Goal: Transaction & Acquisition: Obtain resource

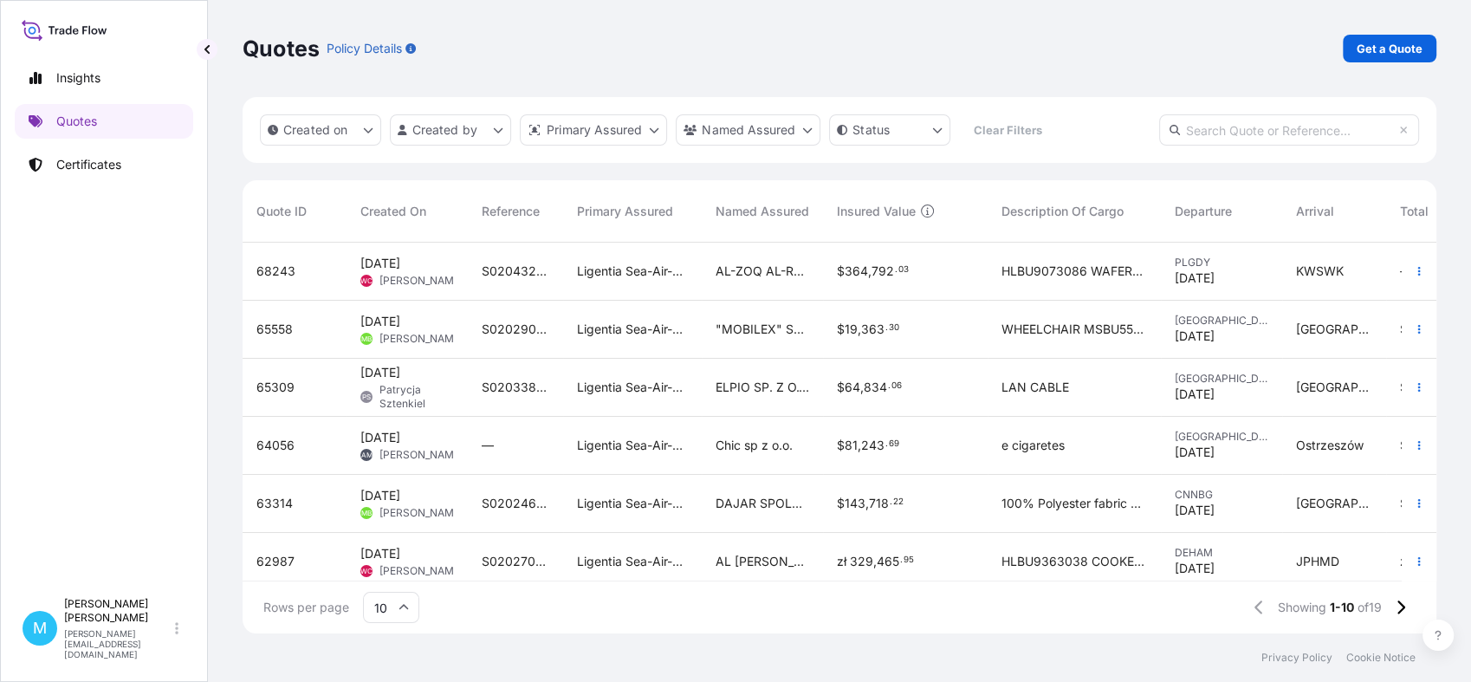
scroll to position [385, 1178]
click at [1378, 42] on p "Get a Quote" at bounding box center [1390, 48] width 66 height 17
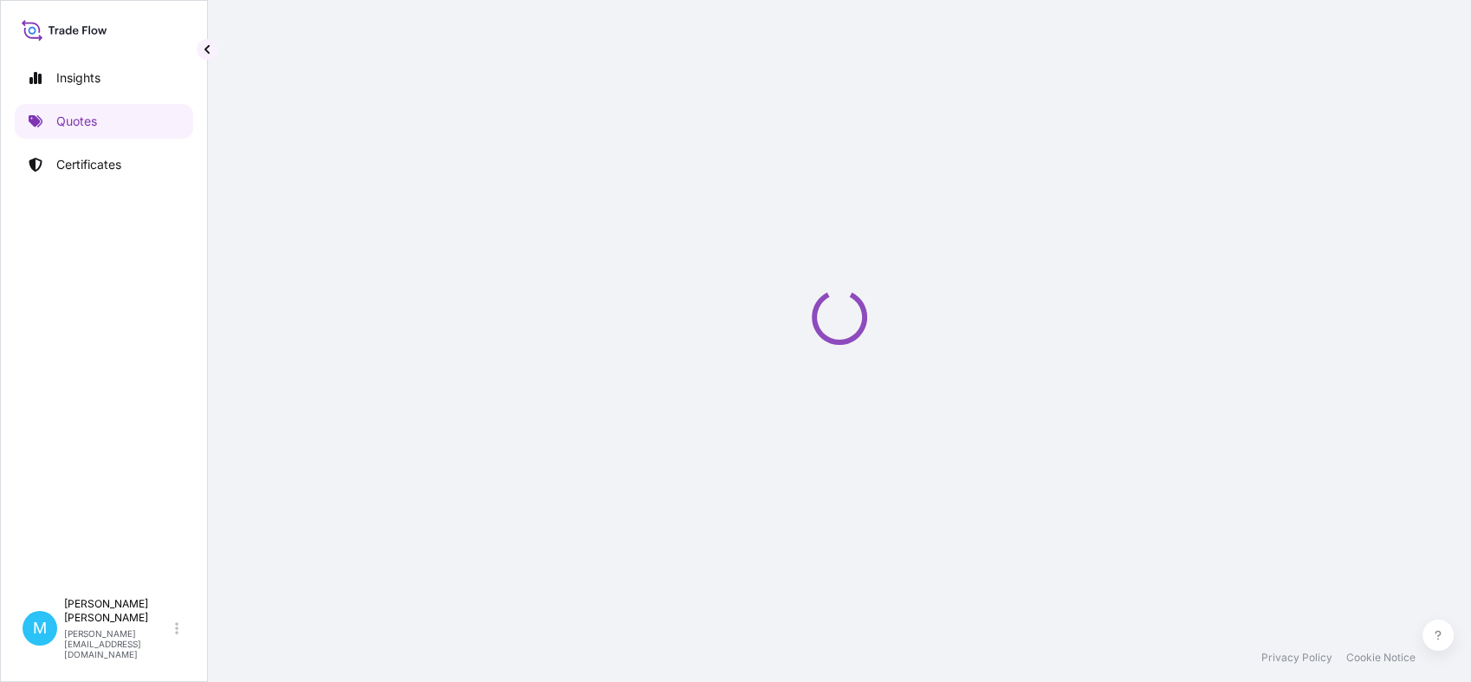
select select "Sea"
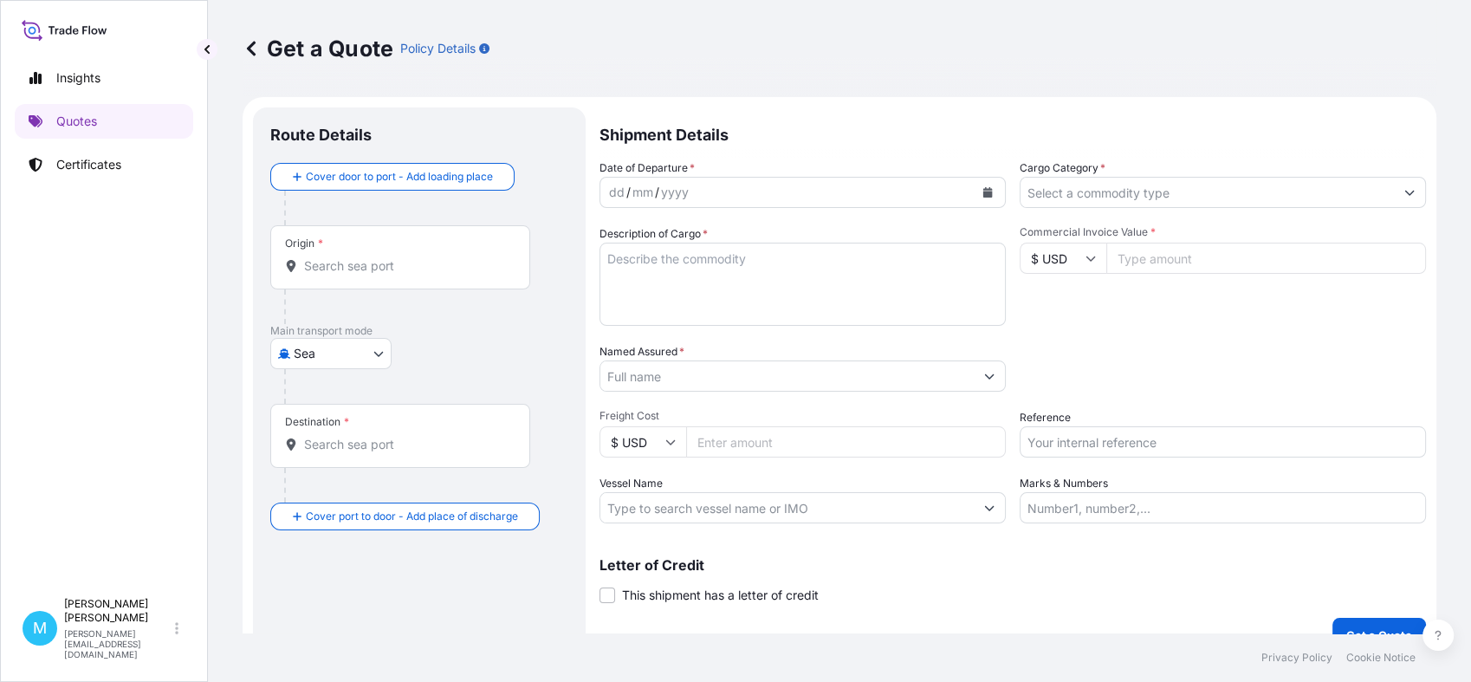
scroll to position [28, 0]
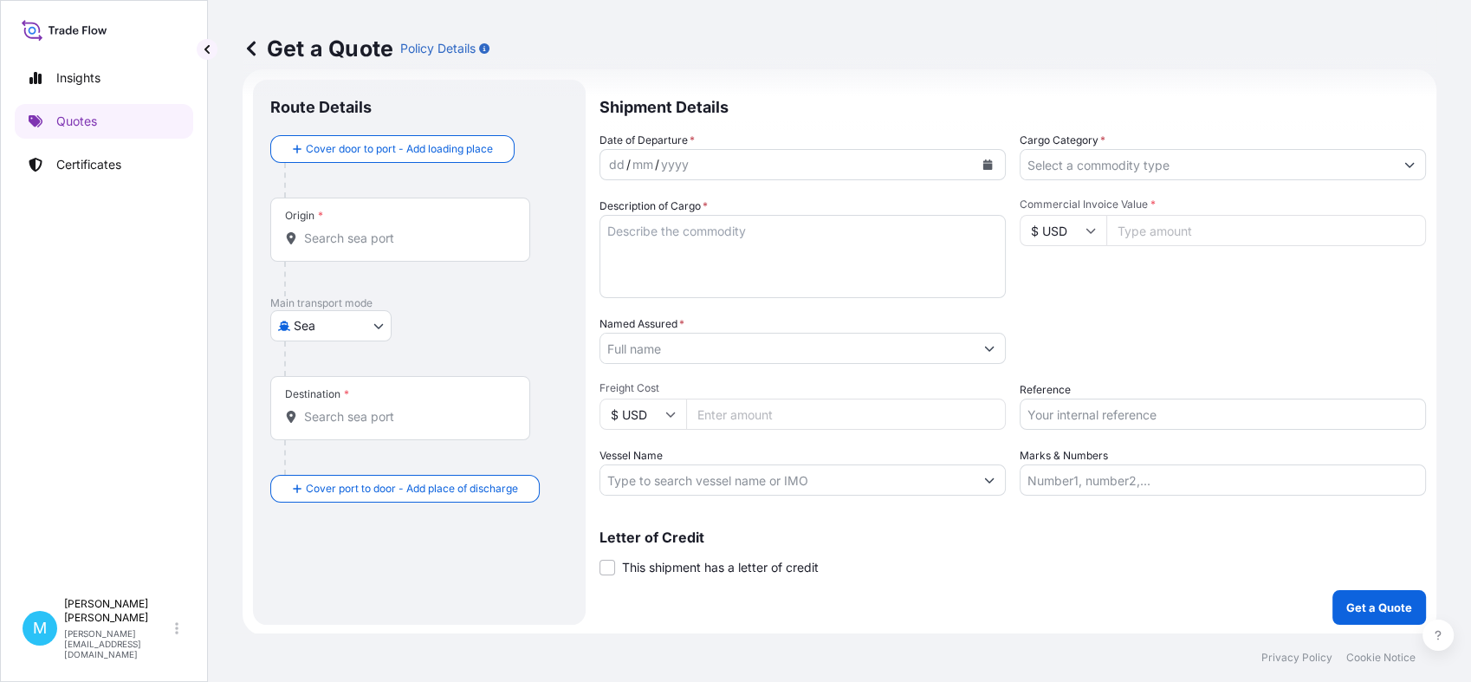
click at [393, 245] on input "Origin *" at bounding box center [406, 238] width 204 height 17
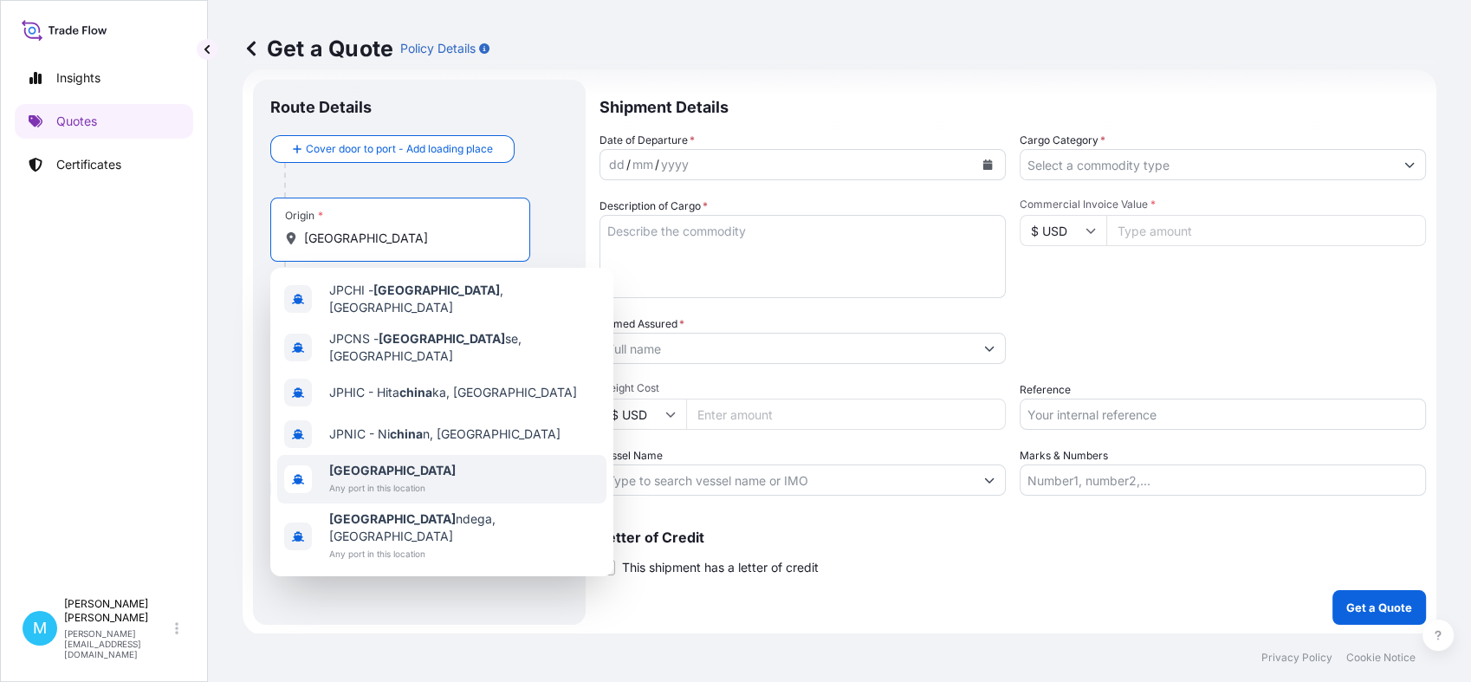
click at [390, 479] on span "Any port in this location" at bounding box center [392, 487] width 127 height 17
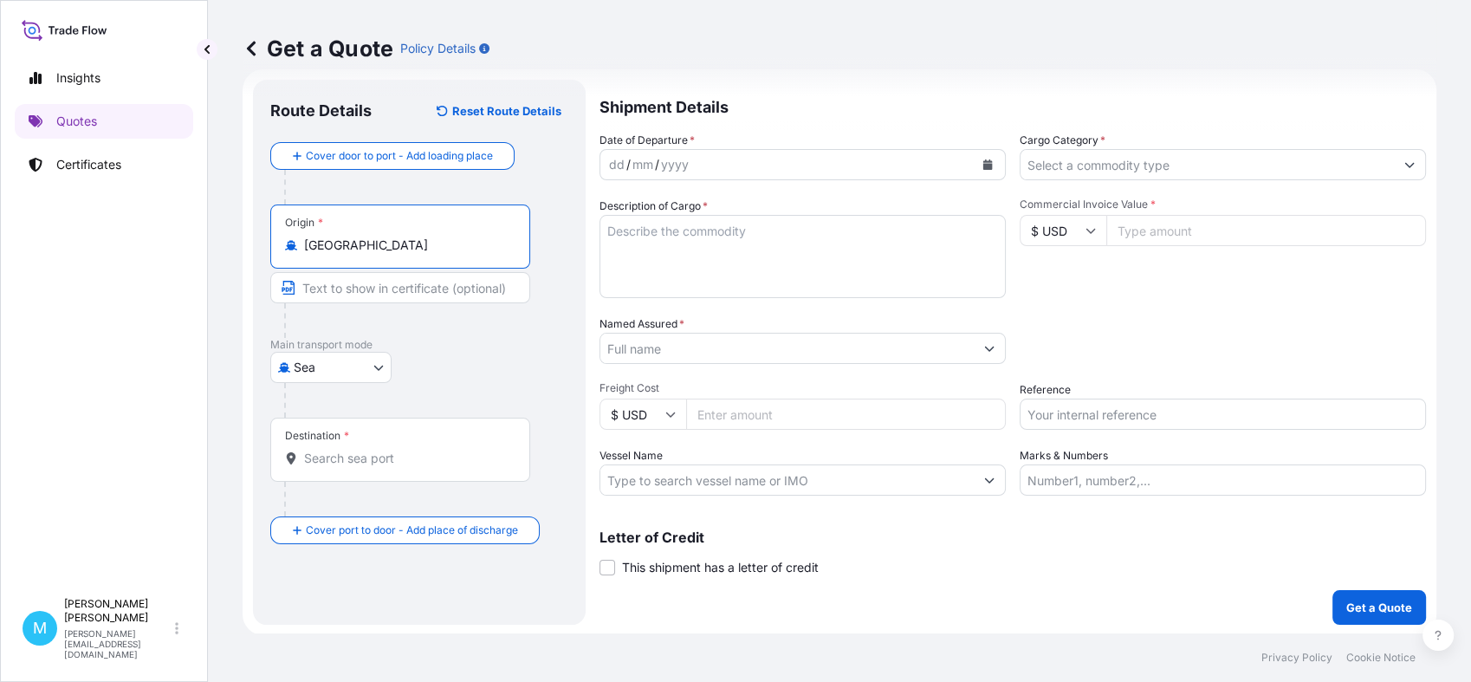
type input "[GEOGRAPHIC_DATA]"
click at [326, 453] on input "Destination *" at bounding box center [406, 458] width 204 height 17
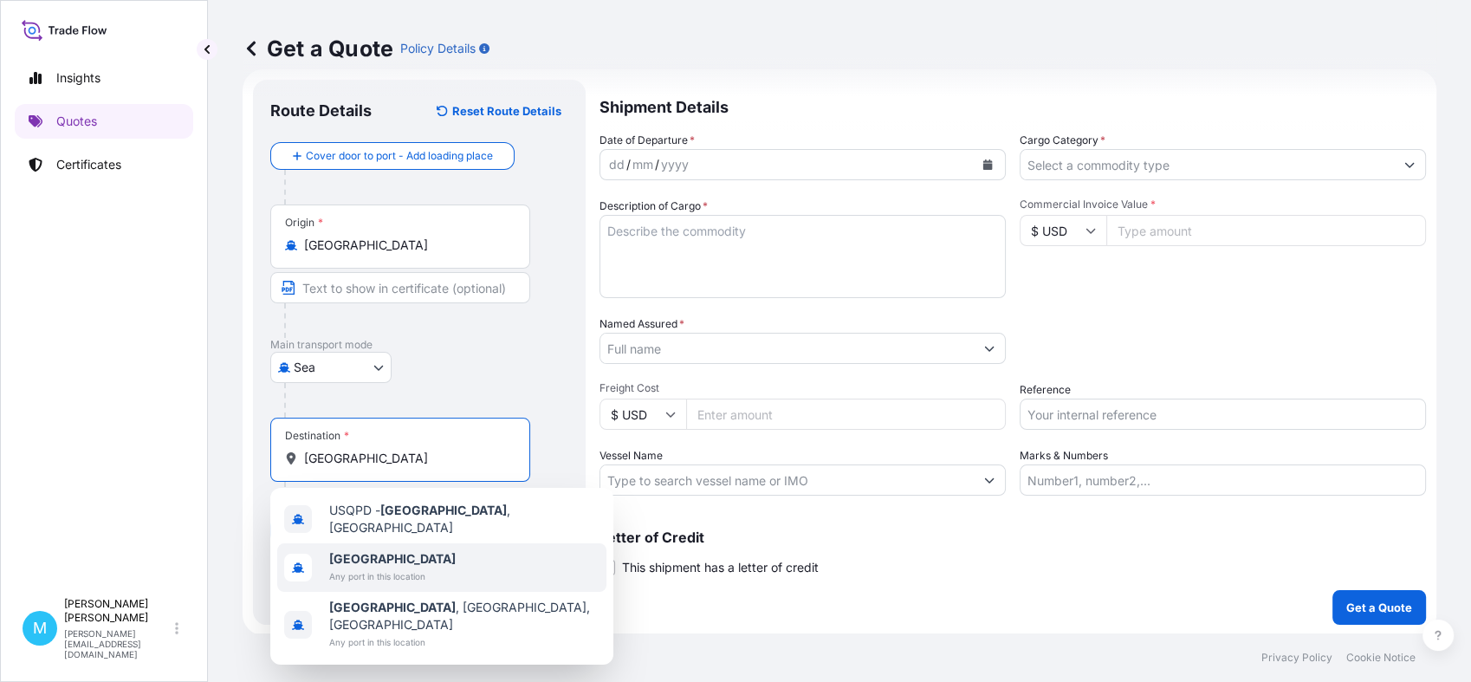
click at [384, 568] on span "Any port in this location" at bounding box center [392, 576] width 127 height 17
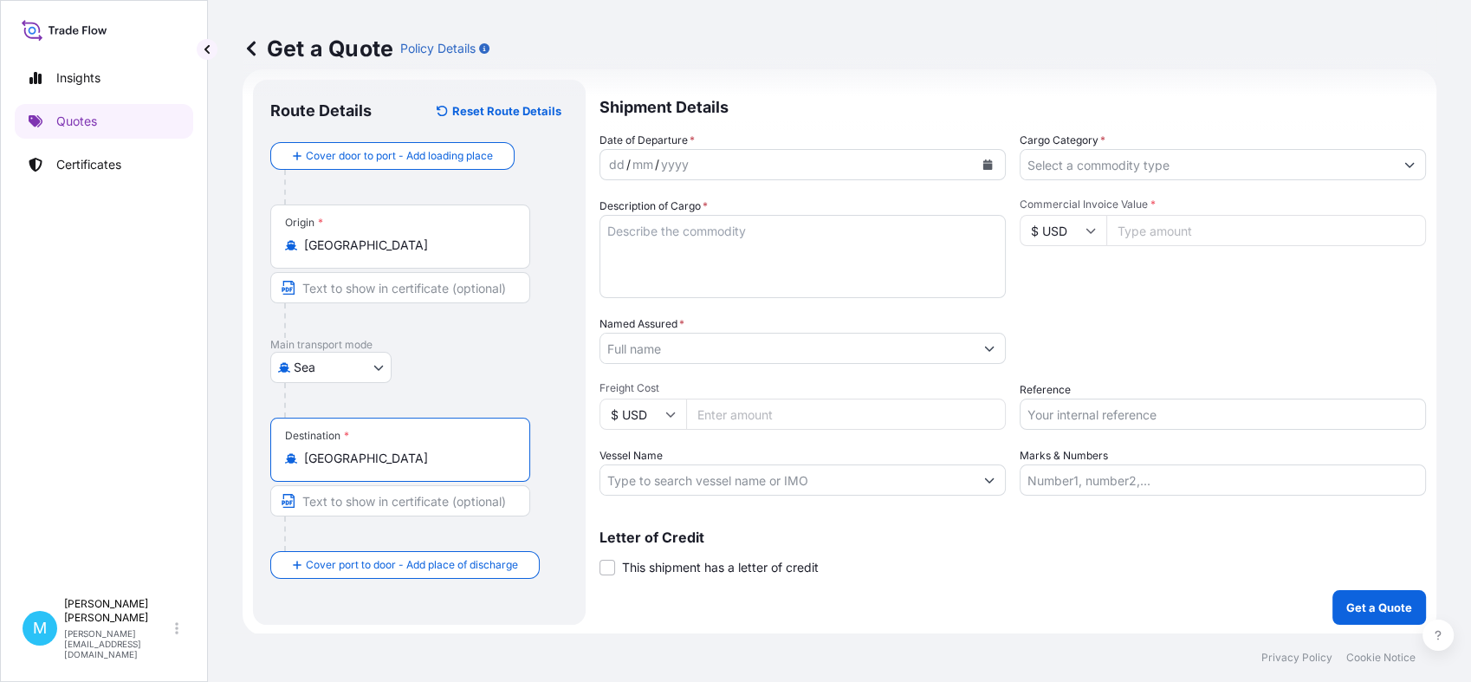
type input "[GEOGRAPHIC_DATA]"
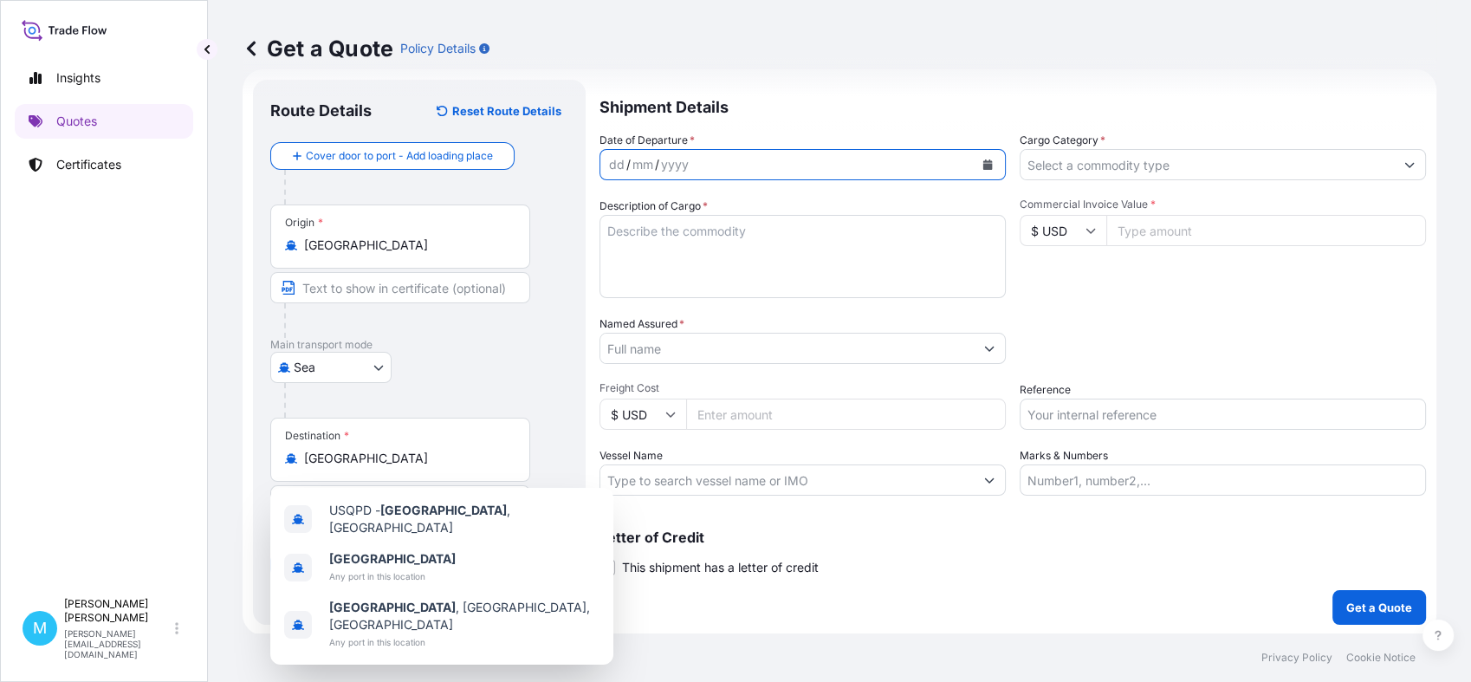
click at [984, 166] on icon "Calendar" at bounding box center [988, 164] width 10 height 10
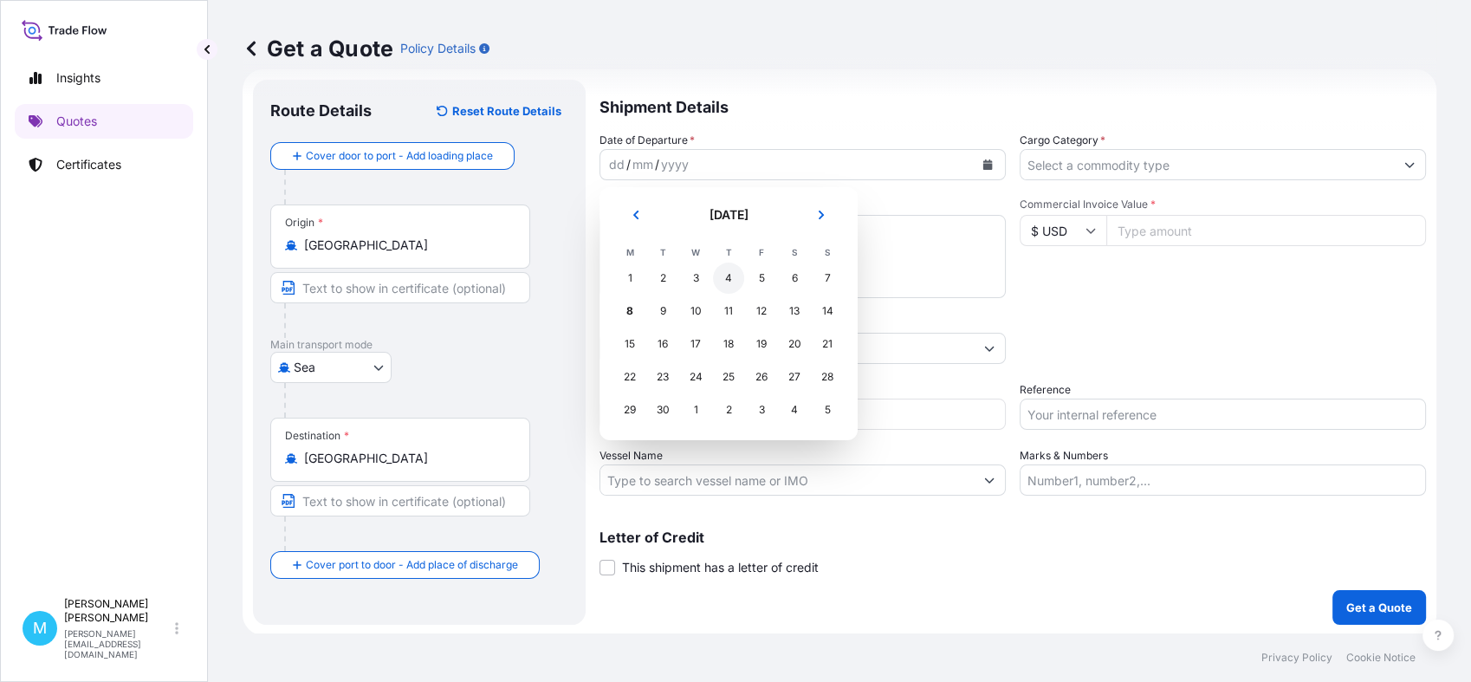
click at [725, 278] on div "4" at bounding box center [728, 278] width 31 height 31
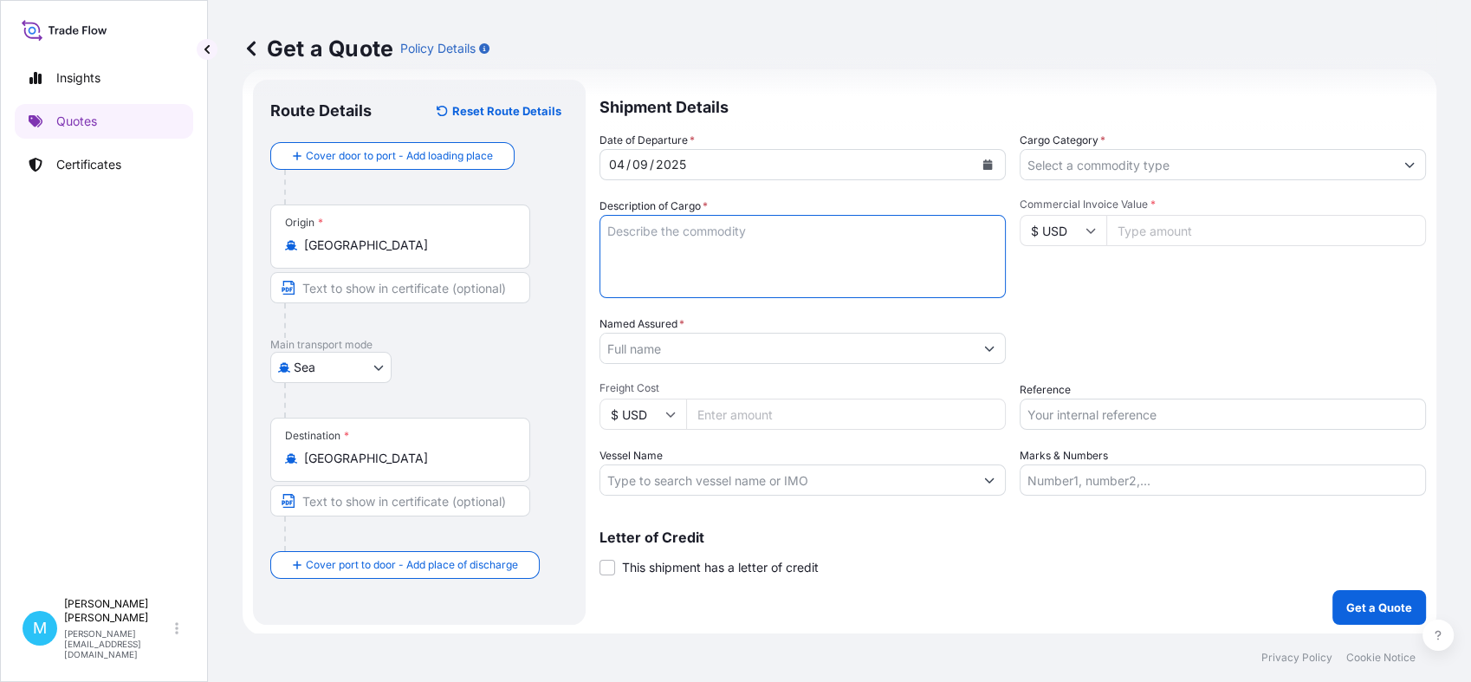
click at [670, 241] on textarea "Description of Cargo *" at bounding box center [803, 256] width 406 height 83
paste textarea "OOLU6445834 OOLJPJ4492 40HCNOR 4460.00 KG 8.03 M3 236 CTN"
paste textarea "BOOSTER CABLE"
paste textarea "CLAMP ACCESSORIES"
paste textarea "100 CTN 2500.00 KG 134 CTN 1943.00 KG 1 CTN 7.00 KG 1 CTN 10.00 KG"
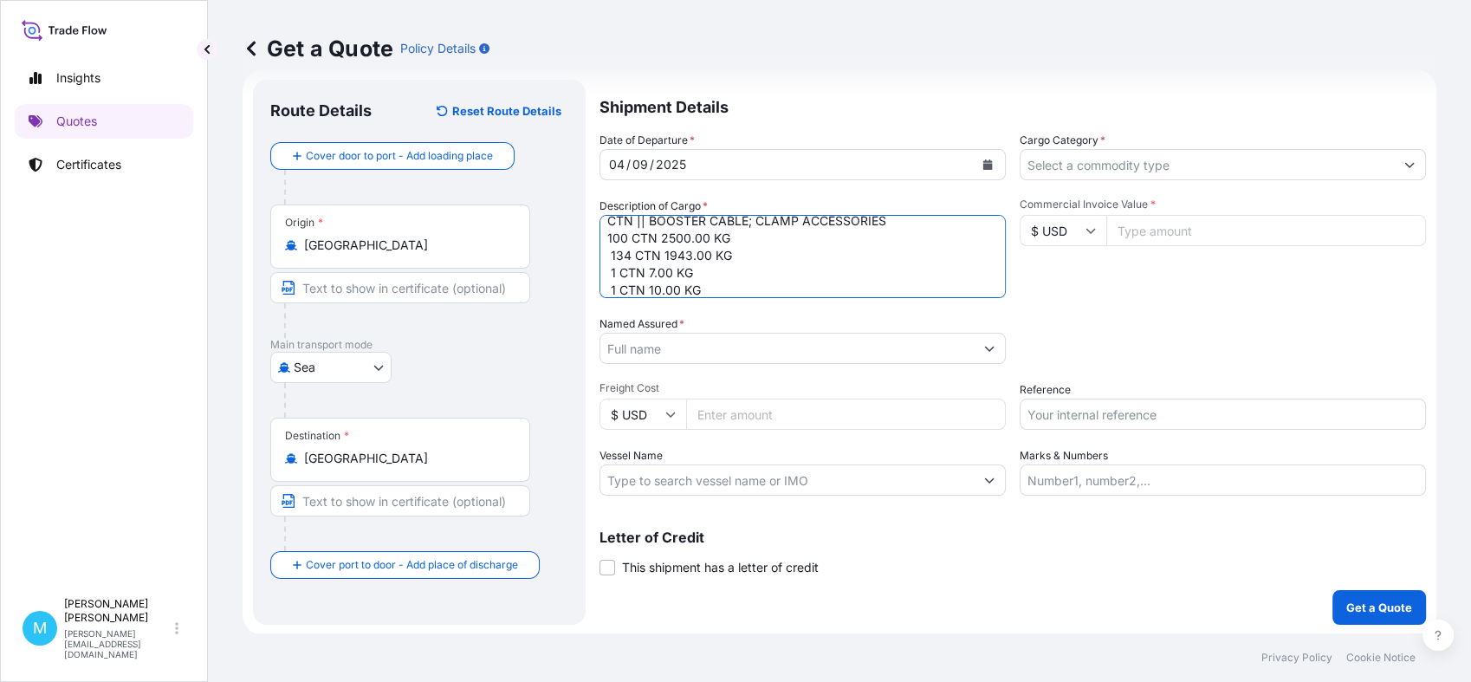
scroll to position [0, 0]
type textarea "OOLU6445834 OOLJPJ4492 40HCNOR 4460.00 KG 8.03 M3 236 CTN || BOOSTER CABLE; CLA…"
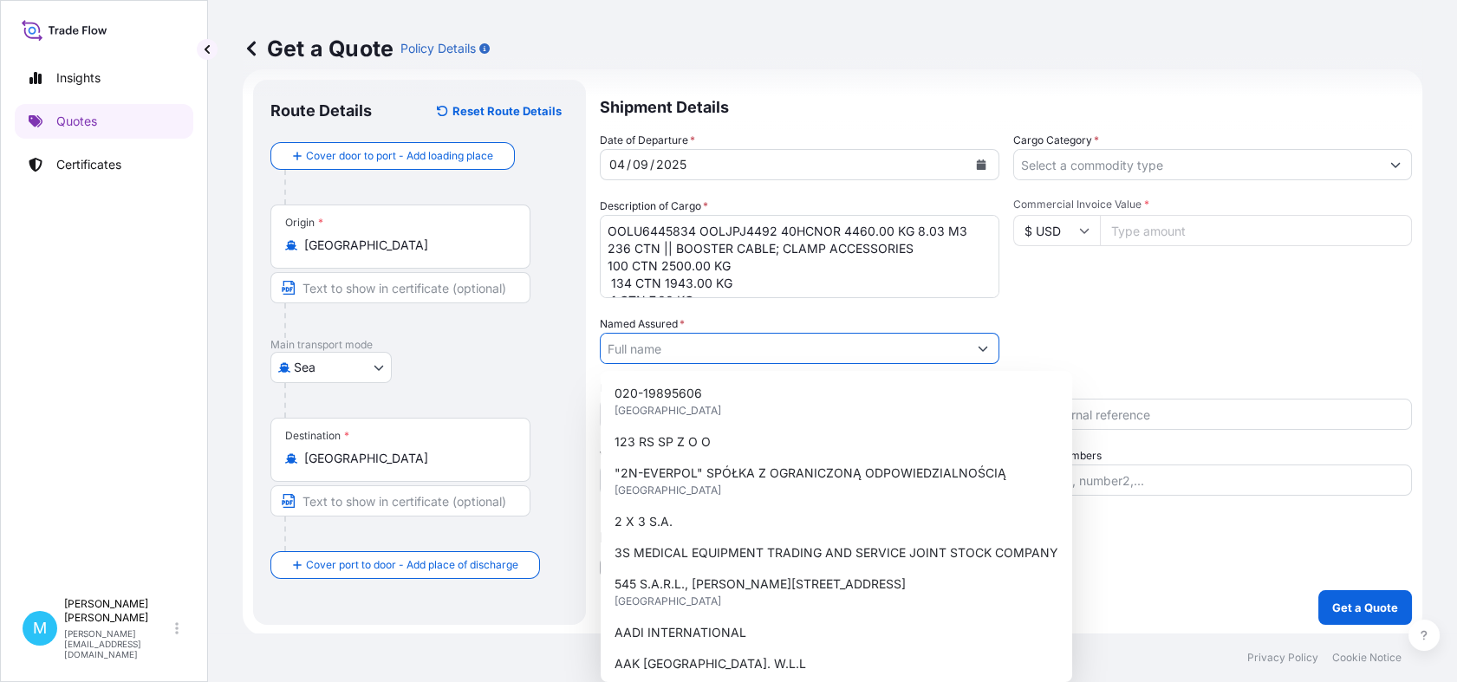
click at [660, 350] on input "Named Assured *" at bounding box center [783, 348] width 367 height 31
paste input "LECHPOL ELECTRONICS"
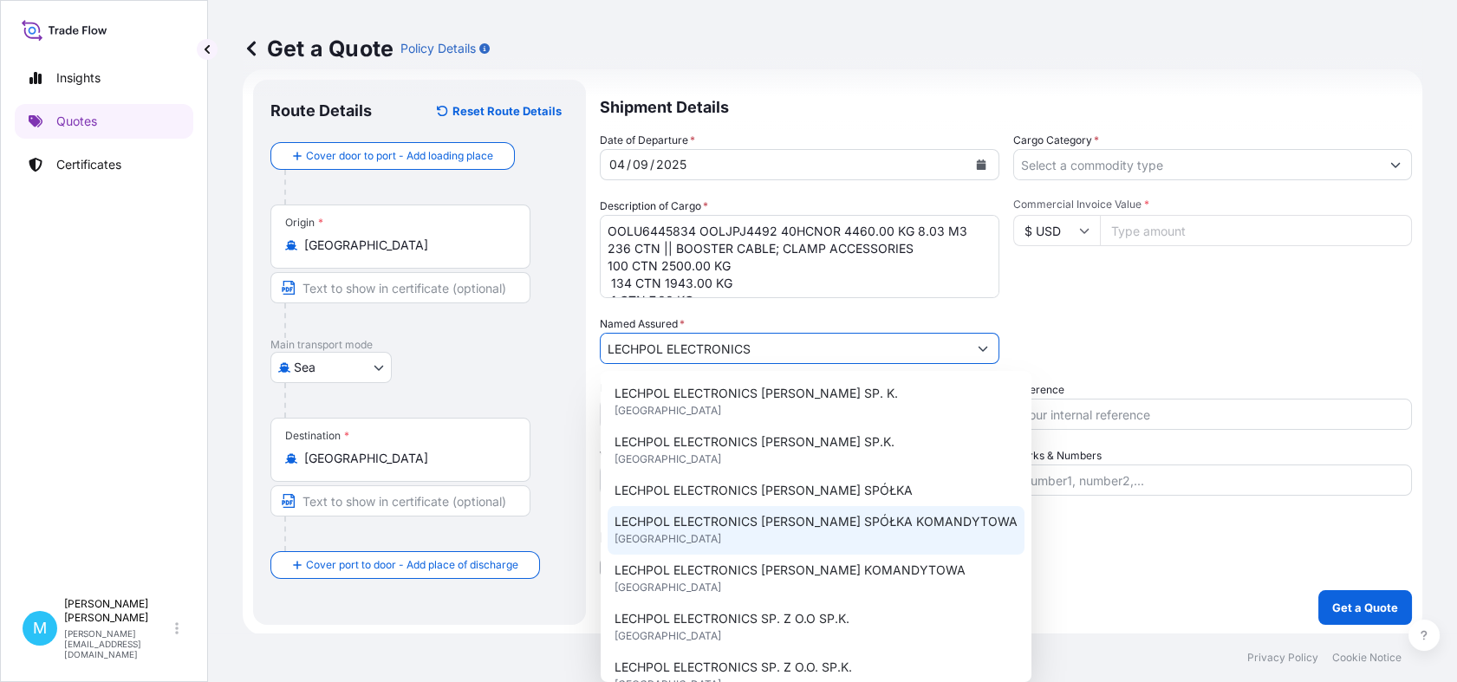
click at [870, 529] on span "LECHPOL ELECTRONICS [PERSON_NAME] SPÓŁKA KOMANDYTOWA" at bounding box center [815, 521] width 403 height 17
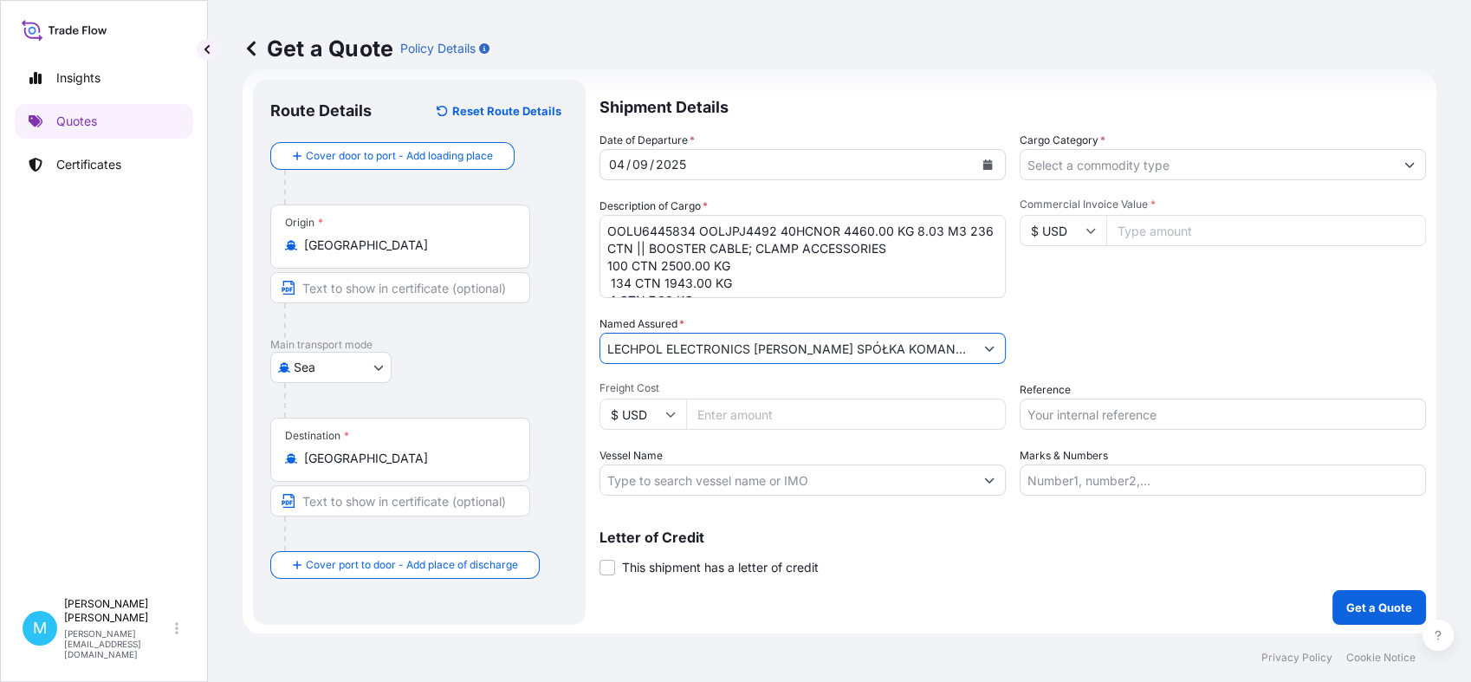
type input "LECHPOL ELECTRONICS [PERSON_NAME] SPÓŁKA KOMANDYTOWA"
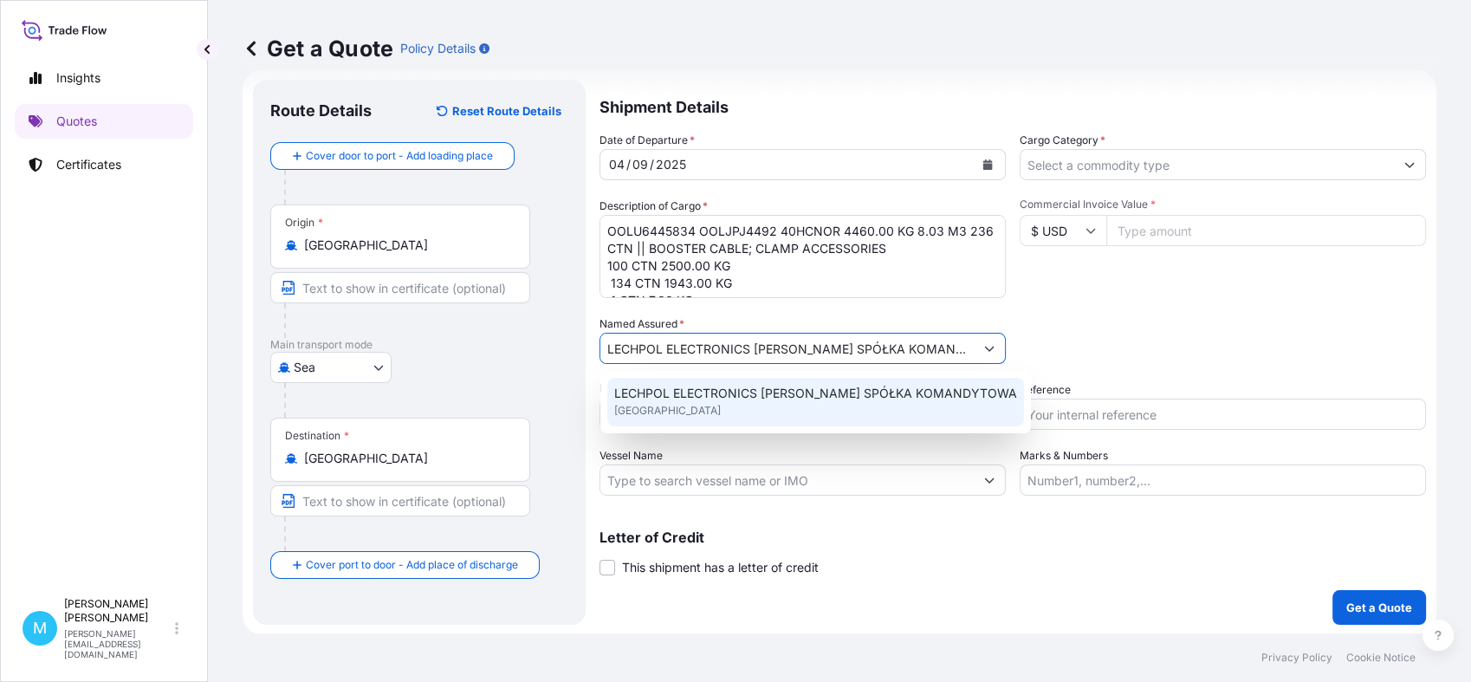
click at [889, 393] on span "LECHPOL ELECTRONICS [PERSON_NAME] SPÓŁKA KOMANDYTOWA" at bounding box center [815, 393] width 403 height 17
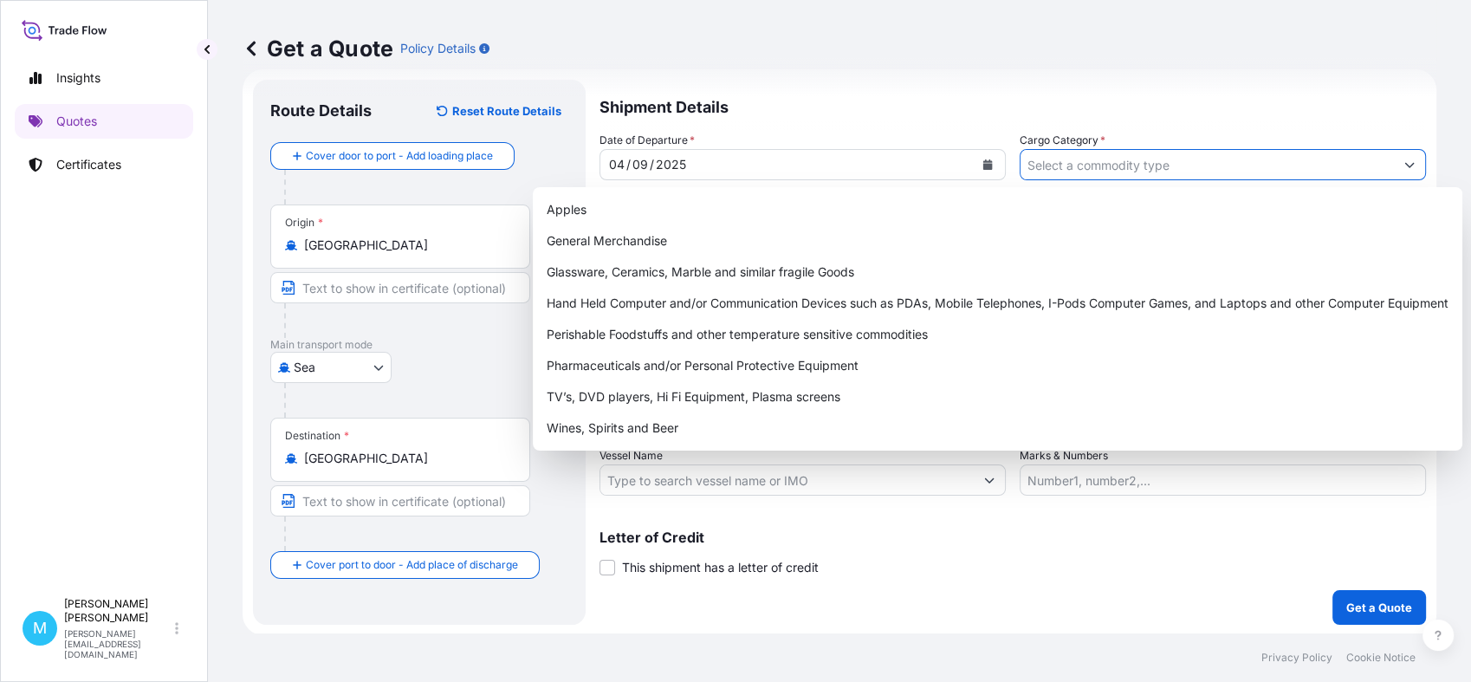
click at [1139, 162] on input "Cargo Category *" at bounding box center [1207, 164] width 373 height 31
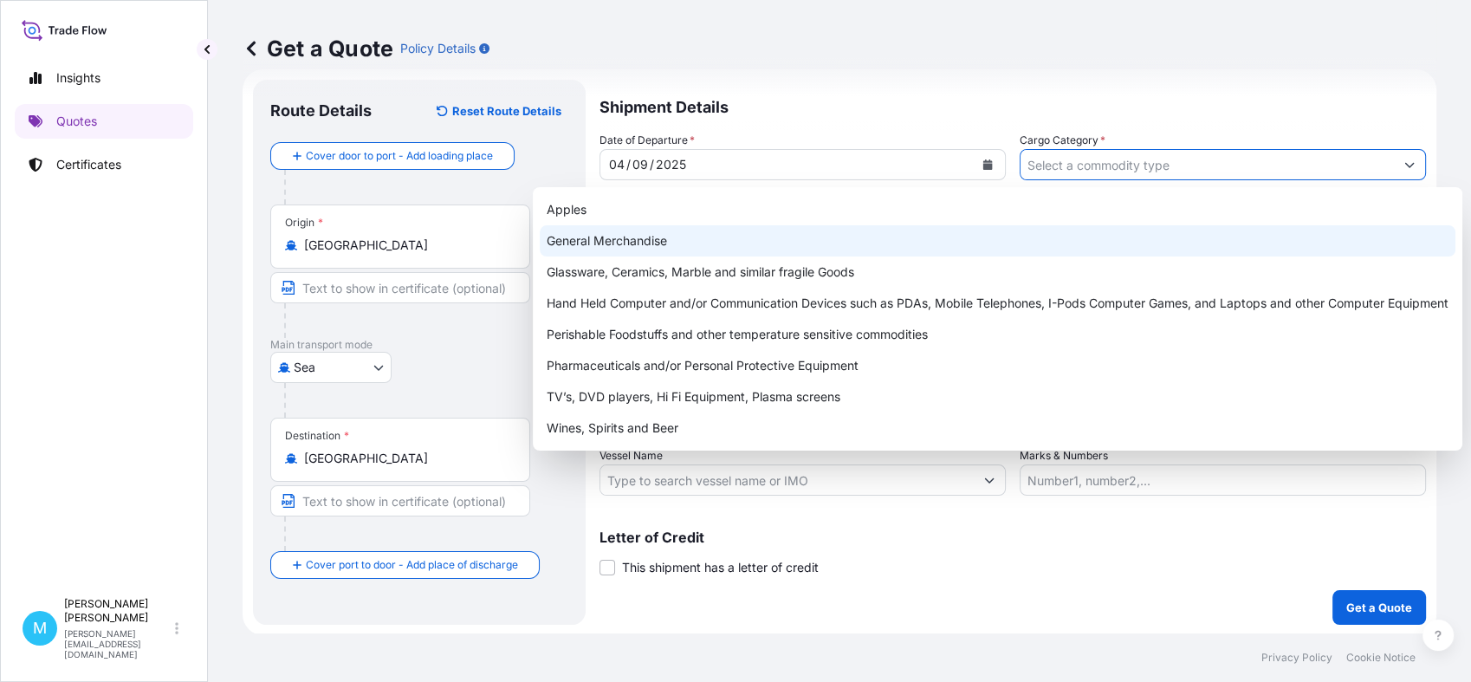
click at [687, 230] on div "General Merchandise" at bounding box center [998, 240] width 916 height 31
type input "General Merchandise"
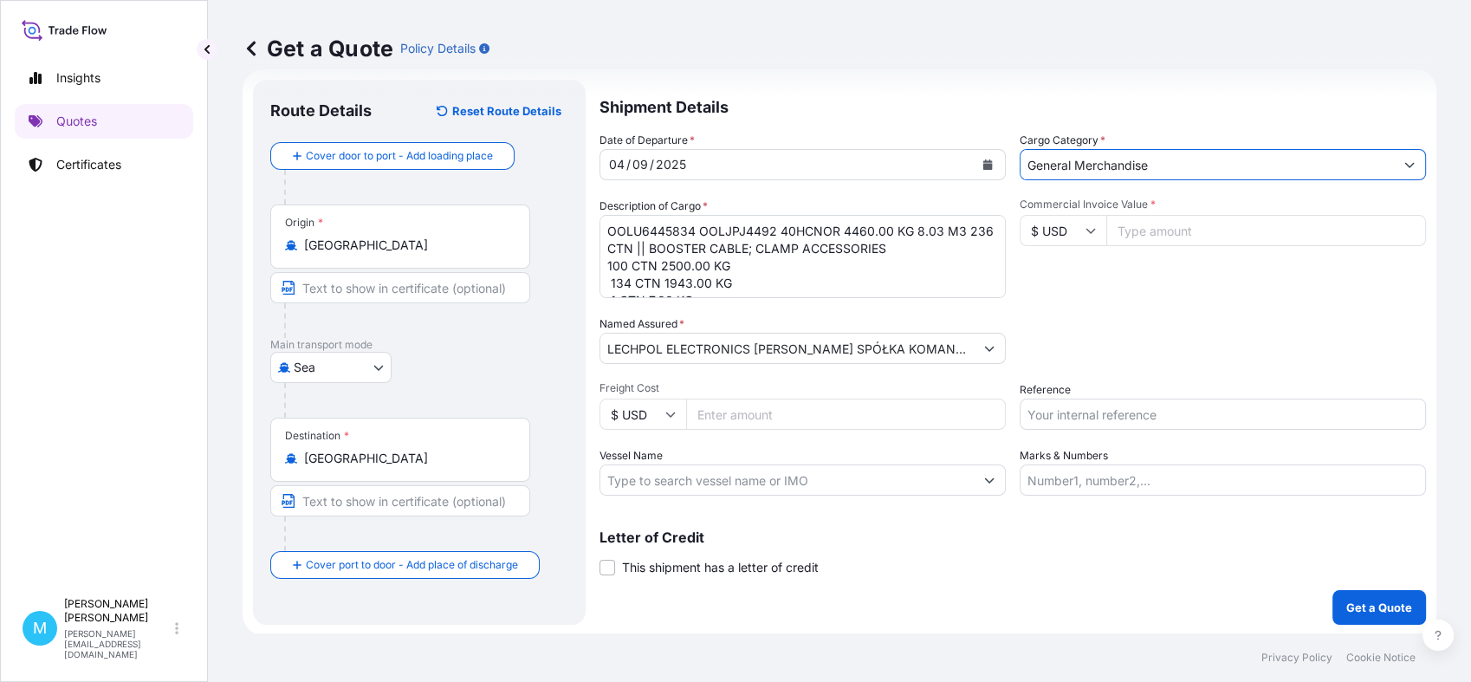
click at [1164, 235] on input "Commercial Invoice Value *" at bounding box center [1267, 230] width 320 height 31
paste input "13360"
type input "13360"
click at [1061, 412] on input "Reference" at bounding box center [1223, 414] width 406 height 31
paste input "S02033747"
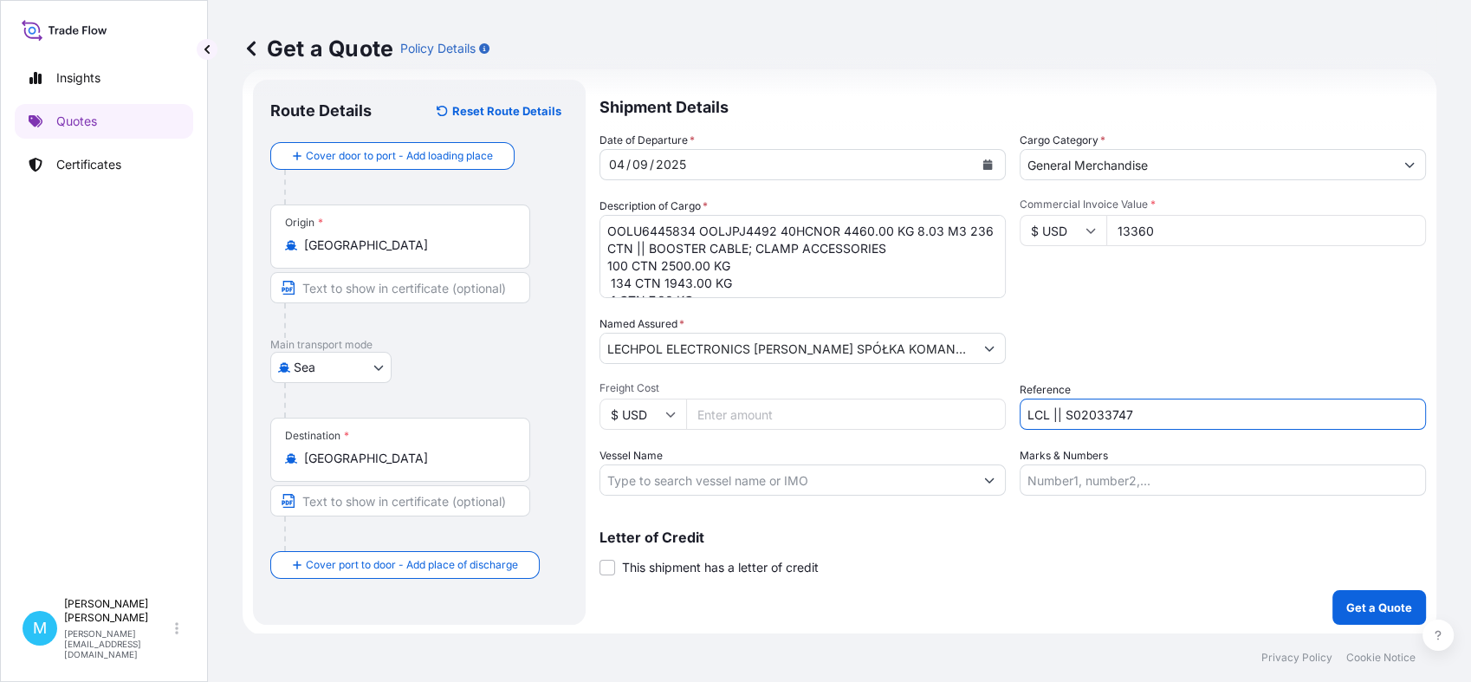
type input "LCL || S02033747"
click at [1360, 605] on p "Get a Quote" at bounding box center [1380, 607] width 66 height 17
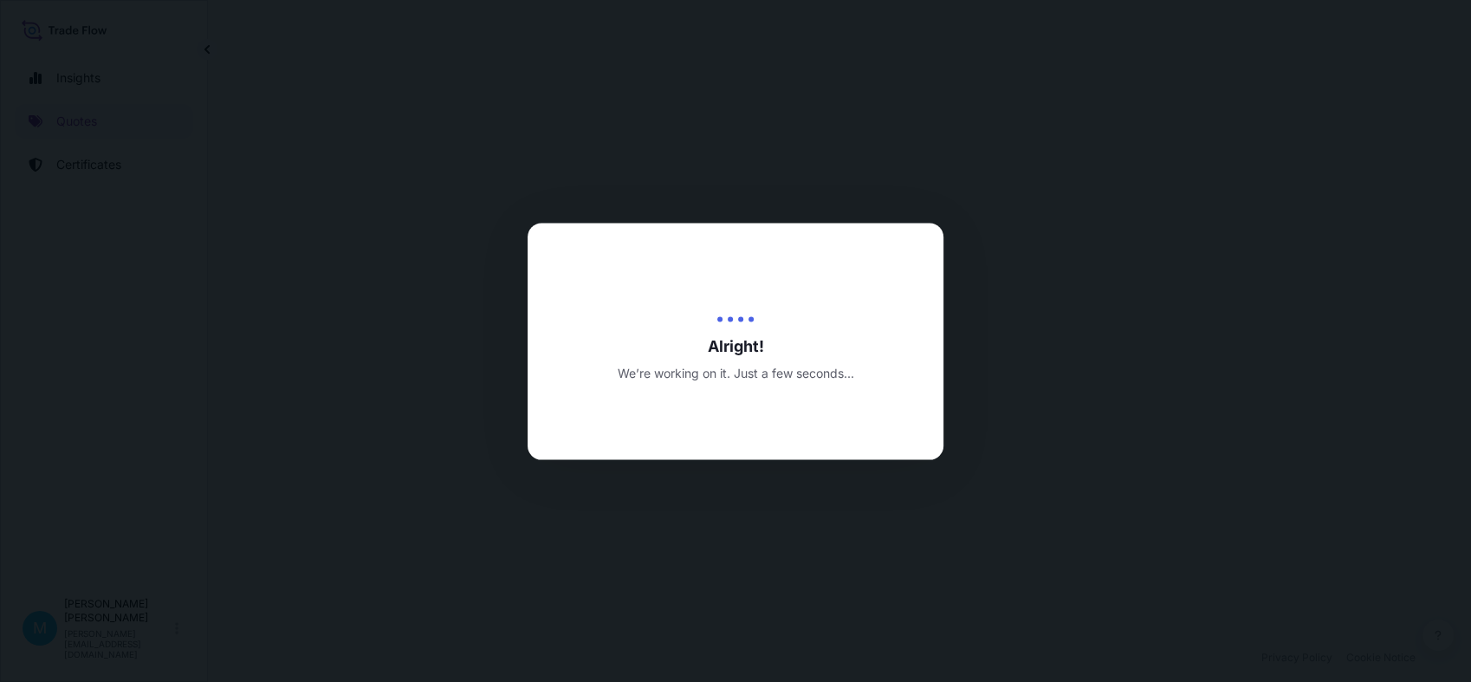
select select "Sea"
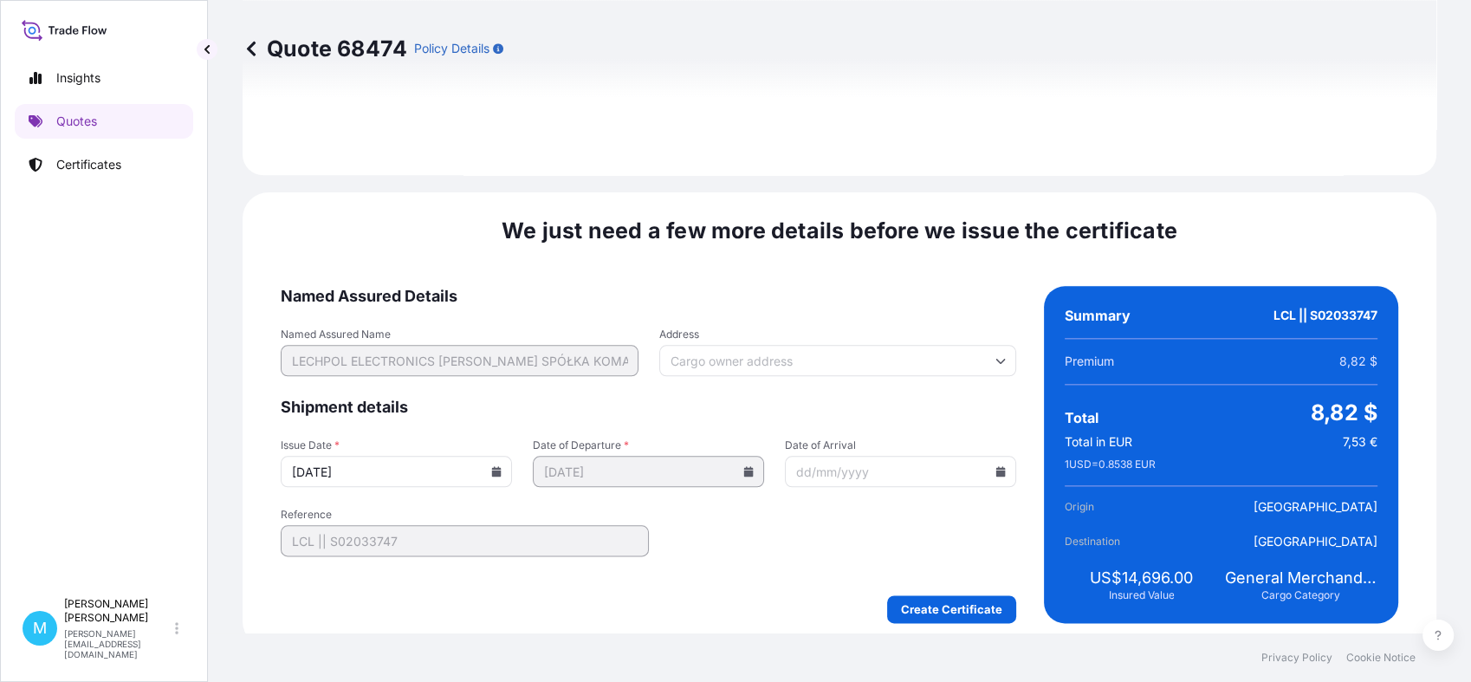
scroll to position [1962, 0]
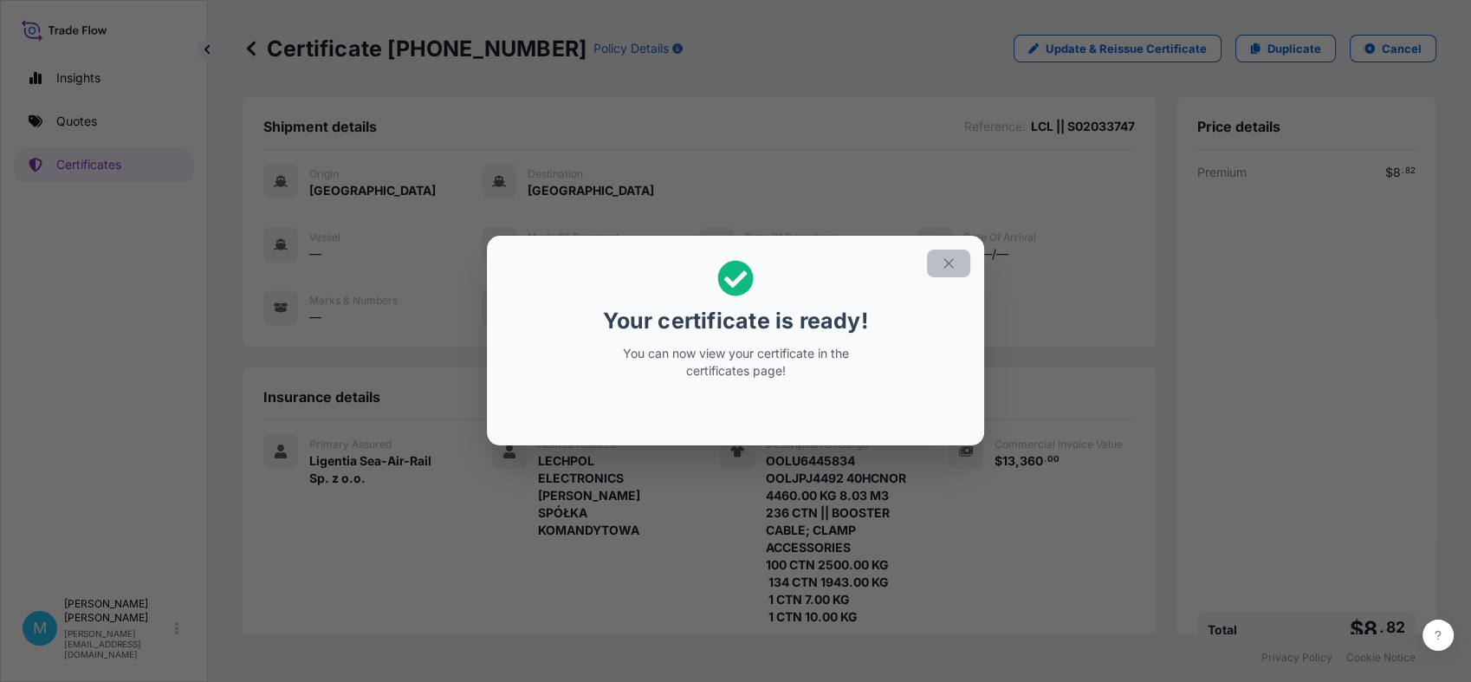
click at [950, 261] on icon "button" at bounding box center [949, 264] width 16 height 16
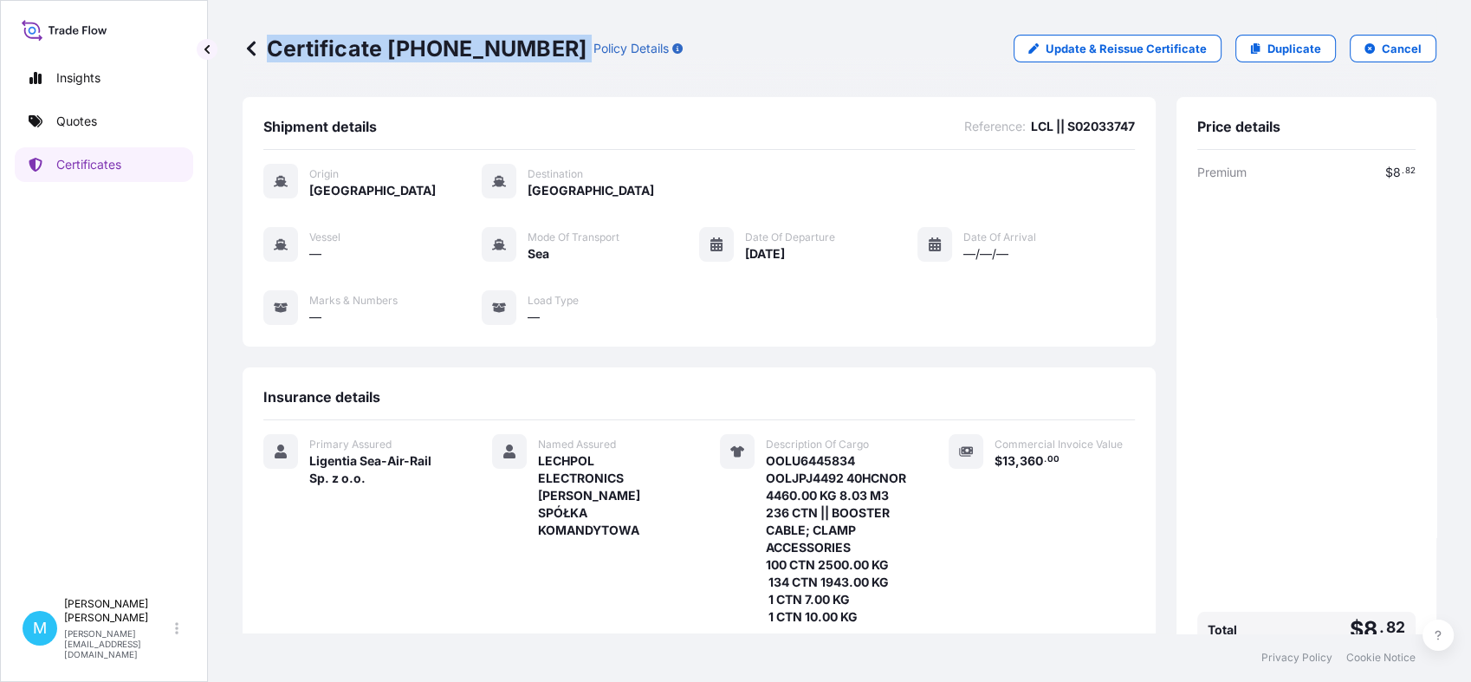
drag, startPoint x: 534, startPoint y: 41, endPoint x: 537, endPoint y: 51, distance: 11.0
click at [537, 51] on div "Certificate [PHONE_NUMBER] Policy Details" at bounding box center [463, 49] width 440 height 28
copy p "Certificate [PHONE_NUMBER]"
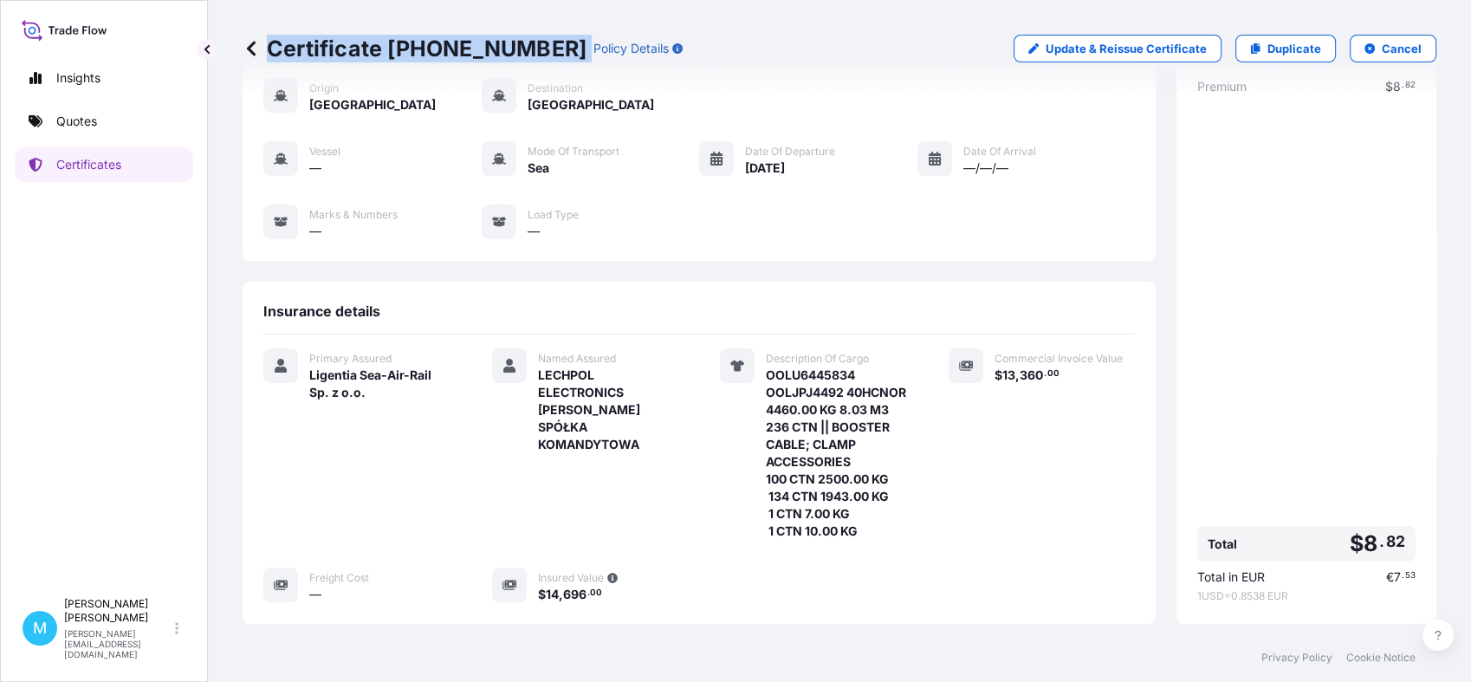
scroll to position [289, 0]
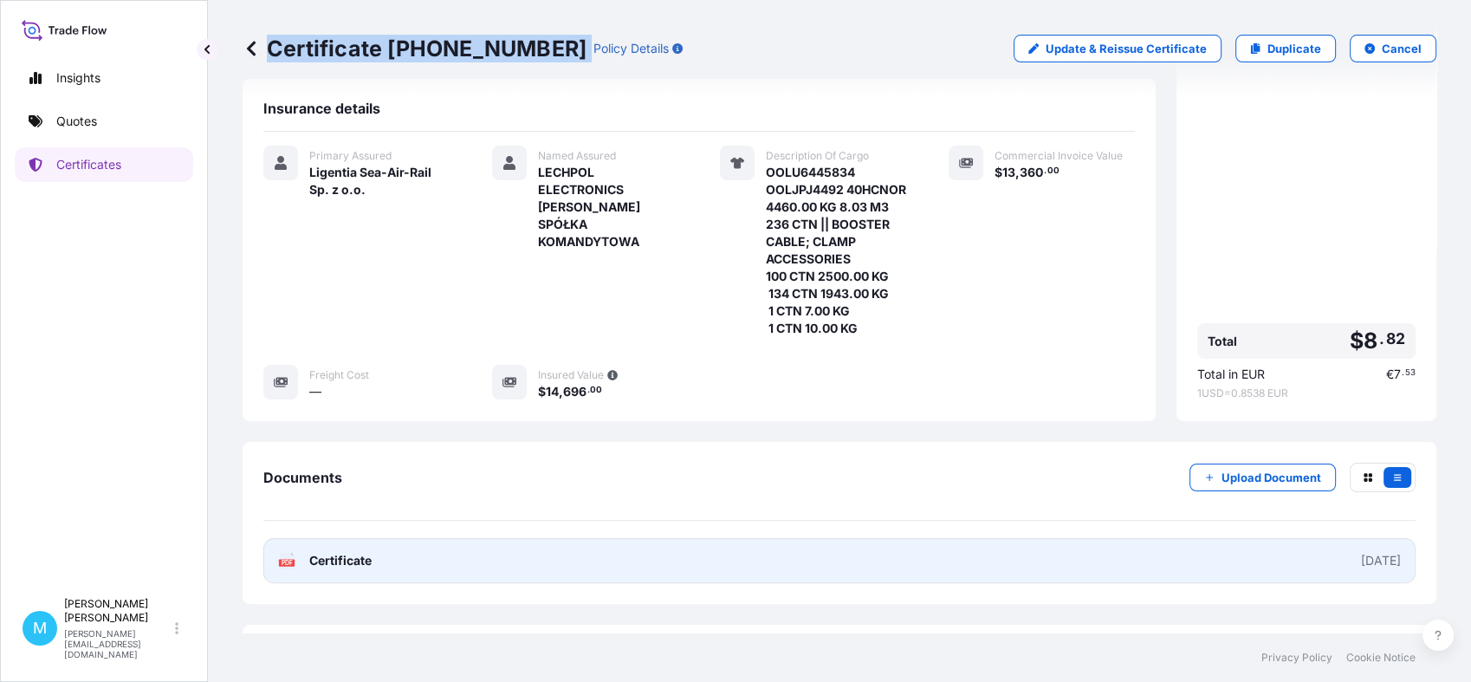
click at [732, 558] on link "PDF Certificate [DATE]" at bounding box center [839, 560] width 1152 height 45
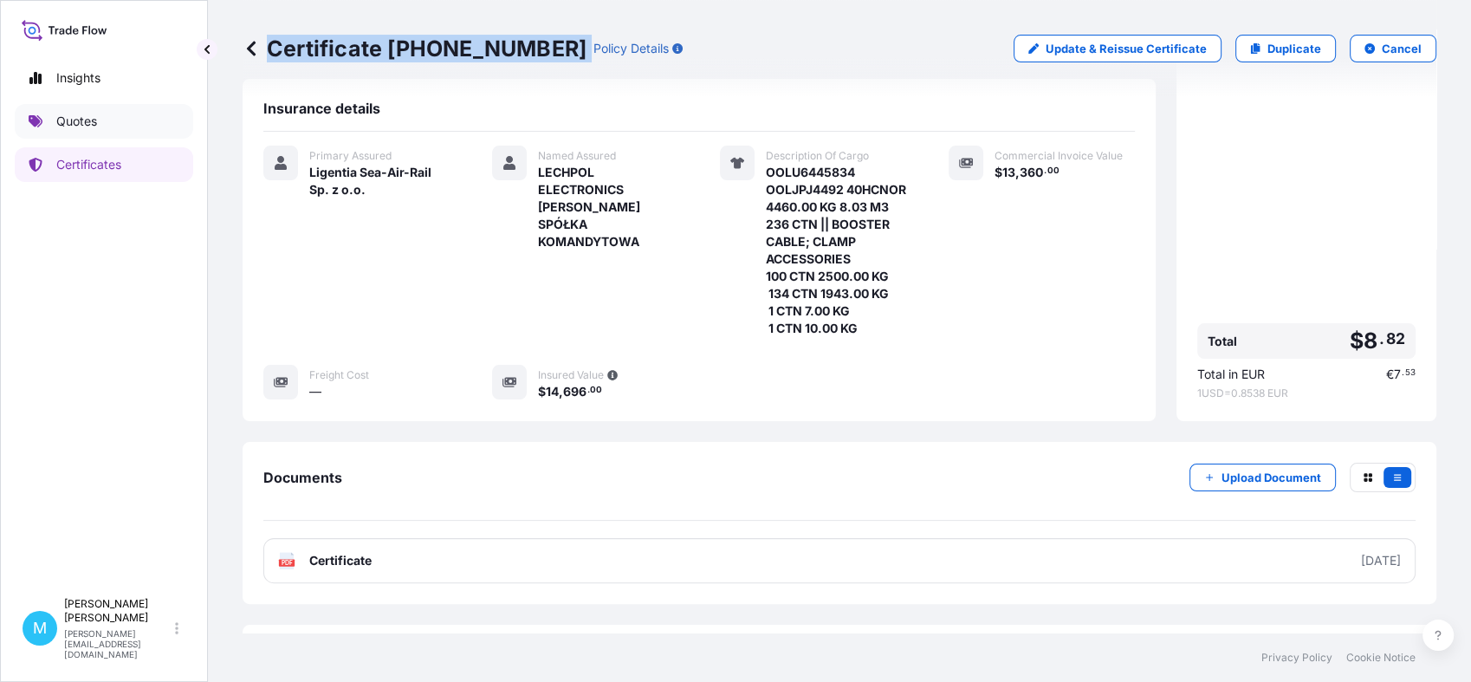
click at [67, 115] on p "Quotes" at bounding box center [76, 121] width 41 height 17
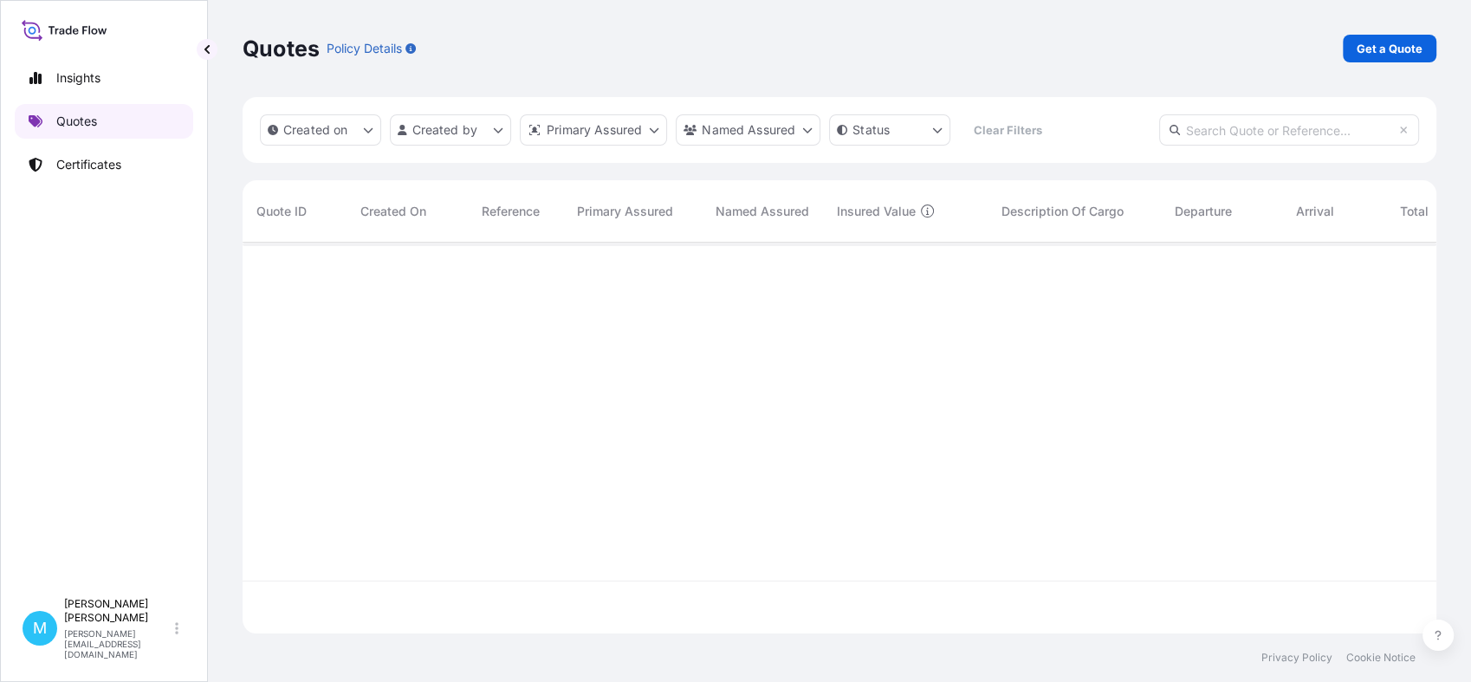
scroll to position [385, 1178]
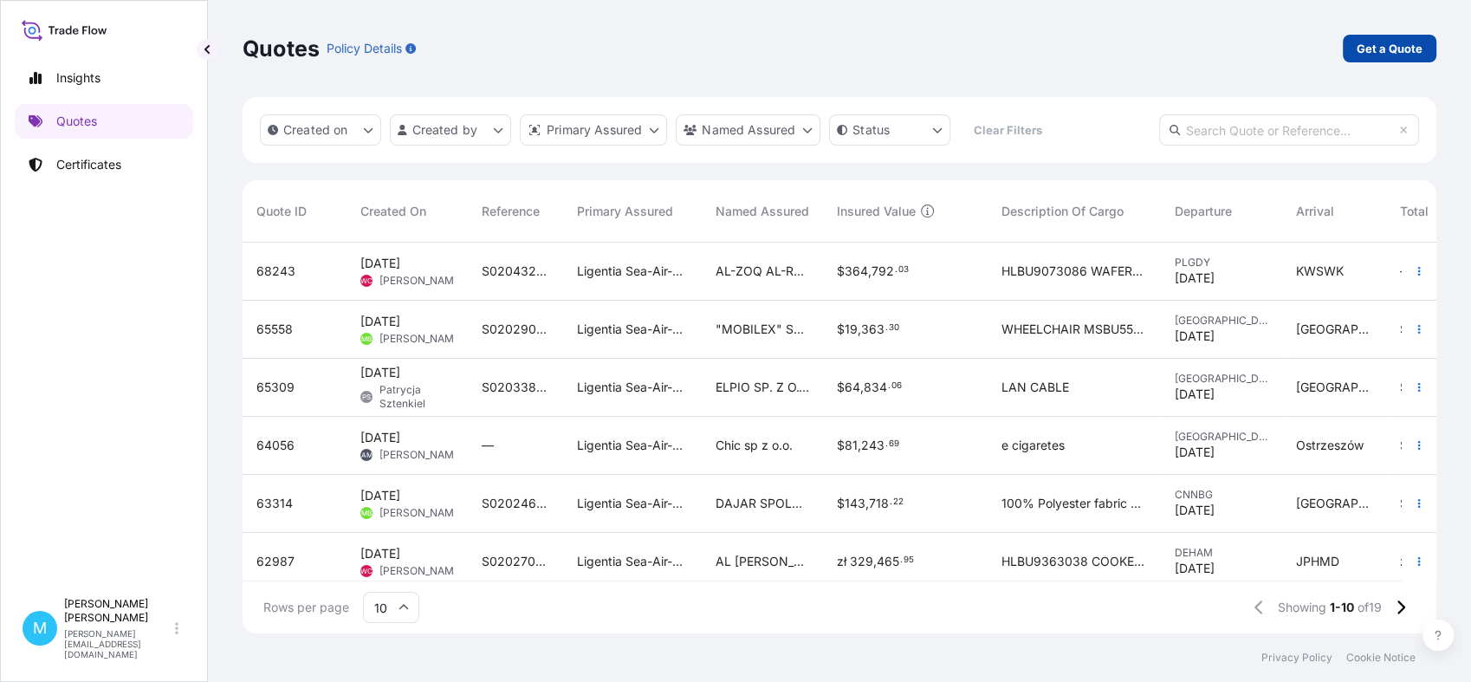
click at [1379, 49] on p "Get a Quote" at bounding box center [1390, 48] width 66 height 17
select select "Sea"
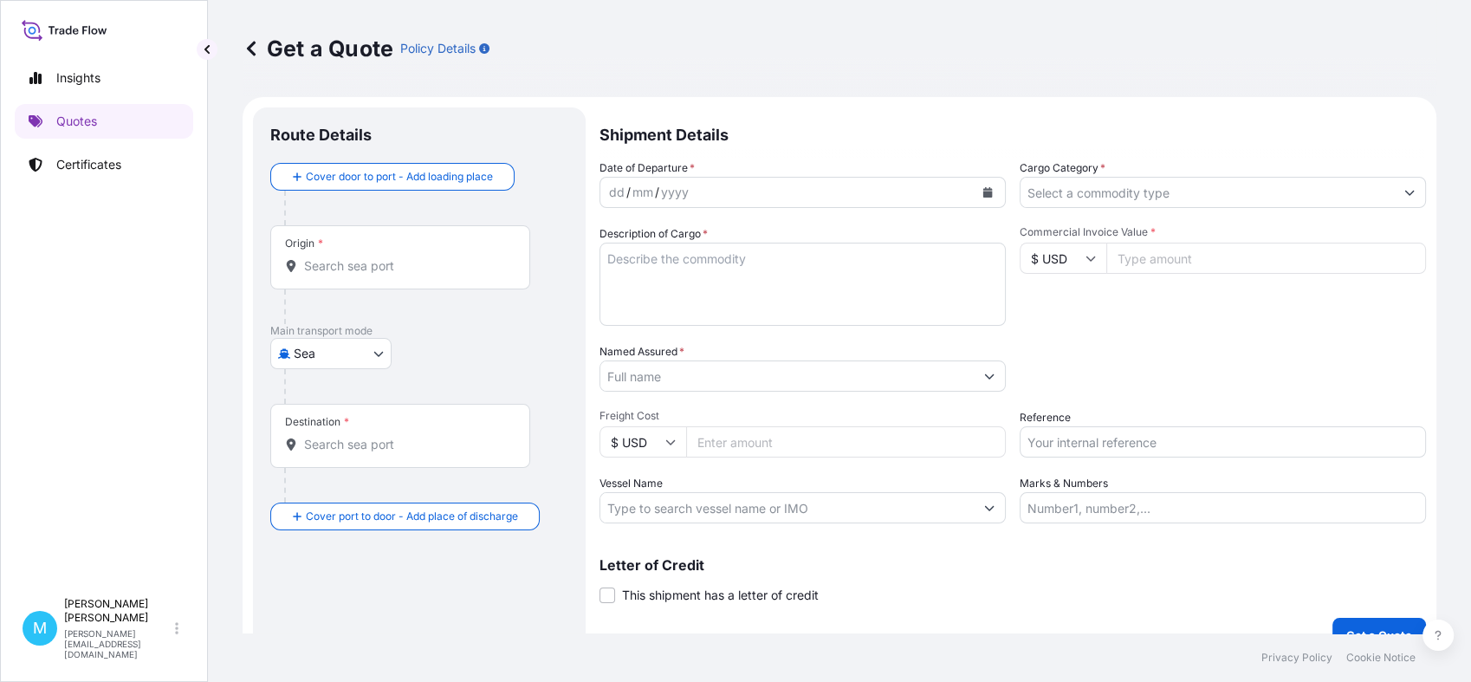
scroll to position [28, 0]
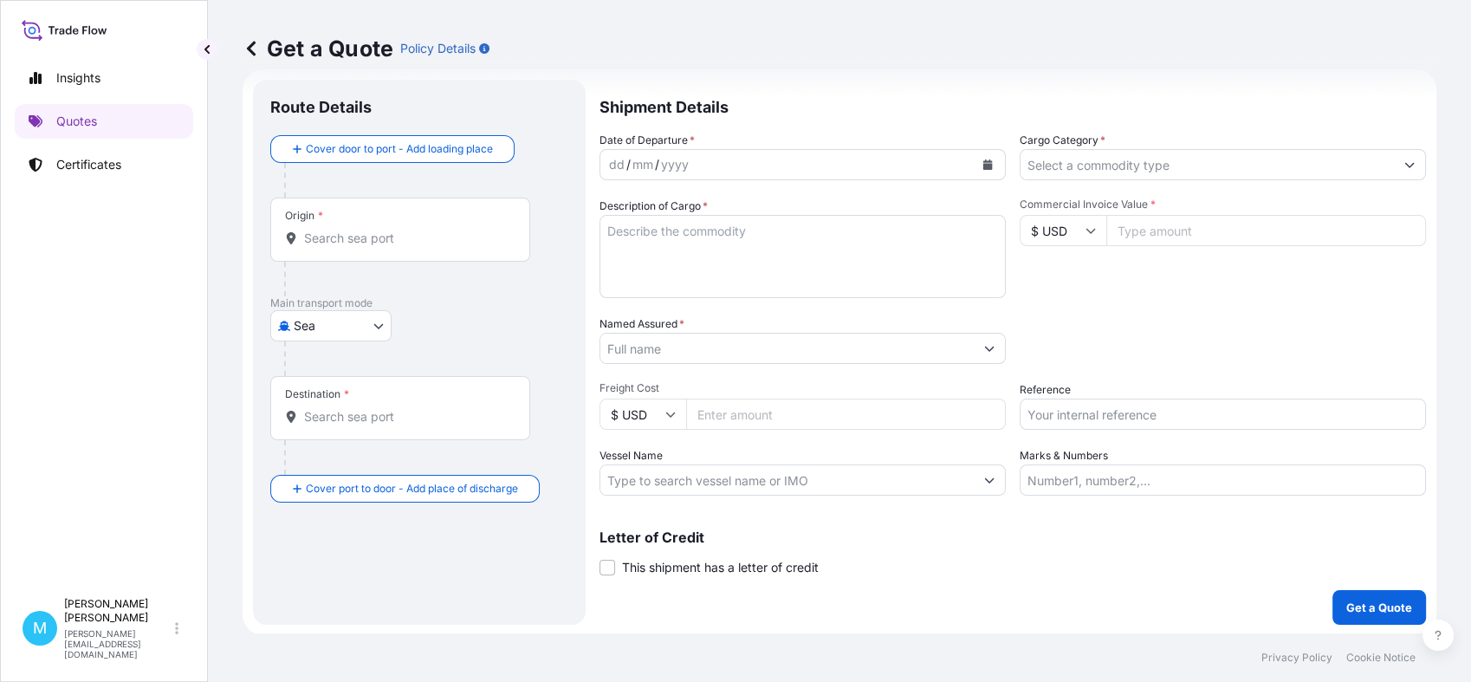
click at [368, 233] on input "Origin *" at bounding box center [406, 238] width 204 height 17
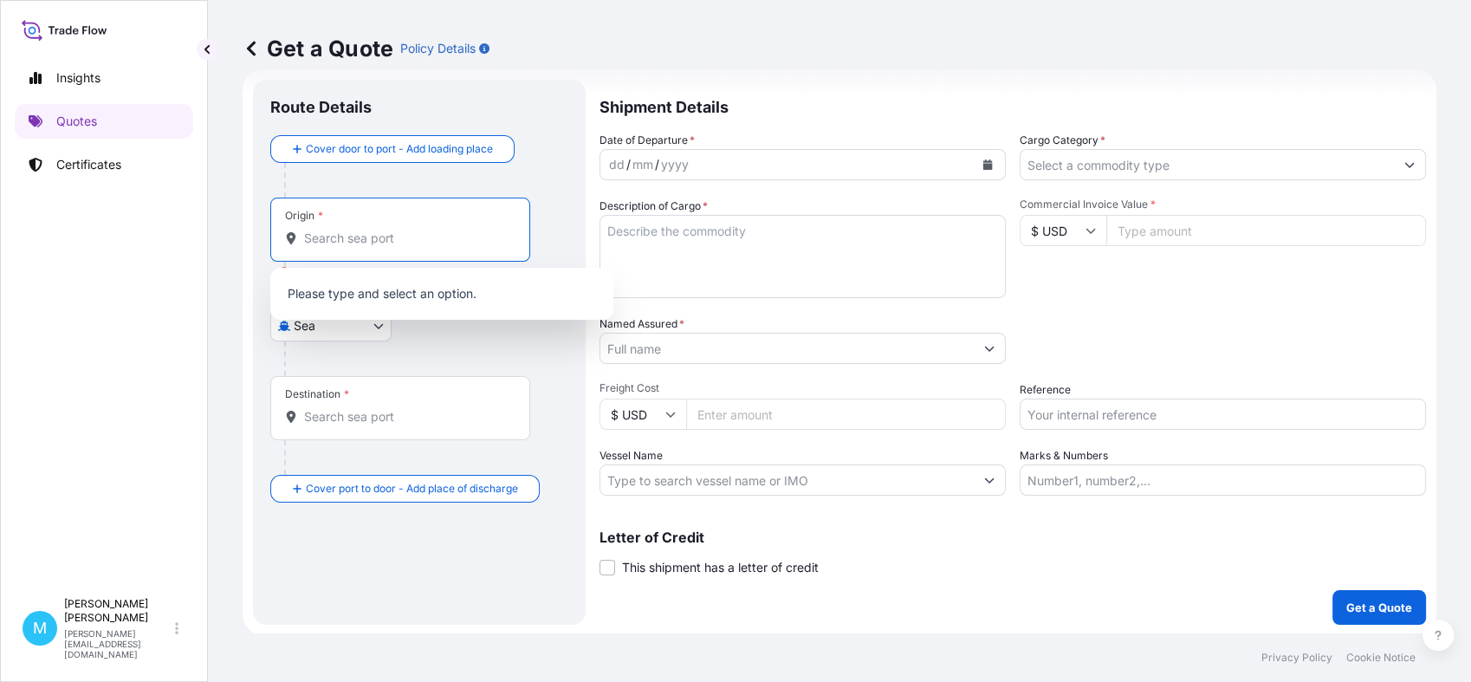
click at [333, 242] on input "Origin * Please select an origin" at bounding box center [406, 238] width 204 height 17
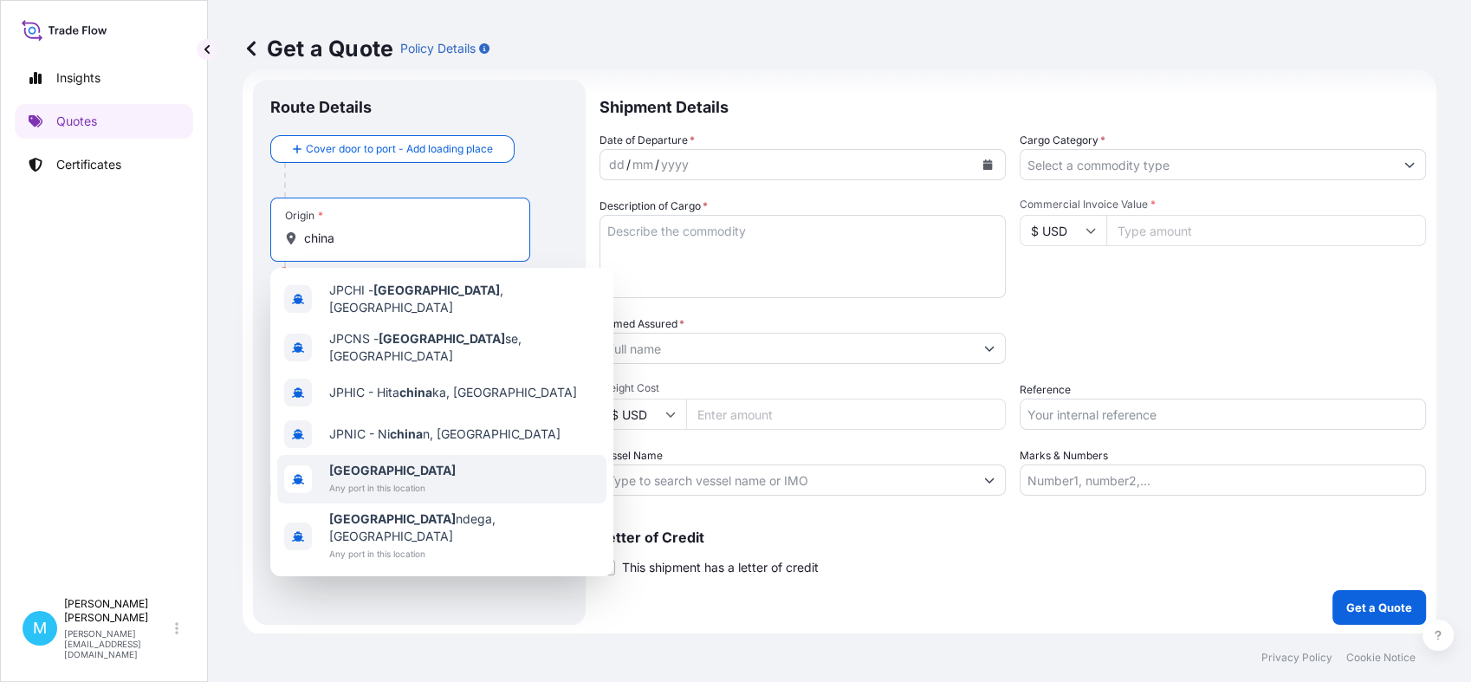
click at [380, 479] on span "Any port in this location" at bounding box center [392, 487] width 127 height 17
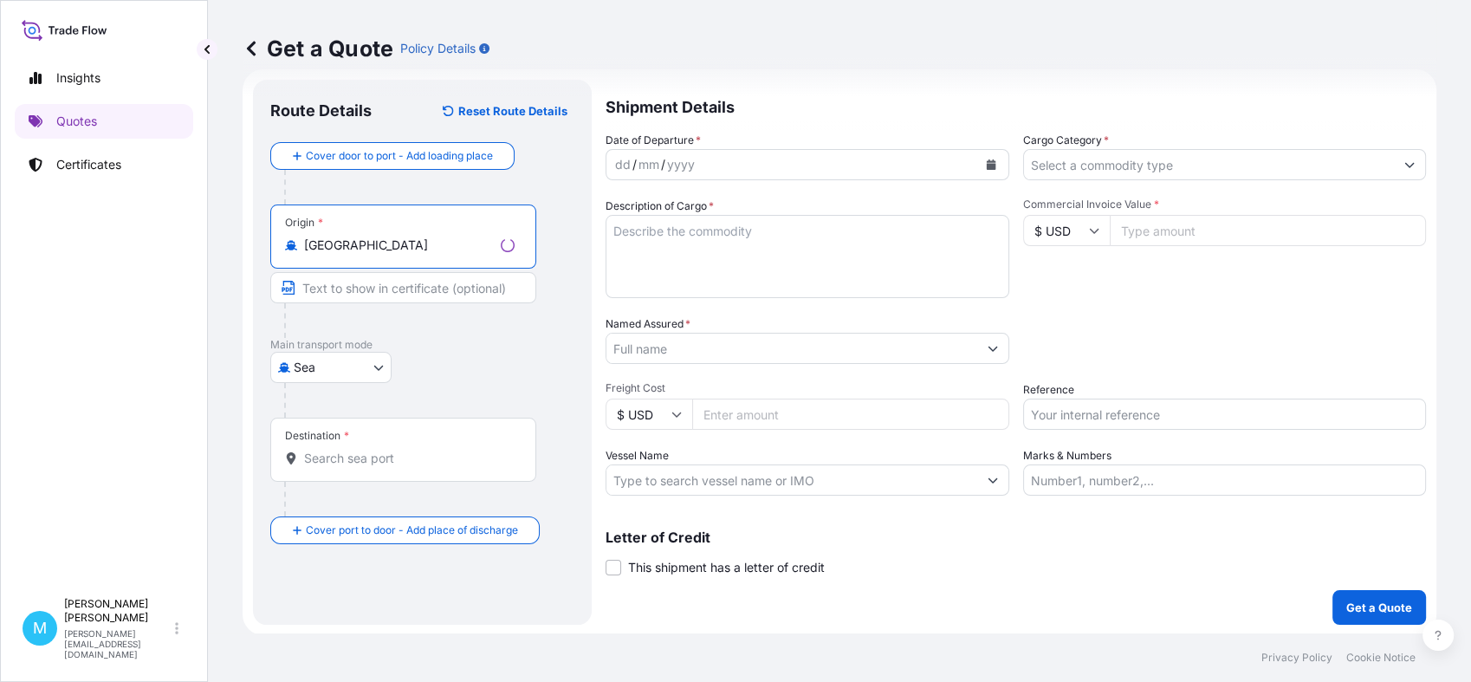
type input "[GEOGRAPHIC_DATA]"
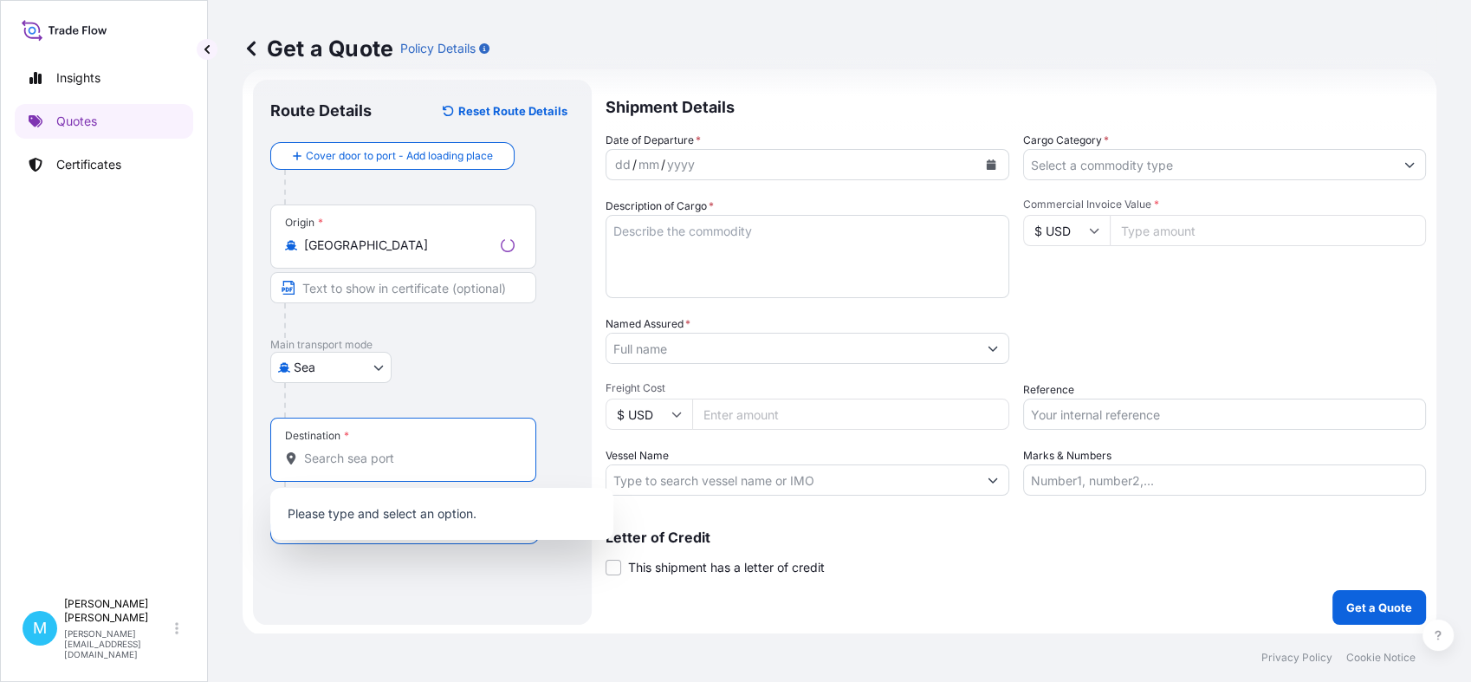
click at [326, 456] on input "Destination *" at bounding box center [409, 458] width 211 height 17
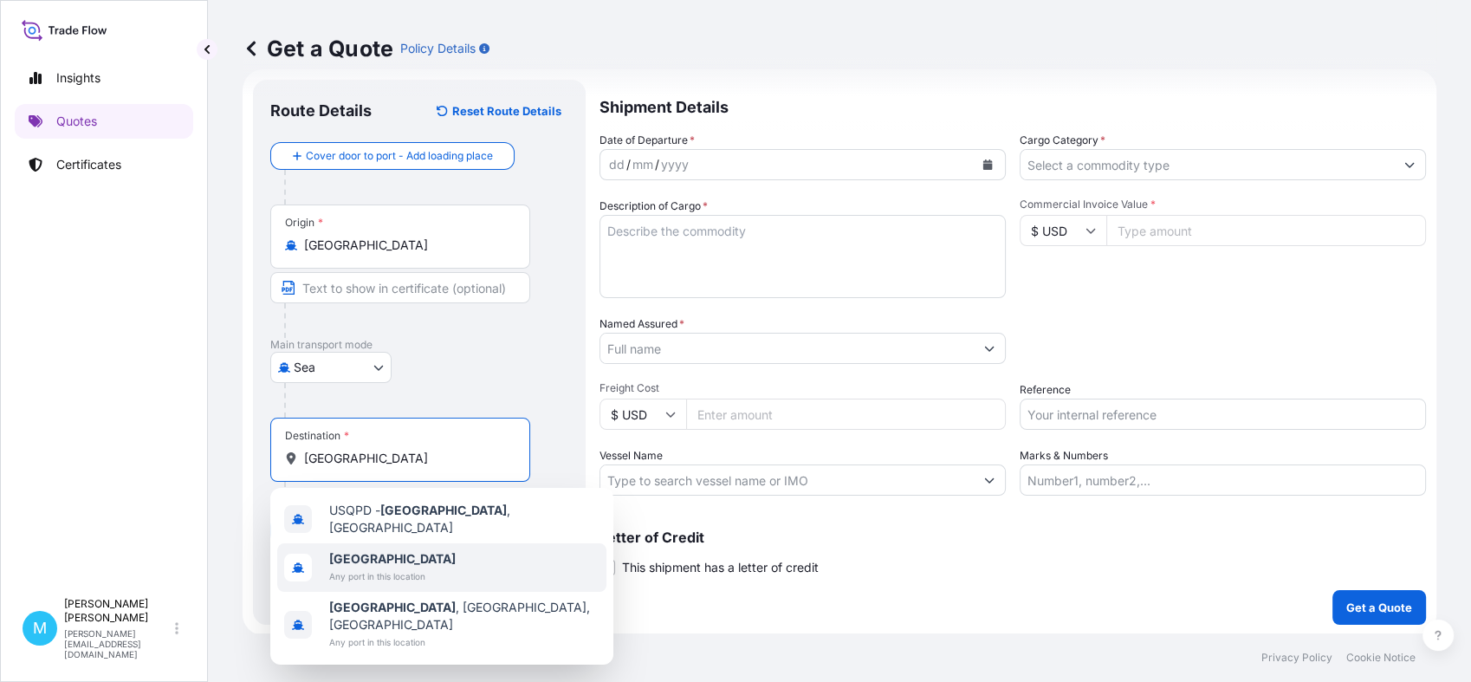
click at [405, 555] on span "[GEOGRAPHIC_DATA]" at bounding box center [392, 558] width 127 height 17
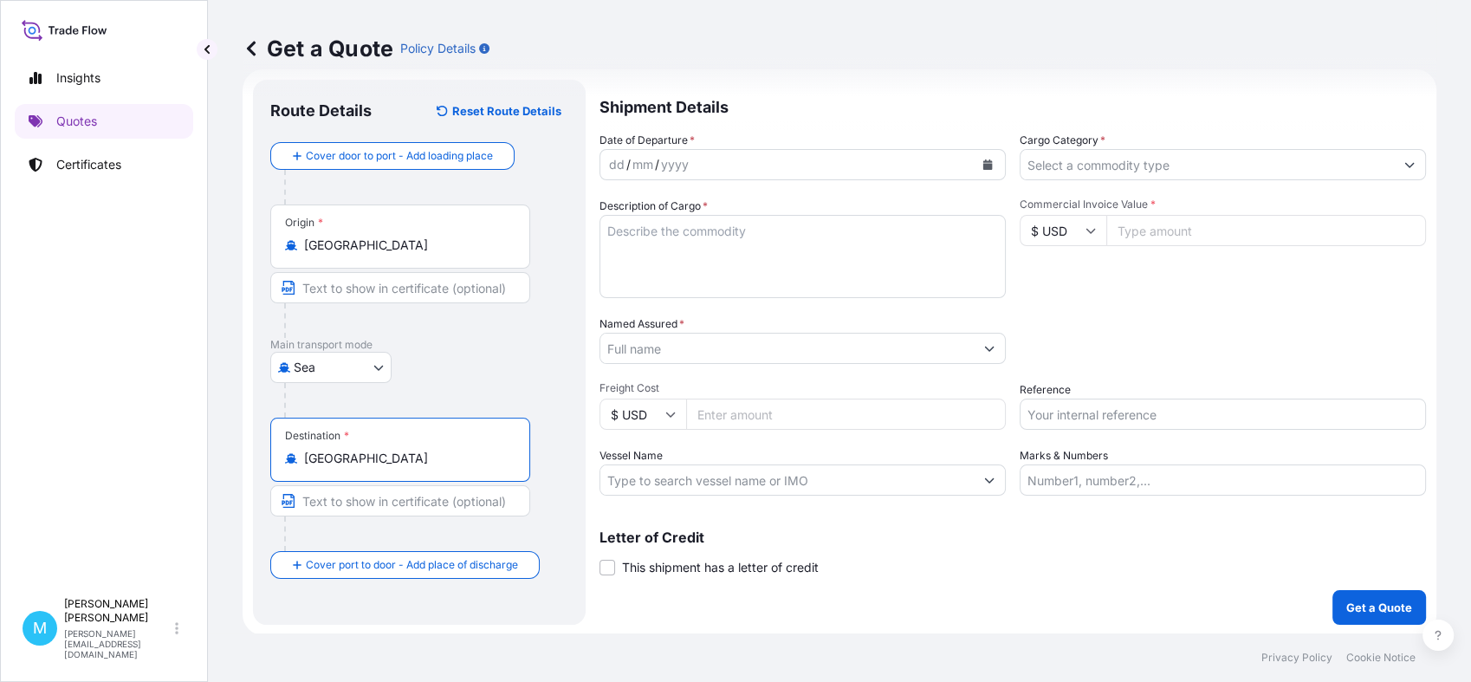
type input "[GEOGRAPHIC_DATA]"
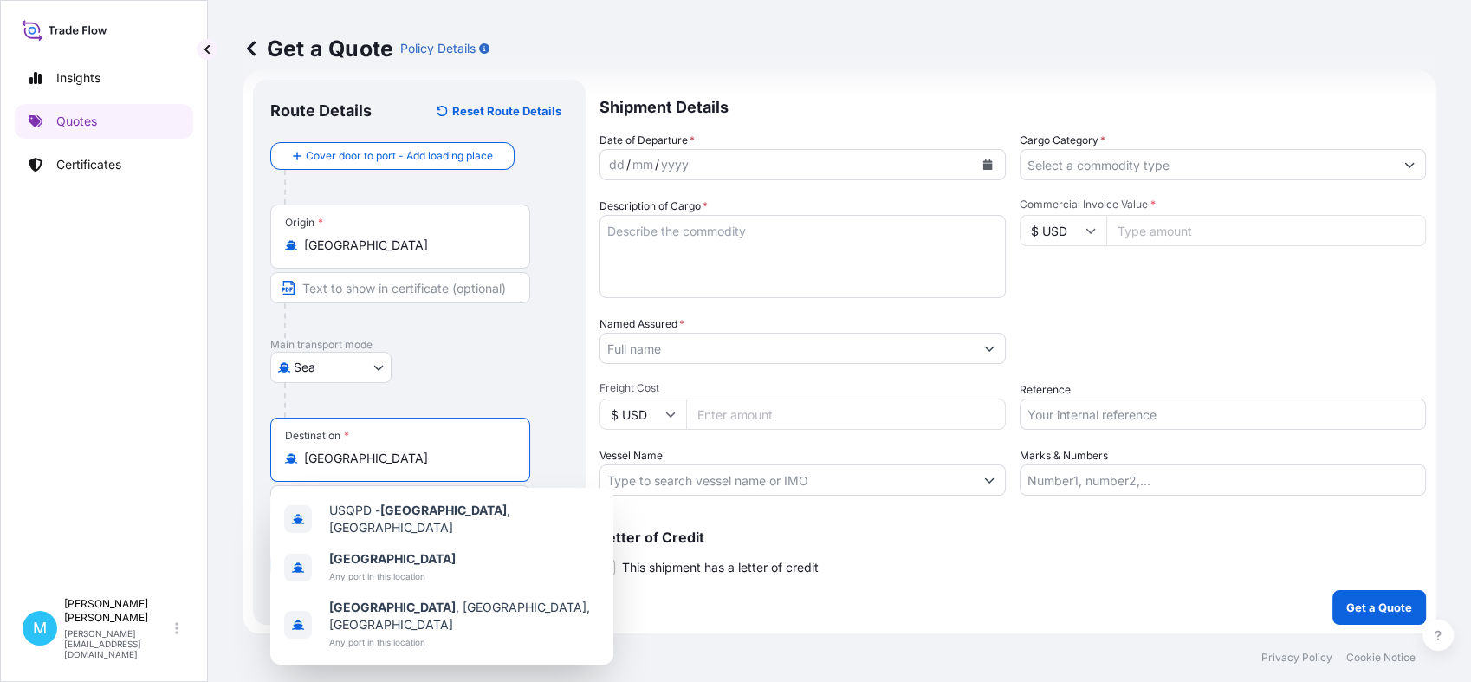
click at [983, 159] on icon "Calendar" at bounding box center [988, 164] width 10 height 10
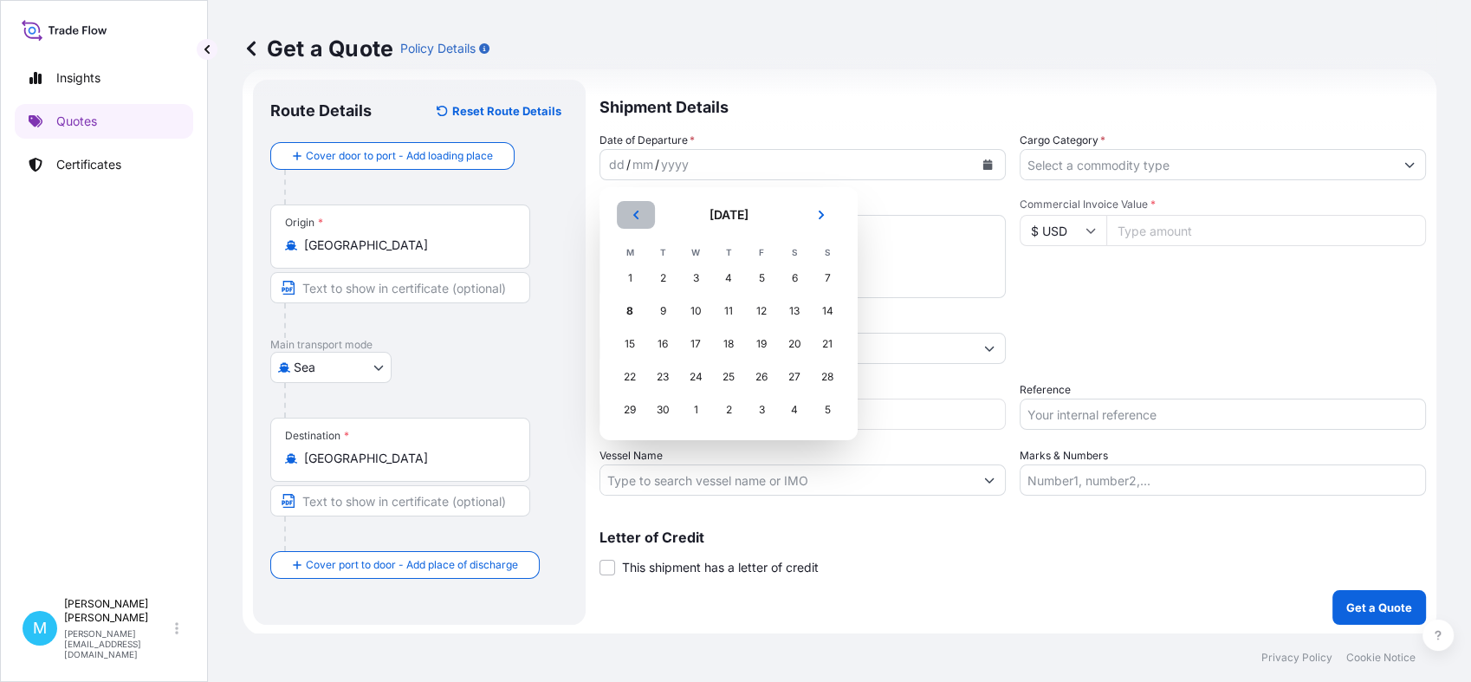
click at [637, 215] on icon "Previous" at bounding box center [636, 215] width 10 height 10
click at [756, 348] on div "15" at bounding box center [761, 343] width 31 height 31
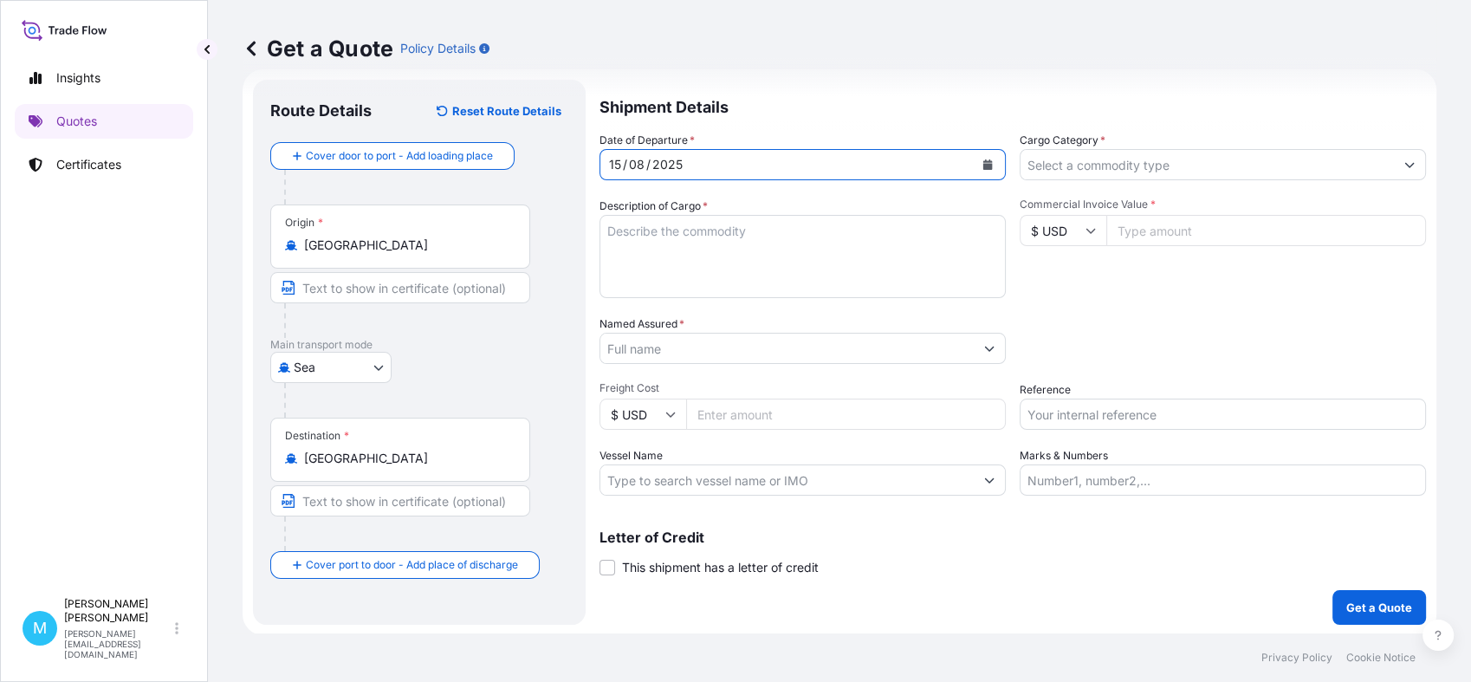
click at [661, 240] on textarea "Description of Cargo *" at bounding box center [803, 256] width 406 height 83
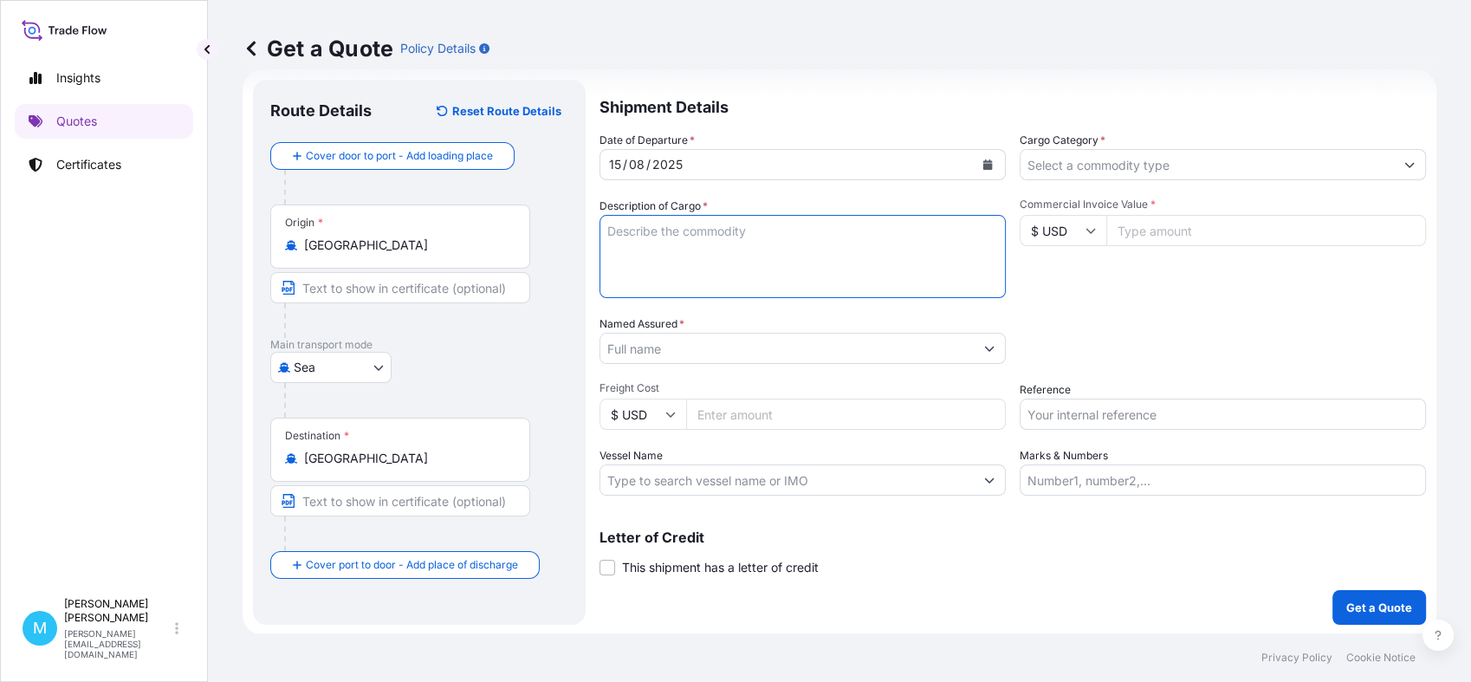
paste textarea "CMAU4793714 M5242920 40HC 18028.50 KG 41.138 M3 757 CTN"
paste textarea "SLIDER"
paste textarea "ZIPPER"
paste textarea "PLASTIC PULLER"
paste textarea "PLASTIC BUCKLE"
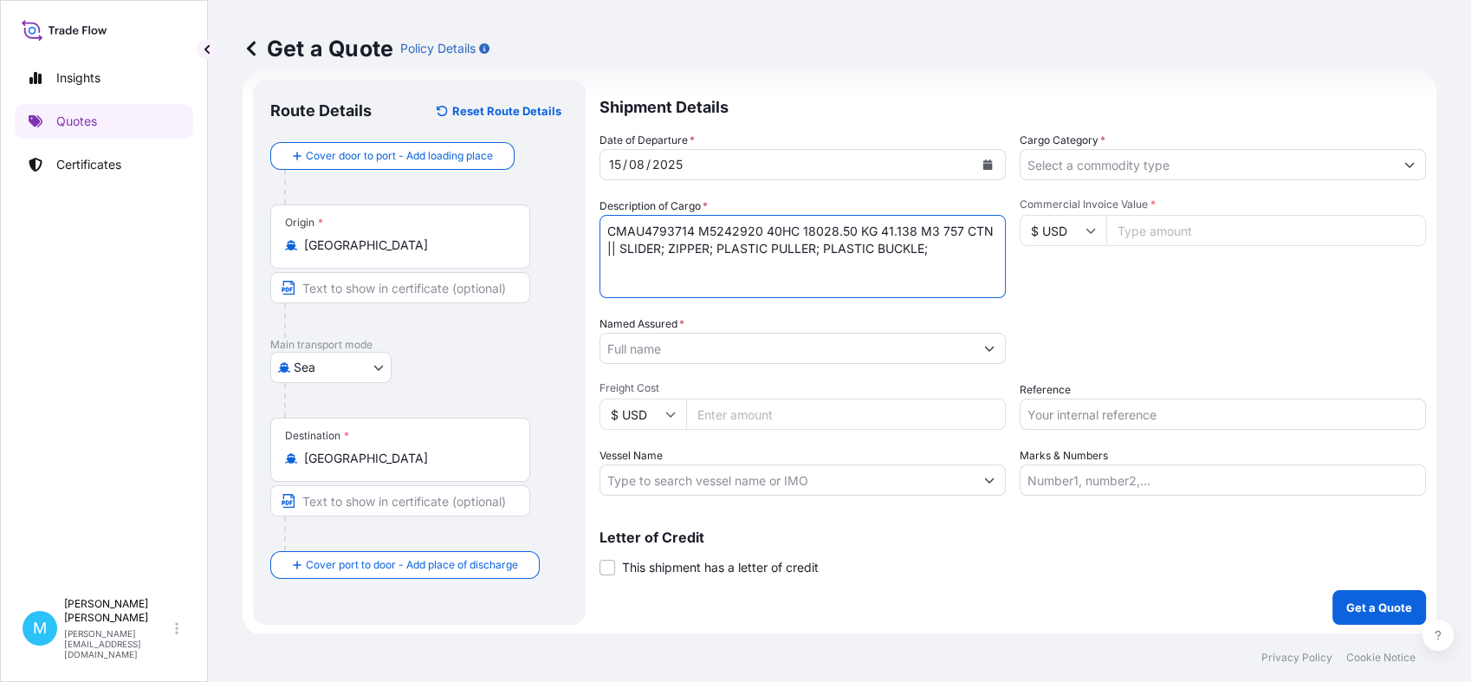
click at [628, 270] on textarea "CMAU4793714 M5242920 40HC 18028.50 KG 41.138 M3 757 CTN || SLIDER; ZIPPER; PLAS…" at bounding box center [803, 256] width 406 height 83
click at [951, 251] on textarea "CMAU4793714 M5242920 40HC 18028.50 KG 41.138 M3 757 CTN || SLIDER; ZIPPER; PLAS…" at bounding box center [803, 256] width 406 height 83
paste textarea "183 CTN 2564.10 KG 2 CTN 36.40 KG 2 CTN 18.65 KG 16 CTN 394.95 KG 554 CTN 15014…"
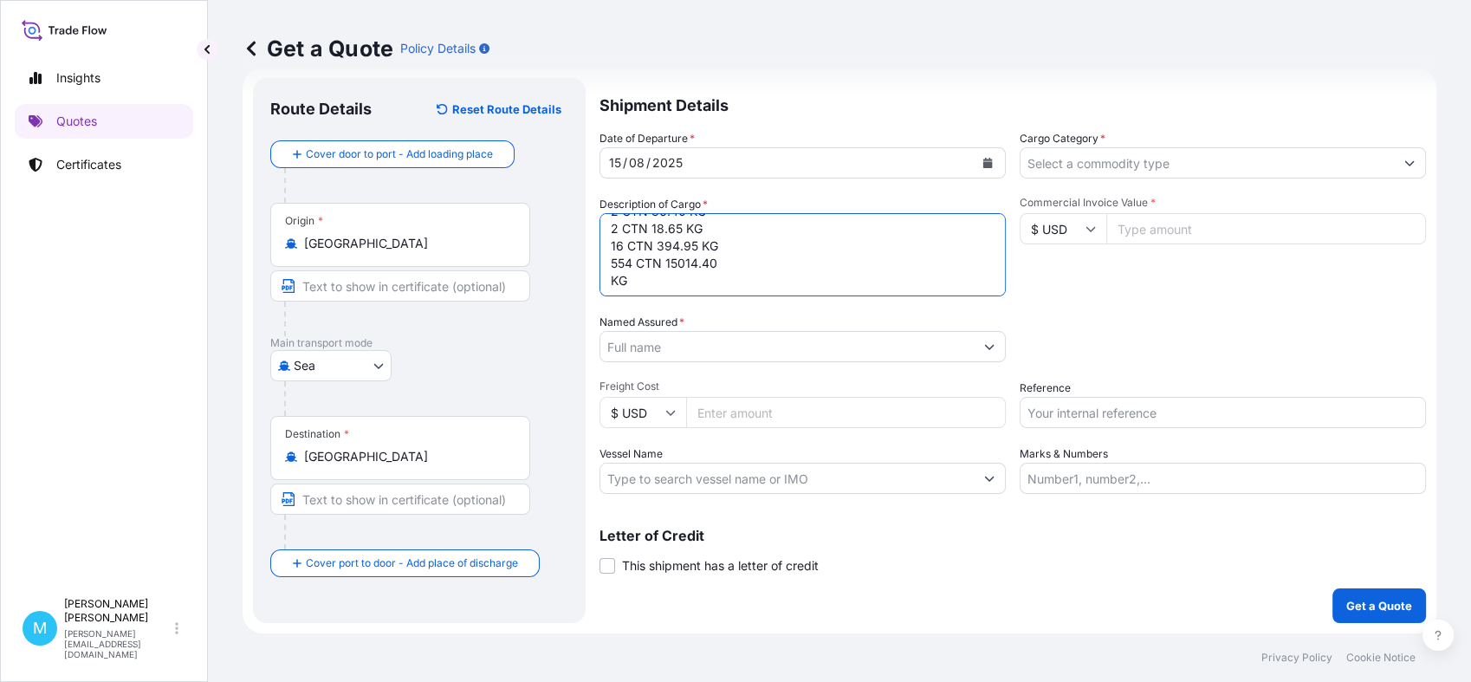
click at [609, 279] on textarea "CMAU4793714 M5242920 40HC 18028.50 KG 41.138 M3 757 CTN || SLIDER; ZIPPER; PLAS…" at bounding box center [803, 254] width 406 height 83
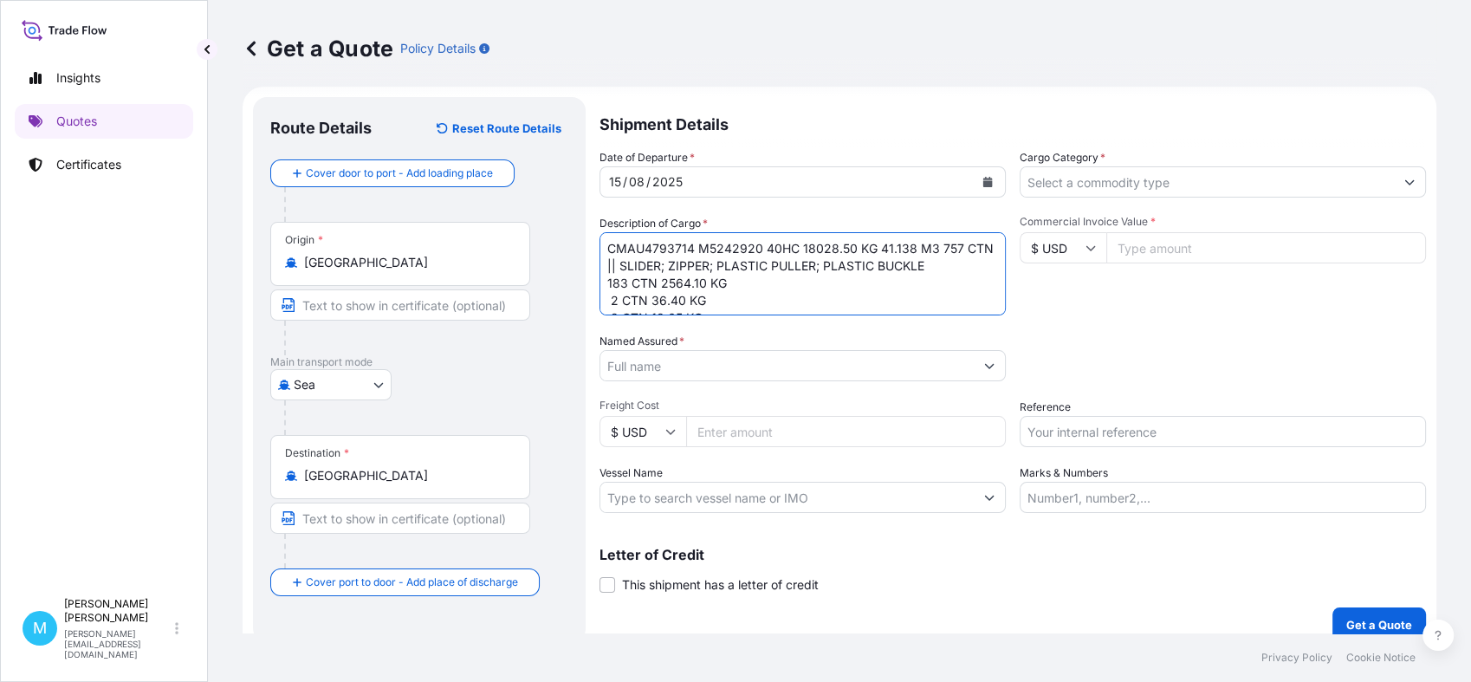
scroll to position [0, 0]
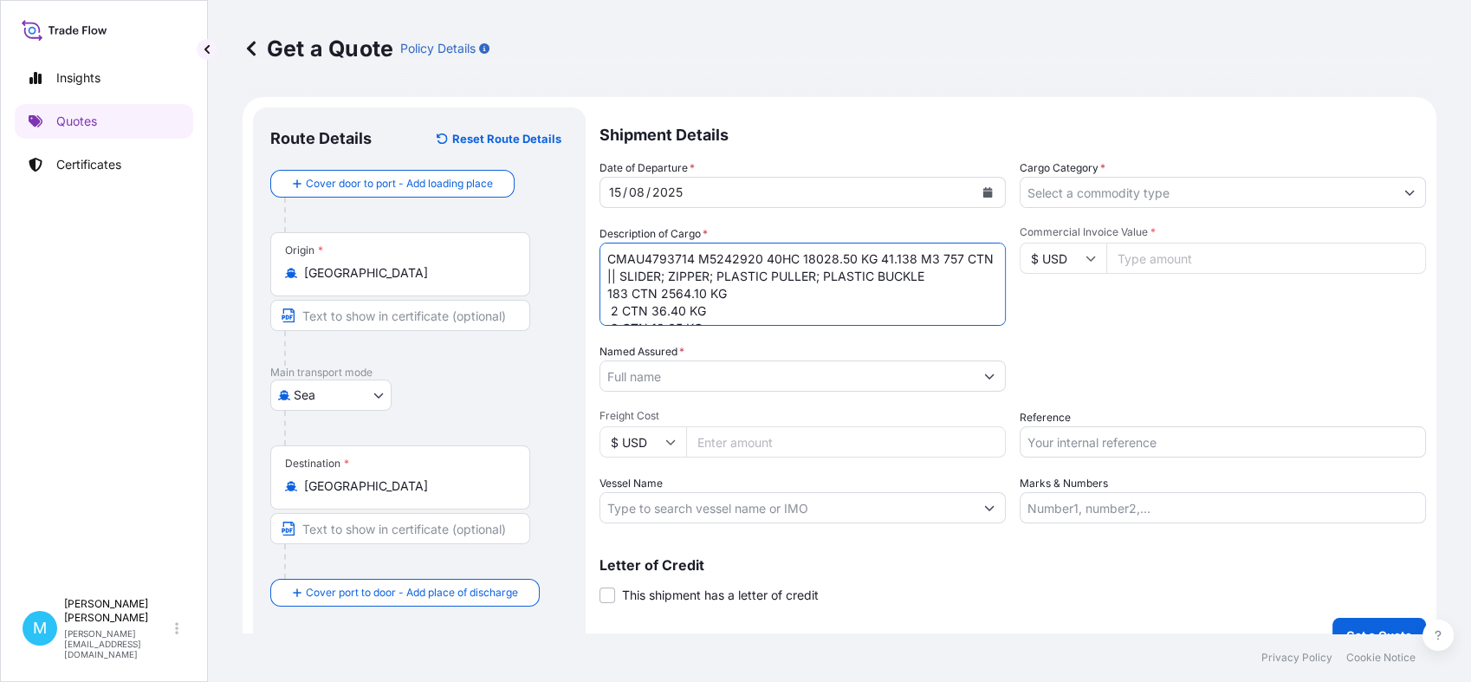
click at [617, 308] on textarea "CMAU4793714 M5242920 40HC 18028.50 KG 41.138 M3 757 CTN || SLIDER; ZIPPER; PLAS…" at bounding box center [803, 284] width 406 height 83
click at [611, 269] on textarea "CMAU4793714 M5242920 40HC 18028.50 KG 41.138 M3 757 CTN || SLIDER; ZIPPER; PLAS…" at bounding box center [803, 284] width 406 height 83
click at [608, 289] on textarea "CMAU4793714 M5242920 40HC 18028.50 KG 41.138 M3 757 CTN || SLIDER; ZIPPER; PLAS…" at bounding box center [803, 284] width 406 height 83
click at [611, 306] on textarea "CMAU4793714 M5242920 40HC 18028.50 KG 41.138 M3 757 CTN || SLIDER; ZIPPER; PLAS…" at bounding box center [803, 284] width 406 height 83
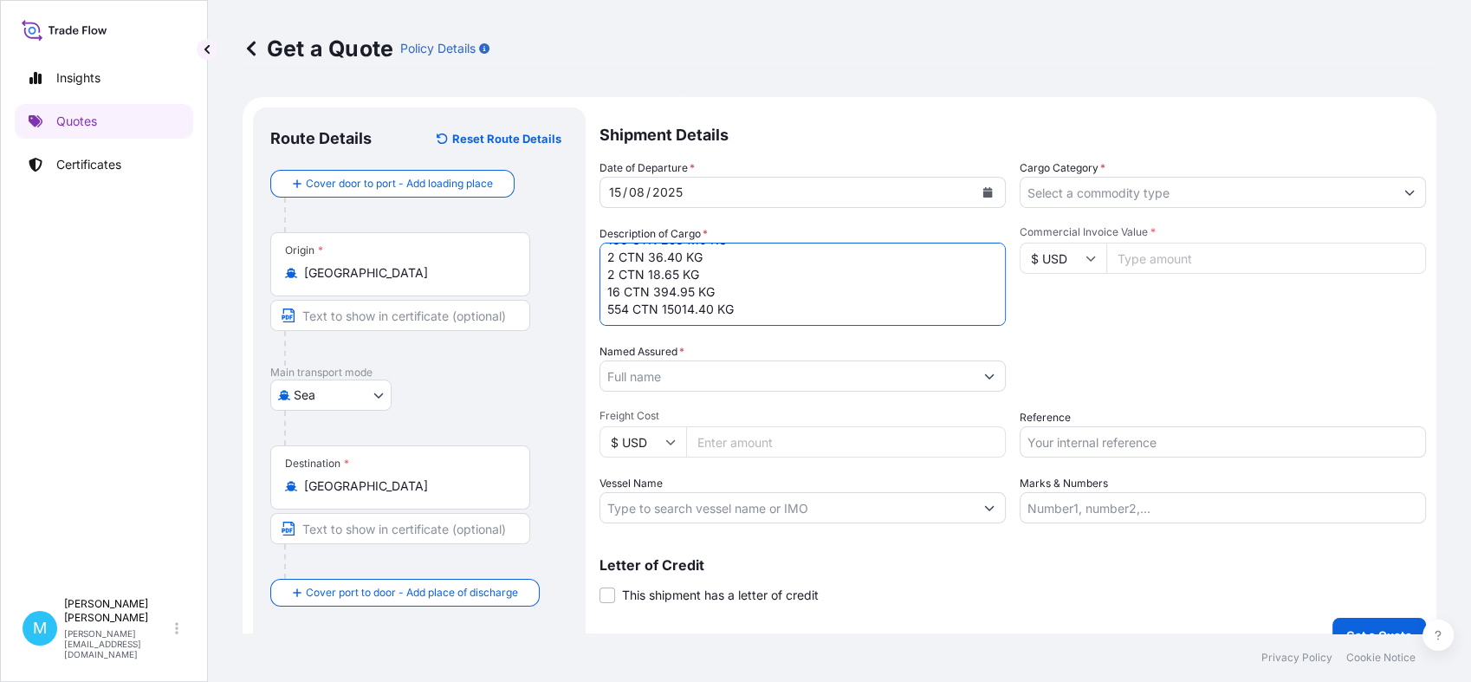
type textarea "CMAU4793714 M5242920 40HC 18028.50 KG 41.138 M3 757 CTN || SLIDER; ZIPPER; PLAS…"
click at [645, 375] on input "Named Assured *" at bounding box center [783, 375] width 367 height 31
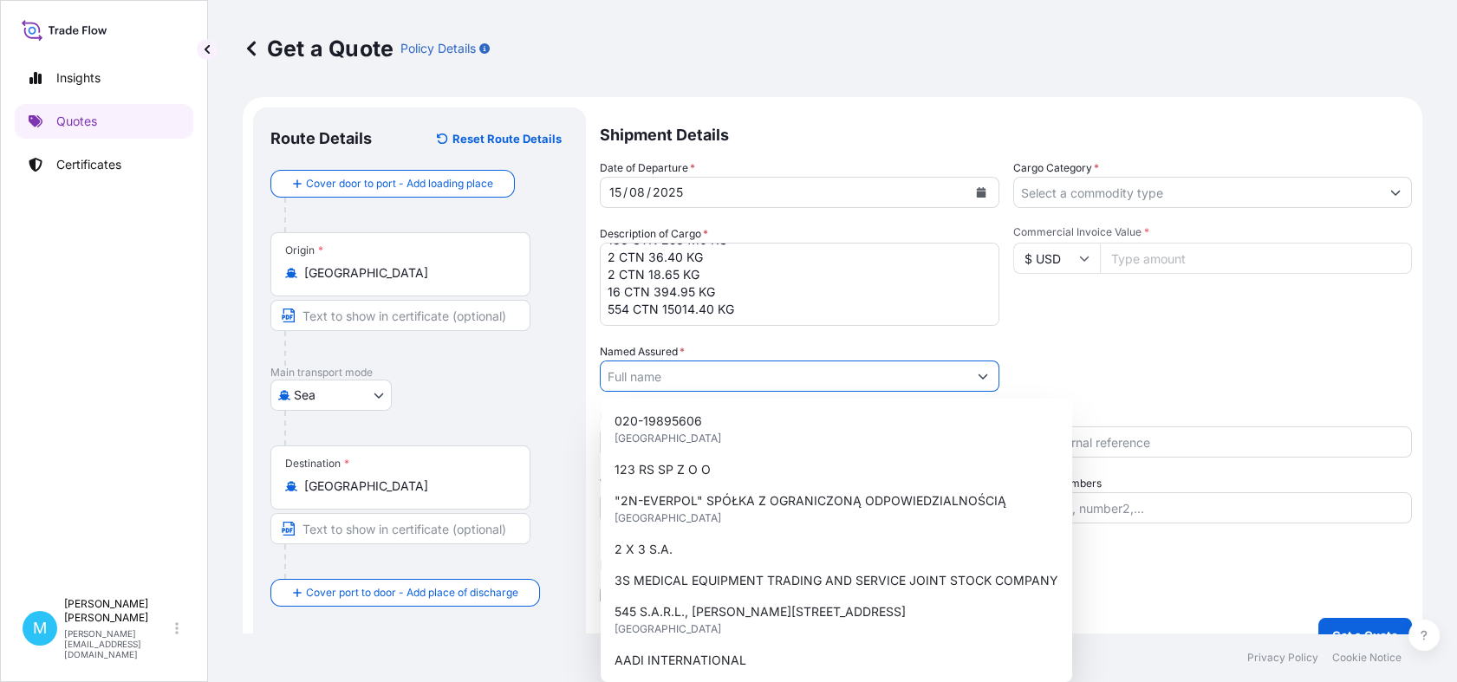
paste input "[DOMAIN_NAME]"
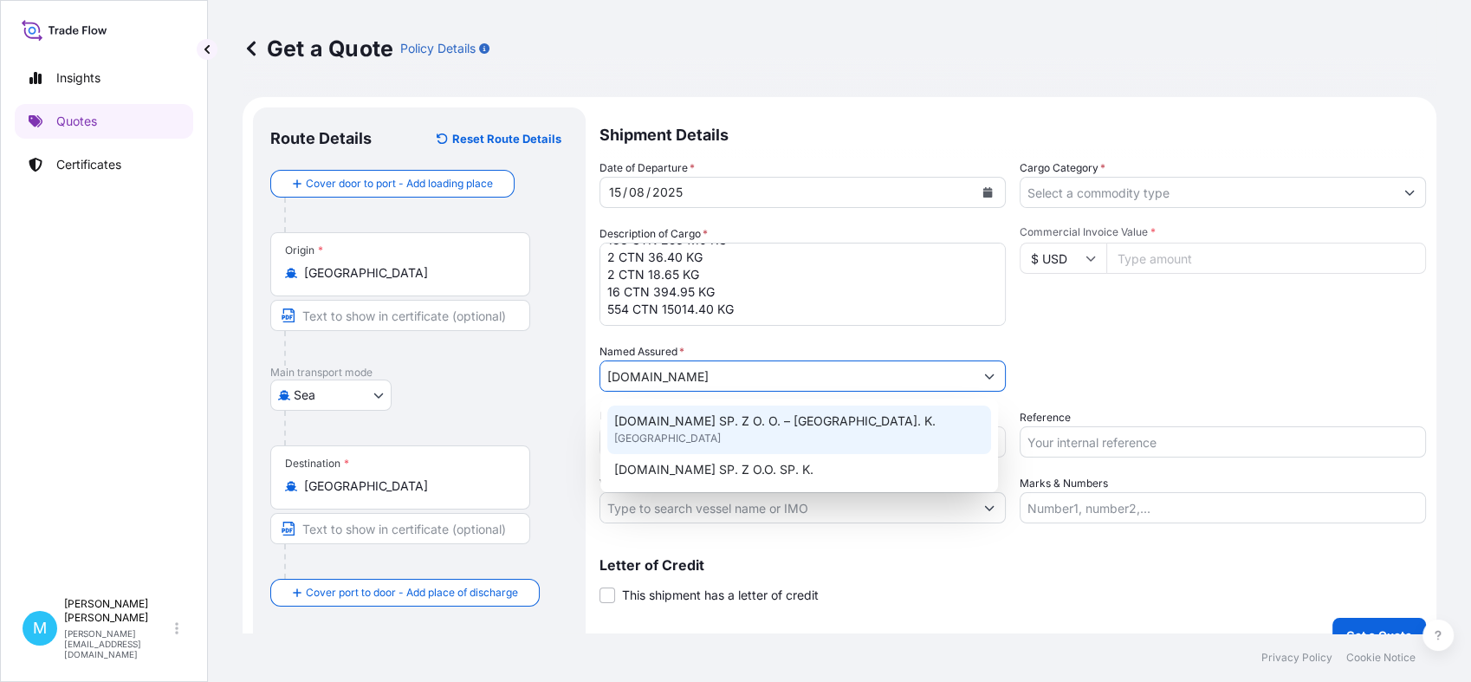
click at [742, 419] on span "[DOMAIN_NAME] SP. Z O. O. – [GEOGRAPHIC_DATA]. K." at bounding box center [774, 420] width 321 height 17
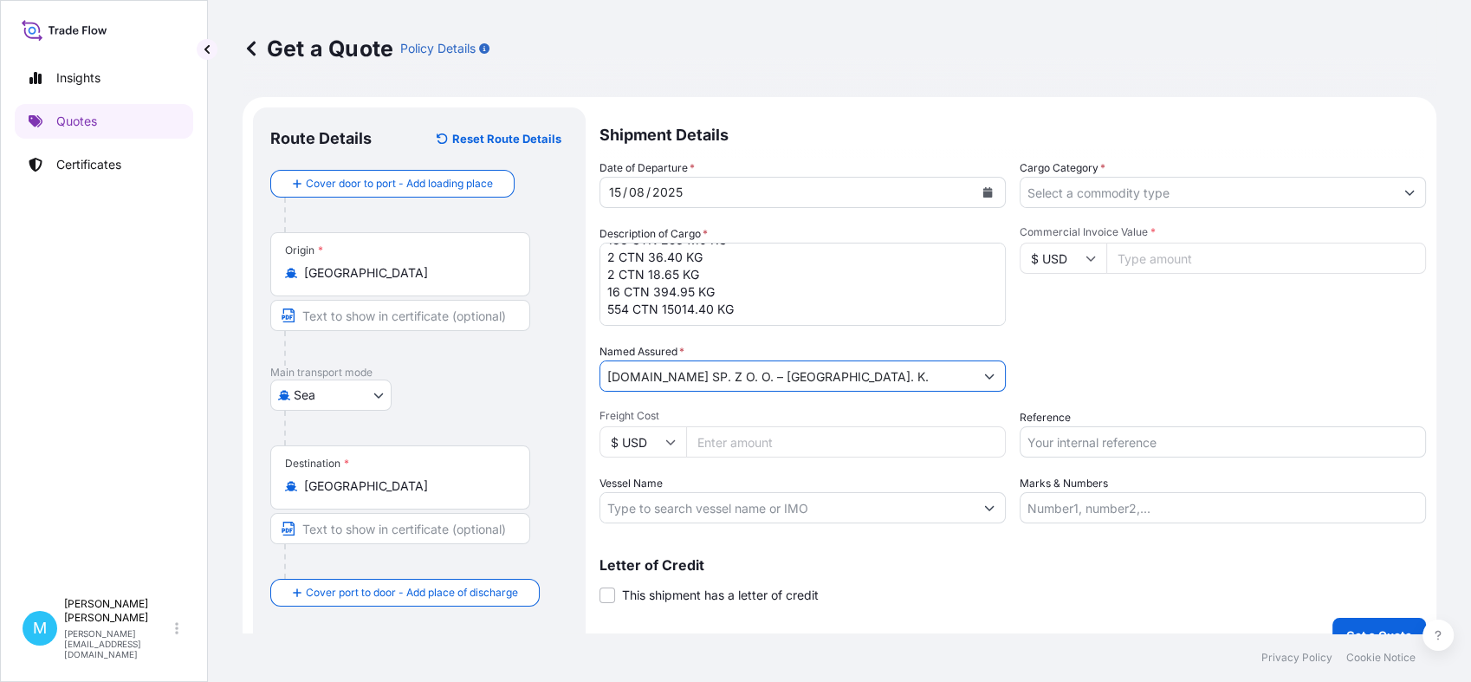
type input "[DOMAIN_NAME] SP. Z O. O. – [GEOGRAPHIC_DATA]. K."
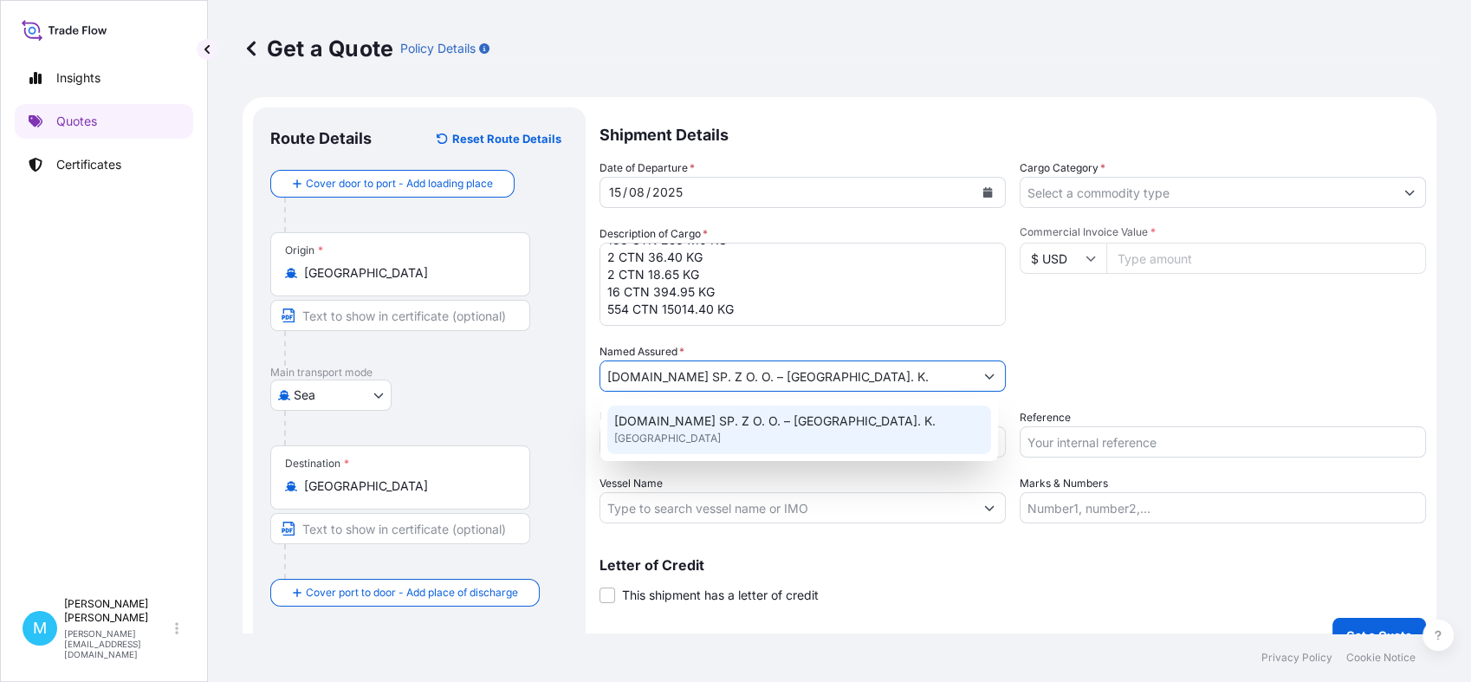
click at [814, 423] on div "[DOMAIN_NAME] SP. Z O. O. – [GEOGRAPHIC_DATA]. K. [GEOGRAPHIC_DATA]" at bounding box center [799, 430] width 384 height 49
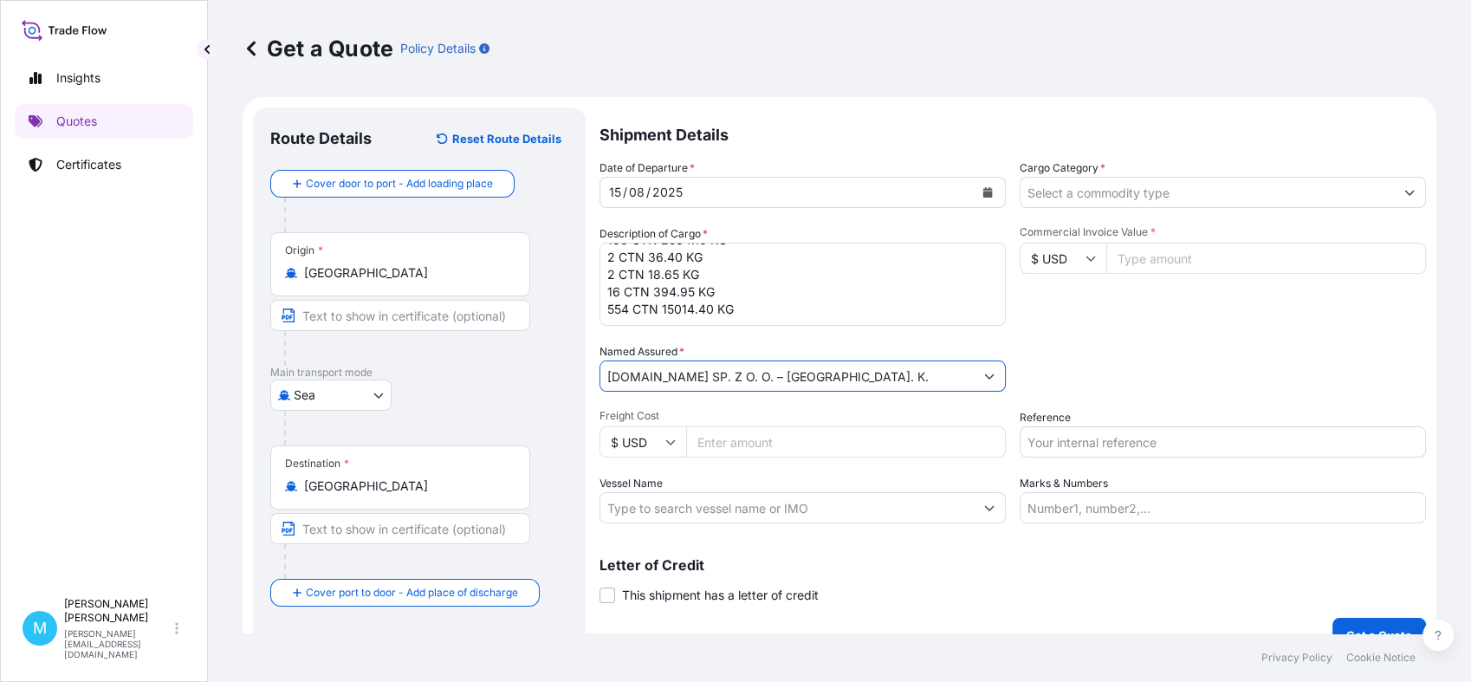
click at [1190, 195] on input "Cargo Category *" at bounding box center [1207, 192] width 373 height 31
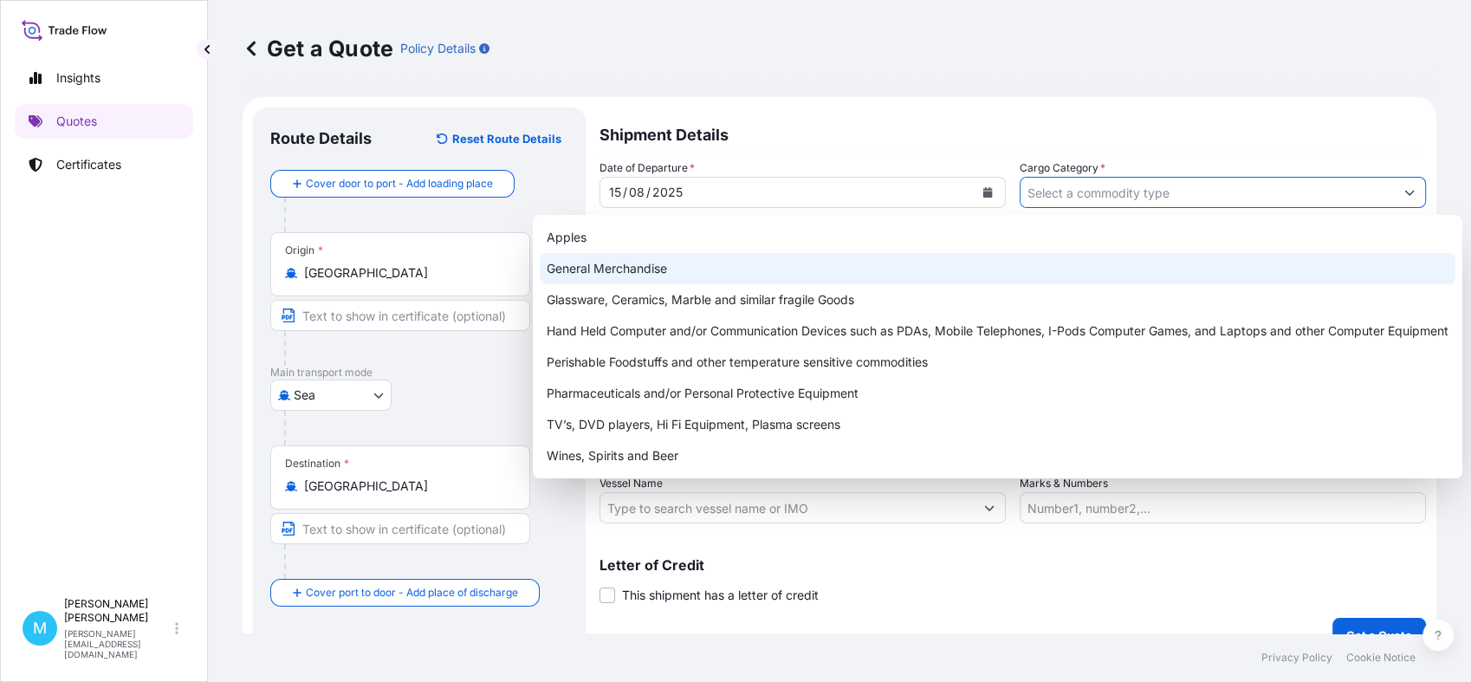
click at [679, 263] on div "General Merchandise" at bounding box center [998, 268] width 916 height 31
type input "General Merchandise"
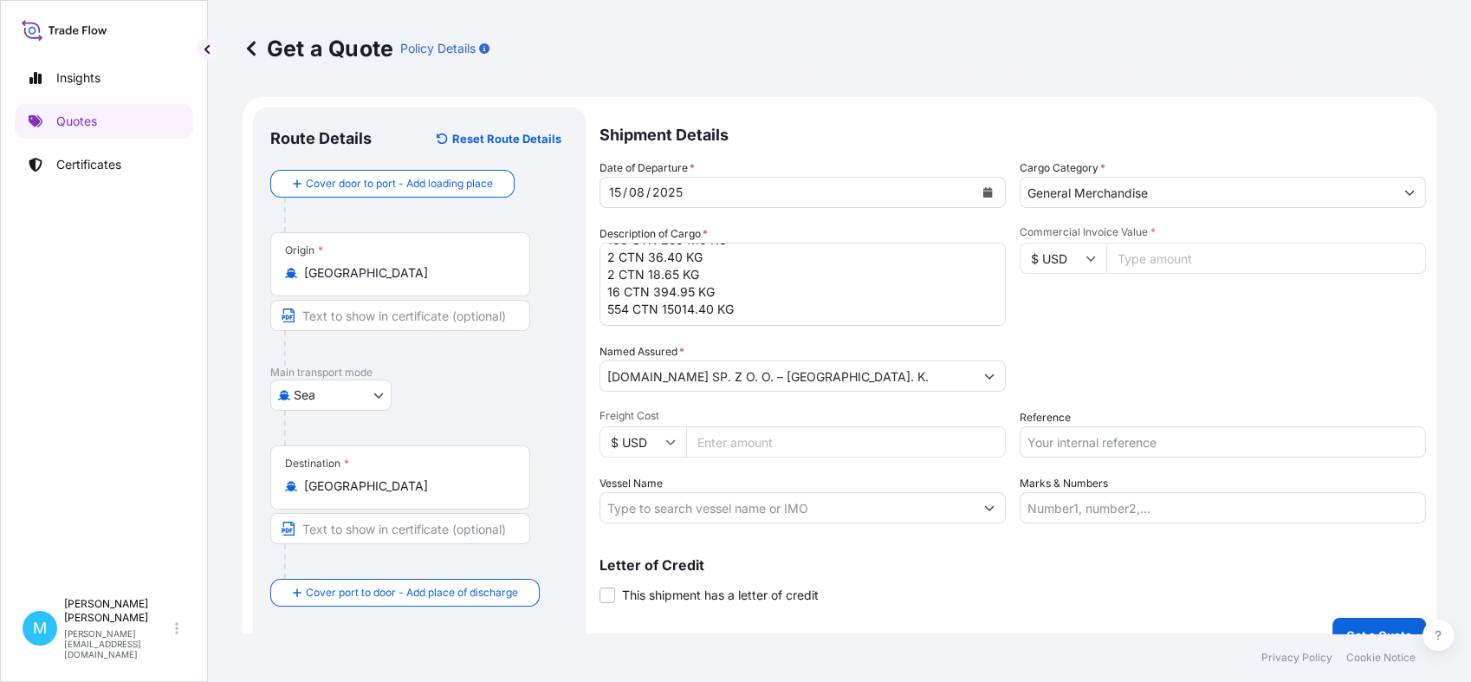
click at [1181, 253] on input "Commercial Invoice Value *" at bounding box center [1267, 258] width 320 height 31
paste input "39273.35"
type input "39273.35"
click at [1058, 437] on input "Reference" at bounding box center [1223, 441] width 406 height 31
paste input "LCL16397"
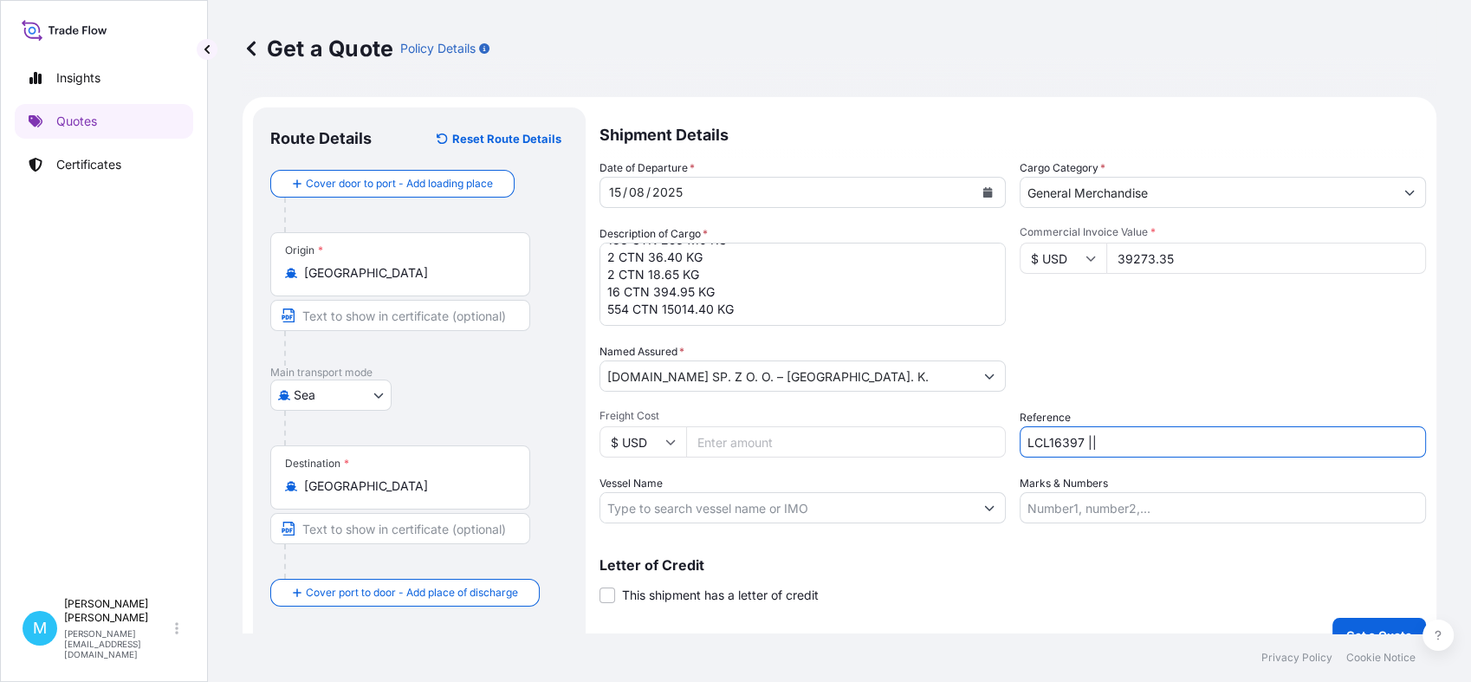
paste input "S02013827"
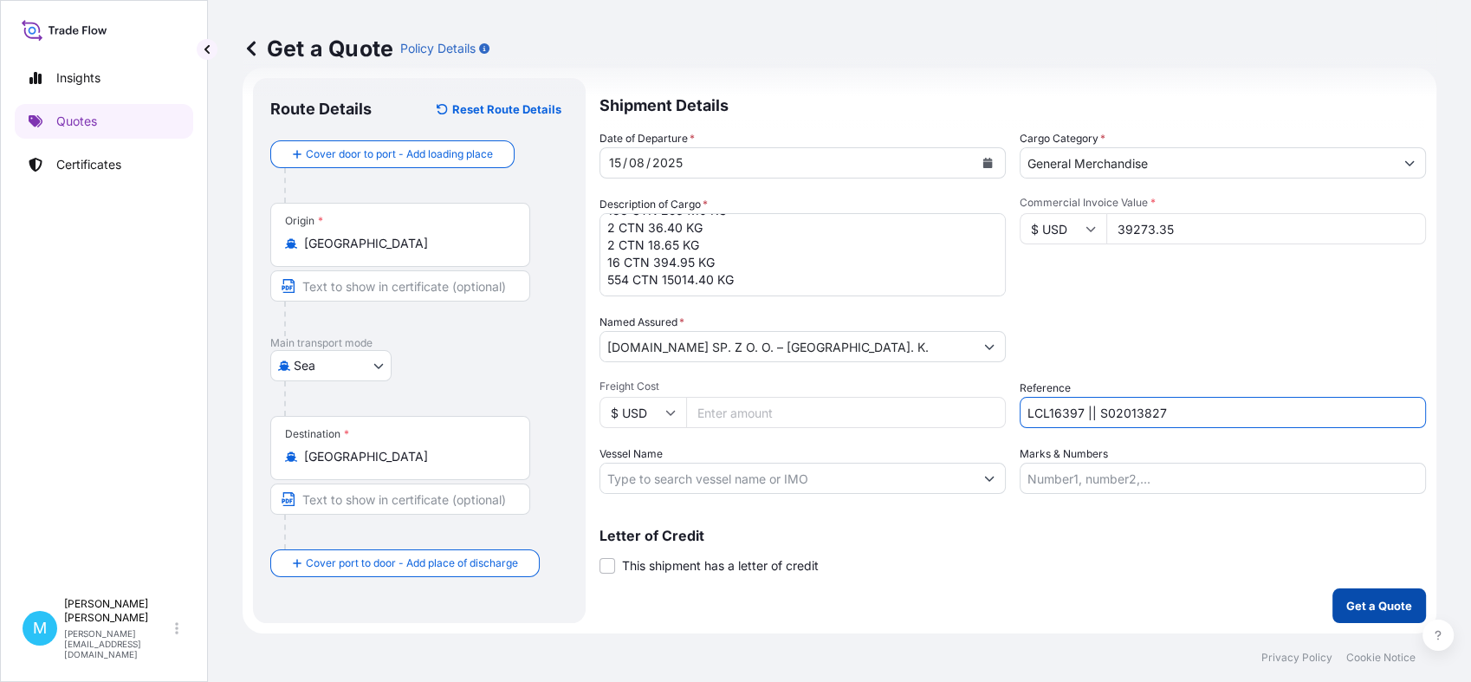
type input "LCL16397 || S02013827"
click at [1354, 600] on p "Get a Quote" at bounding box center [1380, 605] width 66 height 17
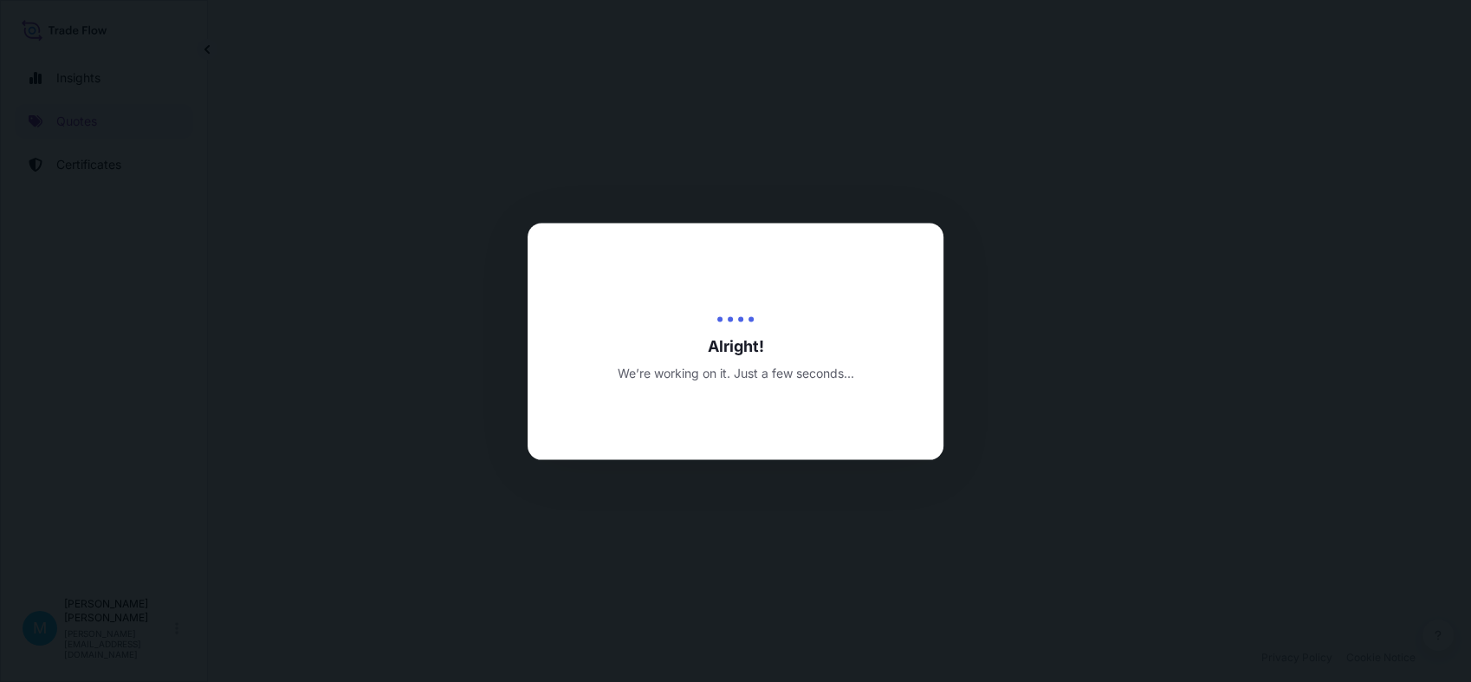
select select "Sea"
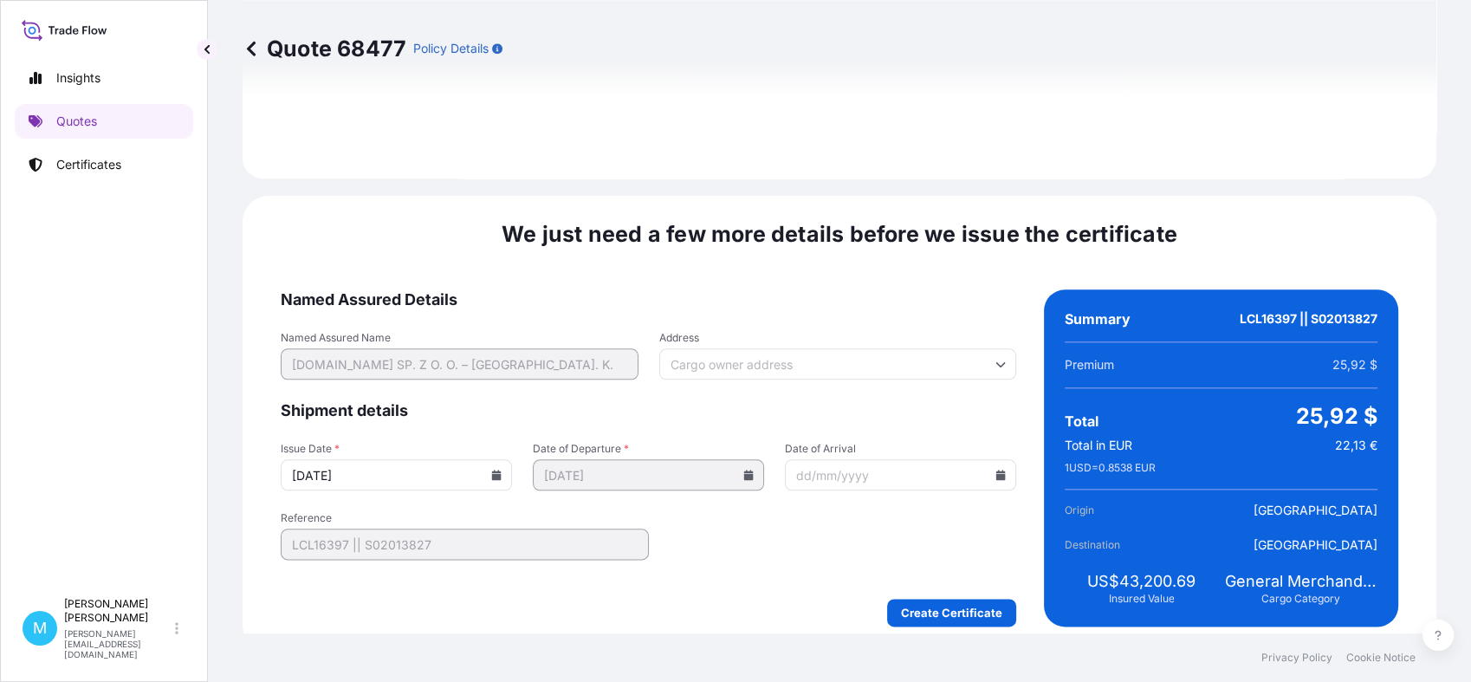
scroll to position [1962, 0]
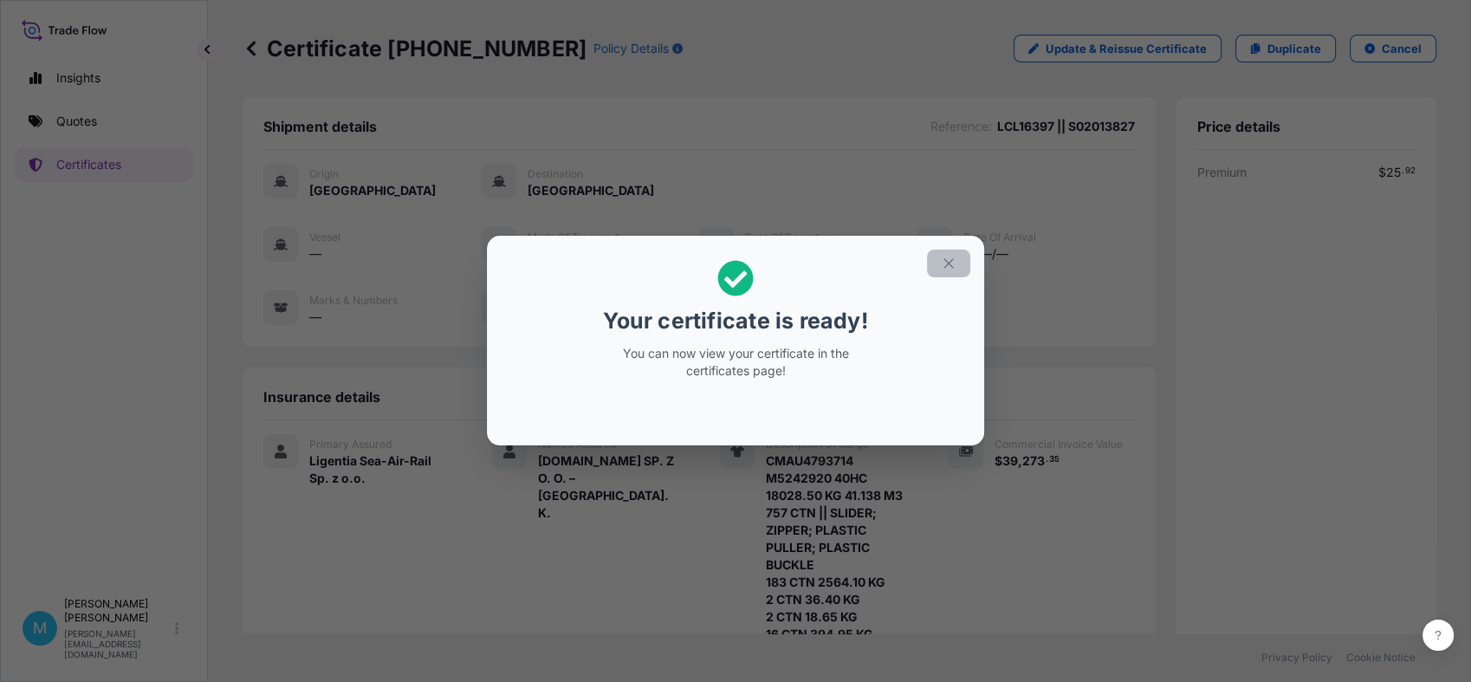
click at [951, 263] on icon "button" at bounding box center [949, 264] width 16 height 16
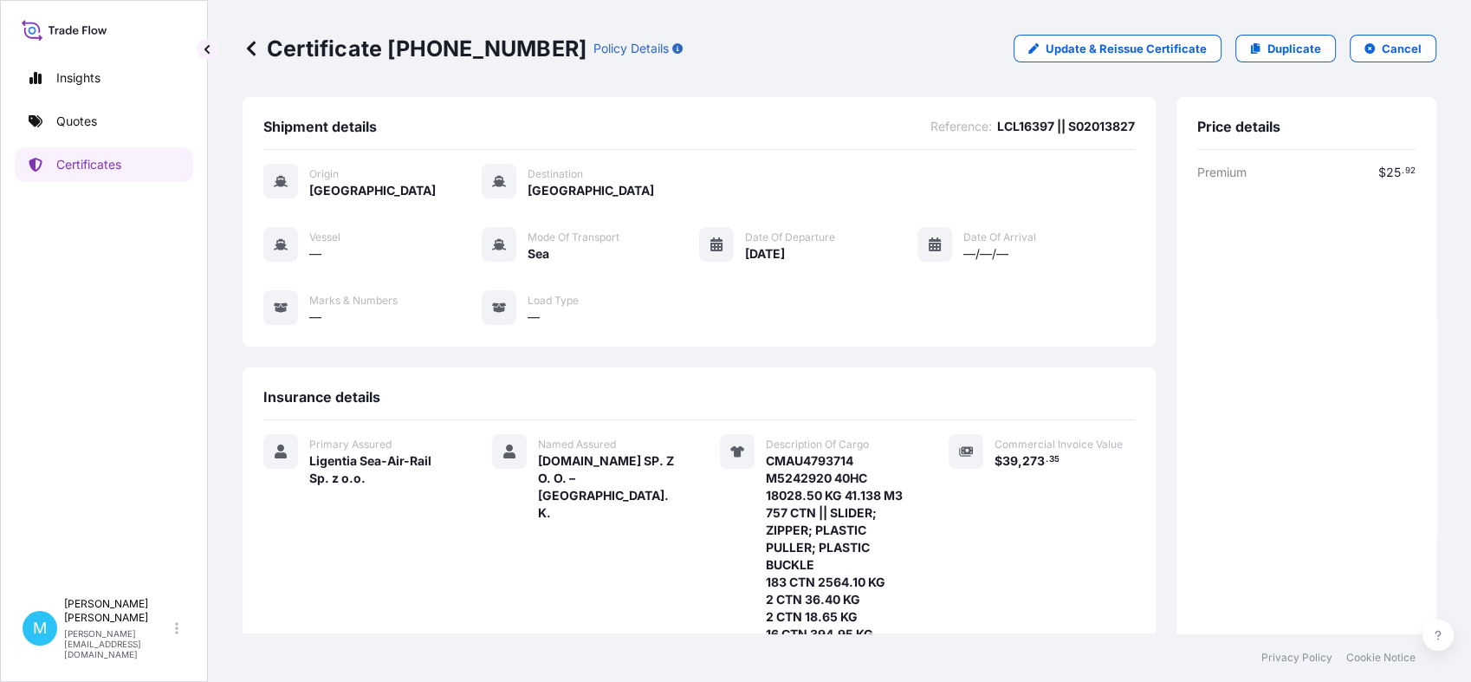
drag, startPoint x: 538, startPoint y: 42, endPoint x: 537, endPoint y: 51, distance: 8.7
click at [538, 49] on div "Certificate [PHONE_NUMBER] Policy Details" at bounding box center [463, 49] width 440 height 28
click at [432, 54] on p "Certificate [PHONE_NUMBER]" at bounding box center [415, 49] width 344 height 28
click at [534, 54] on p "Certificate [PHONE_NUMBER]" at bounding box center [415, 49] width 344 height 28
drag, startPoint x: 534, startPoint y: 54, endPoint x: 491, endPoint y: 51, distance: 42.5
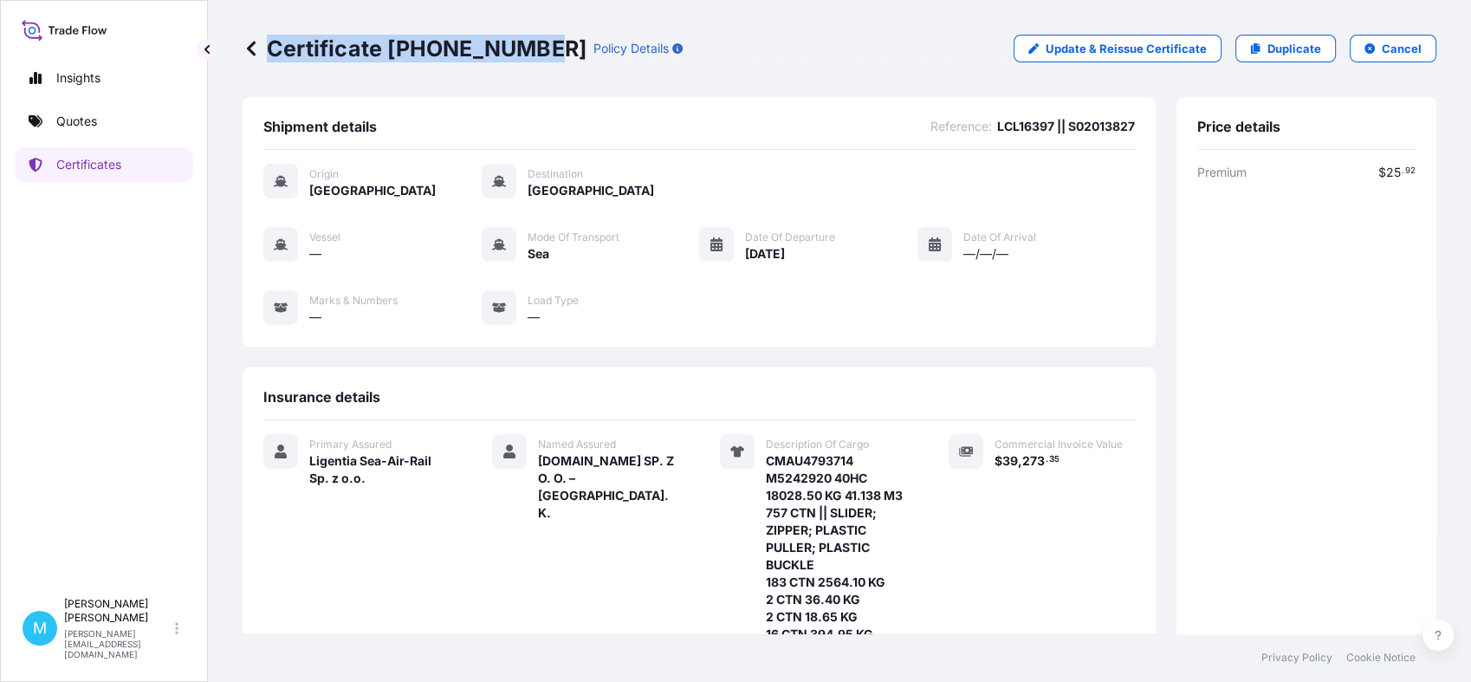
copy p "Certificate [PHONE_NUMBER]"
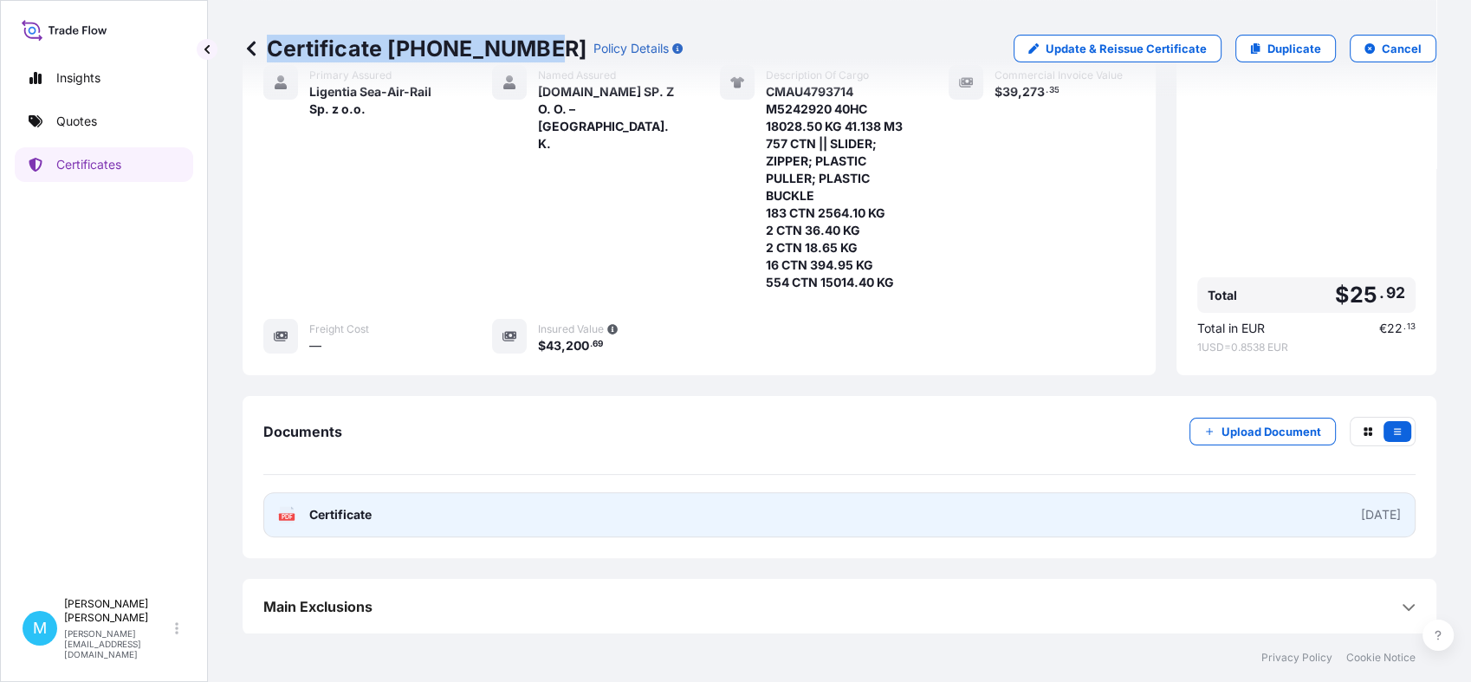
click at [587, 508] on link "PDF Certificate [DATE]" at bounding box center [839, 514] width 1152 height 45
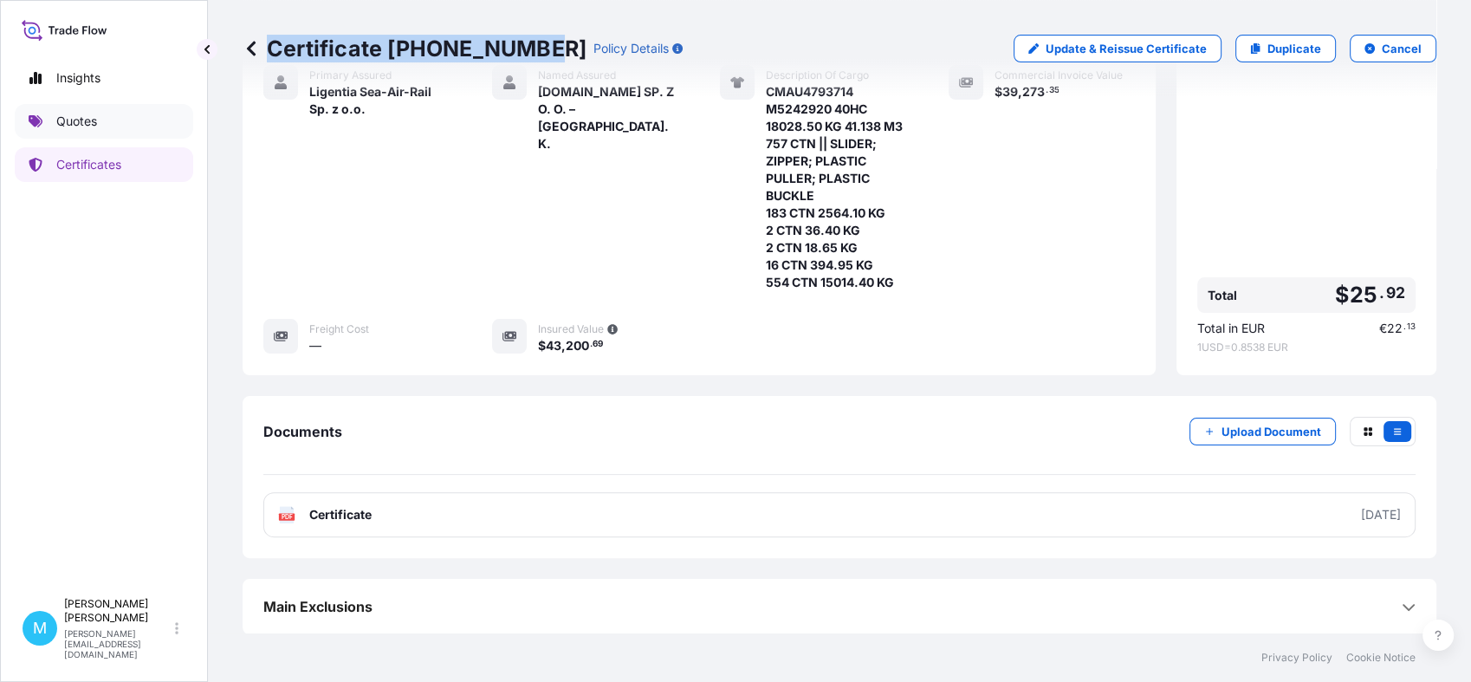
click at [159, 120] on link "Quotes" at bounding box center [104, 121] width 178 height 35
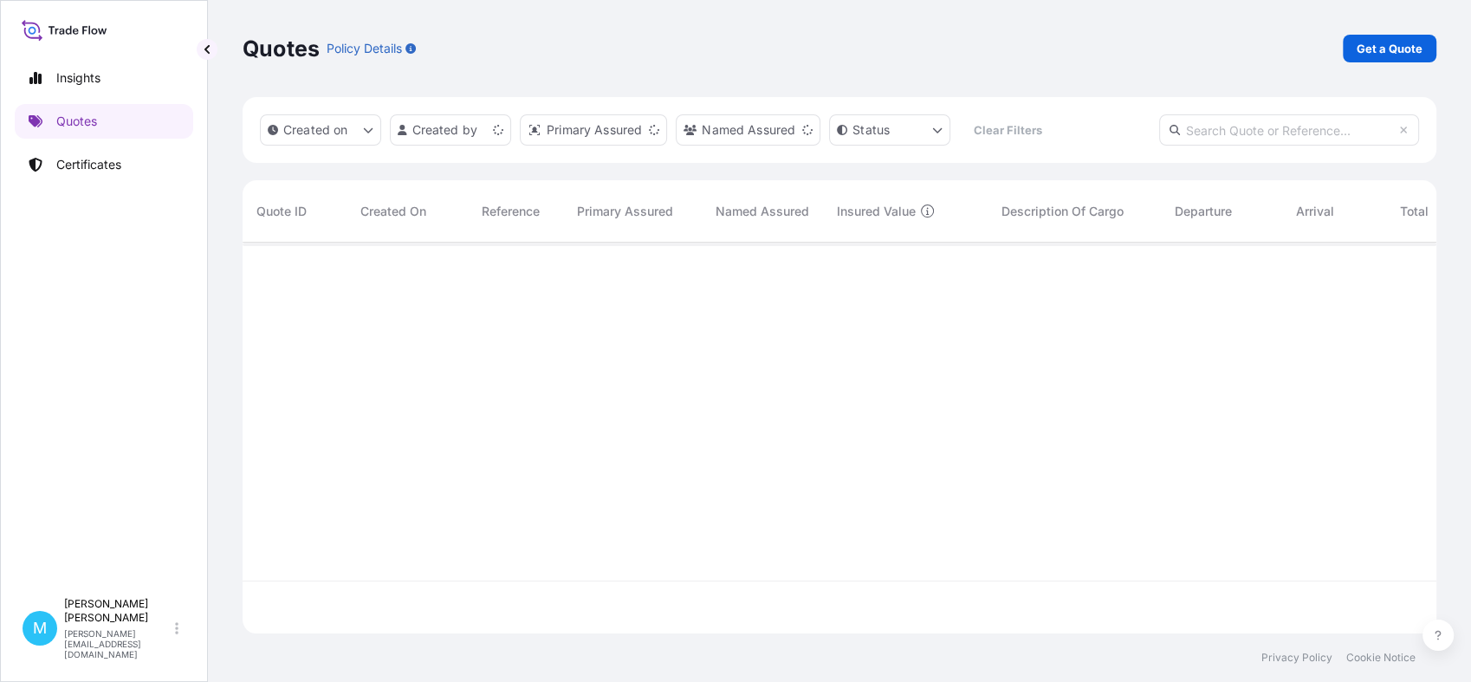
scroll to position [385, 1178]
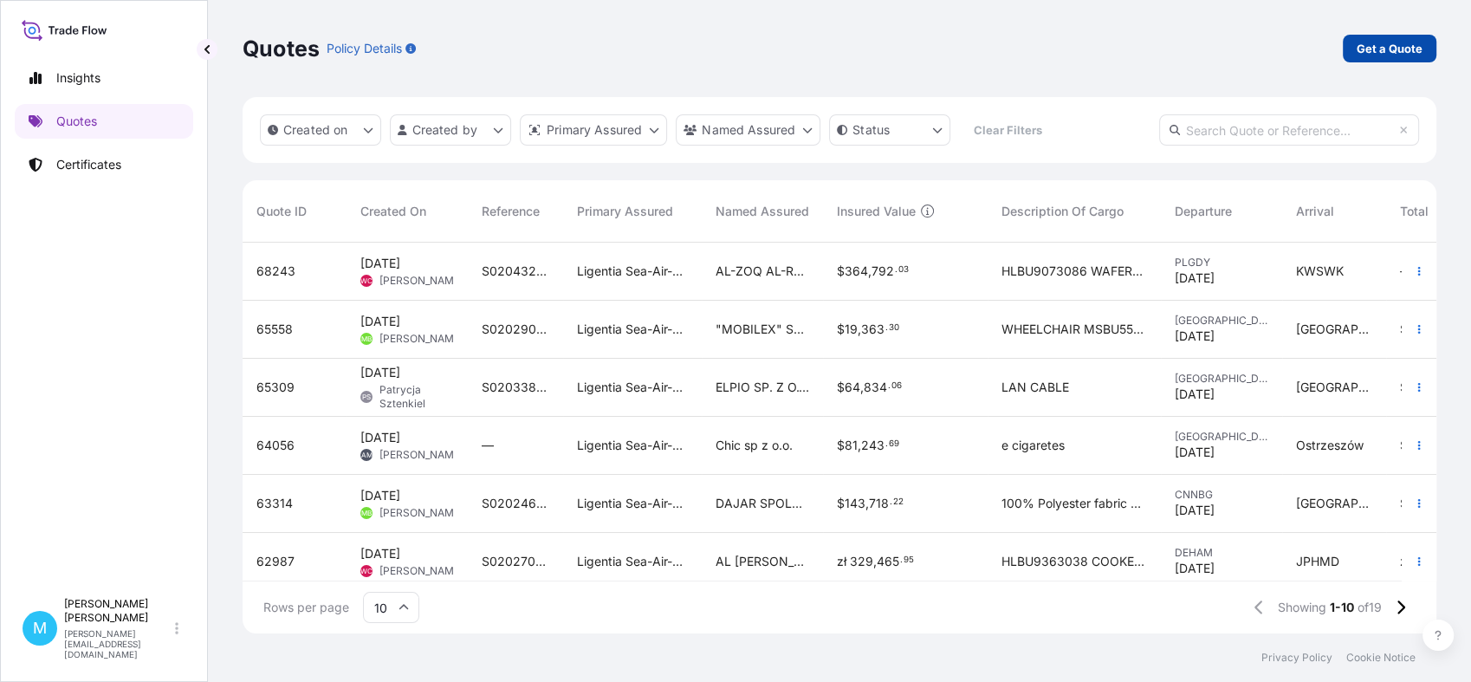
click at [1360, 45] on p "Get a Quote" at bounding box center [1390, 48] width 66 height 17
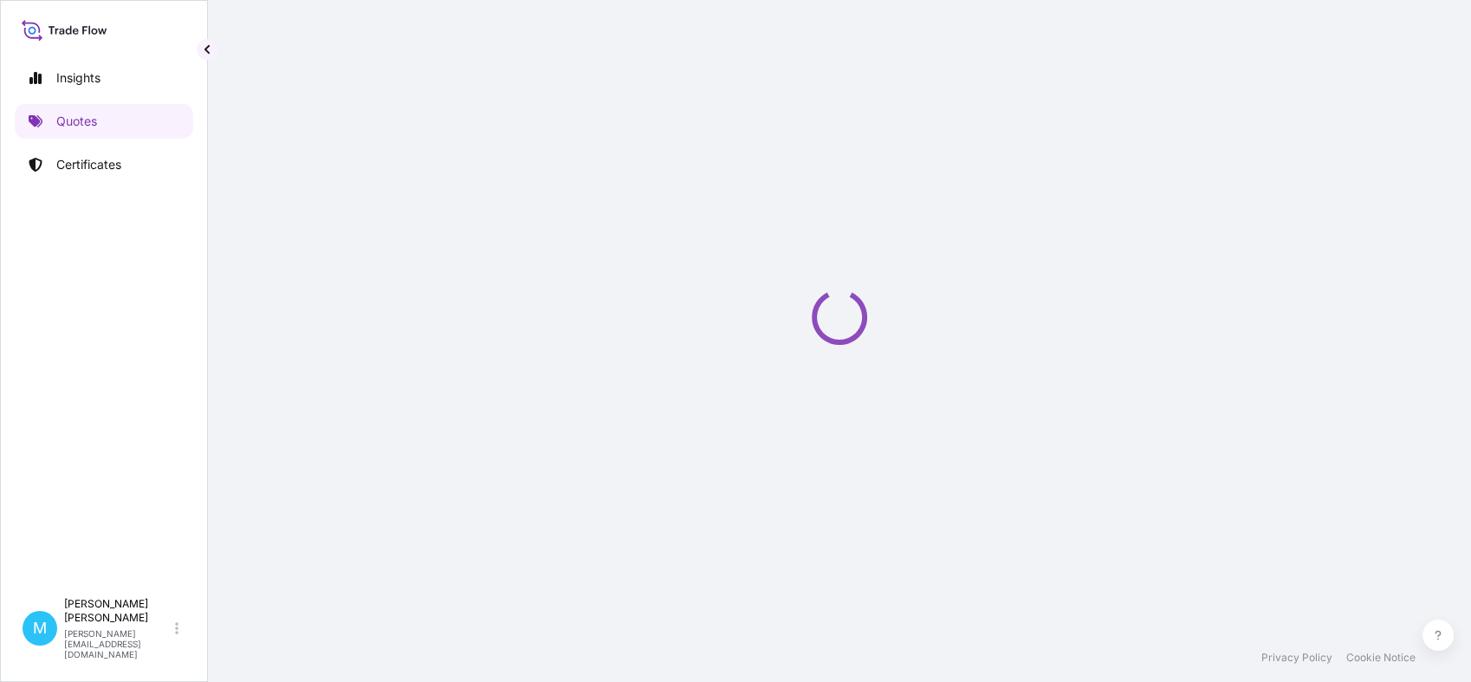
scroll to position [28, 0]
select select "Sea"
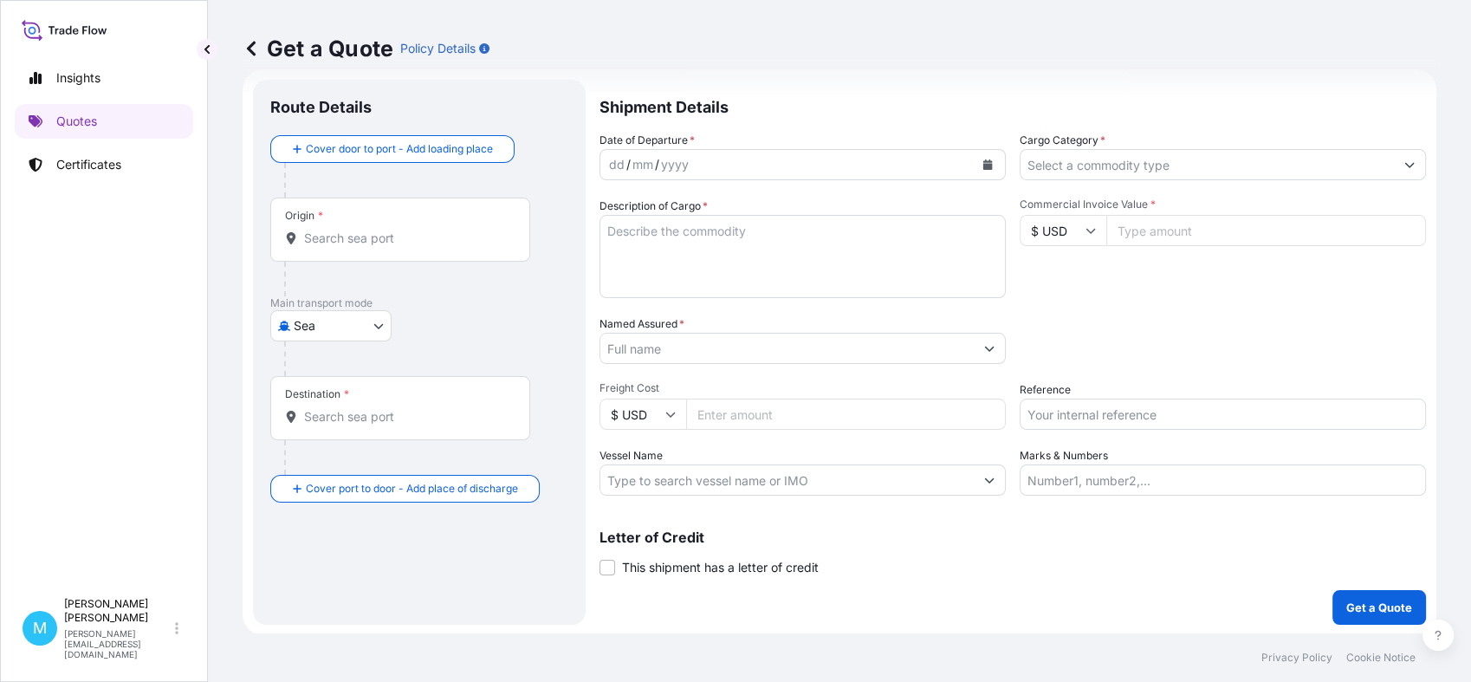
click at [384, 244] on input "Origin *" at bounding box center [406, 238] width 204 height 17
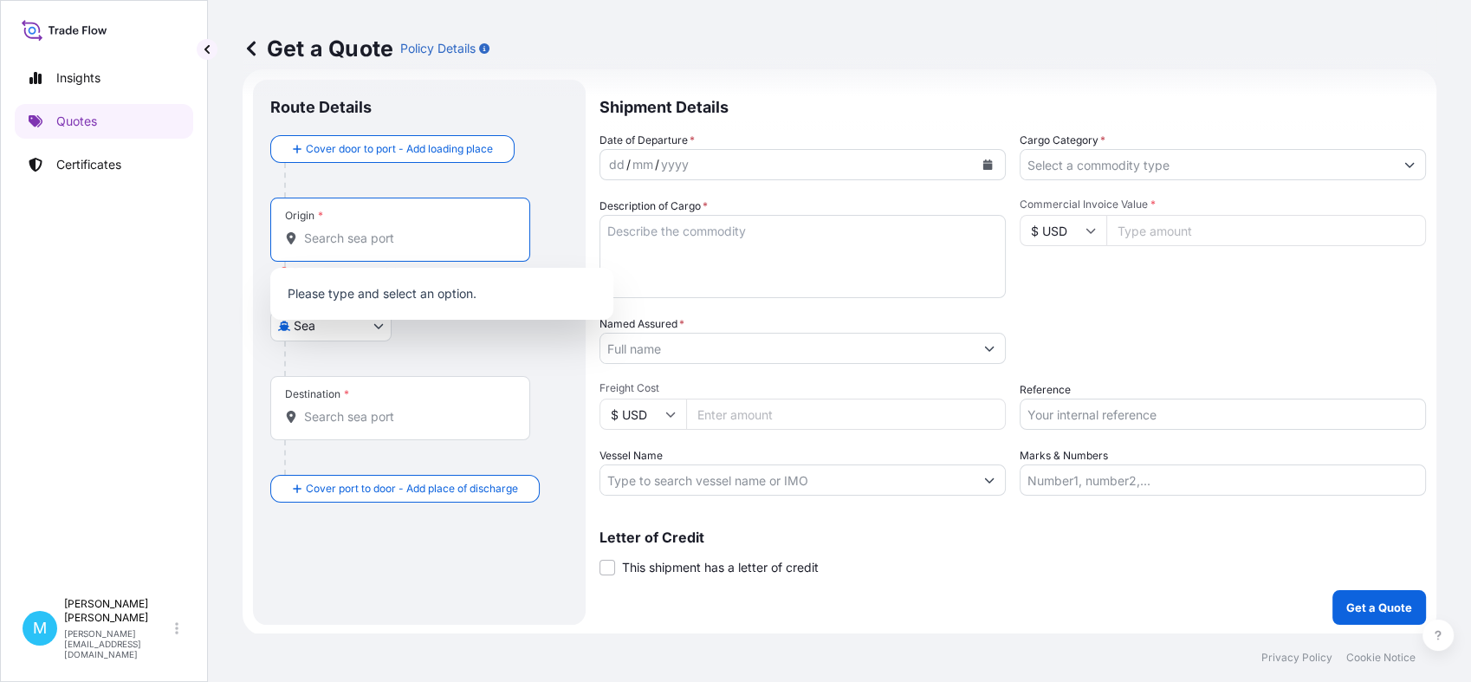
click at [375, 242] on input "Origin * Please select an origin" at bounding box center [406, 238] width 204 height 17
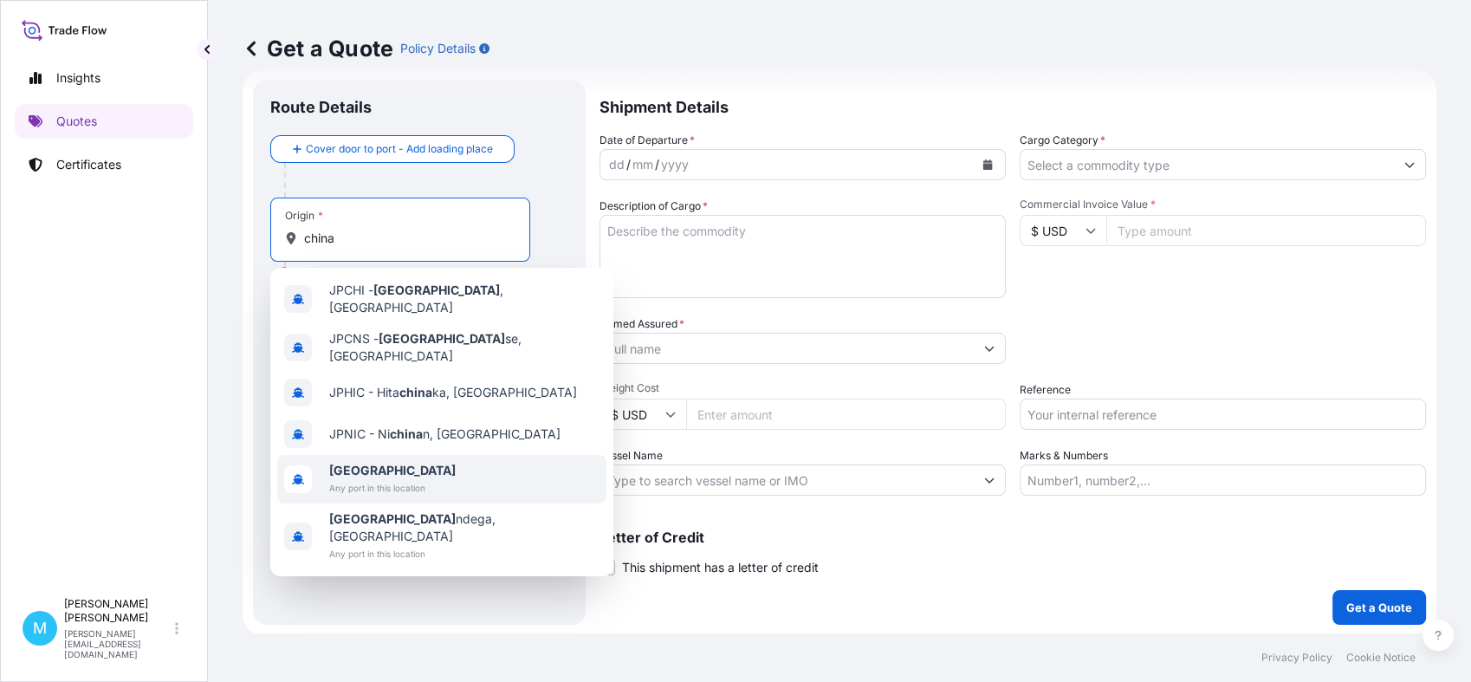
click at [367, 479] on span "Any port in this location" at bounding box center [392, 487] width 127 height 17
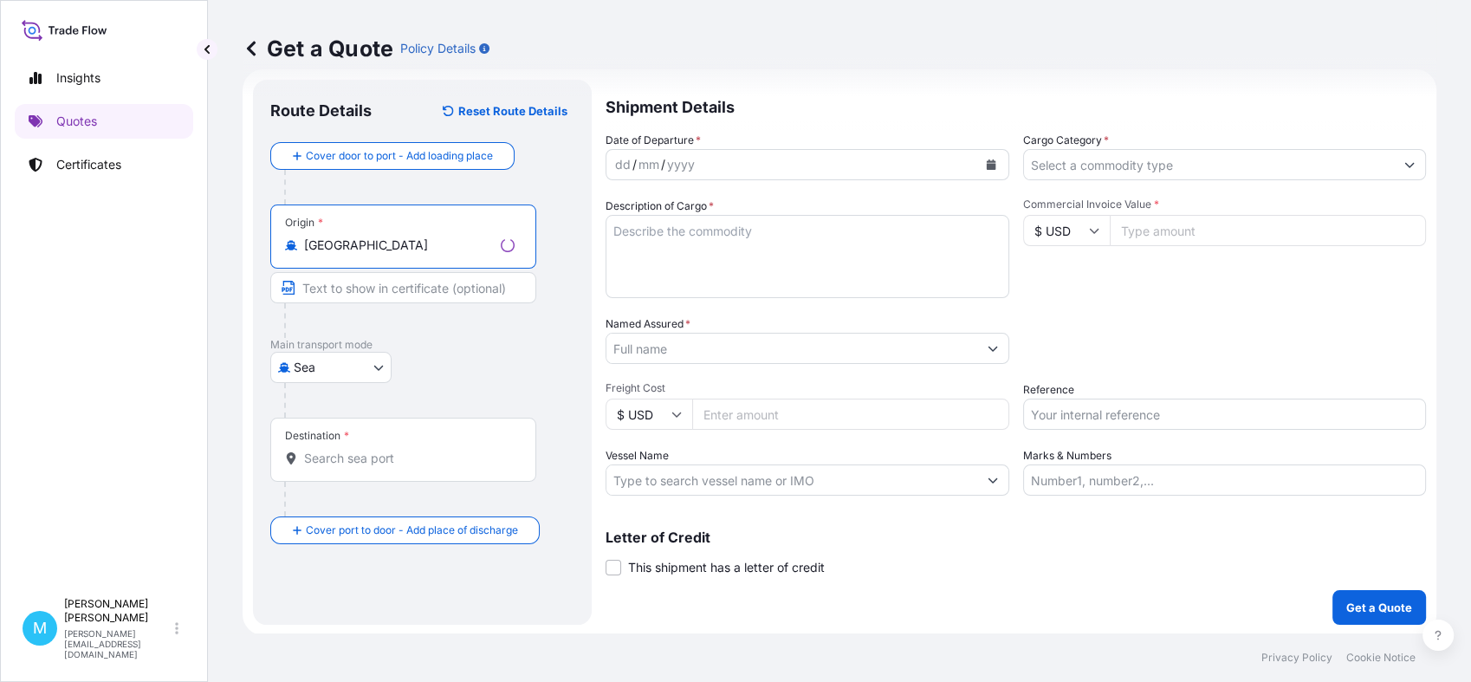
type input "[GEOGRAPHIC_DATA]"
click at [347, 456] on input "Destination *" at bounding box center [409, 458] width 211 height 17
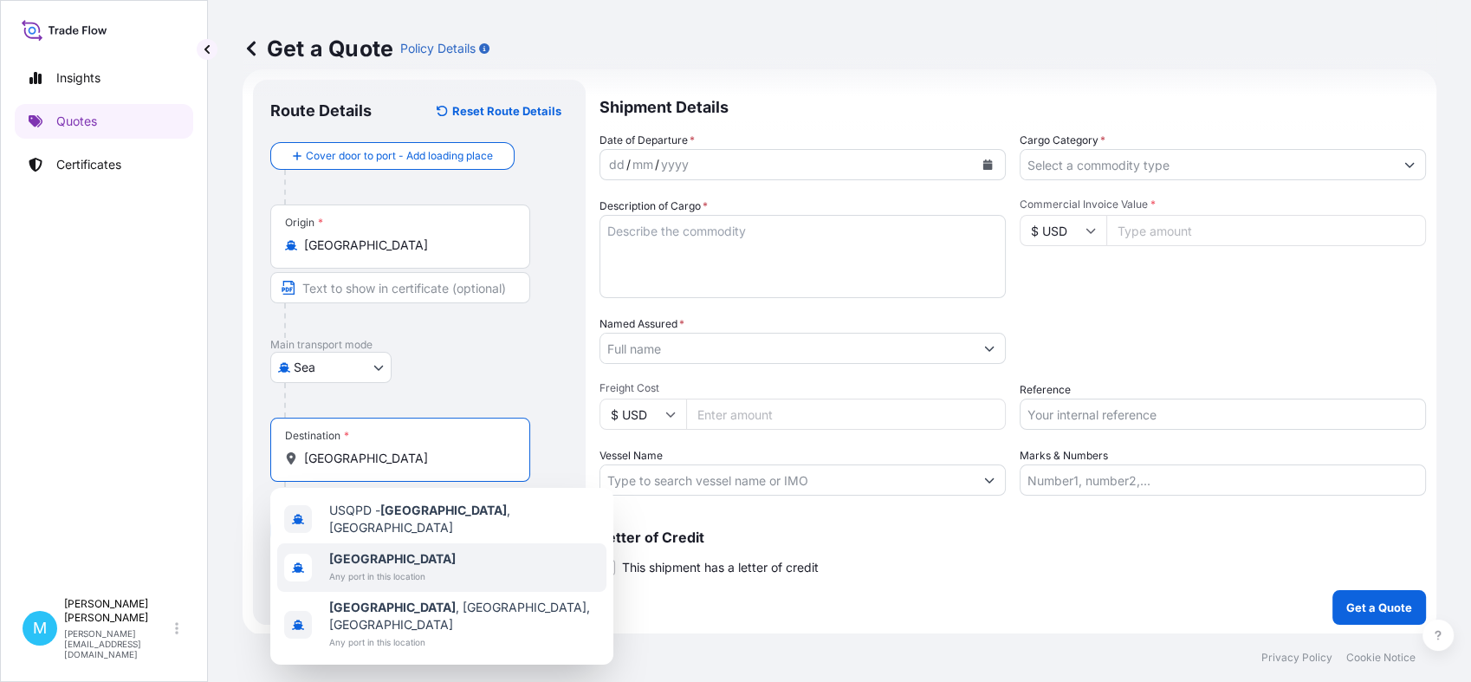
click at [374, 555] on span "[GEOGRAPHIC_DATA]" at bounding box center [392, 558] width 127 height 17
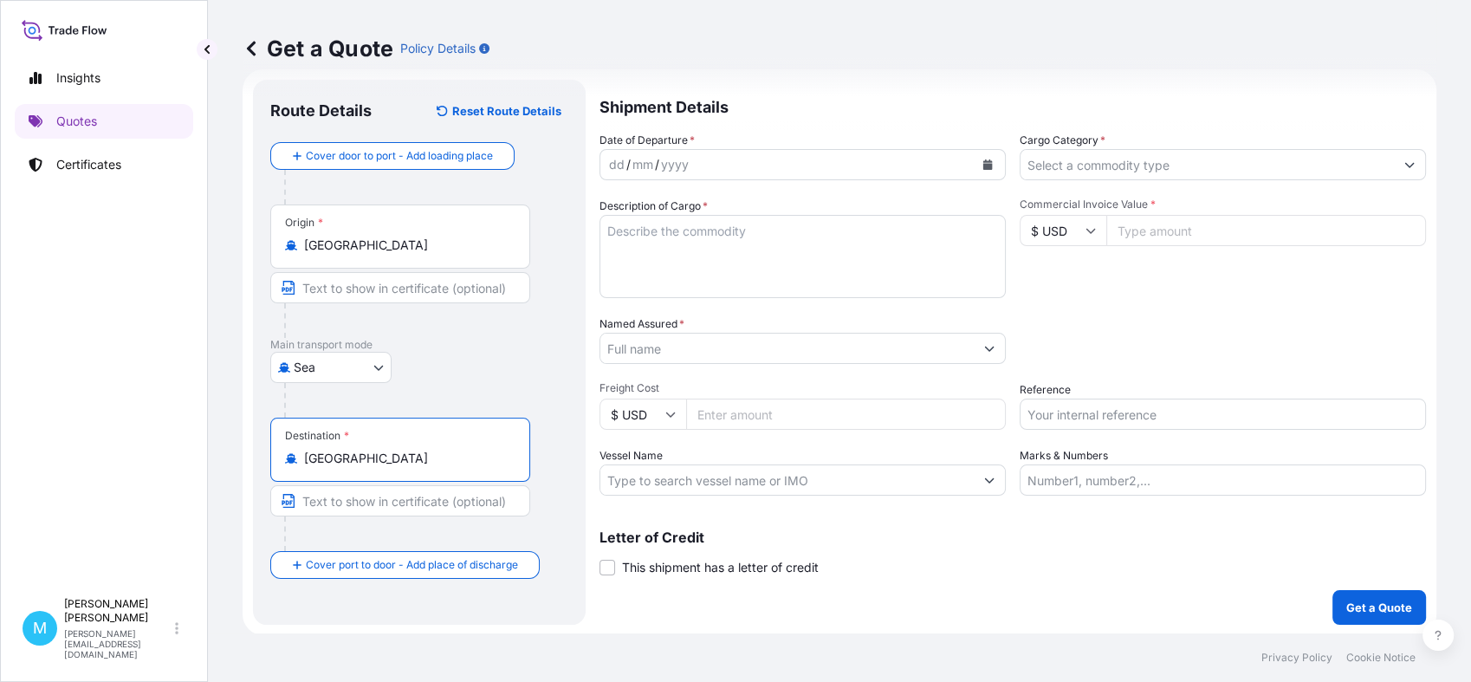
type input "[GEOGRAPHIC_DATA]"
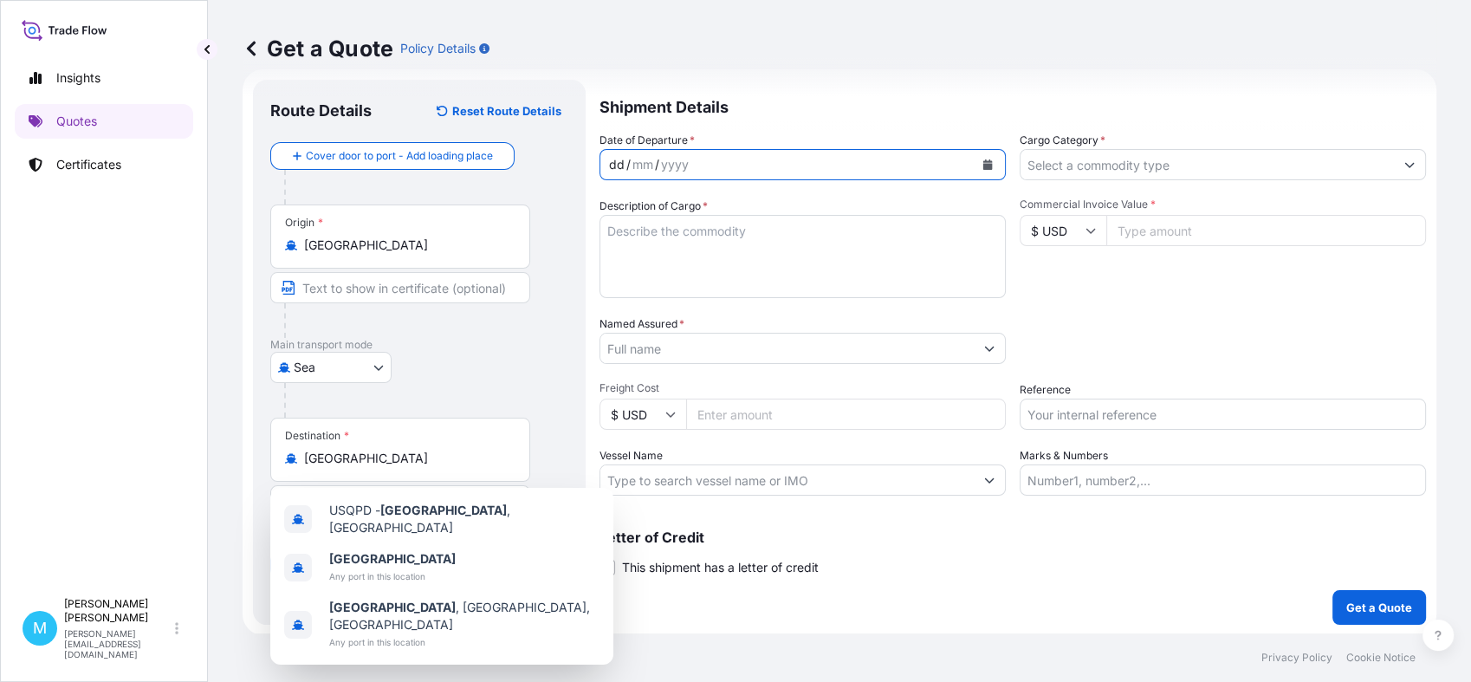
click at [851, 178] on div "dd / mm / yyyy" at bounding box center [786, 164] width 373 height 31
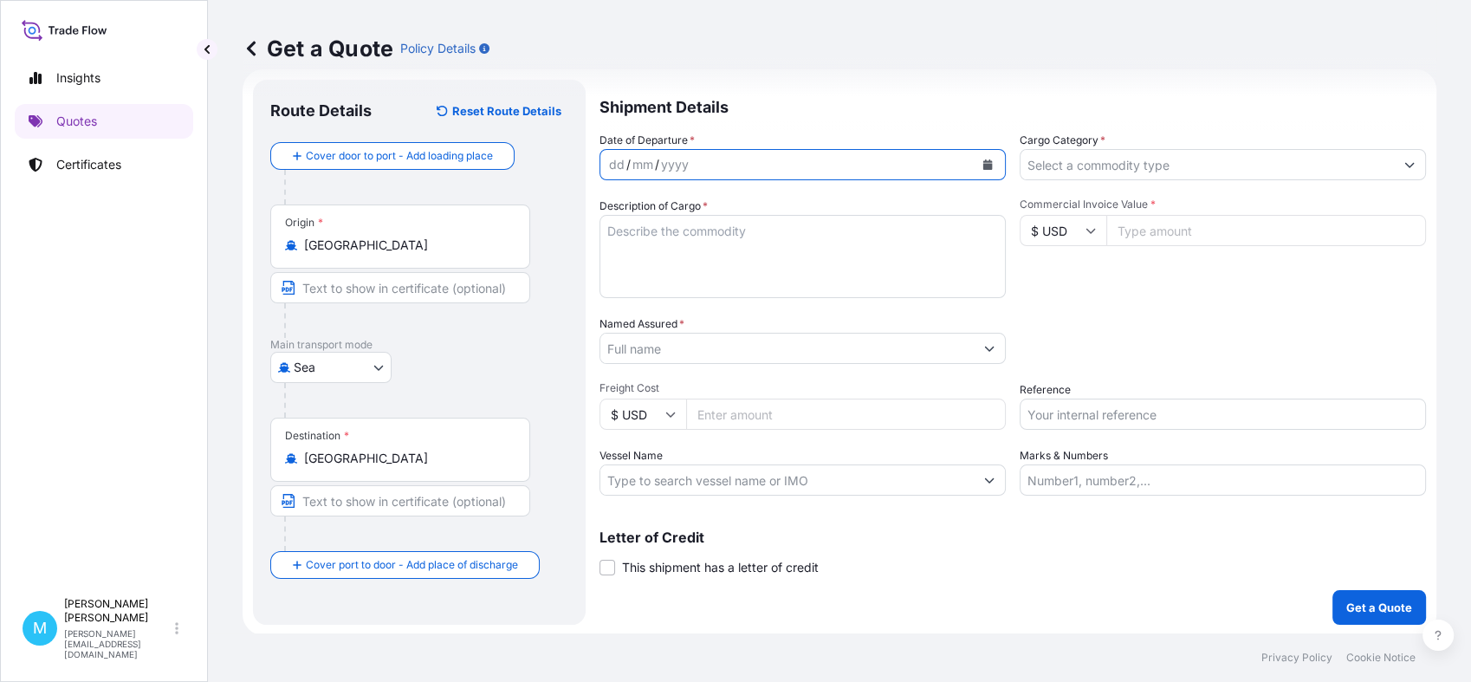
click at [984, 159] on button "Calendar" at bounding box center [988, 165] width 28 height 28
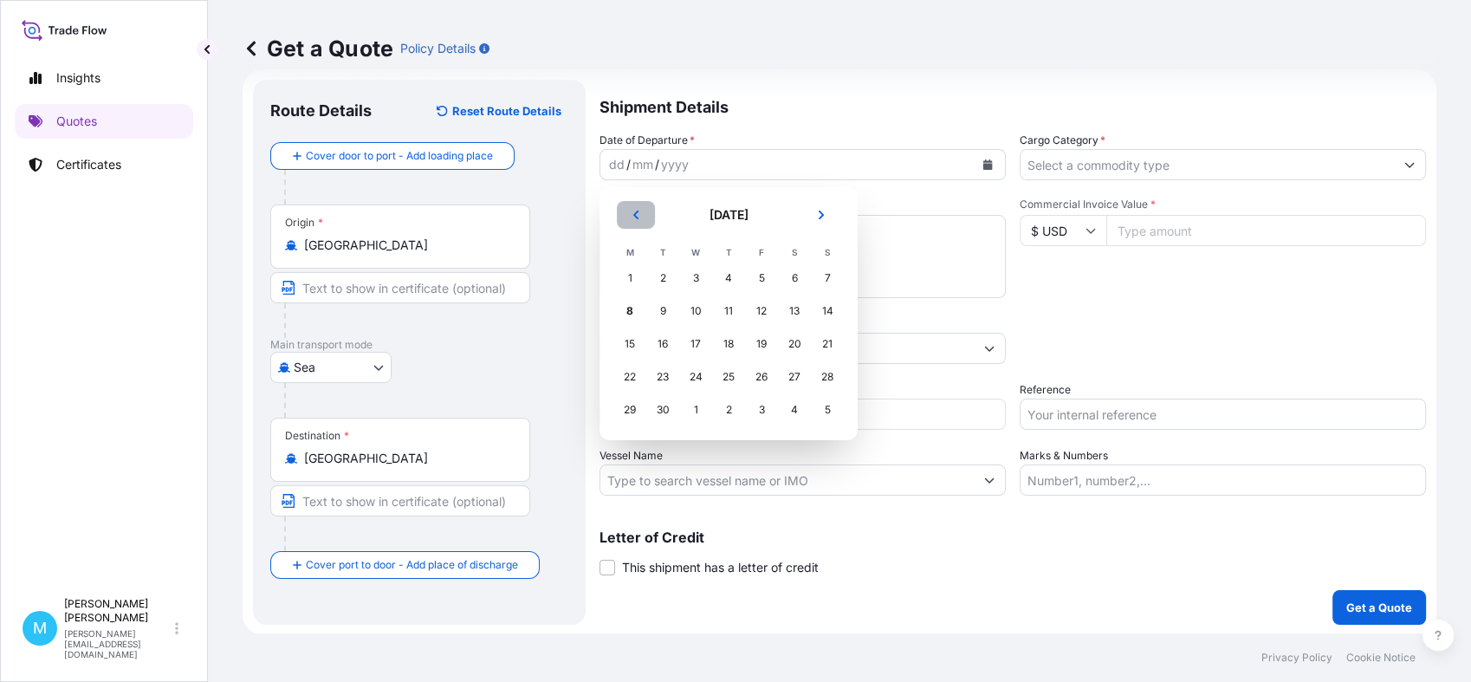
click at [633, 213] on icon "Previous" at bounding box center [636, 215] width 10 height 10
click at [763, 311] on div "8" at bounding box center [761, 310] width 31 height 31
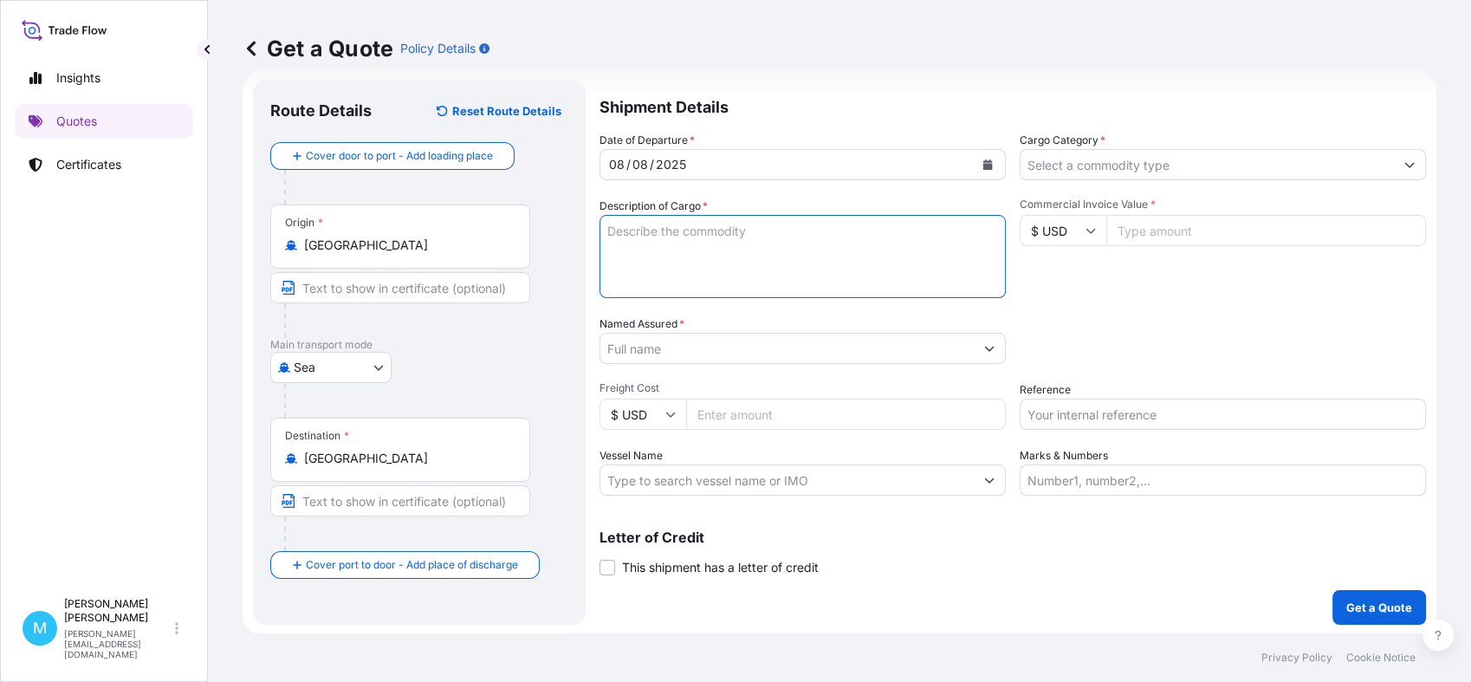
click at [694, 255] on textarea "Description of Cargo *" at bounding box center [803, 256] width 406 height 83
paste textarea "EITU9448520 EMCWAJ9664 40HC 1780.00 KG 2.15 M3 50 CTN"
paste textarea "STONE EARTHEN BOWL"
type textarea "EITU9448520 EMCWAJ9664 40HC 1780.00 KG 2.15 M3 50 CTN || STONE EARTHEN BOWL"
click at [645, 349] on input "Named Assured *" at bounding box center [786, 348] width 373 height 31
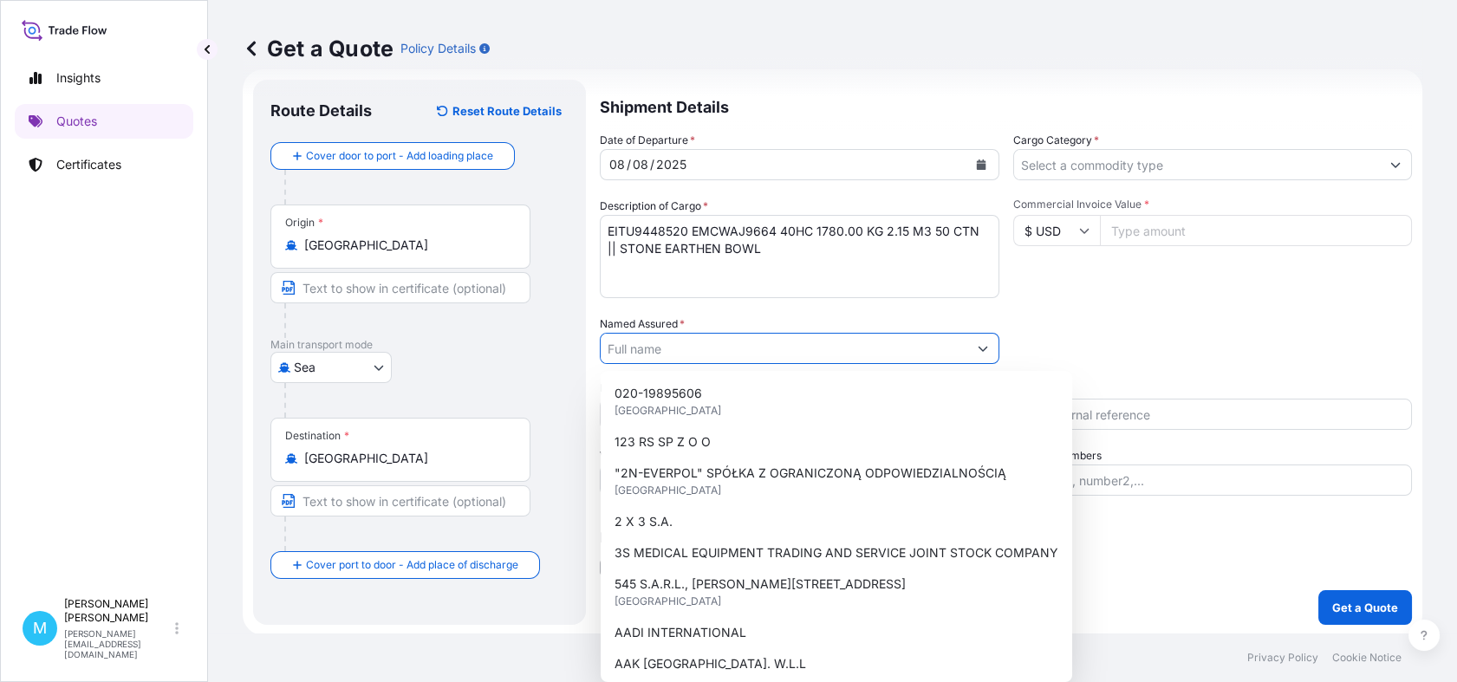
paste input "KORONA GROUP"
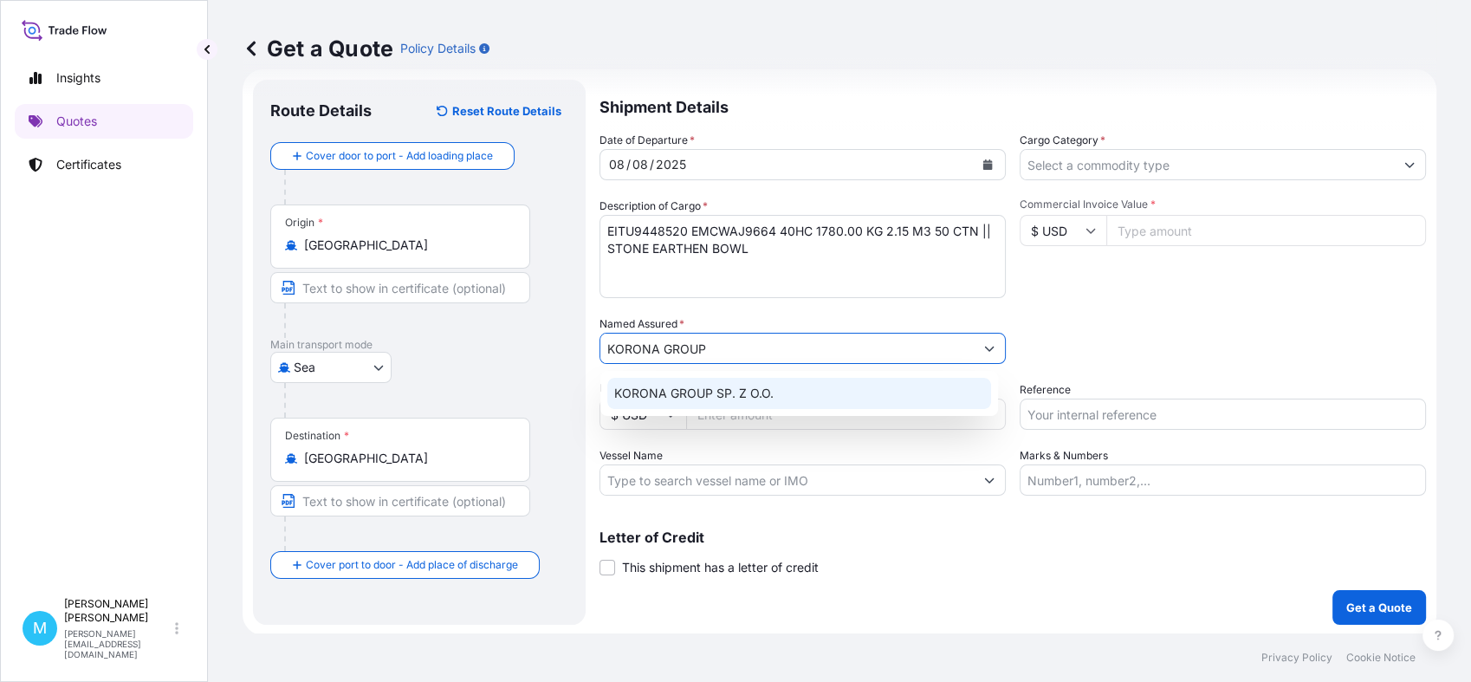
click at [775, 384] on div "KORONA GROUP SP. Z O.O." at bounding box center [799, 393] width 384 height 31
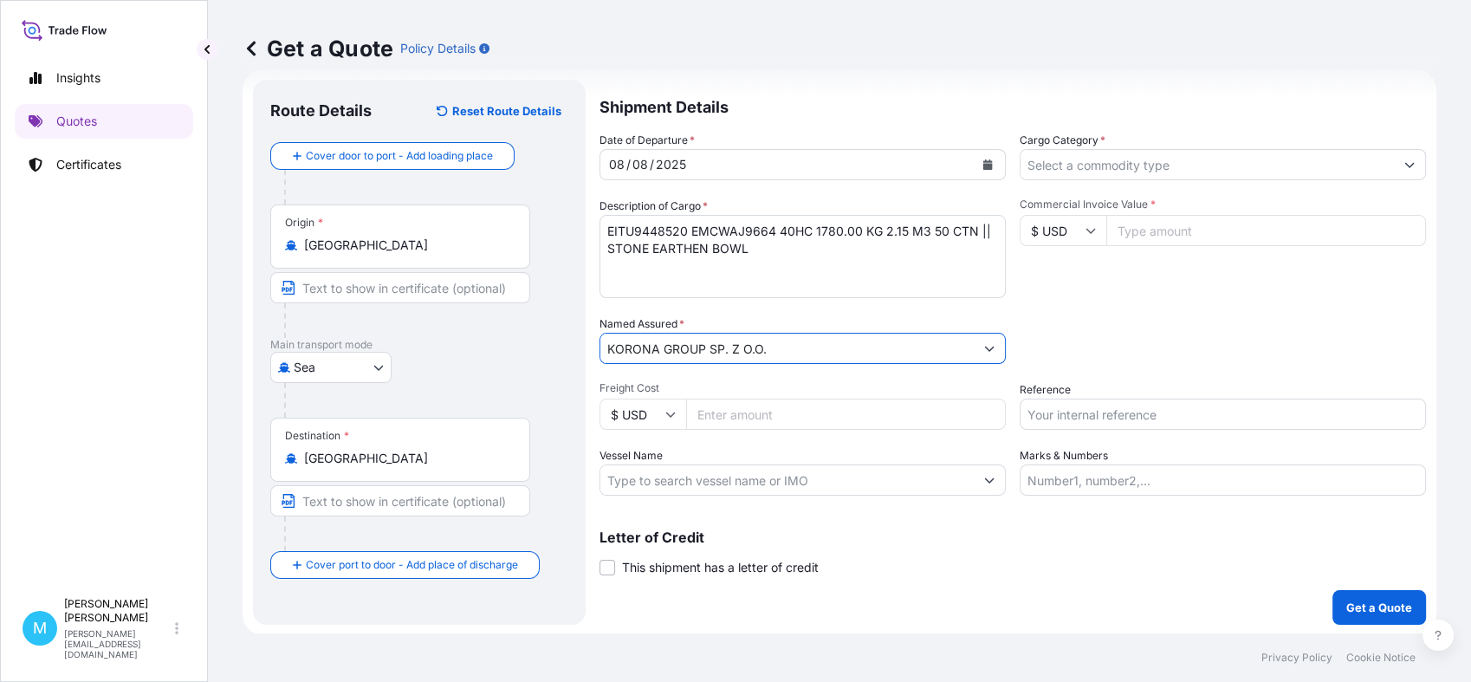
type input "KORONA GROUP SP. Z O.O."
click at [1057, 167] on input "Cargo Category *" at bounding box center [1207, 164] width 373 height 31
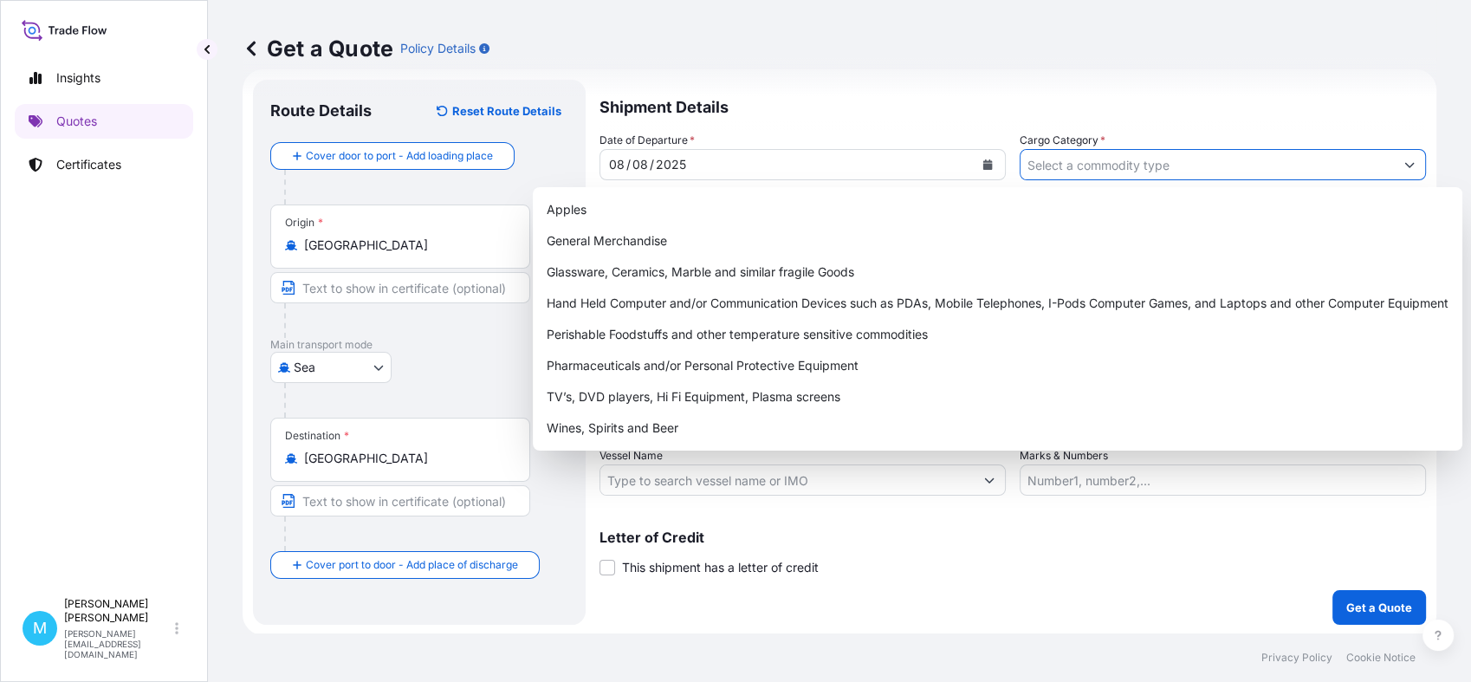
click at [1139, 167] on input "Cargo Category *" at bounding box center [1207, 164] width 373 height 31
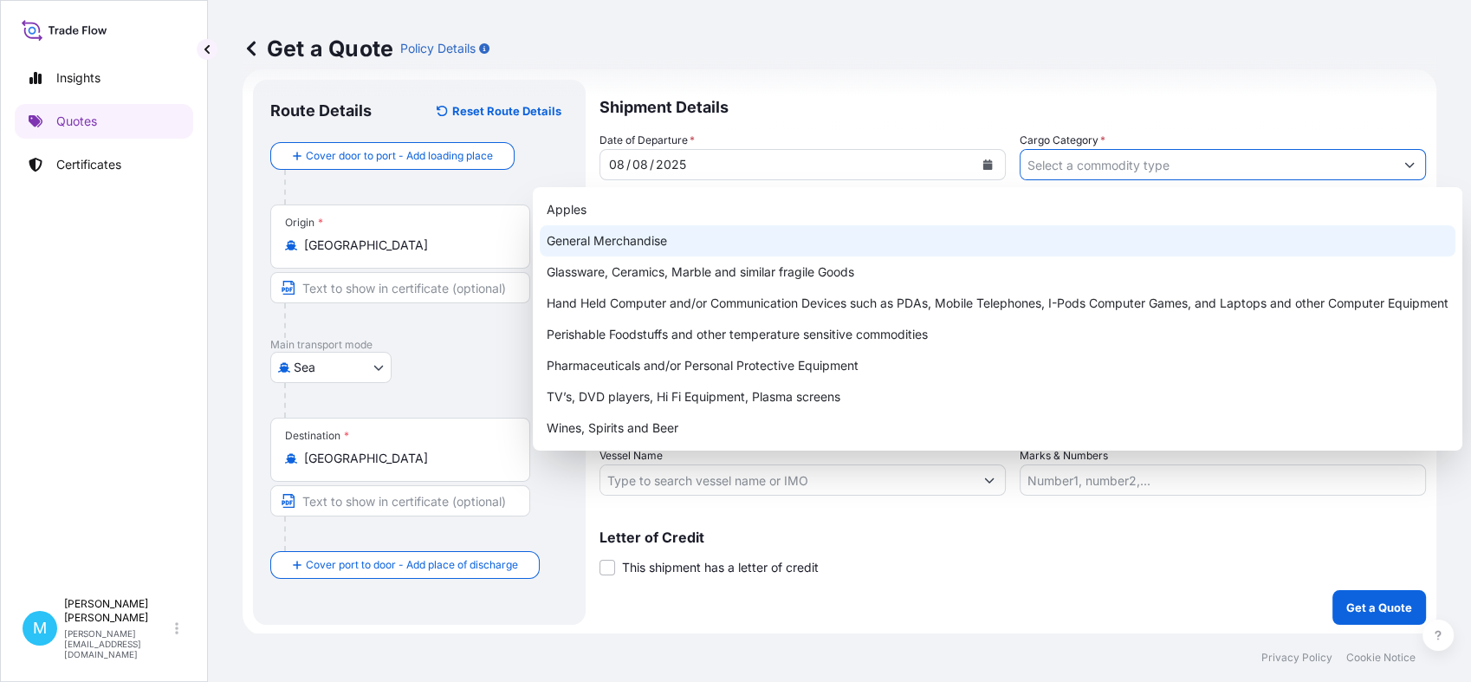
click at [691, 246] on div "General Merchandise" at bounding box center [998, 240] width 916 height 31
type input "General Merchandise"
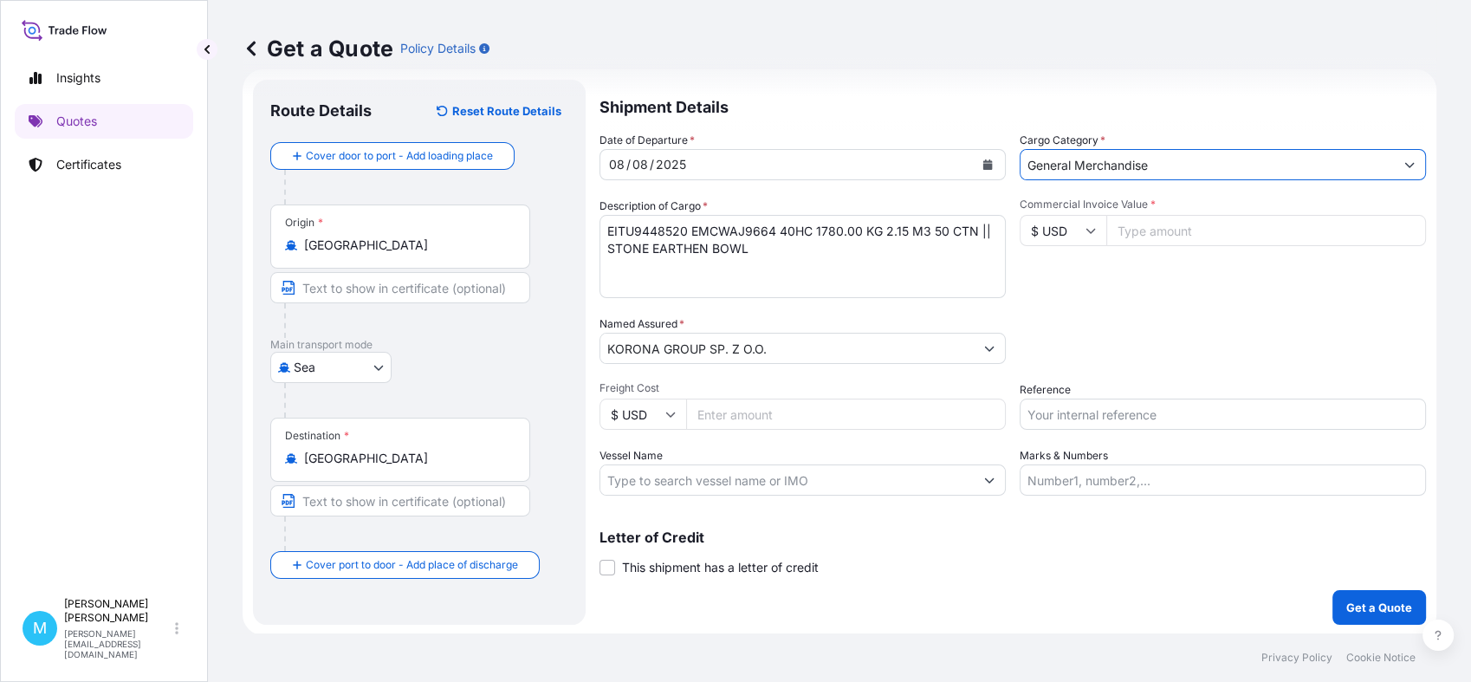
click at [1173, 229] on input "Commercial Invoice Value *" at bounding box center [1267, 230] width 320 height 31
type input "1840.00"
click at [1063, 412] on input "Reference" at bounding box center [1223, 414] width 406 height 31
click at [1041, 416] on input "Reference" at bounding box center [1223, 414] width 406 height 31
paste input "S02013519"
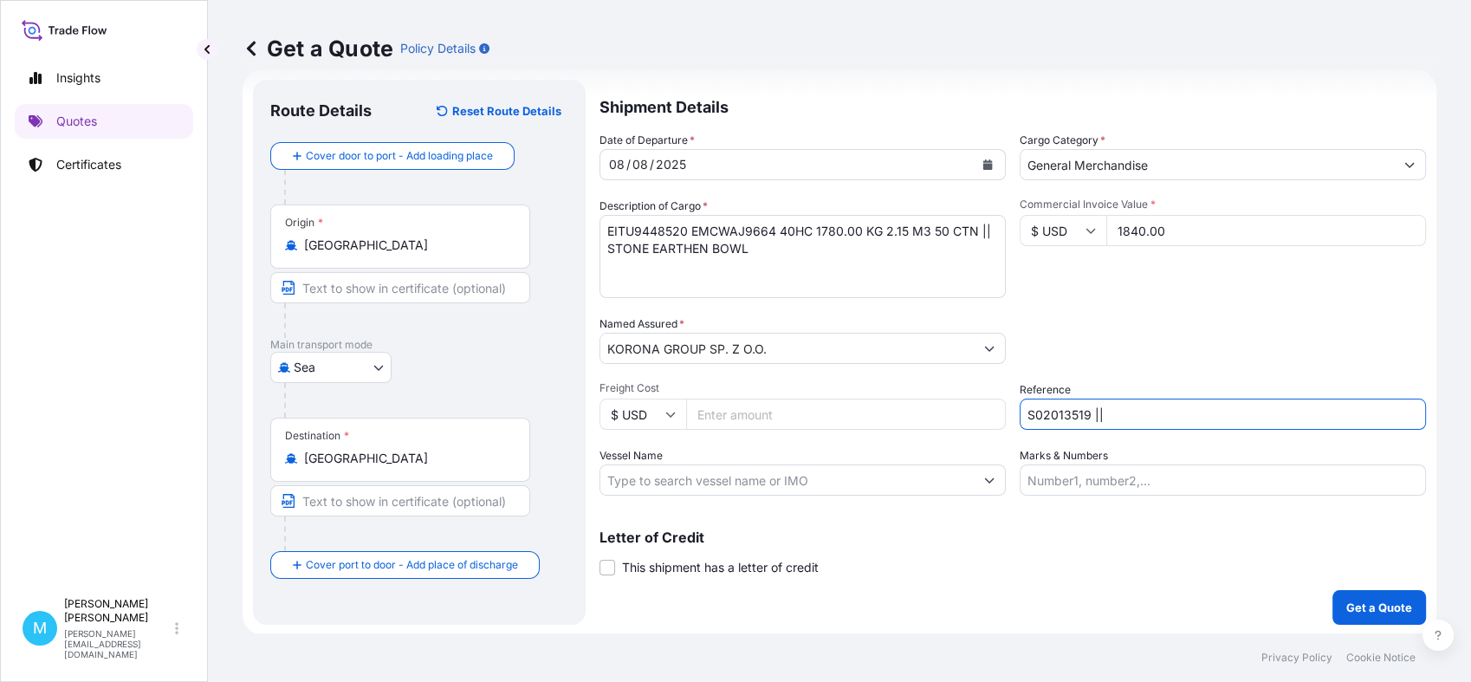
paste input "LCL16349"
type input "S02013519 || LCL16349"
click at [1347, 603] on p "Get a Quote" at bounding box center [1380, 607] width 66 height 17
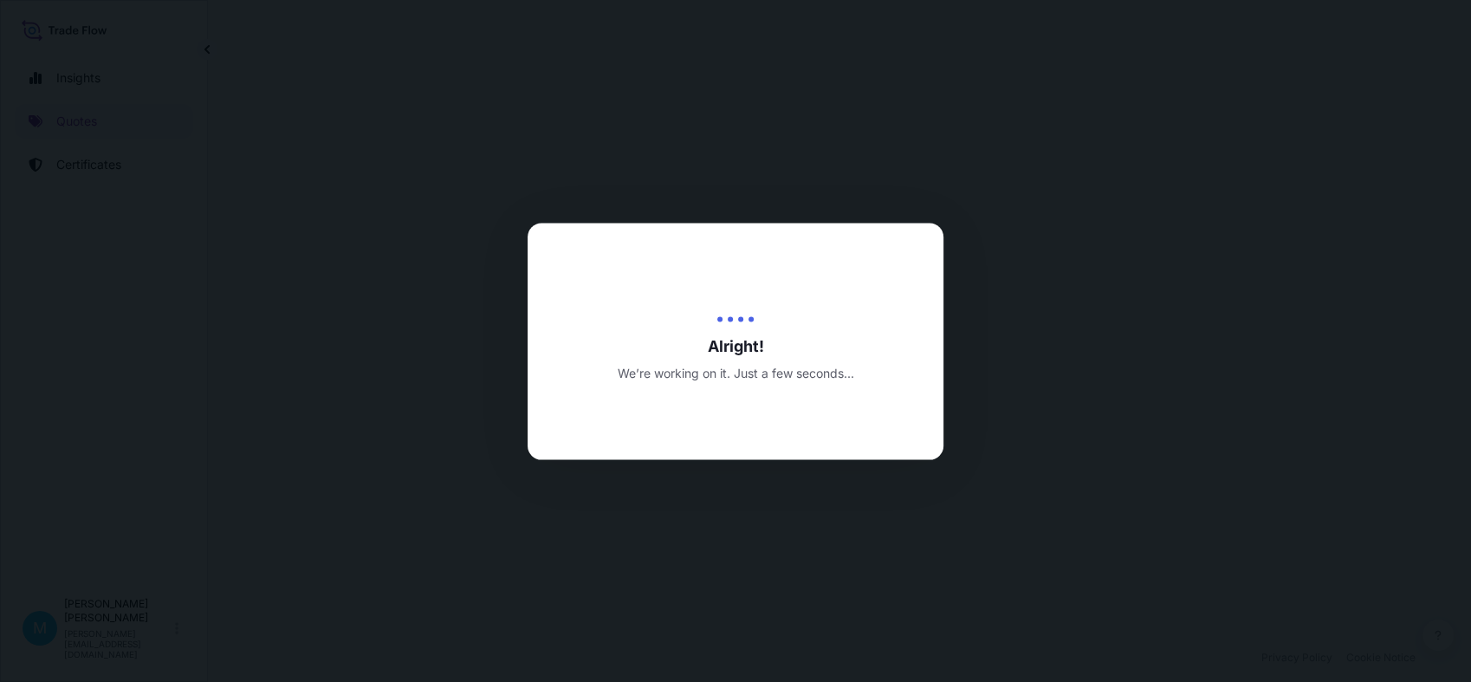
select select "Sea"
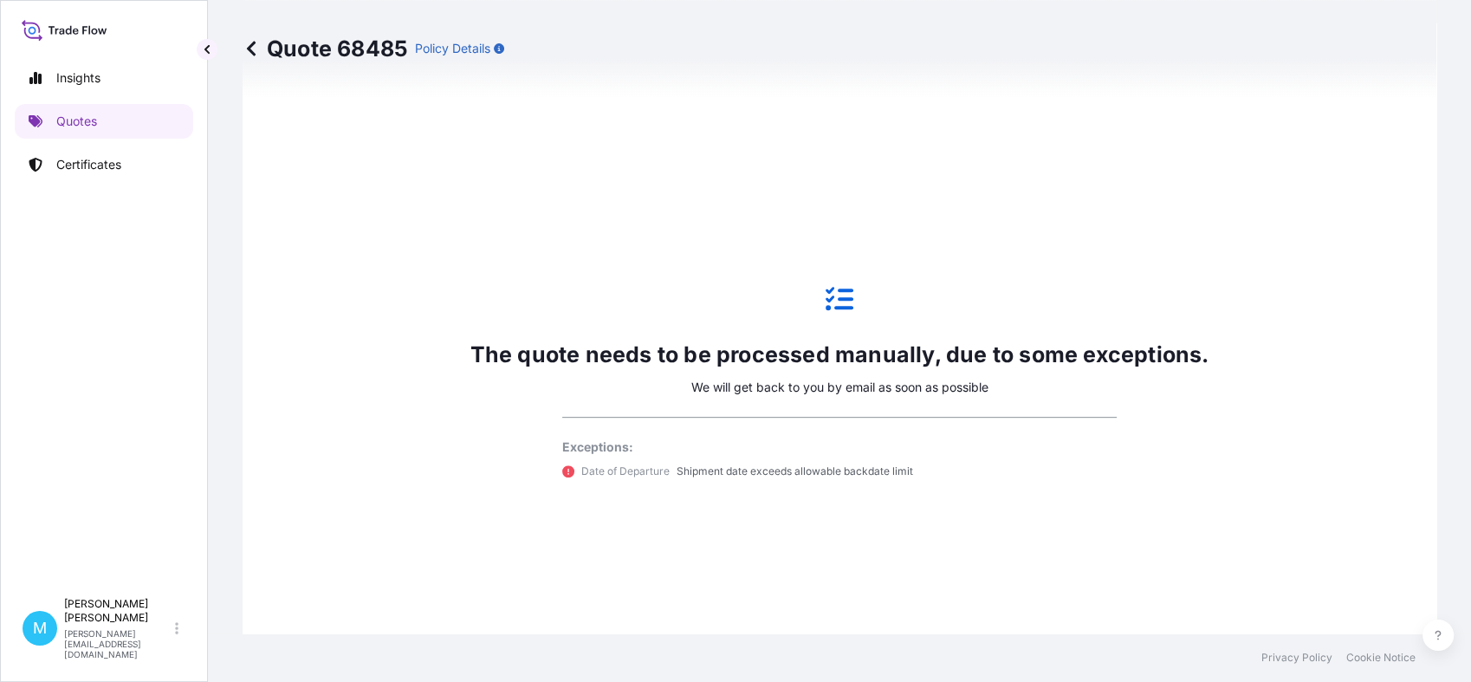
scroll to position [690, 0]
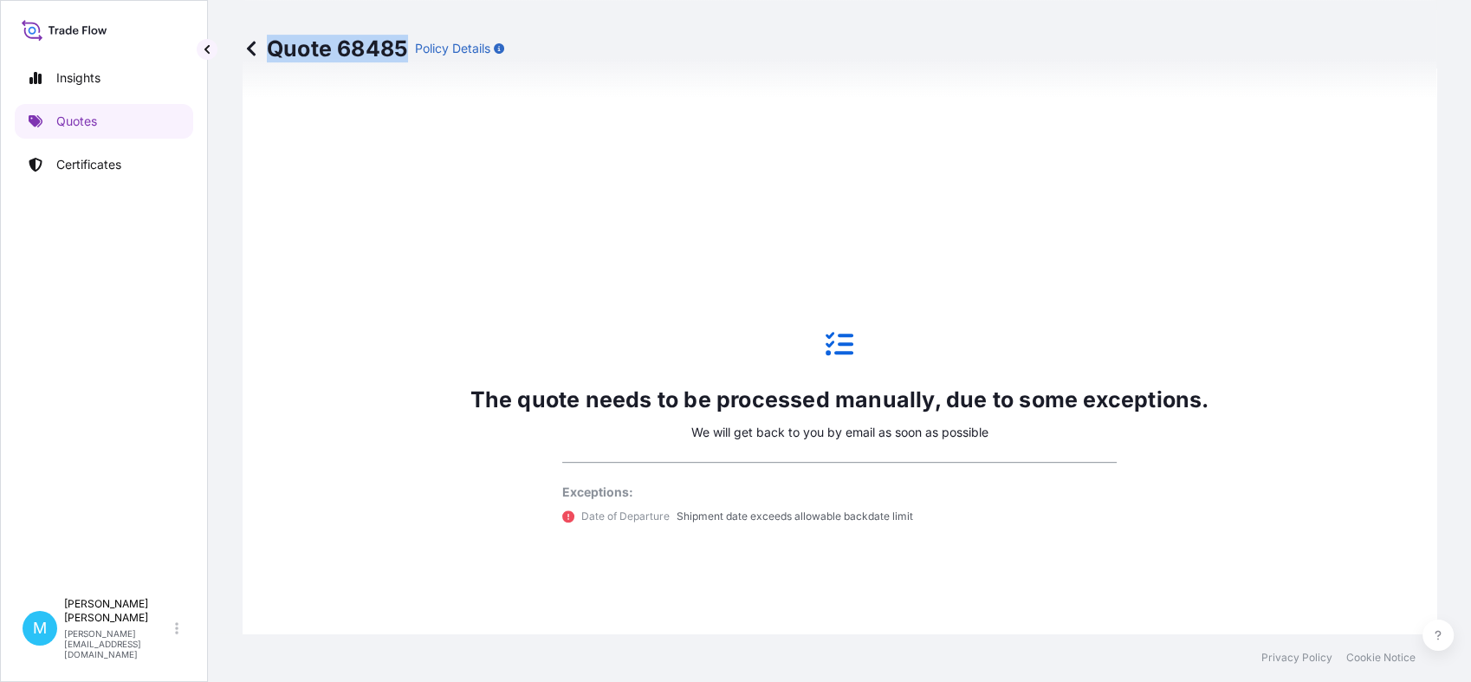
drag, startPoint x: 408, startPoint y: 47, endPoint x: 404, endPoint y: 55, distance: 9.7
click at [404, 55] on p "Quote 68485" at bounding box center [325, 49] width 165 height 28
drag, startPoint x: 404, startPoint y: 55, endPoint x: 380, endPoint y: 51, distance: 24.6
copy p "Quote 68485"
click at [108, 121] on link "Quotes" at bounding box center [104, 121] width 178 height 35
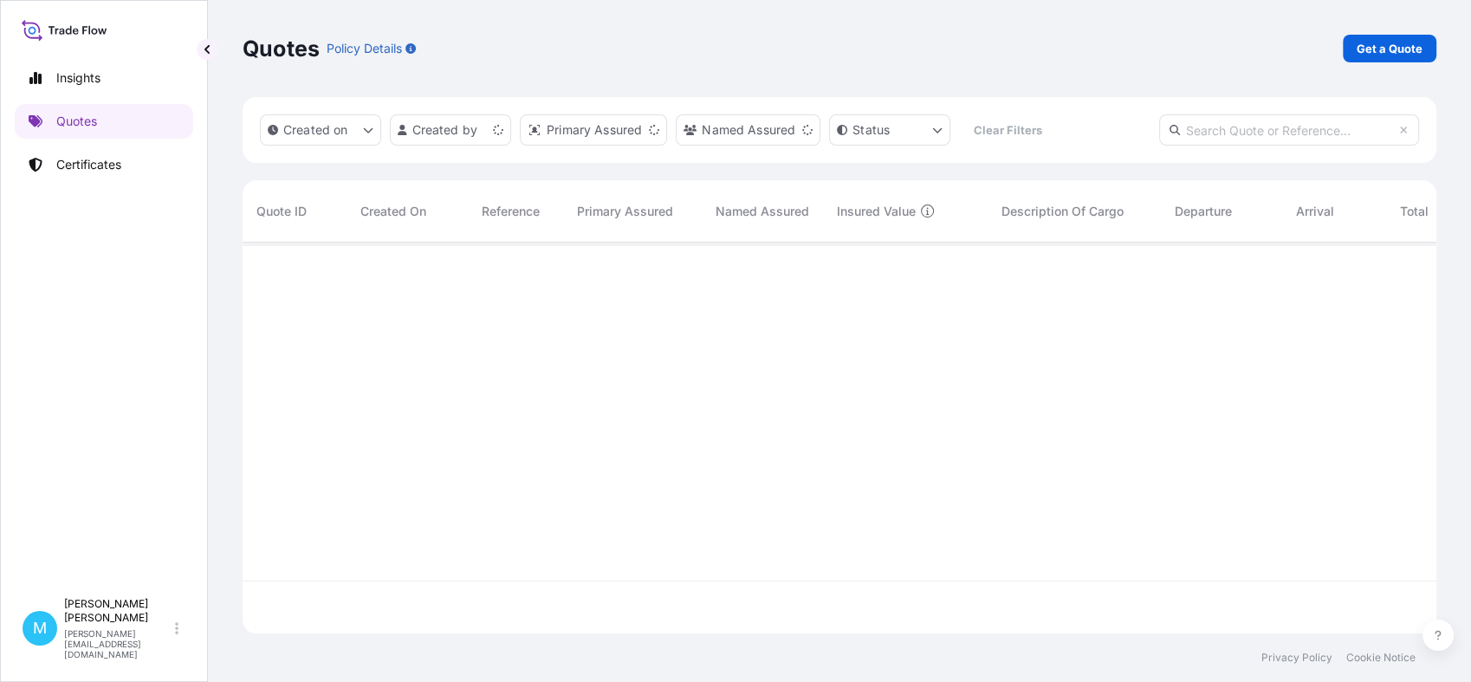
scroll to position [385, 1178]
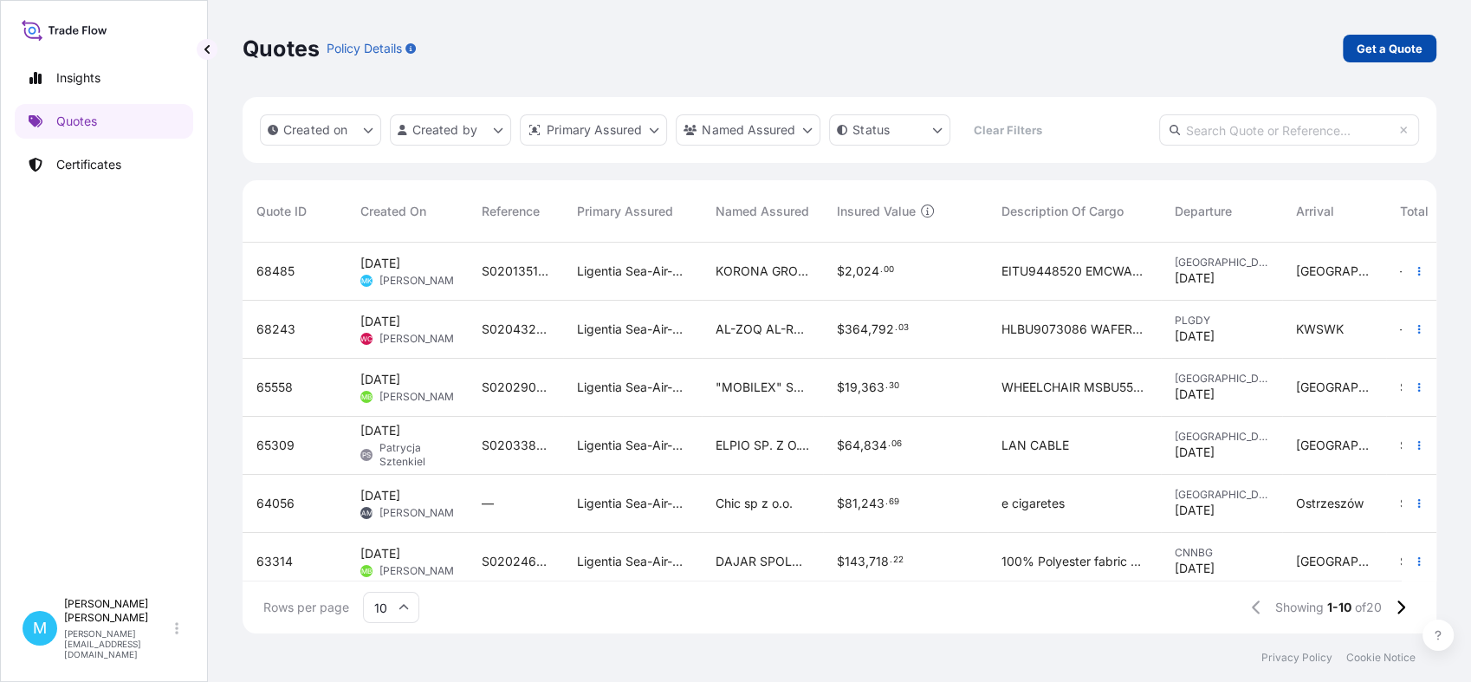
click at [1379, 54] on p "Get a Quote" at bounding box center [1390, 48] width 66 height 17
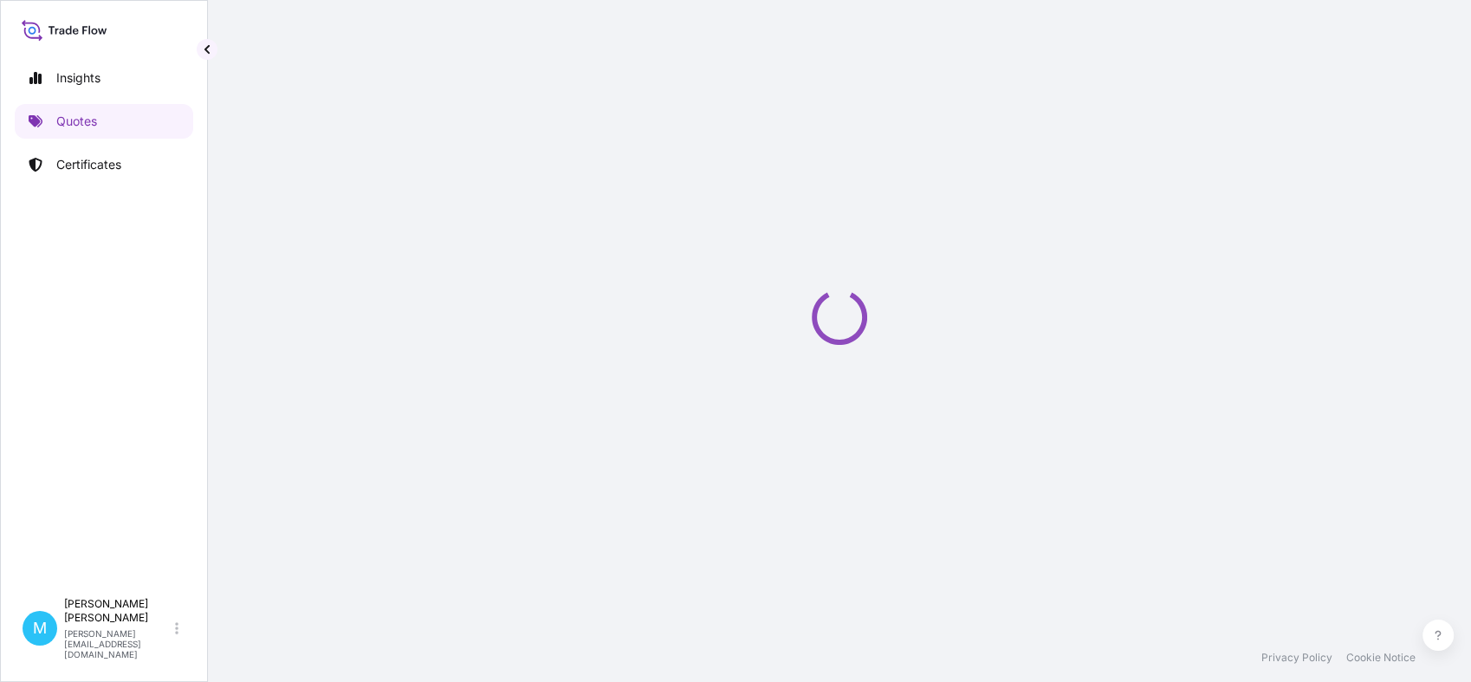
scroll to position [28, 0]
select select "Sea"
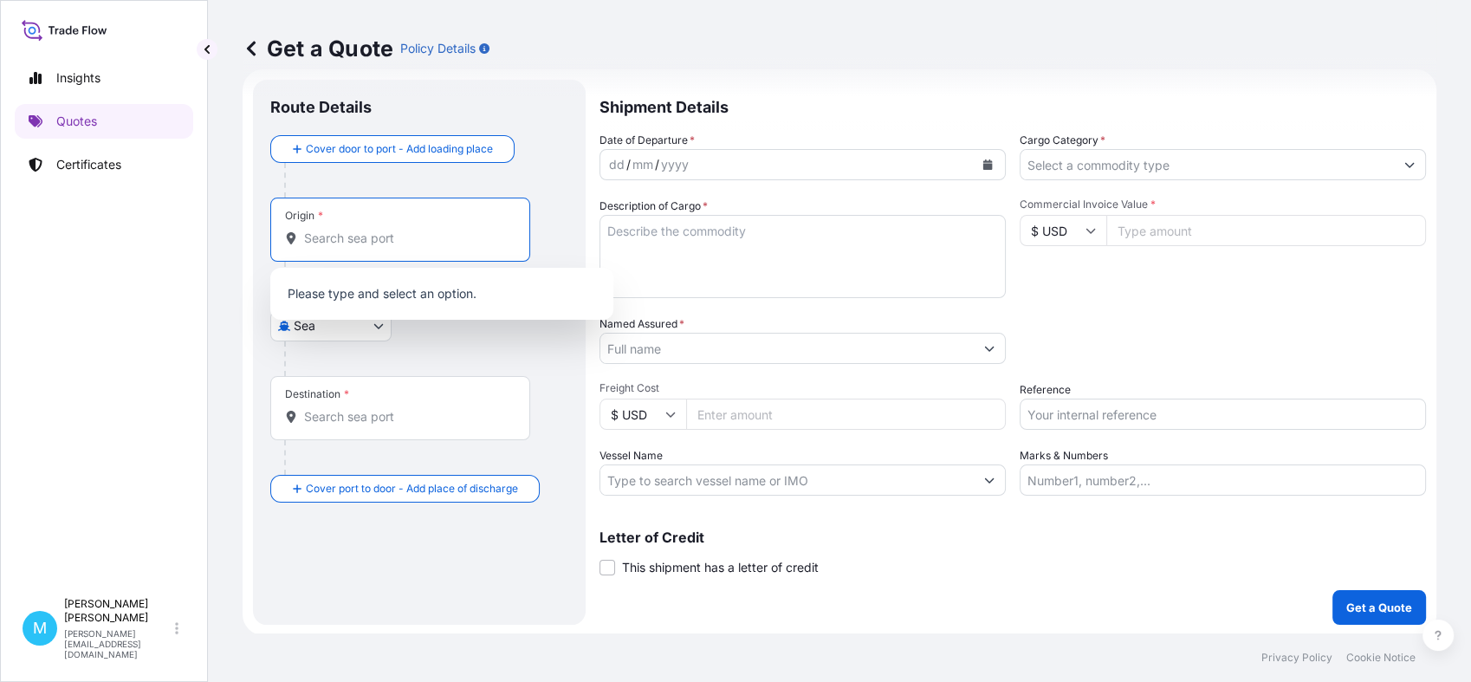
click at [384, 232] on input "Origin *" at bounding box center [406, 238] width 204 height 17
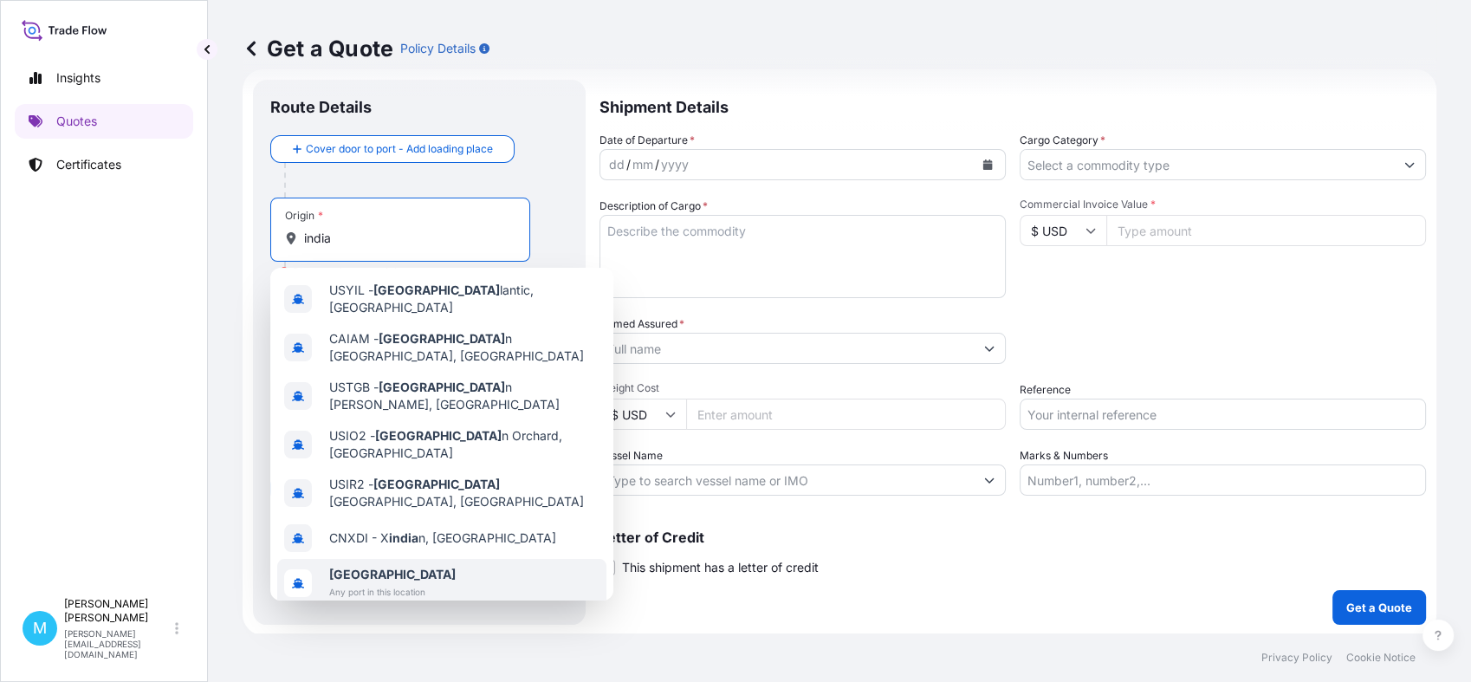
click at [425, 566] on span "[GEOGRAPHIC_DATA]" at bounding box center [392, 574] width 127 height 17
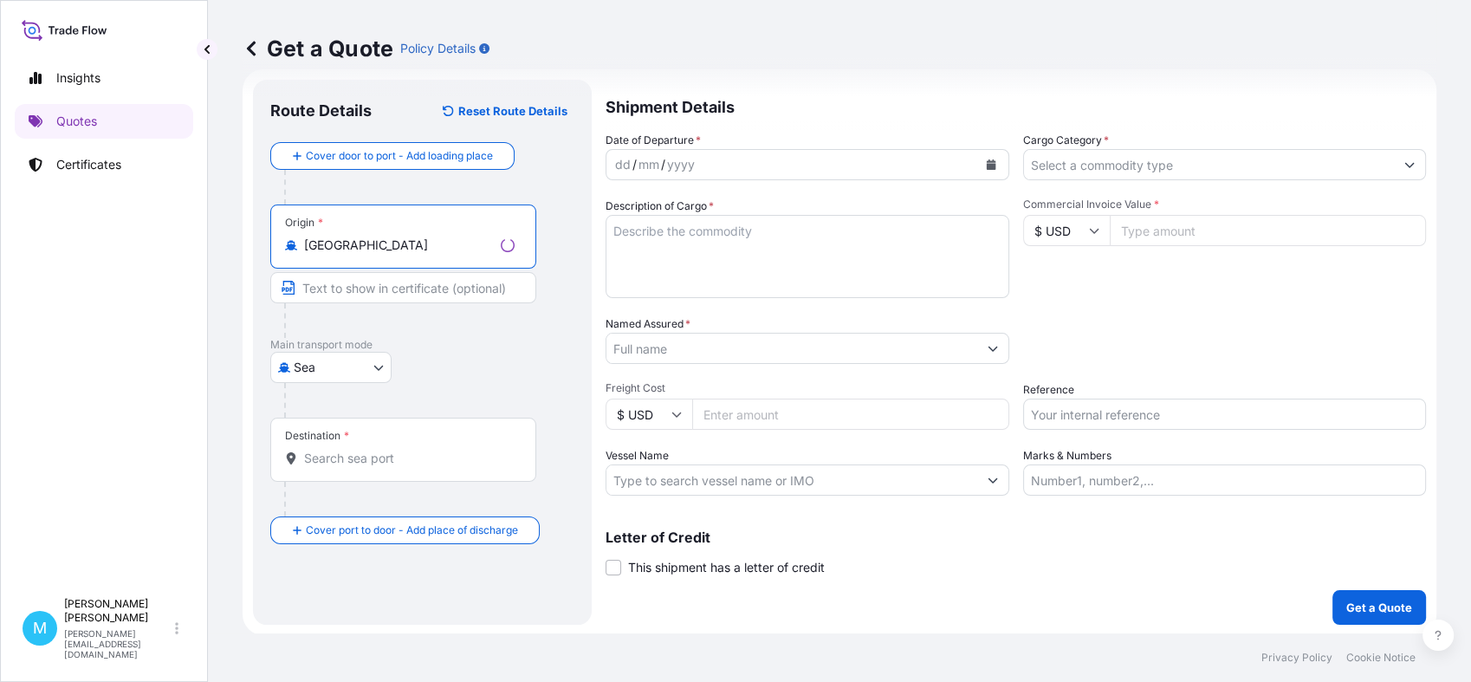
type input "[GEOGRAPHIC_DATA]"
click at [333, 449] on div "Destination *" at bounding box center [403, 450] width 266 height 64
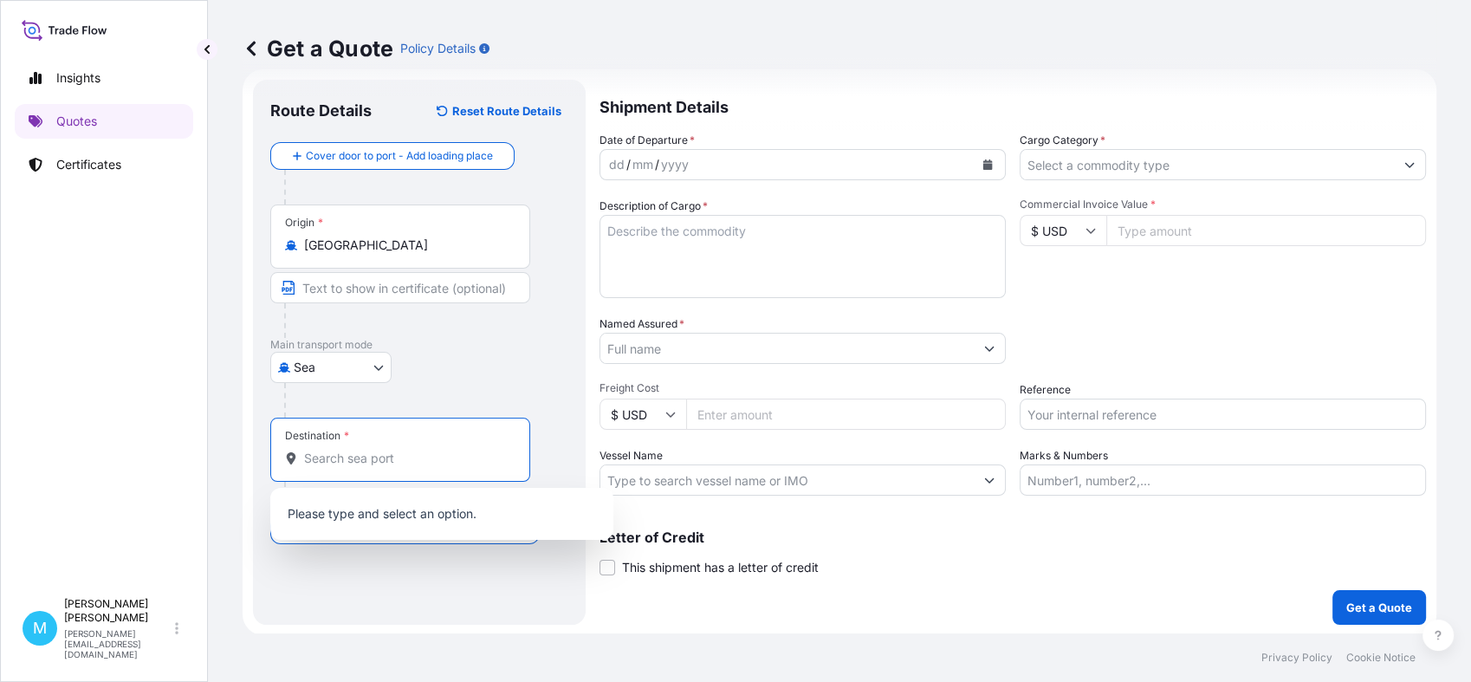
click at [415, 458] on input "Destination *" at bounding box center [406, 458] width 204 height 17
click at [409, 455] on input "Destination *" at bounding box center [406, 458] width 204 height 17
click at [402, 458] on input "Destination *" at bounding box center [406, 458] width 204 height 17
drag, startPoint x: 399, startPoint y: 461, endPoint x: 257, endPoint y: 459, distance: 141.2
click at [257, 460] on div "Route Details Reset Route Details Cover door to port - Add loading place Place …" at bounding box center [419, 352] width 333 height 545
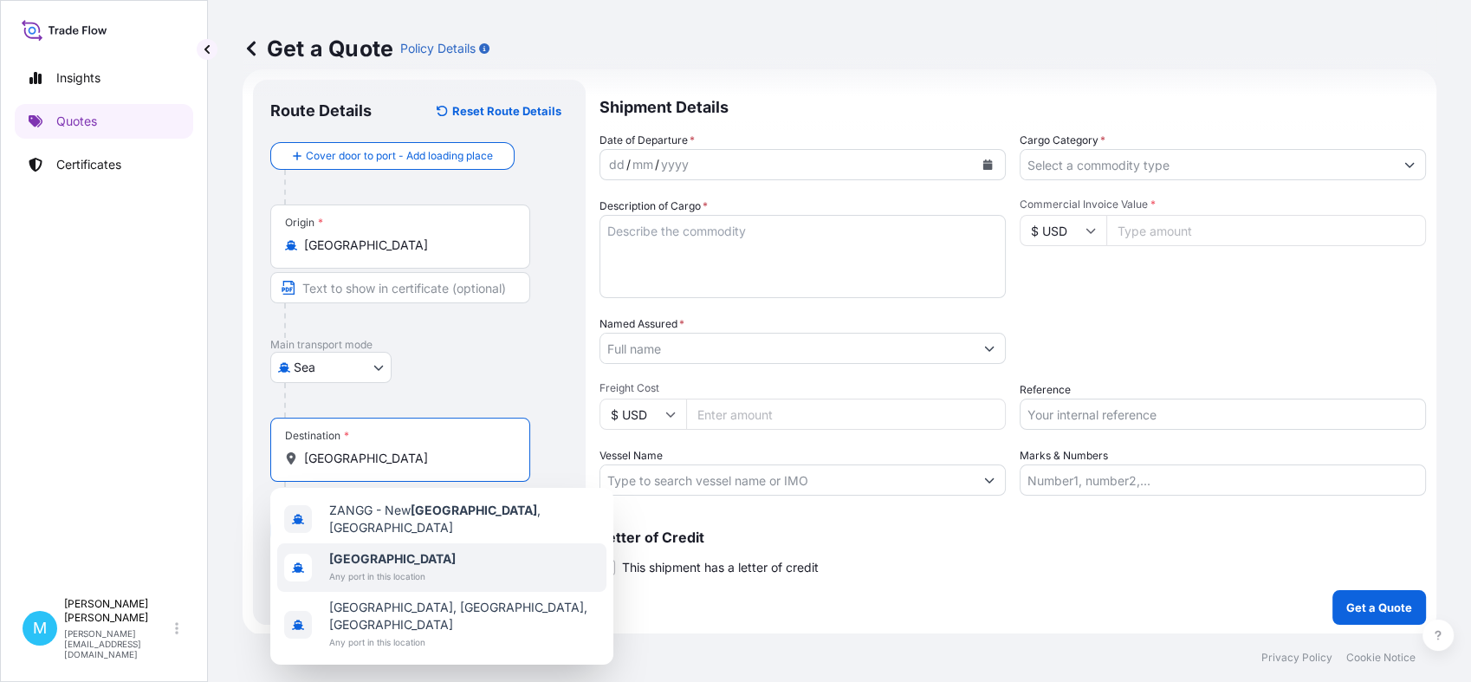
click at [368, 551] on b "[GEOGRAPHIC_DATA]" at bounding box center [392, 558] width 127 height 15
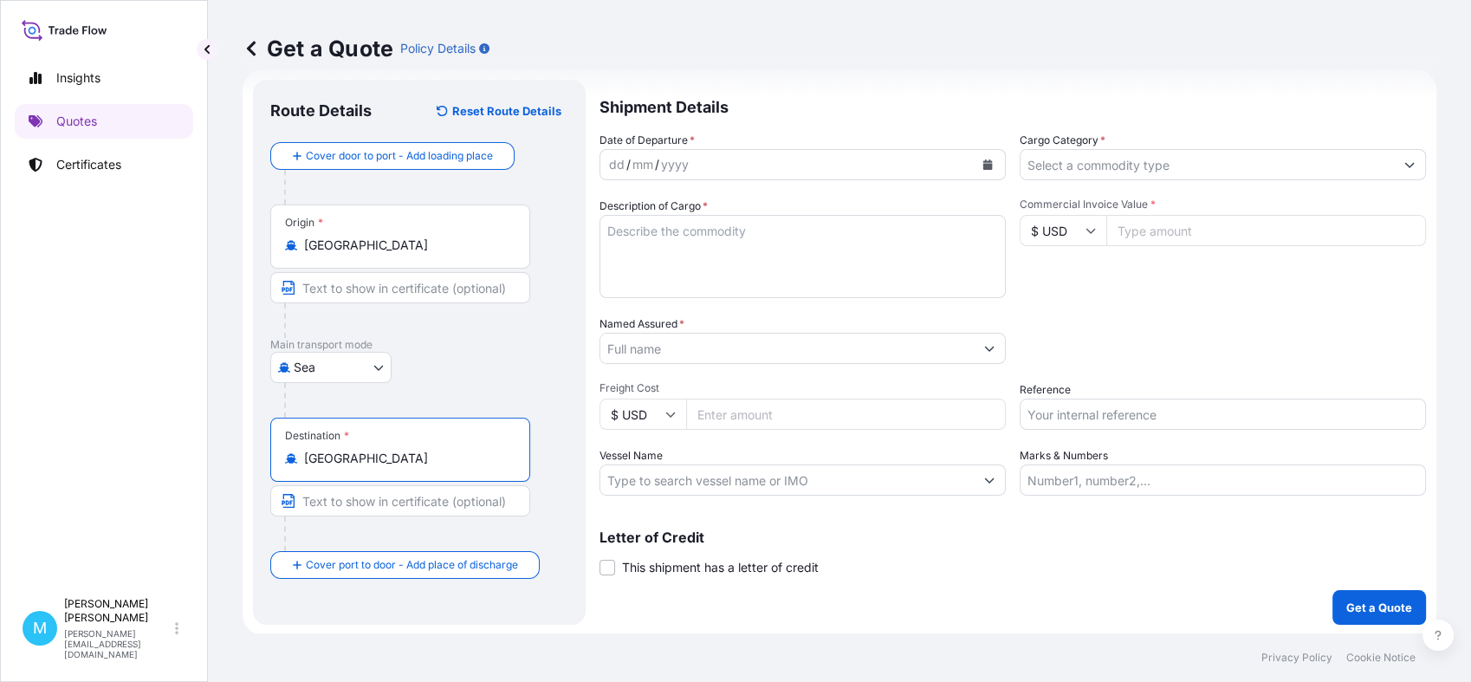
type input "[GEOGRAPHIC_DATA]"
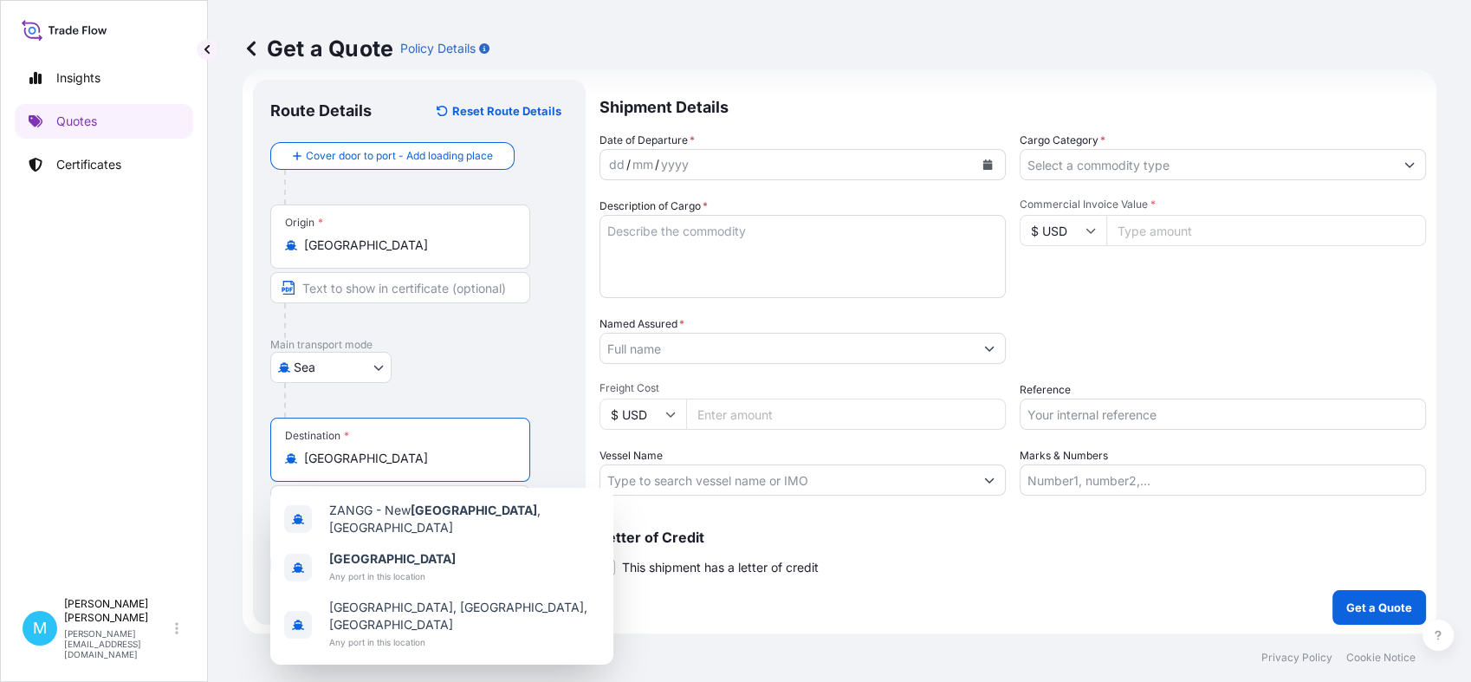
click at [983, 159] on icon "Calendar" at bounding box center [988, 164] width 10 height 10
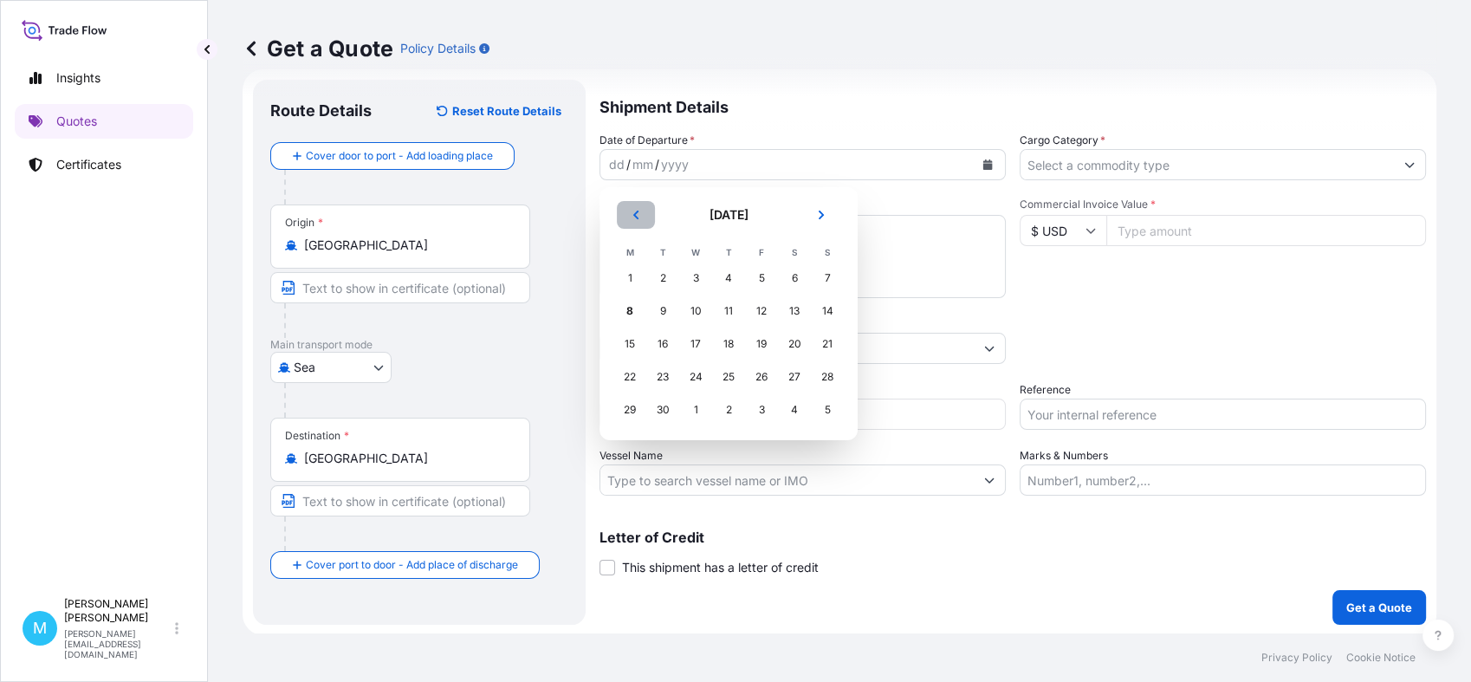
click at [628, 218] on button "Previous" at bounding box center [636, 215] width 38 height 28
click at [668, 418] on div "29" at bounding box center [662, 409] width 31 height 31
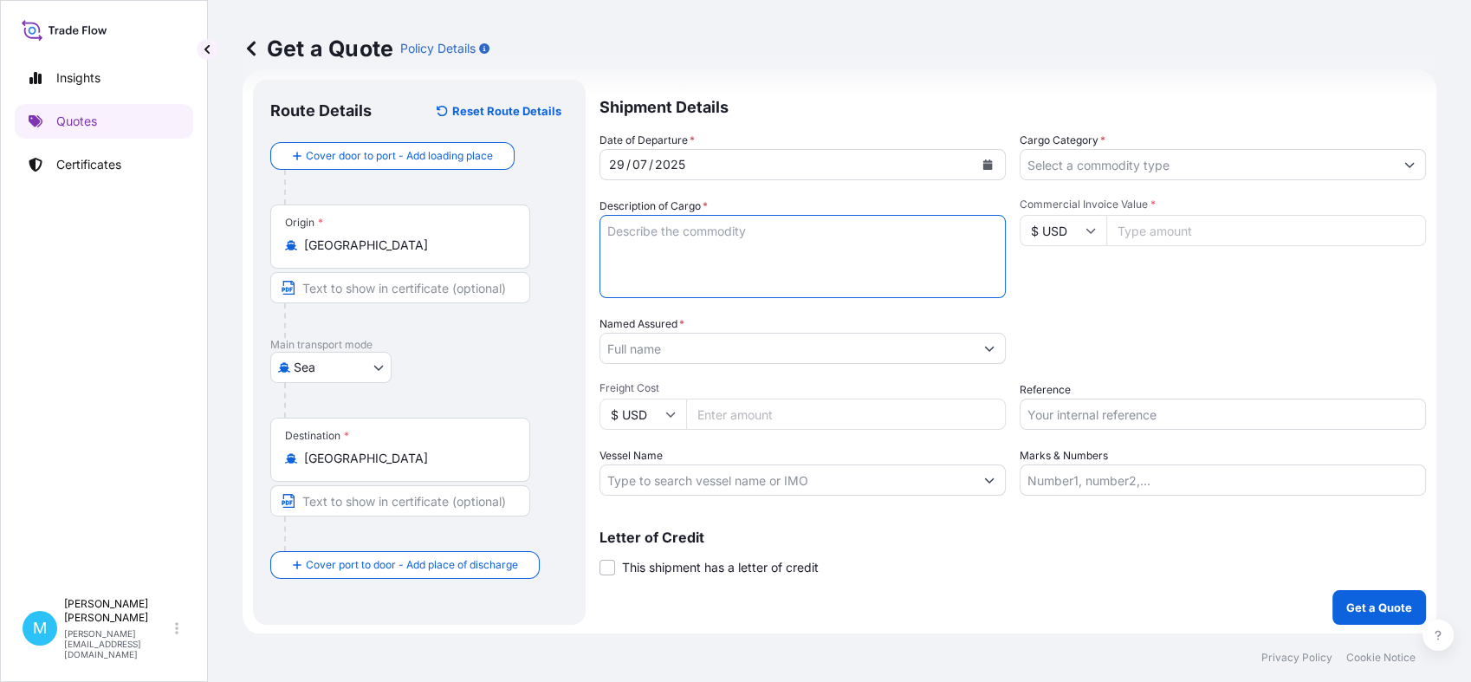
click at [674, 253] on textarea "Description of Cargo *" at bounding box center [803, 256] width 406 height 83
paste textarea "MSDU2097543 FX36604535 20GP 1790.60 KG 5.011 M3 95 PKG"
paste textarea "PACKED IN 3 PALLETS ONLY ON CONSIGNEE A/C SOIL AND EARTH HANDMADE SOAP"
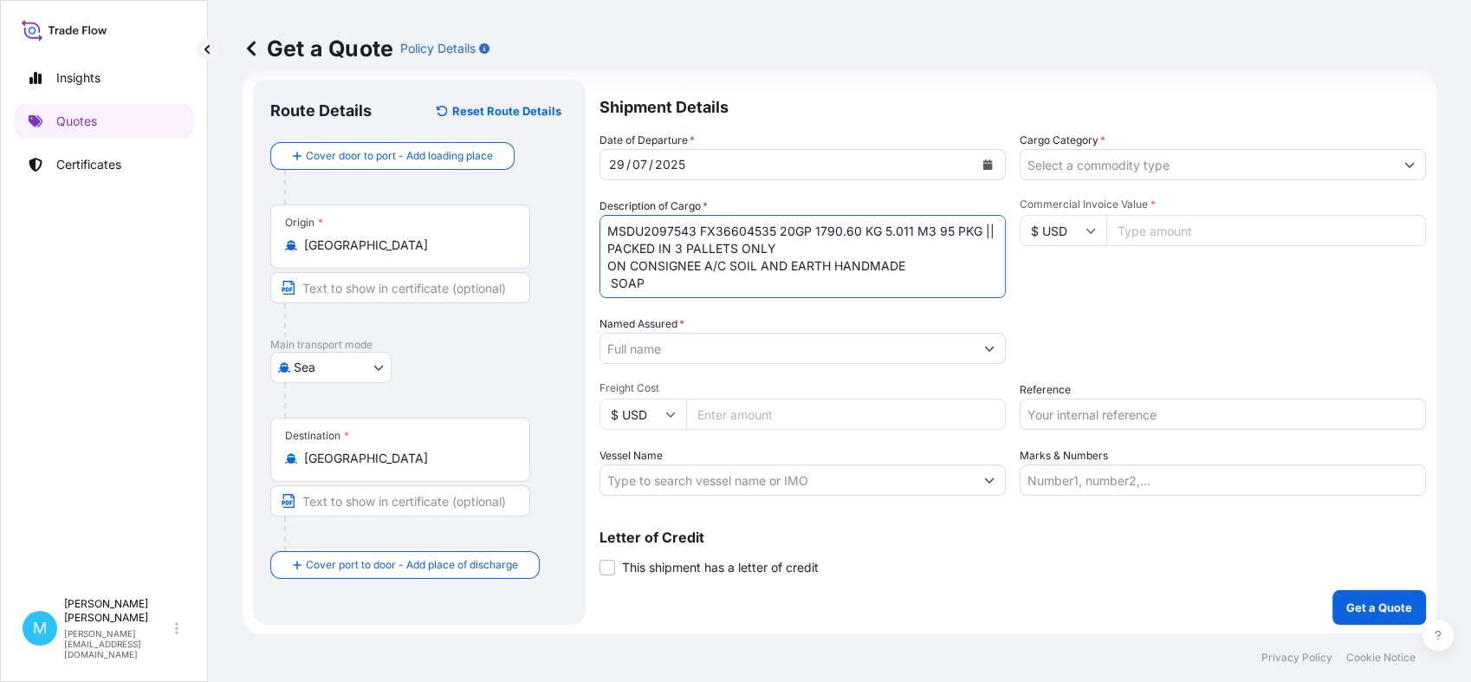
click at [609, 265] on textarea "MSDU2097543 FX36604535 20GP 1790.60 KG 5.011 M3 95 PKG || PACKED IN 3 PALLETS O…" at bounding box center [803, 256] width 406 height 83
click at [606, 285] on textarea "MSDU2097543 FX36604535 20GP 1790.60 KG 5.011 M3 95 PKG || PACKED IN 3 PALLETS O…" at bounding box center [803, 256] width 406 height 83
type textarea "MSDU2097543 FX36604535 20GP 1790.60 KG 5.011 M3 95 PKG || PACKED IN 3 PALLETS O…"
click at [659, 352] on input "Named Assured *" at bounding box center [786, 348] width 373 height 31
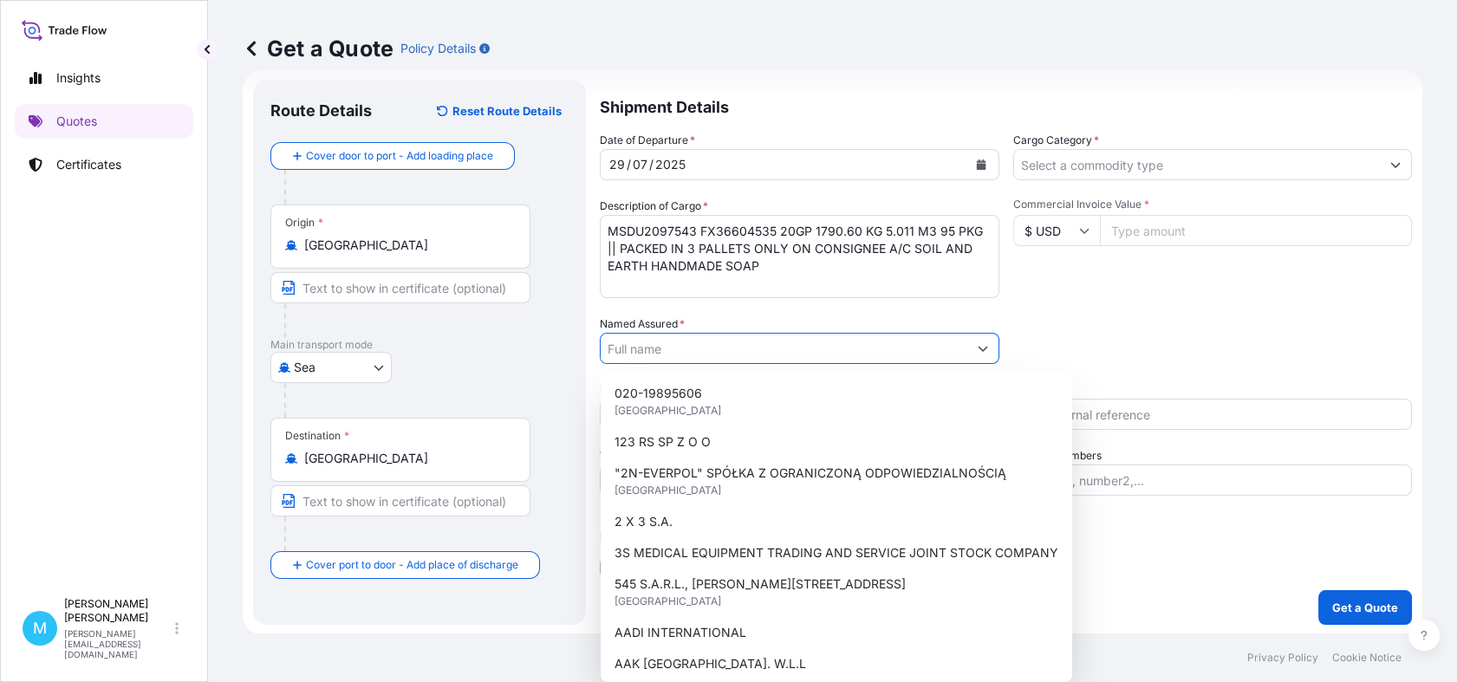
paste input "[PERSON_NAME]"
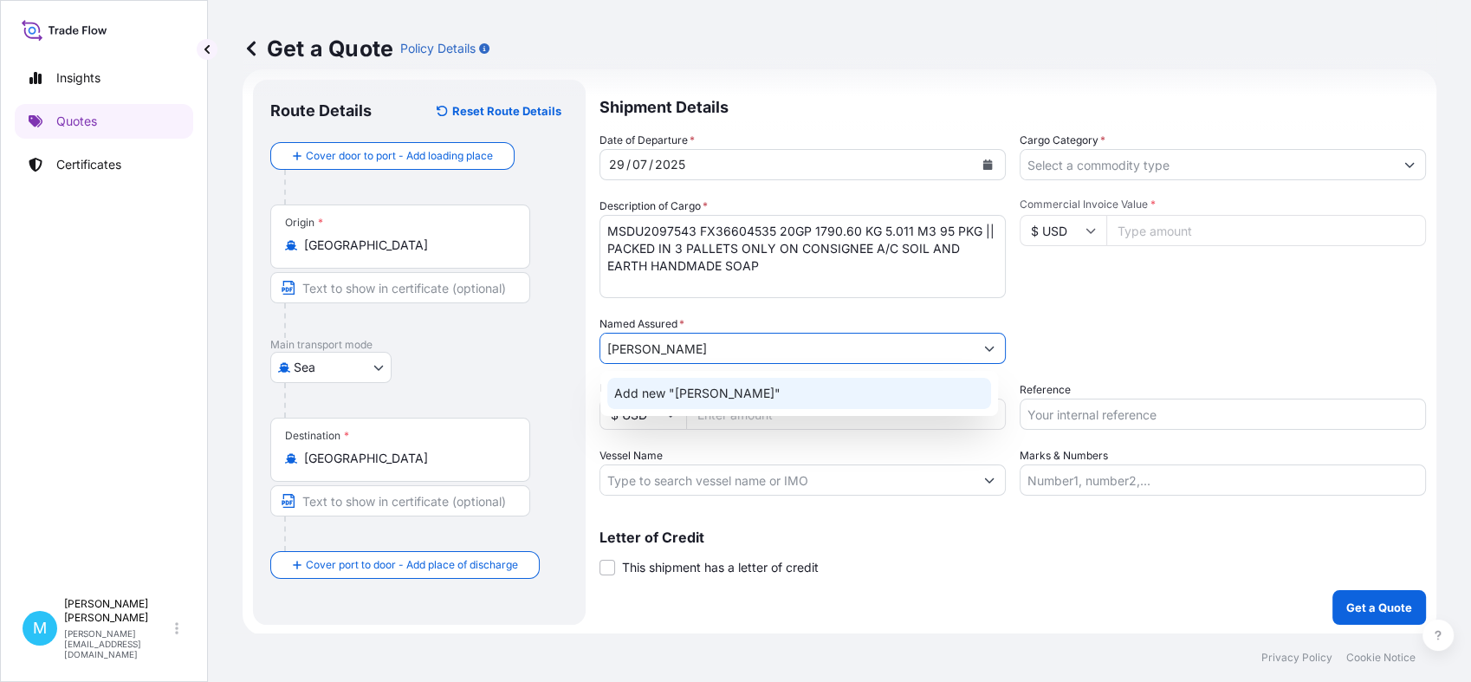
click at [723, 394] on span "Add new "[PERSON_NAME]"" at bounding box center [697, 393] width 166 height 17
click at [607, 349] on input "[PERSON_NAME]" at bounding box center [786, 348] width 373 height 31
paste input "NDX GROUP"
click at [782, 341] on input "NDX GROUP [PERSON_NAME]" at bounding box center [786, 348] width 373 height 31
click at [785, 397] on span "Add new "NDX GROUP [PERSON_NAME]"" at bounding box center [735, 393] width 243 height 17
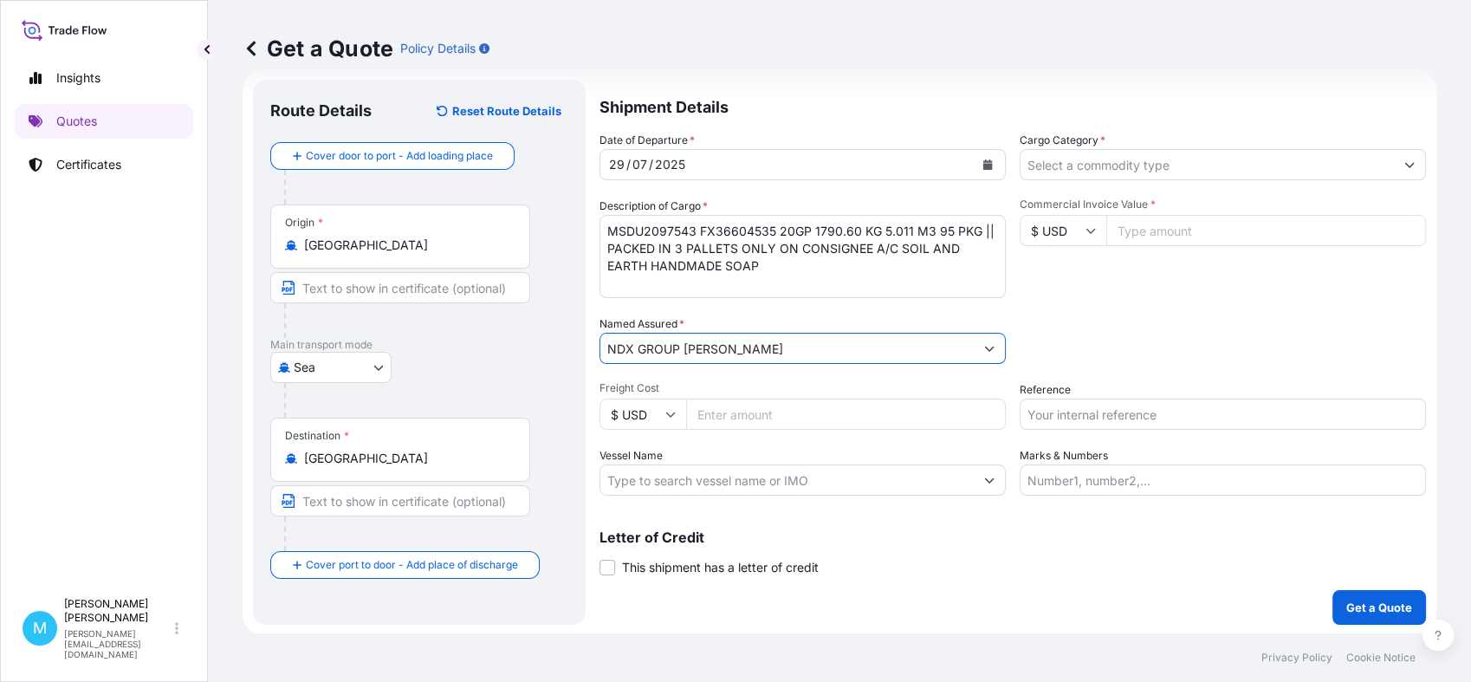
drag, startPoint x: 679, startPoint y: 343, endPoint x: 692, endPoint y: 343, distance: 13.0
click at [680, 343] on input "NDX GROUP [PERSON_NAME]" at bounding box center [786, 348] width 373 height 31
click at [684, 347] on input "NDX GROUP [PERSON_NAME]" at bounding box center [786, 348] width 373 height 31
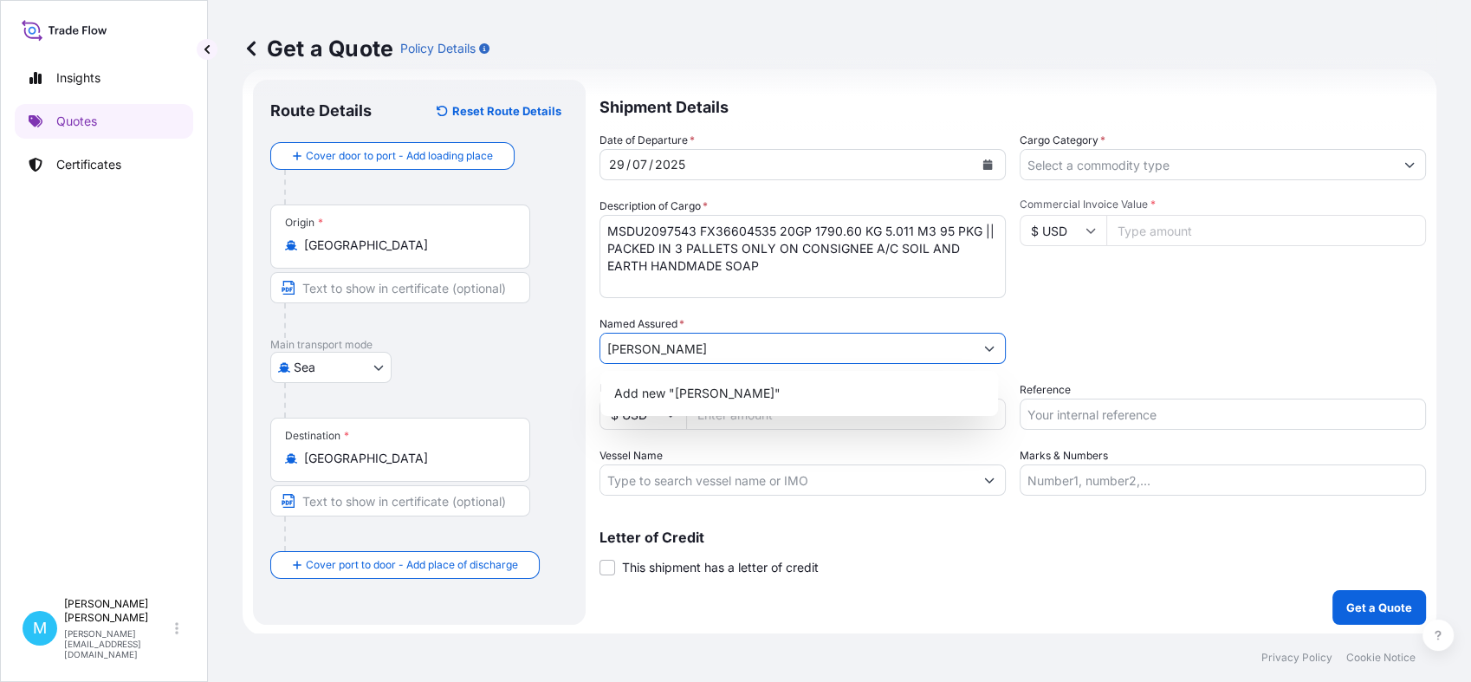
click at [726, 346] on input "[PERSON_NAME]" at bounding box center [786, 348] width 373 height 31
paste input "NDX GROUP"
click at [779, 395] on span "Add new "[PERSON_NAME] NDX GROUP"" at bounding box center [735, 393] width 243 height 17
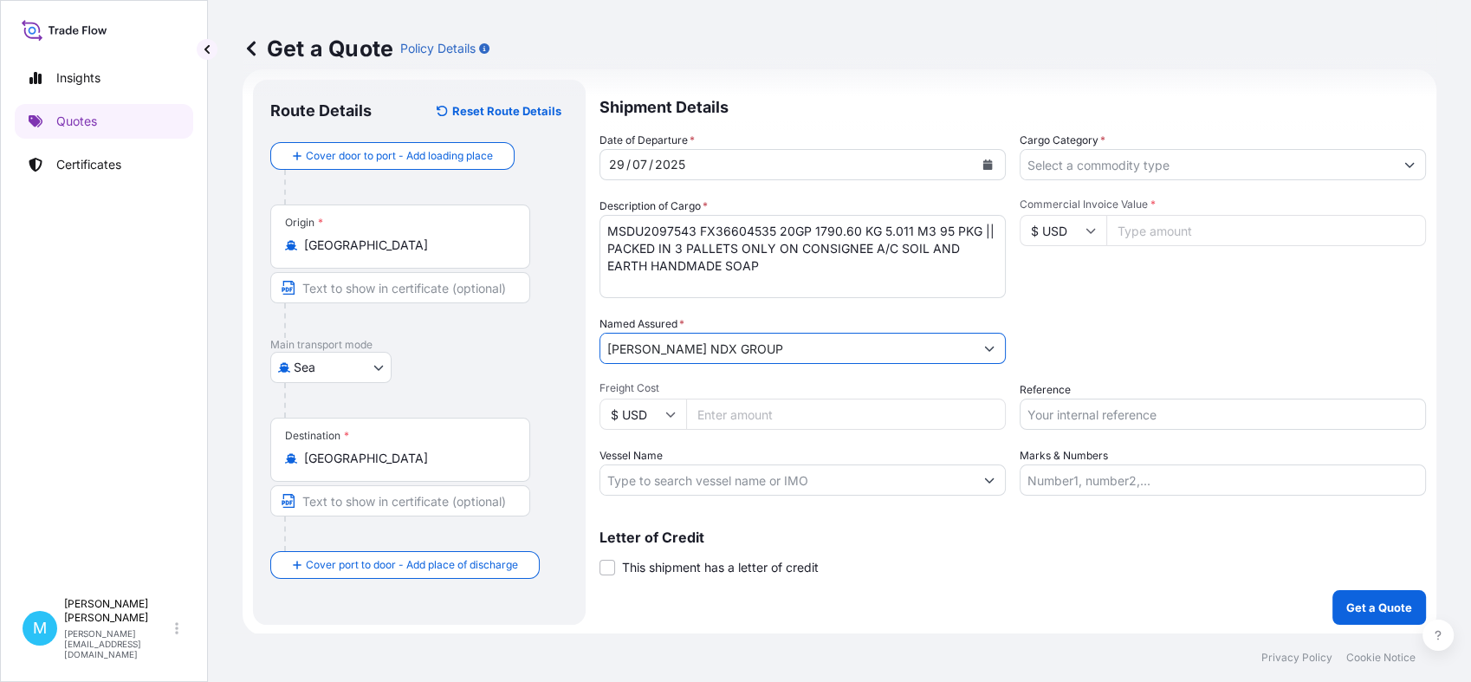
type input "[PERSON_NAME] NDX GROUP"
click at [1089, 169] on input "Cargo Category *" at bounding box center [1207, 164] width 373 height 31
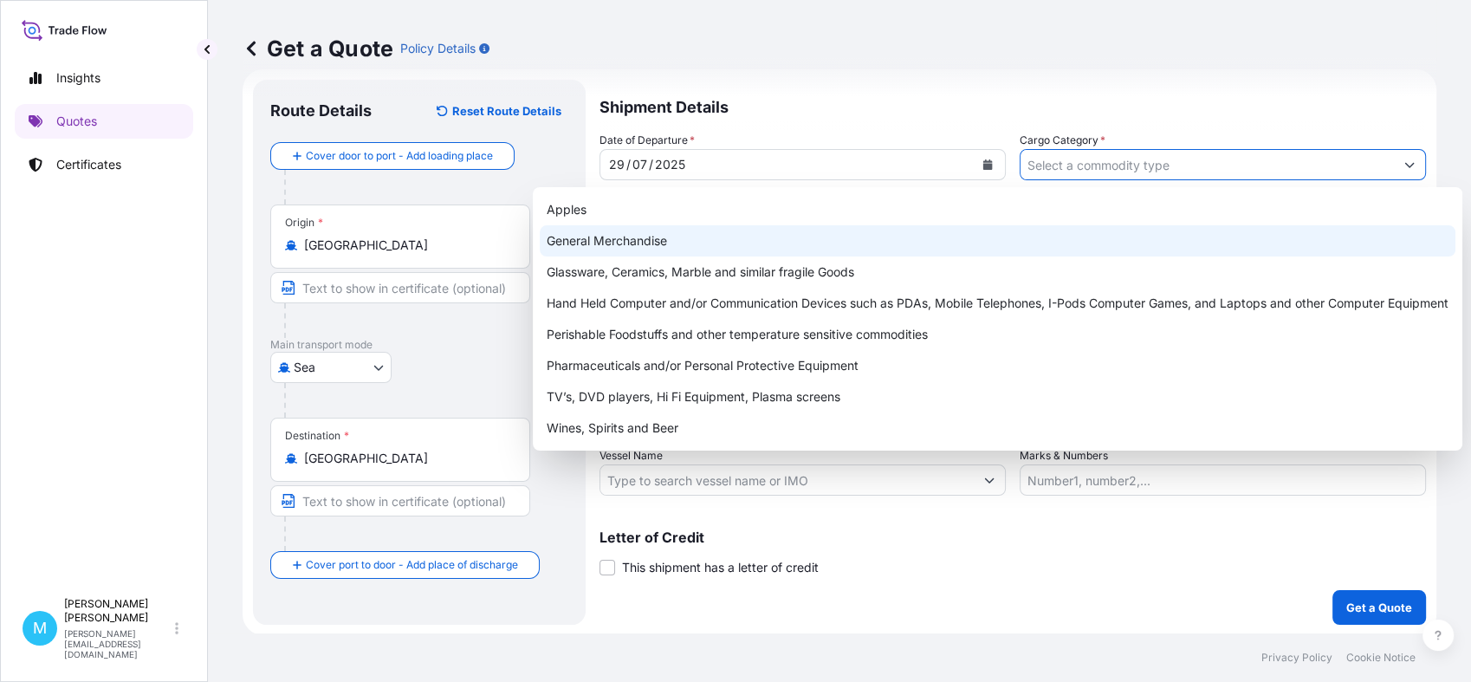
click at [652, 240] on div "General Merchandise" at bounding box center [998, 240] width 916 height 31
type input "General Merchandise"
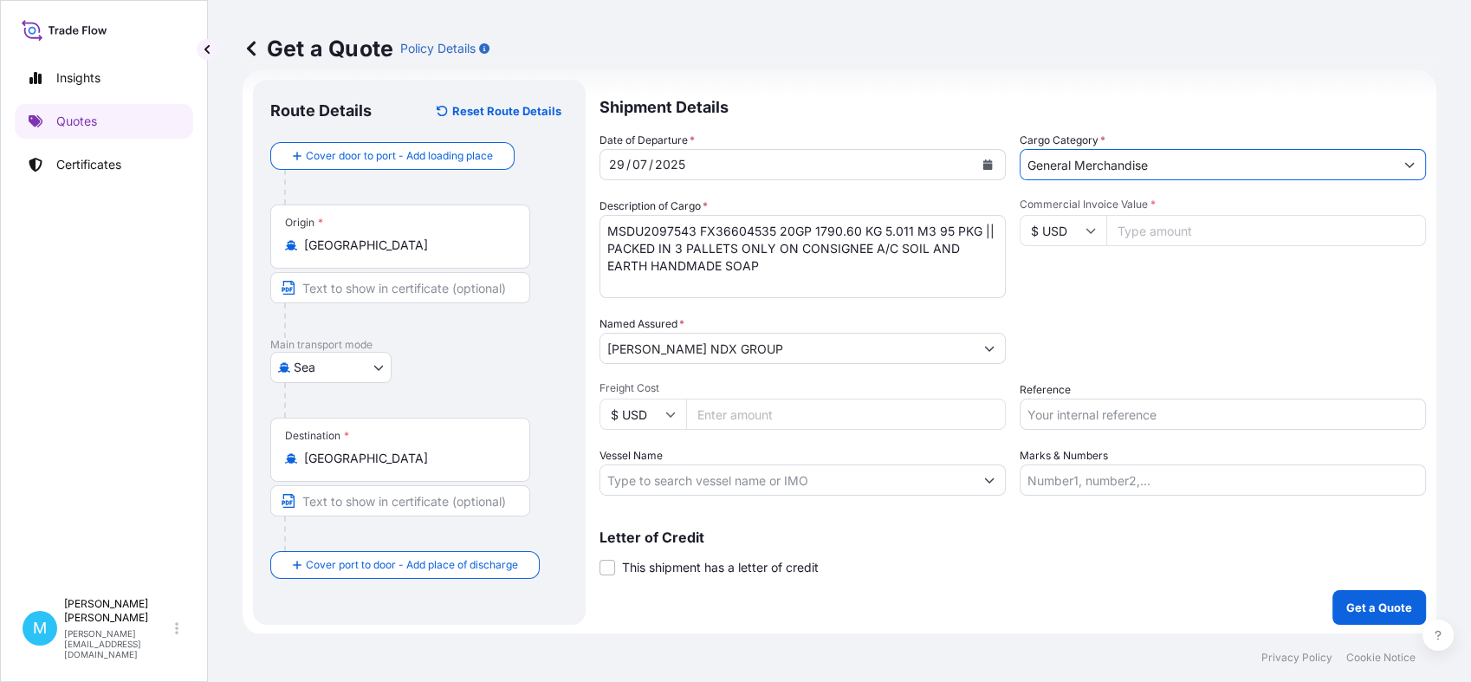
click at [1151, 232] on input "Commercial Invoice Value *" at bounding box center [1267, 230] width 320 height 31
paste input "23424.80"
type input "23424.80"
click at [1069, 410] on input "Reference" at bounding box center [1223, 414] width 406 height 31
paste input "S02014770"
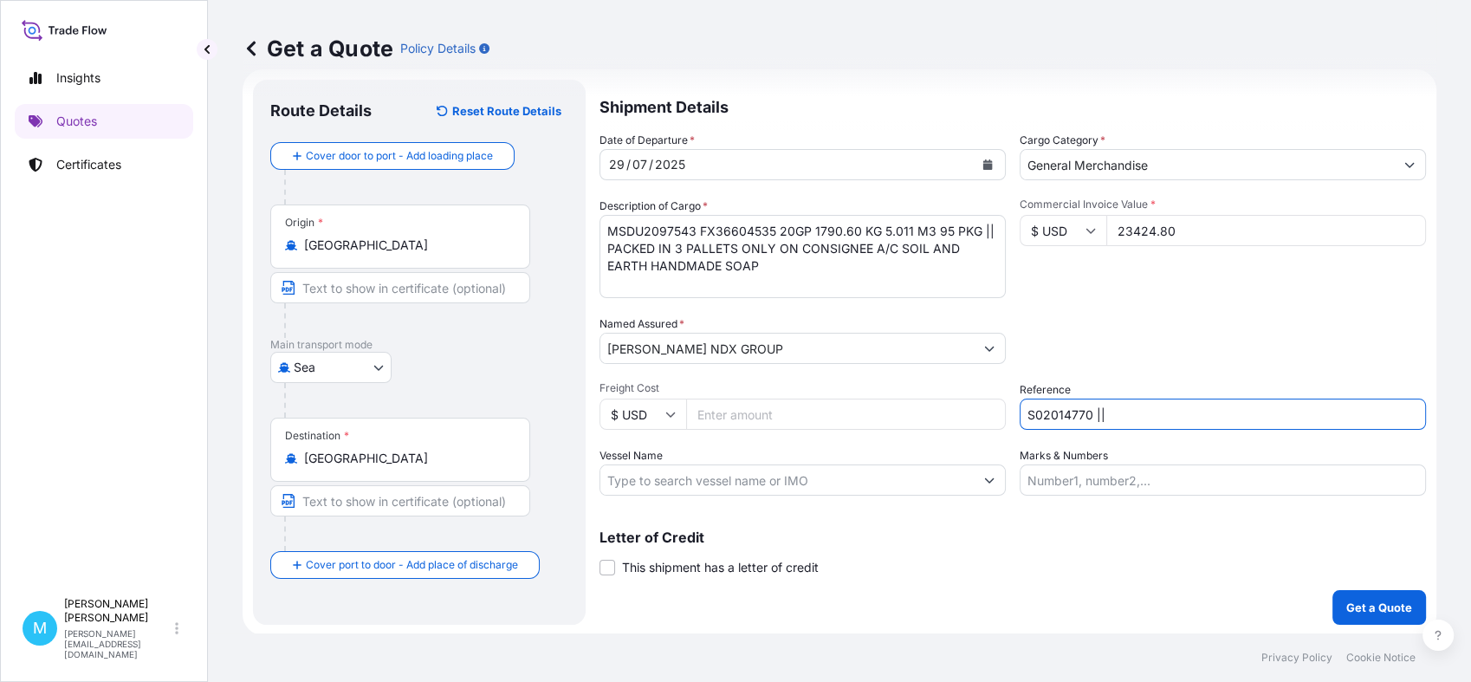
paste input "LCL16344"
type input "S02014770 || LCL16344"
click at [1374, 602] on p "Get a Quote" at bounding box center [1380, 607] width 66 height 17
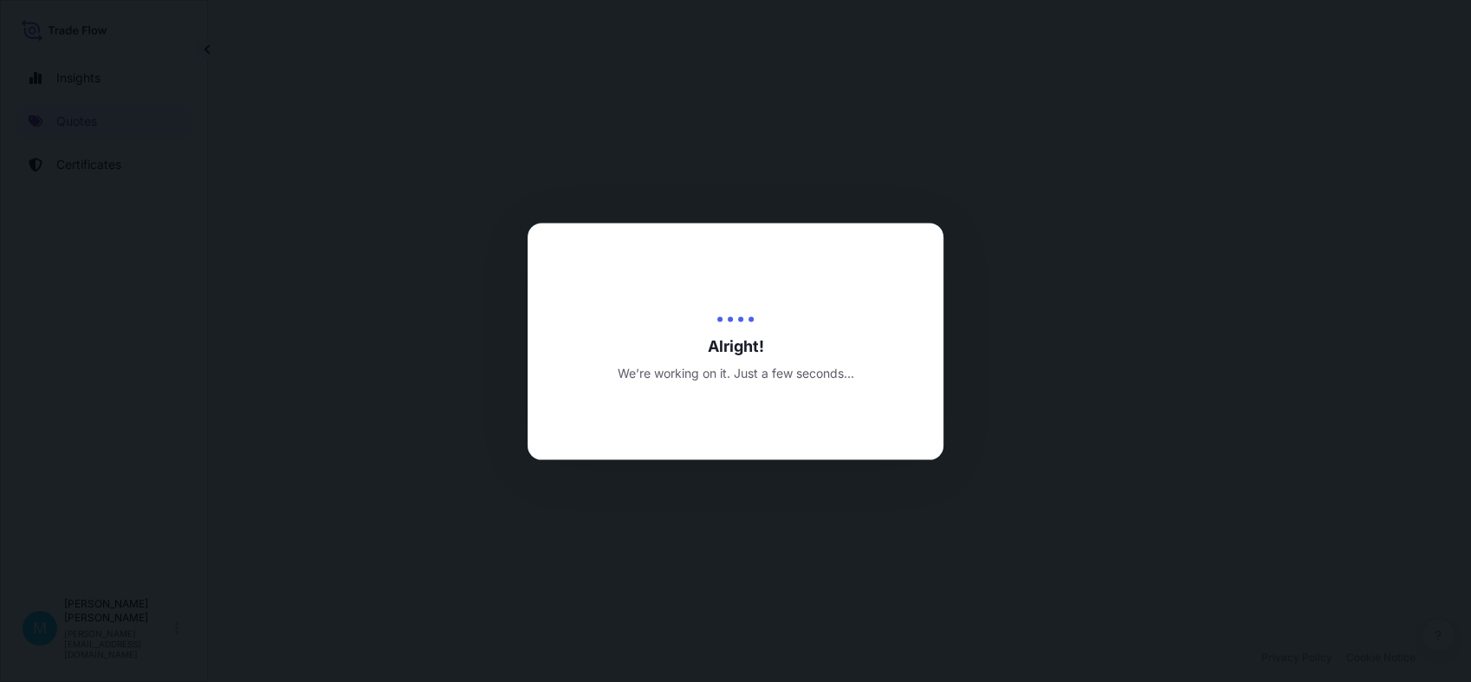
select select "Sea"
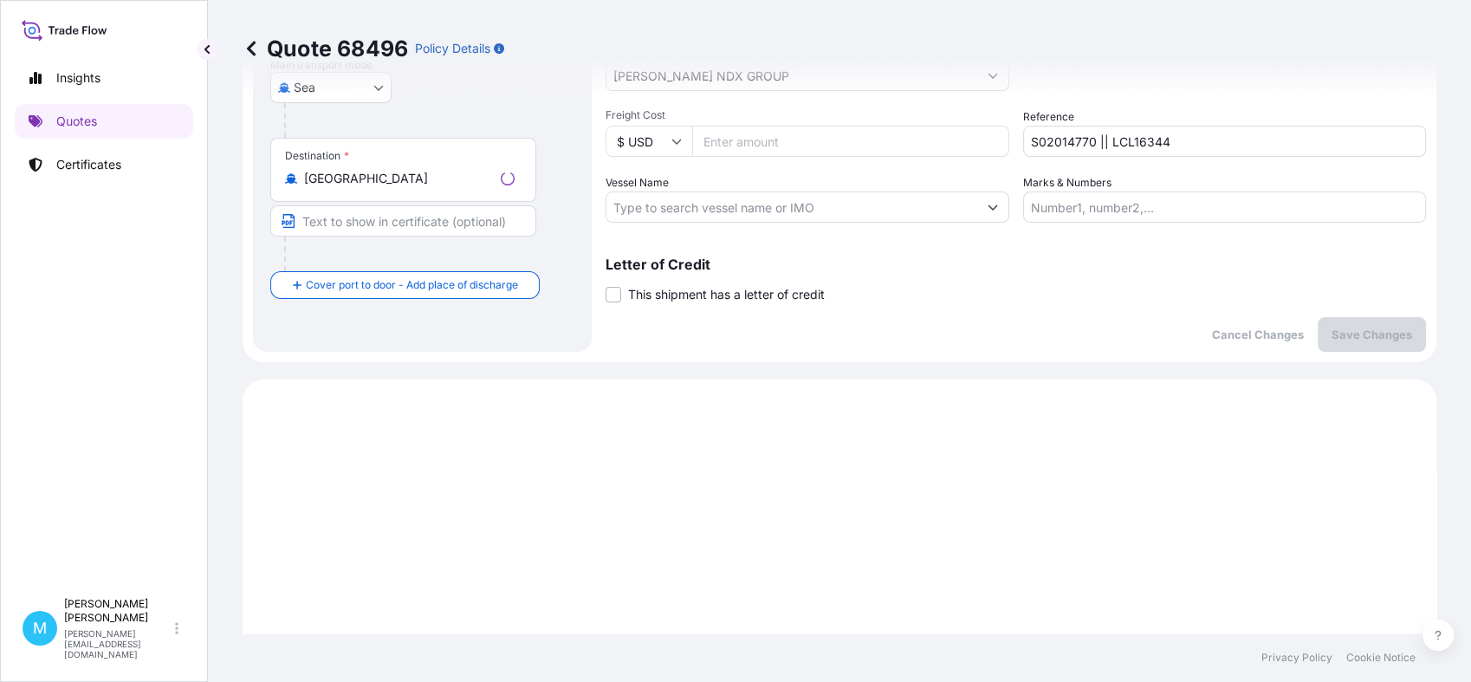
scroll to position [594, 0]
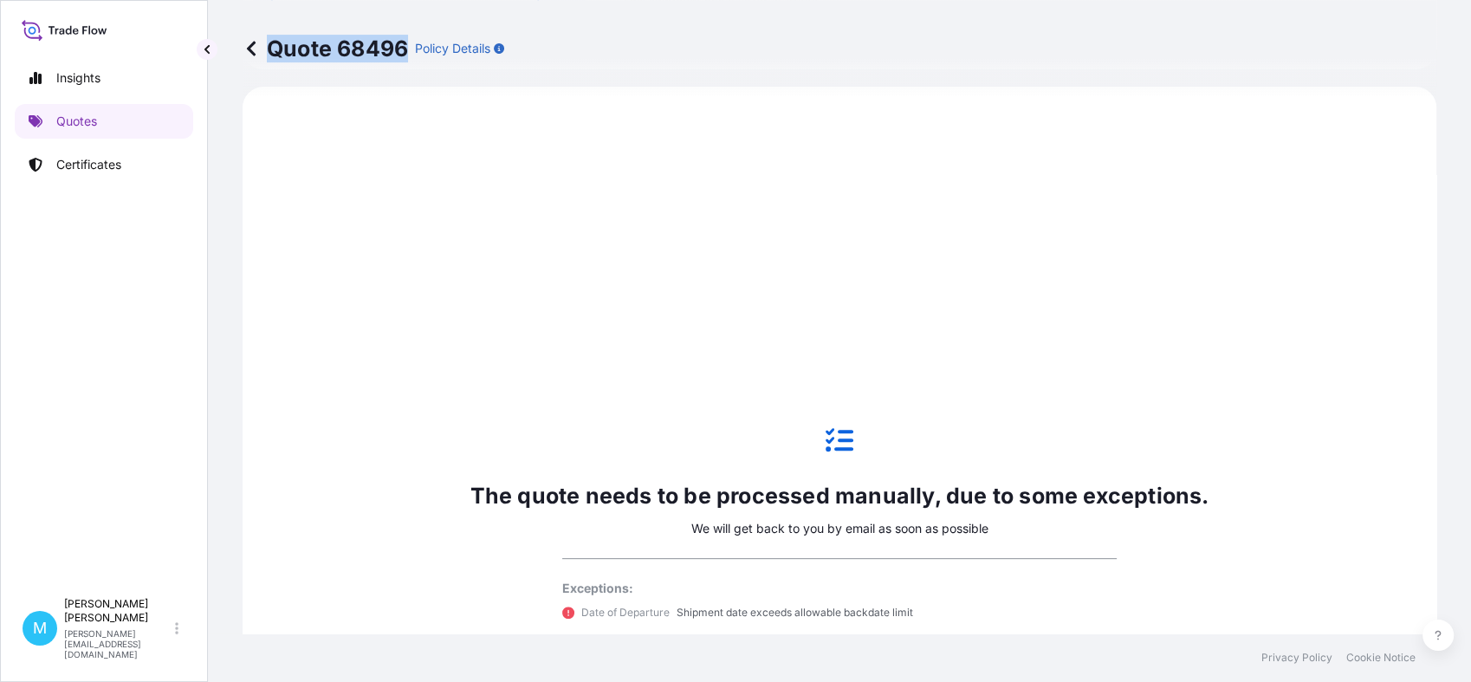
drag, startPoint x: 403, startPoint y: 47, endPoint x: 251, endPoint y: 49, distance: 151.6
click at [251, 49] on p "Quote 68496" at bounding box center [325, 49] width 165 height 28
copy p "Quote 68496"
click at [114, 116] on link "Quotes" at bounding box center [104, 121] width 178 height 35
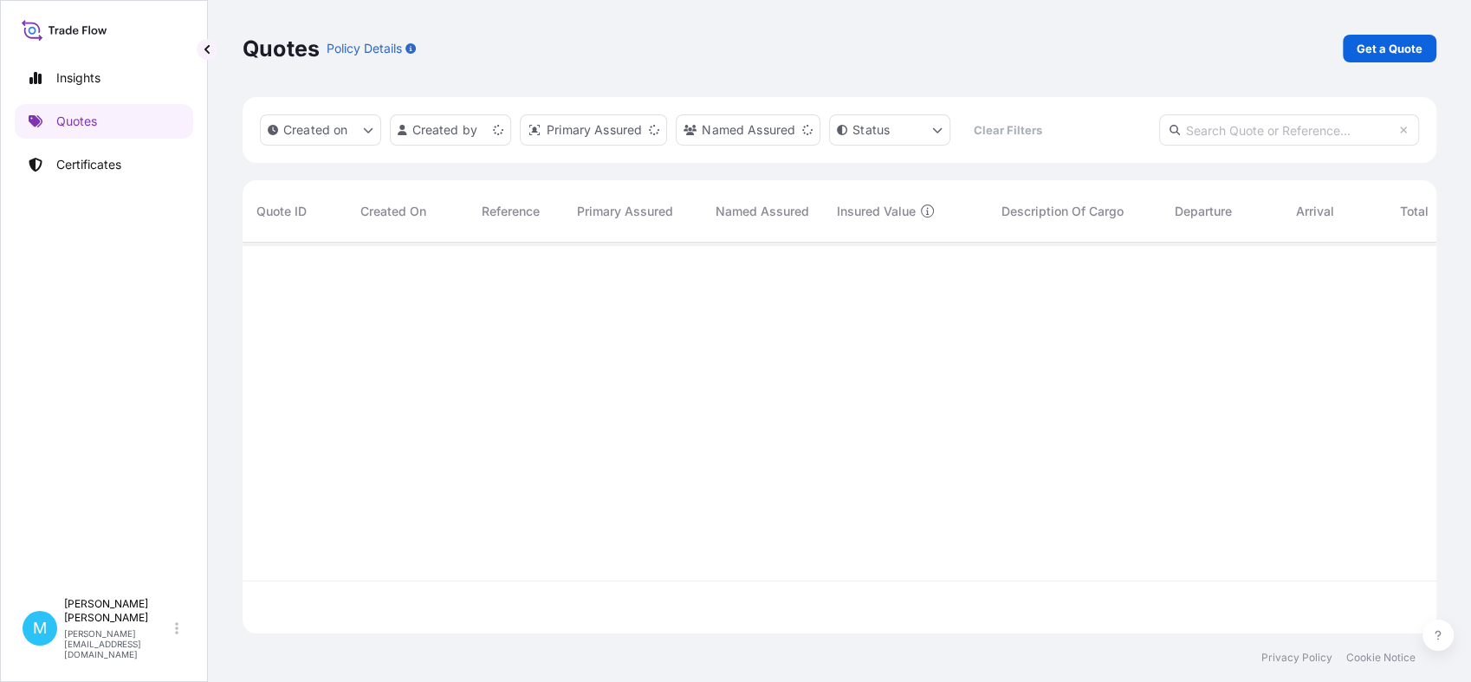
scroll to position [385, 1178]
click at [1389, 50] on p "Get a Quote" at bounding box center [1390, 48] width 66 height 17
select select "Sea"
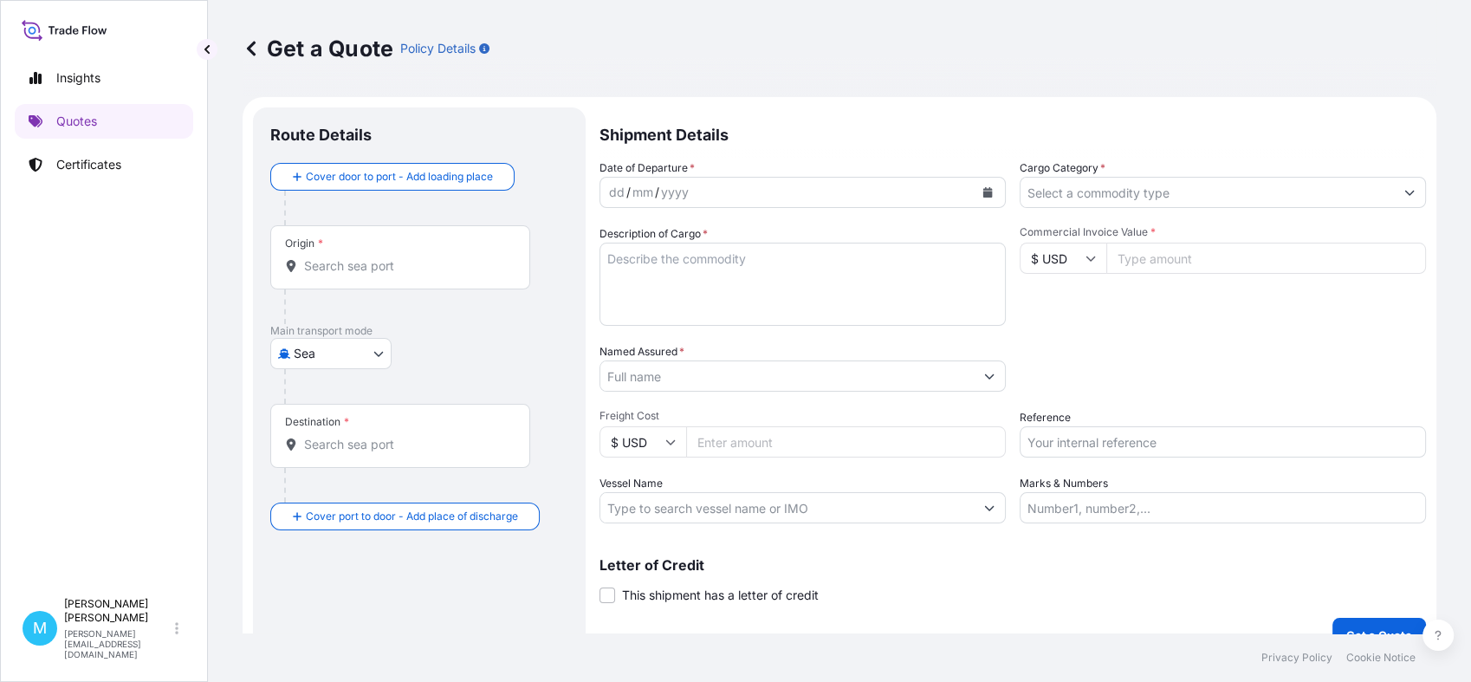
scroll to position [28, 0]
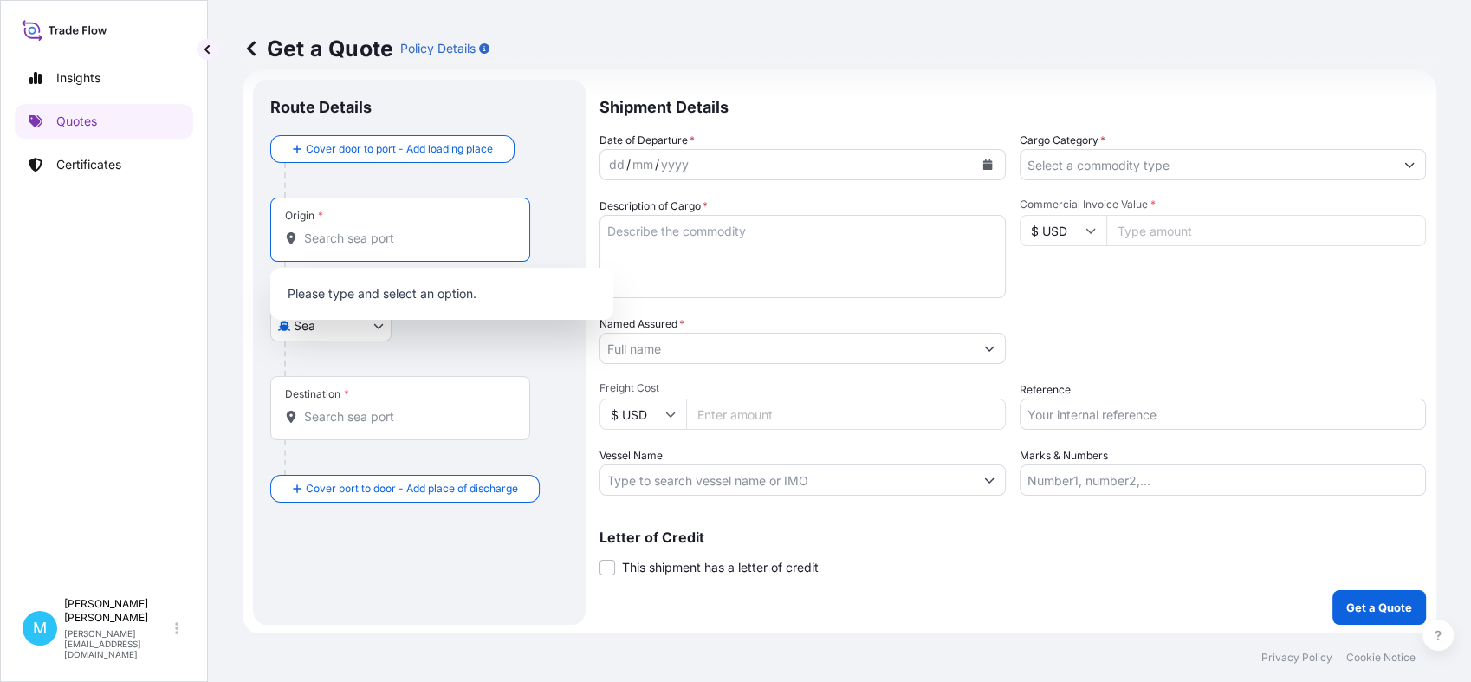
click at [333, 230] on input "Origin *" at bounding box center [406, 238] width 204 height 17
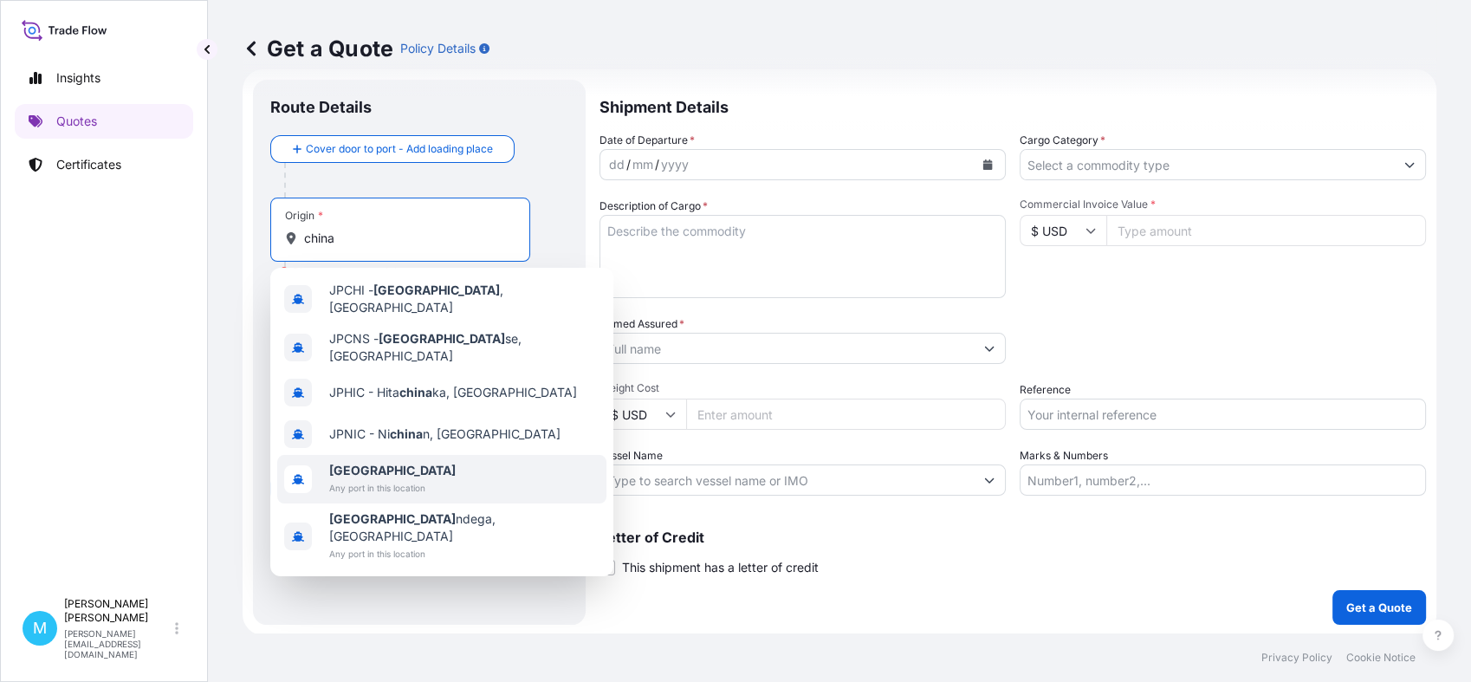
click at [377, 462] on span "[GEOGRAPHIC_DATA]" at bounding box center [392, 470] width 127 height 17
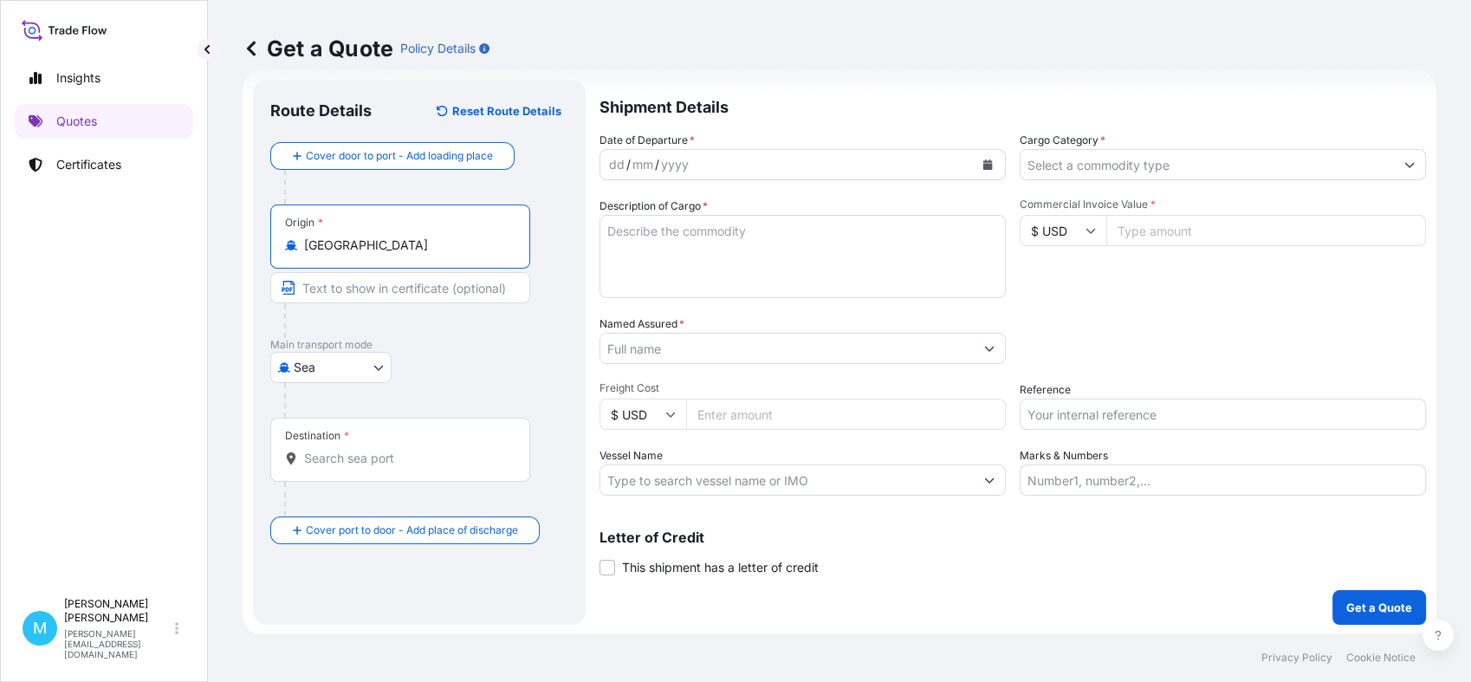
type input "[GEOGRAPHIC_DATA]"
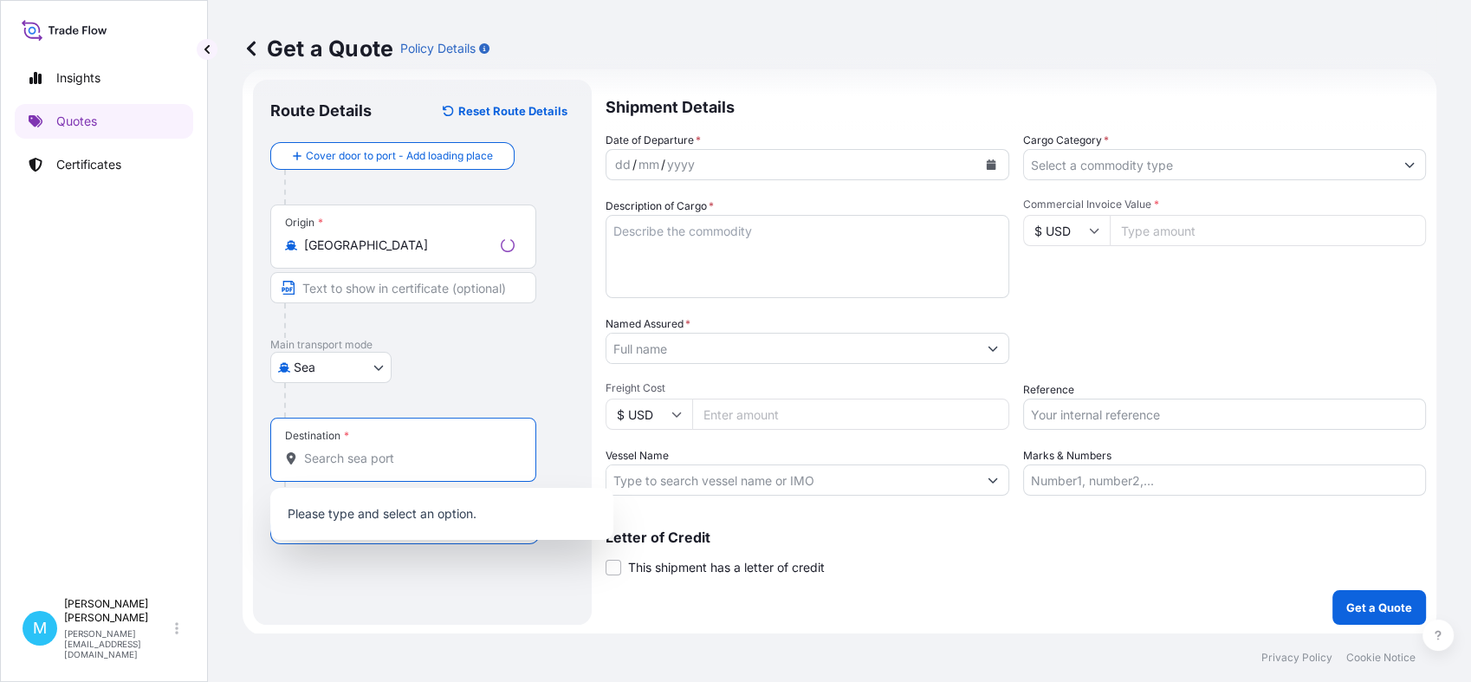
click at [328, 450] on input "Destination *" at bounding box center [409, 458] width 211 height 17
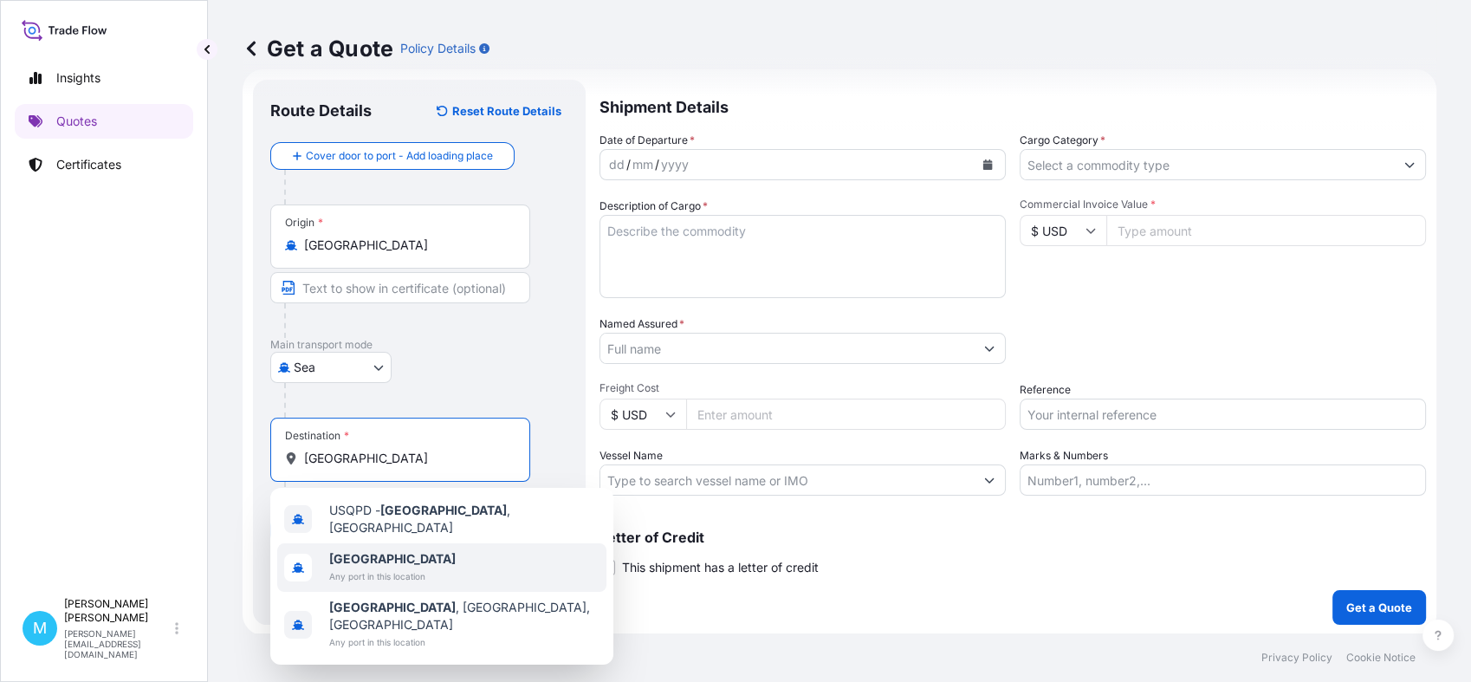
click at [399, 568] on span "Any port in this location" at bounding box center [392, 576] width 127 height 17
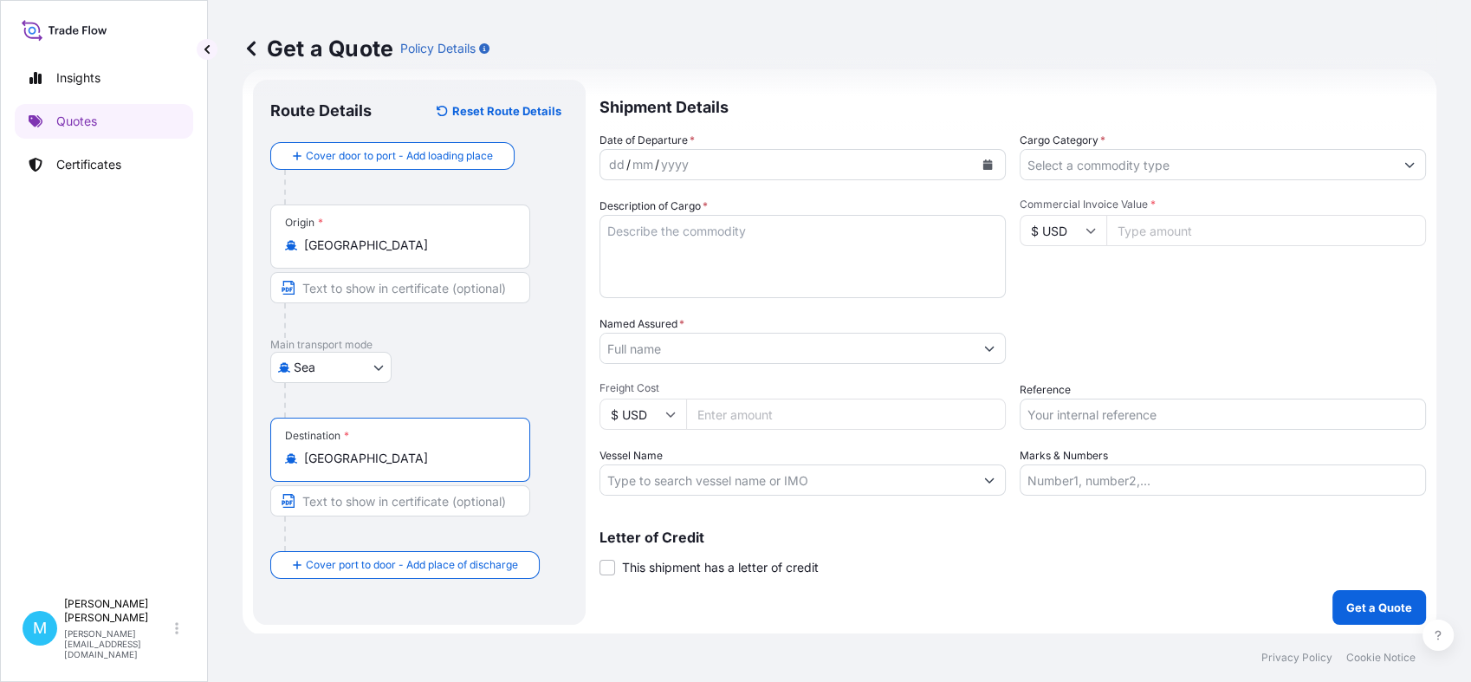
type input "[GEOGRAPHIC_DATA]"
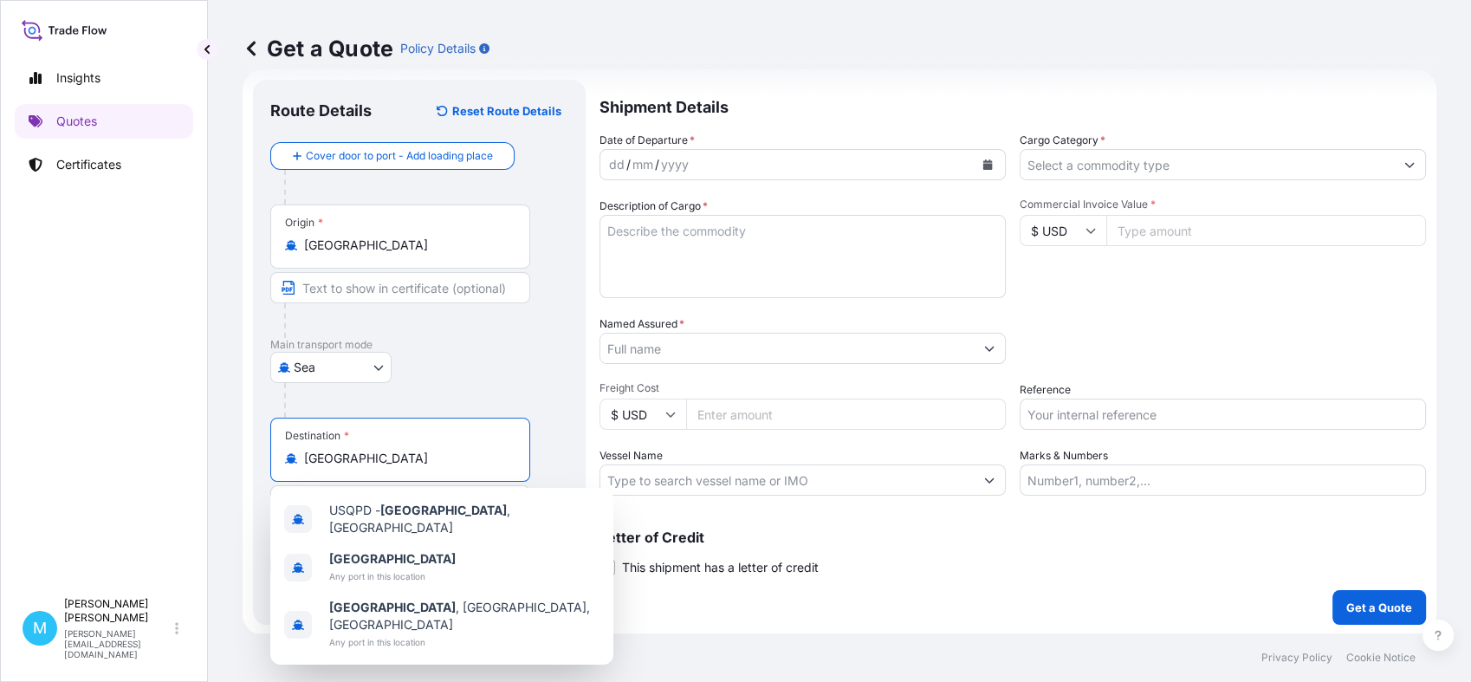
click at [983, 165] on icon "Calendar" at bounding box center [988, 164] width 10 height 10
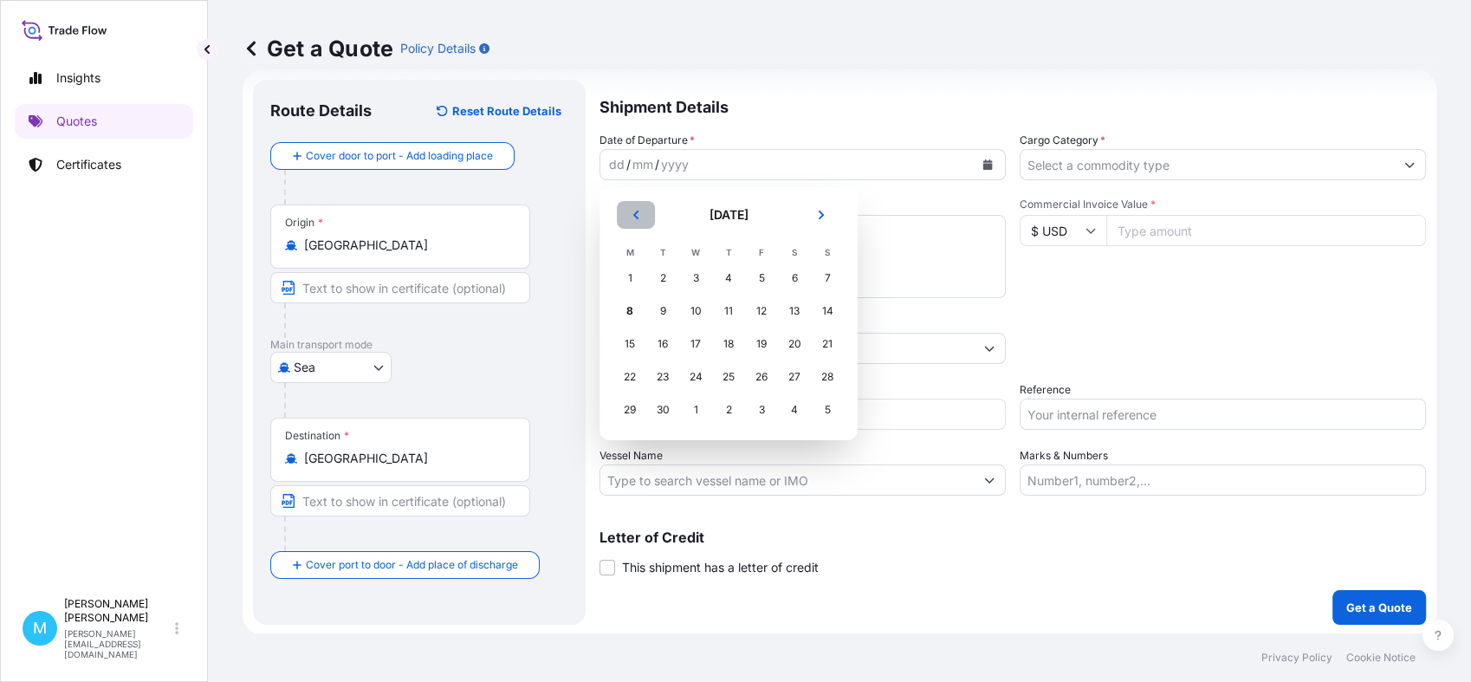
click at [639, 217] on icon "Previous" at bounding box center [636, 215] width 10 height 10
click at [666, 344] on div "12" at bounding box center [662, 343] width 31 height 31
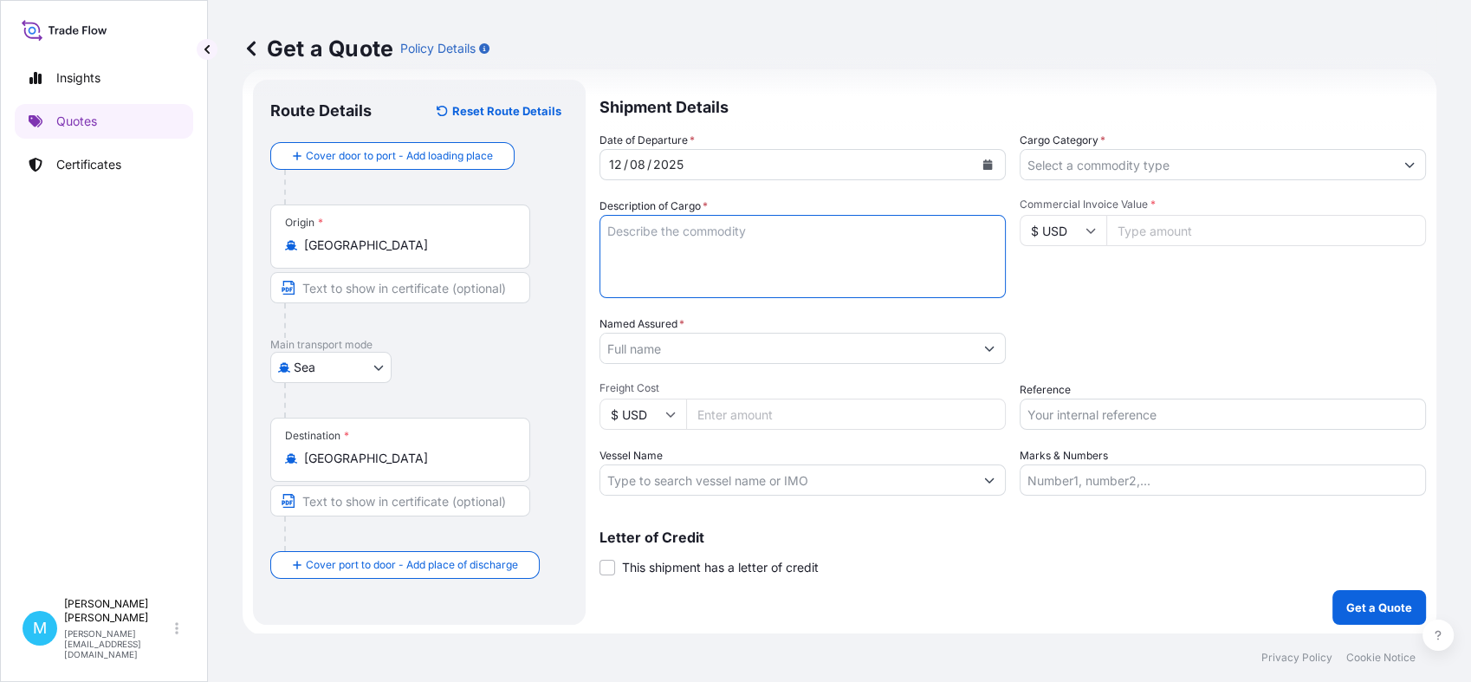
click at [655, 252] on textarea "Description of Cargo *" at bounding box center [803, 256] width 406 height 83
paste textarea "CSNU8931078 OOLKRE0975 40HC 925.69 KG 3.90 M3 52 CTN"
paste textarea "CAMERA"
paste textarea "NVR"
paste textarea "JUNCTION BOX"
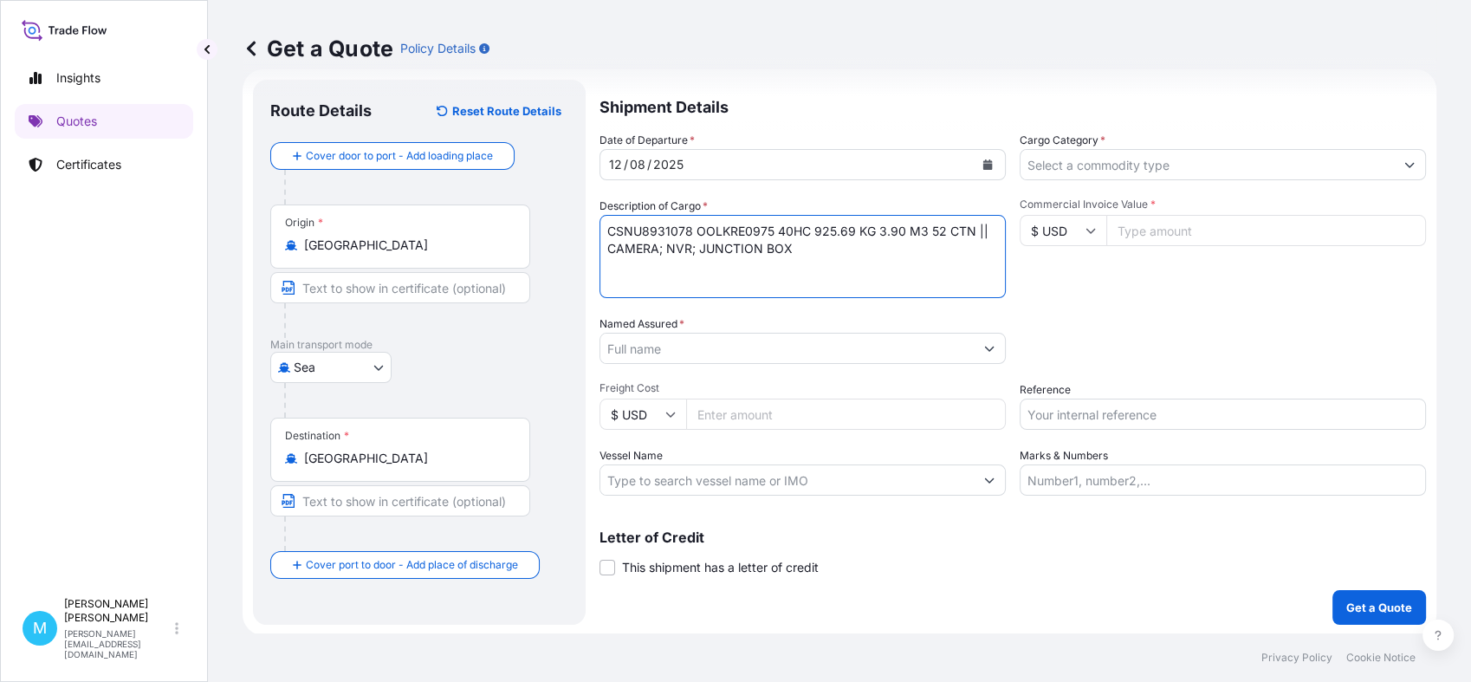
type textarea "CSNU8931078 OOLKRE0975 40HC 925.69 KG 3.90 M3 52 CTN || CAMERA; NVR; JUNCTION B…"
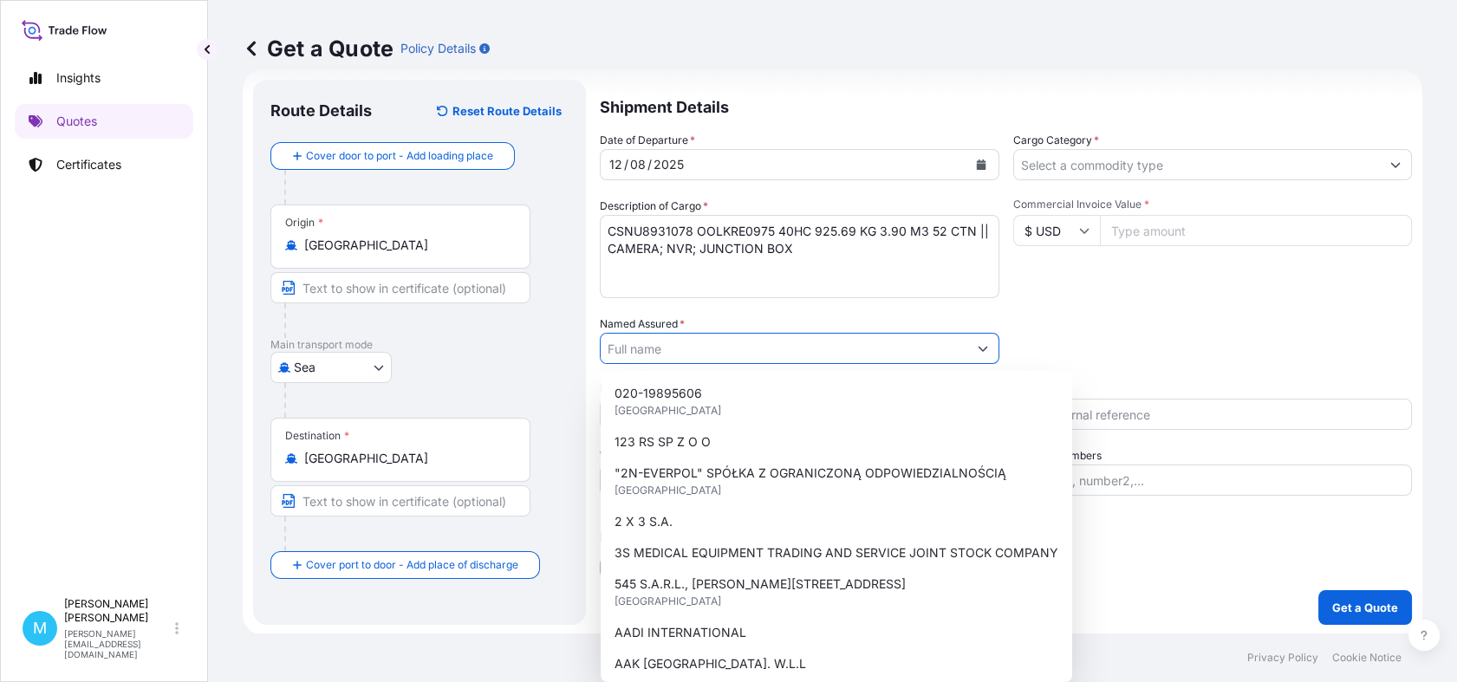
click at [645, 349] on input "Named Assured *" at bounding box center [783, 348] width 367 height 31
paste input "E-SYSTEM SP. Z O.O."
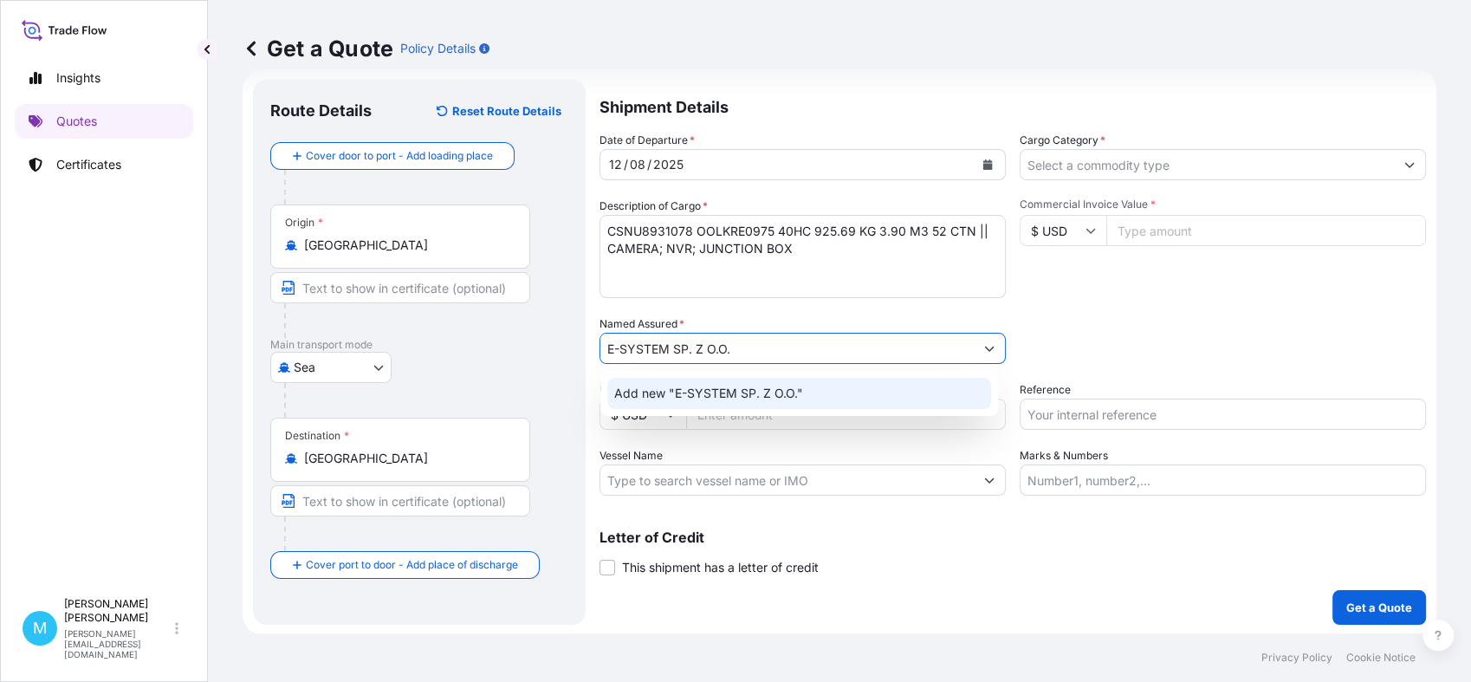
click at [706, 397] on span "Add new "E-SYSTEM SP. Z O.O."" at bounding box center [708, 393] width 189 height 17
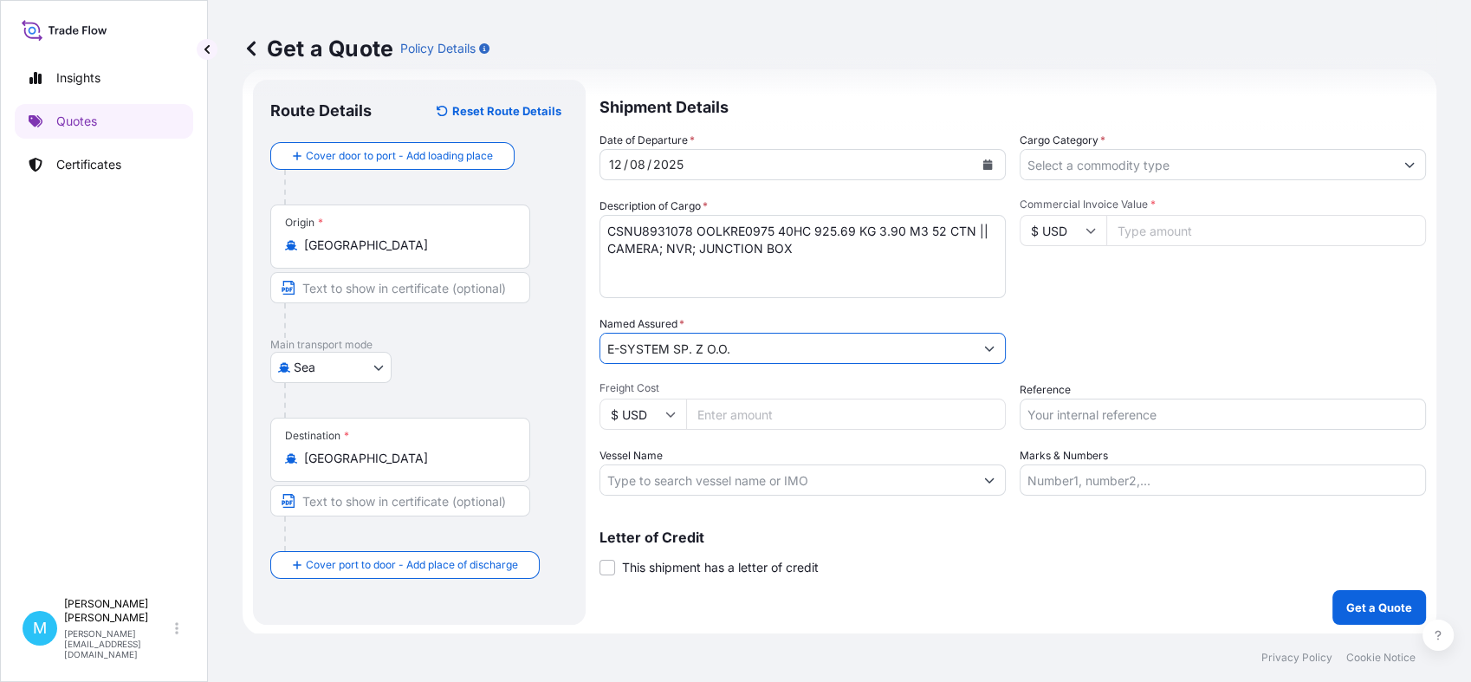
type input "E-SYSTEM SP. Z O.O."
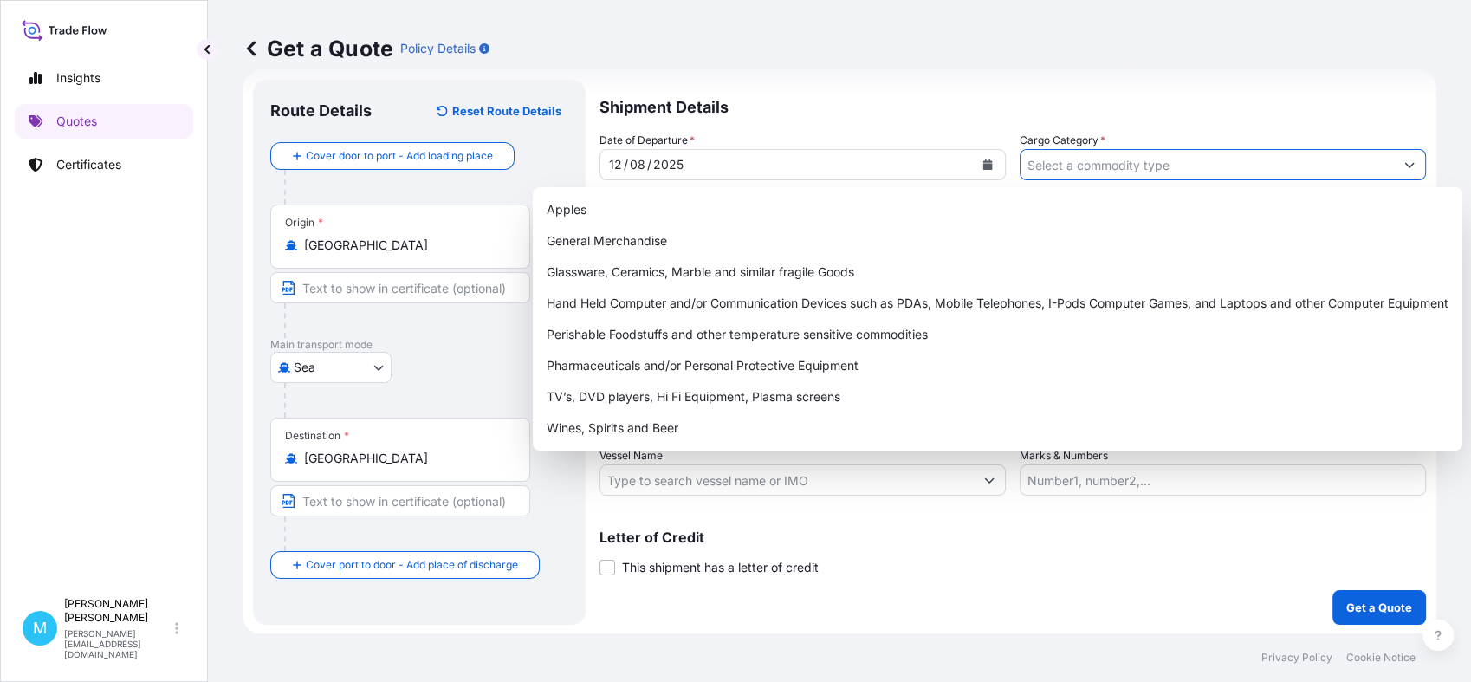
click at [1114, 168] on input "Cargo Category *" at bounding box center [1207, 164] width 373 height 31
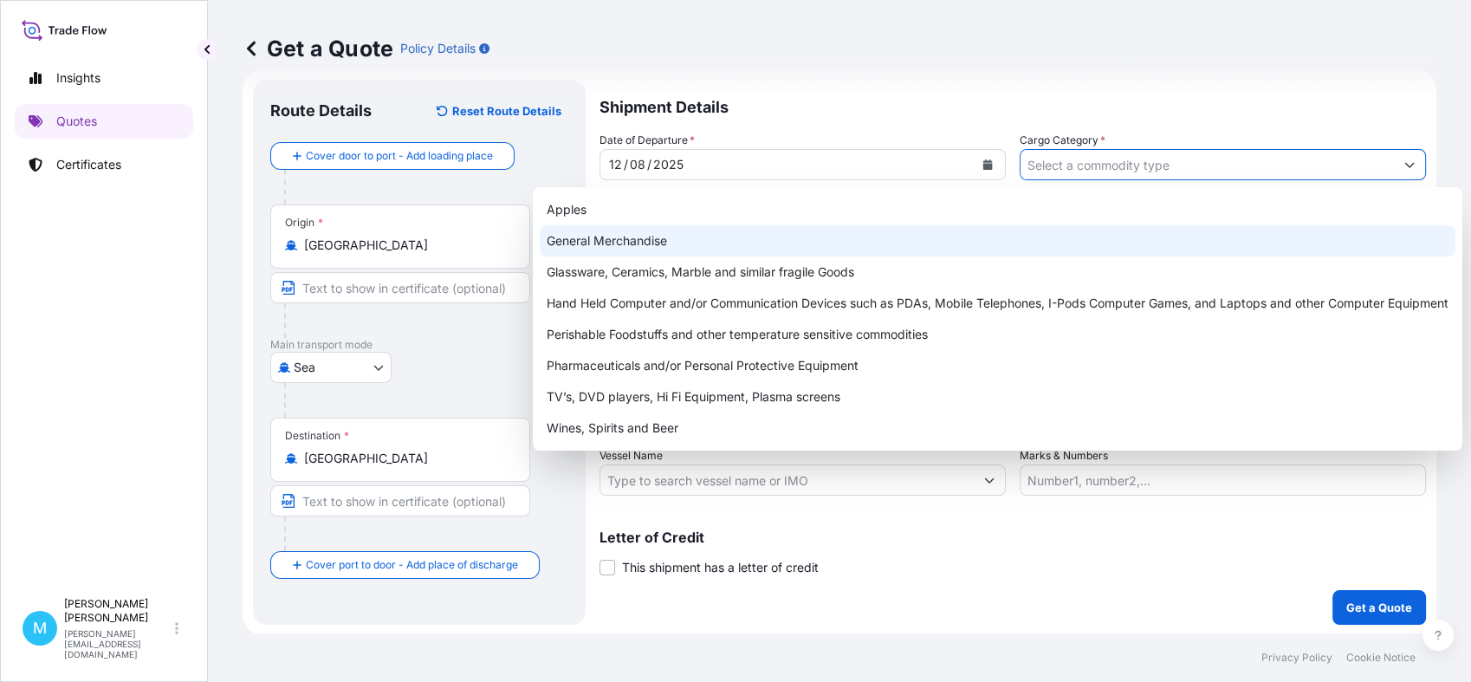
click at [620, 242] on div "General Merchandise" at bounding box center [998, 240] width 916 height 31
type input "General Merchandise"
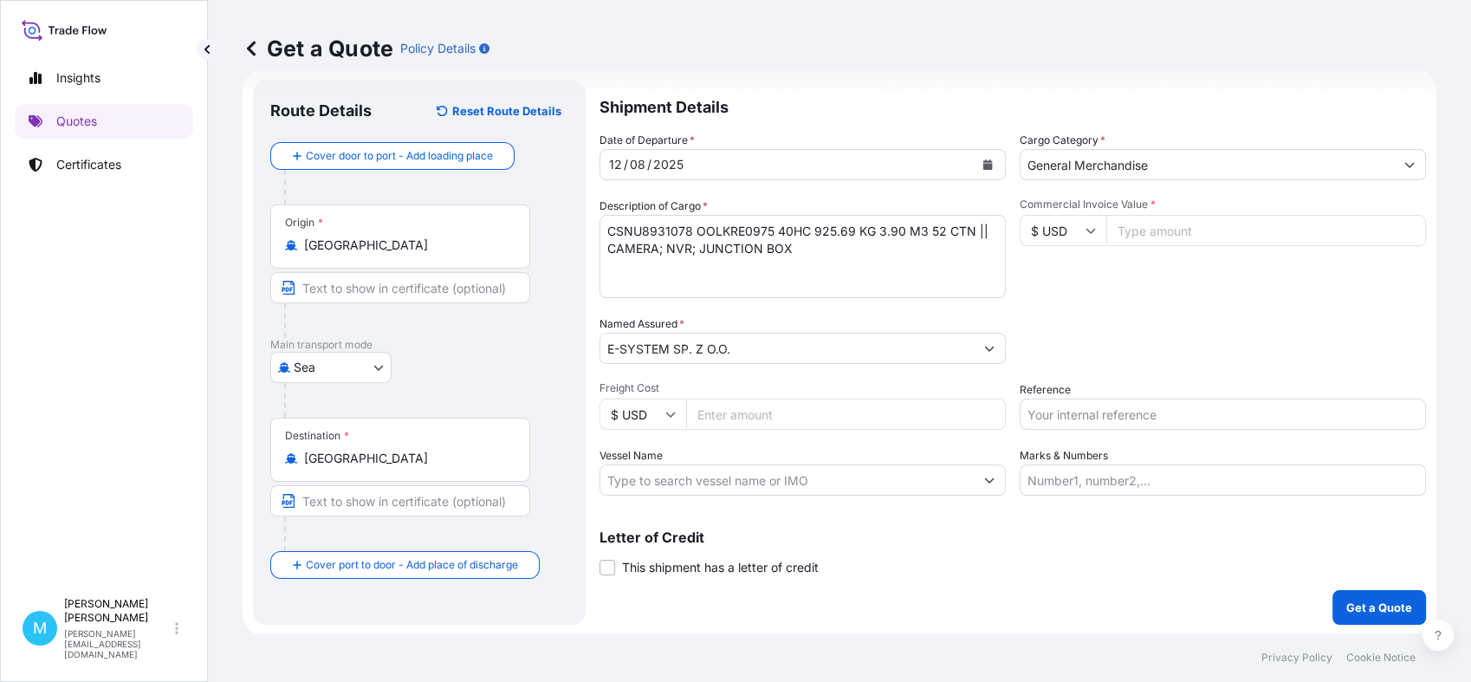
click at [1158, 228] on input "Commercial Invoice Value *" at bounding box center [1267, 230] width 320 height 31
drag, startPoint x: 130, startPoint y: 354, endPoint x: 306, endPoint y: 295, distance: 185.2
click at [133, 354] on div "Insights Quotes Certificates" at bounding box center [104, 317] width 178 height 544
click at [1150, 231] on input "Commercial Invoice Value *" at bounding box center [1267, 230] width 320 height 31
paste input "43014.47"
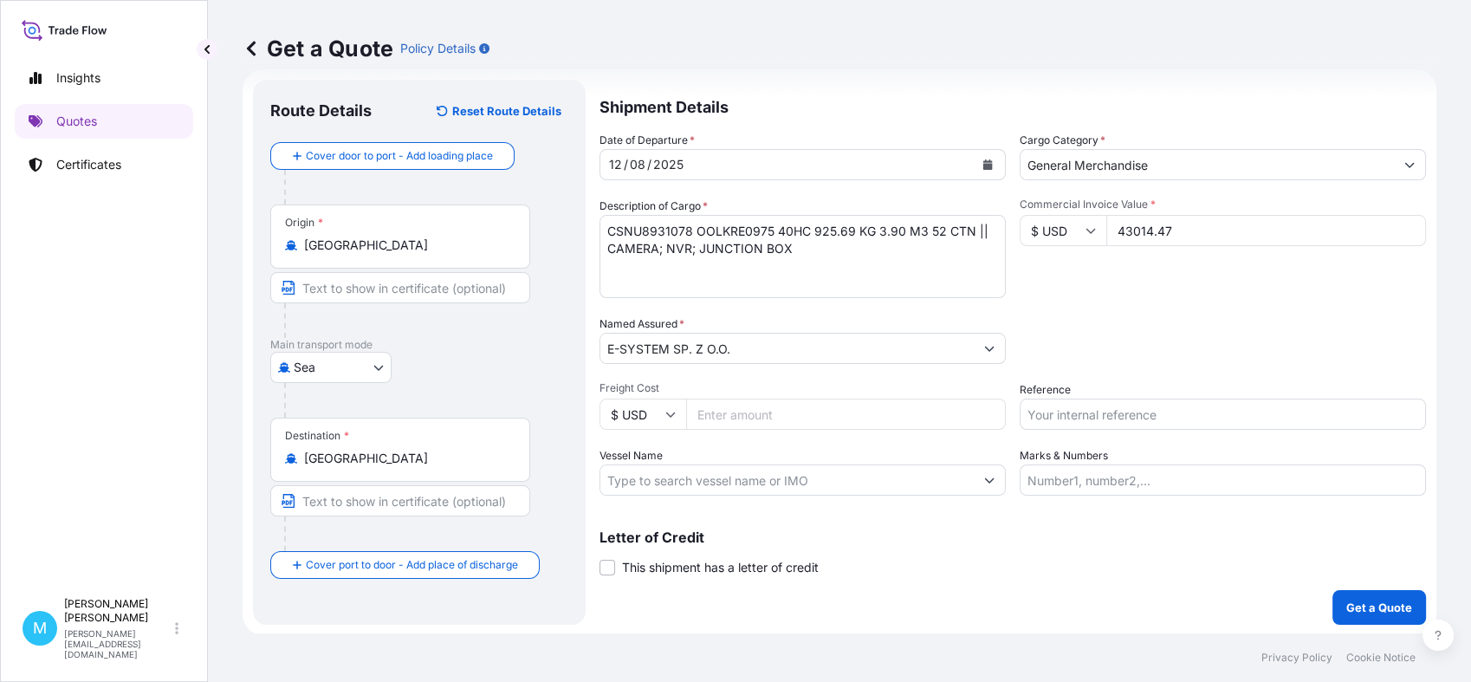
type input "43014.47"
click at [1054, 413] on input "Reference" at bounding box center [1223, 414] width 406 height 31
paste input "S02013523"
paste input "LCL16387"
type input "S02013523 || LCL16387"
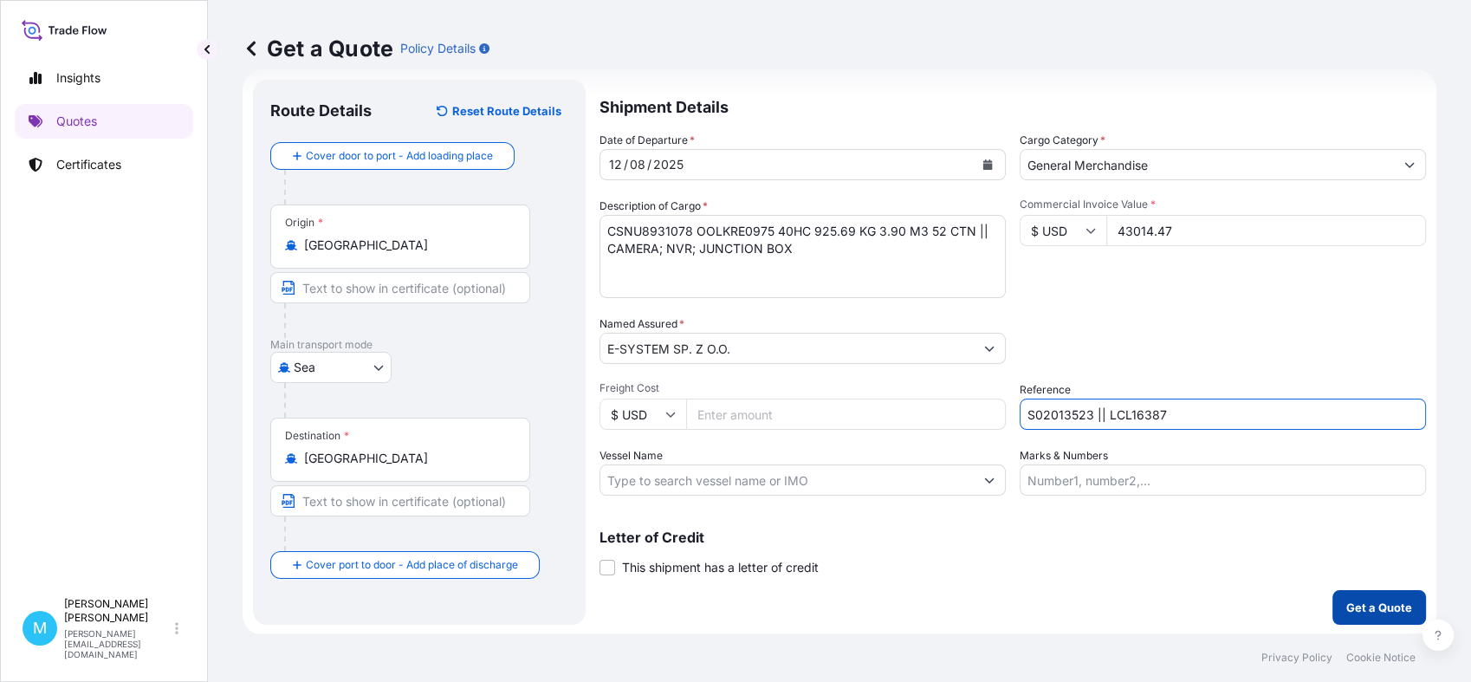
click at [1373, 605] on p "Get a Quote" at bounding box center [1380, 607] width 66 height 17
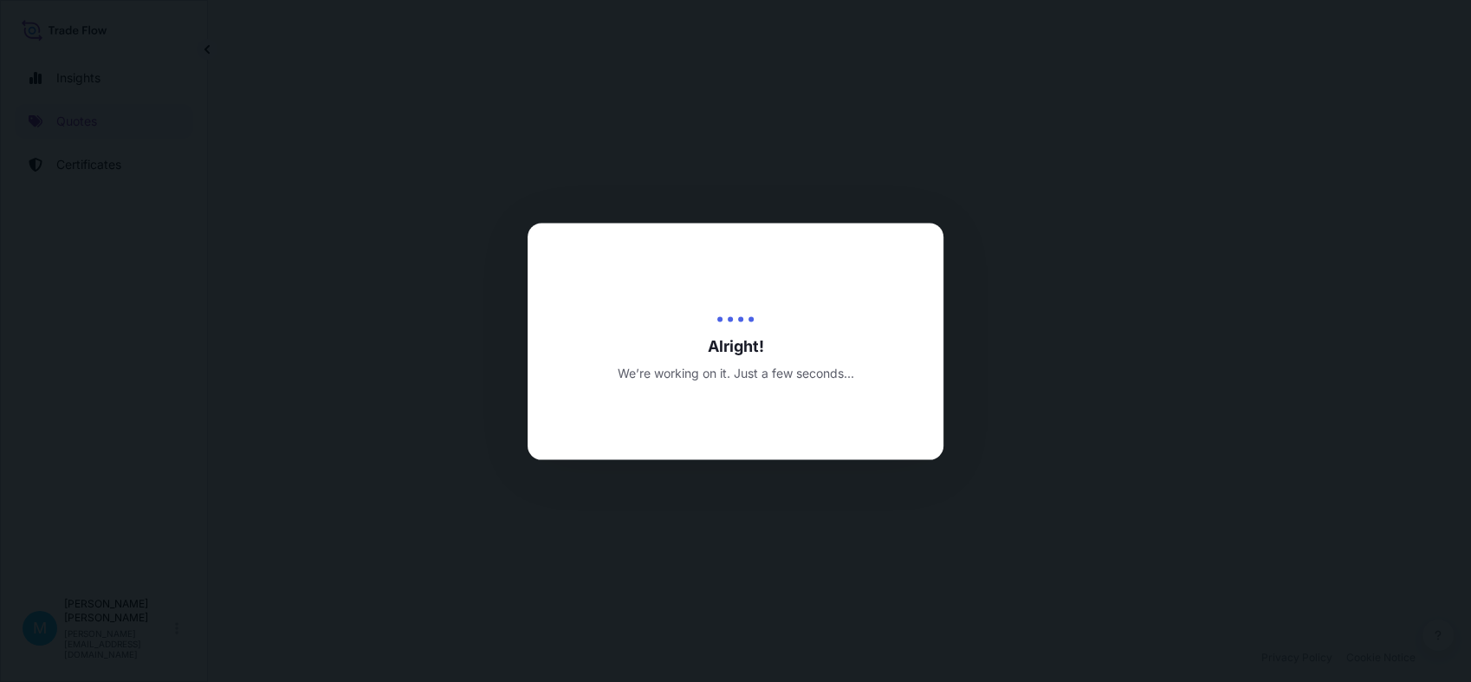
select select "Sea"
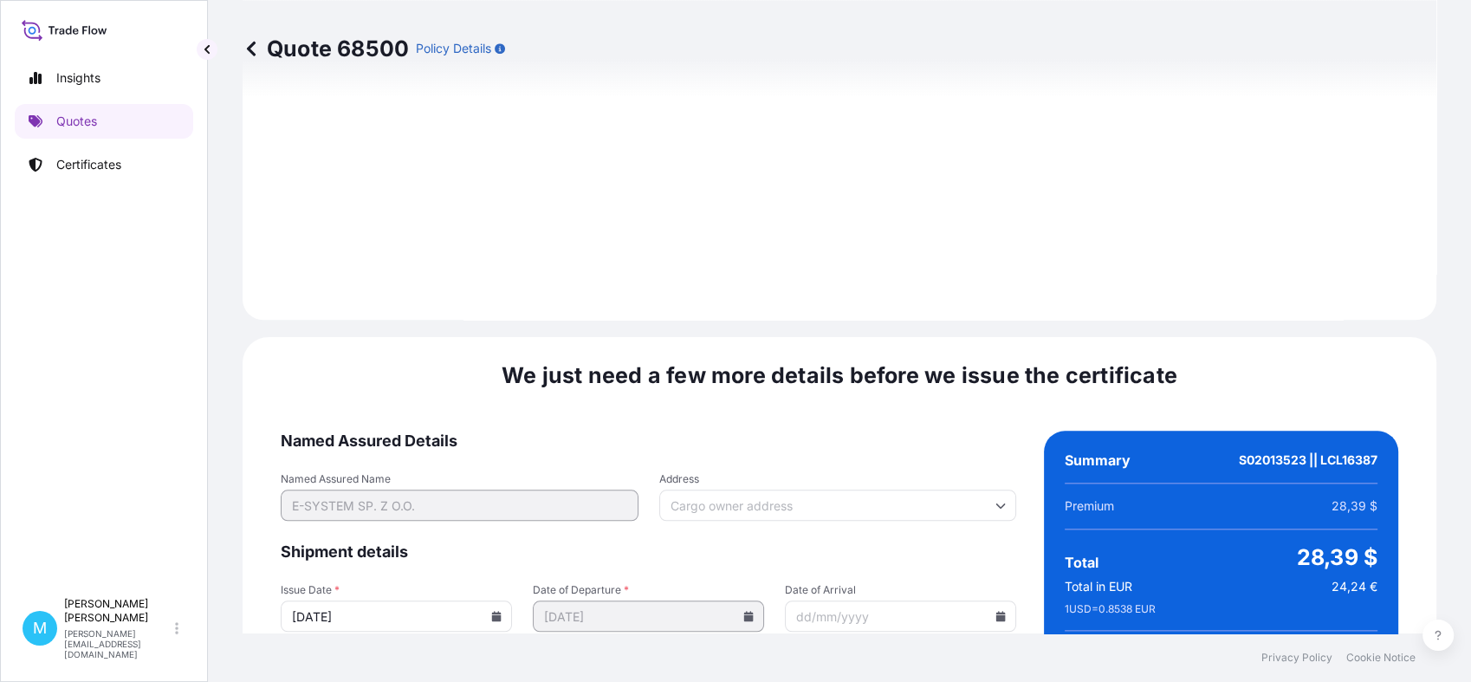
scroll to position [1962, 0]
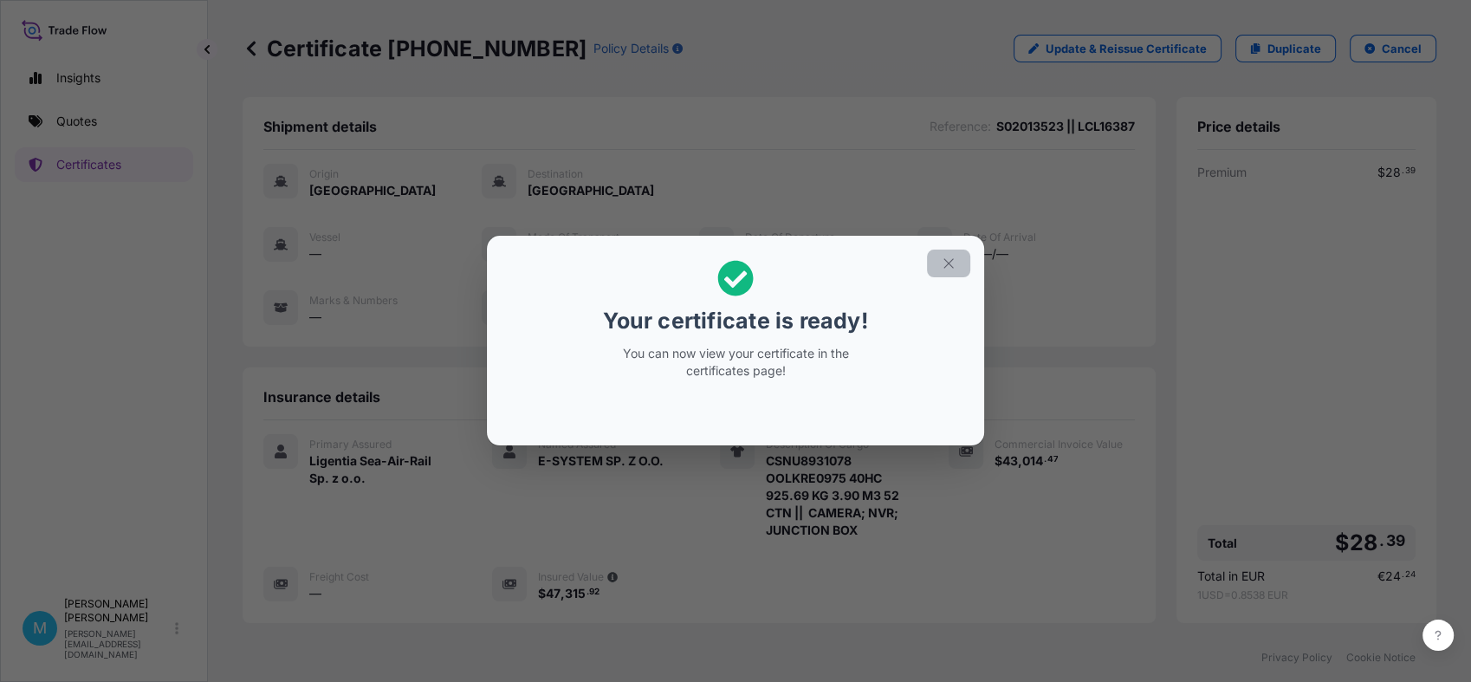
click at [952, 263] on icon "button" at bounding box center [949, 264] width 16 height 16
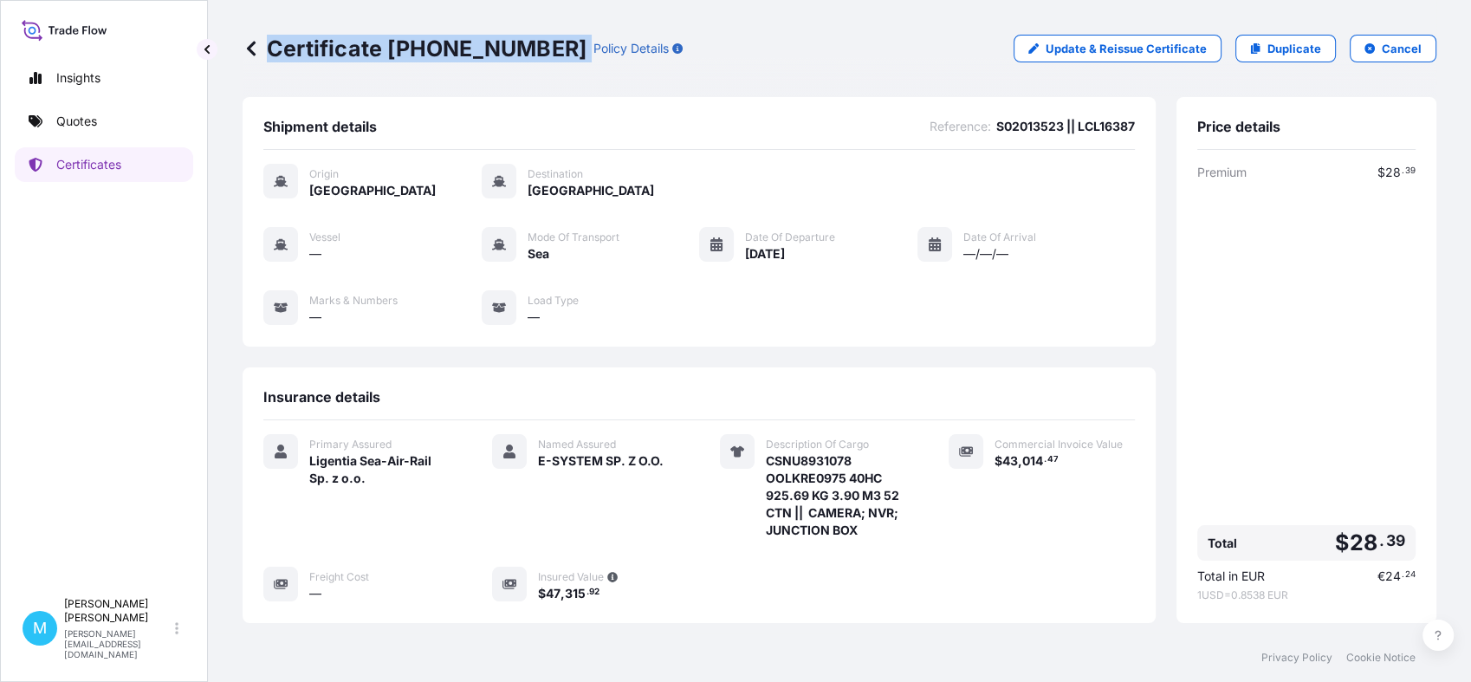
drag, startPoint x: 539, startPoint y: 51, endPoint x: 540, endPoint y: 63, distance: 12.2
click at [540, 63] on div "Certificate [PHONE_NUMBER] Policy Details Update & Reissue Certificate Duplicat…" at bounding box center [840, 48] width 1194 height 97
copy p "Certificate [PHONE_NUMBER]"
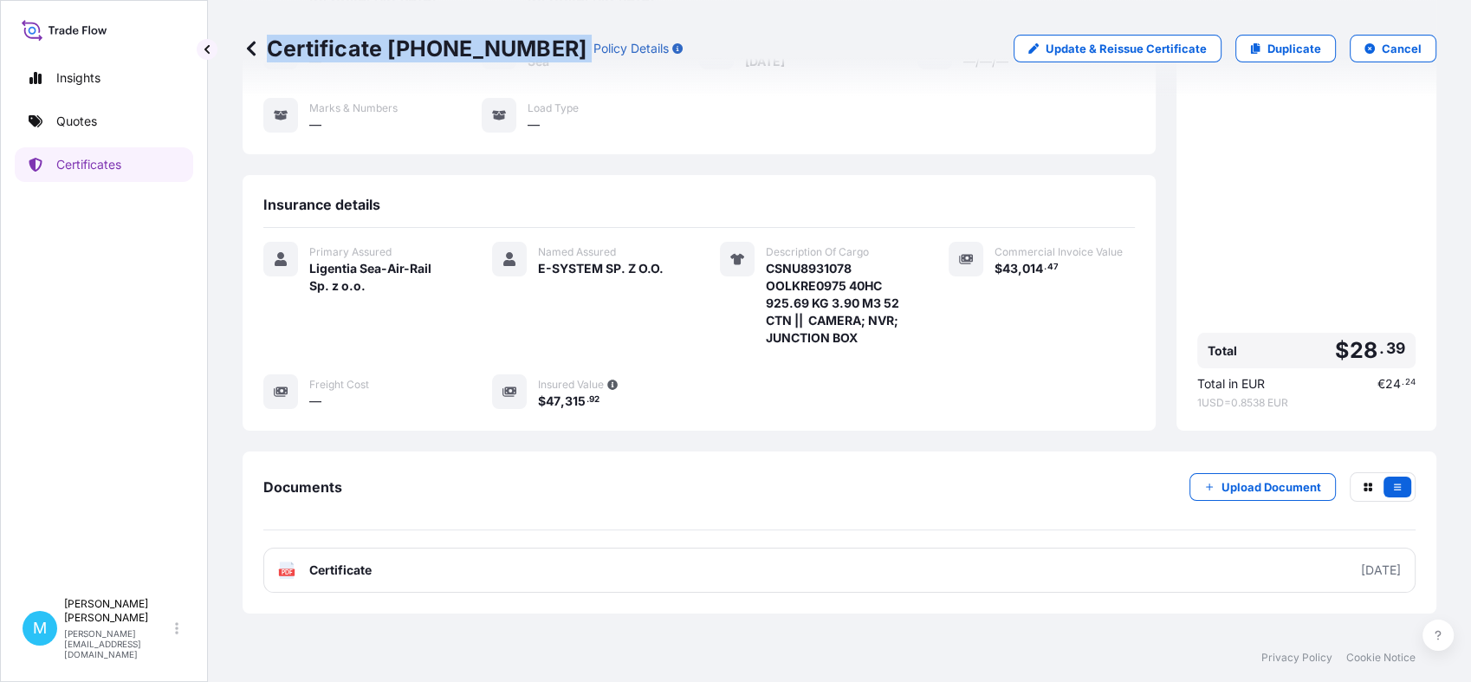
scroll to position [248, 0]
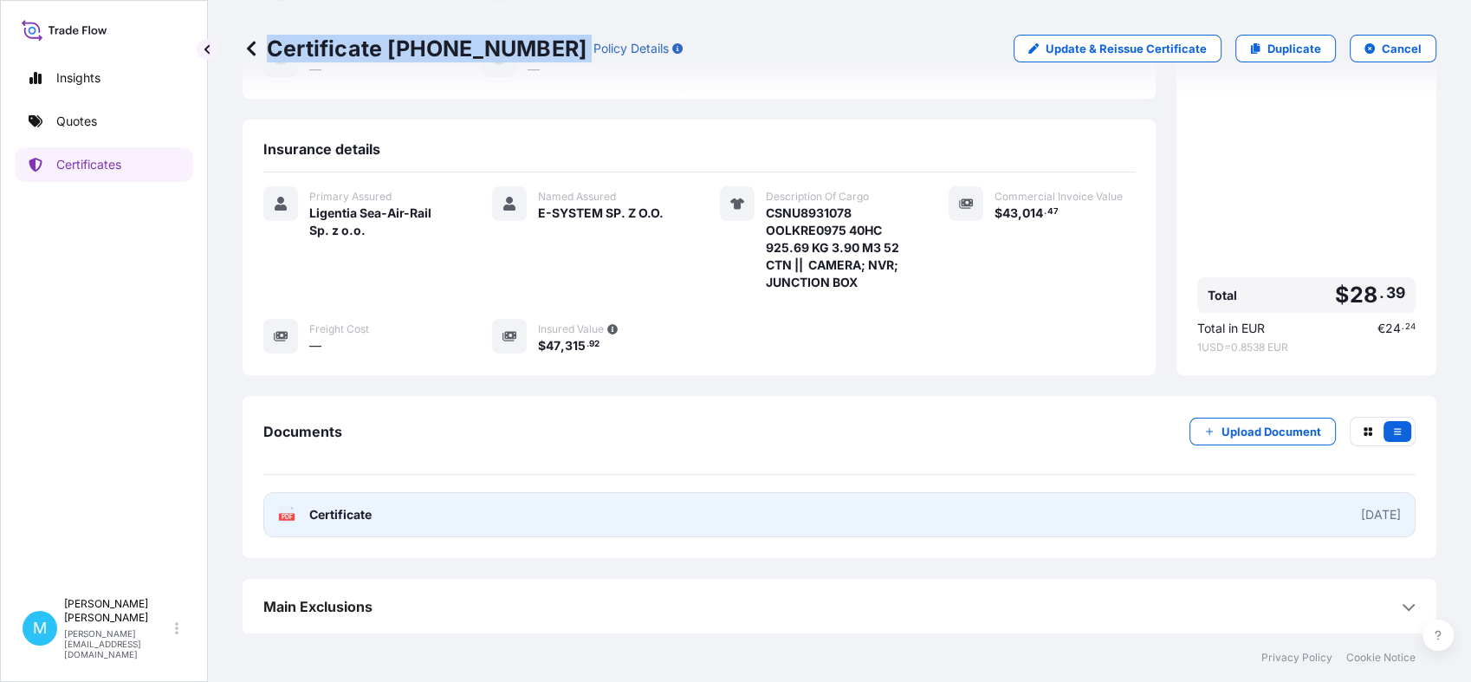
click at [937, 512] on link "PDF Certificate [DATE]" at bounding box center [839, 514] width 1152 height 45
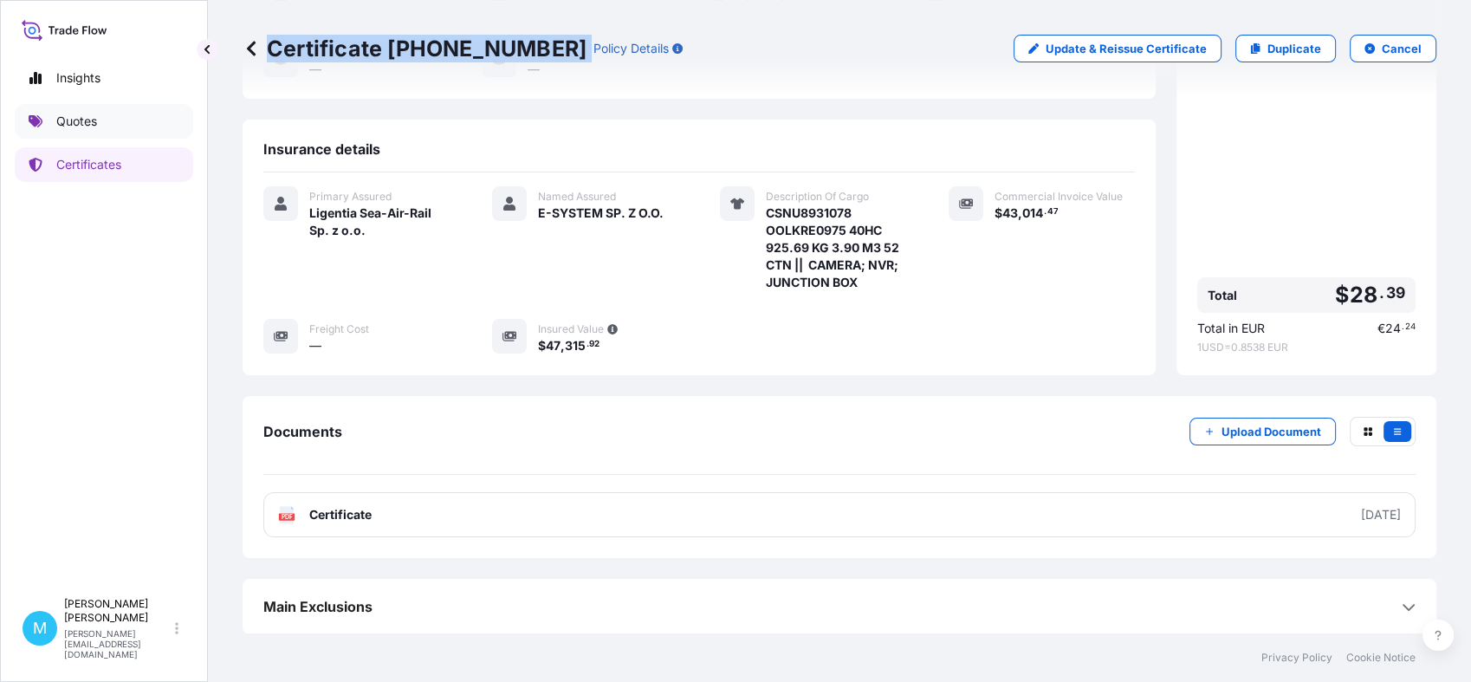
click at [89, 114] on p "Quotes" at bounding box center [76, 121] width 41 height 17
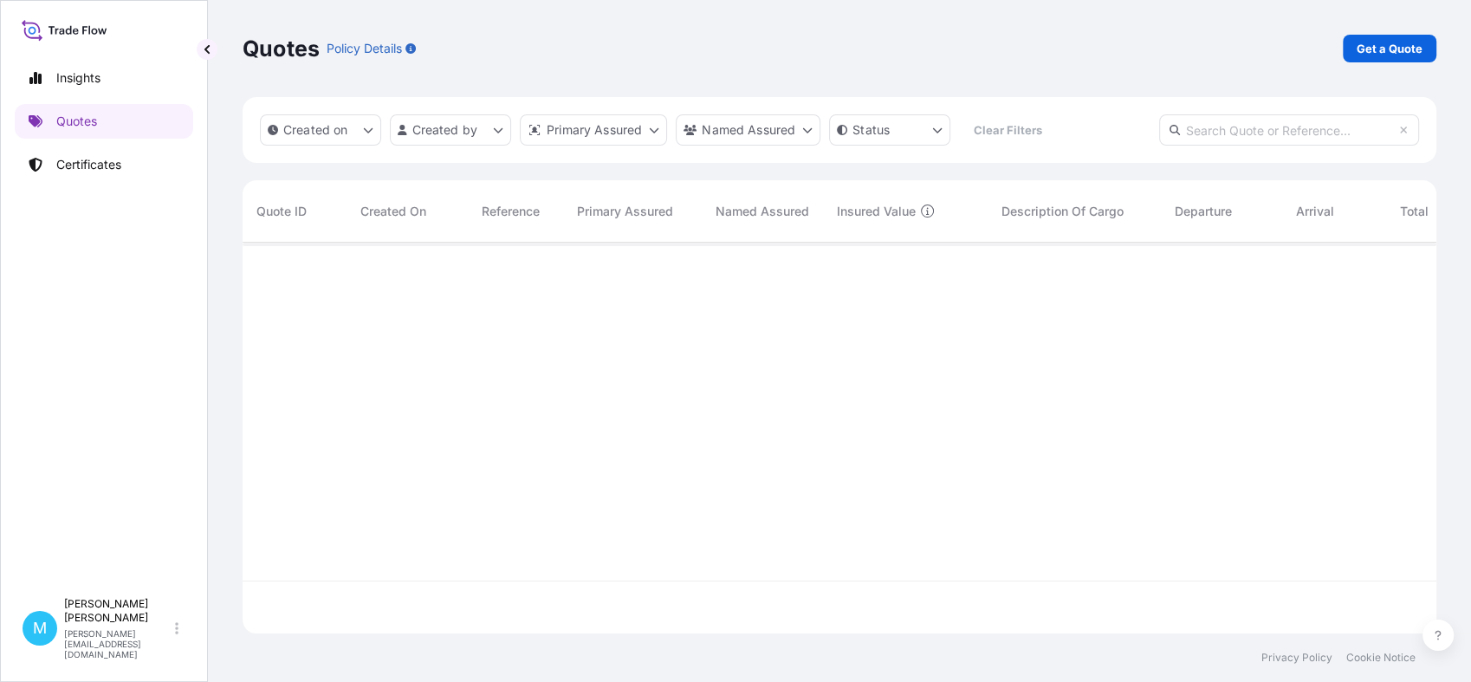
scroll to position [385, 1178]
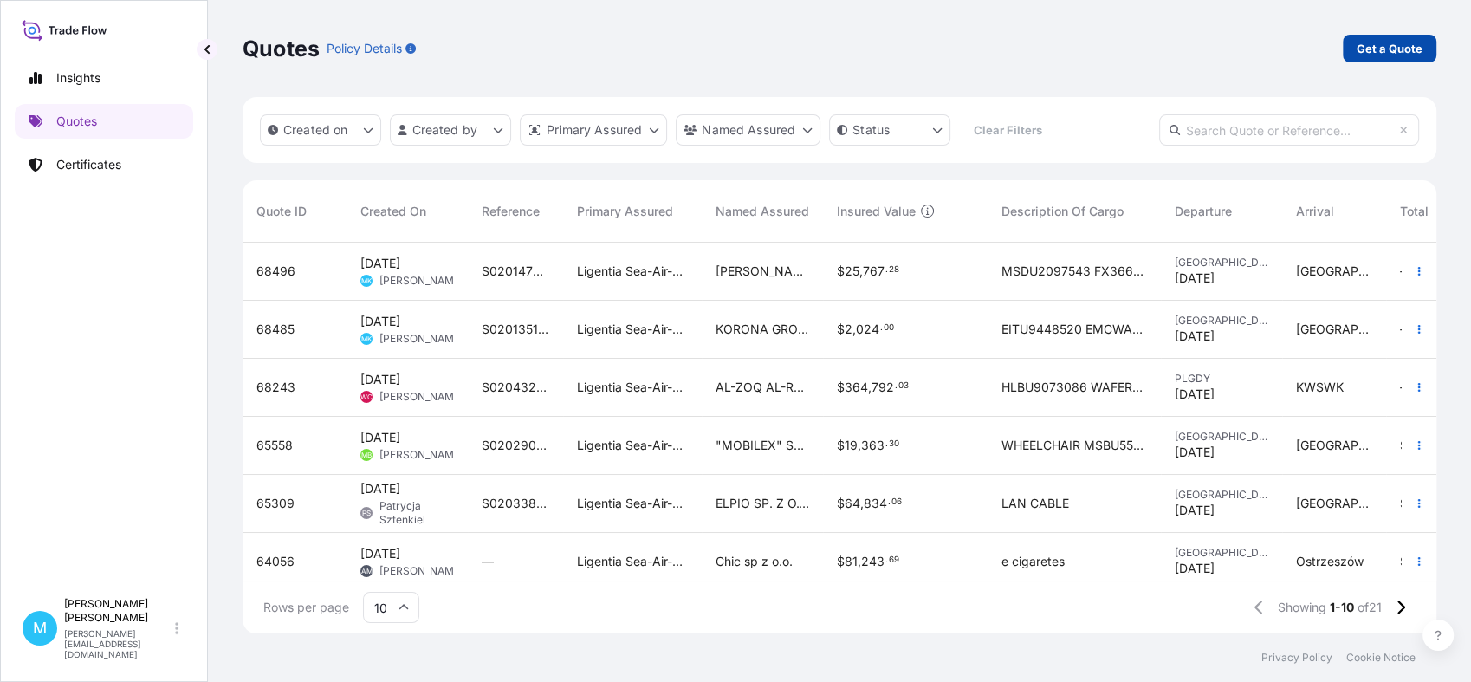
click at [1401, 55] on p "Get a Quote" at bounding box center [1390, 48] width 66 height 17
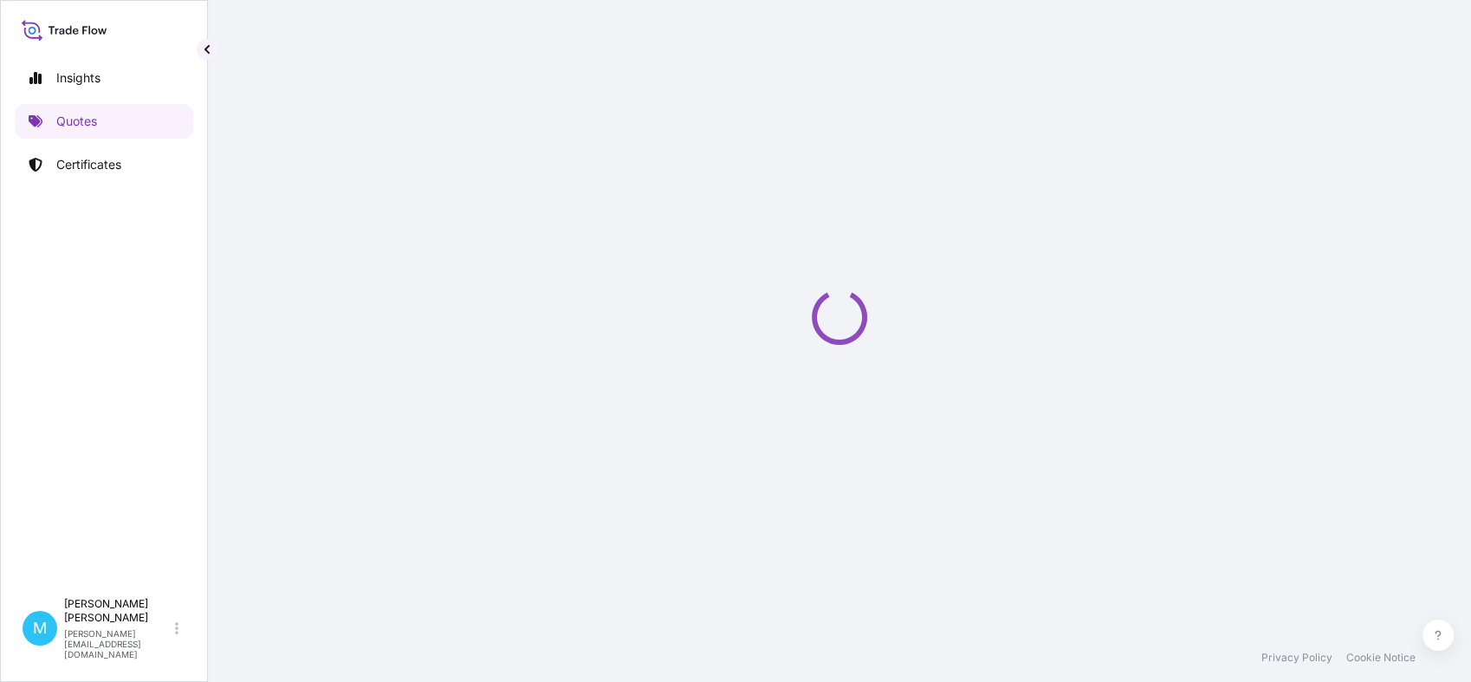
select select "Sea"
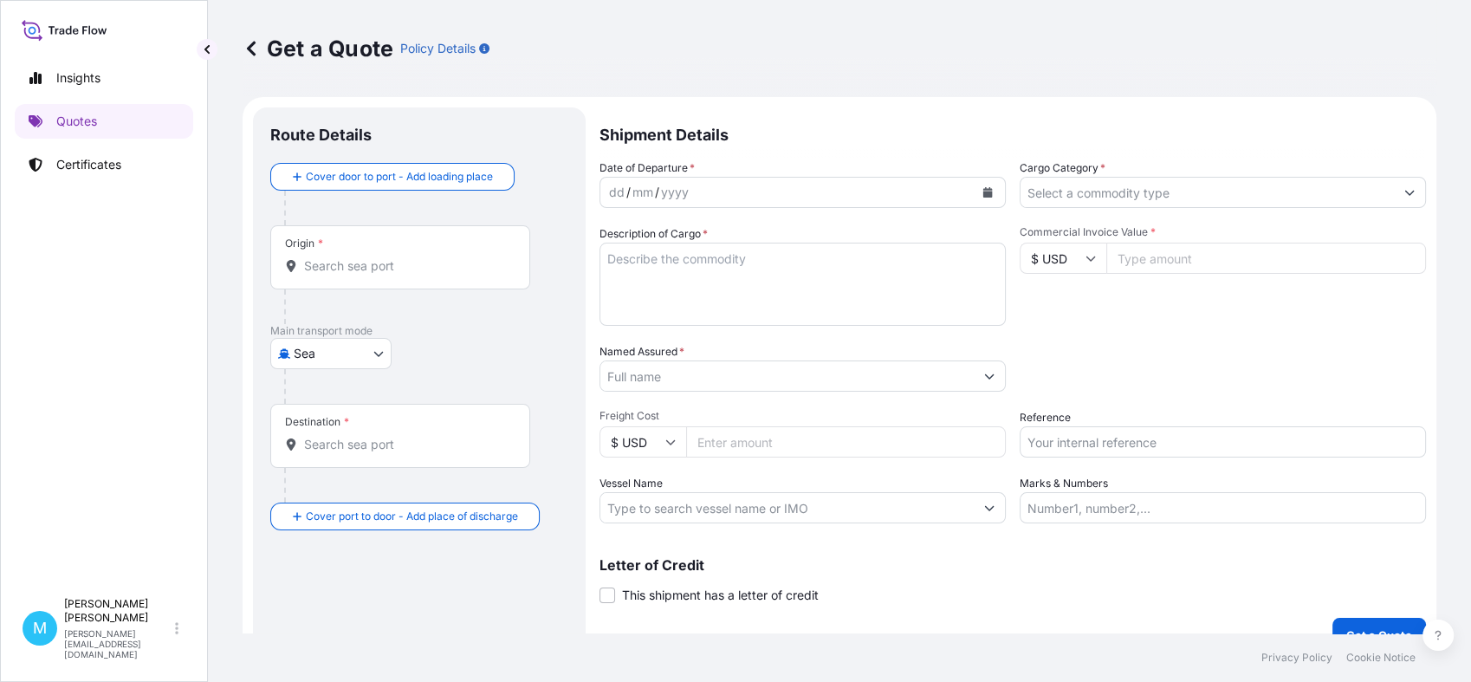
scroll to position [28, 0]
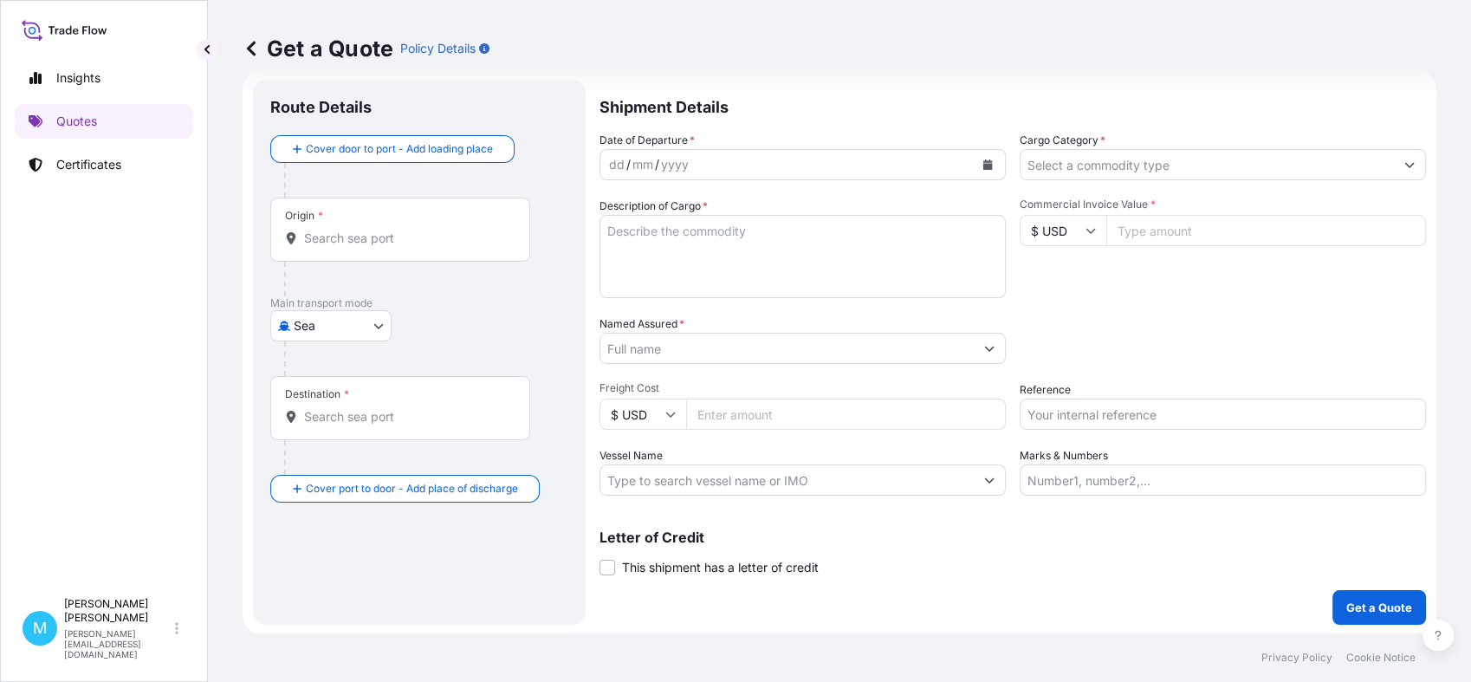
click at [364, 241] on input "Origin *" at bounding box center [406, 238] width 204 height 17
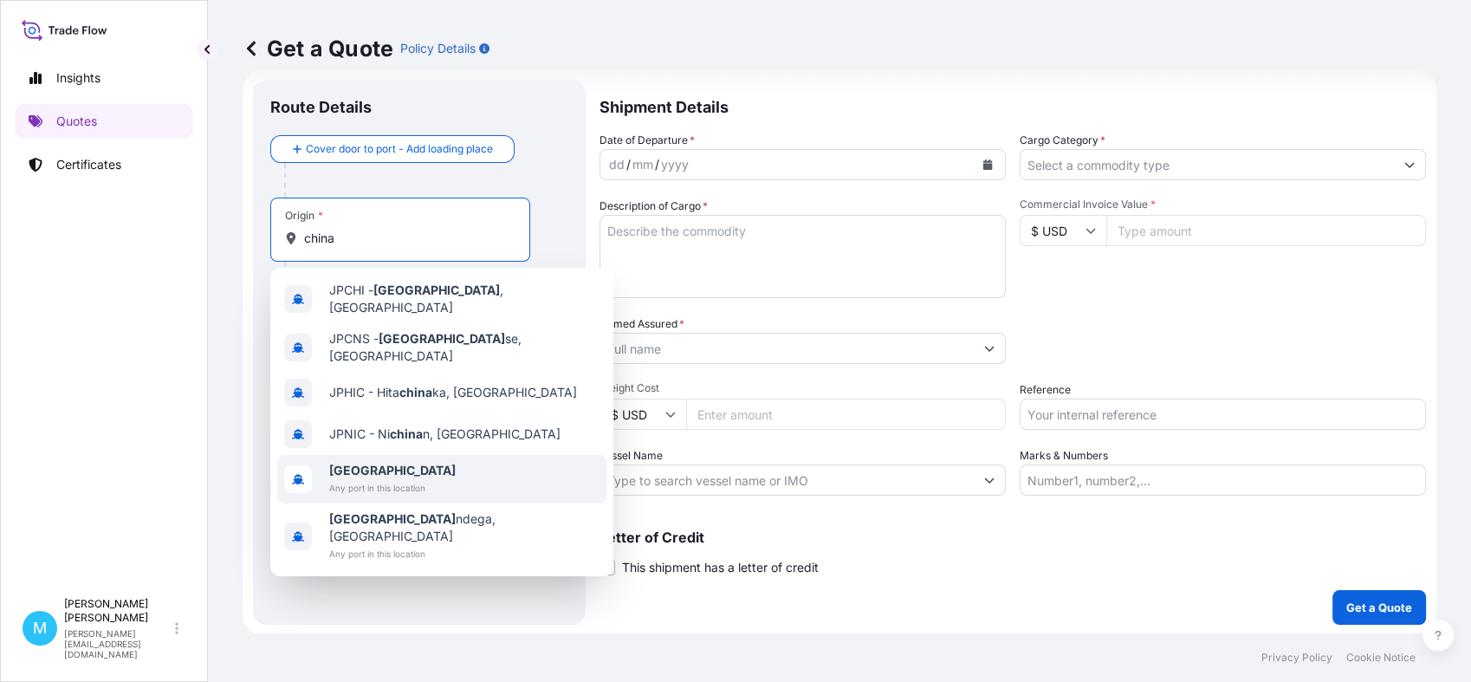
click at [381, 462] on span "[GEOGRAPHIC_DATA]" at bounding box center [392, 470] width 127 height 17
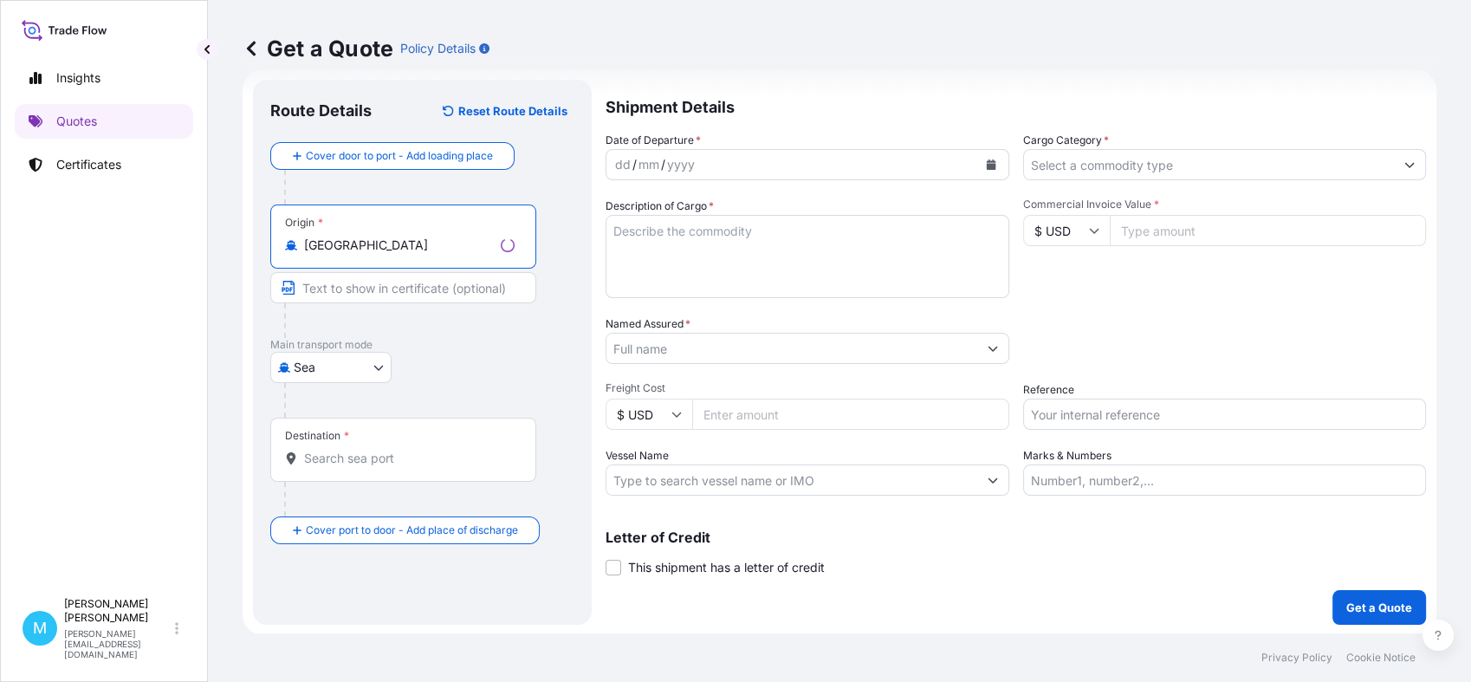
type input "[GEOGRAPHIC_DATA]"
click at [332, 458] on input "Destination *" at bounding box center [409, 458] width 211 height 17
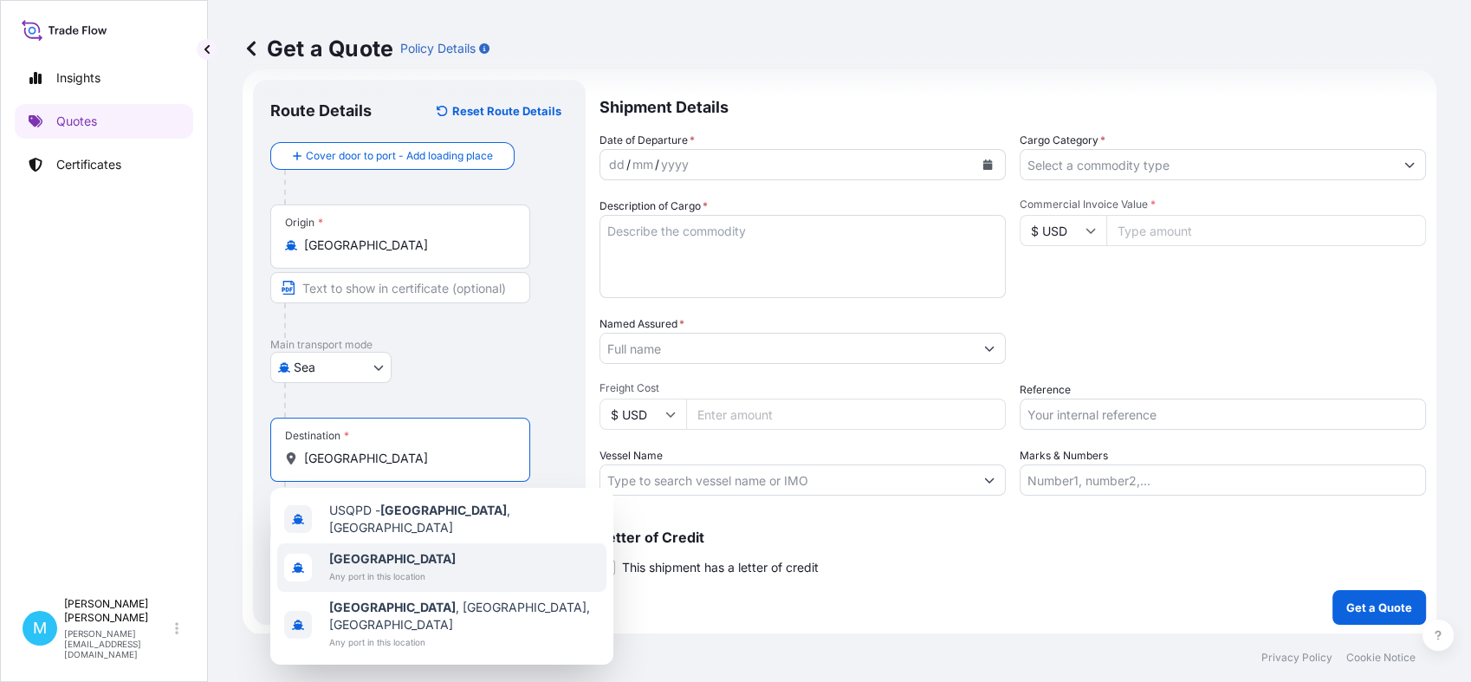
click at [363, 568] on span "Any port in this location" at bounding box center [392, 576] width 127 height 17
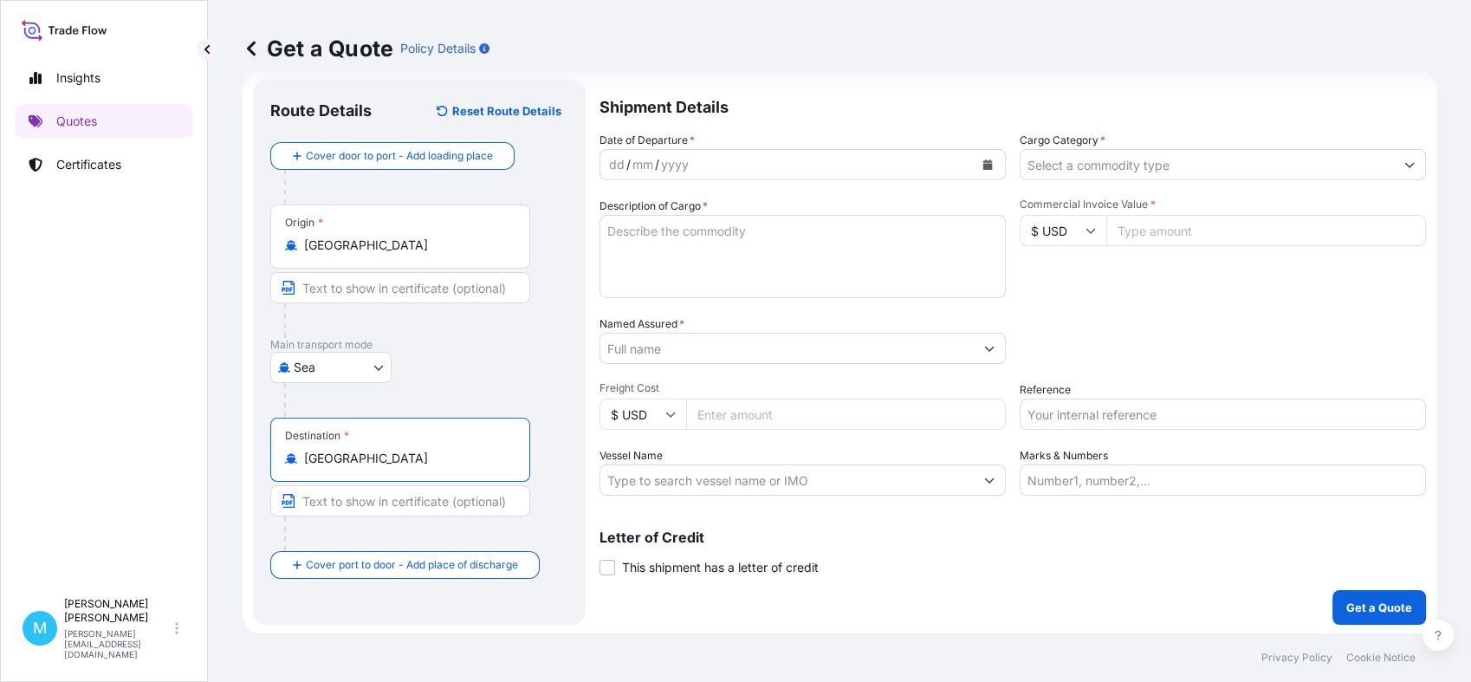
type input "[GEOGRAPHIC_DATA]"
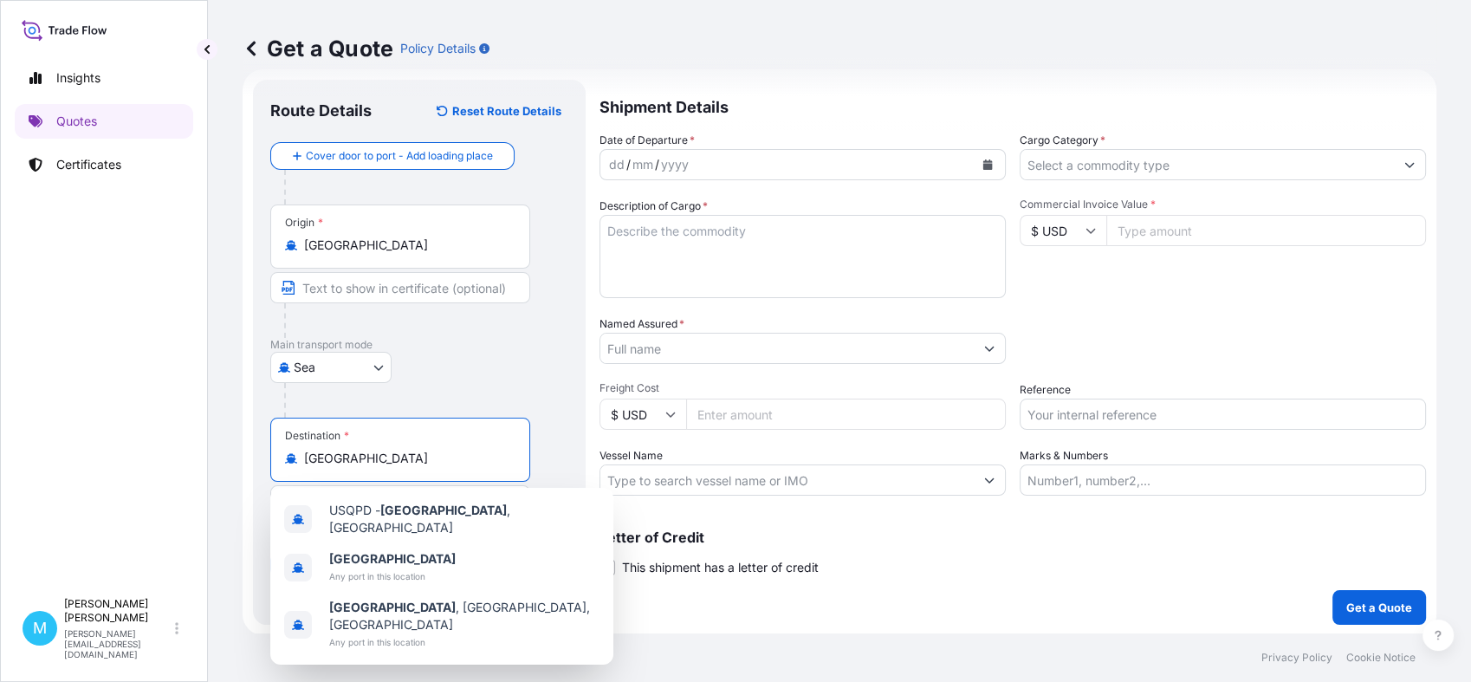
click at [983, 162] on icon "Calendar" at bounding box center [988, 164] width 10 height 10
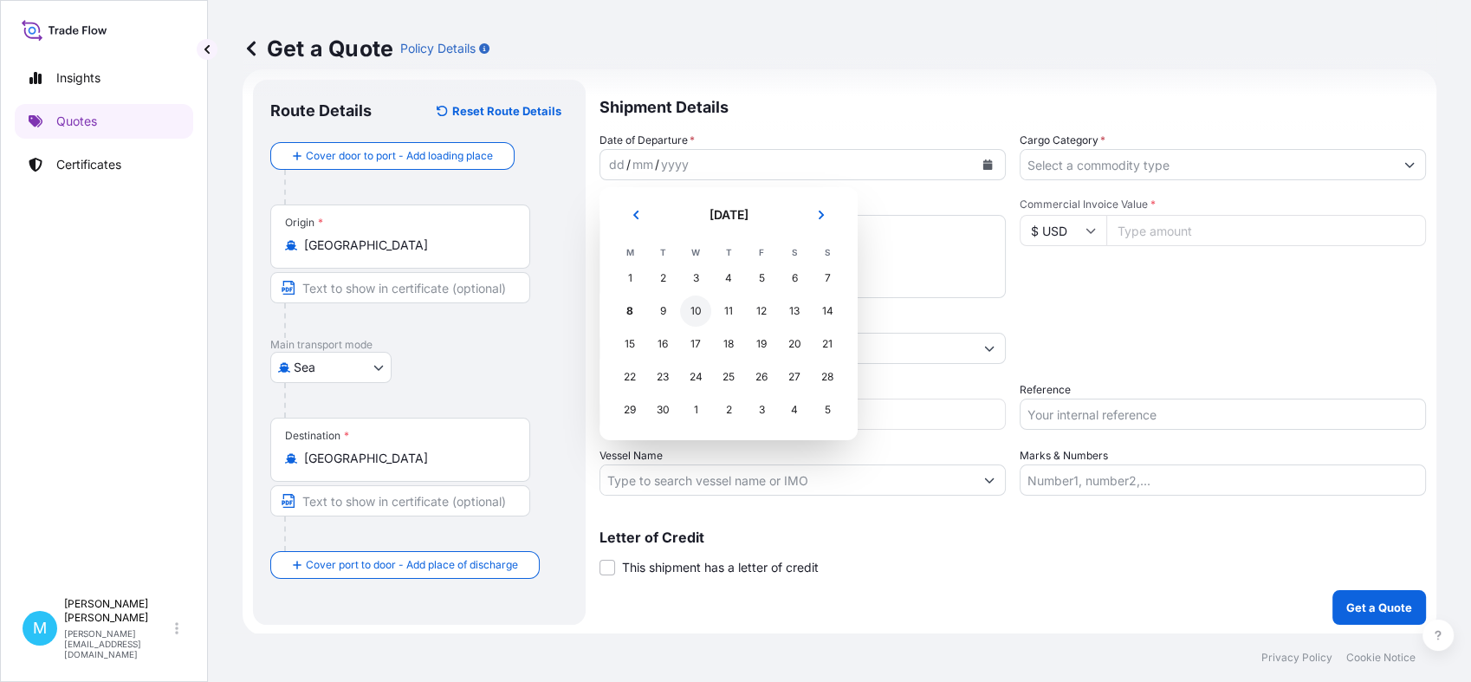
click at [693, 311] on div "10" at bounding box center [695, 310] width 31 height 31
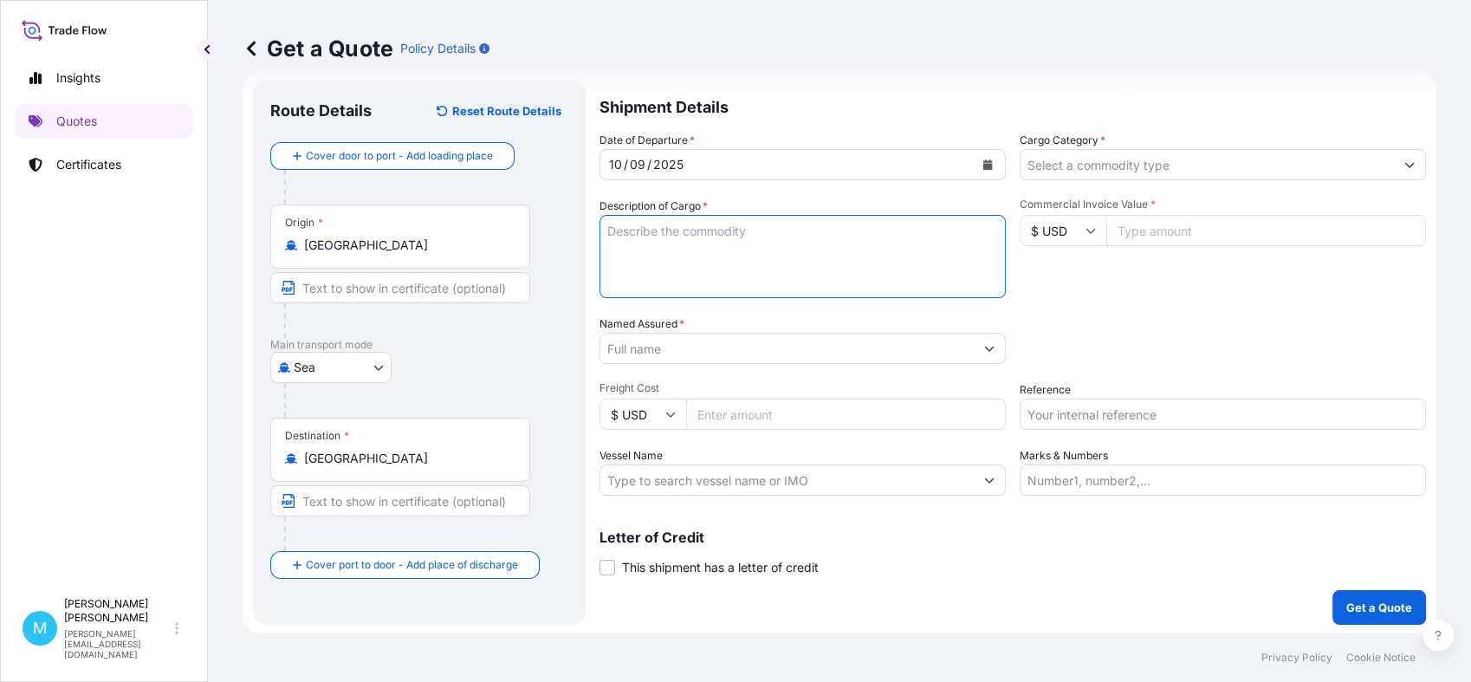
click at [657, 256] on textarea "Description of Cargo *" at bounding box center [803, 256] width 406 height 83
paste textarea "TRHU2774197 00LKQY8227 20GP 5267.00 KG 25.00 M3 262 CTN"
paste textarea "CAR BATTERY CHARGER"
type textarea "TRHU2774197 00LKQY8227 20GP 5267.00 KG 25.00 M3 262 CTN || CAR BATTERY CHARGER"
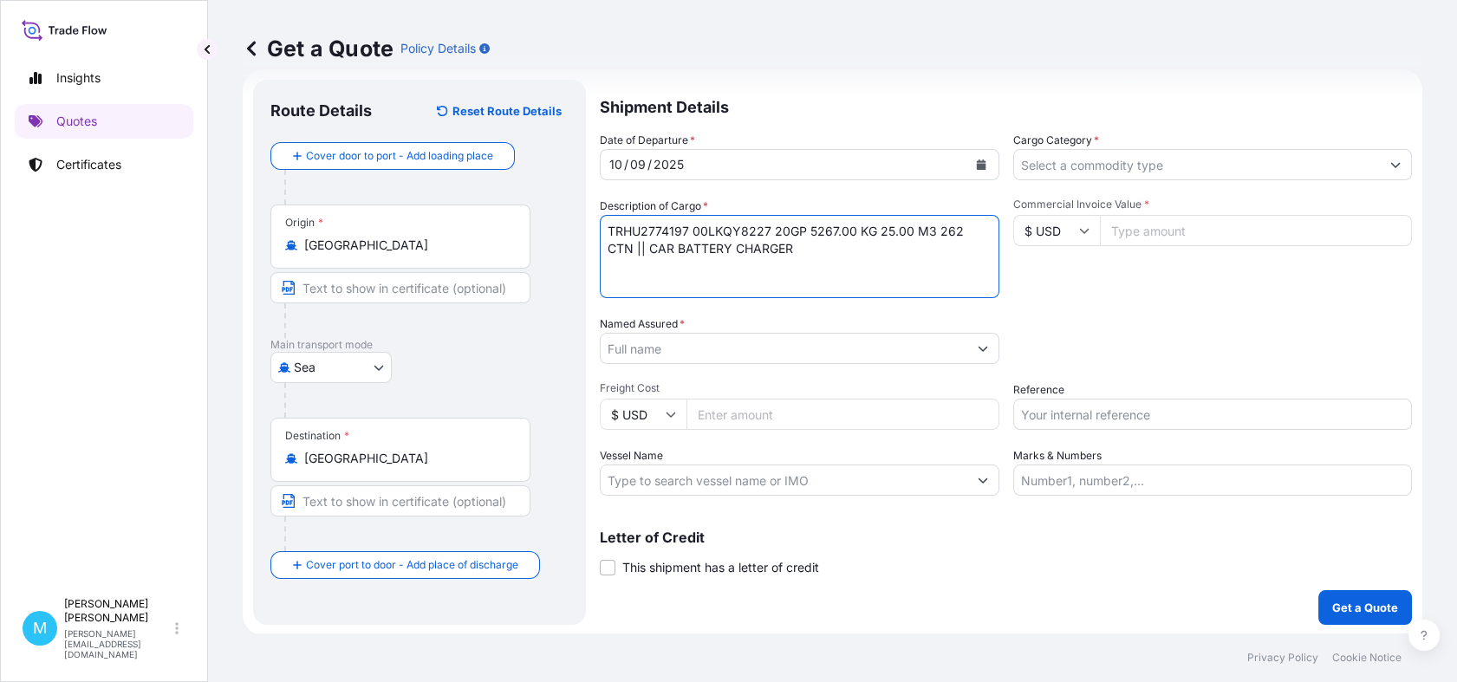
click at [642, 344] on input "Named Assured *" at bounding box center [783, 348] width 367 height 31
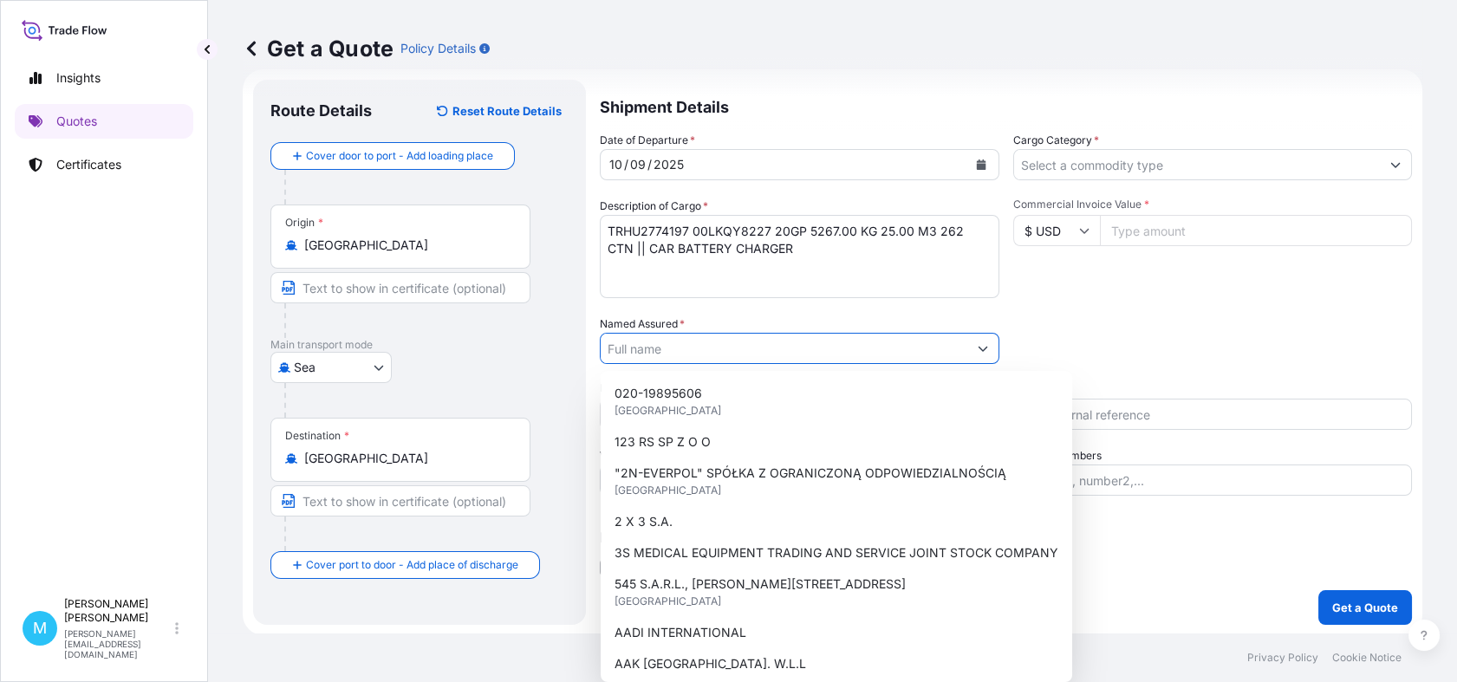
paste input "VOLT POLSKA SP. Z O.O."
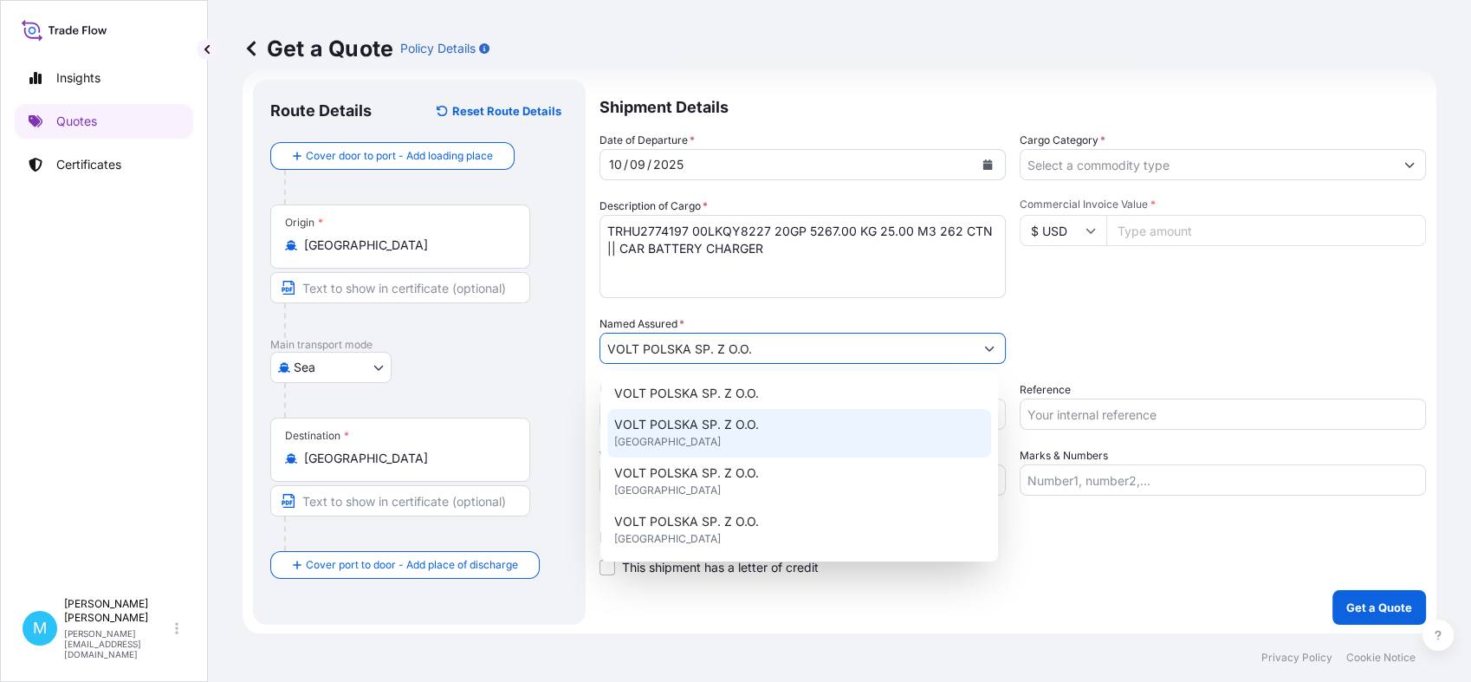
click at [749, 427] on span "VOLT POLSKA SP. Z O.O." at bounding box center [686, 424] width 145 height 17
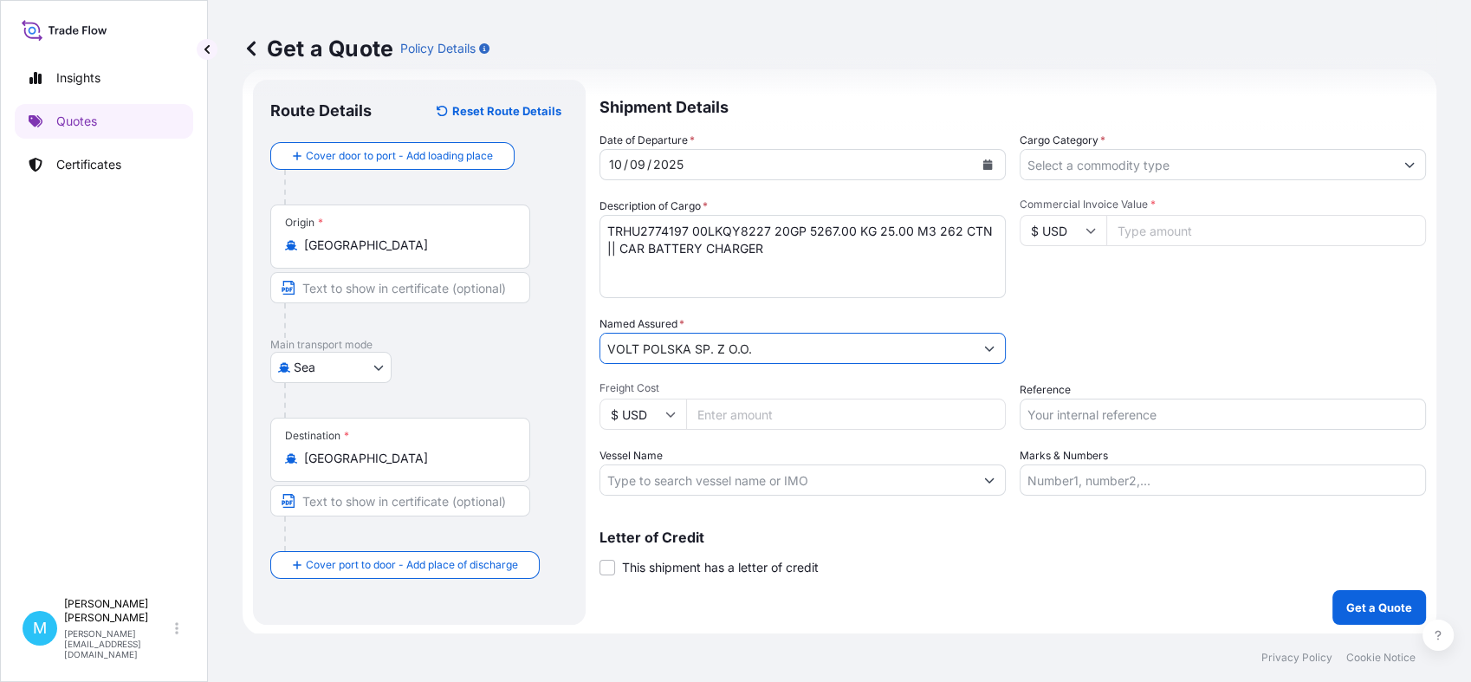
type input "VOLT POLSKA SP. Z O.O."
click at [1214, 168] on input "Cargo Category *" at bounding box center [1207, 164] width 373 height 31
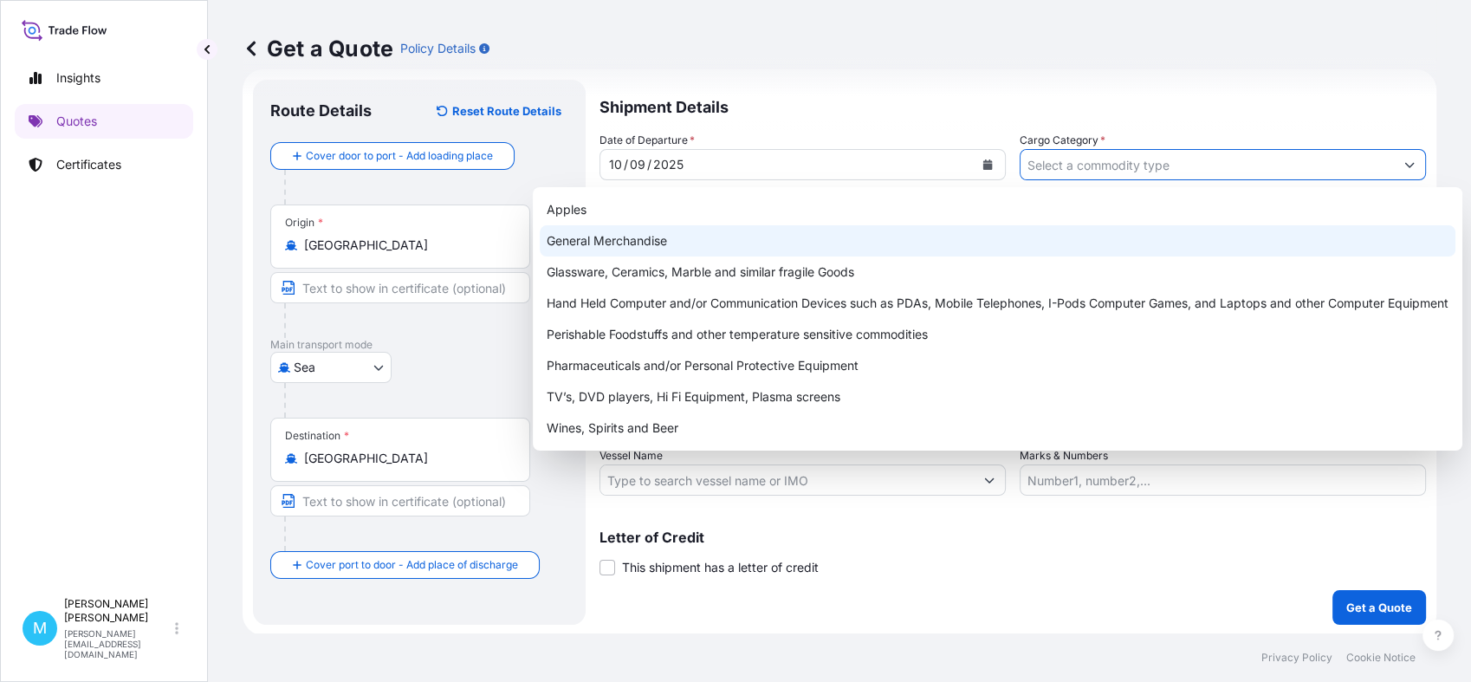
click at [686, 236] on div "General Merchandise" at bounding box center [998, 240] width 916 height 31
type input "General Merchandise"
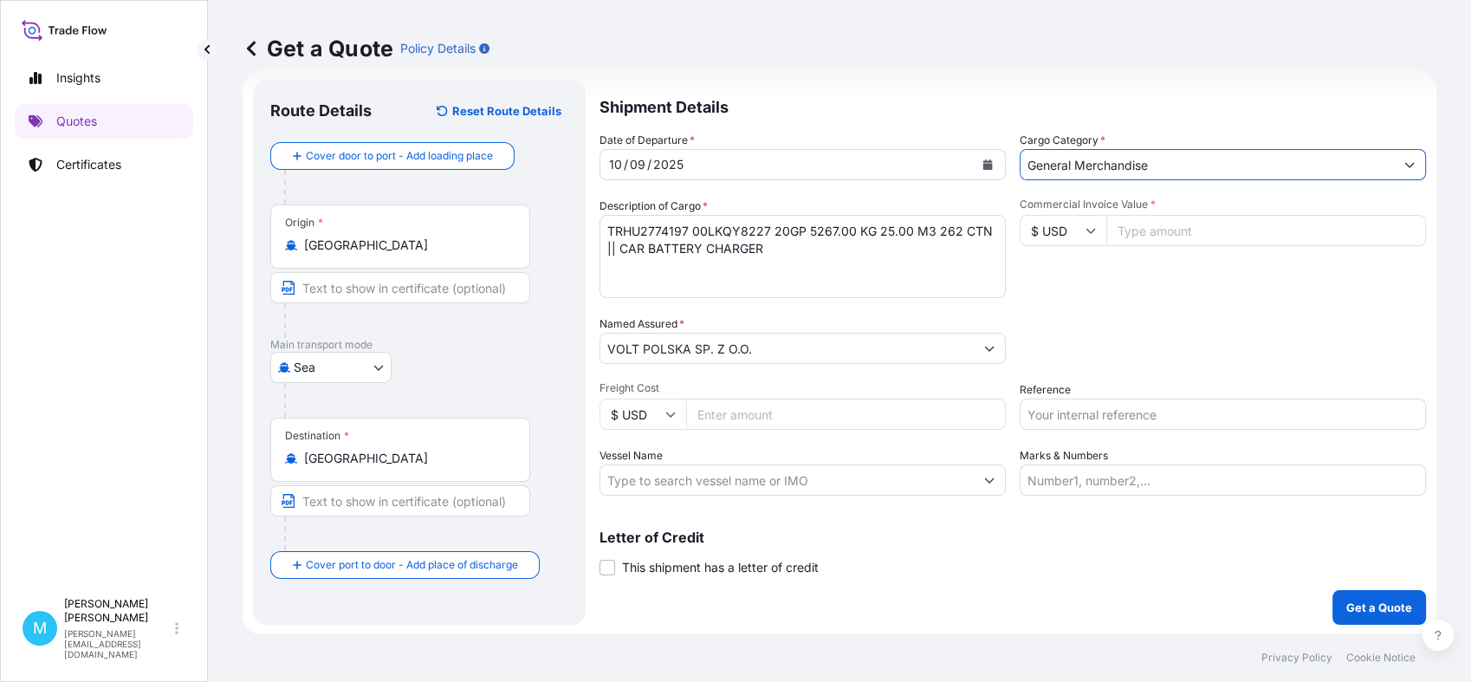
click at [1164, 232] on input "Commercial Invoice Value *" at bounding box center [1267, 230] width 320 height 31
paste input "66700"
type input "66700.00"
click at [1065, 419] on input "Reference" at bounding box center [1223, 414] width 406 height 31
paste input "S02033981"
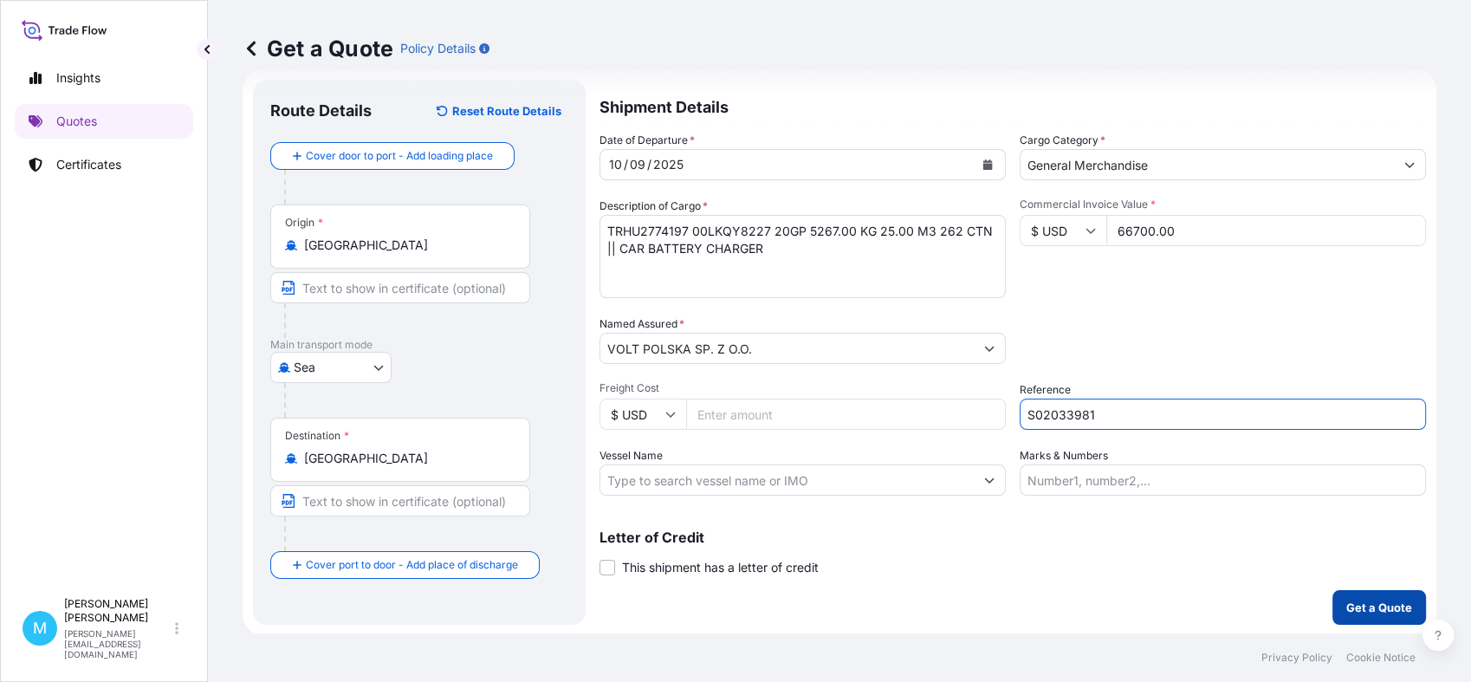
type input "S02033981"
click at [1360, 602] on p "Get a Quote" at bounding box center [1380, 607] width 66 height 17
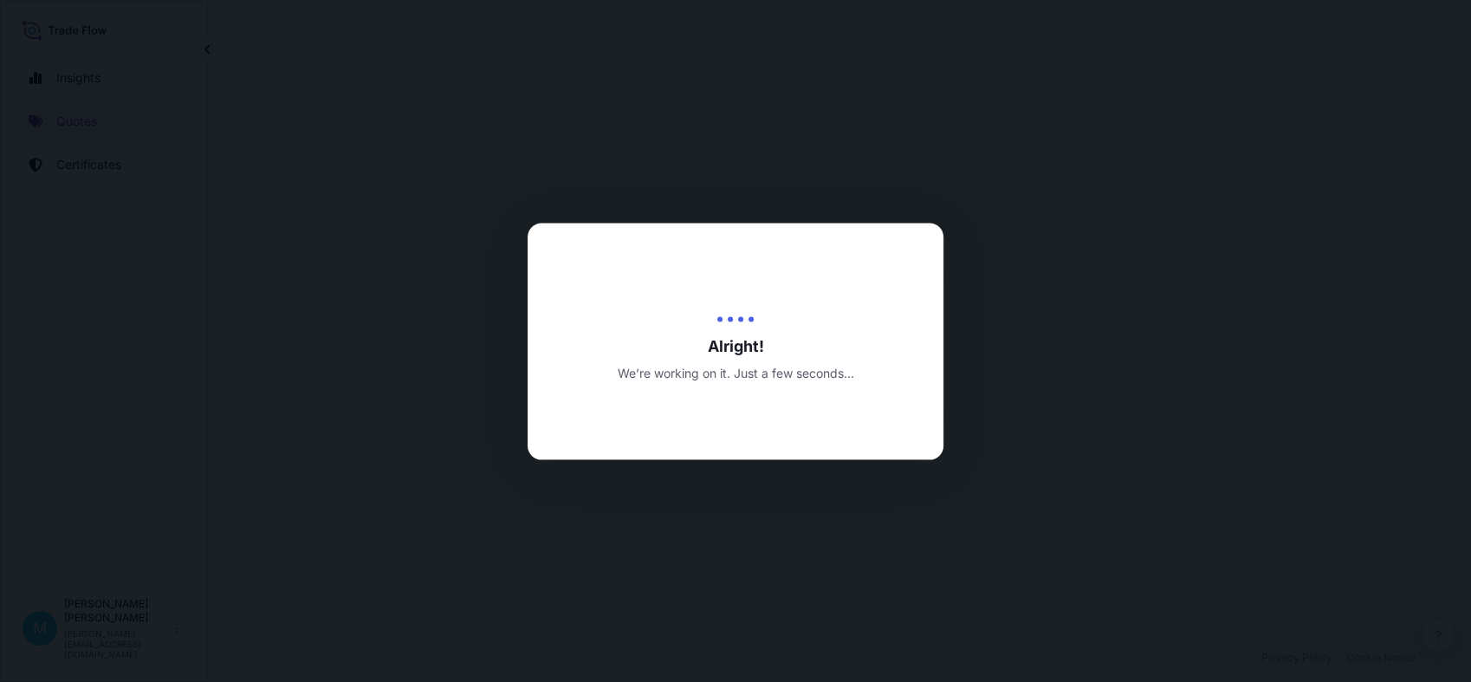
select select "Sea"
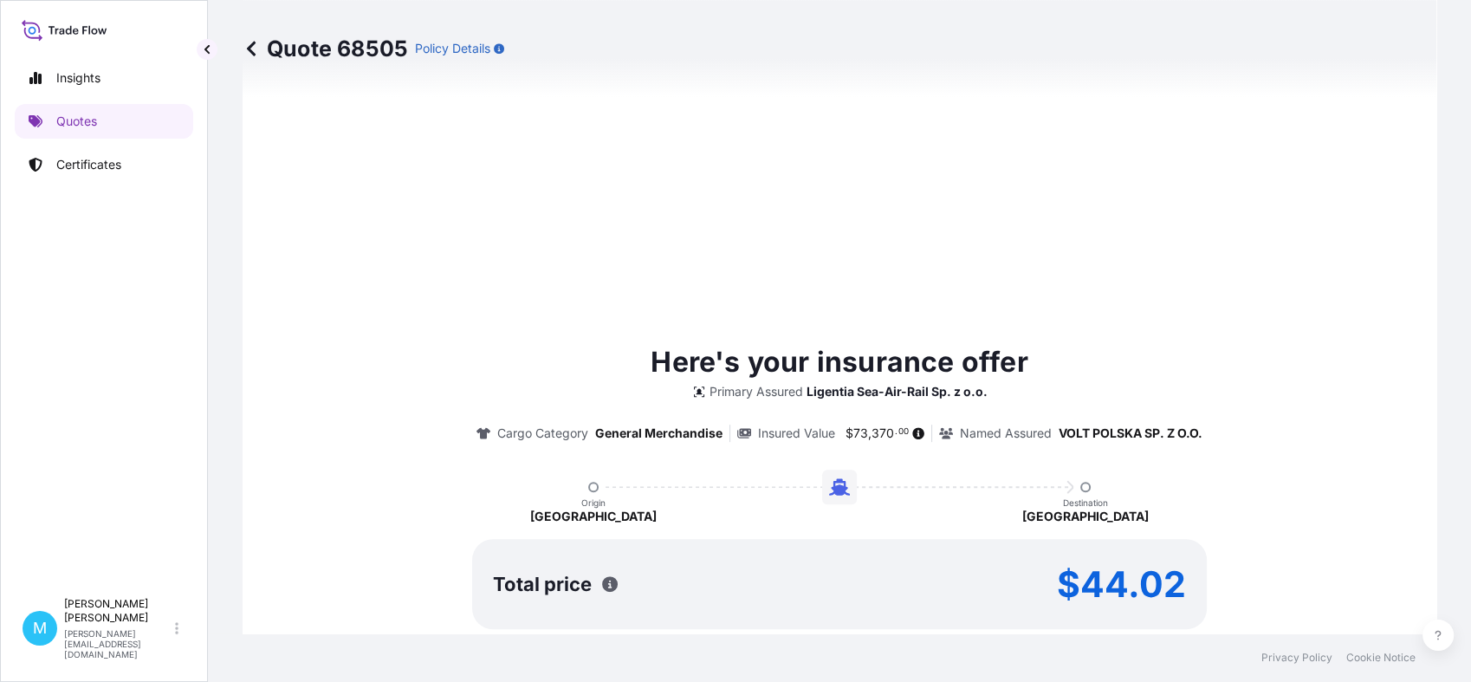
type input "[DATE]"
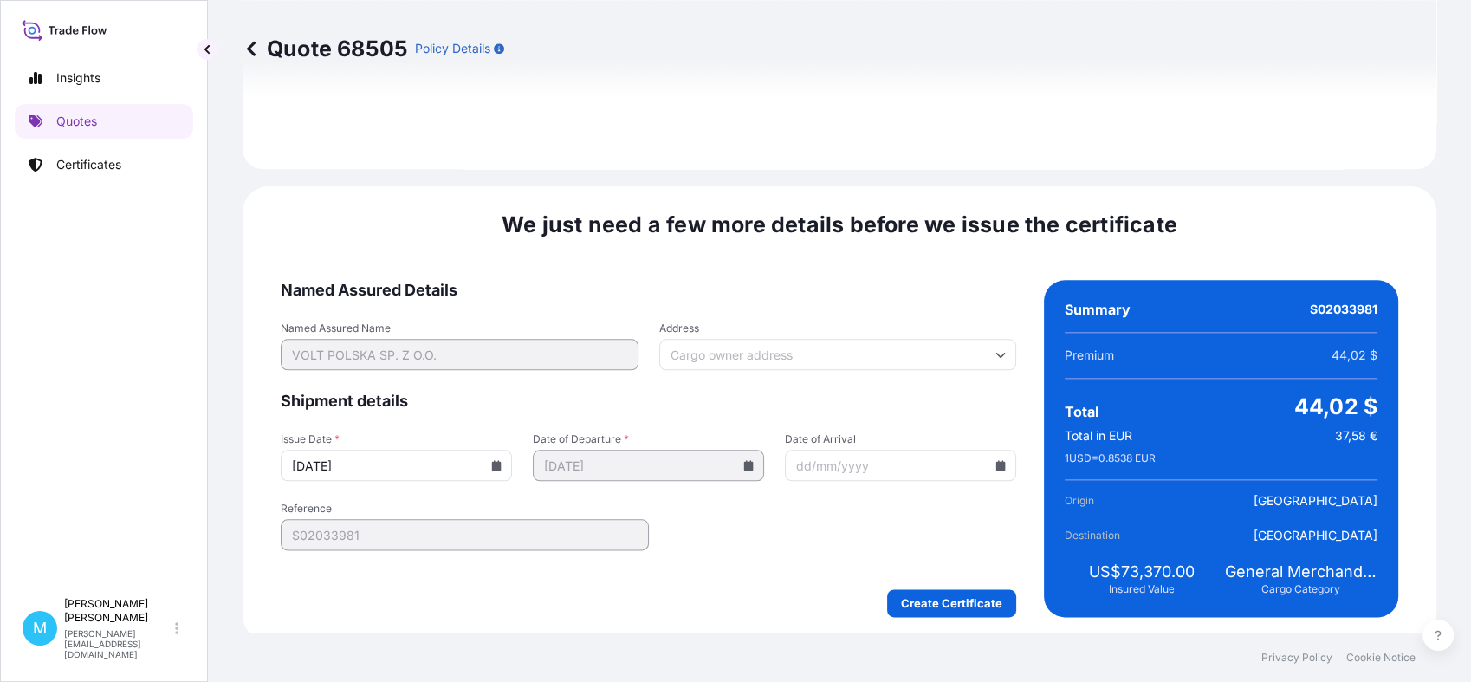
scroll to position [1962, 0]
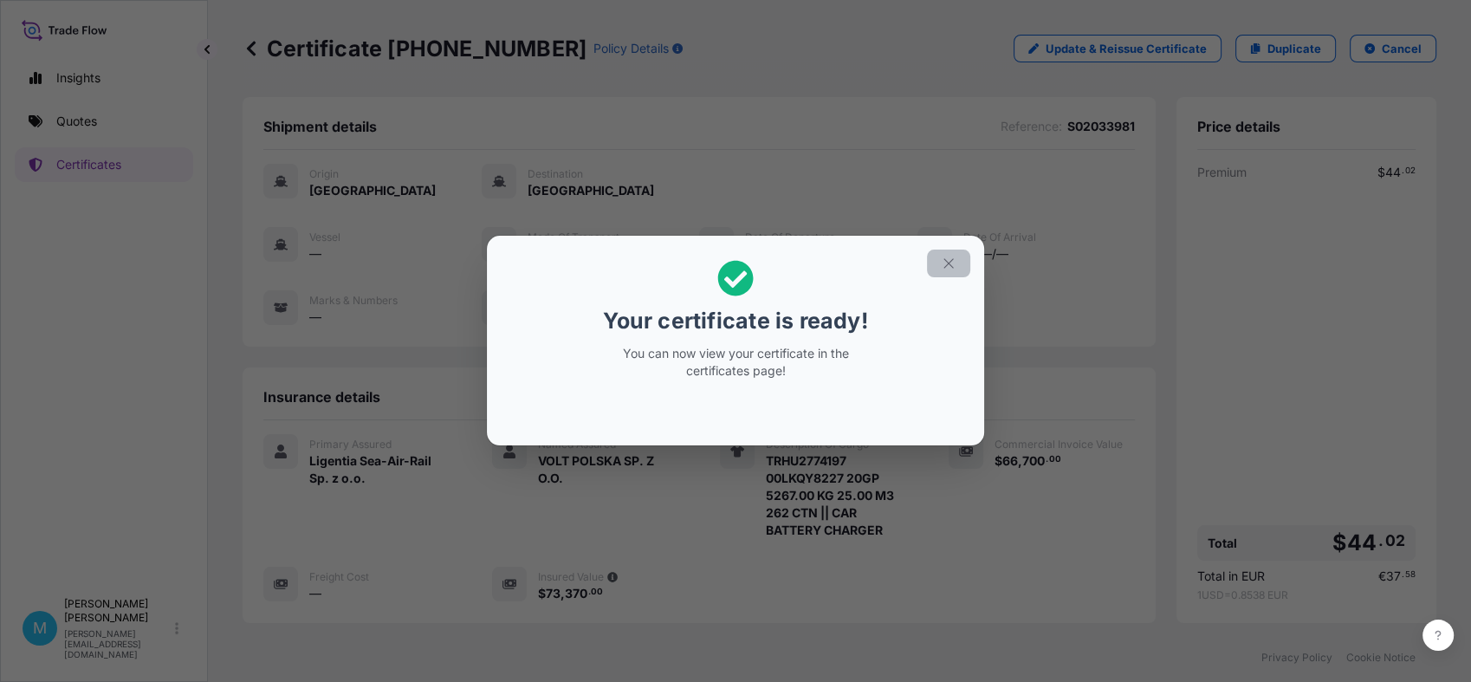
click at [946, 263] on icon "button" at bounding box center [949, 264] width 16 height 16
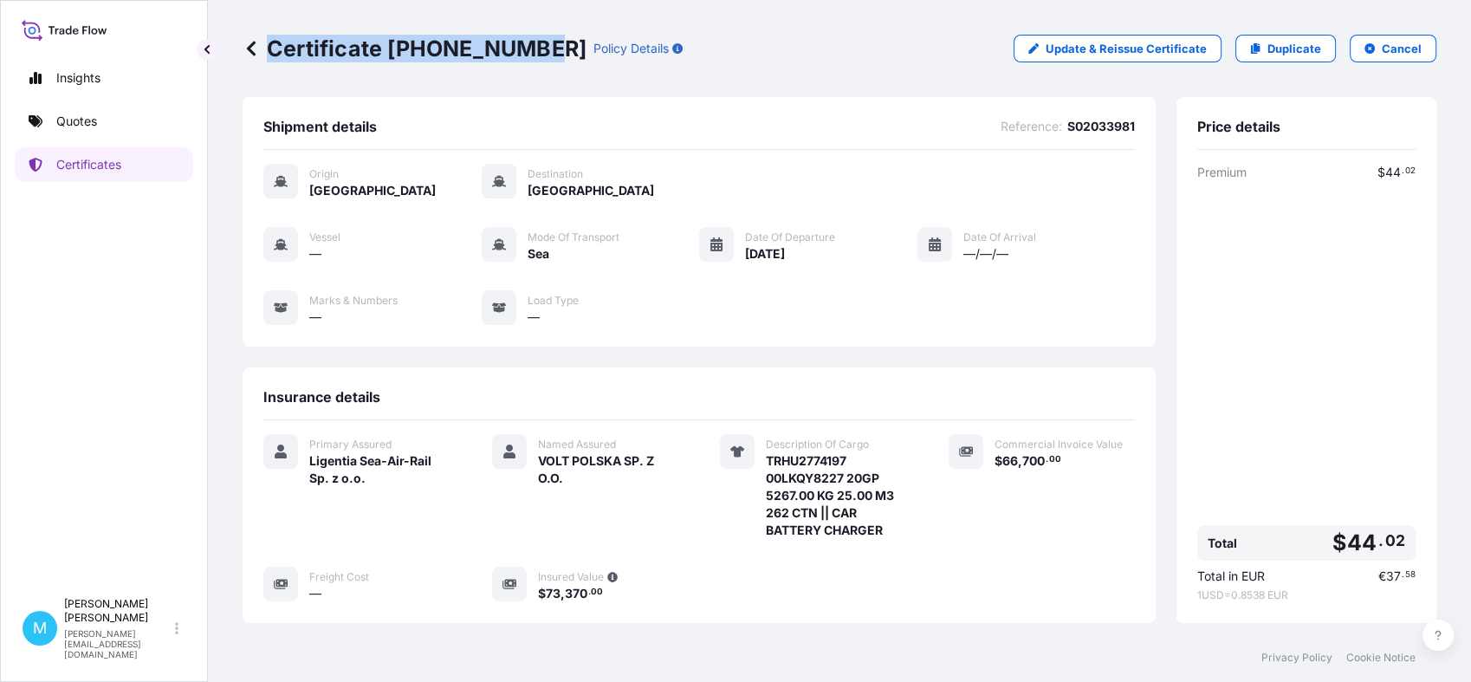
drag, startPoint x: 535, startPoint y: 48, endPoint x: 268, endPoint y: 42, distance: 266.9
click at [268, 42] on p "Certificate [PHONE_NUMBER]" at bounding box center [415, 49] width 344 height 28
copy p "Certificate [PHONE_NUMBER]"
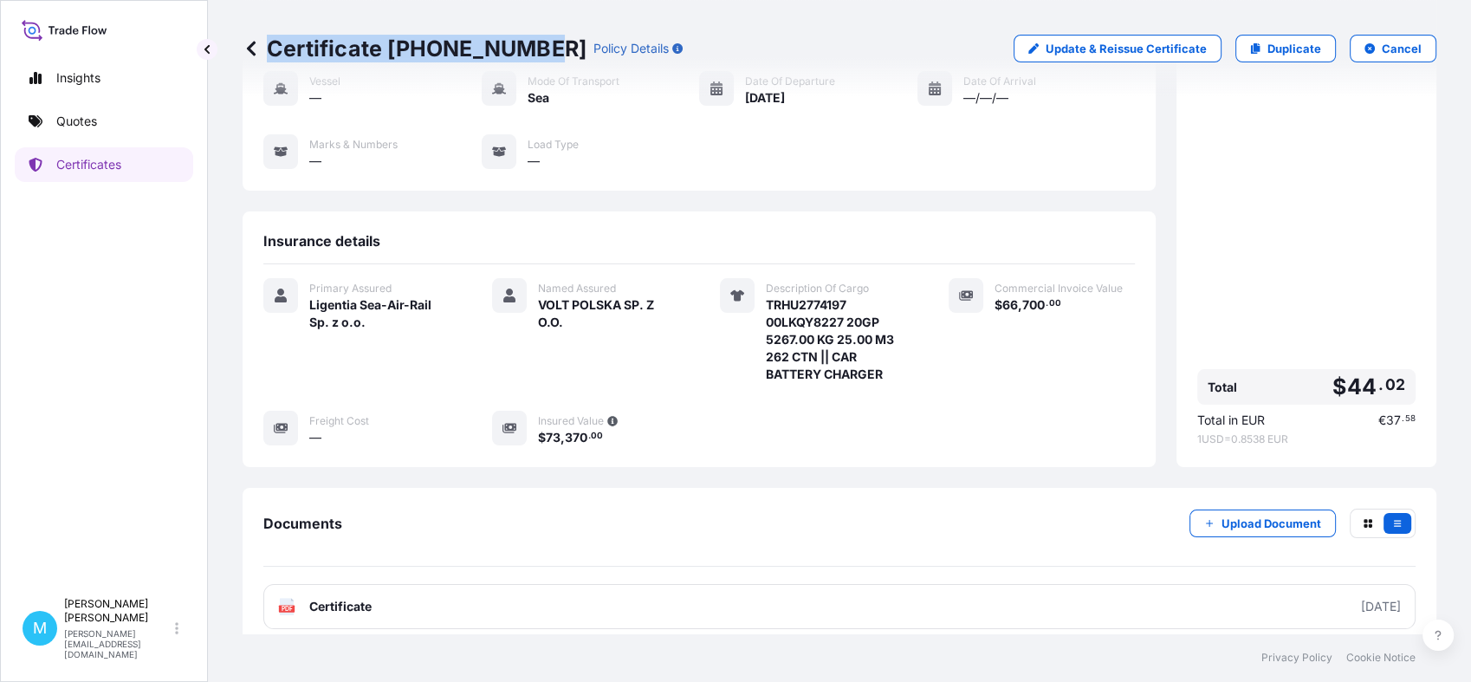
scroll to position [248, 0]
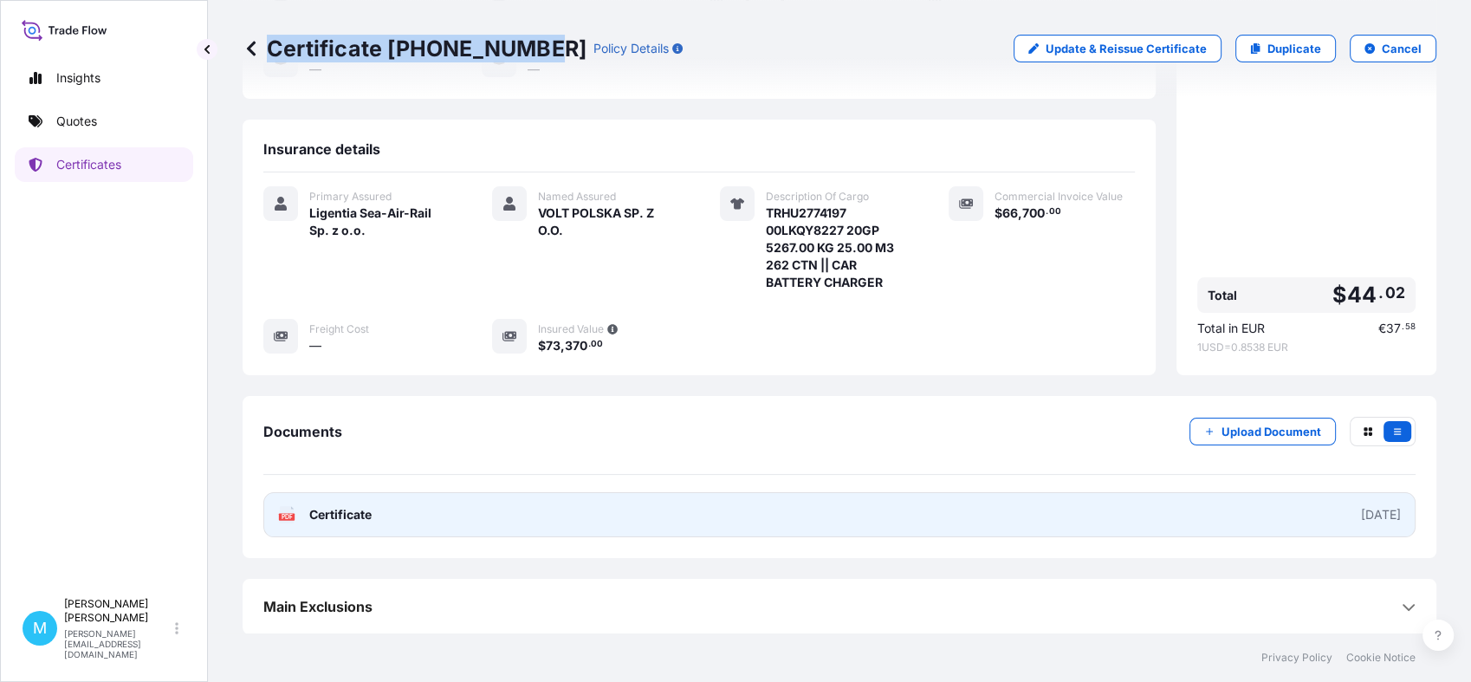
click at [688, 520] on link "PDF Certificate [DATE]" at bounding box center [839, 514] width 1152 height 45
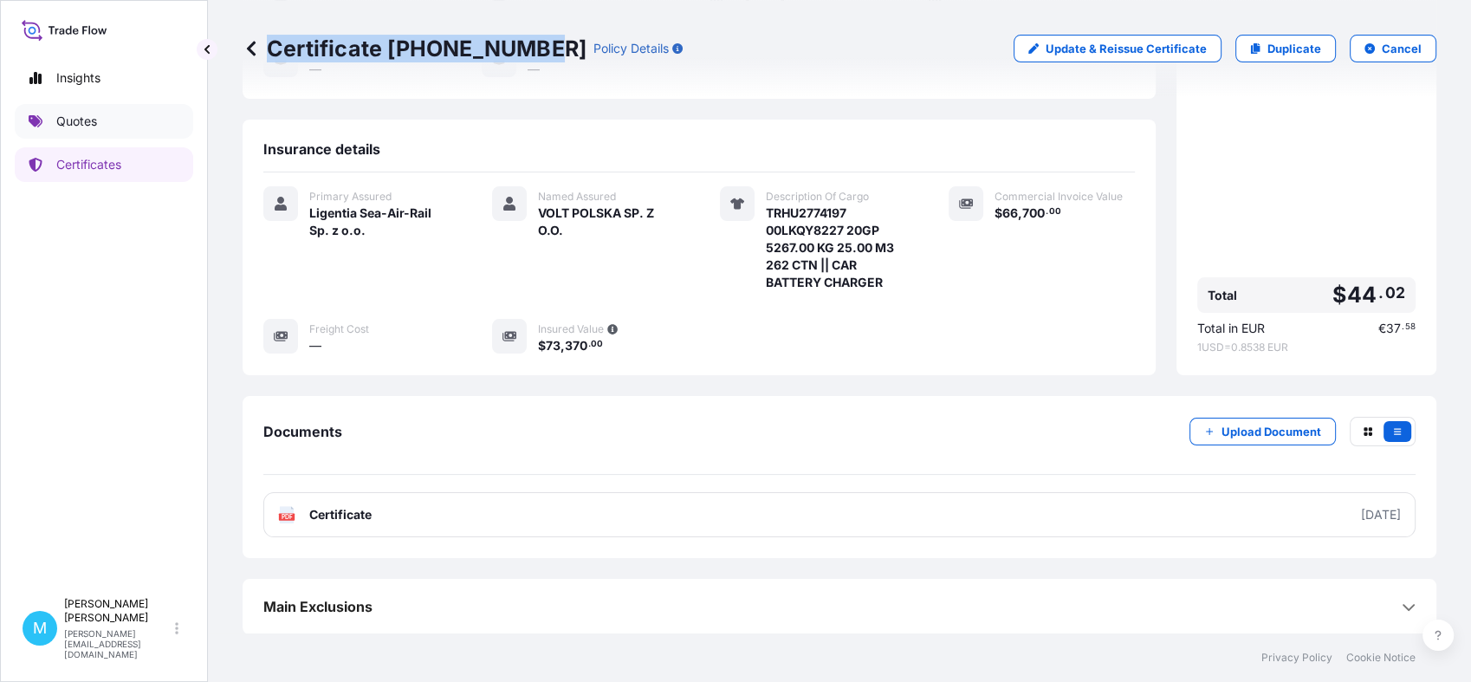
click at [97, 123] on link "Quotes" at bounding box center [104, 121] width 178 height 35
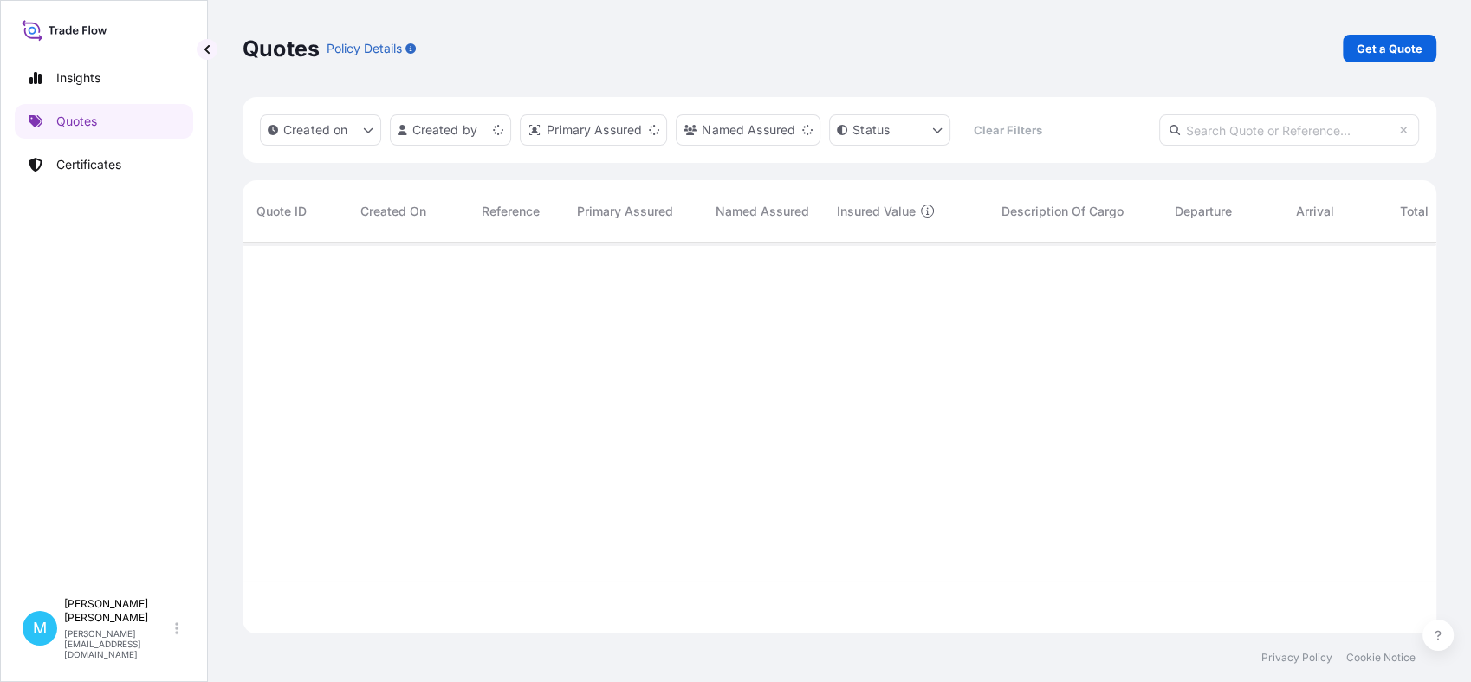
scroll to position [385, 1178]
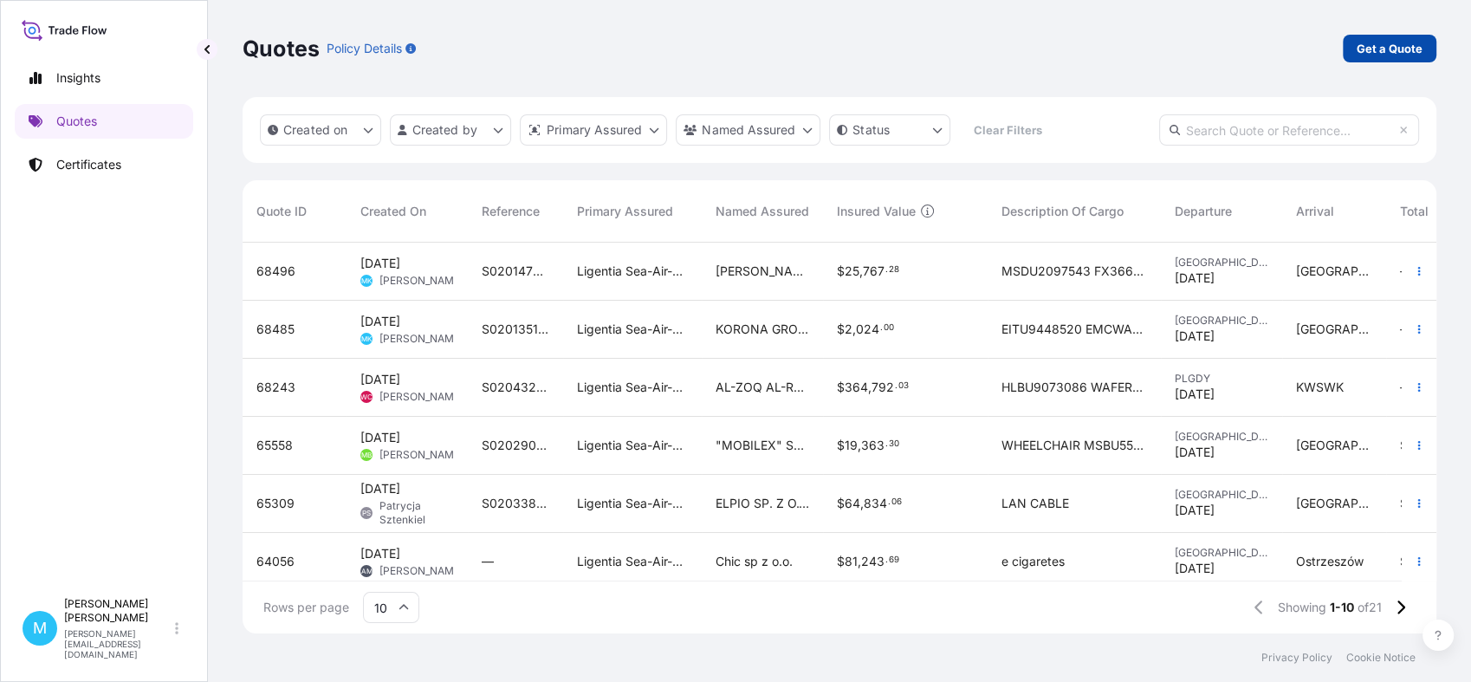
click at [1371, 49] on p "Get a Quote" at bounding box center [1390, 48] width 66 height 17
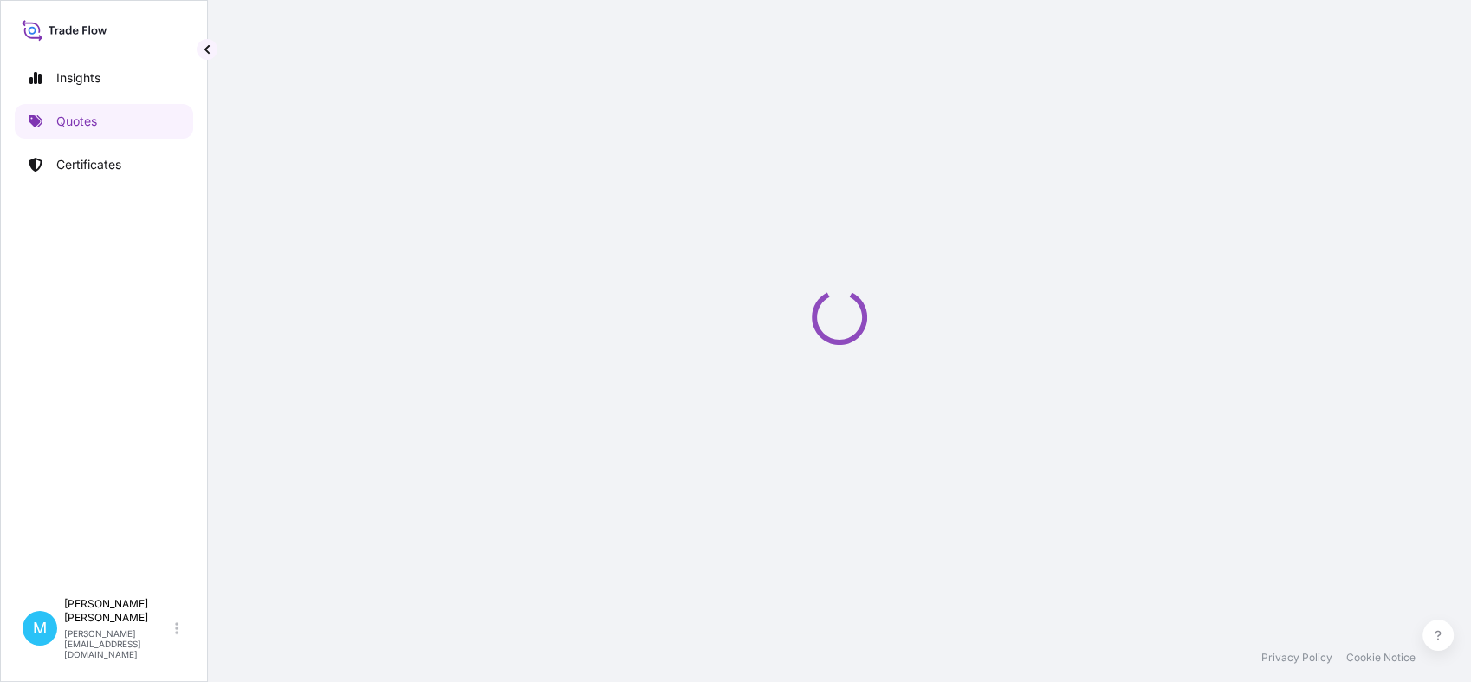
select select "Sea"
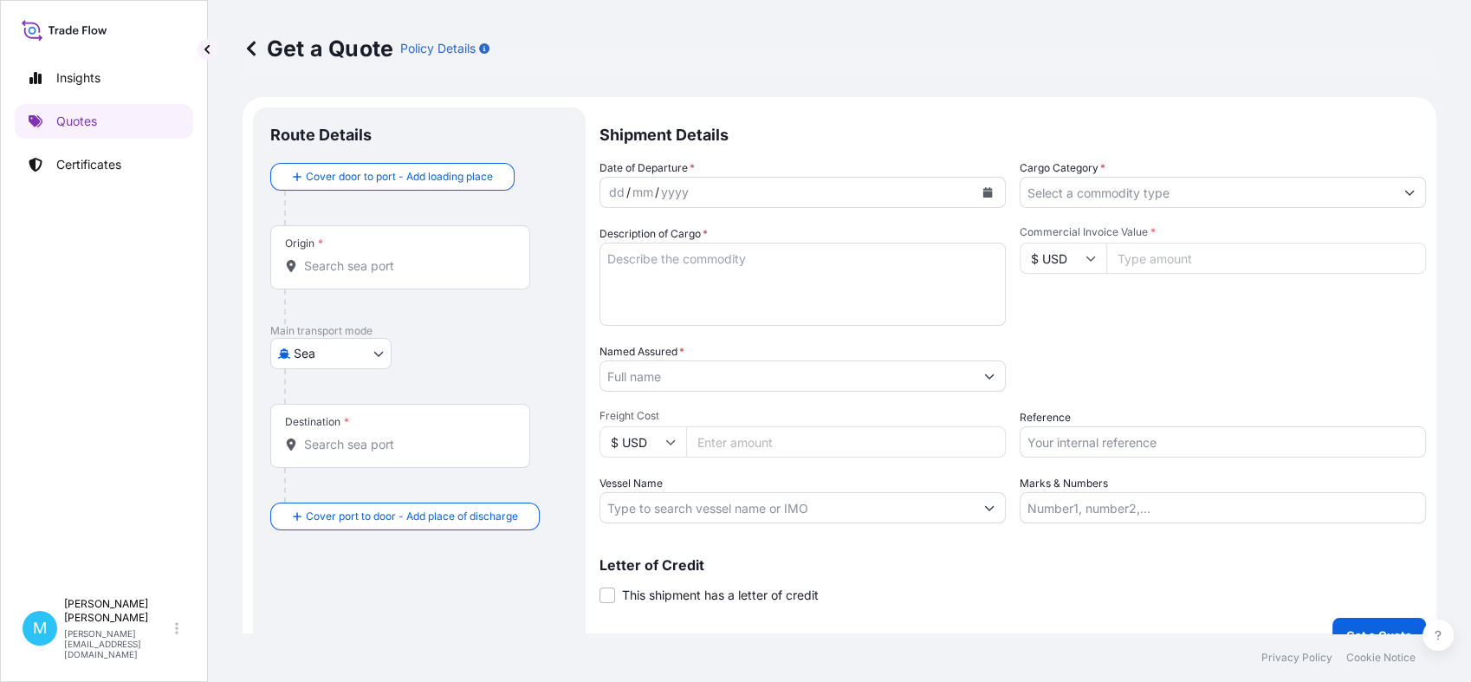
scroll to position [28, 0]
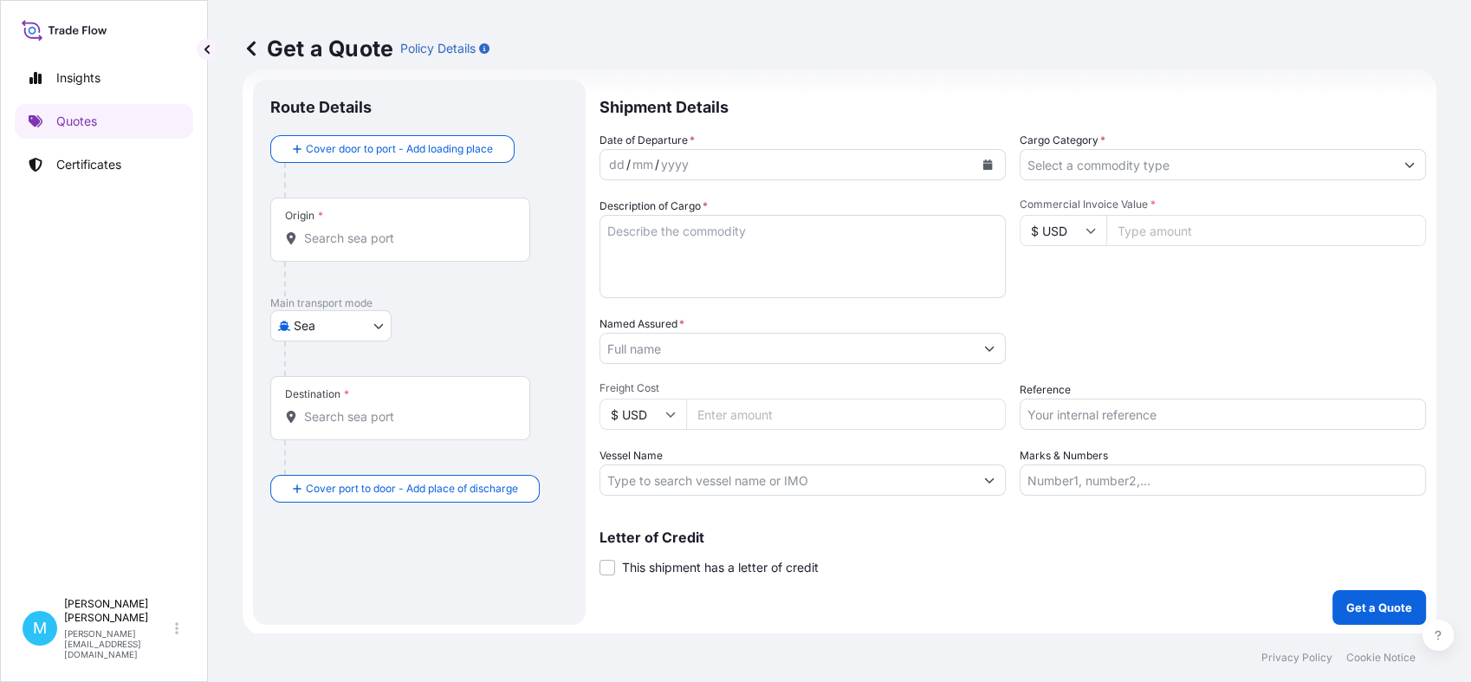
click at [329, 237] on input "Origin *" at bounding box center [406, 238] width 204 height 17
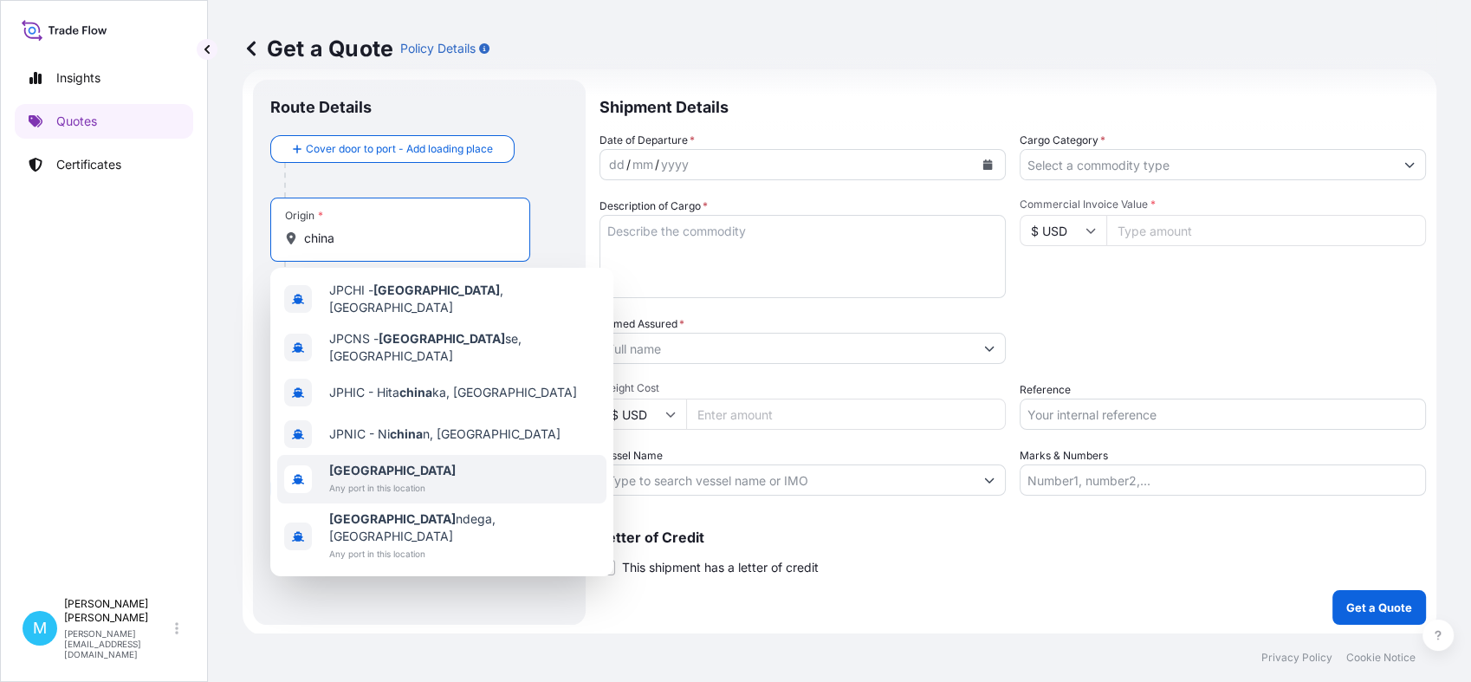
click at [367, 462] on span "[GEOGRAPHIC_DATA]" at bounding box center [392, 470] width 127 height 17
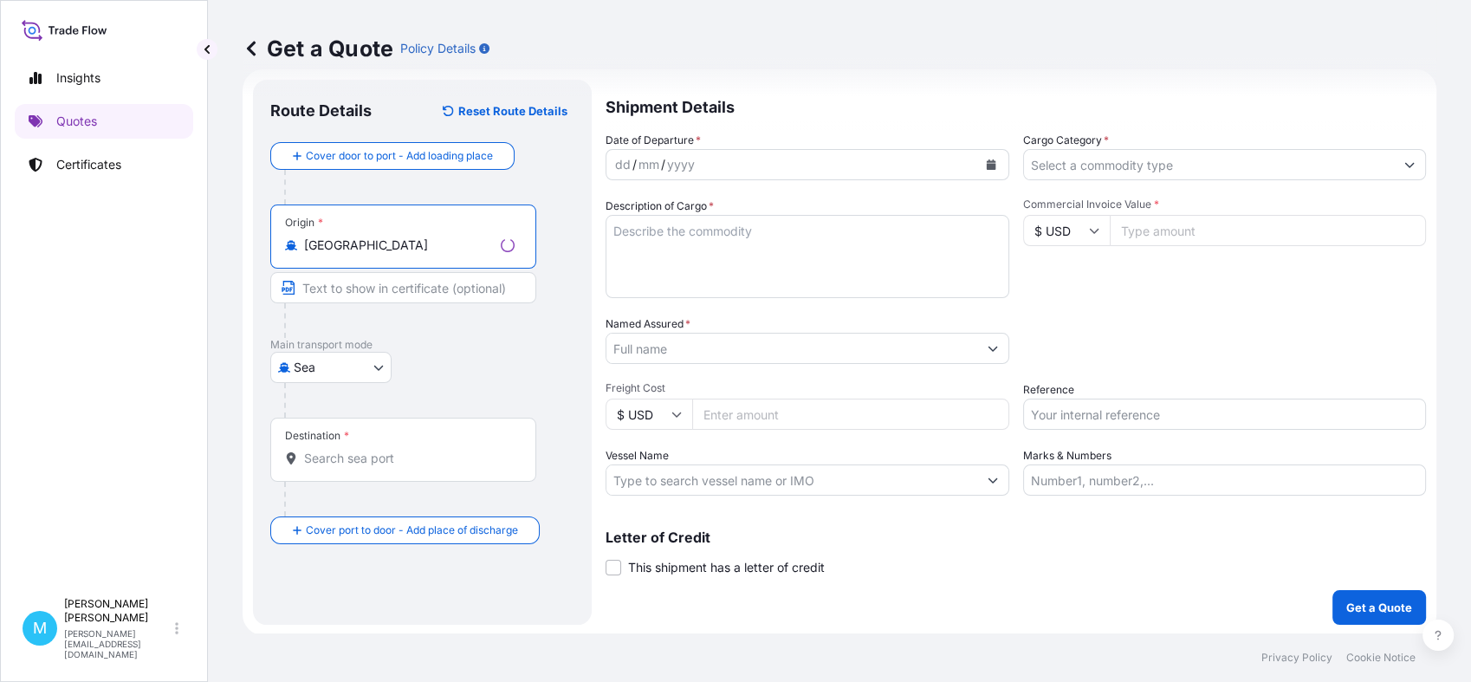
type input "[GEOGRAPHIC_DATA]"
click at [345, 452] on input "Destination *" at bounding box center [409, 458] width 211 height 17
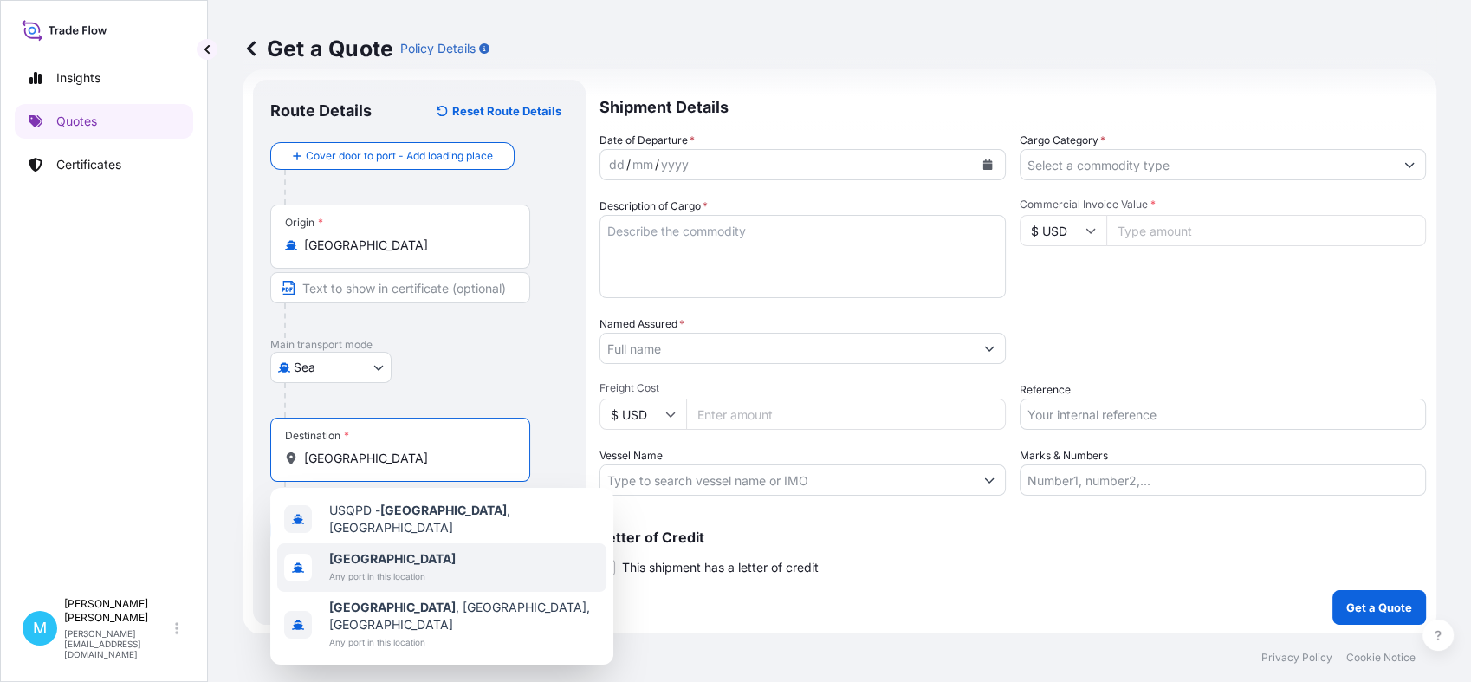
click at [376, 554] on span "[GEOGRAPHIC_DATA]" at bounding box center [392, 558] width 127 height 17
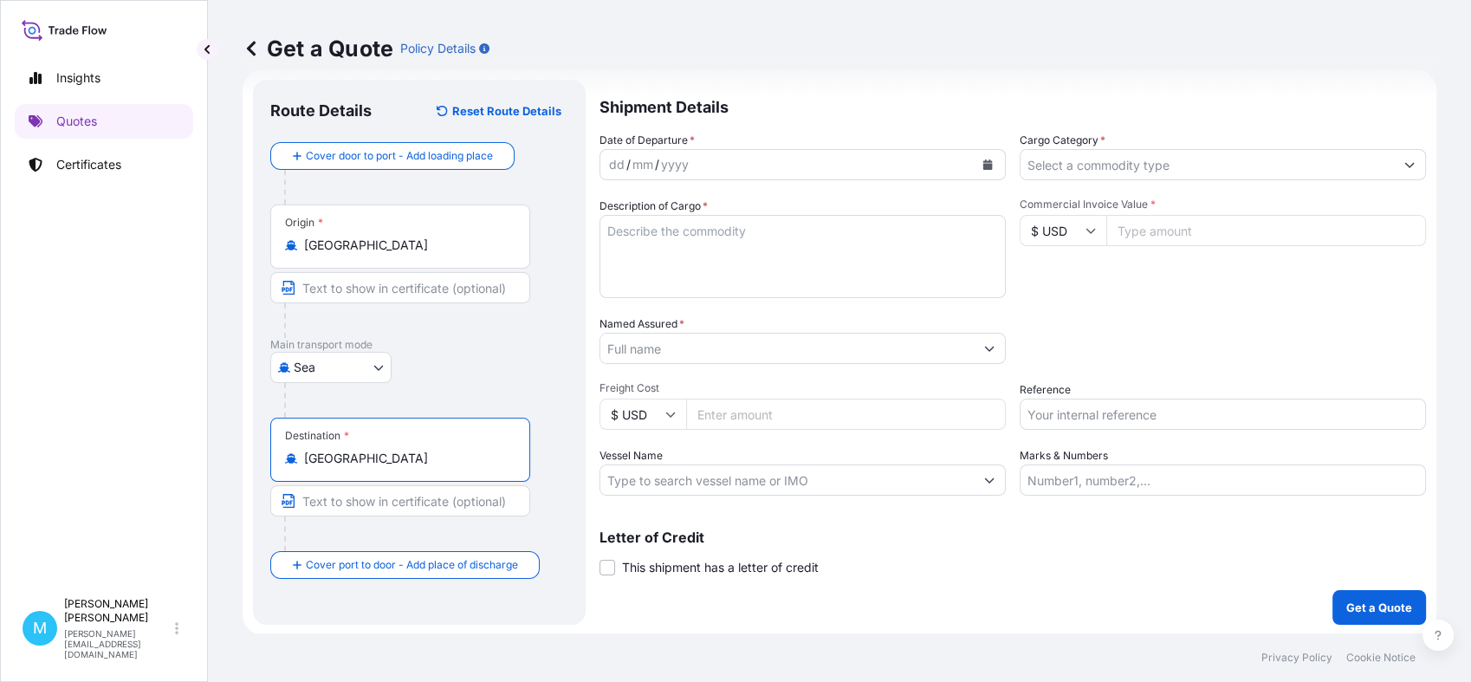
type input "[GEOGRAPHIC_DATA]"
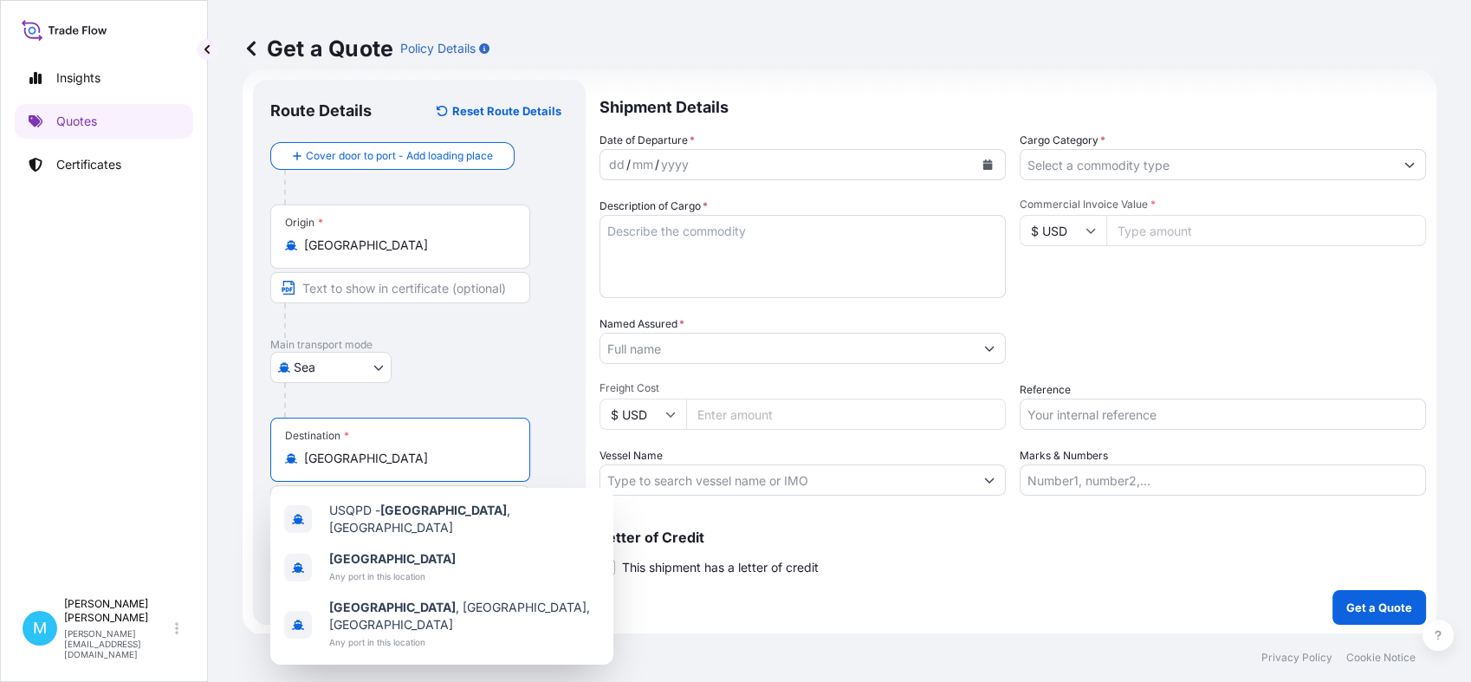
click at [1171, 239] on input "Commercial Invoice Value *" at bounding box center [1267, 230] width 320 height 31
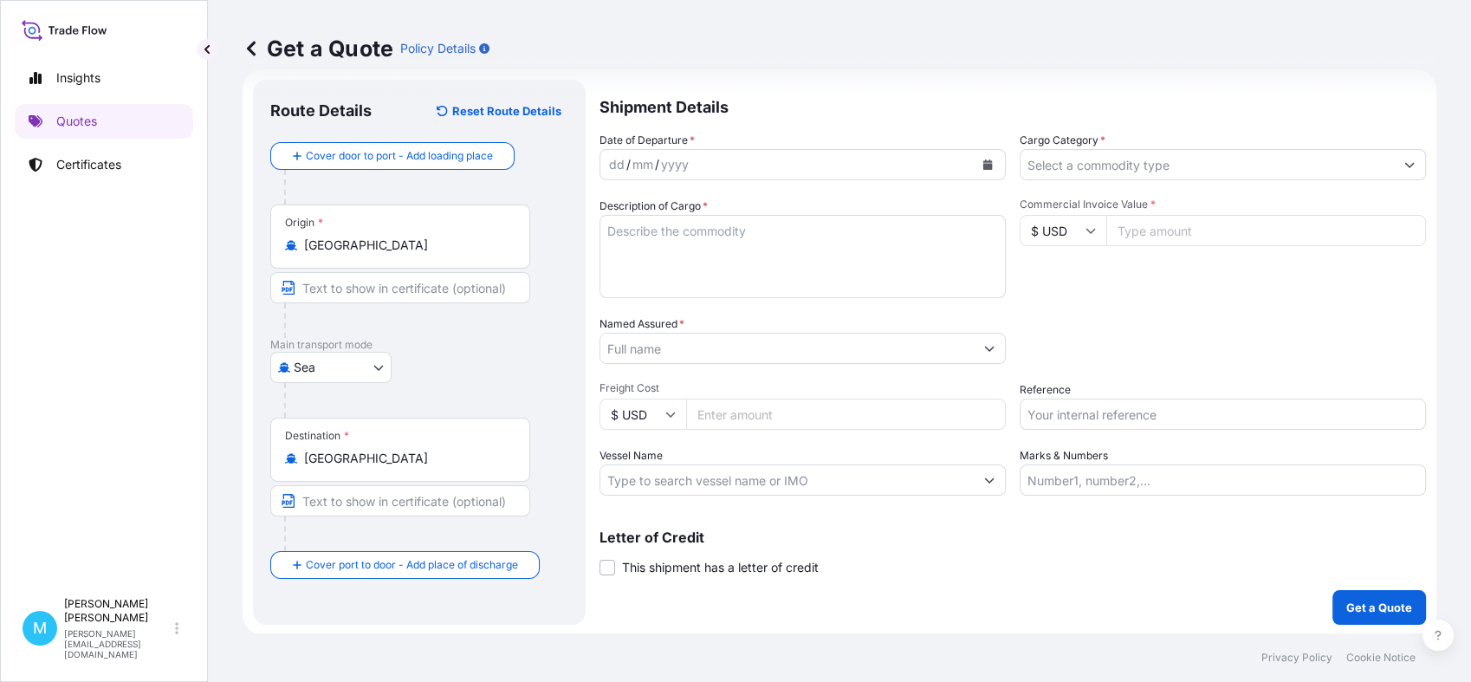
paste input "4618.71"
click at [1142, 230] on input "4618.71" at bounding box center [1267, 230] width 320 height 31
type input "4618.71"
click at [646, 256] on textarea "Description of Cargo *" at bounding box center [803, 256] width 406 height 83
paste textarea "TXGU8736465 M5265125 40HC 526.00 KG 3.203 M3 65 CTN"
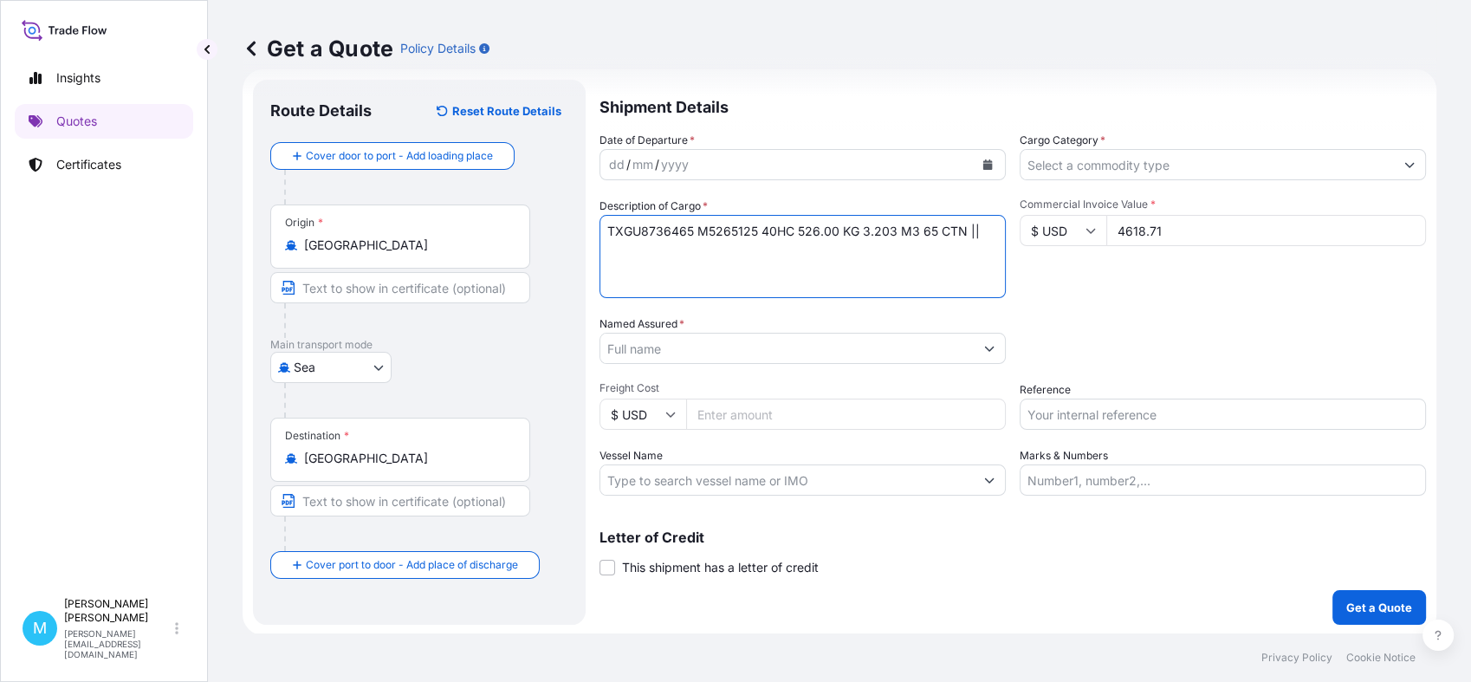
paste textarea "RIBBON"
paste textarea "LACE"
paste textarea "TULLE FABRIC"
type textarea "TXGU8736465 M5265125 40HC 526.00 KG 3.203 M3 65 CTN || RIBBON; LACE; TULLE FABR…"
click at [676, 357] on input "Named Assured *" at bounding box center [783, 348] width 367 height 31
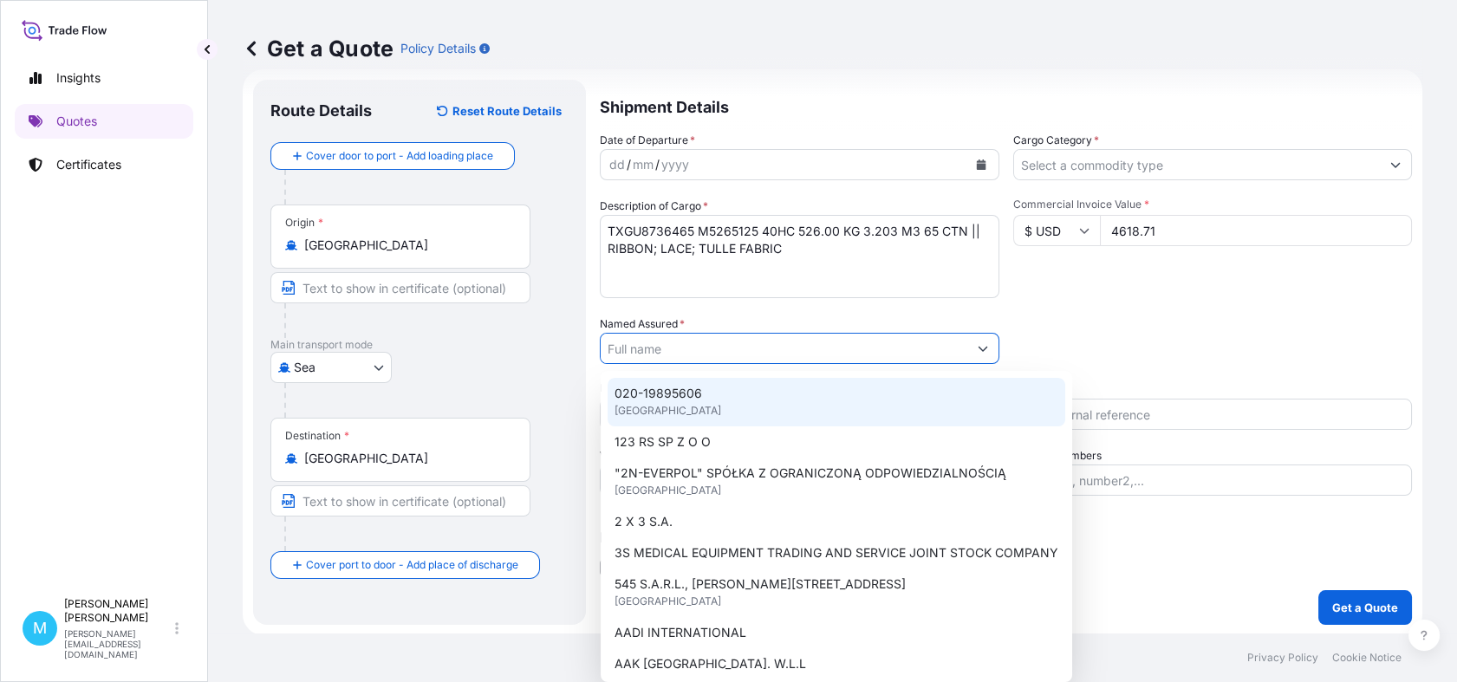
paste input "[DOMAIN_NAME] SP. Z O.O."
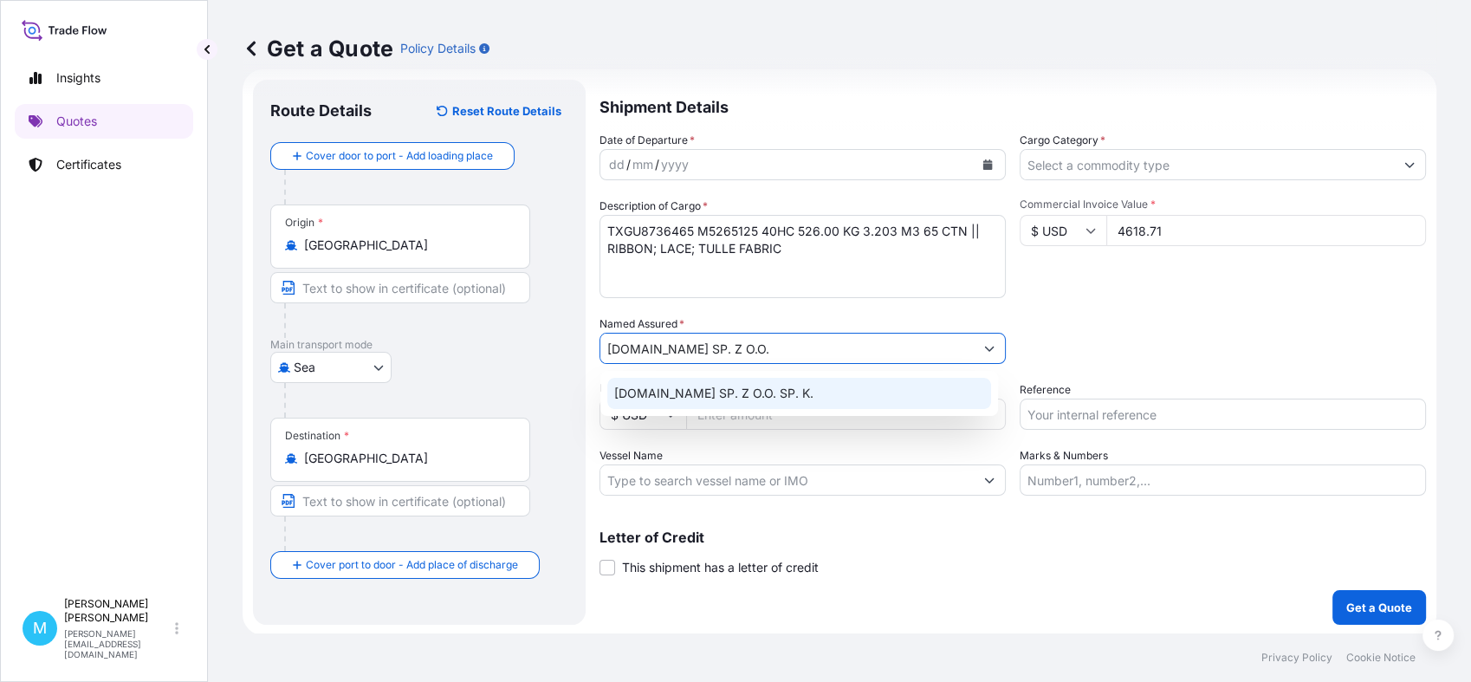
click at [817, 386] on div "[DOMAIN_NAME] SP. Z O.O. SP. K." at bounding box center [799, 393] width 384 height 31
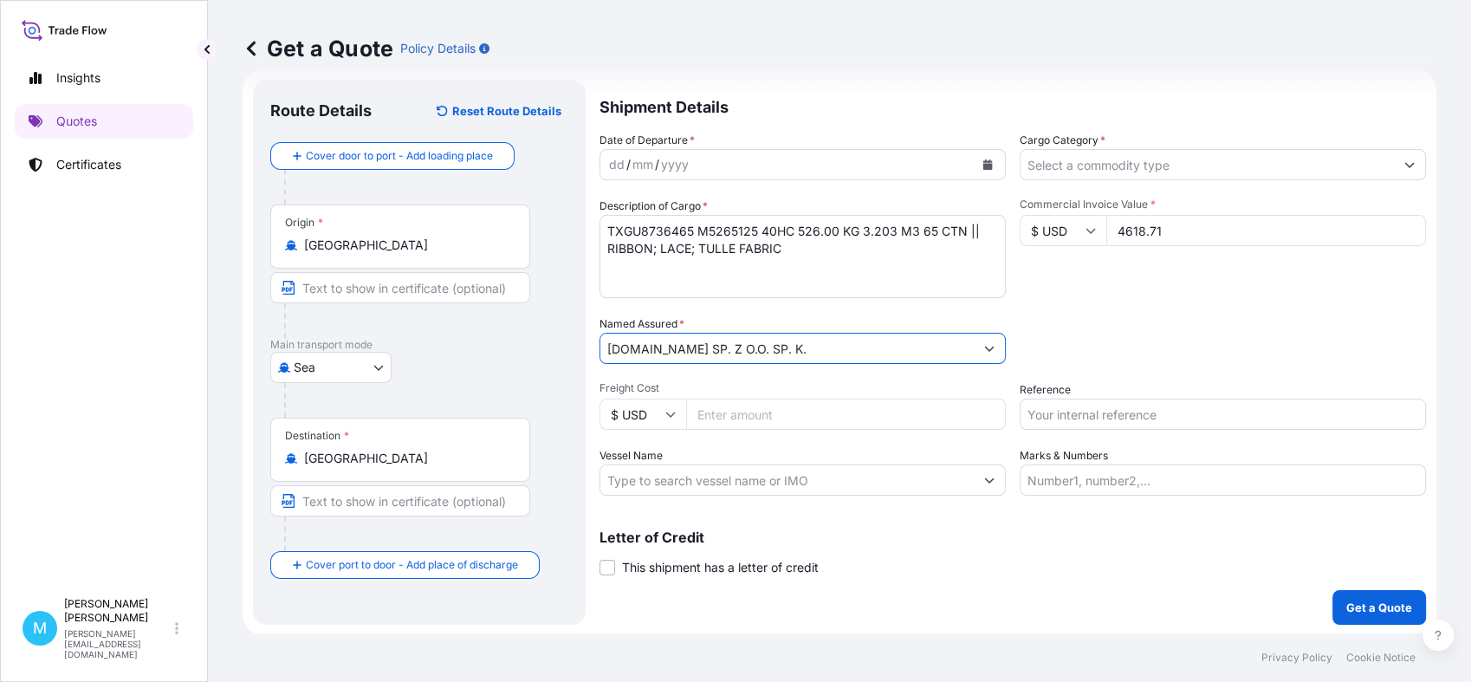
type input "[DOMAIN_NAME] SP. Z O.O. SP. K."
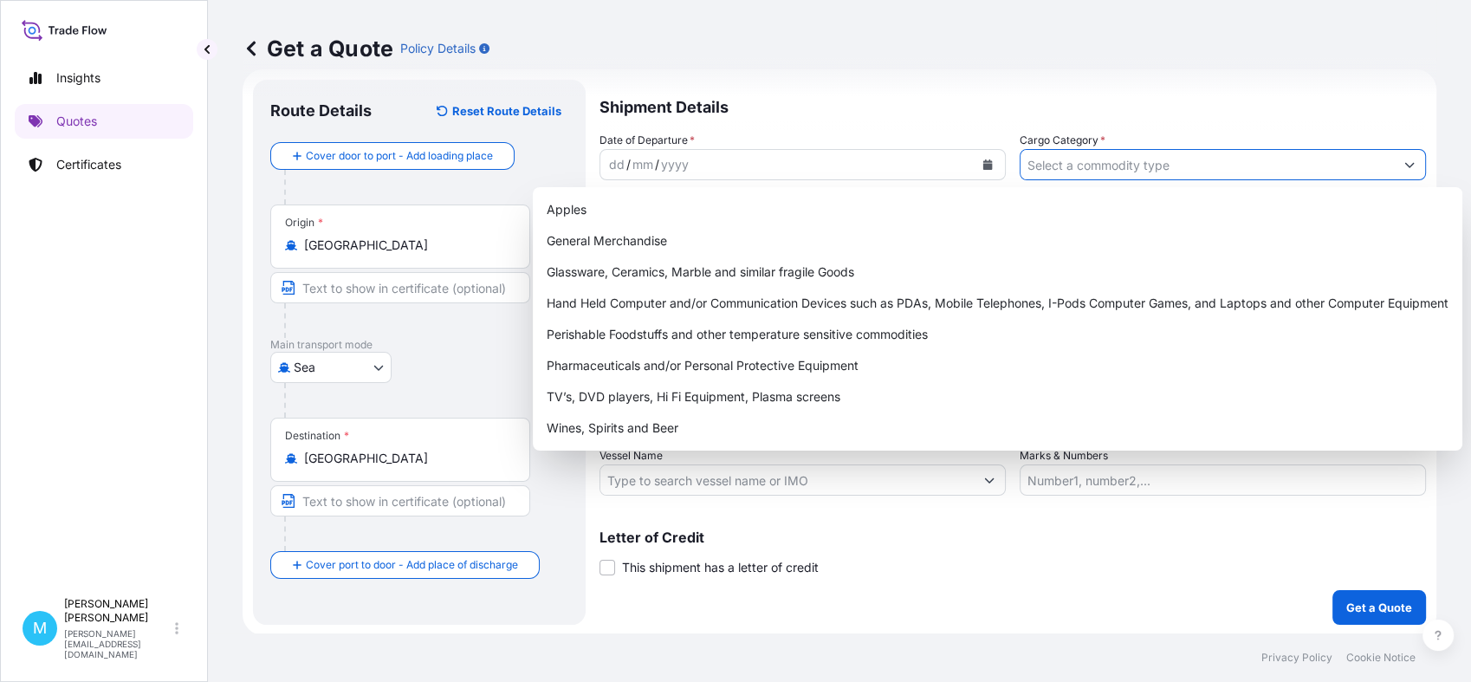
click at [1055, 161] on input "Cargo Category *" at bounding box center [1207, 164] width 373 height 31
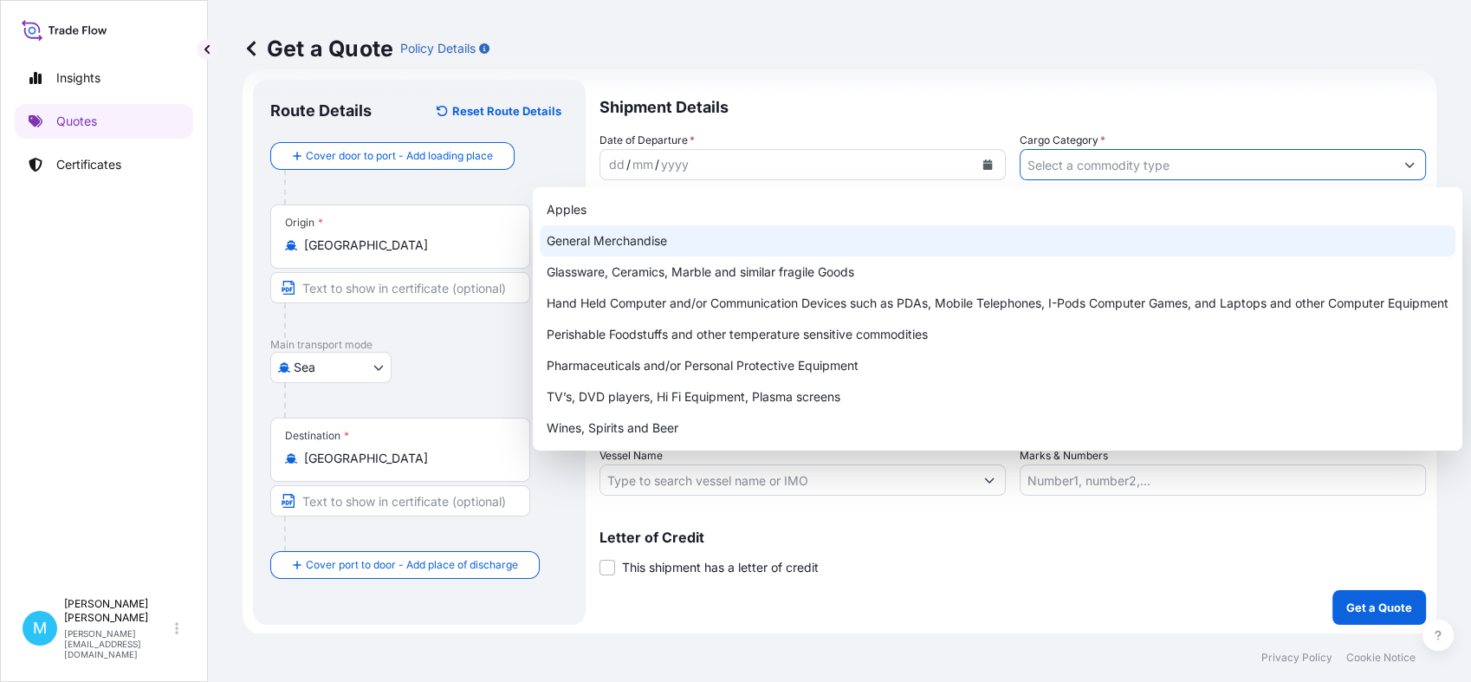
click at [632, 235] on div "General Merchandise" at bounding box center [998, 240] width 916 height 31
type input "General Merchandise"
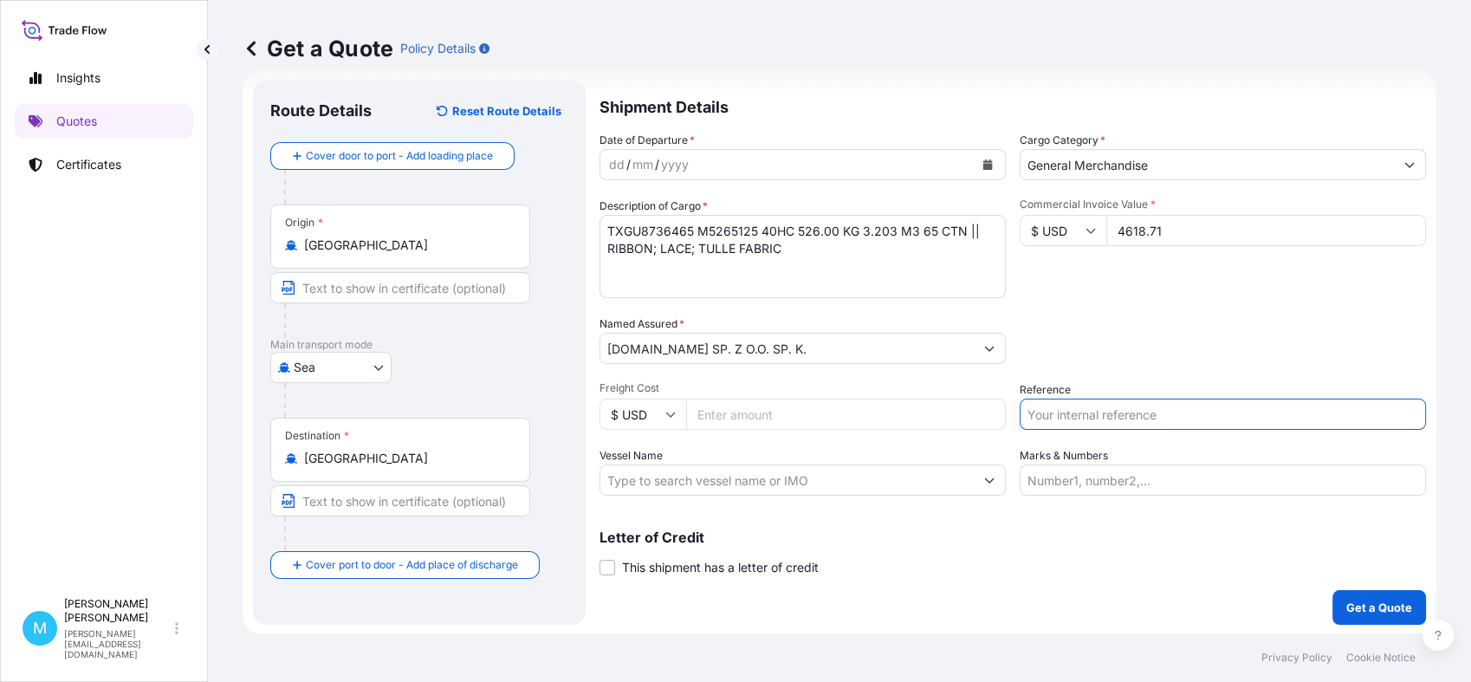
click at [1069, 416] on input "Reference" at bounding box center [1223, 414] width 406 height 31
paste input "S02008163"
paste input "LCL16360"
type input "S02008163 || LCL16360"
click at [977, 158] on button "Calendar" at bounding box center [988, 165] width 28 height 28
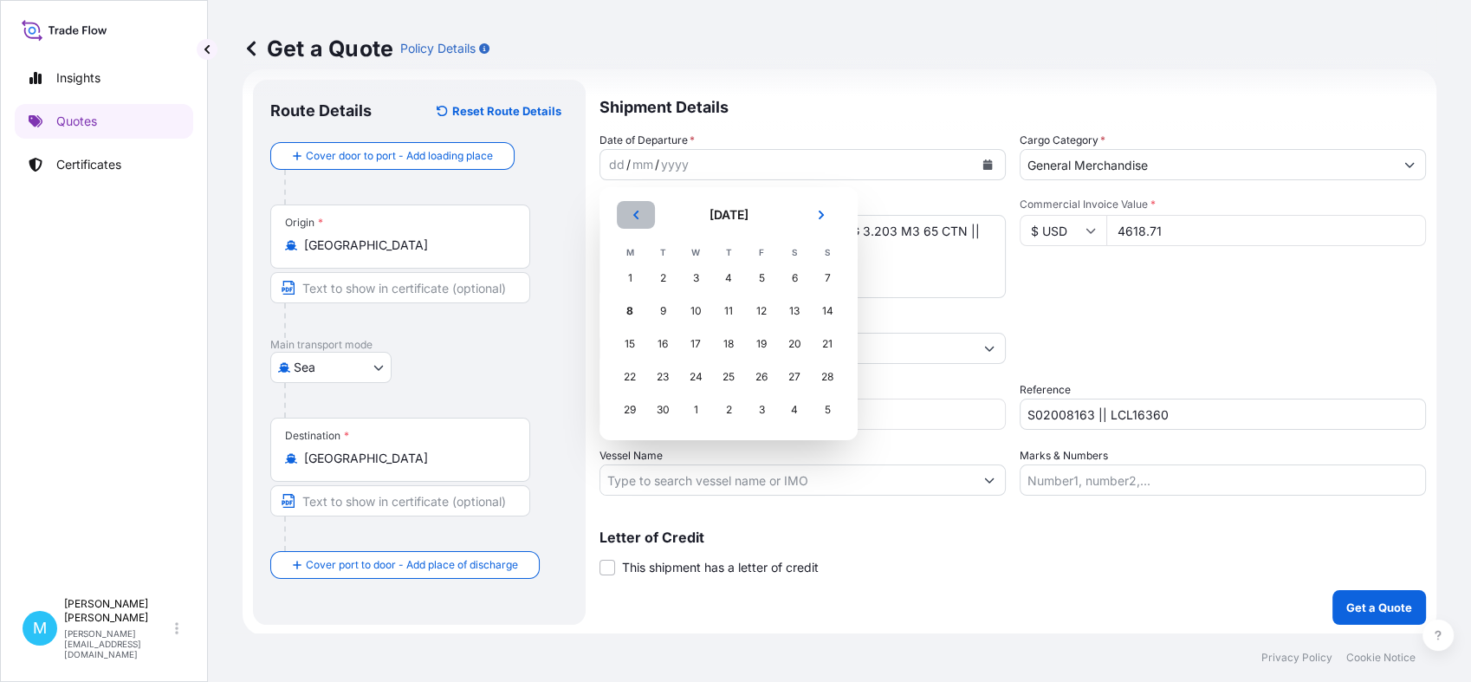
click at [631, 208] on button "Previous" at bounding box center [636, 215] width 38 height 28
click at [797, 282] on div "2" at bounding box center [794, 278] width 31 height 31
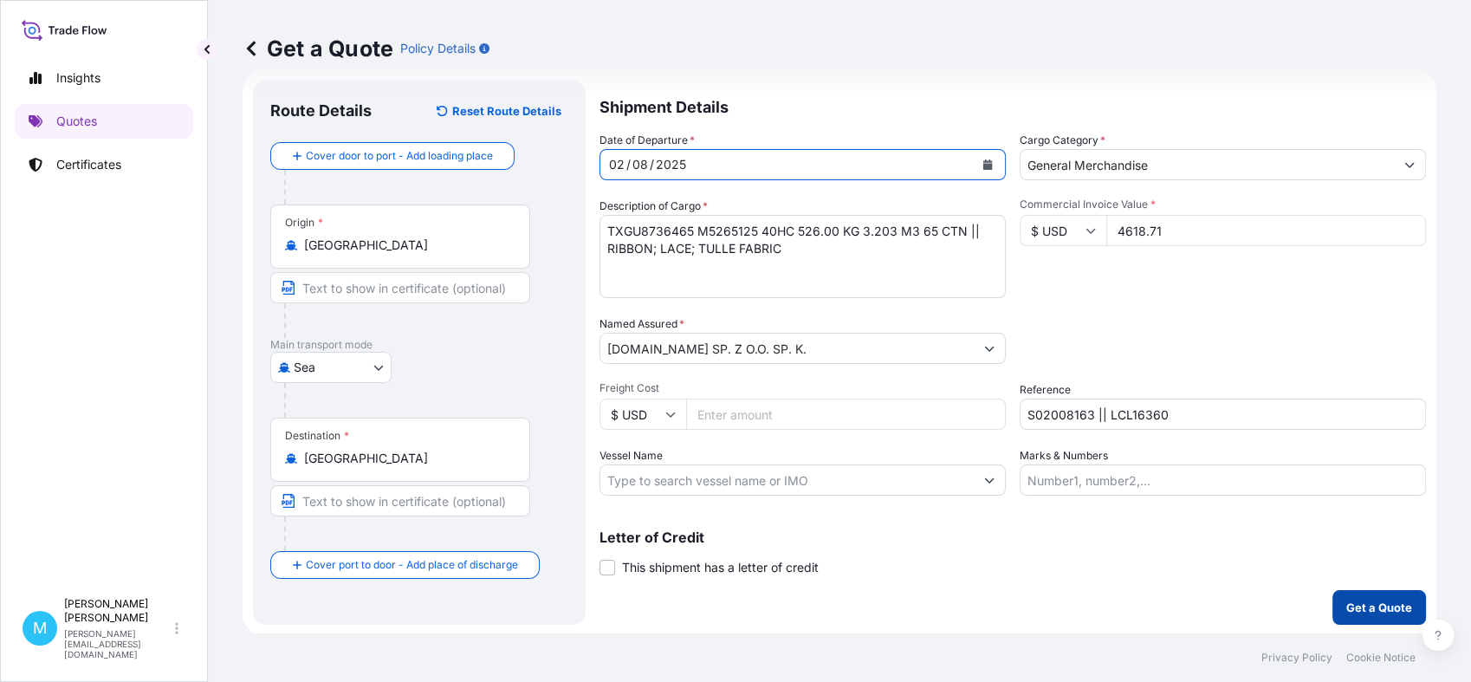
click at [1347, 607] on p "Get a Quote" at bounding box center [1380, 607] width 66 height 17
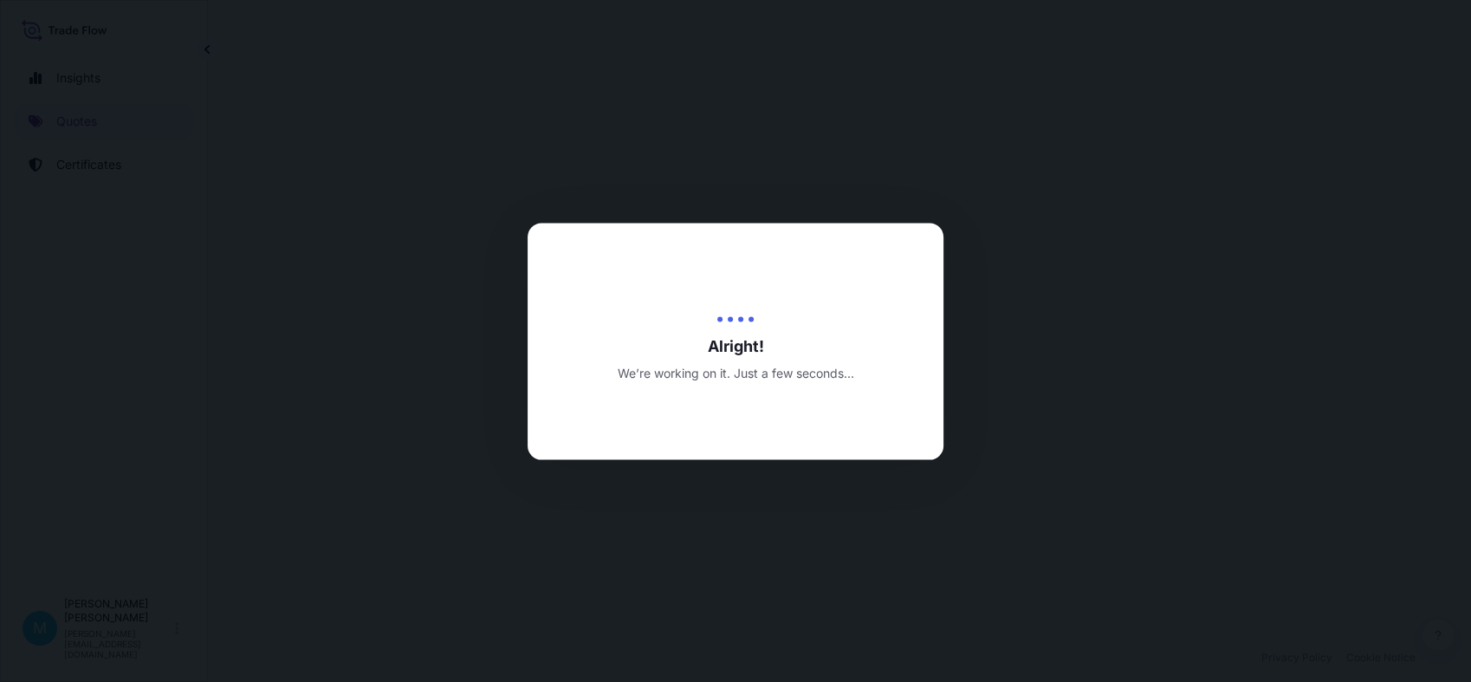
select select "Sea"
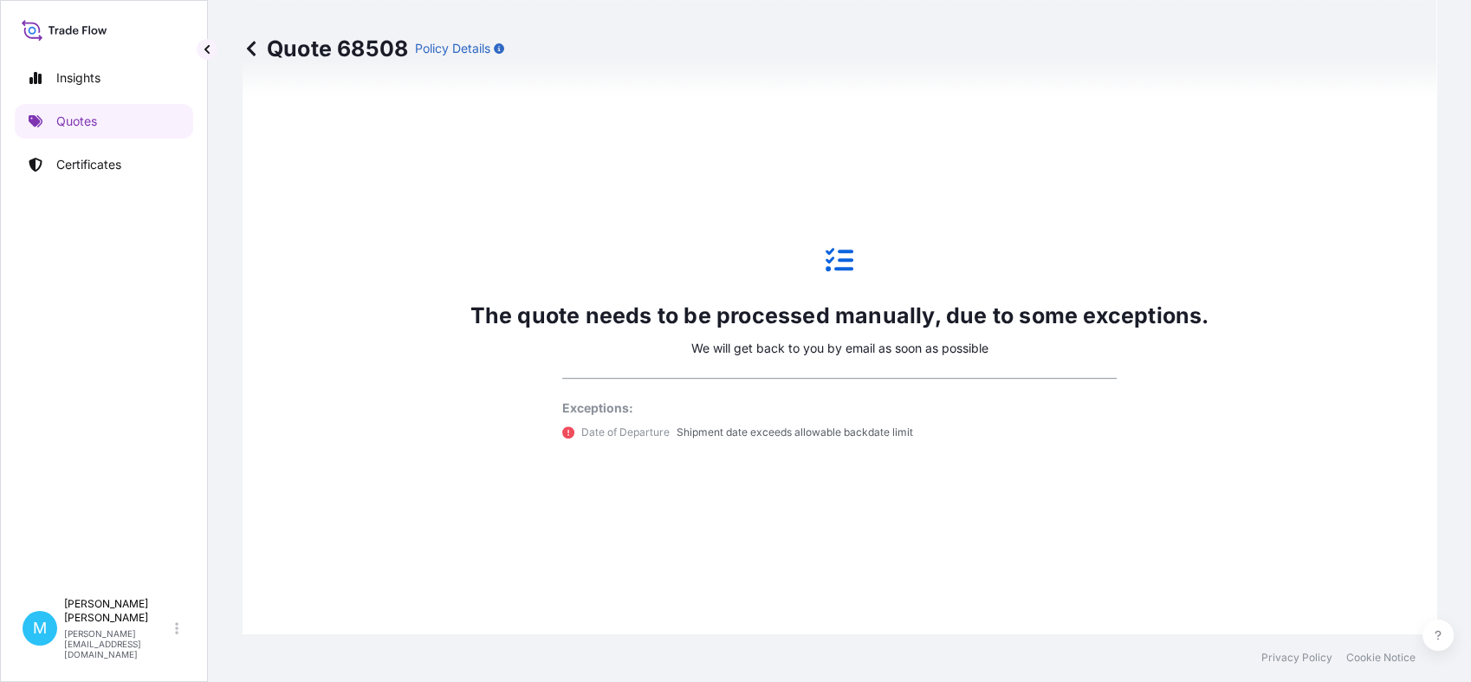
scroll to position [786, 0]
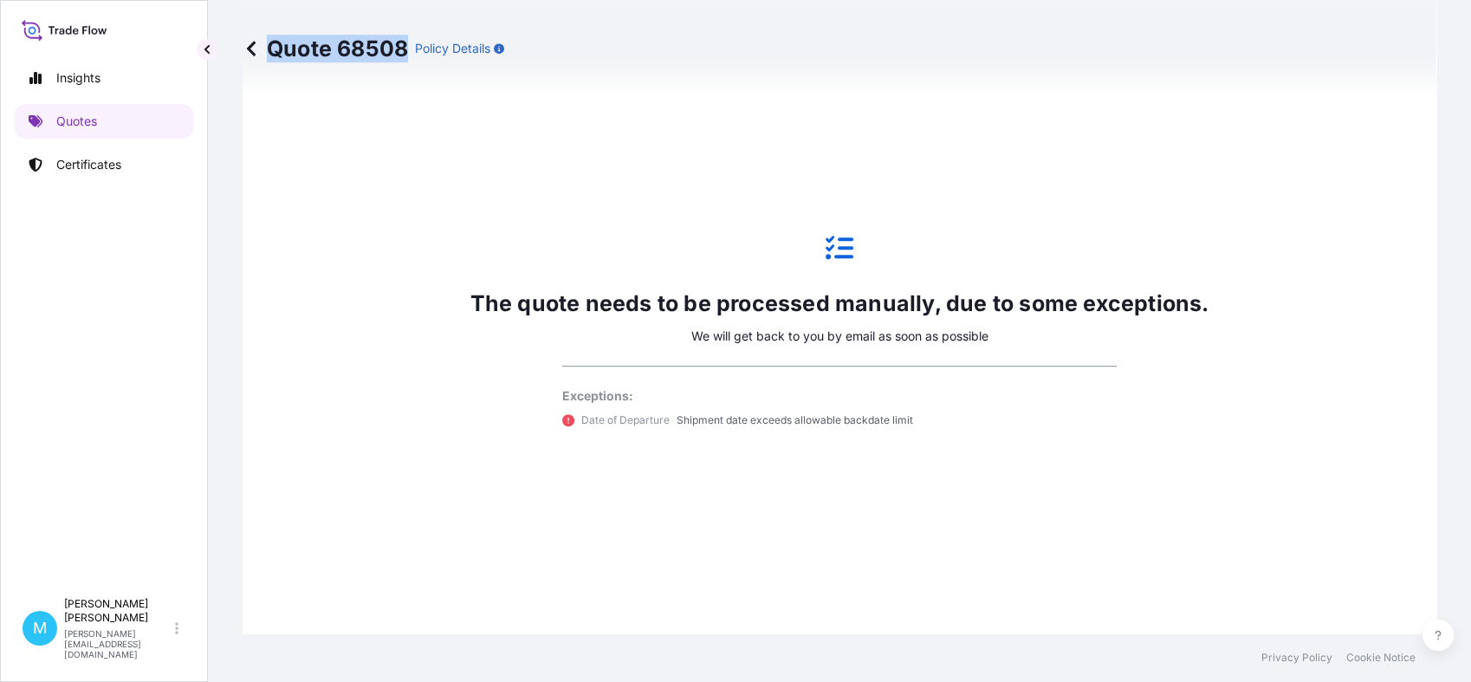
drag, startPoint x: 402, startPoint y: 41, endPoint x: 270, endPoint y: 46, distance: 131.8
click at [270, 46] on p "Quote 68508" at bounding box center [325, 49] width 165 height 28
drag, startPoint x: 270, startPoint y: 46, endPoint x: 742, endPoint y: 166, distance: 486.5
click at [823, 180] on div "The quote needs to be processed manually, due to some exceptions. We will get b…" at bounding box center [839, 332] width 1145 height 826
drag, startPoint x: 411, startPoint y: 46, endPoint x: 406, endPoint y: 55, distance: 10.9
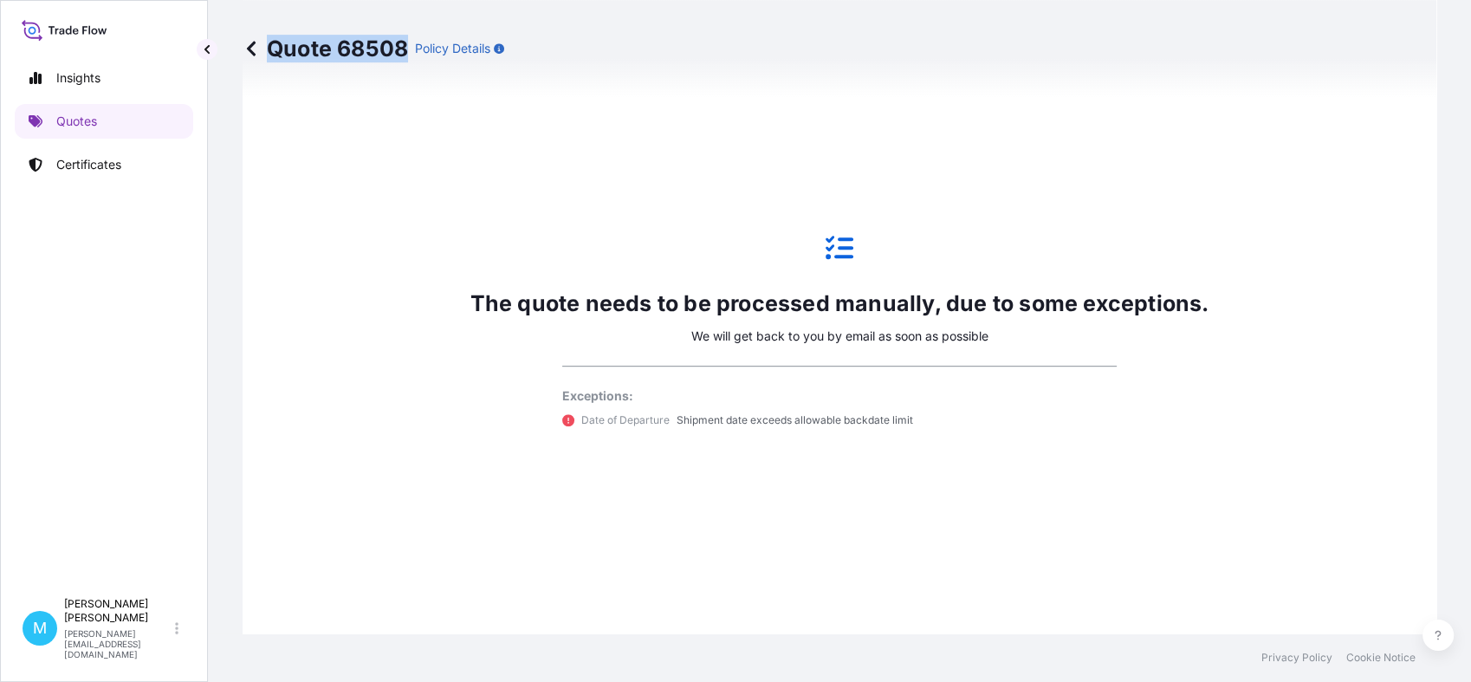
click at [406, 55] on div "Quote 68508 Policy Details" at bounding box center [374, 49] width 262 height 28
copy p "Quote 68508"
click at [131, 119] on link "Quotes" at bounding box center [104, 121] width 178 height 35
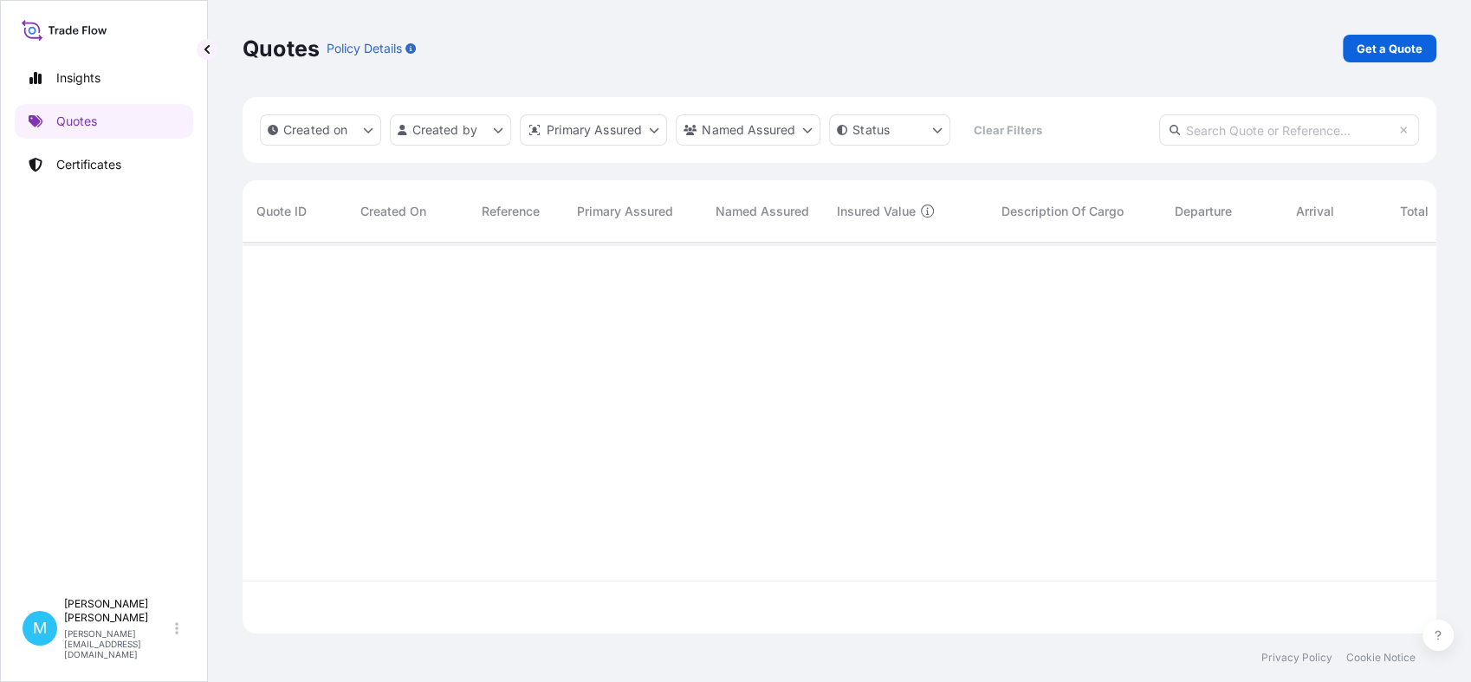
scroll to position [385, 1178]
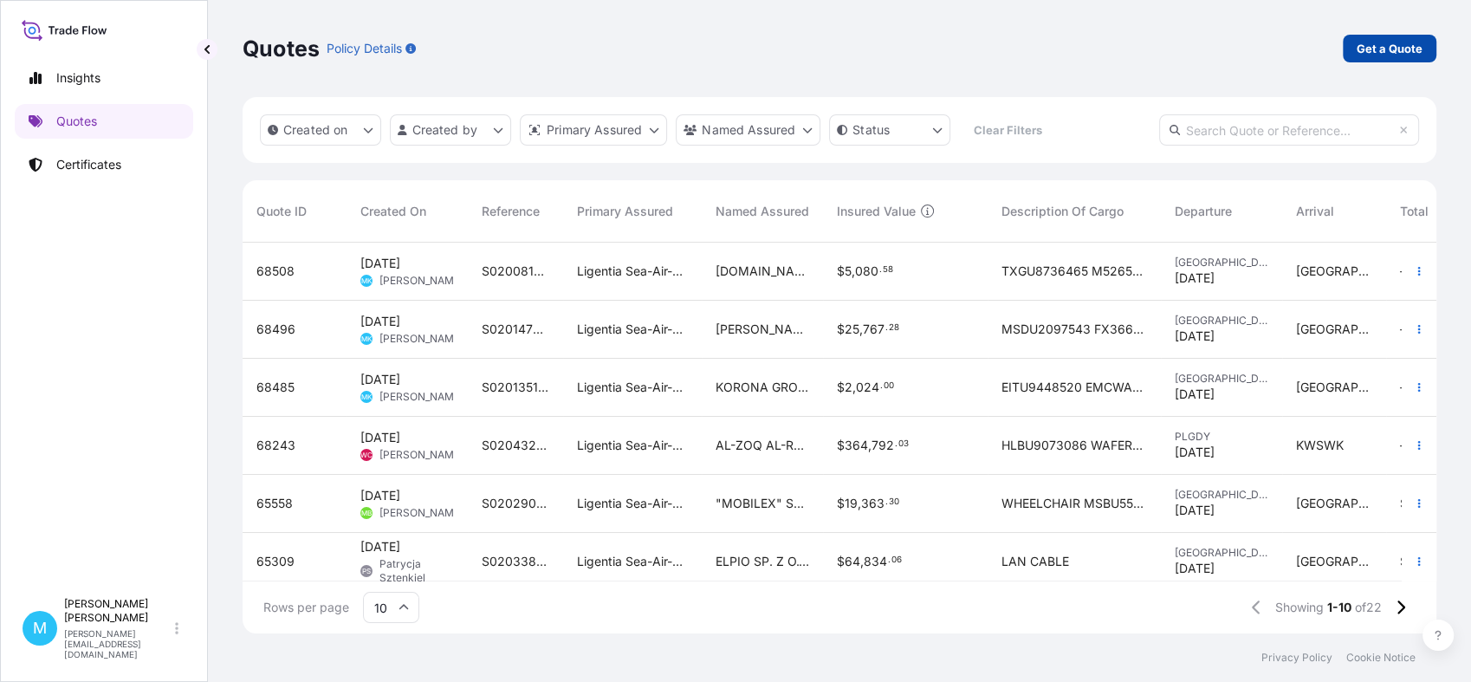
click at [1417, 31] on div "Quotes Policy Details Get a Quote" at bounding box center [840, 48] width 1194 height 97
click at [1414, 40] on p "Get a Quote" at bounding box center [1390, 48] width 66 height 17
select select "Sea"
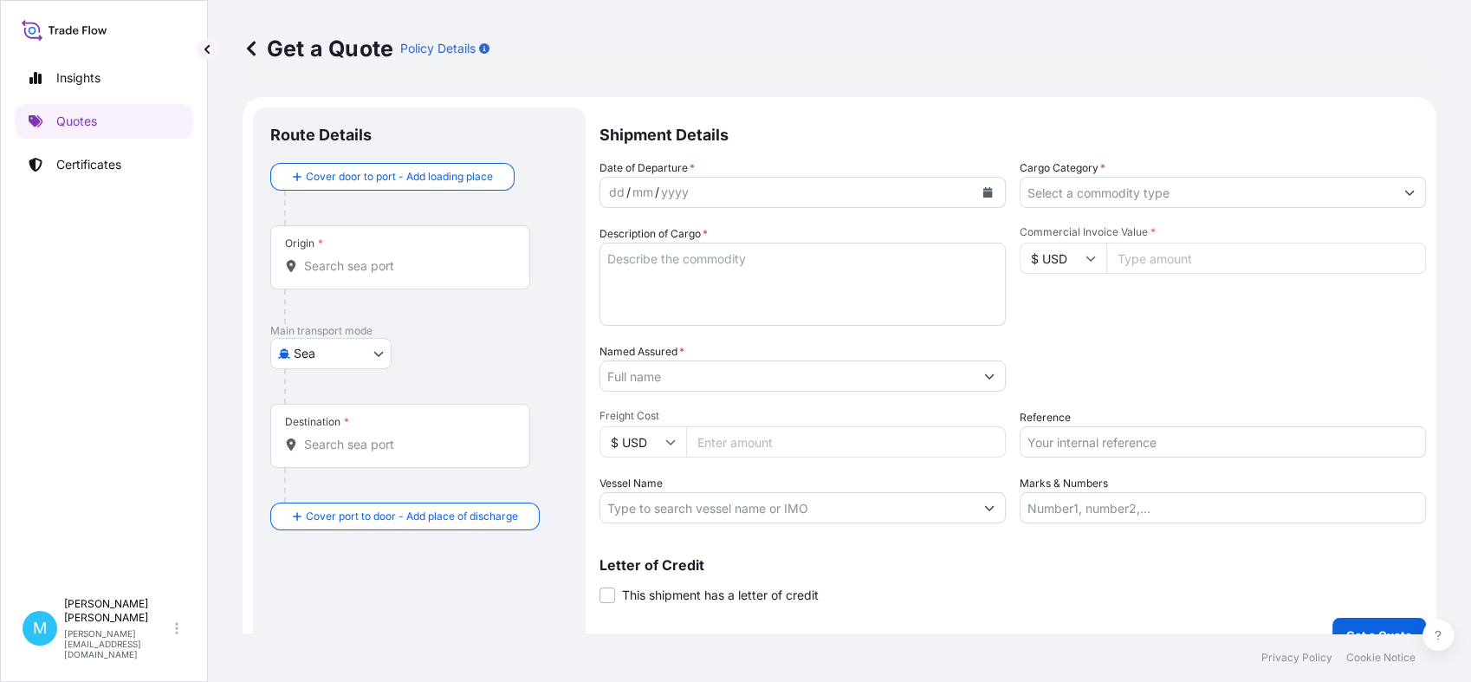
scroll to position [28, 0]
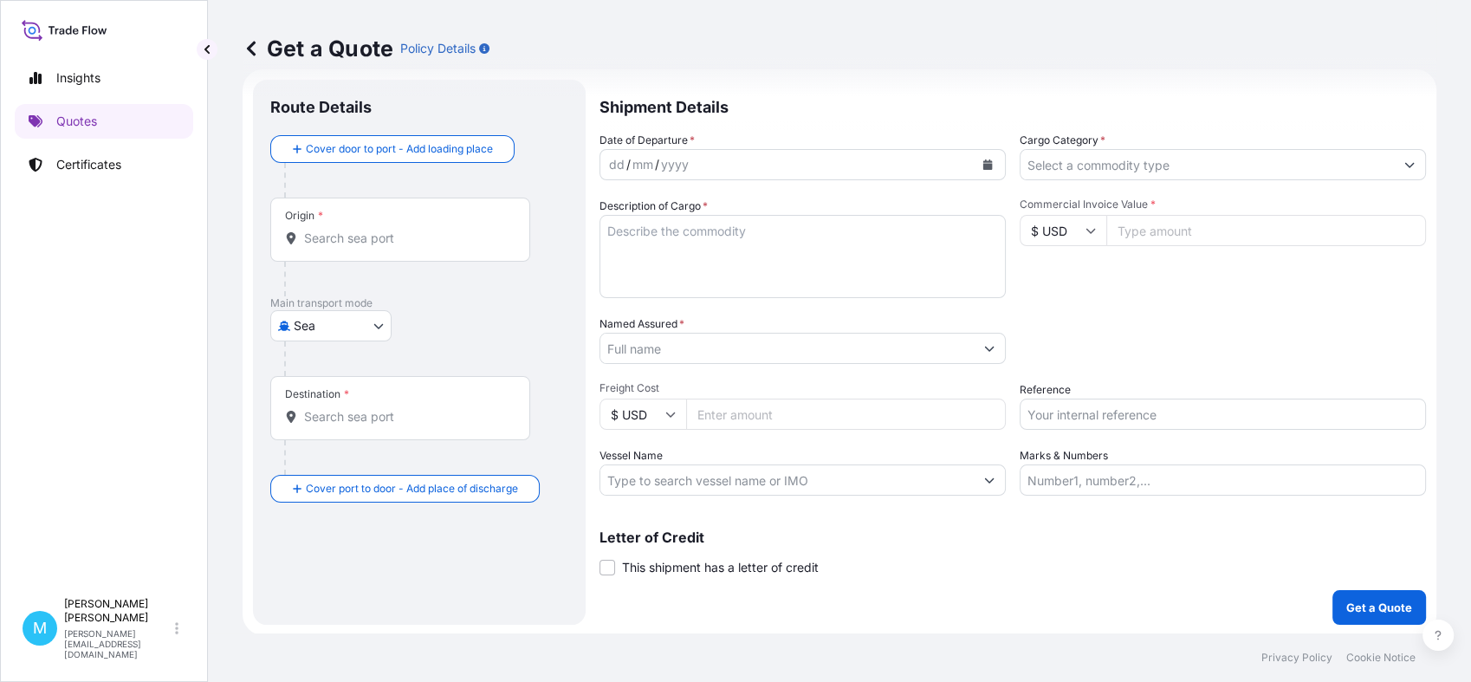
click at [346, 230] on input "Origin *" at bounding box center [406, 238] width 204 height 17
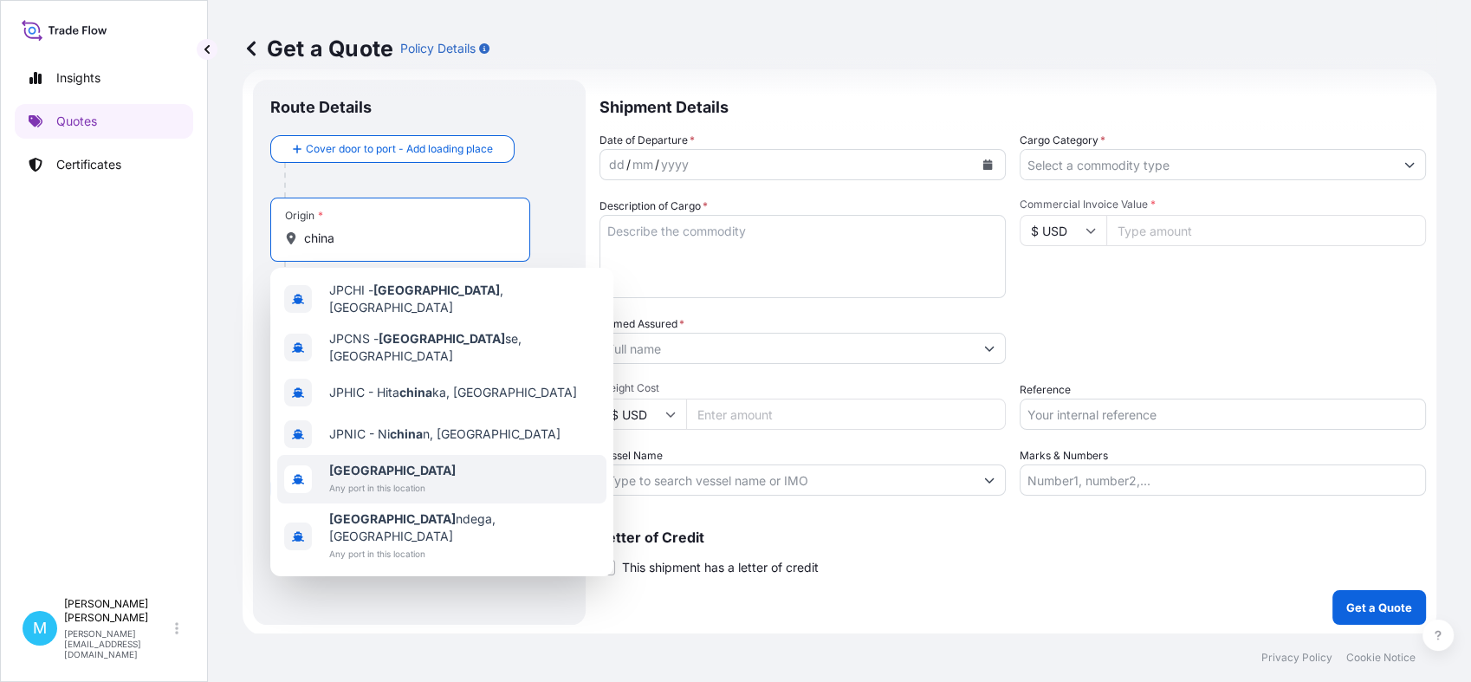
click at [374, 462] on span "[GEOGRAPHIC_DATA]" at bounding box center [392, 470] width 127 height 17
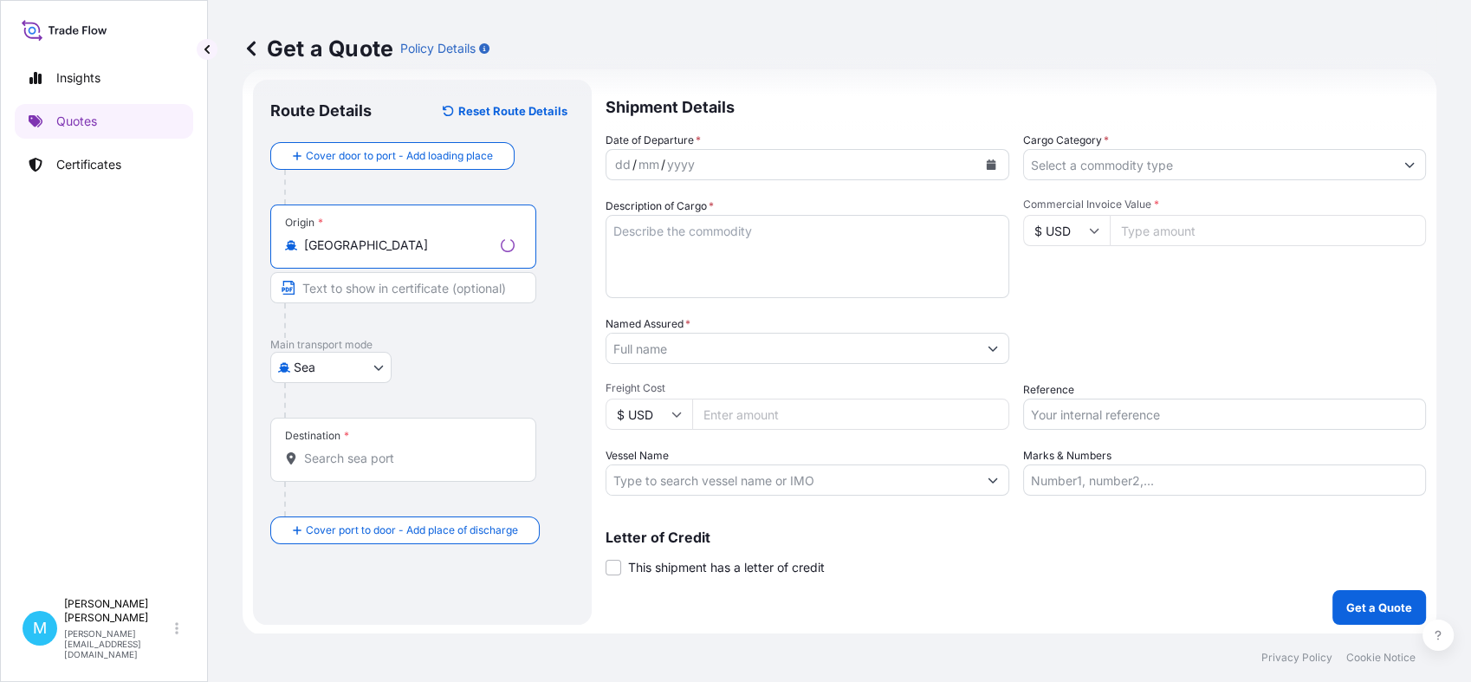
type input "[GEOGRAPHIC_DATA]"
click at [339, 457] on input "Destination *" at bounding box center [409, 458] width 211 height 17
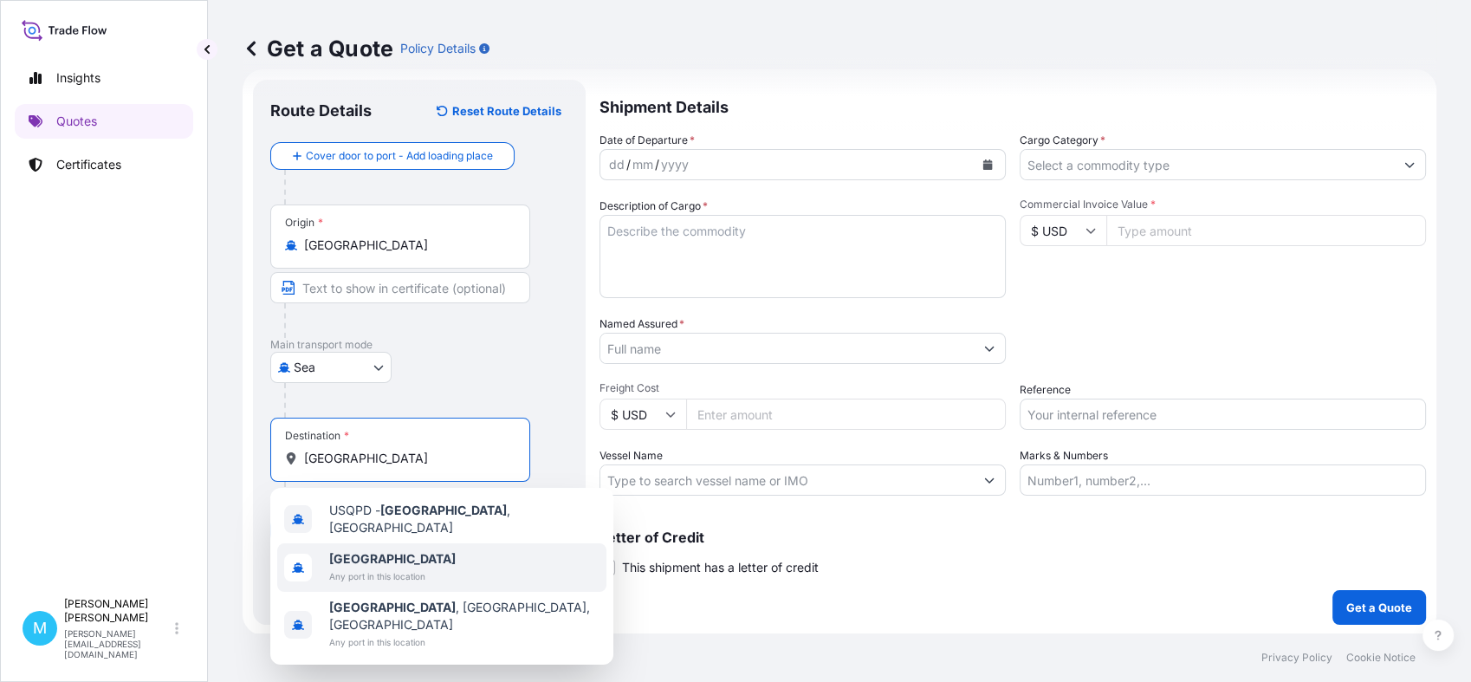
click at [366, 552] on b "[GEOGRAPHIC_DATA]" at bounding box center [392, 558] width 127 height 15
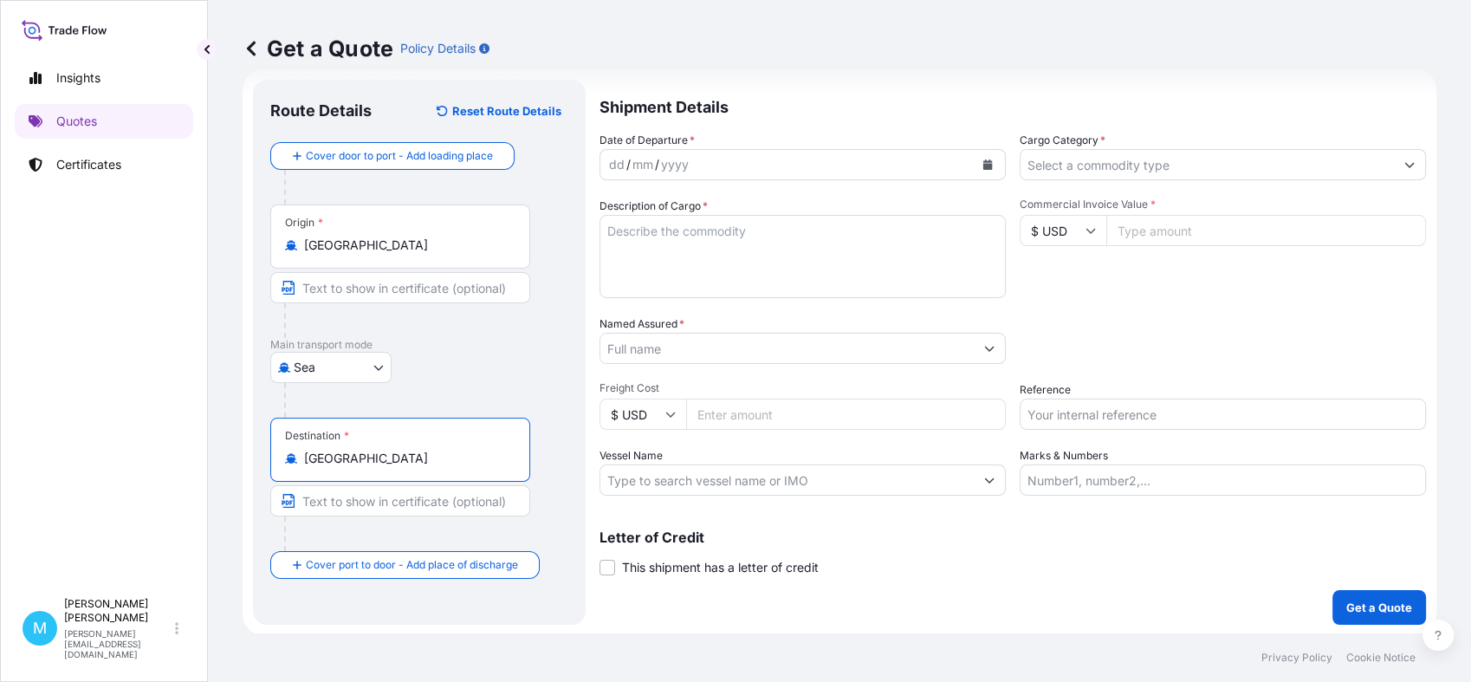
type input "[GEOGRAPHIC_DATA]"
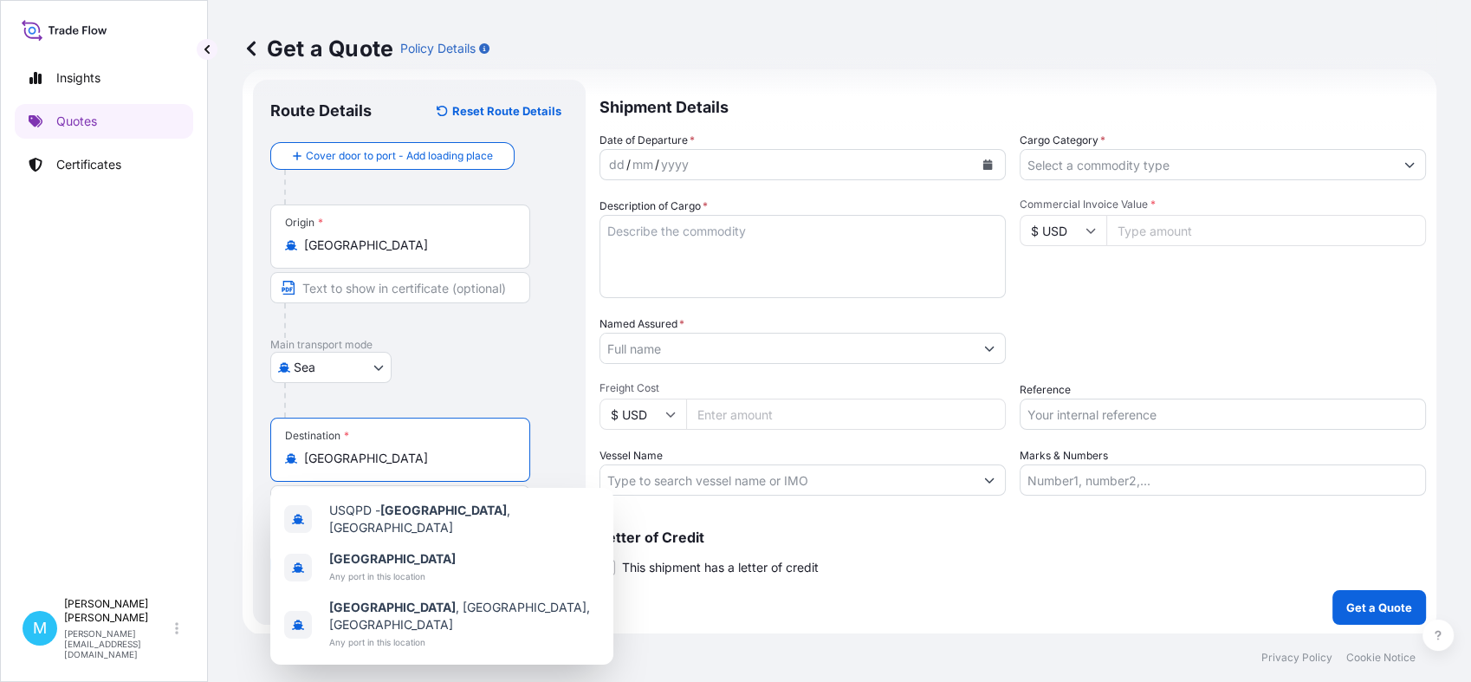
click at [985, 162] on button "Calendar" at bounding box center [988, 165] width 28 height 28
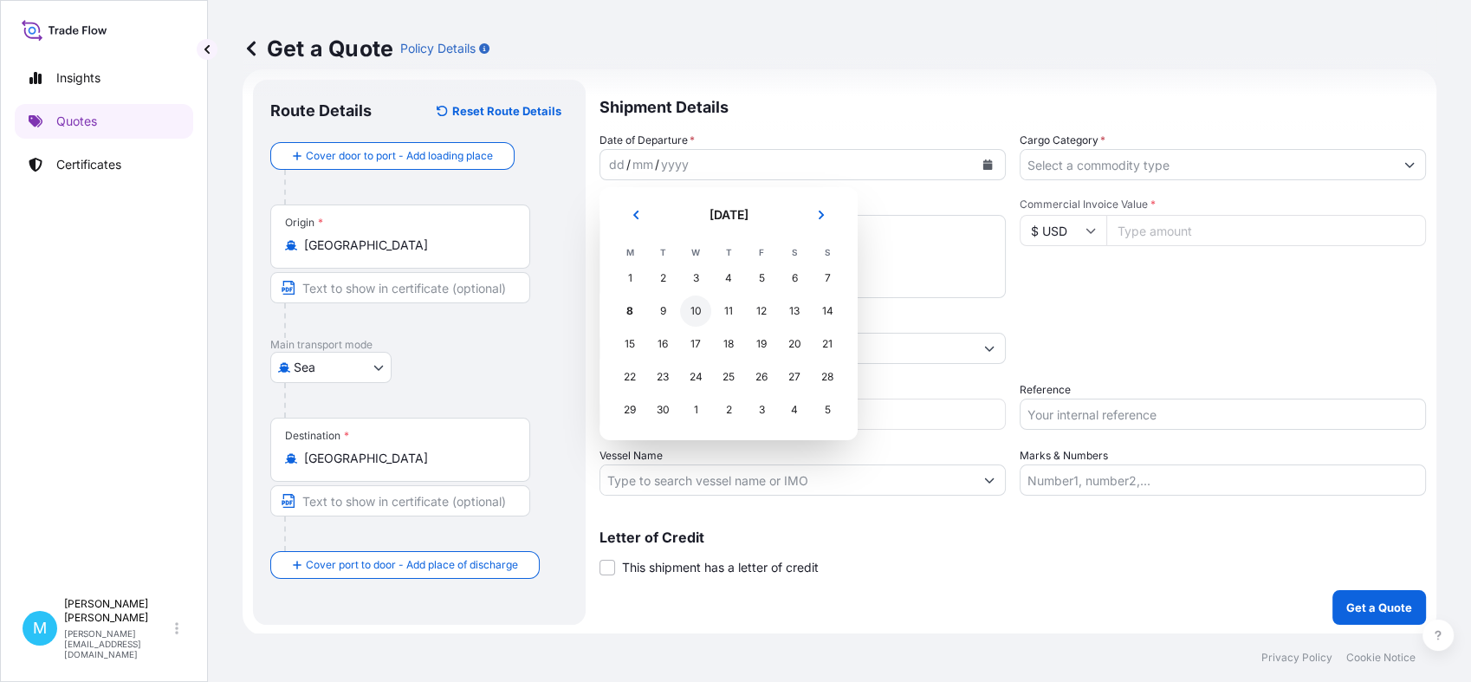
click at [694, 308] on div "10" at bounding box center [695, 310] width 31 height 31
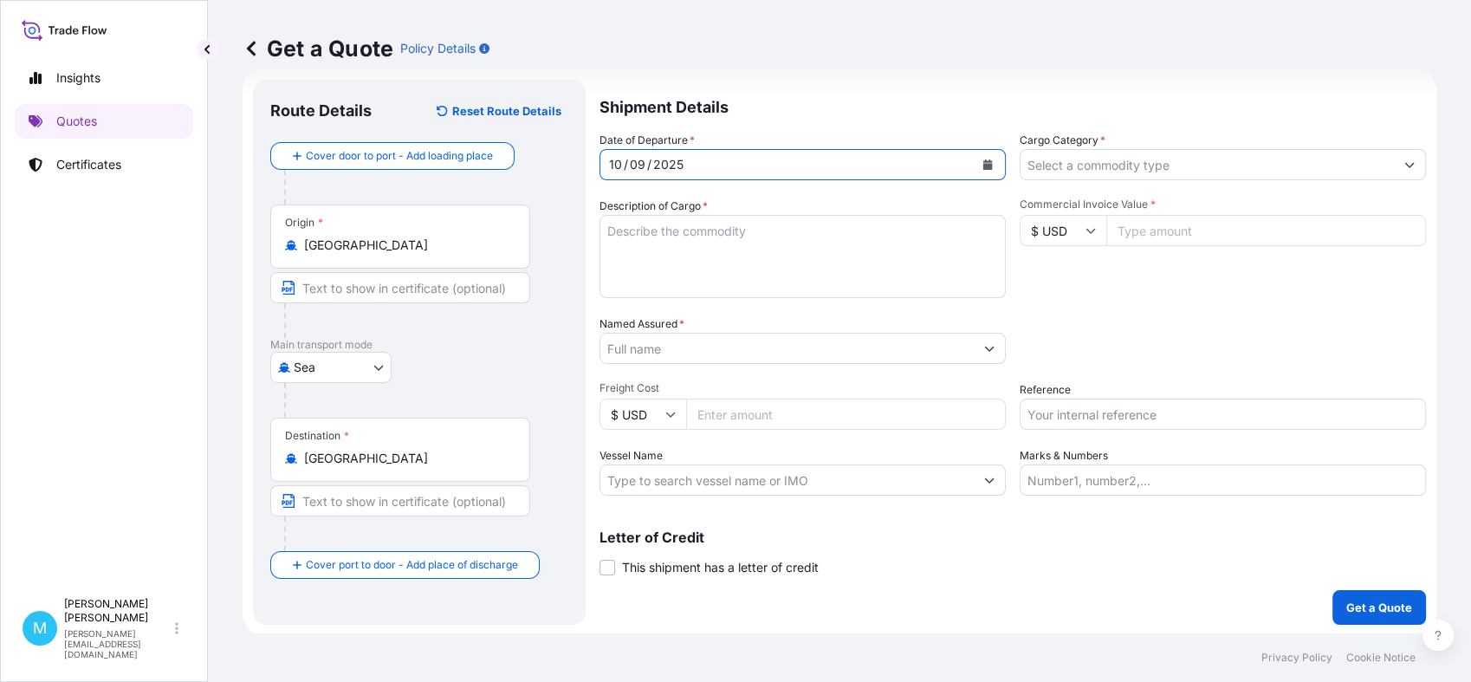
click at [638, 233] on textarea "Description of Cargo *" at bounding box center [803, 256] width 406 height 83
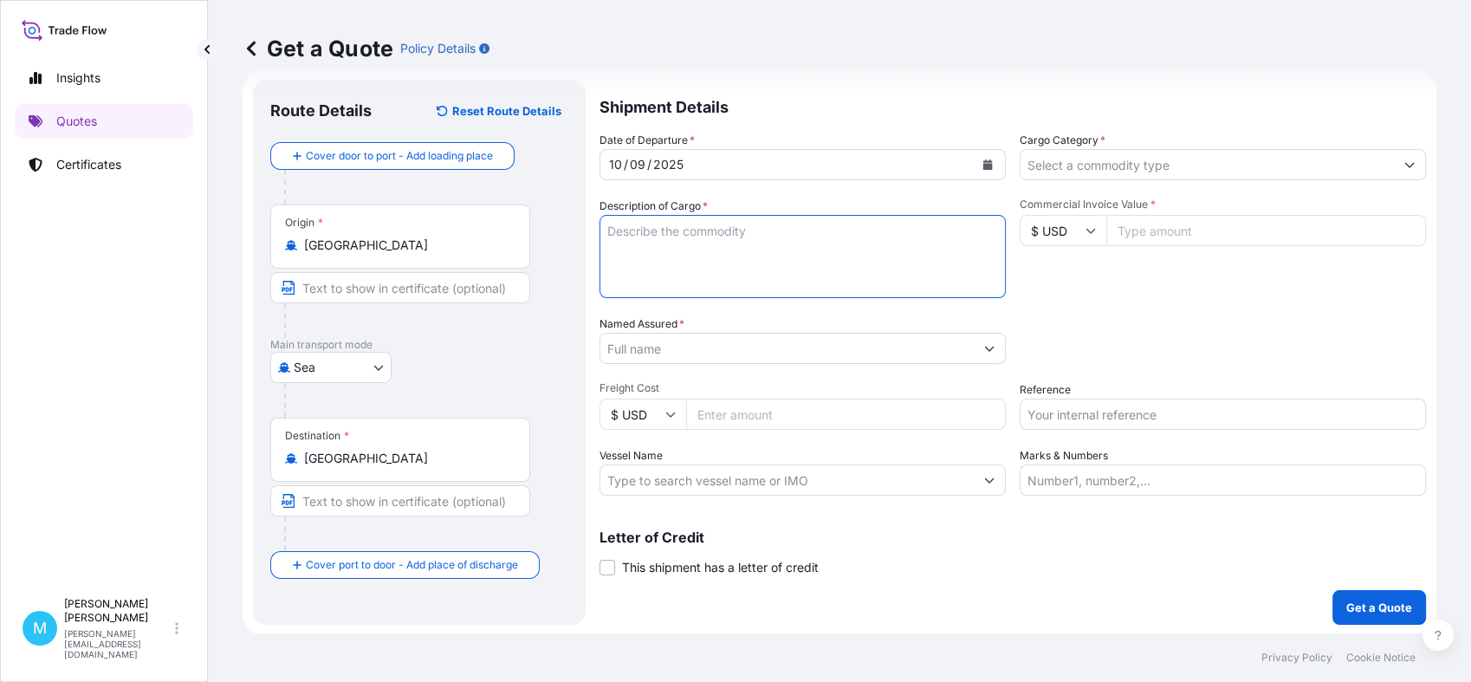
paste textarea "FLOWER BOXES"
click at [606, 227] on textarea "FLOWER BOXES" at bounding box center [803, 256] width 406 height 83
paste textarea "CSNU8232466"
type textarea "CSNU8232466 FLOWER BOXES"
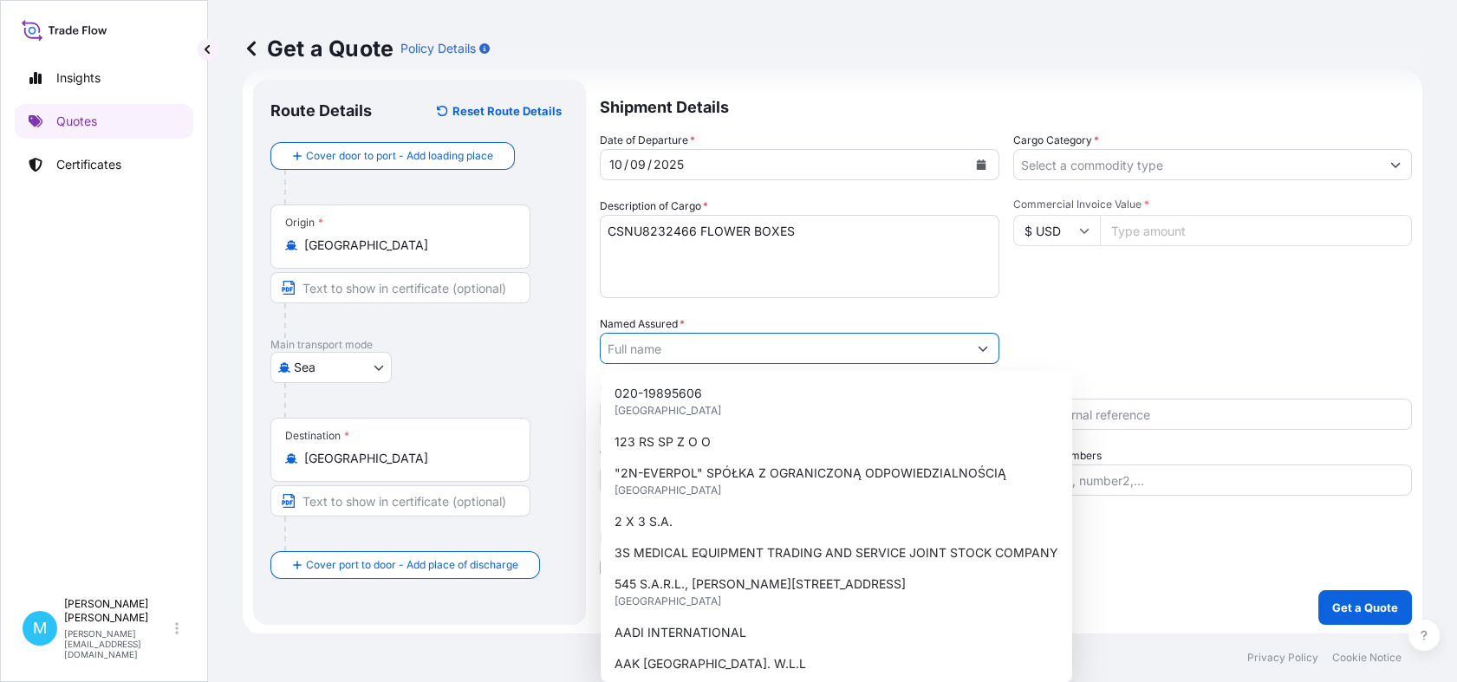
click at [641, 352] on input "Named Assured *" at bounding box center [783, 348] width 367 height 31
paste input "FLOWER ISLAND"
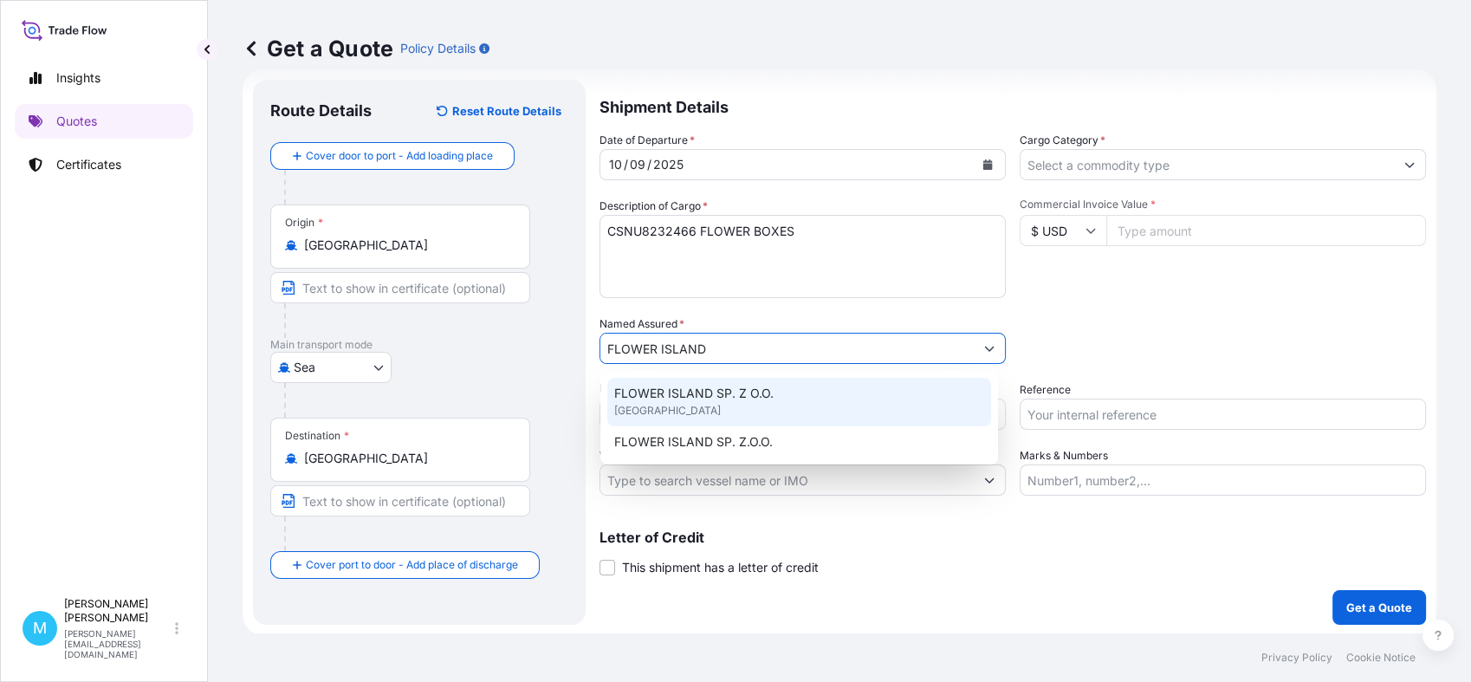
click at [694, 381] on div "FLOWER ISLAND SP. Z O.O. [GEOGRAPHIC_DATA]" at bounding box center [799, 402] width 384 height 49
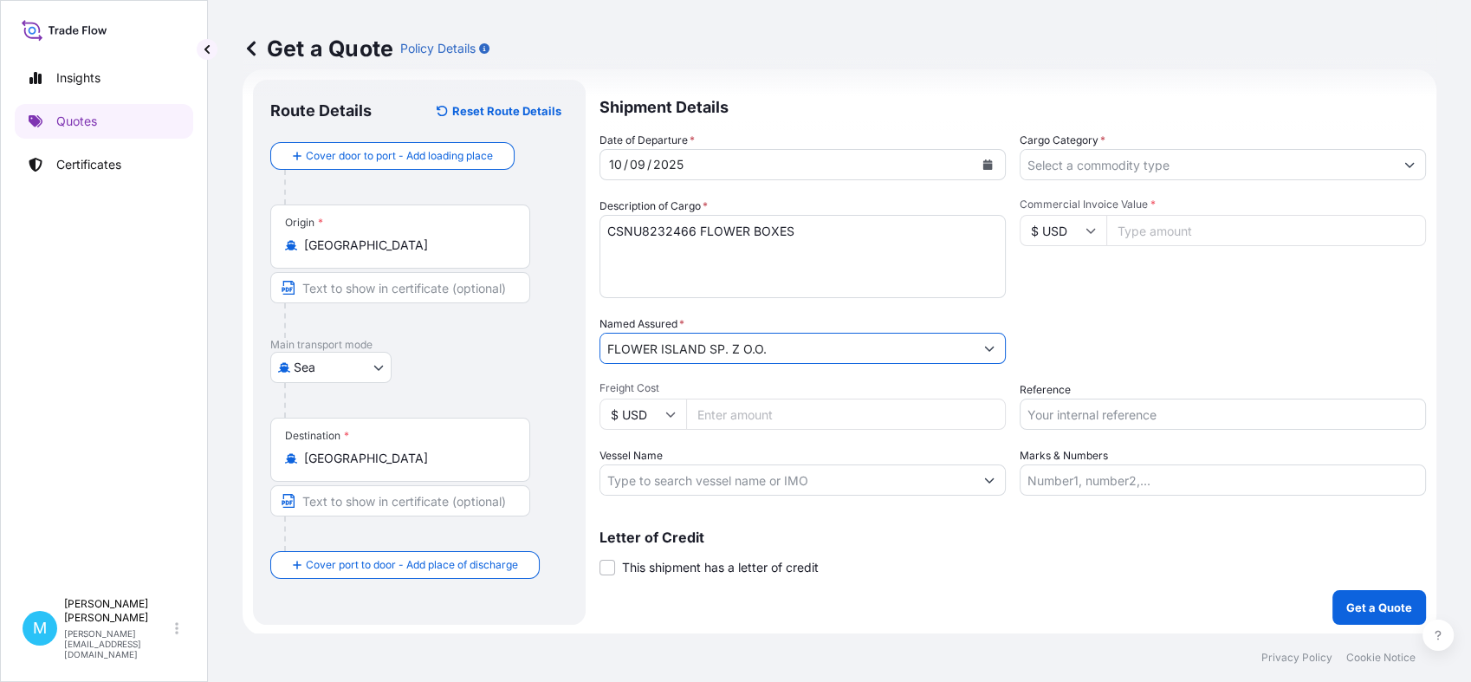
type input "FLOWER ISLAND SP. Z O.O."
click at [1109, 165] on input "Cargo Category *" at bounding box center [1207, 164] width 373 height 31
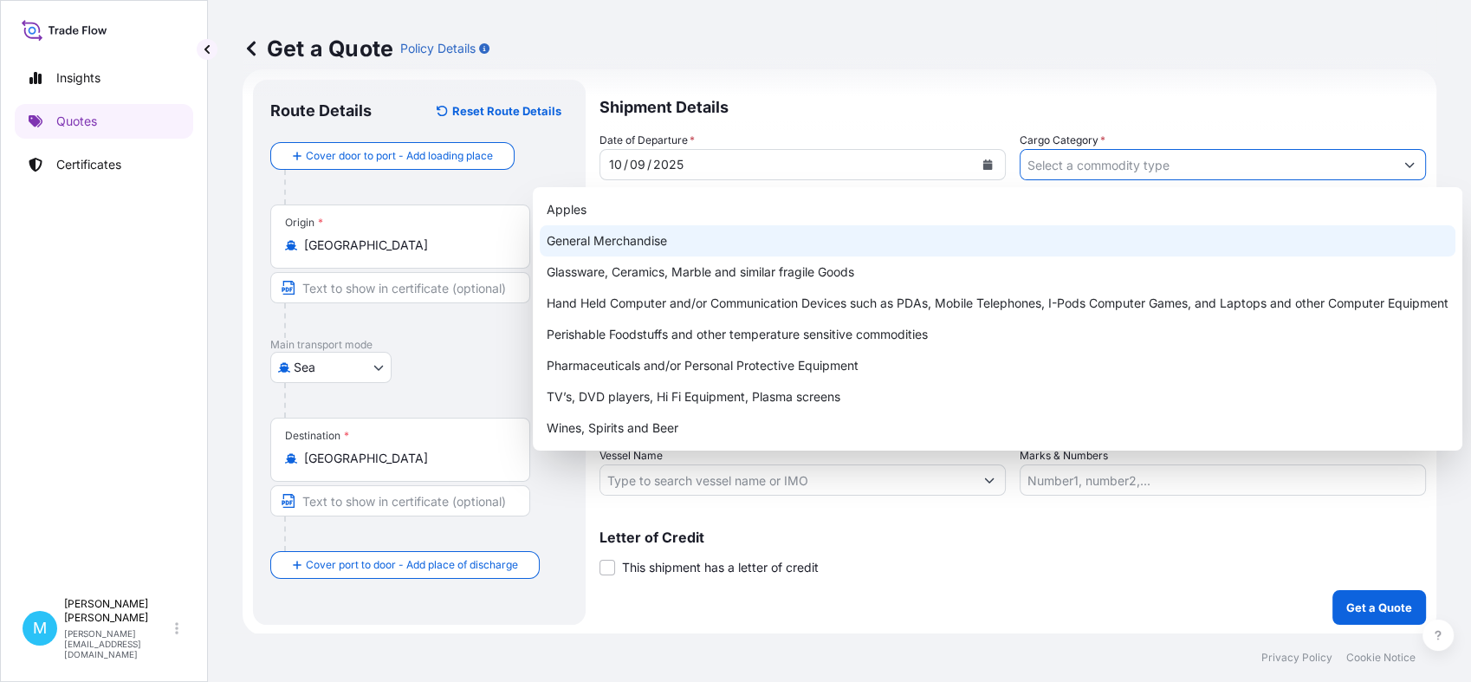
click at [661, 230] on div "General Merchandise" at bounding box center [998, 240] width 916 height 31
type input "General Merchandise"
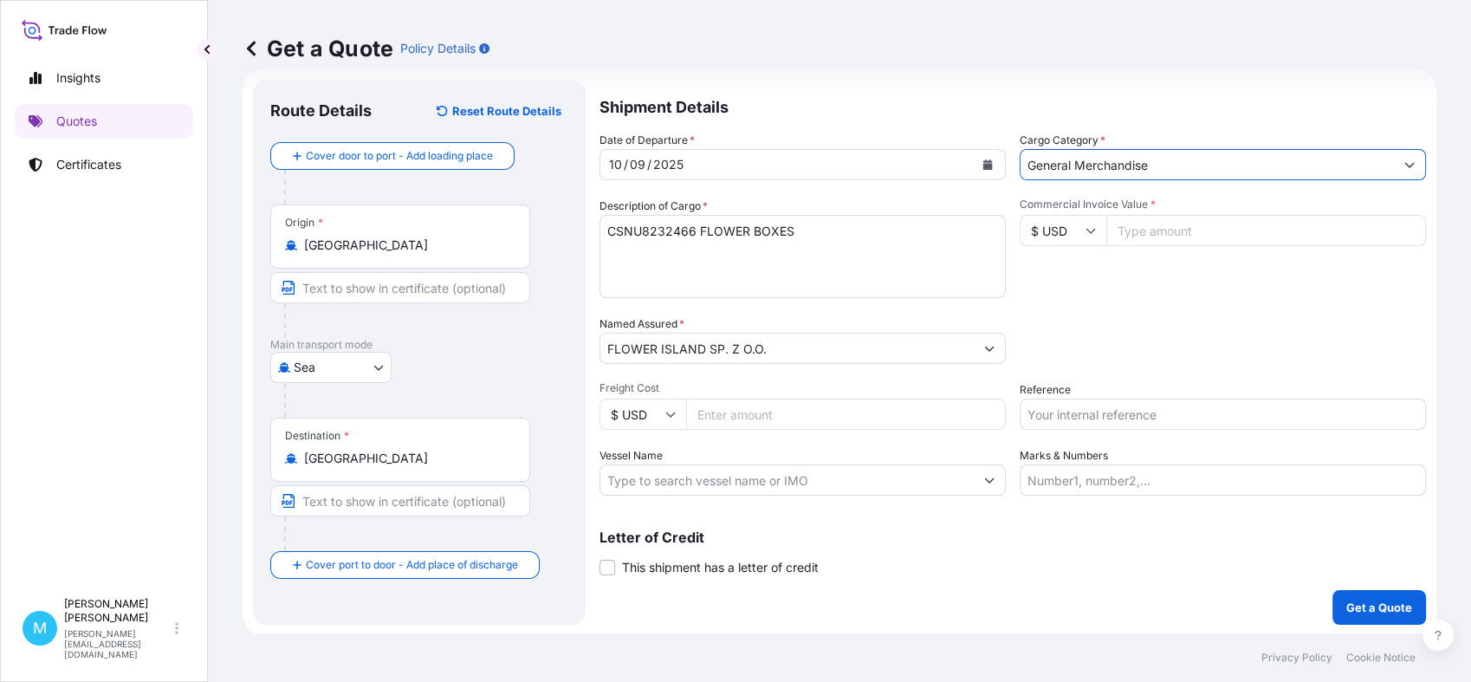
click at [1151, 232] on input "Commercial Invoice Value *" at bounding box center [1267, 230] width 320 height 31
paste input "18163.20"
type input "18163.20"
click at [1074, 416] on input "Reference" at bounding box center [1223, 414] width 406 height 31
paste input "S02038826"
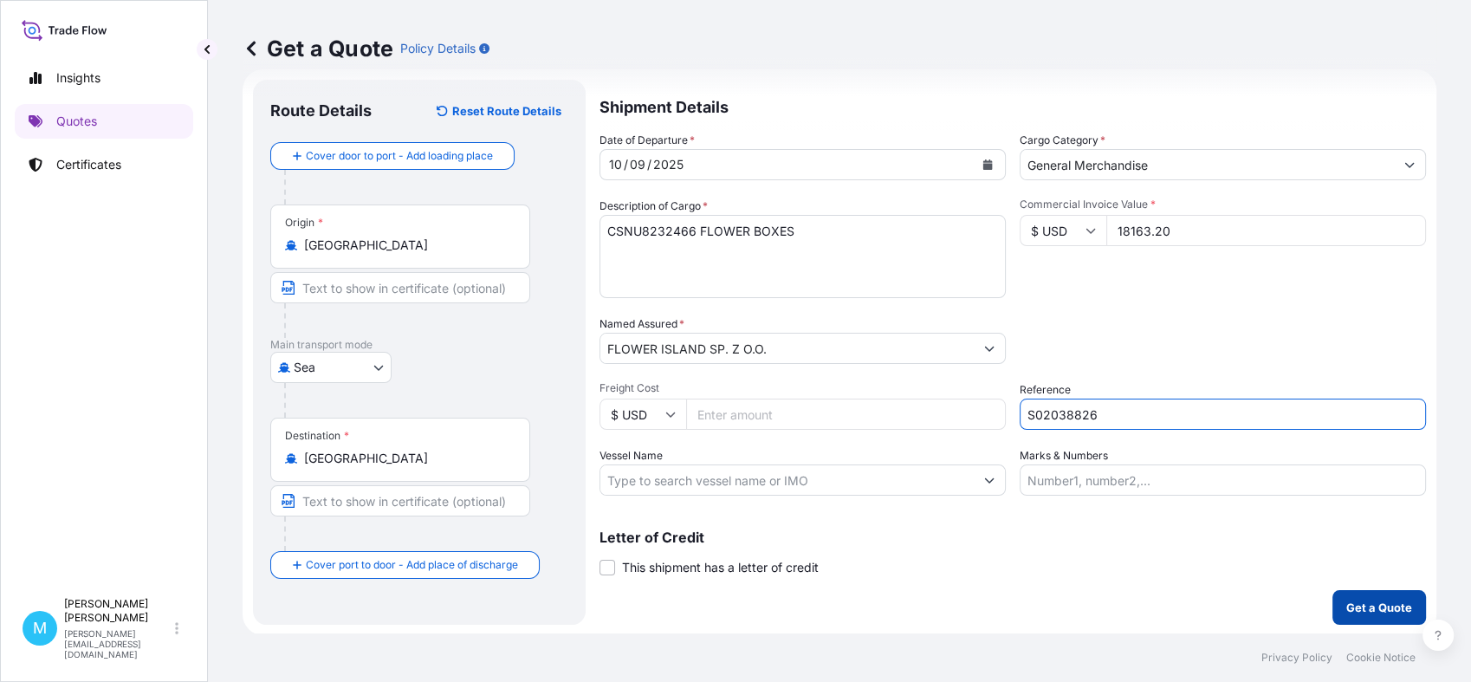
type input "S02038826"
click at [1347, 603] on p "Get a Quote" at bounding box center [1380, 607] width 66 height 17
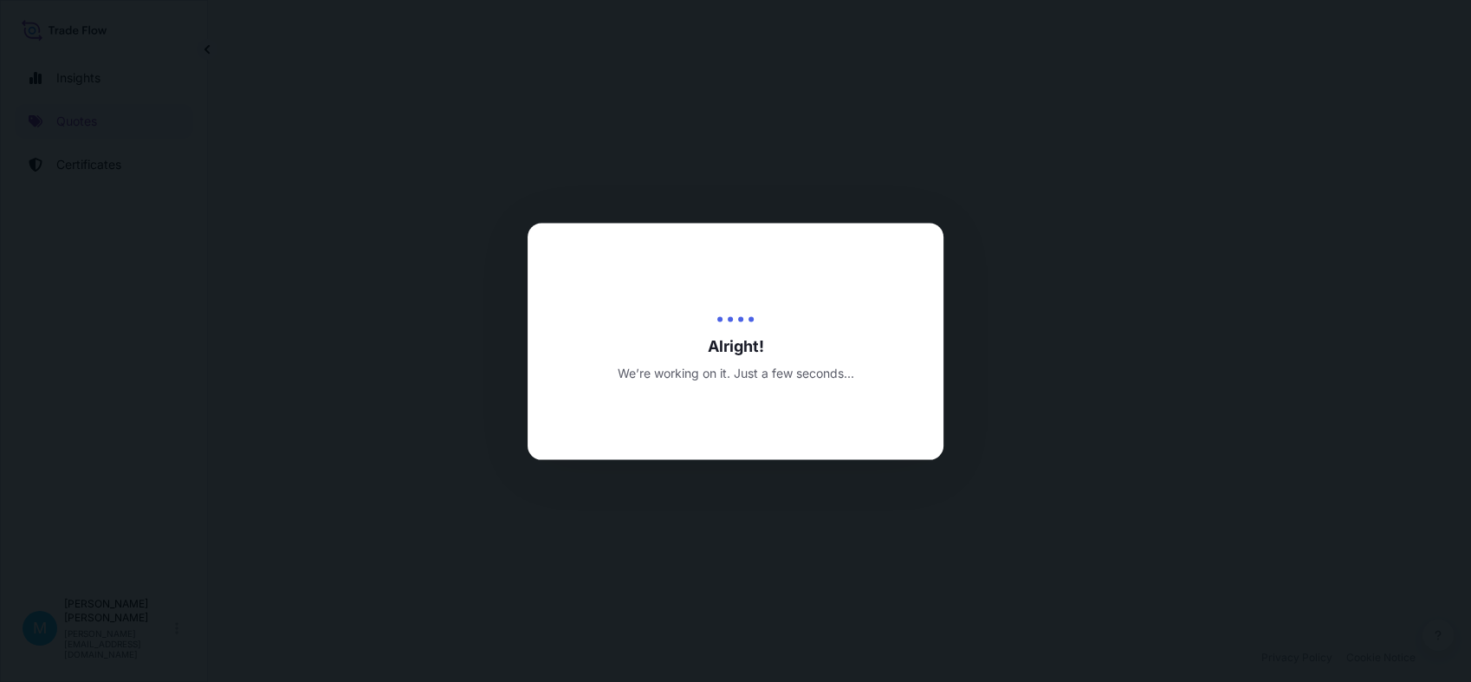
select select "Sea"
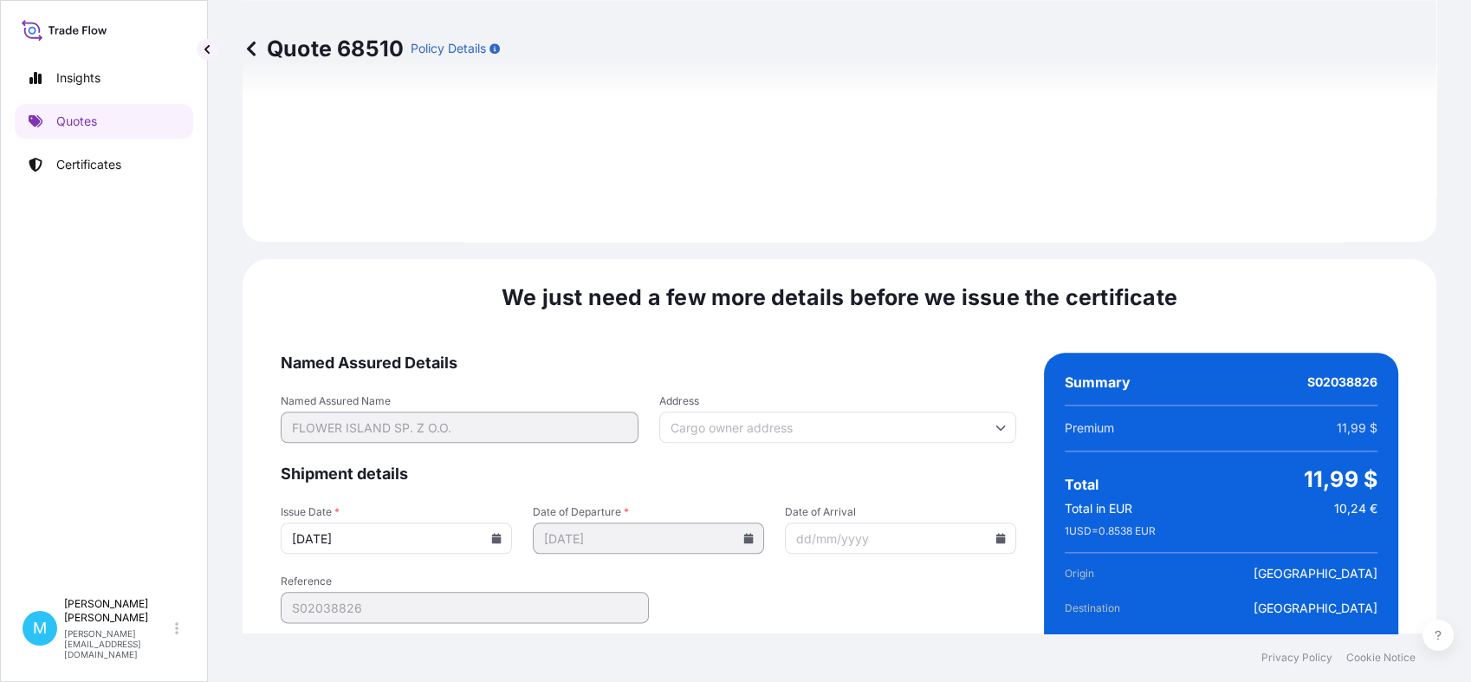
scroll to position [1962, 0]
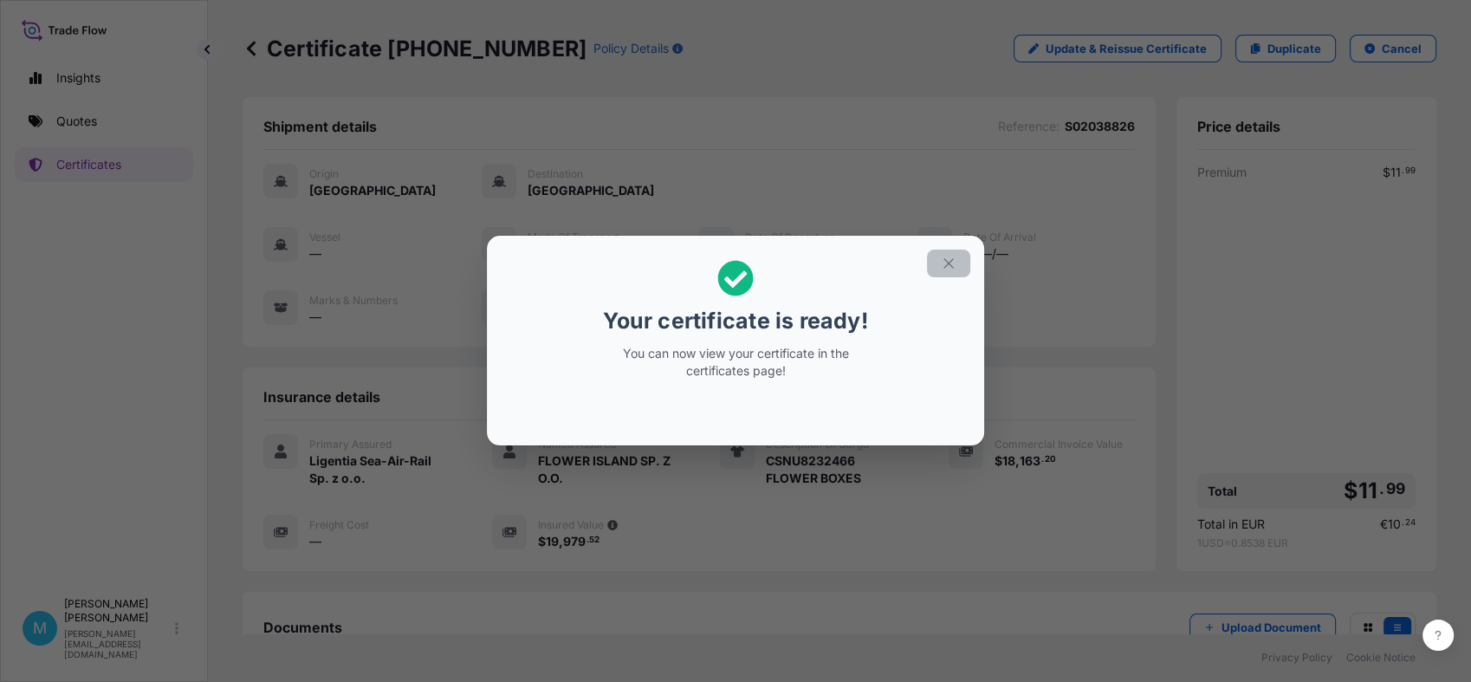
click at [957, 259] on button "button" at bounding box center [948, 264] width 43 height 28
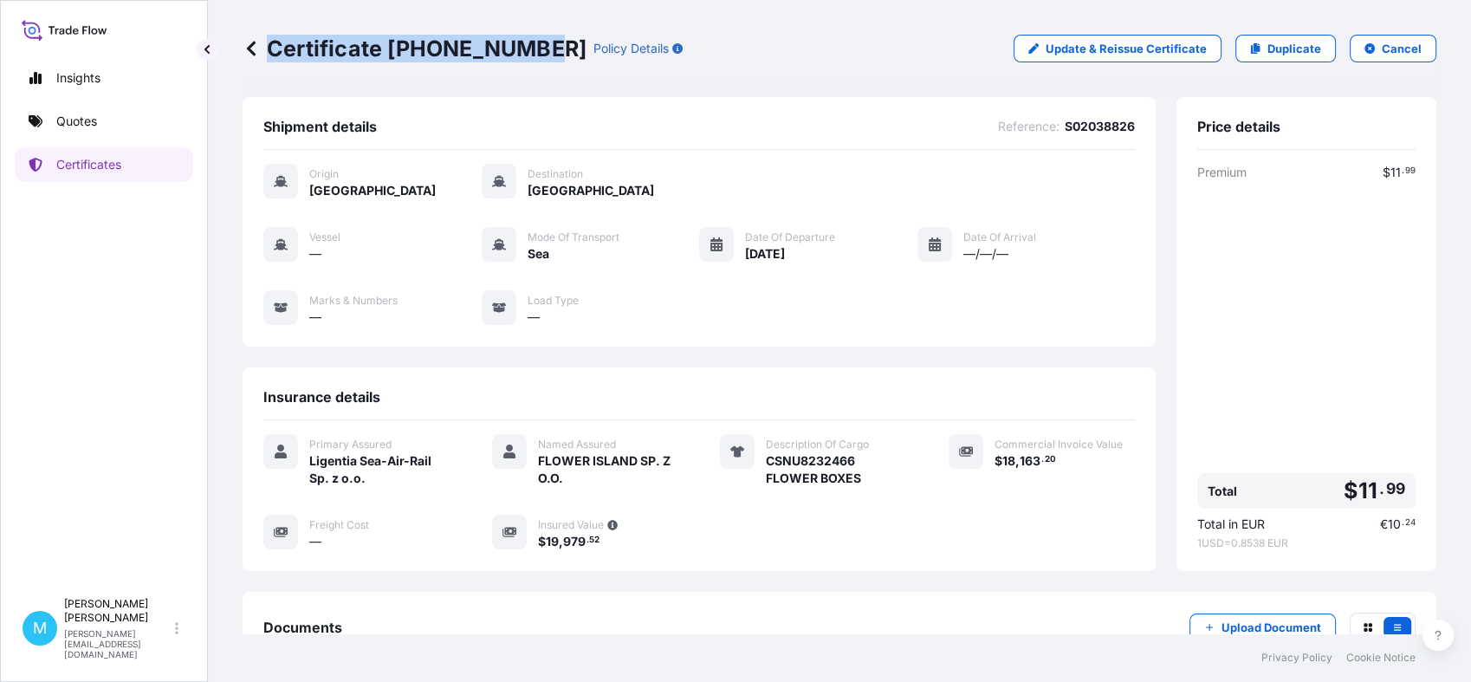
drag, startPoint x: 535, startPoint y: 42, endPoint x: 270, endPoint y: 40, distance: 264.3
click at [270, 40] on p "Certificate [PHONE_NUMBER]" at bounding box center [415, 49] width 344 height 28
copy p "Certificate [PHONE_NUMBER]"
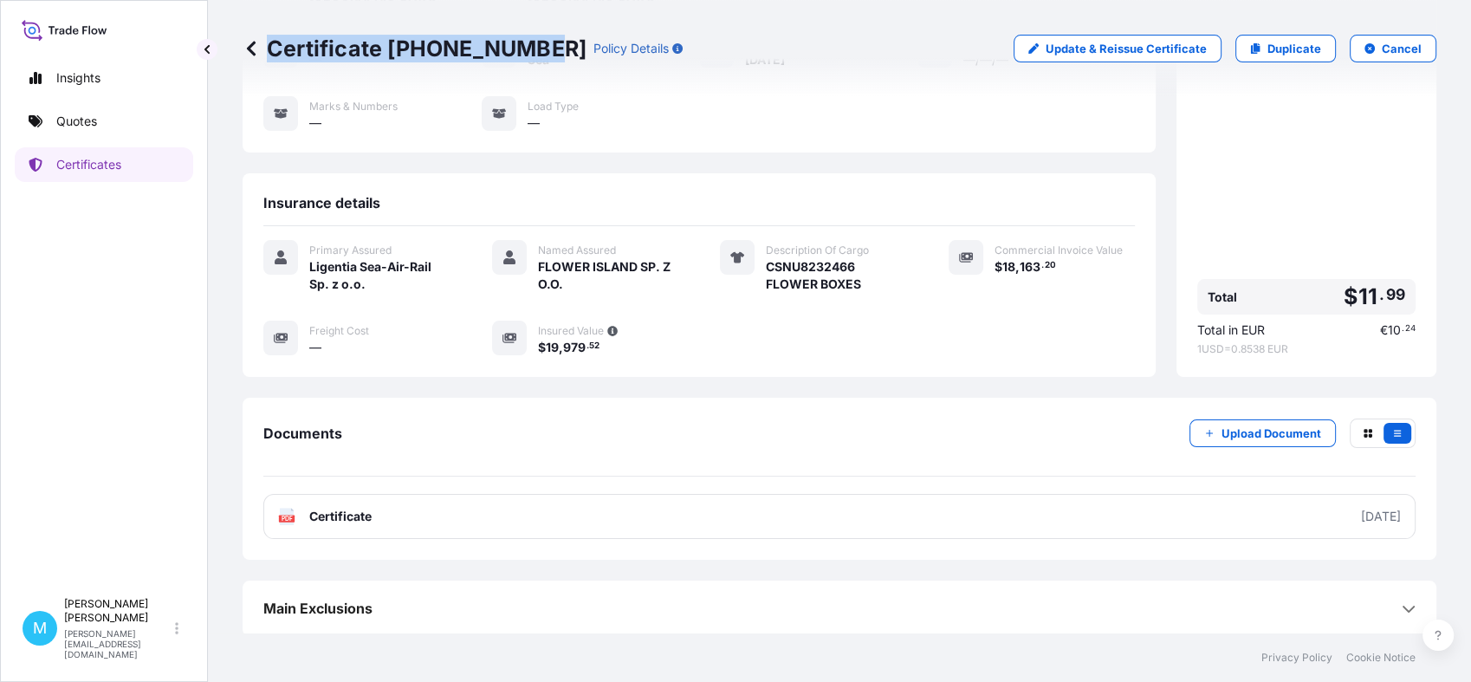
scroll to position [196, 0]
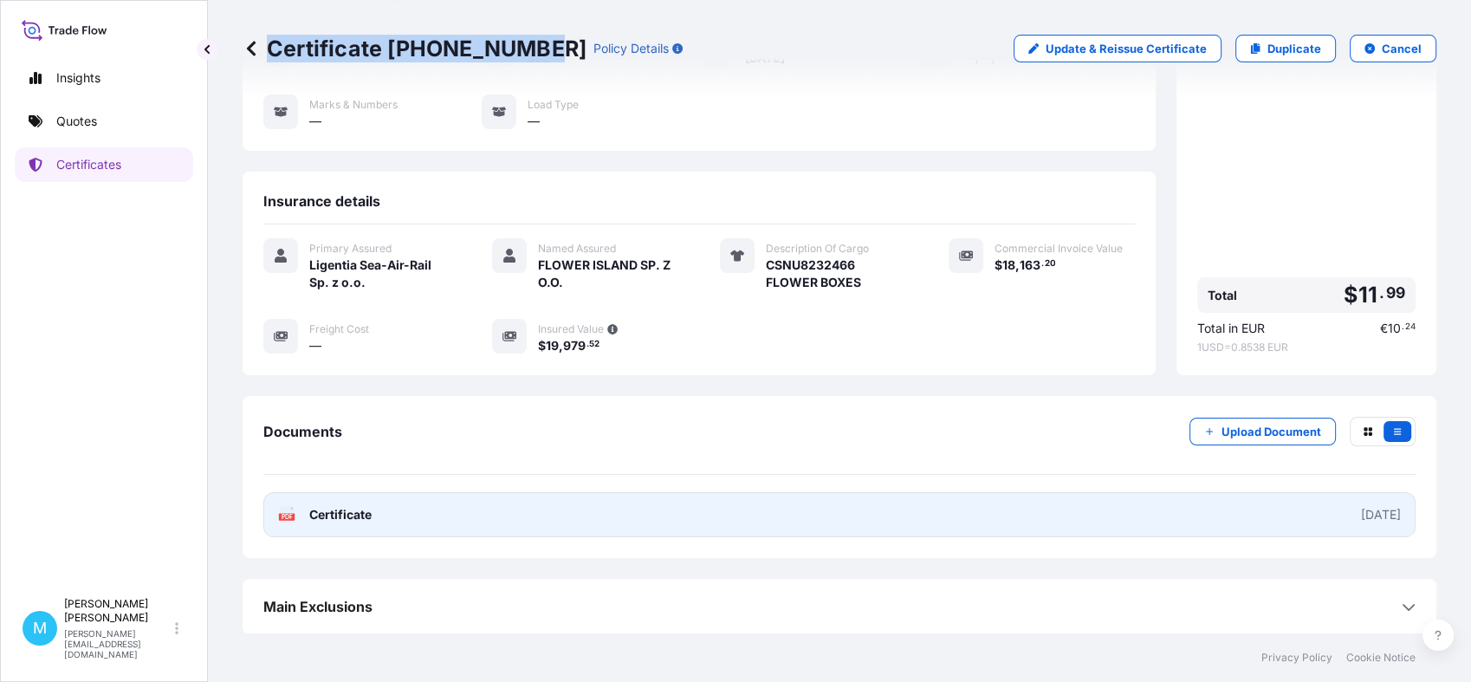
click at [788, 515] on link "PDF Certificate [DATE]" at bounding box center [839, 514] width 1152 height 45
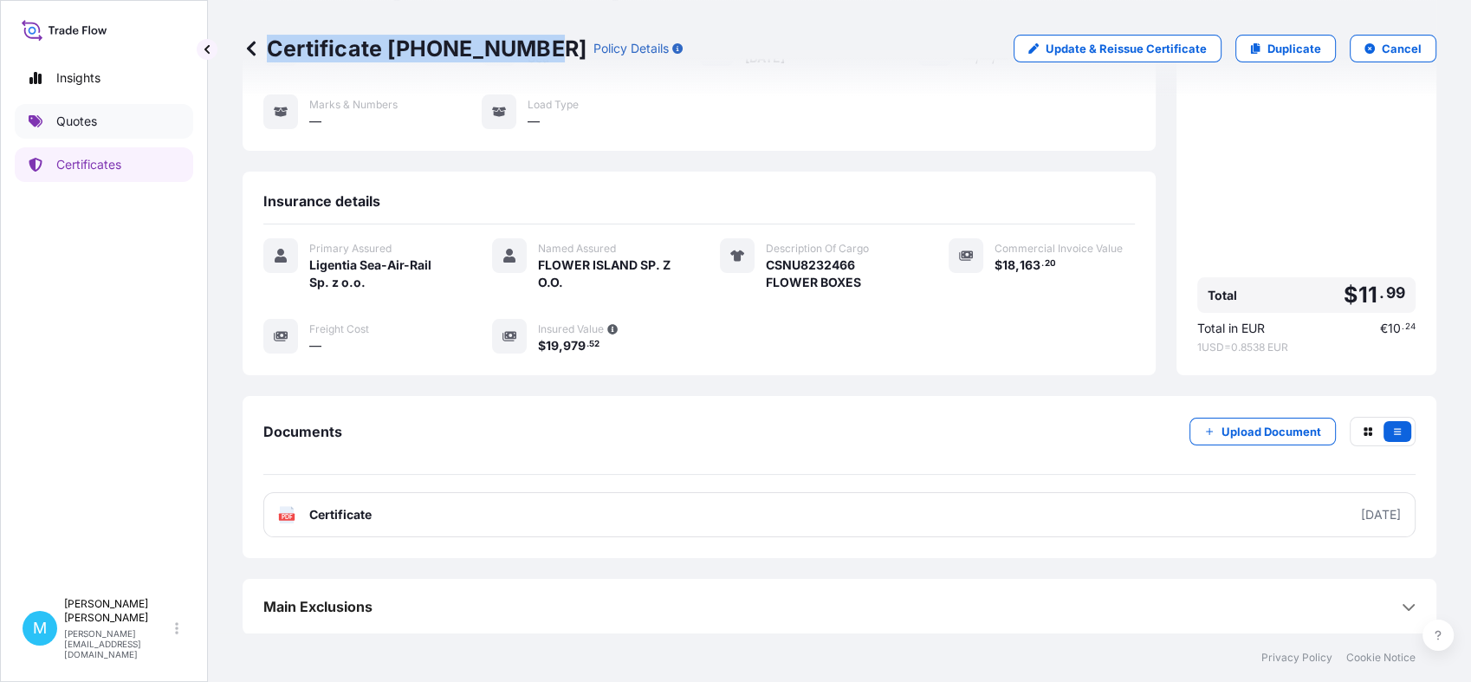
click at [86, 121] on p "Quotes" at bounding box center [76, 121] width 41 height 17
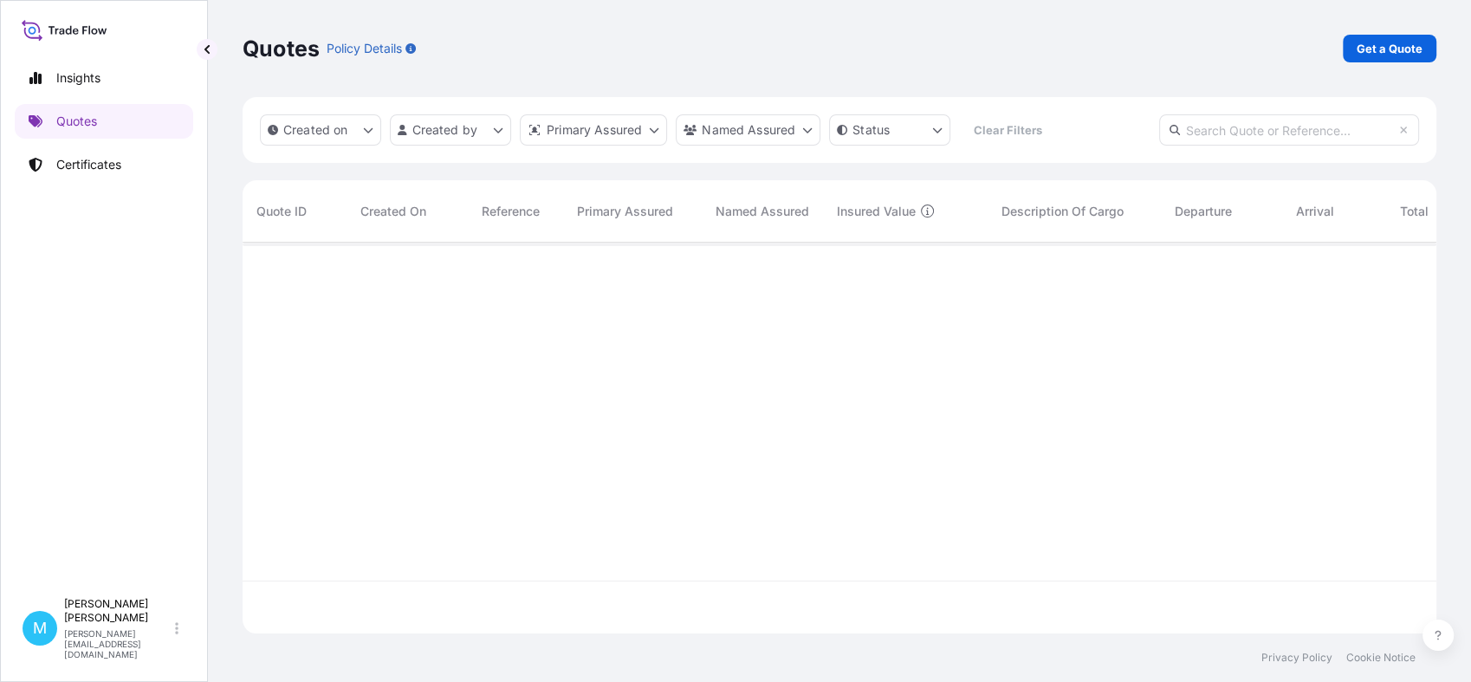
scroll to position [385, 1178]
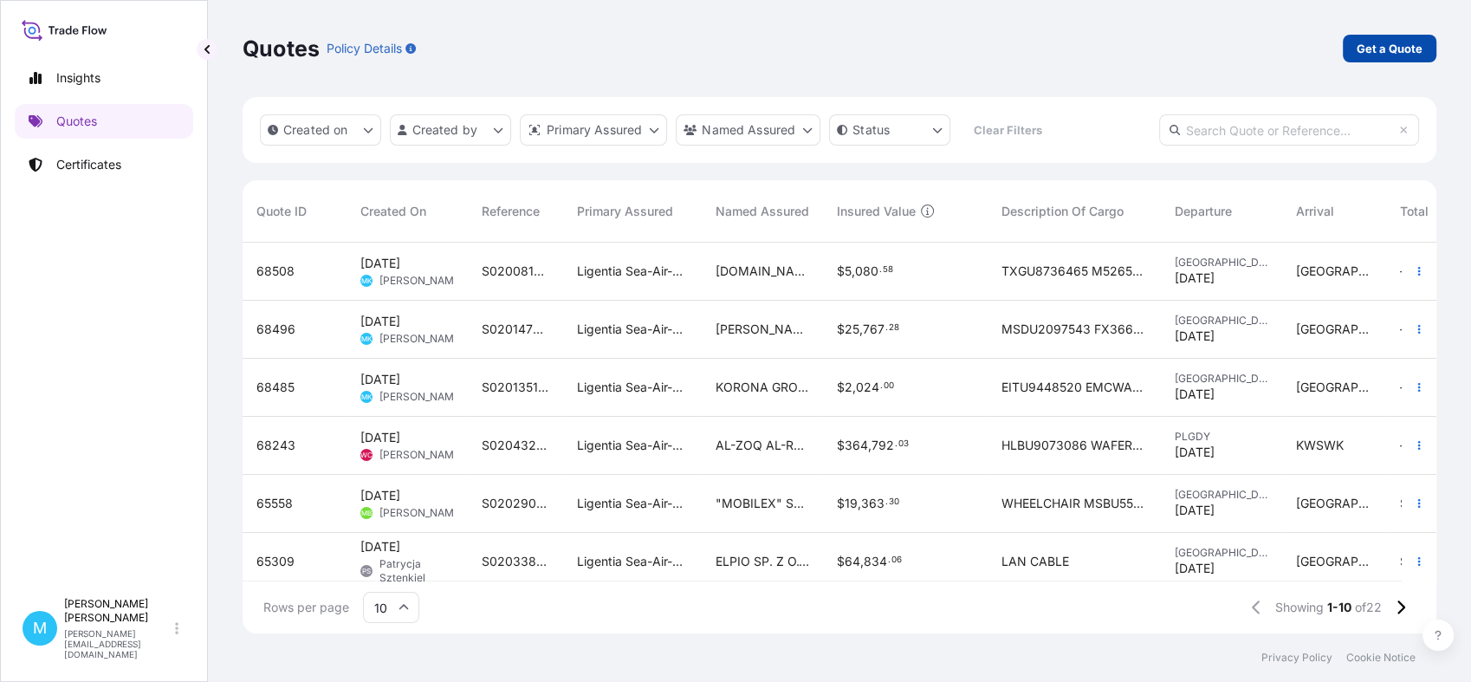
click at [1379, 44] on p "Get a Quote" at bounding box center [1390, 48] width 66 height 17
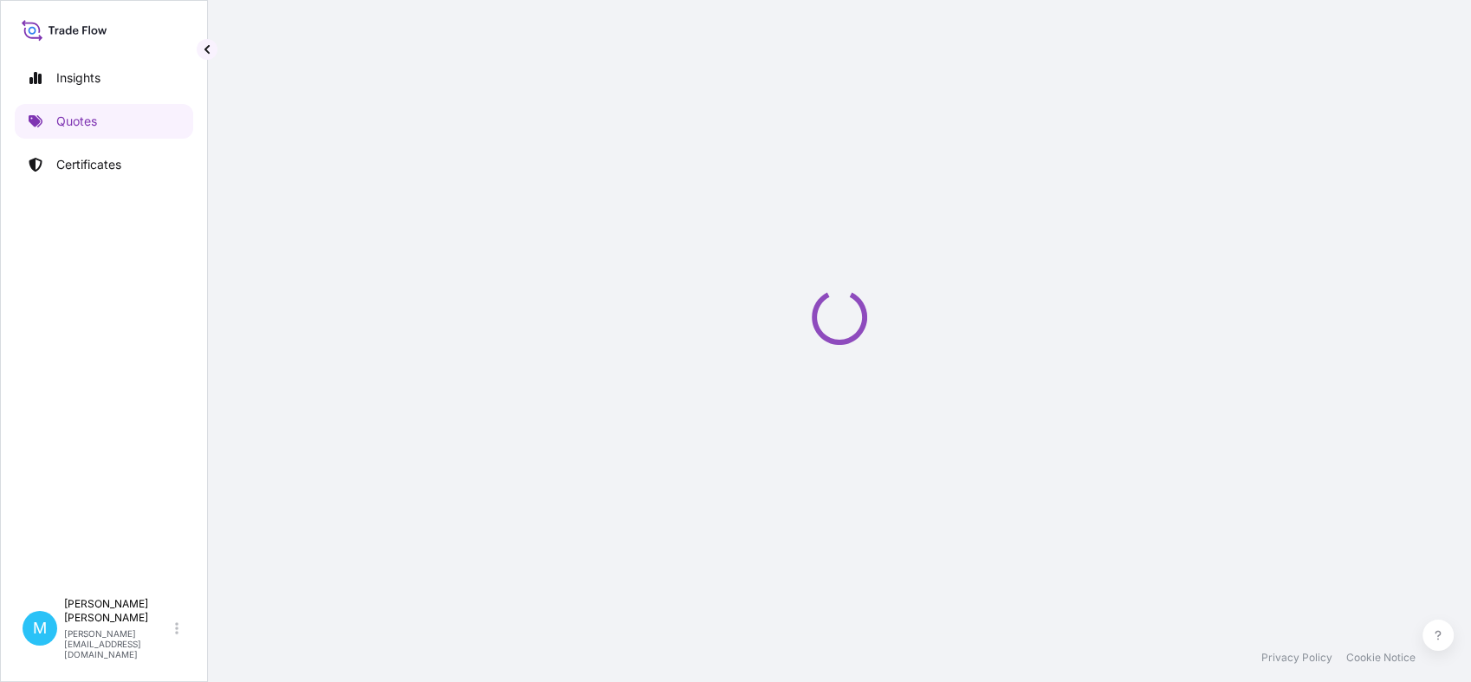
select select "Sea"
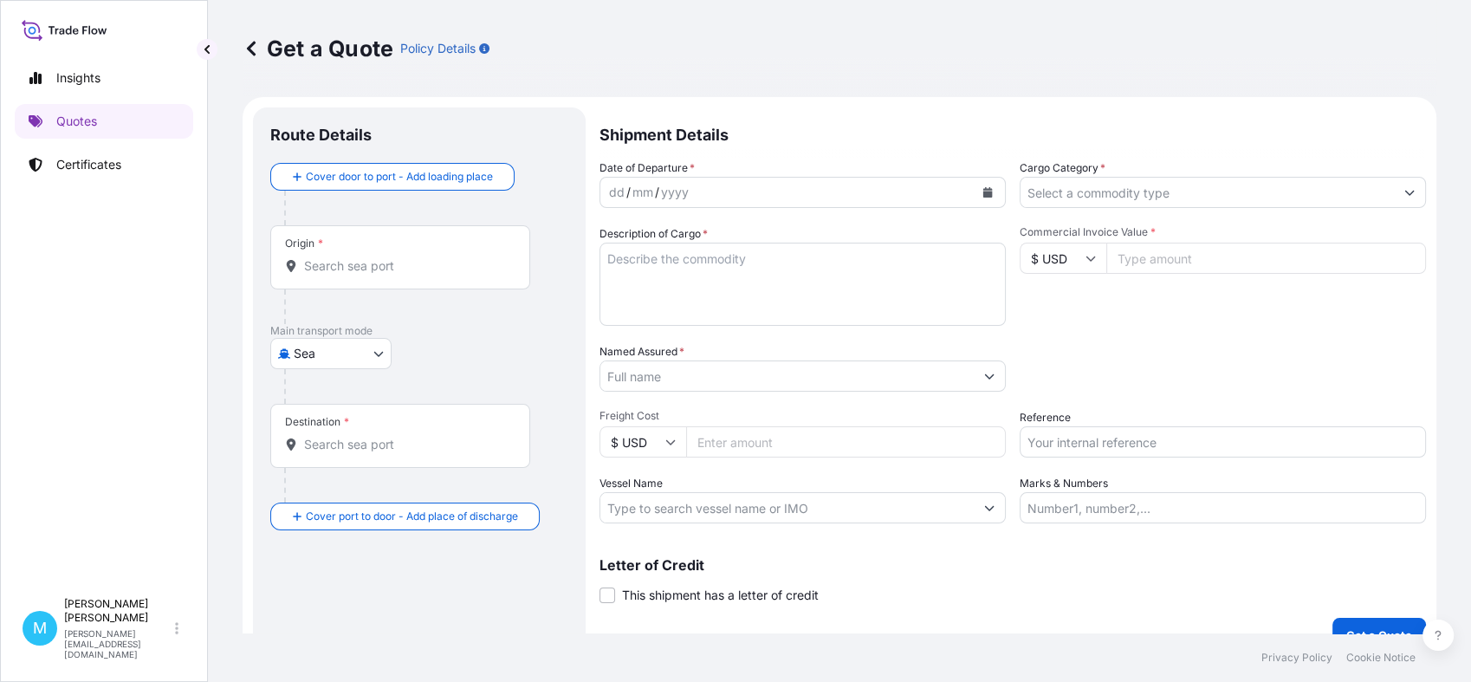
scroll to position [28, 0]
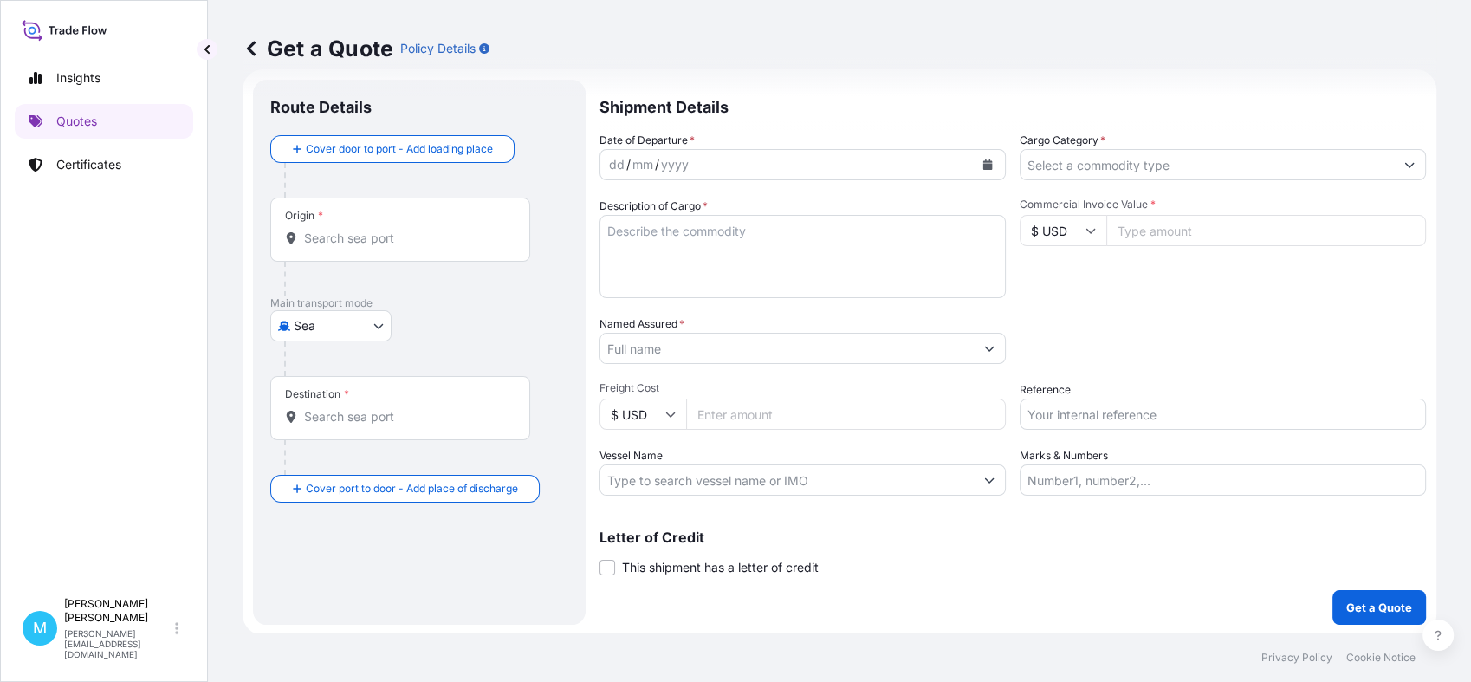
click at [374, 237] on input "Origin *" at bounding box center [406, 238] width 204 height 17
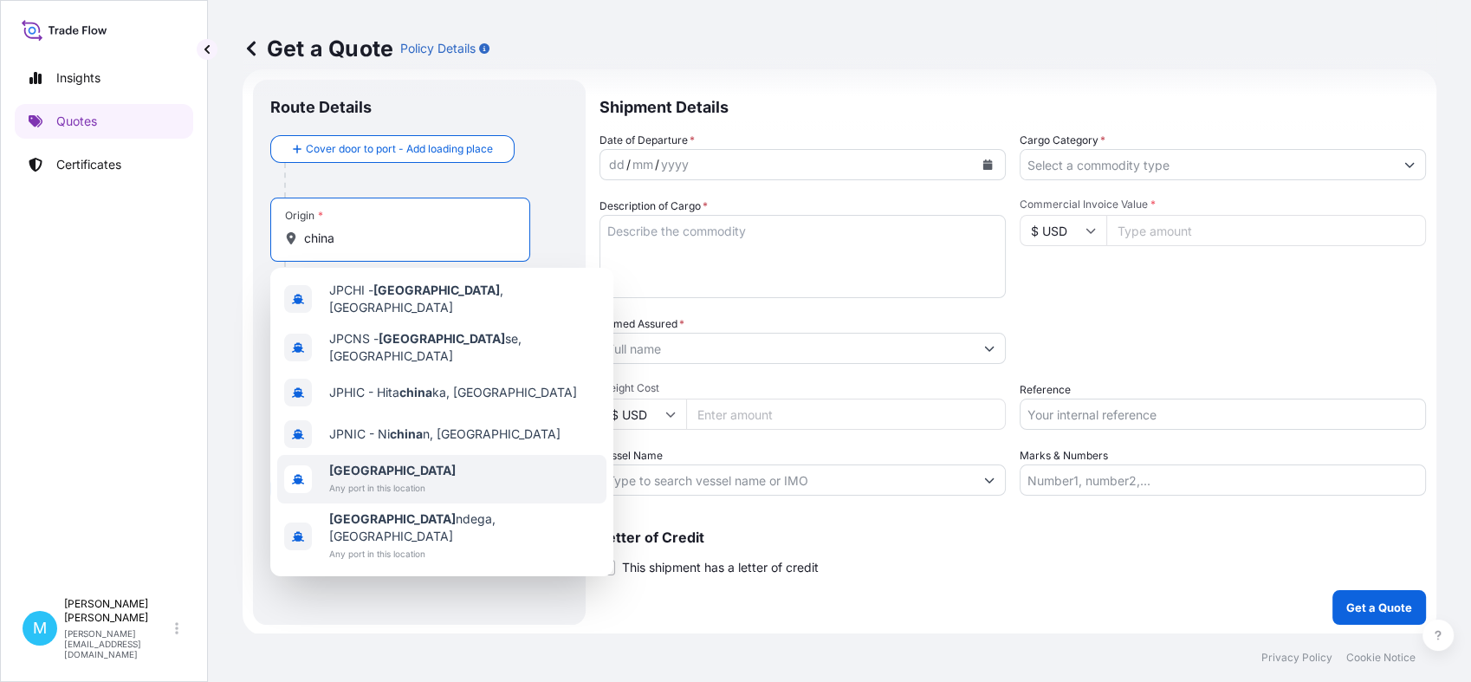
click at [404, 462] on span "[GEOGRAPHIC_DATA]" at bounding box center [392, 470] width 127 height 17
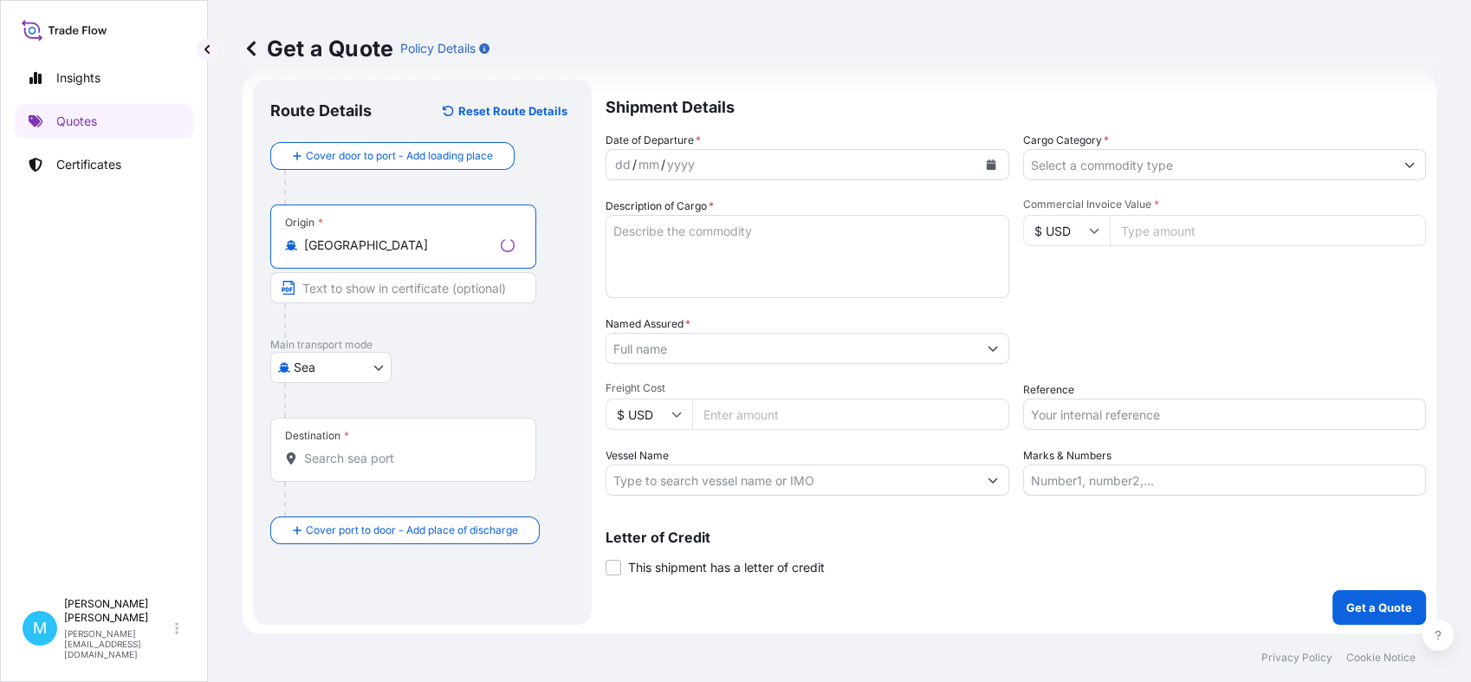
type input "[GEOGRAPHIC_DATA]"
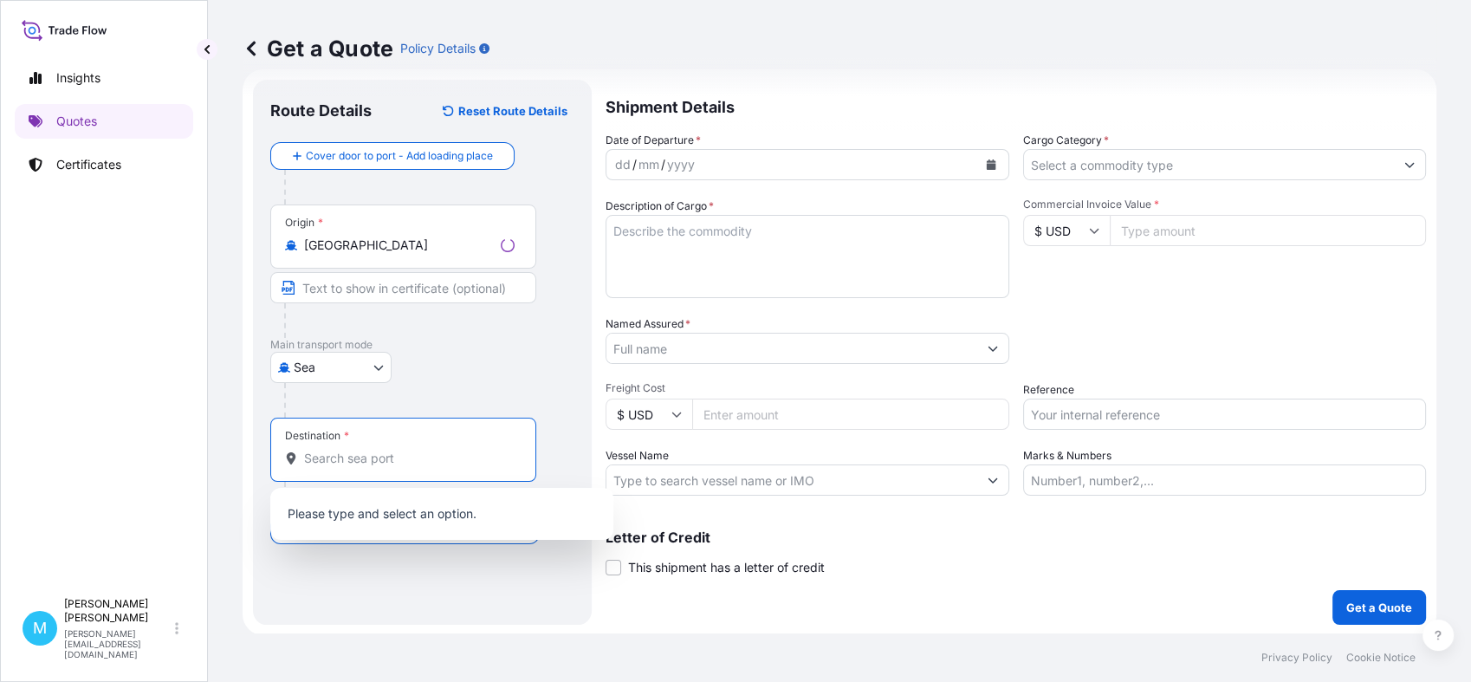
click at [344, 455] on input "Destination *" at bounding box center [409, 458] width 211 height 17
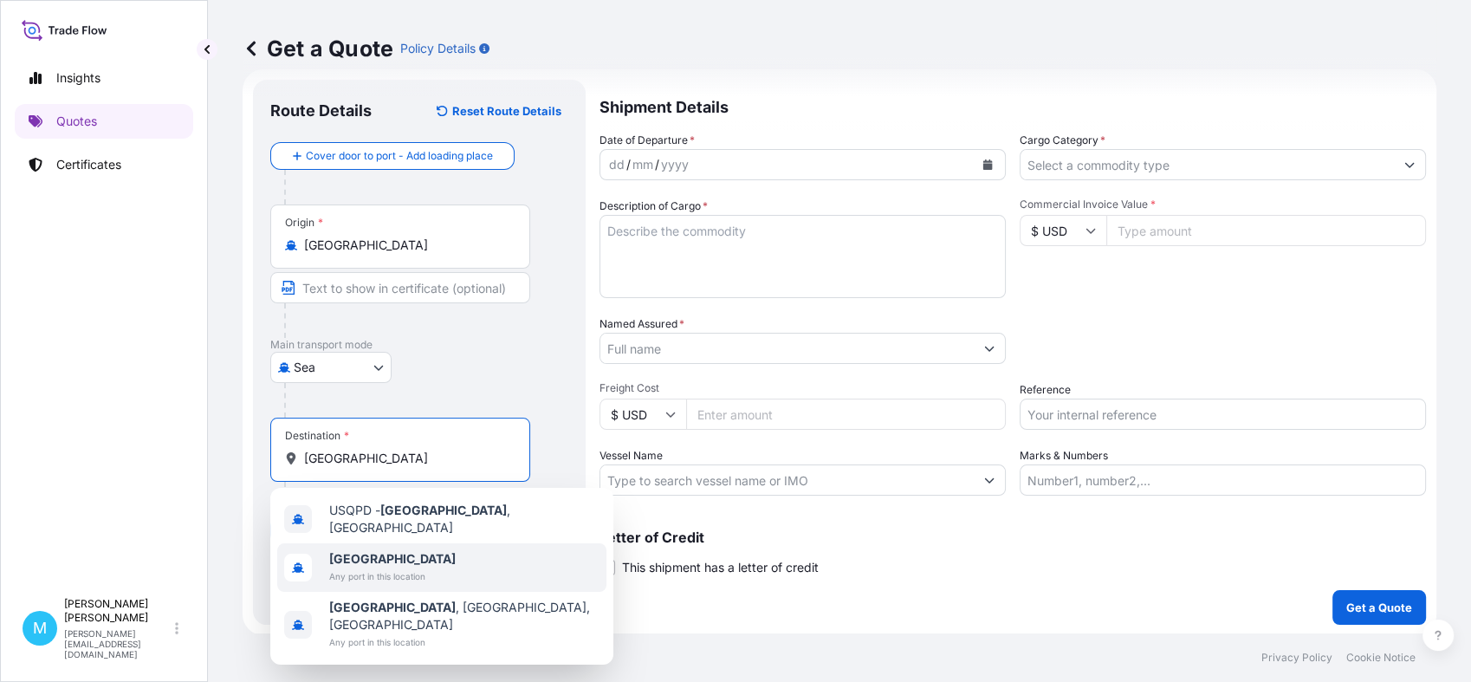
click at [377, 555] on span "[GEOGRAPHIC_DATA]" at bounding box center [392, 558] width 127 height 17
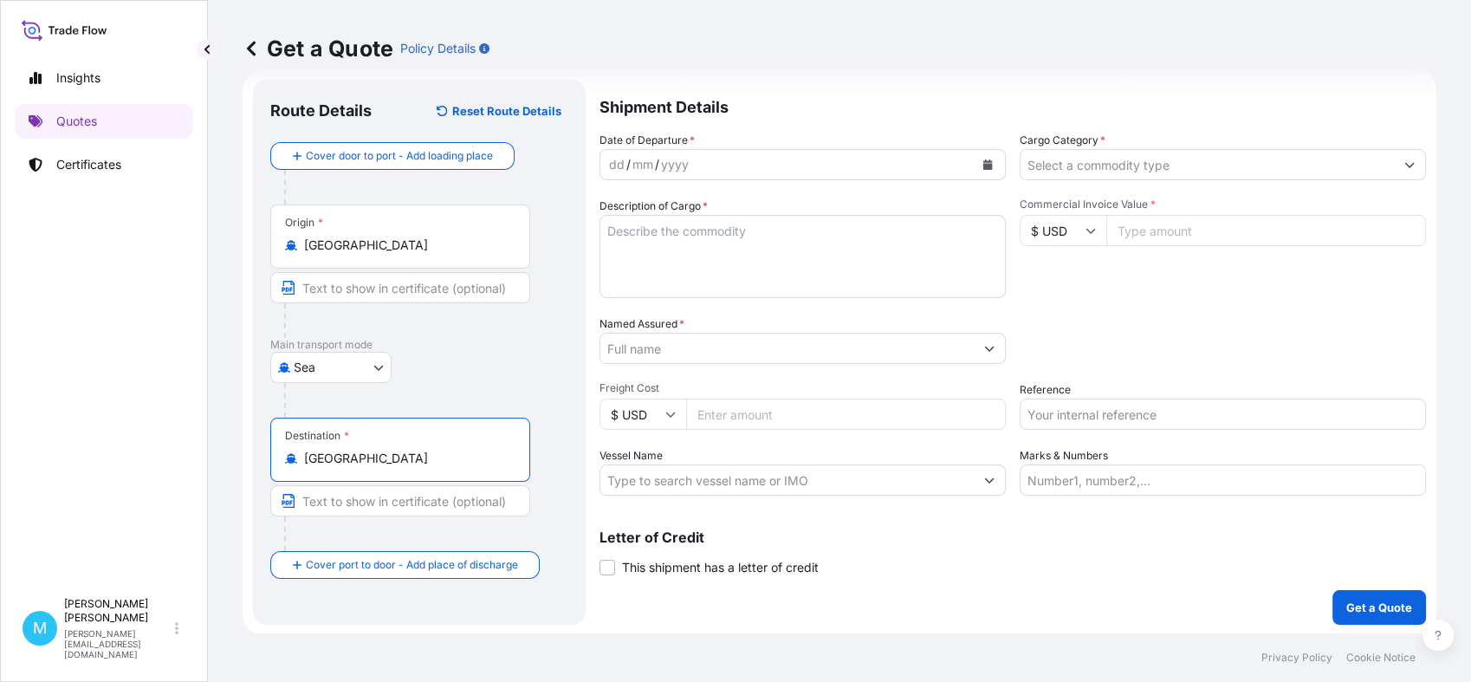
type input "[GEOGRAPHIC_DATA]"
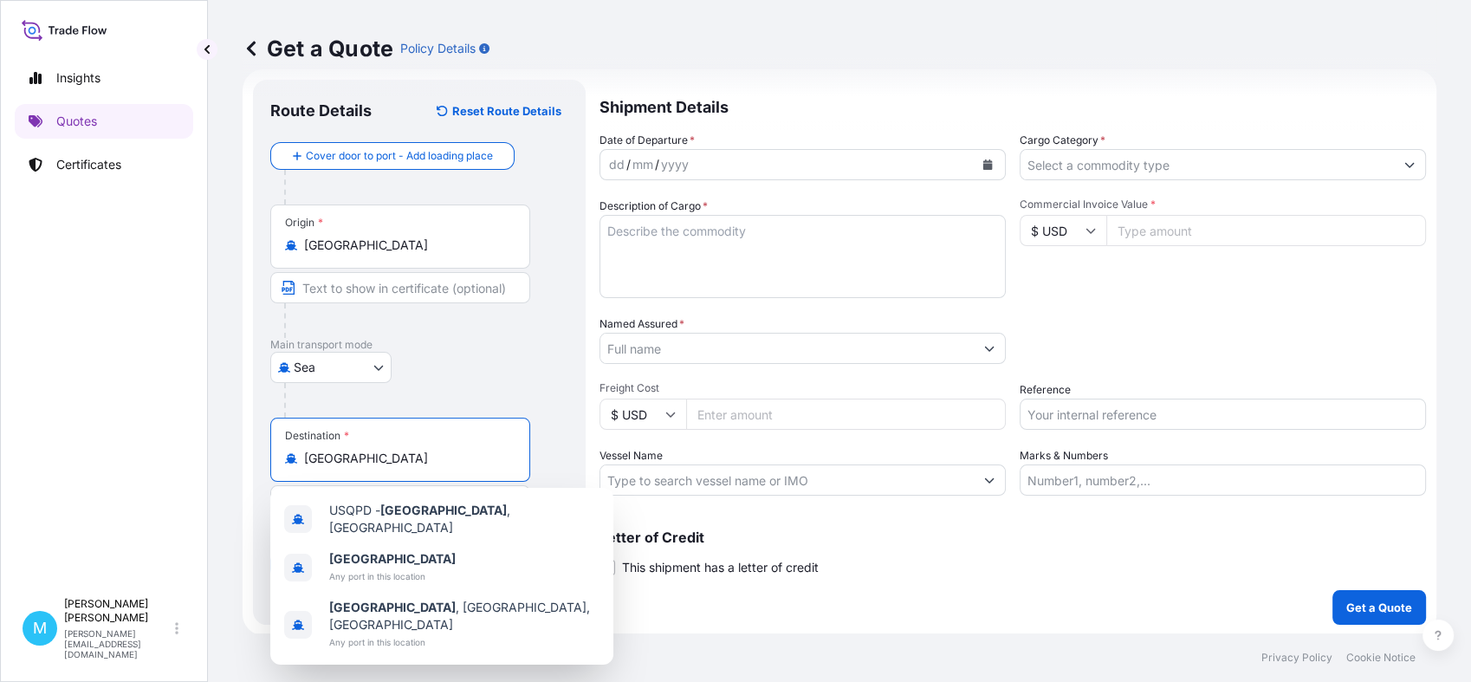
click at [984, 164] on icon "Calendar" at bounding box center [988, 164] width 10 height 10
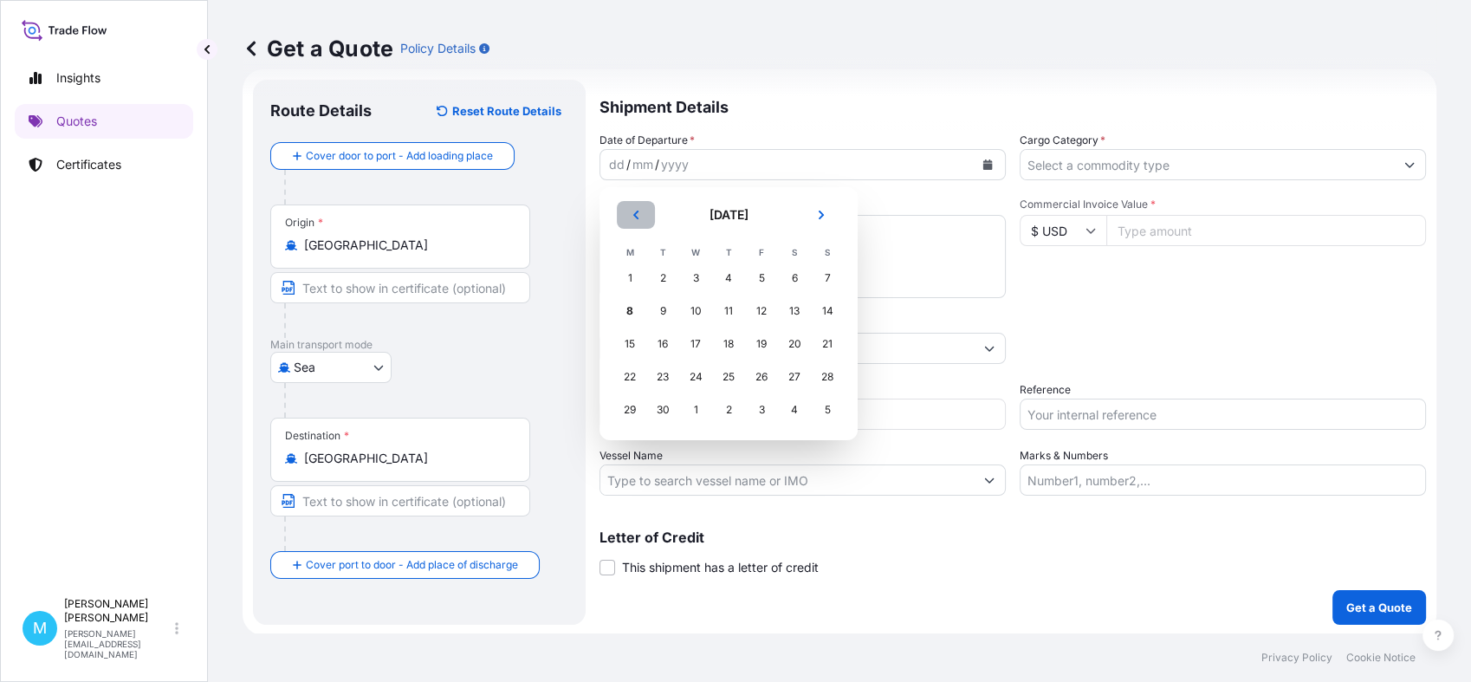
click at [638, 217] on icon "Previous" at bounding box center [635, 215] width 5 height 9
click at [757, 341] on div "15" at bounding box center [761, 343] width 31 height 31
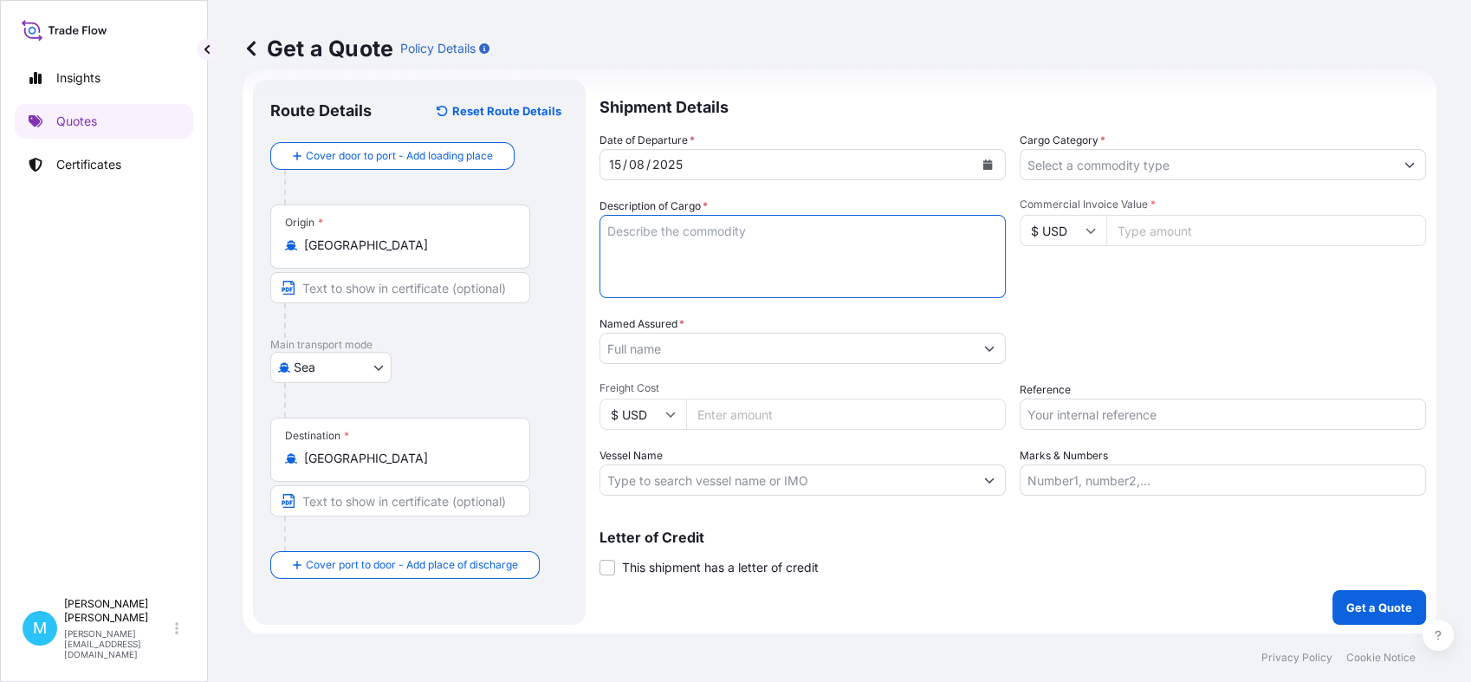
click at [689, 242] on textarea "Description of Cargo *" at bounding box center [803, 256] width 406 height 83
paste textarea "CMAU4793714 M5242920 40HC 18028.50 KG 41.138 M3 757 CTN"
paste textarea "SLIDER"
click at [623, 245] on textarea "CMAU4793714 M5242920 40HC 18028.50 KG 41.138 M3 757 CTN || SLIDER;" at bounding box center [803, 256] width 406 height 83
click at [676, 247] on textarea "CMAU4793714 M5242920 40HC 18028.50 KG 41.138 M3 757 CTN || SLIDER;" at bounding box center [803, 256] width 406 height 83
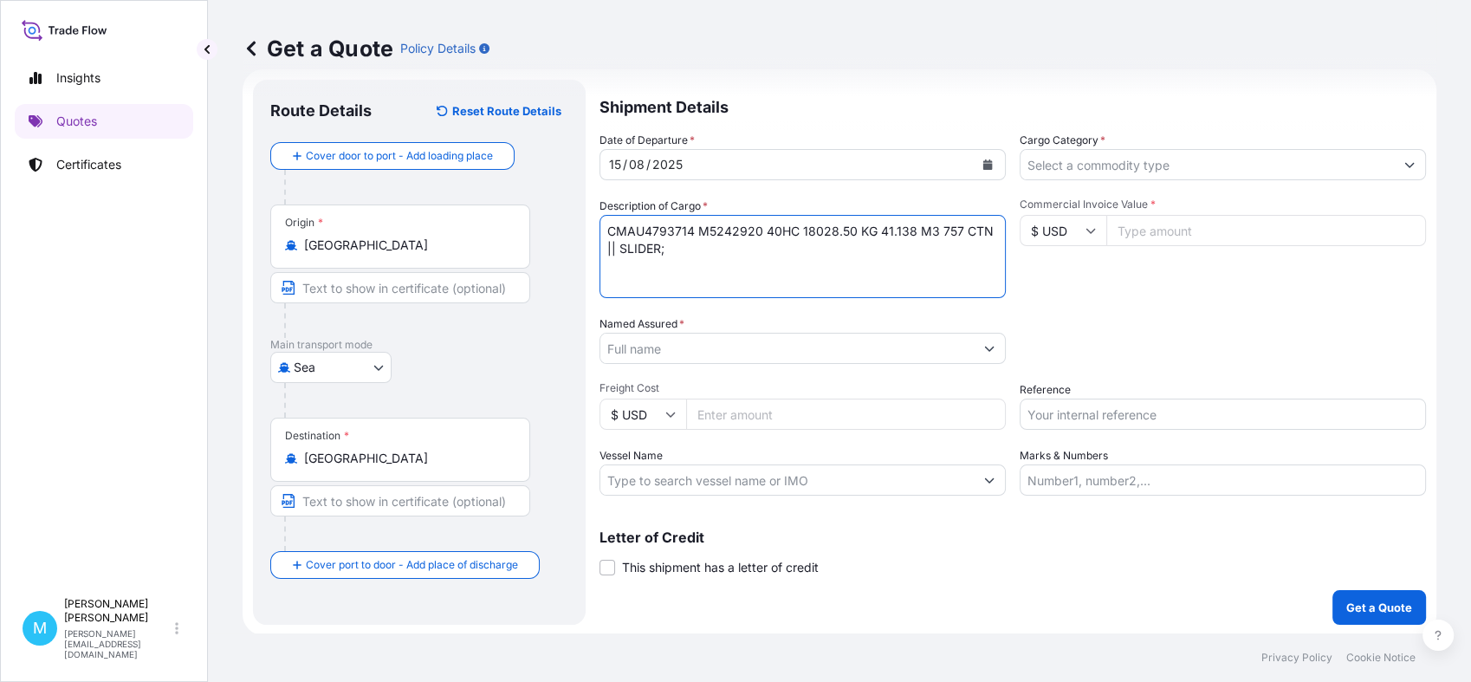
paste textarea "ZIPPER"
paste textarea "PLASTIC PULLER"
paste textarea "PLASTIC BUCKLE"
type textarea "CMAU4793714 M5242920 40HC 18028.50 KG 41.138 M3 757 CTN || SLIDER; ZIPPER; PLAS…"
click at [659, 347] on input "Named Assured *" at bounding box center [786, 348] width 373 height 31
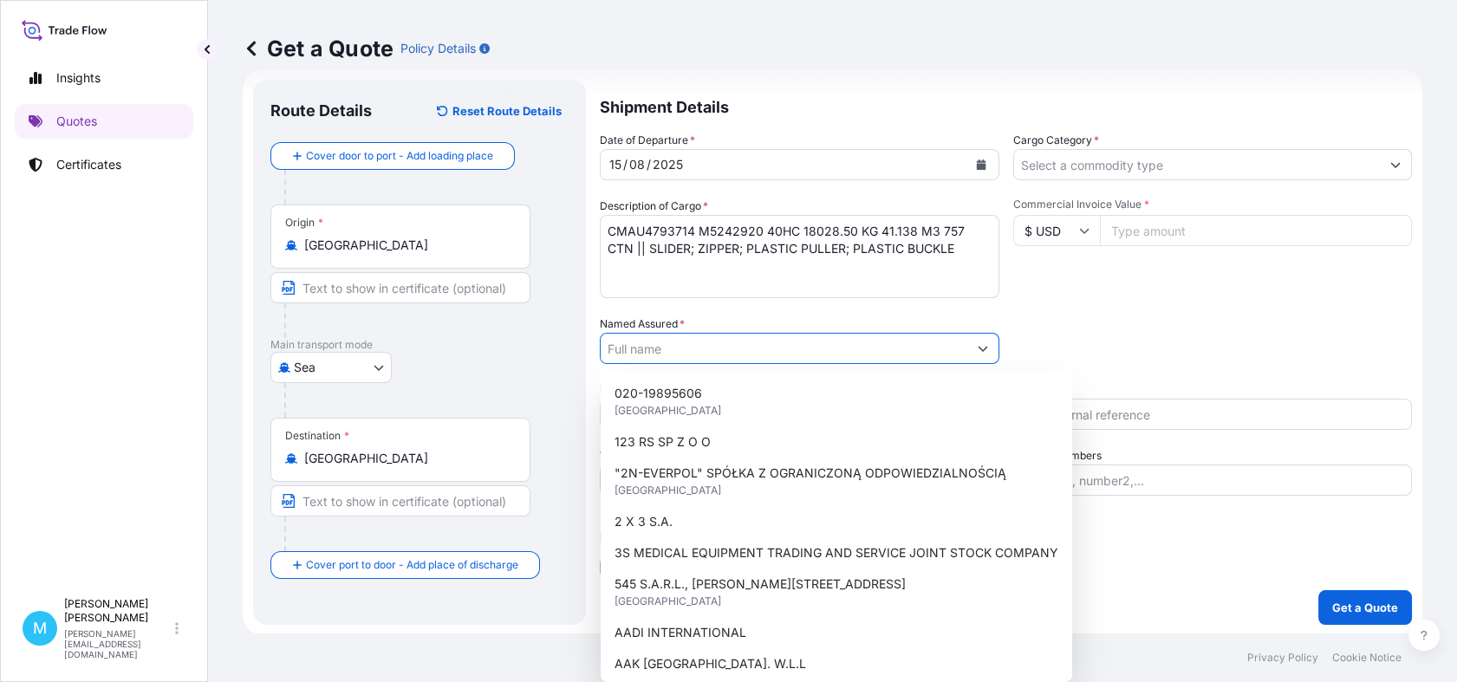
paste input "[DOMAIN_NAME] SP. Z O.O. SP. K."
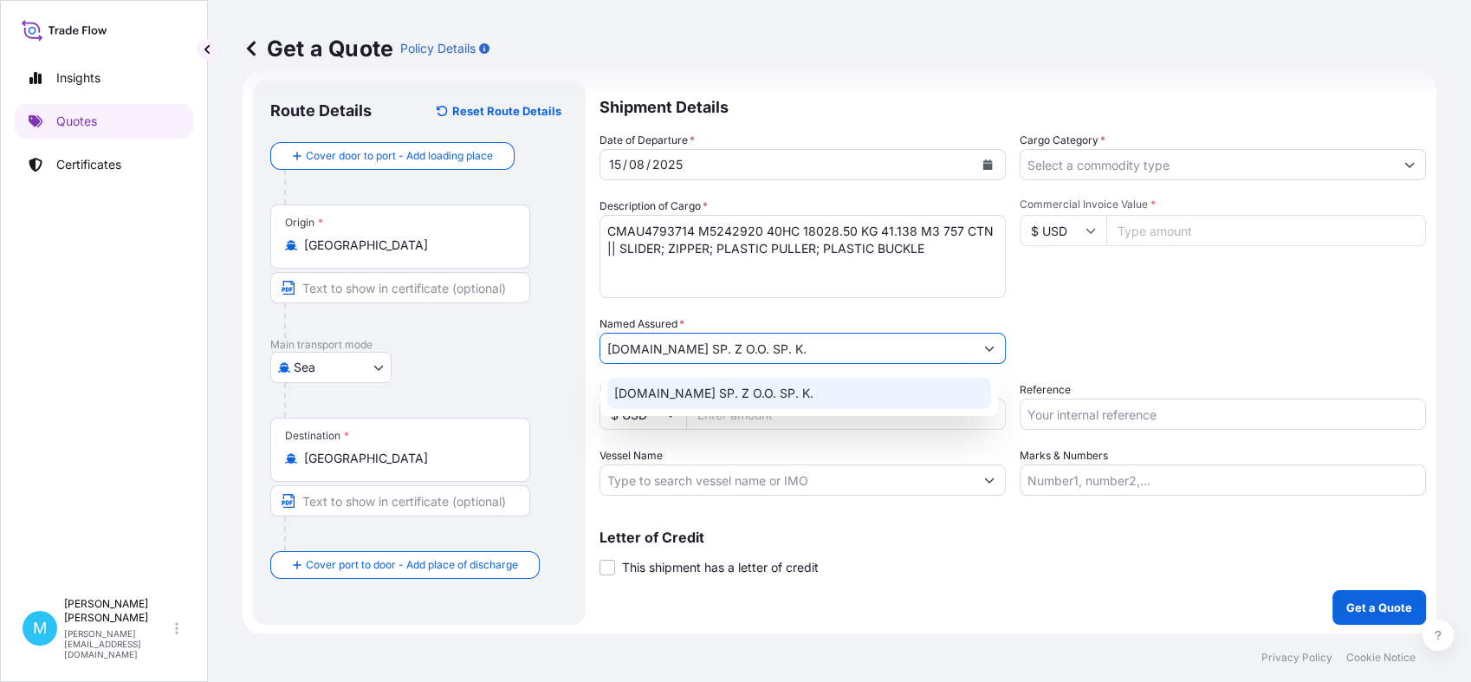
click at [748, 394] on span "[DOMAIN_NAME] SP. Z O.O. SP. K." at bounding box center [713, 393] width 199 height 17
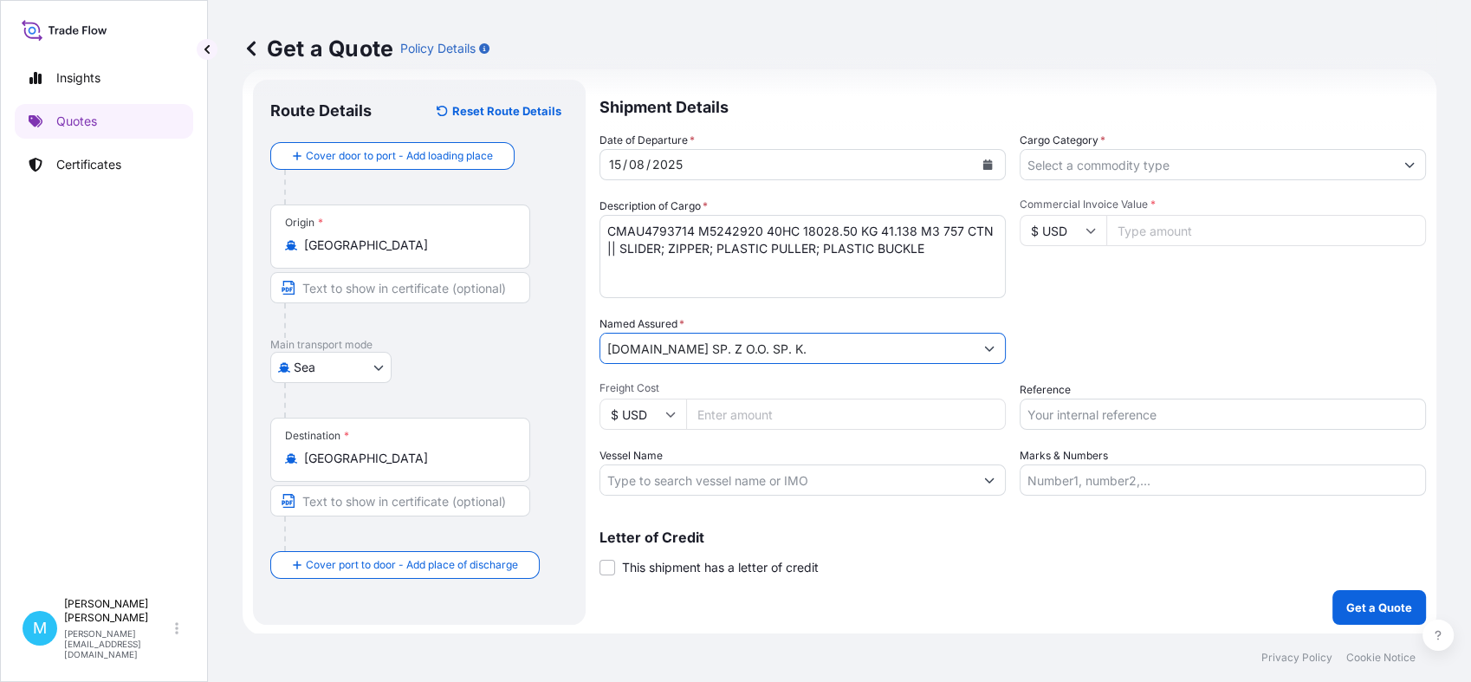
type input "[DOMAIN_NAME] SP. Z O.O. SP. K."
click at [1108, 163] on input "Cargo Category *" at bounding box center [1207, 164] width 373 height 31
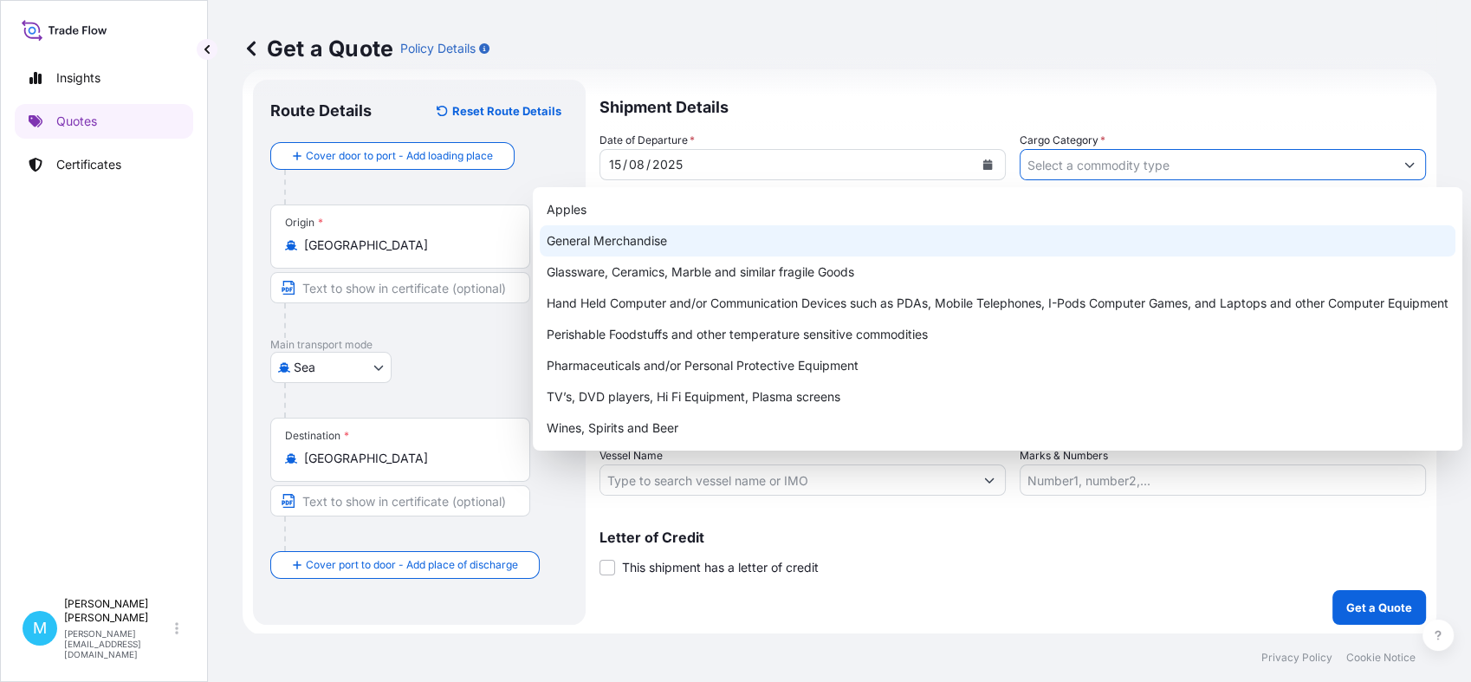
click at [632, 235] on div "General Merchandise" at bounding box center [998, 240] width 916 height 31
type input "General Merchandise"
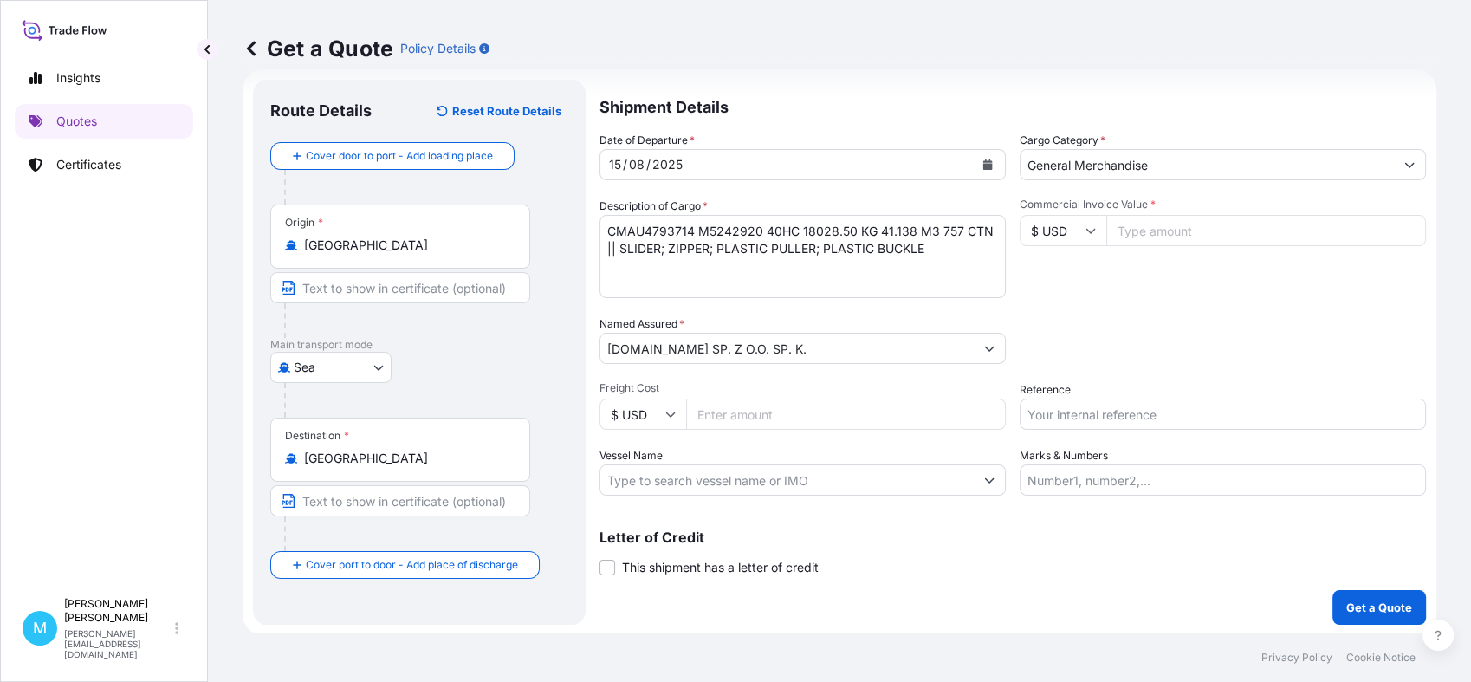
click at [1127, 229] on input "Commercial Invoice Value *" at bounding box center [1267, 230] width 320 height 31
paste input "39273.35"
type input "39273.3"
type input "39273.35"
drag, startPoint x: 1063, startPoint y: 408, endPoint x: 990, endPoint y: 485, distance: 106.0
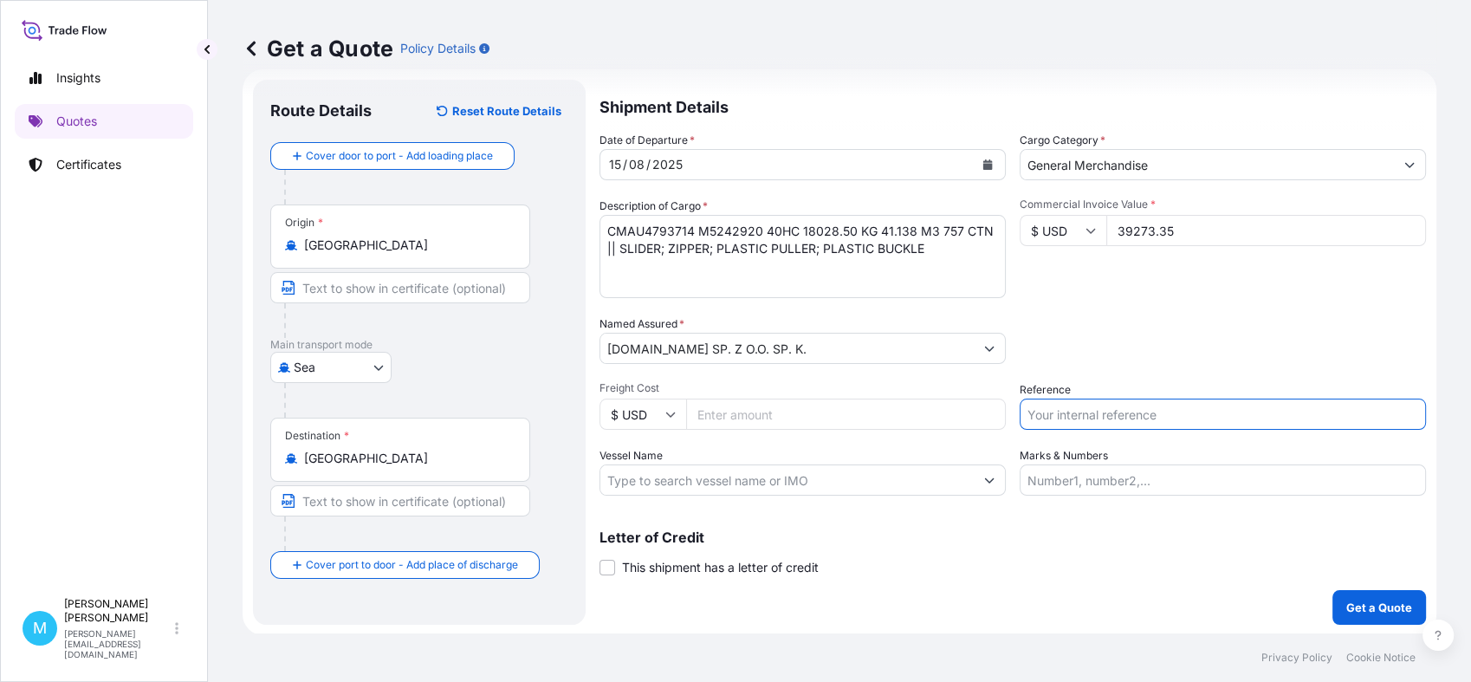
click at [1063, 409] on input "Reference" at bounding box center [1223, 414] width 406 height 31
paste input "S02013827"
paste input "LCL16397"
type input "S02013827 || LCL16397"
click at [1347, 610] on p "Get a Quote" at bounding box center [1380, 607] width 66 height 17
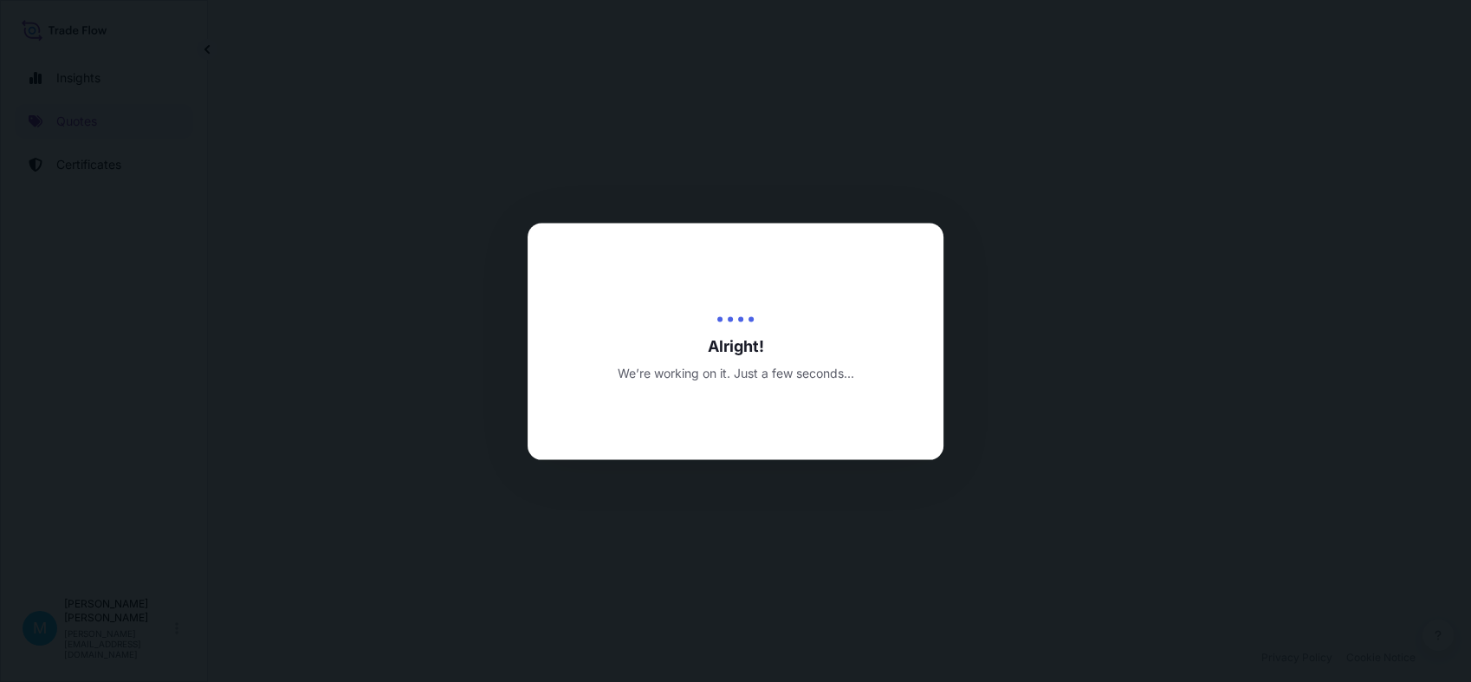
select select "Sea"
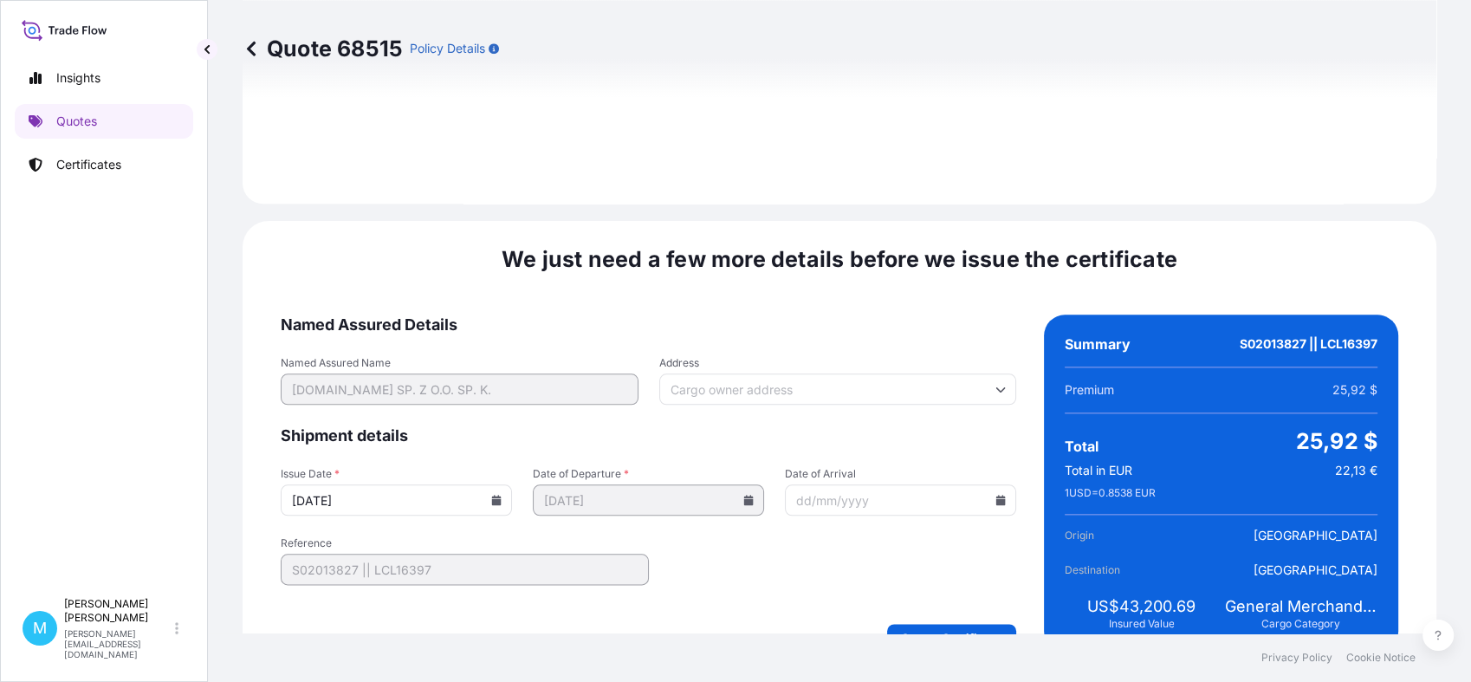
scroll to position [1962, 0]
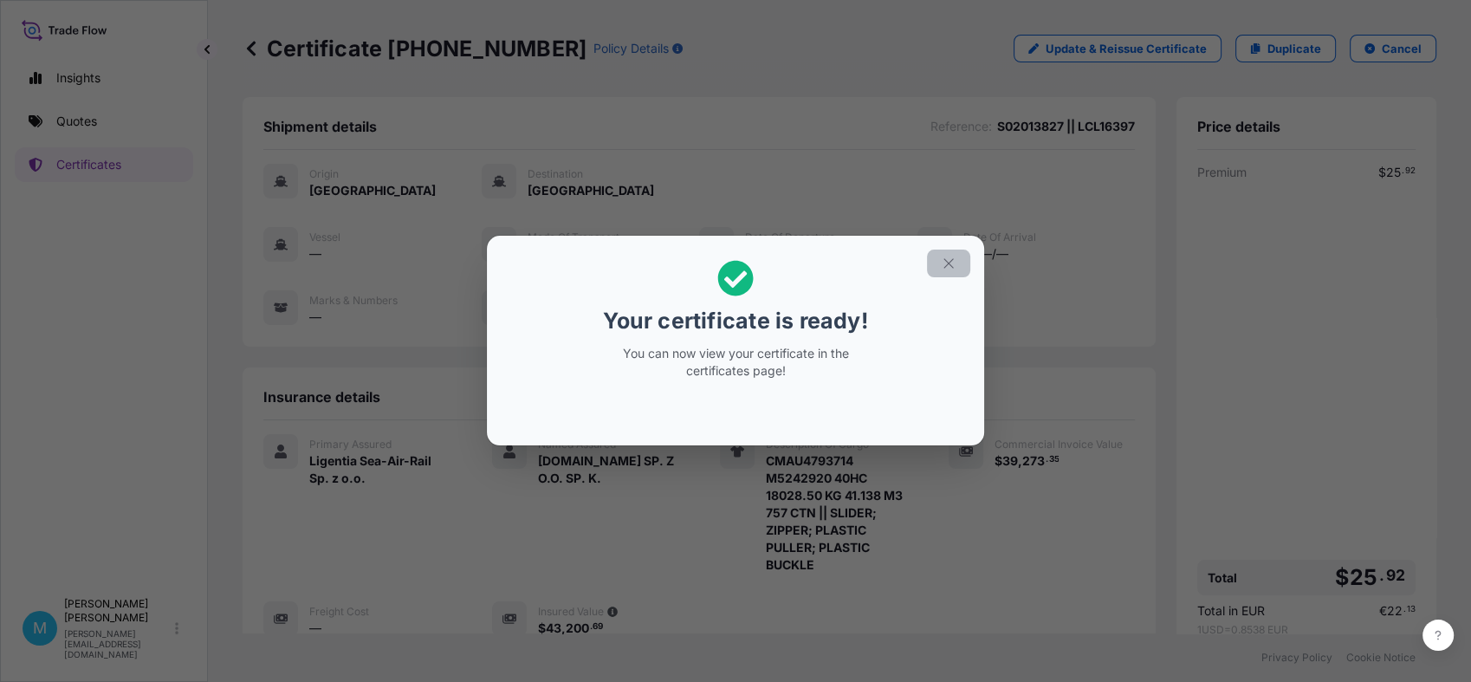
click at [950, 270] on icon "button" at bounding box center [949, 264] width 16 height 16
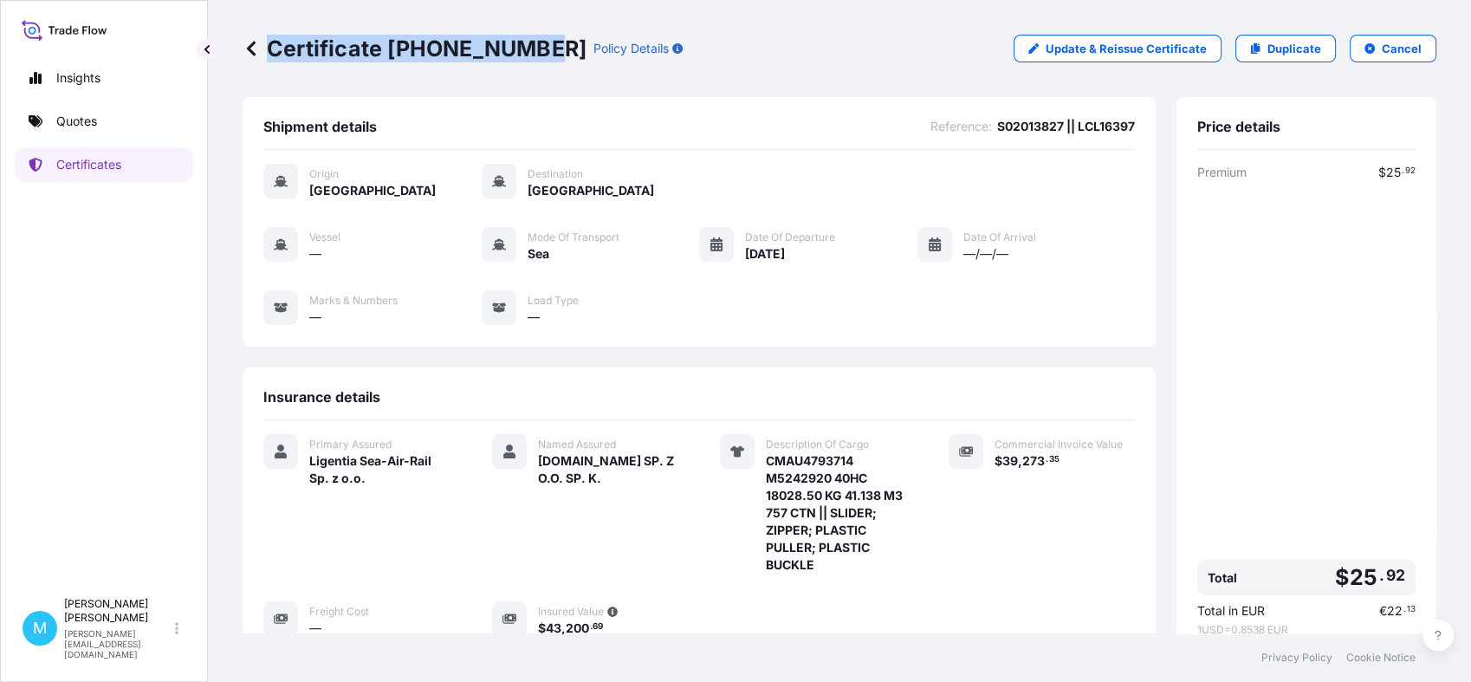
drag, startPoint x: 536, startPoint y: 41, endPoint x: 533, endPoint y: 62, distance: 21.9
click at [533, 62] on div "Certificate [PHONE_NUMBER] Policy Details Update & Reissue Certificate Duplicat…" at bounding box center [840, 48] width 1194 height 97
copy p "Certificate [PHONE_NUMBER]"
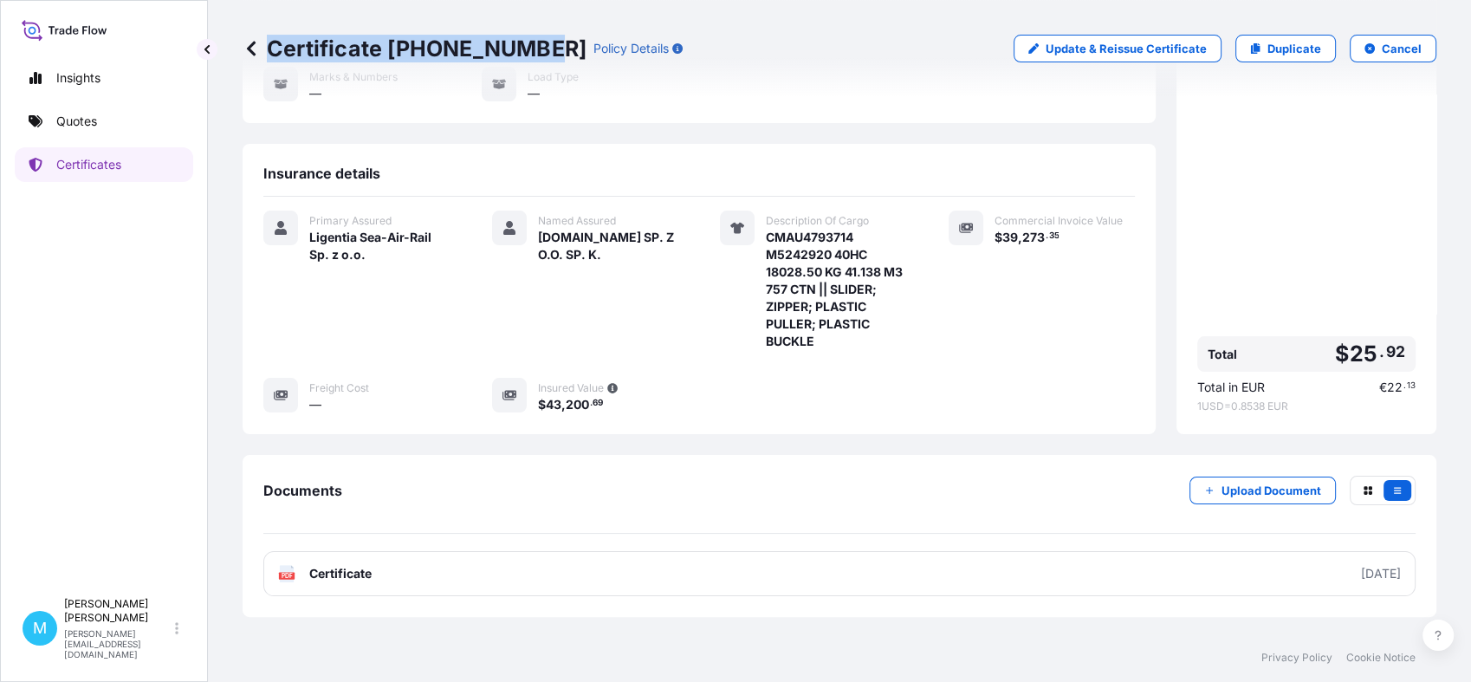
scroll to position [282, 0]
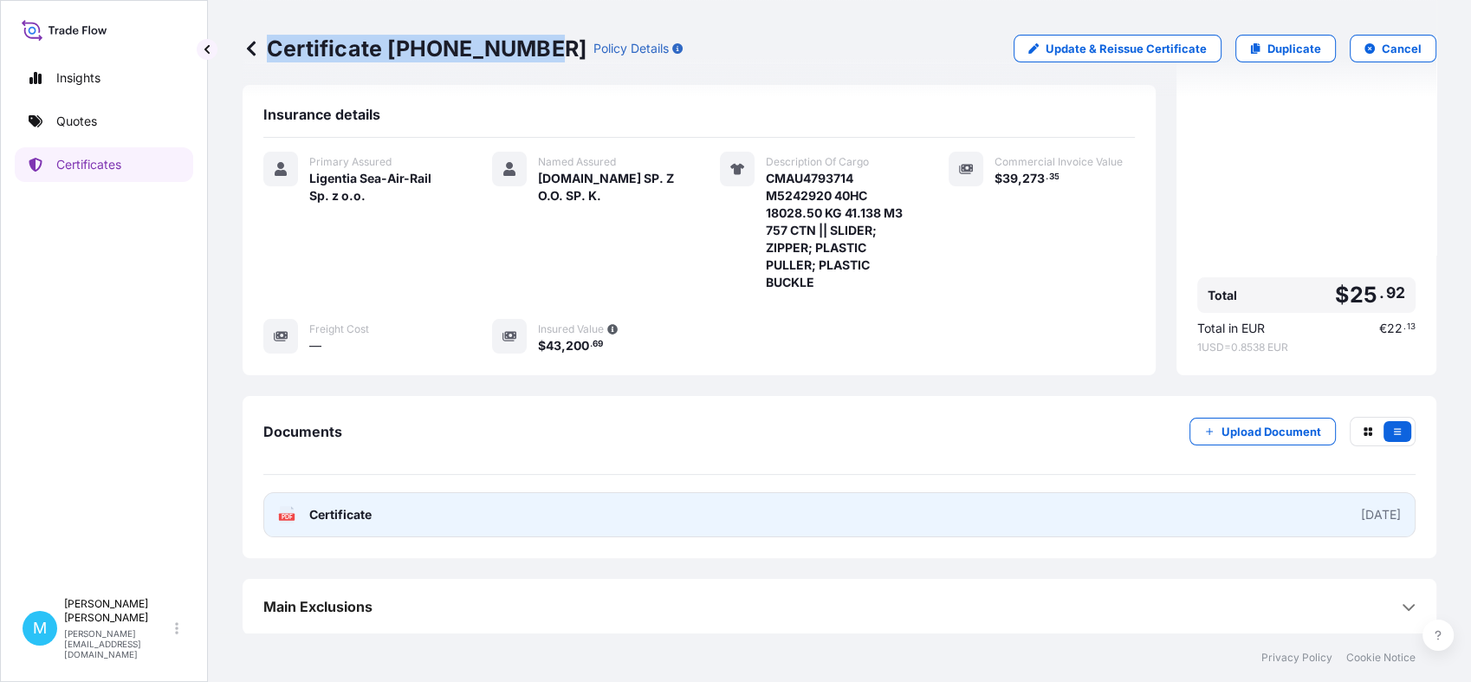
click at [795, 525] on link "PDF Certificate [DATE]" at bounding box center [839, 514] width 1152 height 45
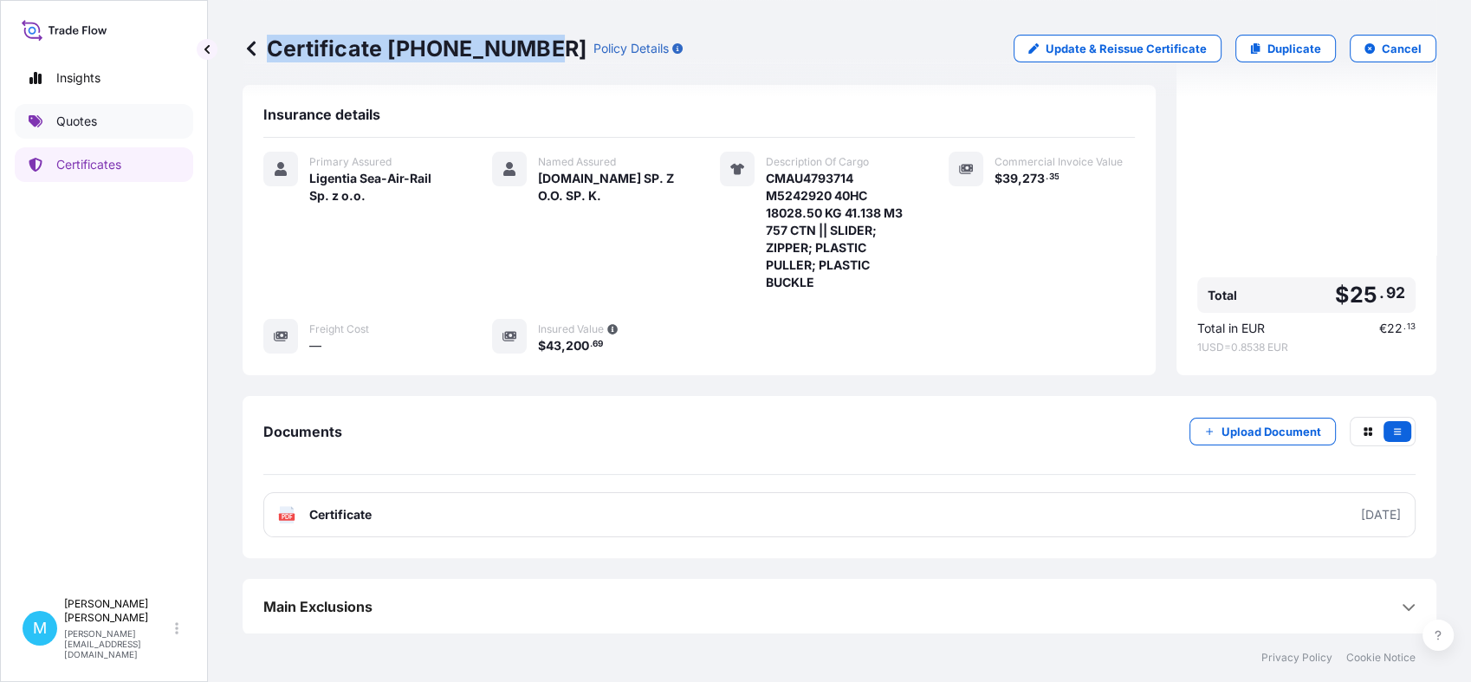
click at [97, 127] on link "Quotes" at bounding box center [104, 121] width 178 height 35
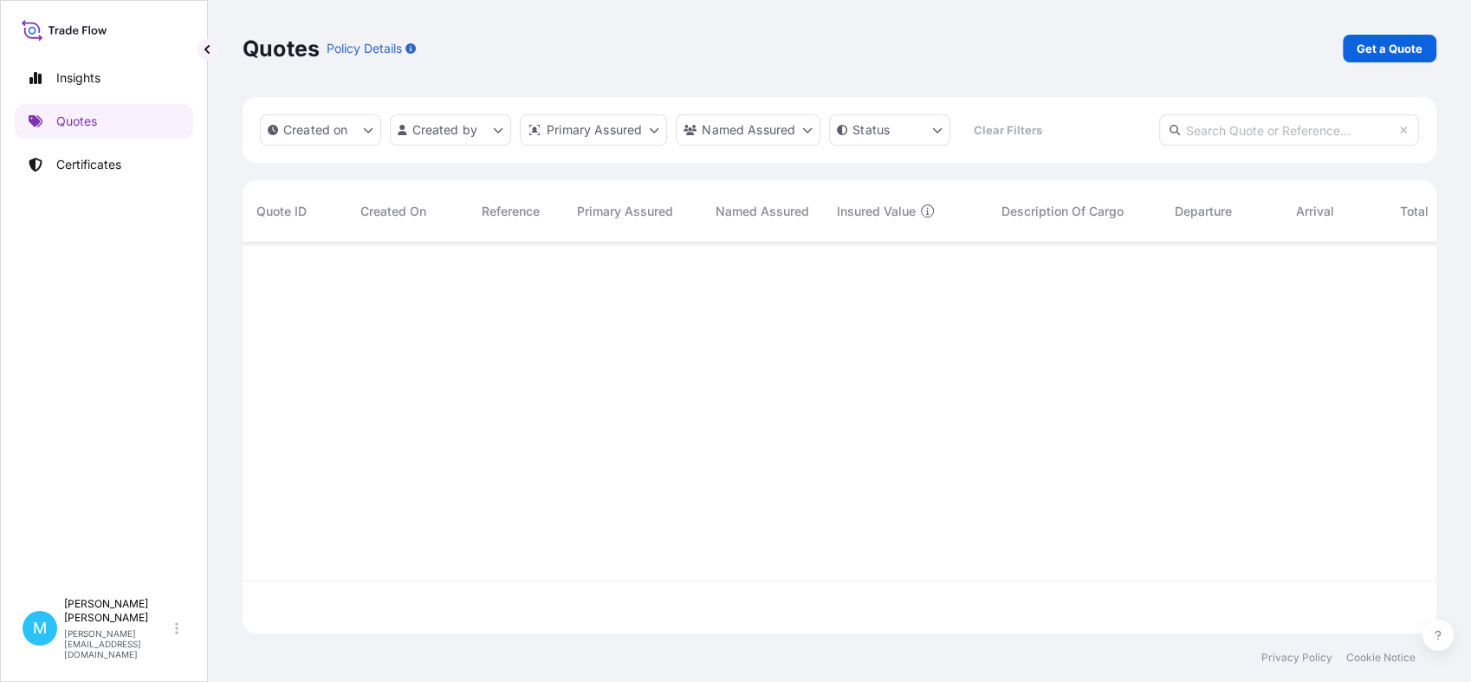
scroll to position [385, 1178]
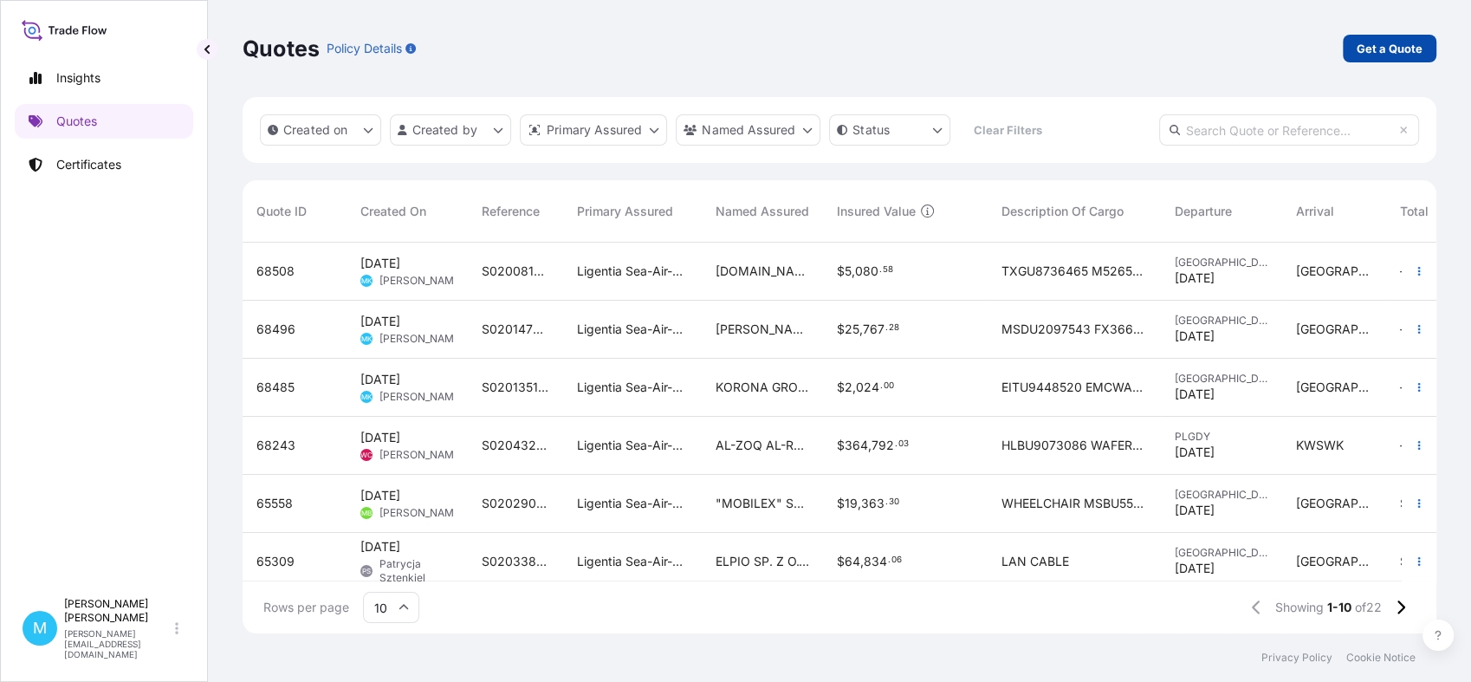
click at [1380, 45] on p "Get a Quote" at bounding box center [1390, 48] width 66 height 17
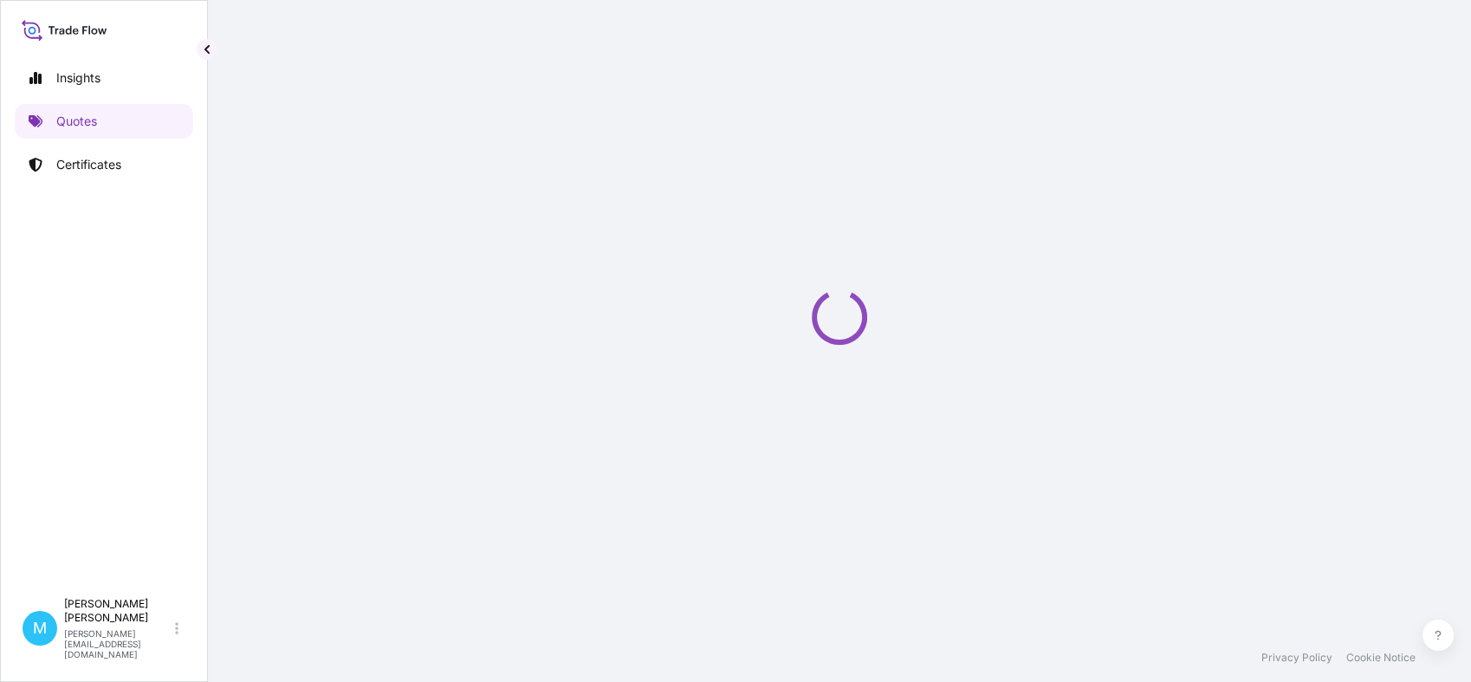
select select "Sea"
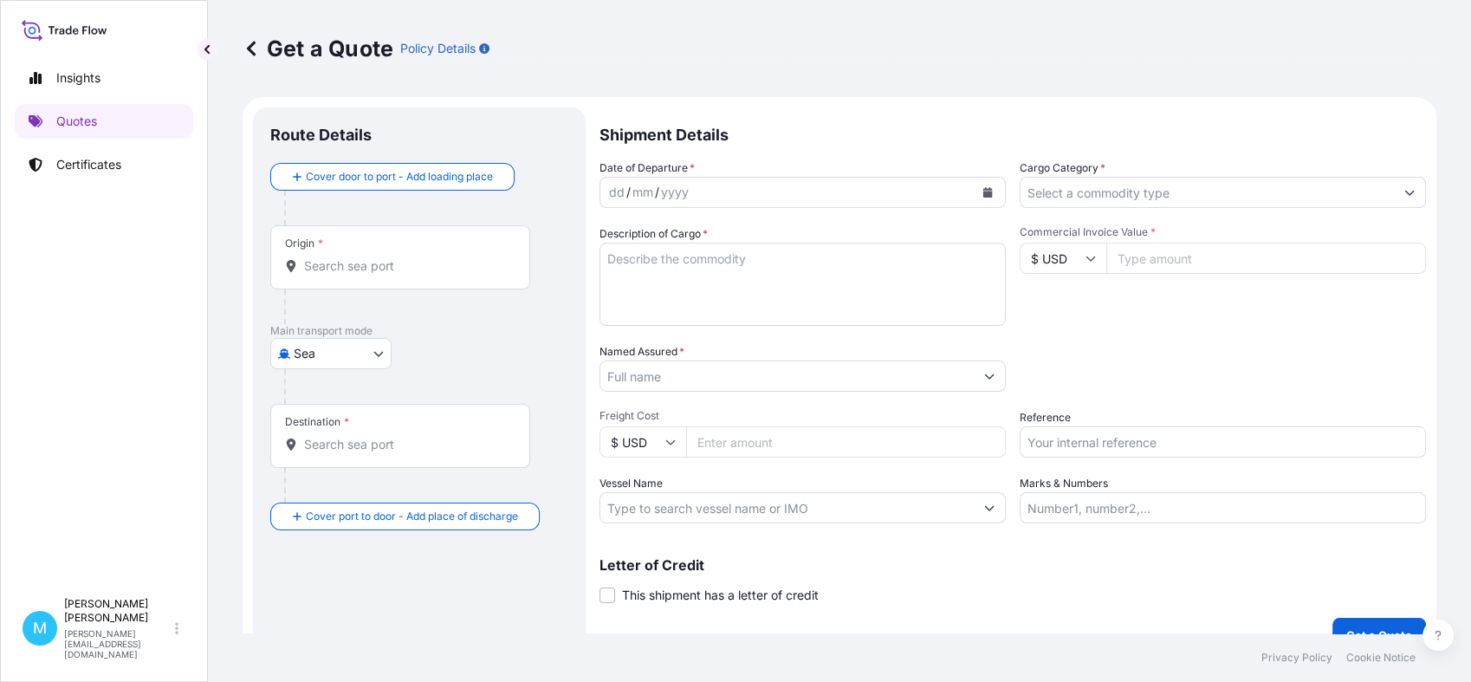
scroll to position [28, 0]
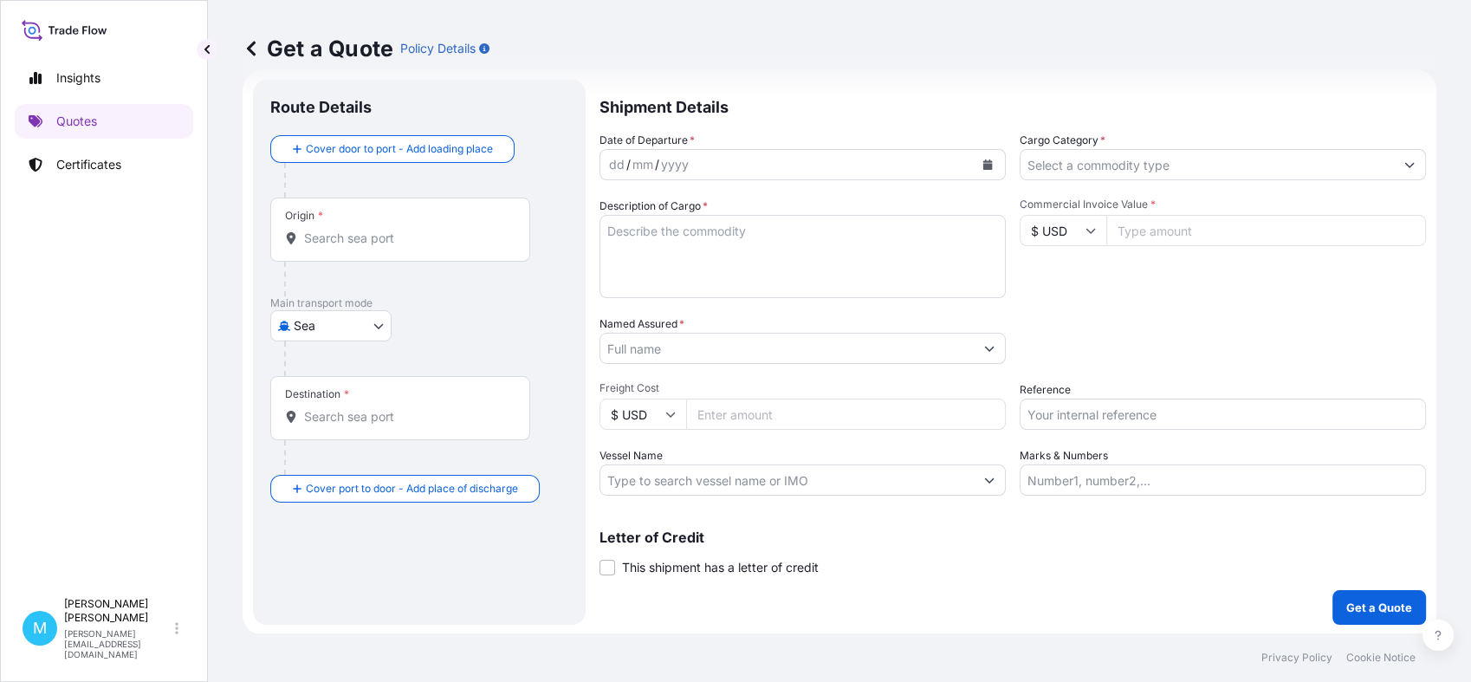
click at [377, 240] on input "Origin *" at bounding box center [406, 238] width 204 height 17
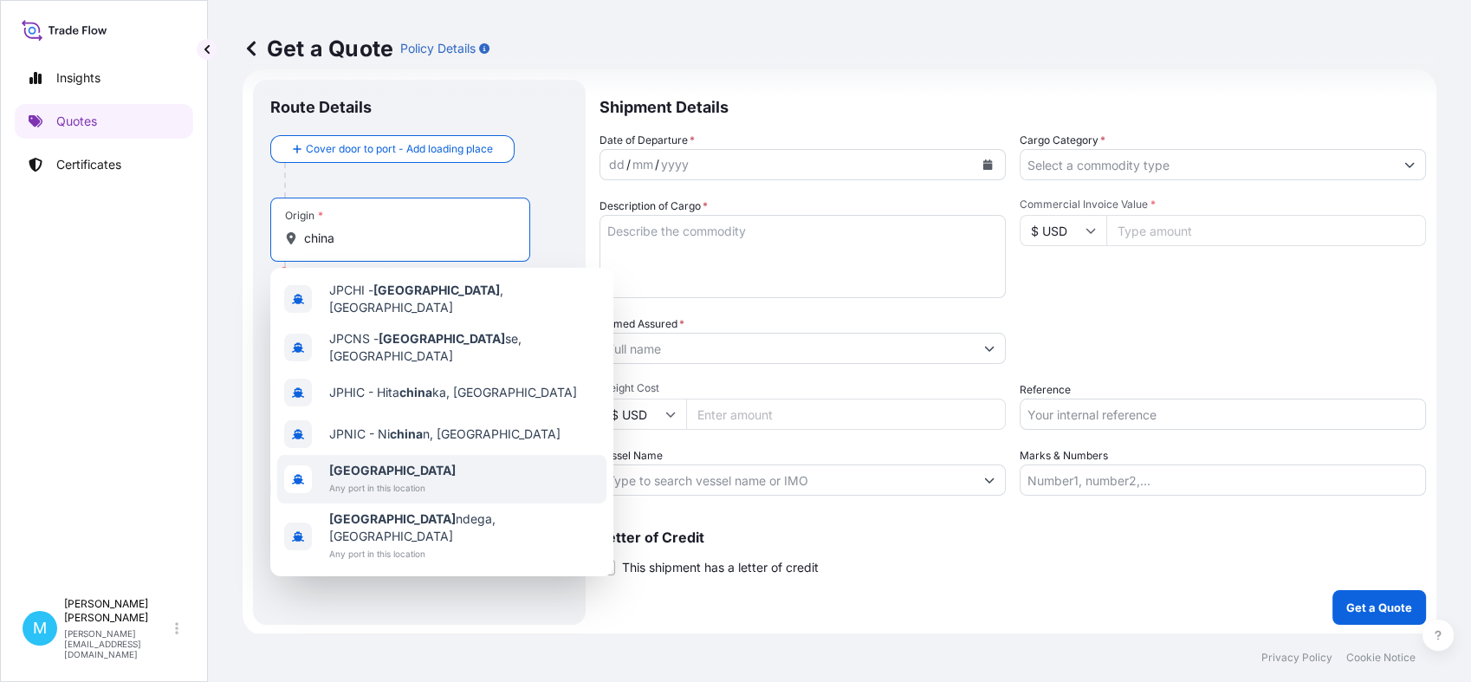
click at [376, 462] on span "[GEOGRAPHIC_DATA]" at bounding box center [392, 470] width 127 height 17
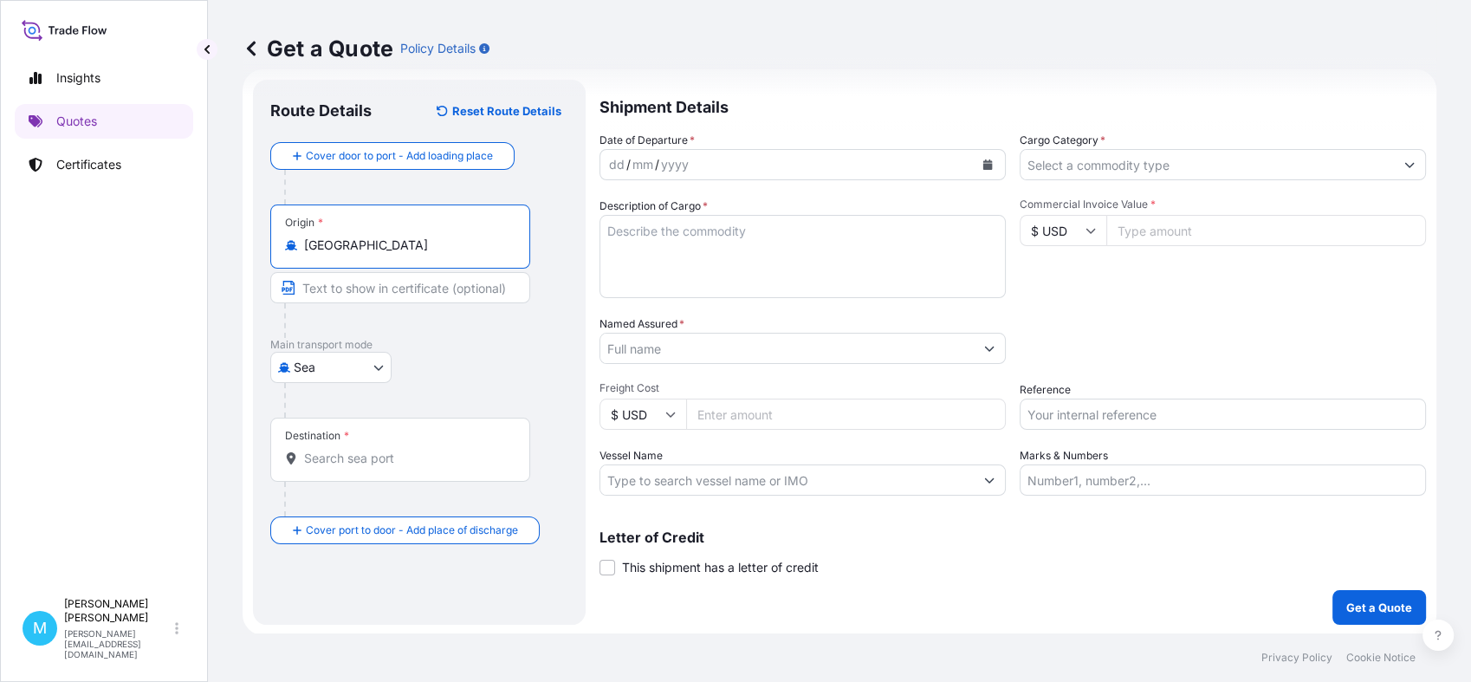
type input "[GEOGRAPHIC_DATA]"
click at [330, 461] on input "Destination *" at bounding box center [406, 458] width 204 height 17
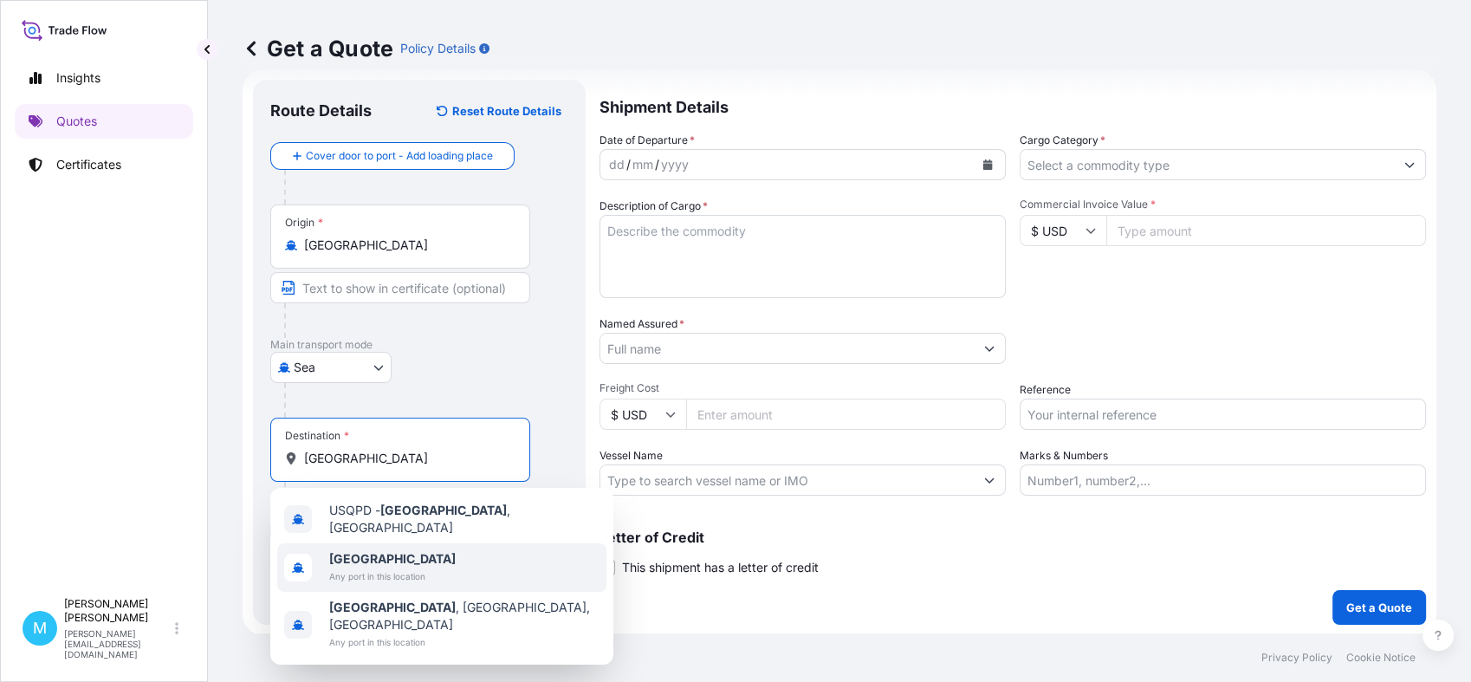
click at [366, 574] on span "Any port in this location" at bounding box center [392, 576] width 127 height 17
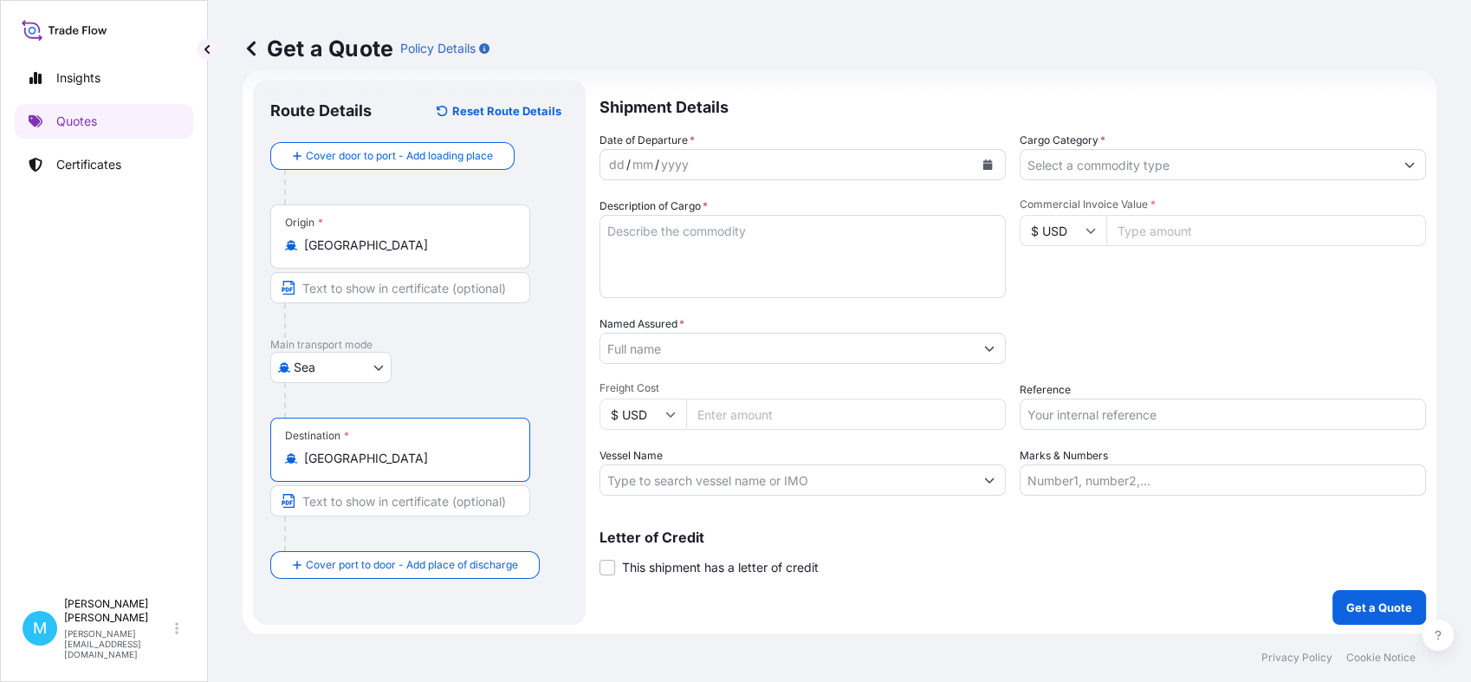
type input "[GEOGRAPHIC_DATA]"
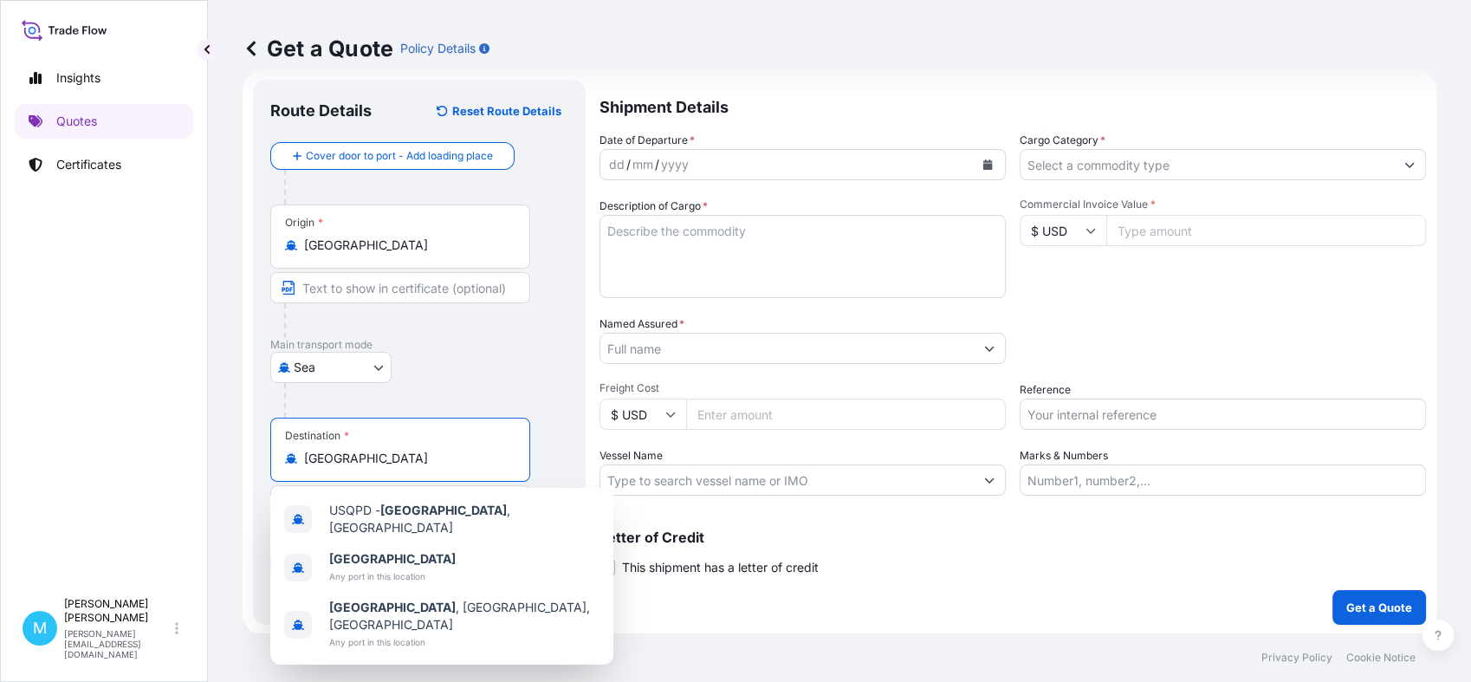
click at [743, 164] on div "dd / mm / yyyy" at bounding box center [786, 164] width 373 height 31
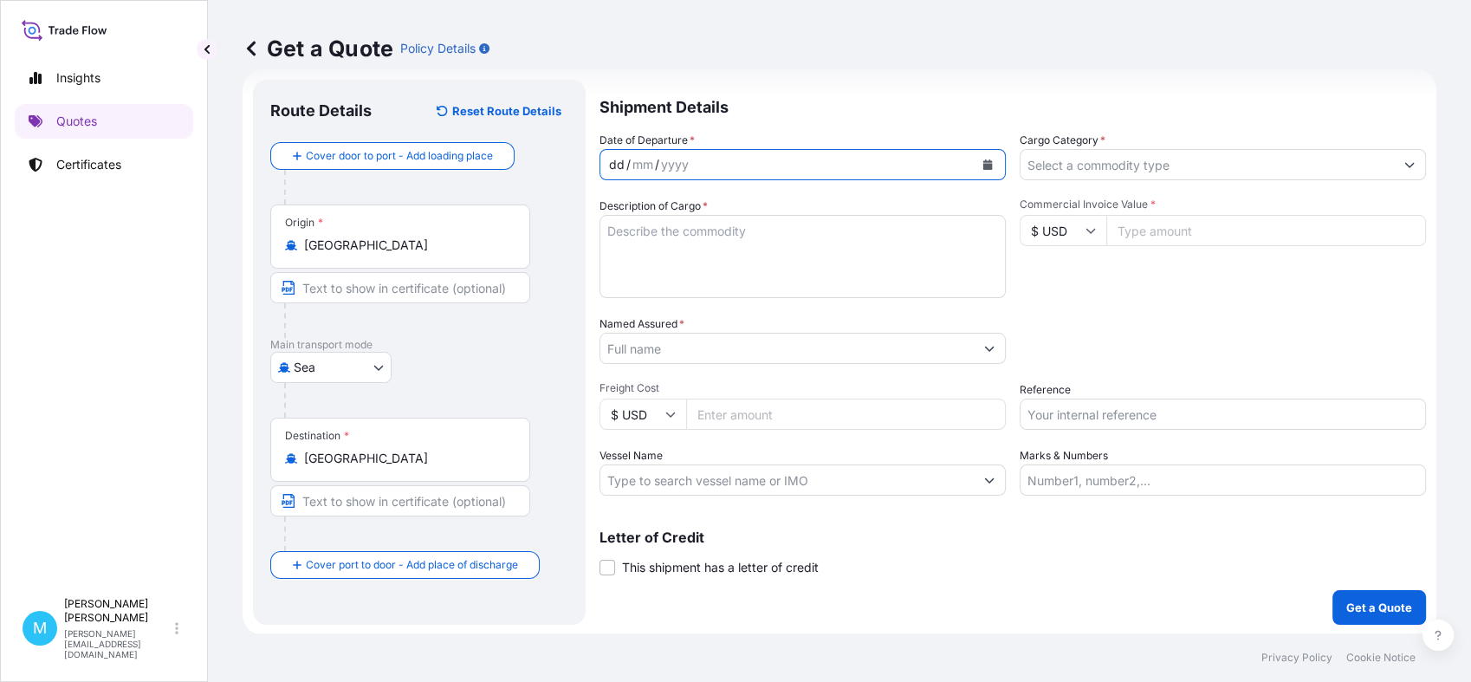
click at [974, 164] on button "Calendar" at bounding box center [988, 165] width 28 height 28
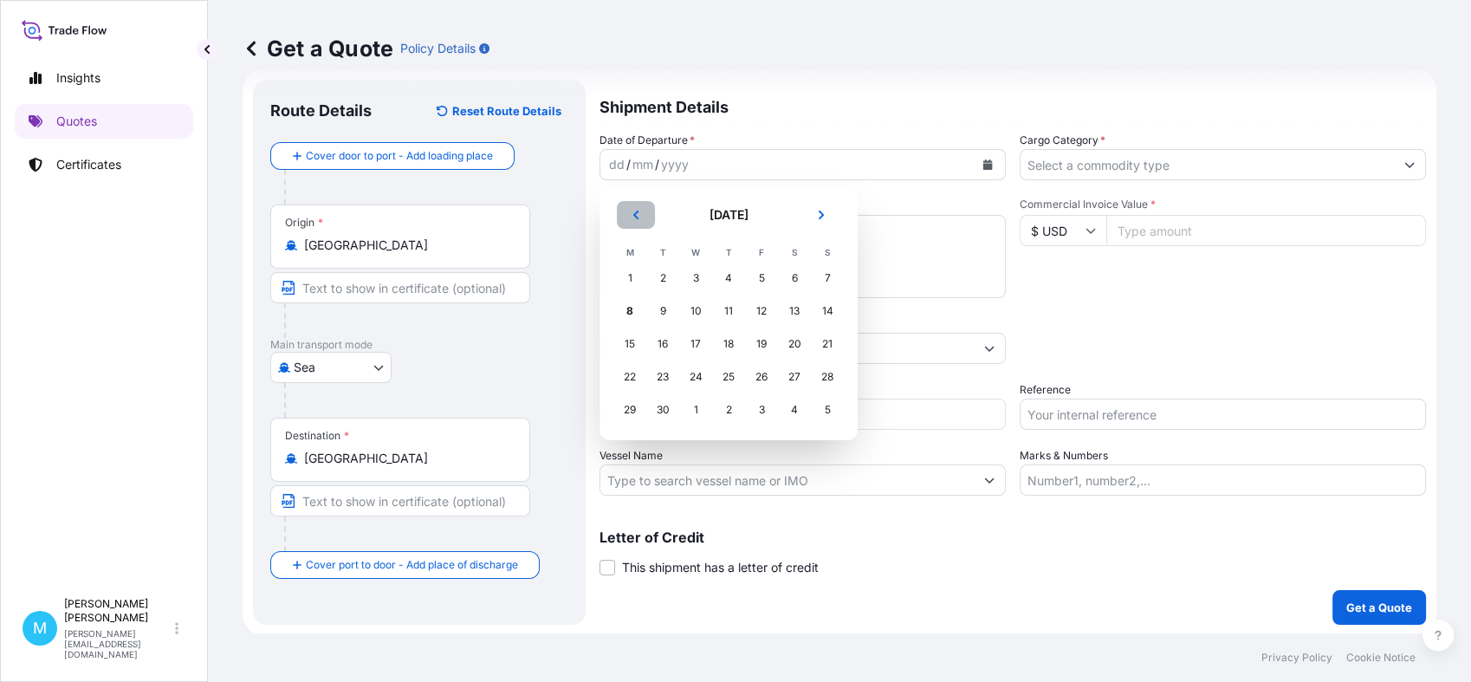
click at [627, 217] on button "Previous" at bounding box center [636, 215] width 38 height 28
click at [763, 346] on div "15" at bounding box center [761, 343] width 31 height 31
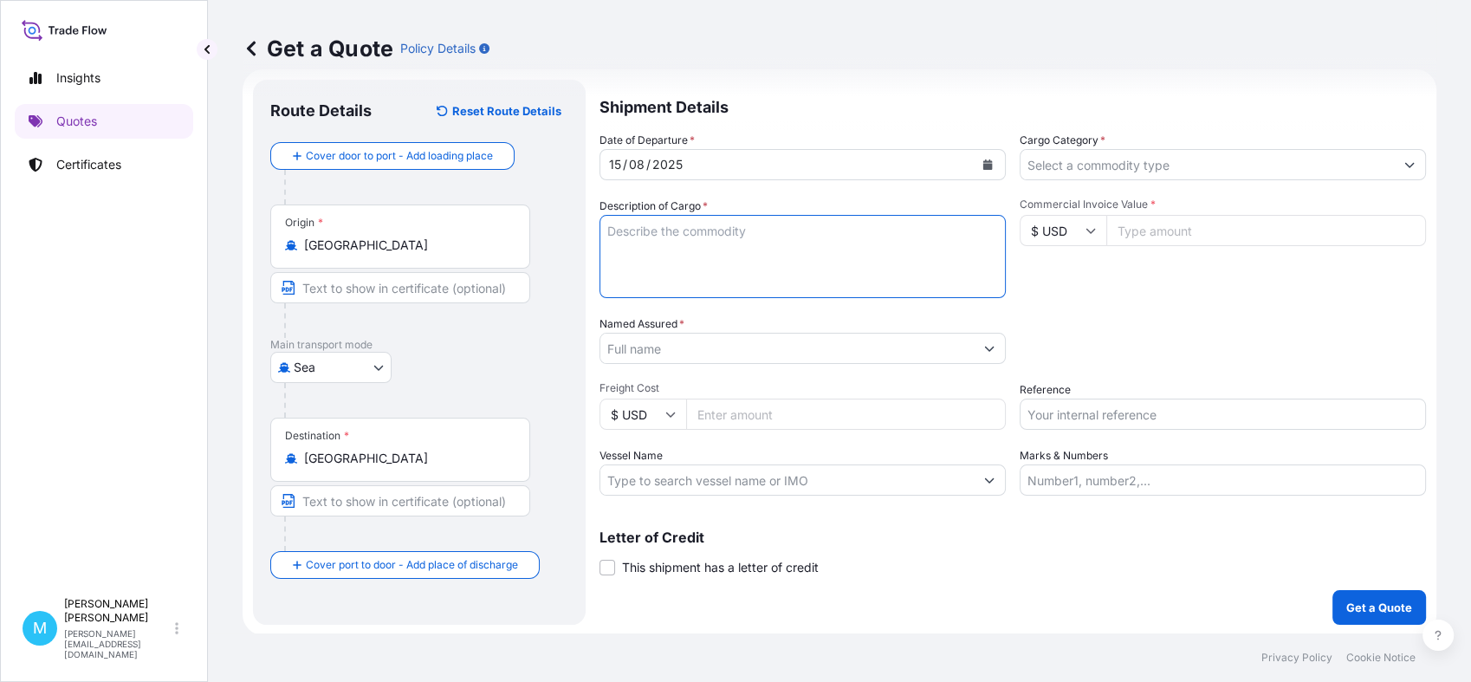
click at [653, 238] on textarea "Description of Cargo *" at bounding box center [803, 256] width 406 height 83
paste textarea "TXGU7311126 M5242798 40HC 4512.20 KG 13.61 M3 544 CTN"
paste textarea "ELASTIC TAPE"
paste textarea "DECORATIVE RIBBON"
paste textarea "COTTON RIBBON"
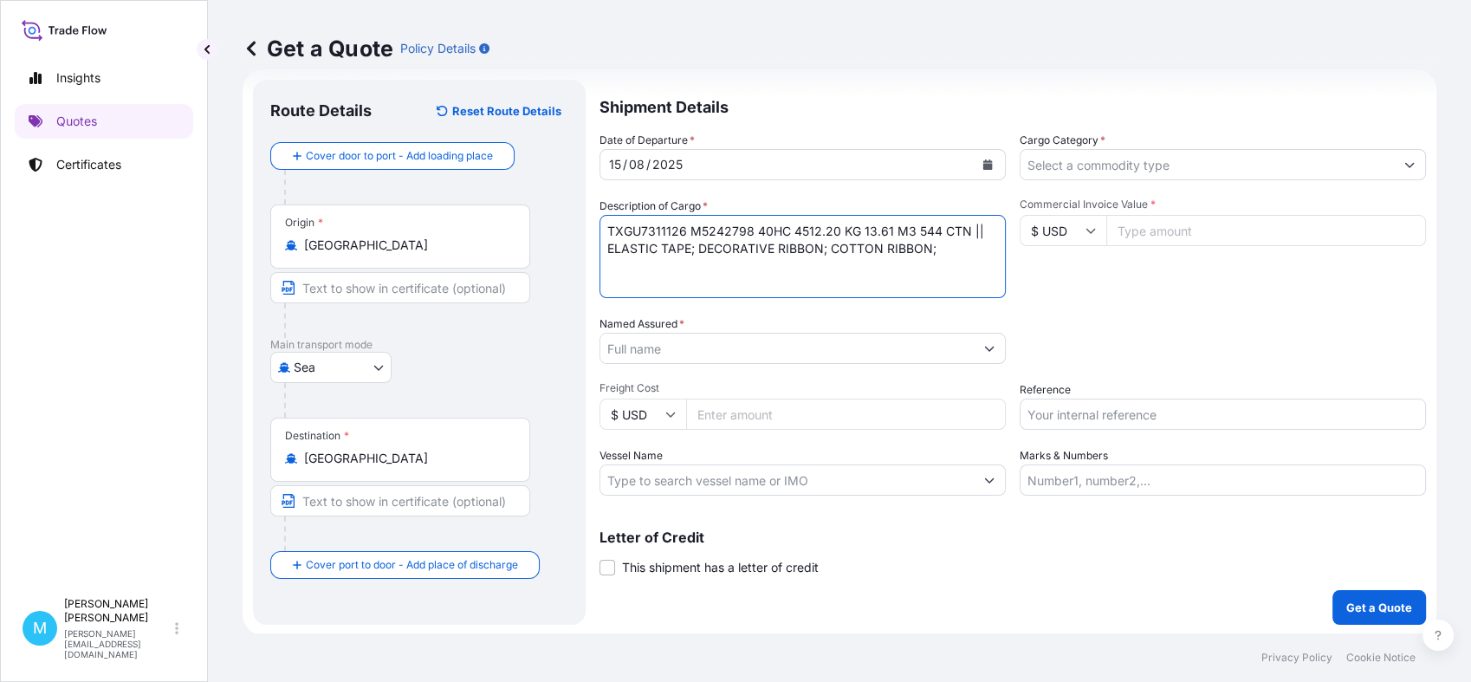
paste textarea "JUTE ROPE"
type textarea "TXGU7311126 M5242798 40HC 4512.20 KG 13.61 M3 544 CTN || ELASTIC TAPE; DECORATI…"
click at [664, 349] on input "Named Assured *" at bounding box center [783, 348] width 367 height 31
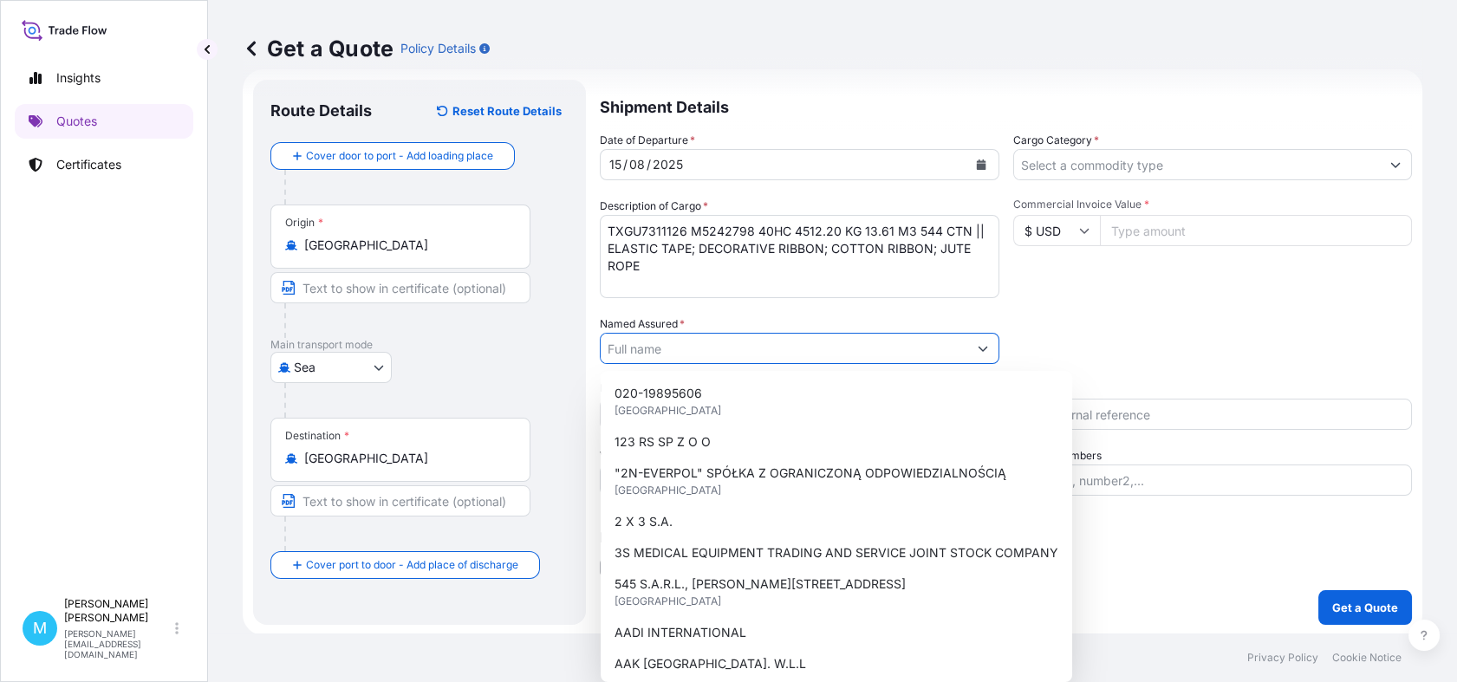
paste input "[DOMAIN_NAME] SP.Z O. O"
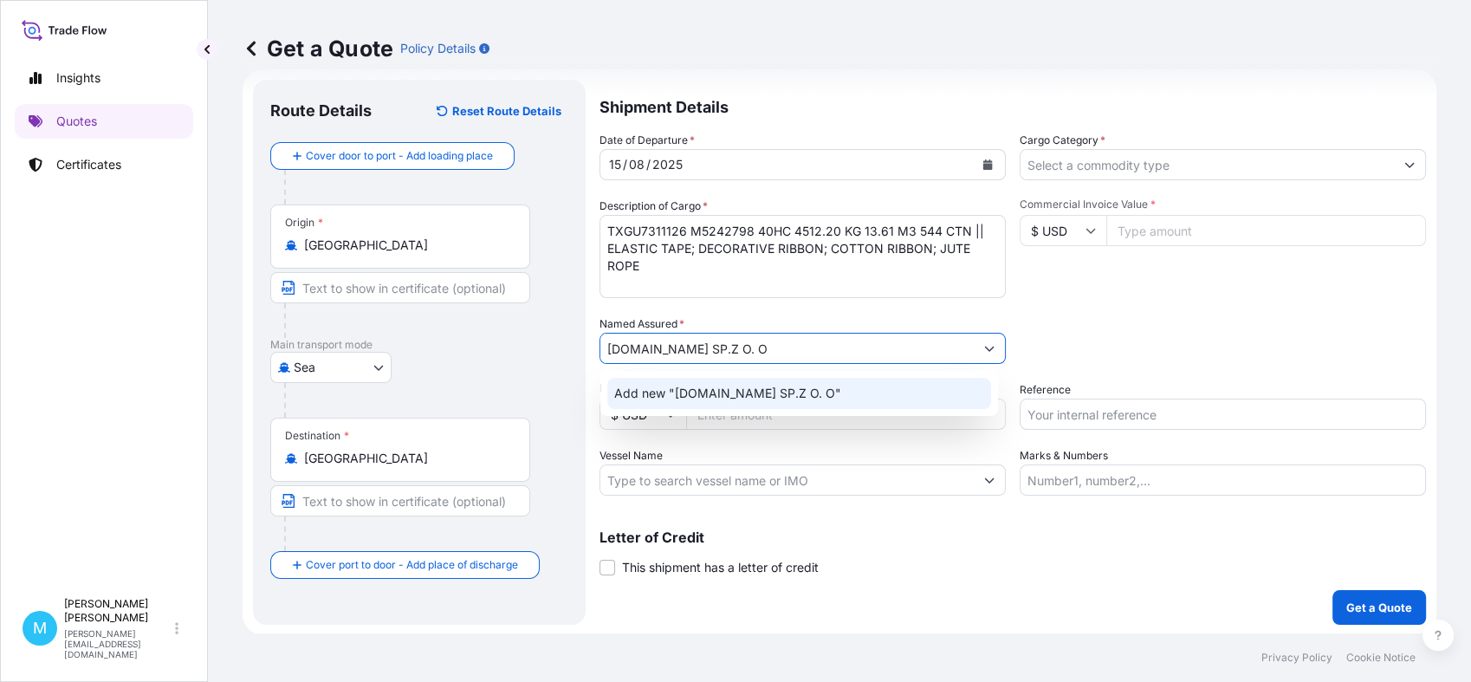
click at [726, 388] on span "Add new "[DOMAIN_NAME] SP.Z O. O"" at bounding box center [727, 393] width 227 height 17
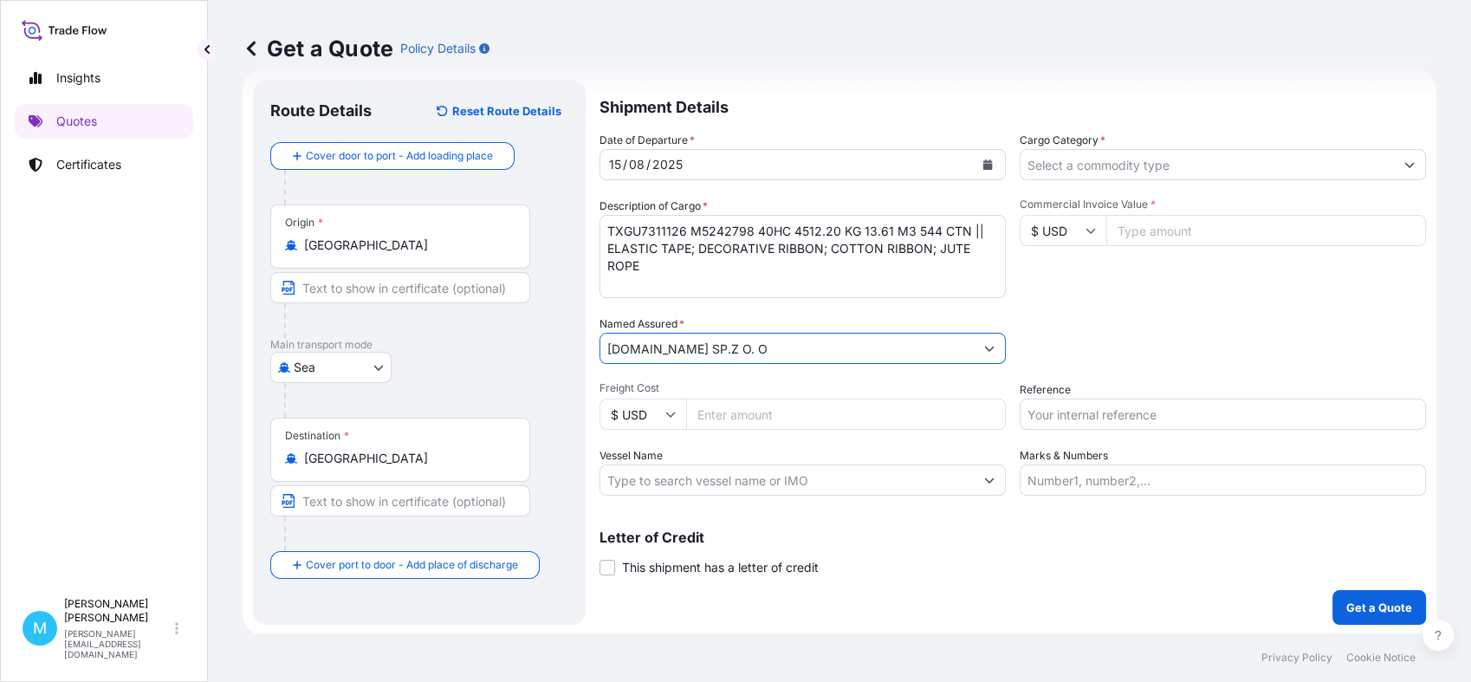
type input "[DOMAIN_NAME] SP.Z O. O"
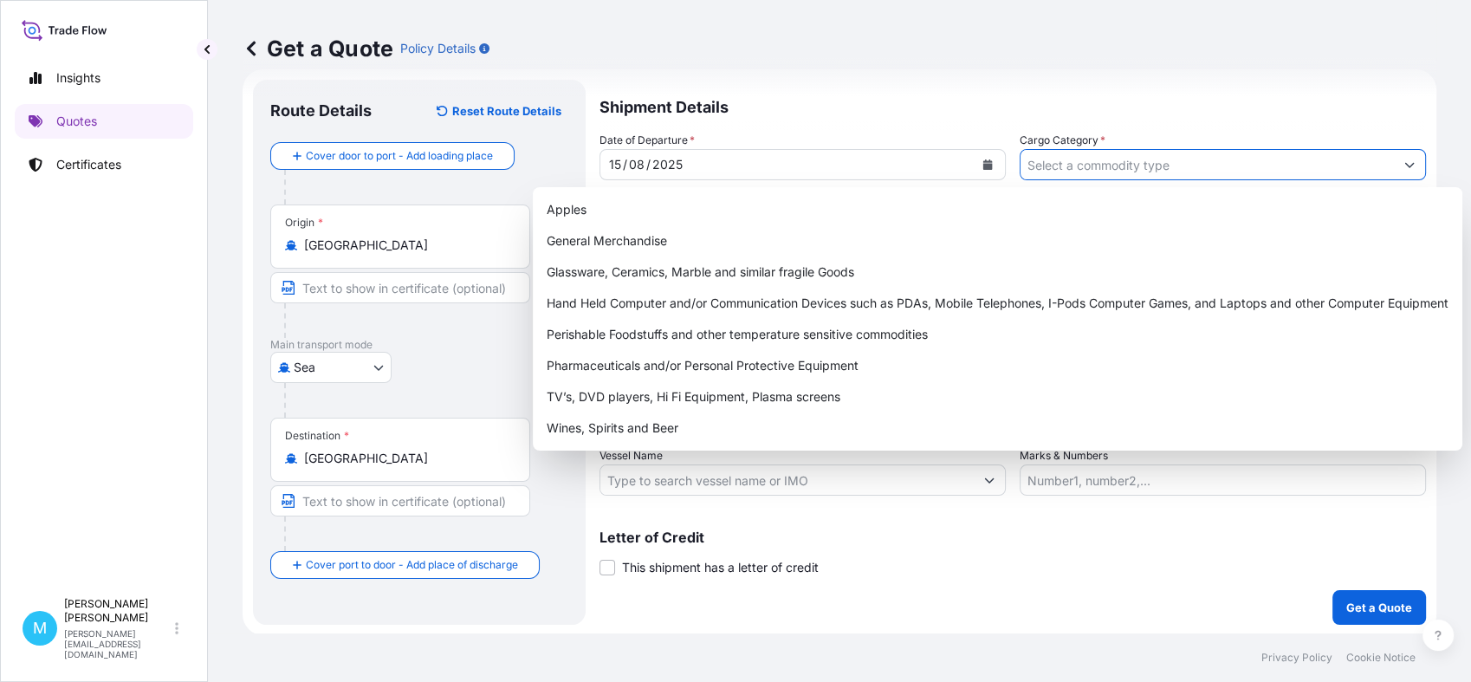
click at [1086, 166] on input "Cargo Category *" at bounding box center [1207, 164] width 373 height 31
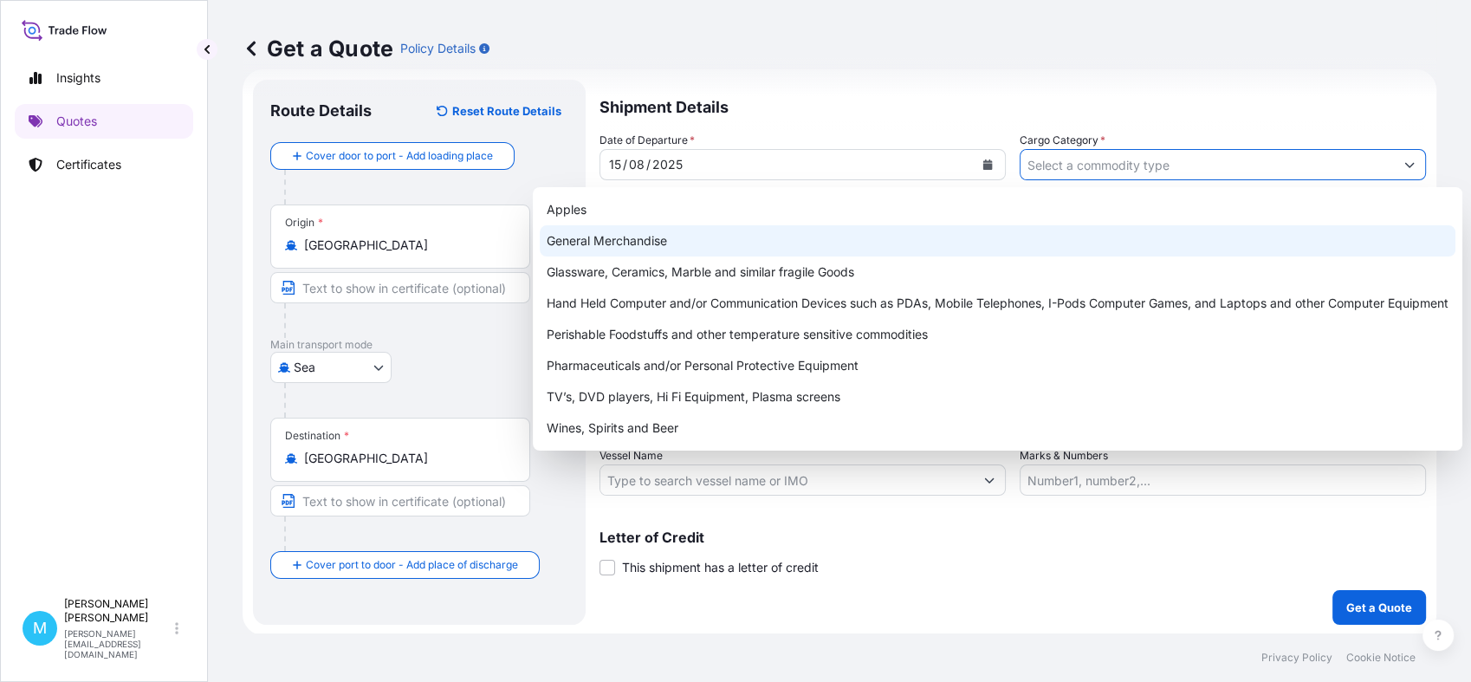
click at [614, 243] on div "General Merchandise" at bounding box center [998, 240] width 916 height 31
type input "General Merchandise"
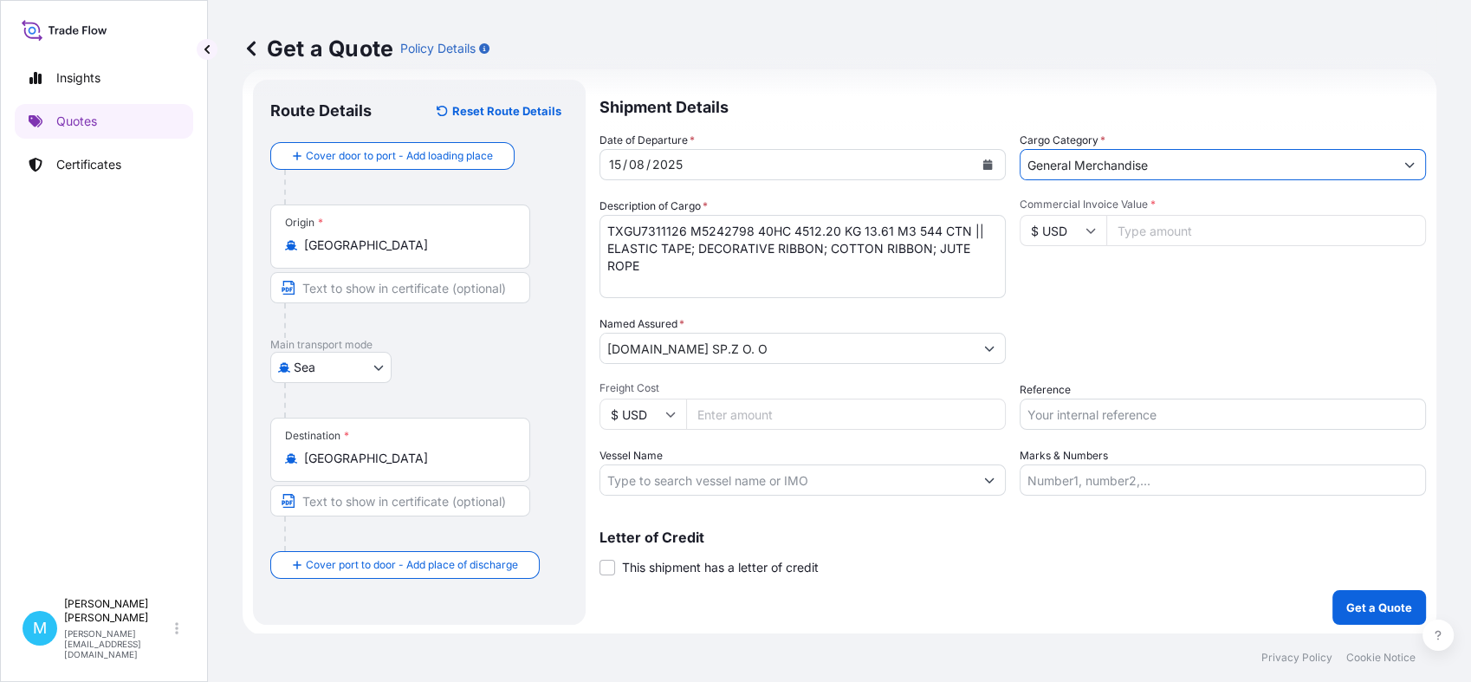
click at [1183, 224] on input "Commercial Invoice Value *" at bounding box center [1267, 230] width 320 height 31
paste input "24190.19"
click at [1146, 232] on input "24190.19" at bounding box center [1267, 230] width 320 height 31
click at [1165, 227] on input "24190.19" at bounding box center [1267, 230] width 320 height 31
type input "24190.19"
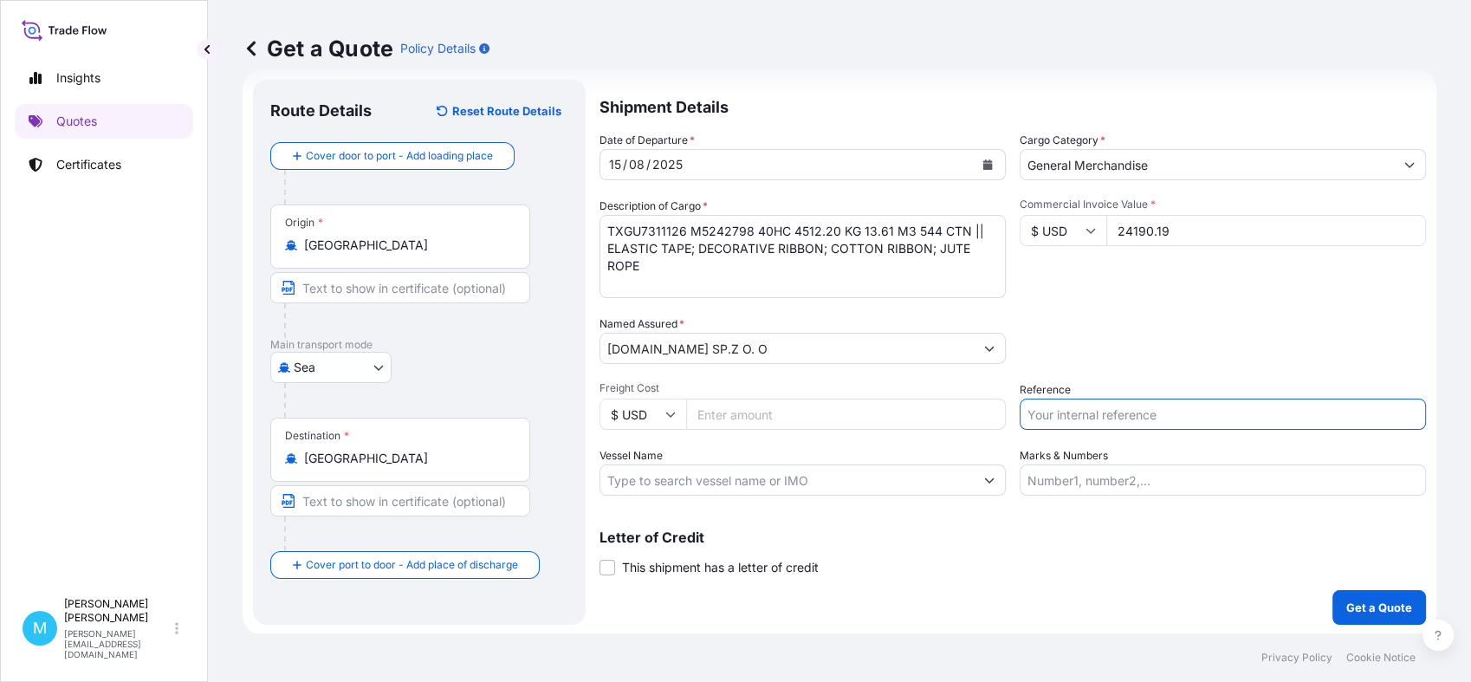
click at [1050, 409] on input "Reference" at bounding box center [1223, 414] width 406 height 31
click at [1049, 422] on input "Reference" at bounding box center [1223, 414] width 406 height 31
paste input "S02017510"
paste input "LCL16418"
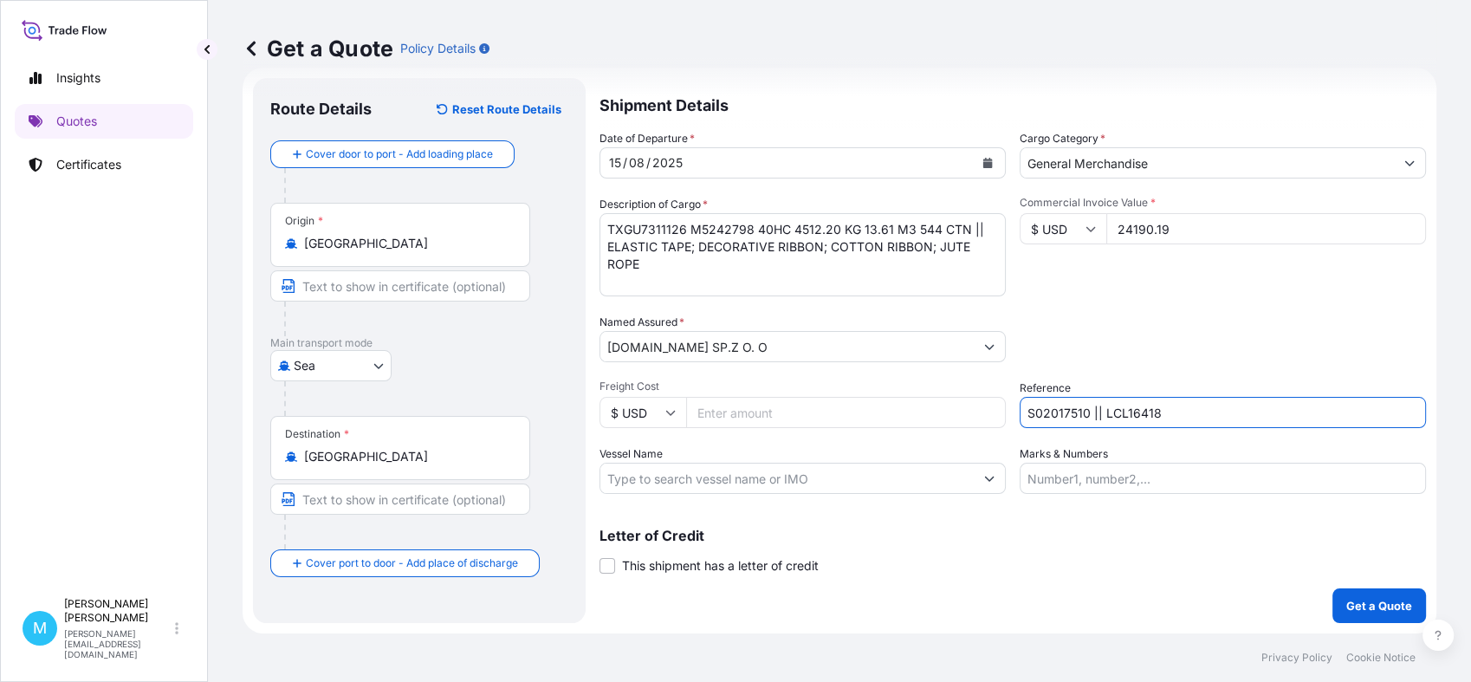
type input "S02017510 || LCL16418"
click at [1357, 601] on p "Get a Quote" at bounding box center [1380, 605] width 66 height 17
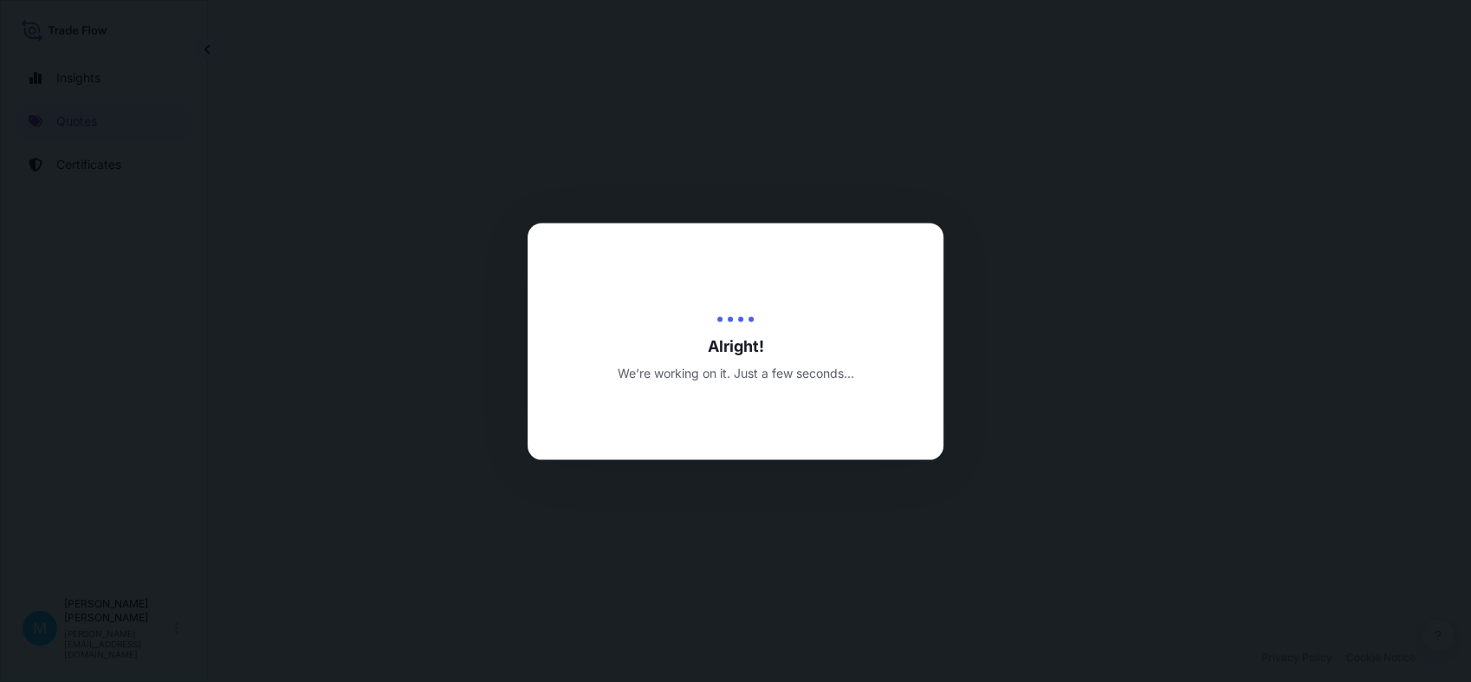
select select "Sea"
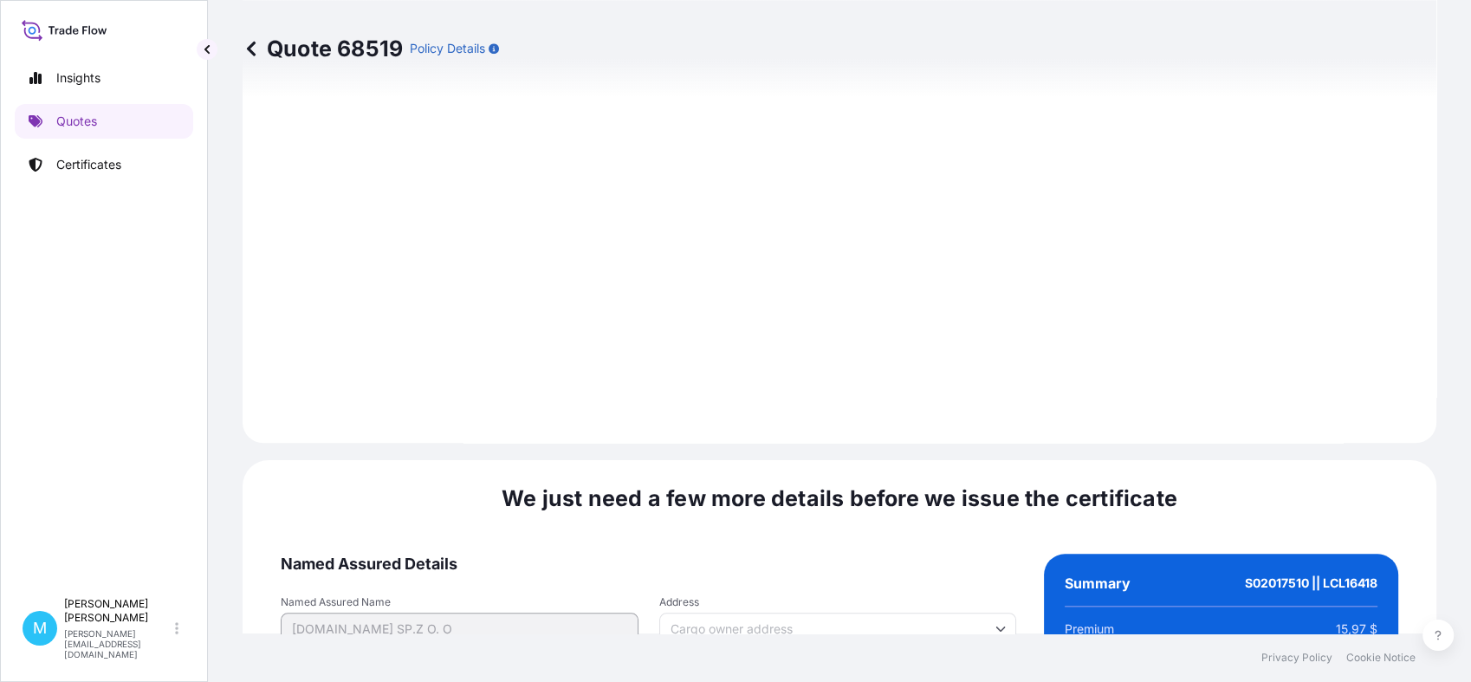
scroll to position [1962, 0]
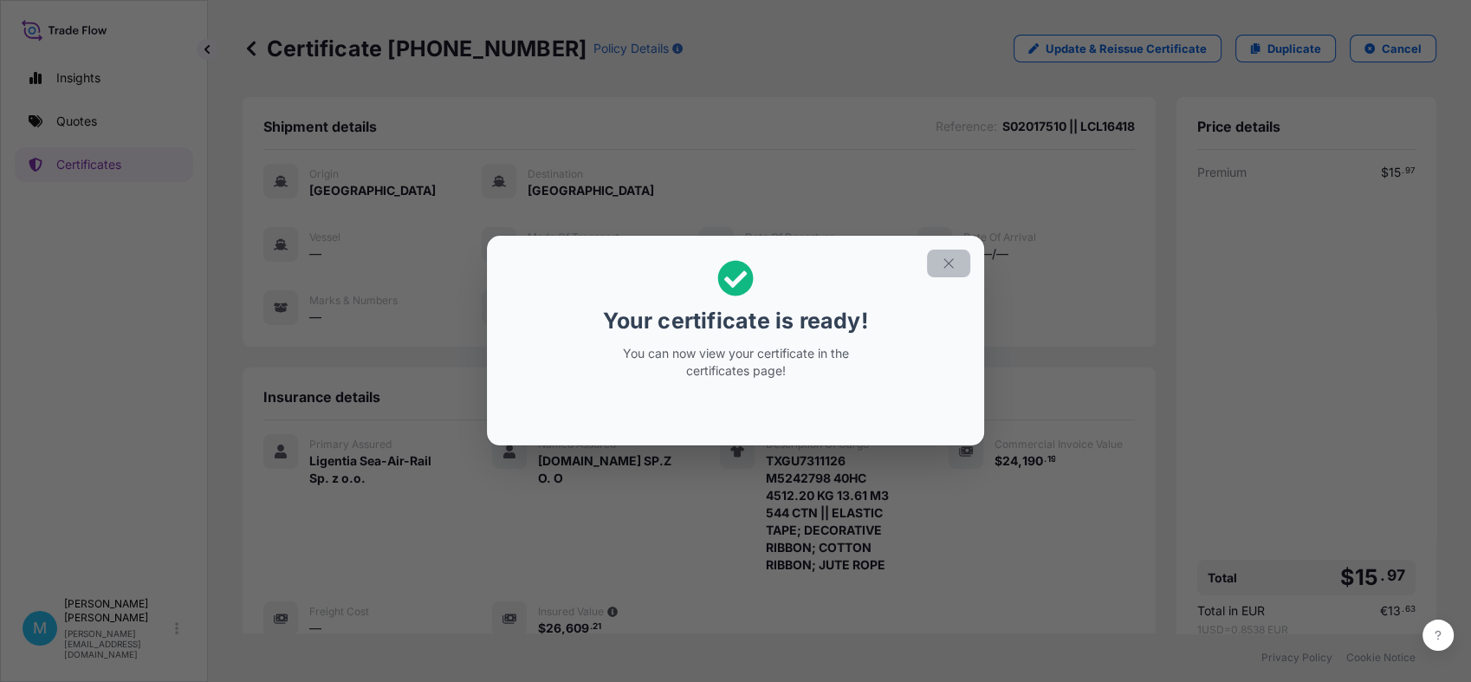
click at [948, 265] on icon "button" at bounding box center [949, 264] width 16 height 16
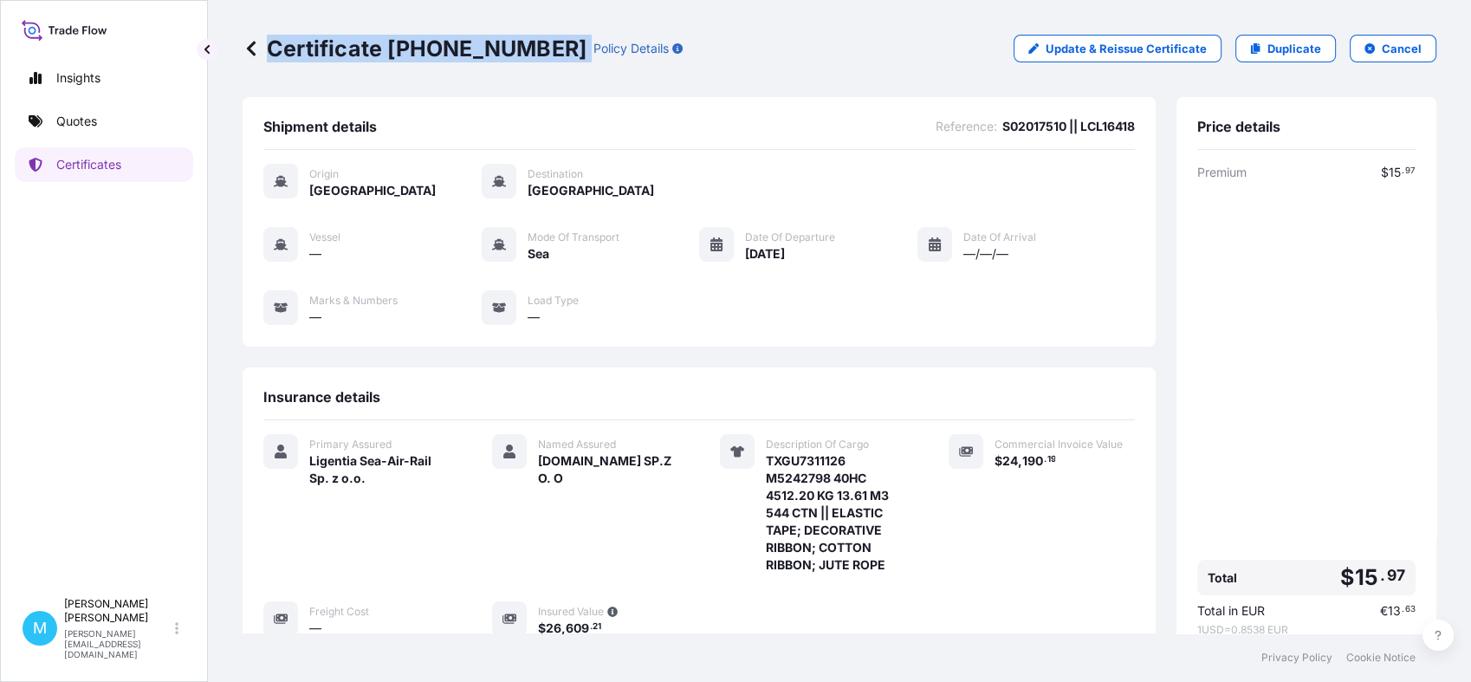
drag, startPoint x: 541, startPoint y: 46, endPoint x: 269, endPoint y: 42, distance: 272.1
click at [269, 42] on div "Certificate [PHONE_NUMBER] Policy Details" at bounding box center [463, 49] width 440 height 28
copy p "Certificate [PHONE_NUMBER]"
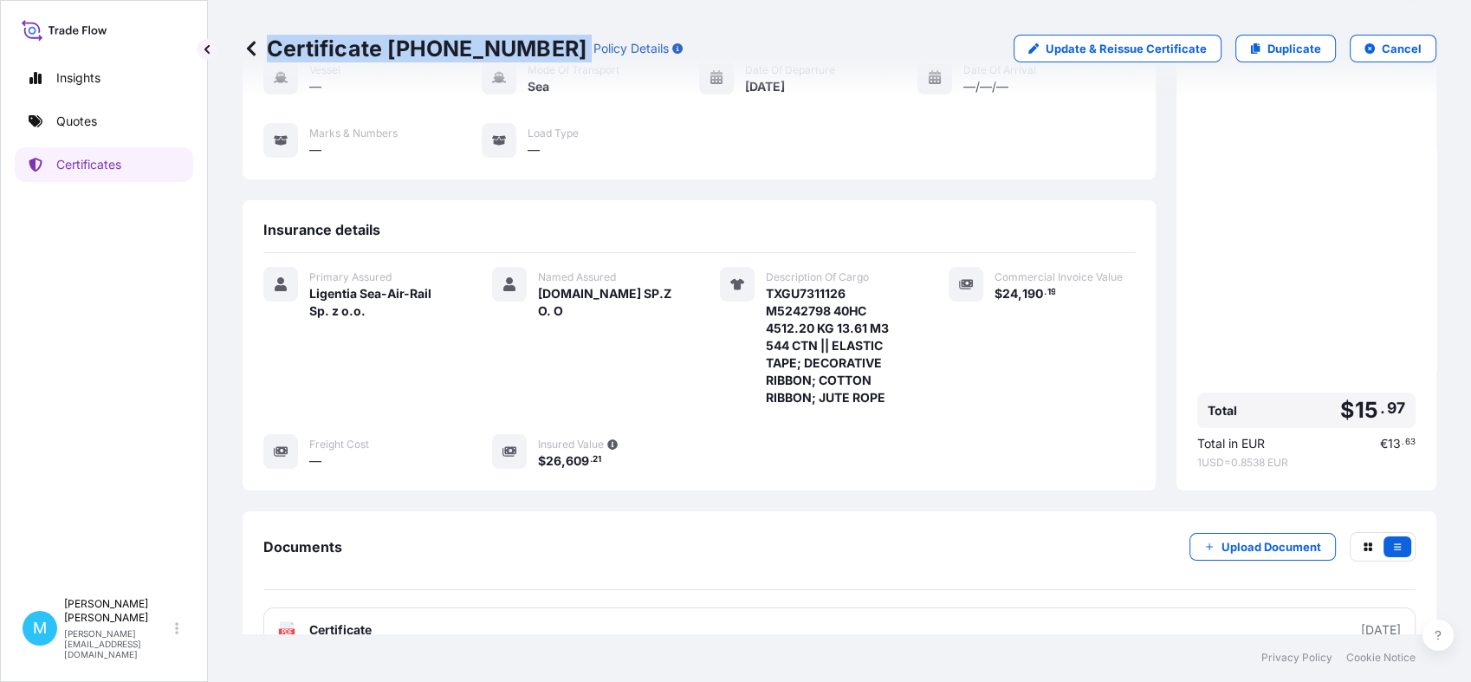
scroll to position [282, 0]
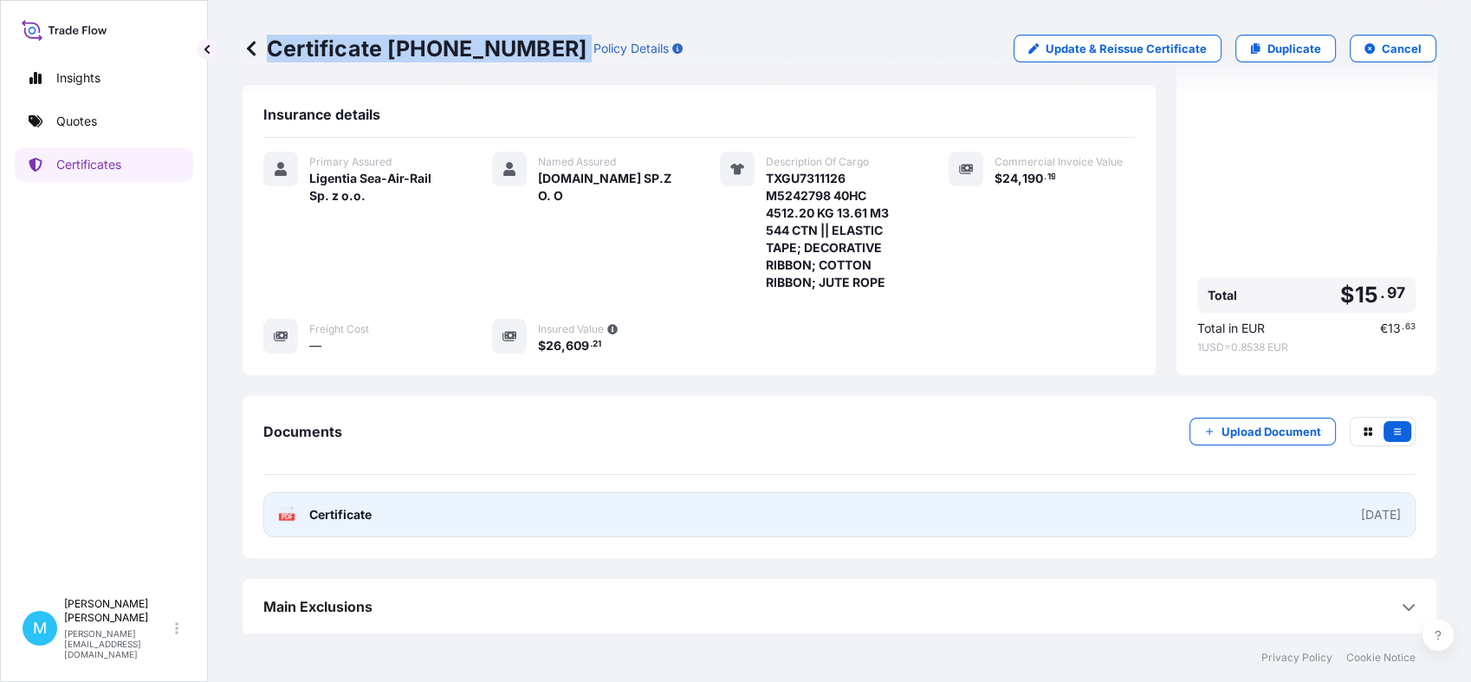
click at [665, 518] on link "PDF Certificate [DATE]" at bounding box center [839, 514] width 1152 height 45
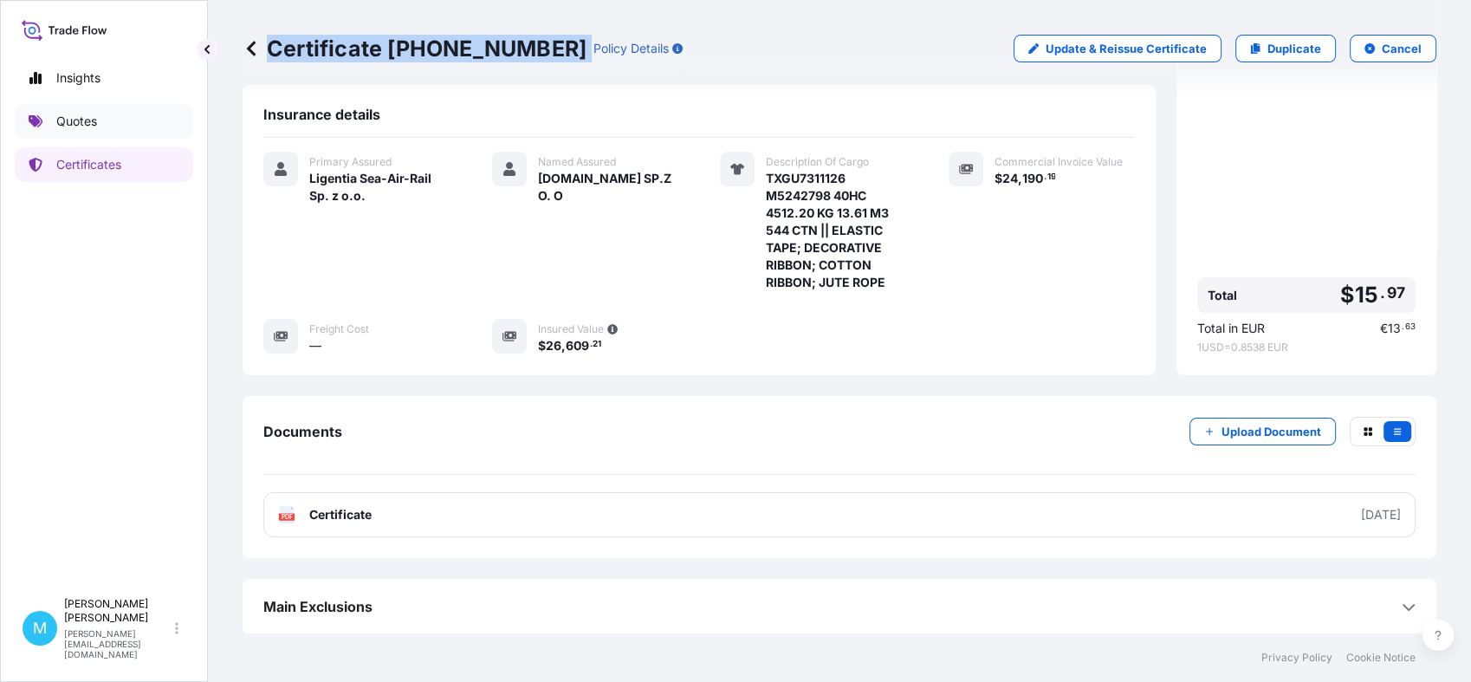
click at [58, 109] on link "Quotes" at bounding box center [104, 121] width 178 height 35
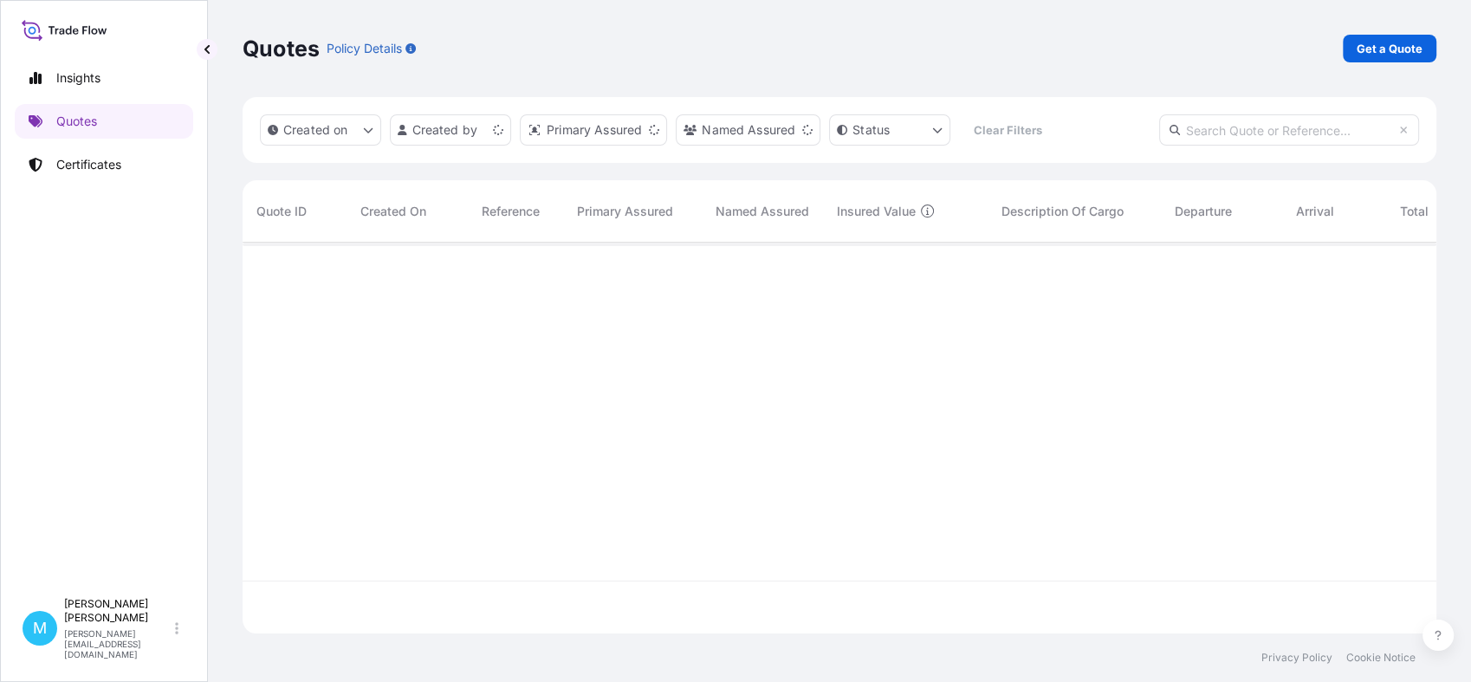
scroll to position [385, 1178]
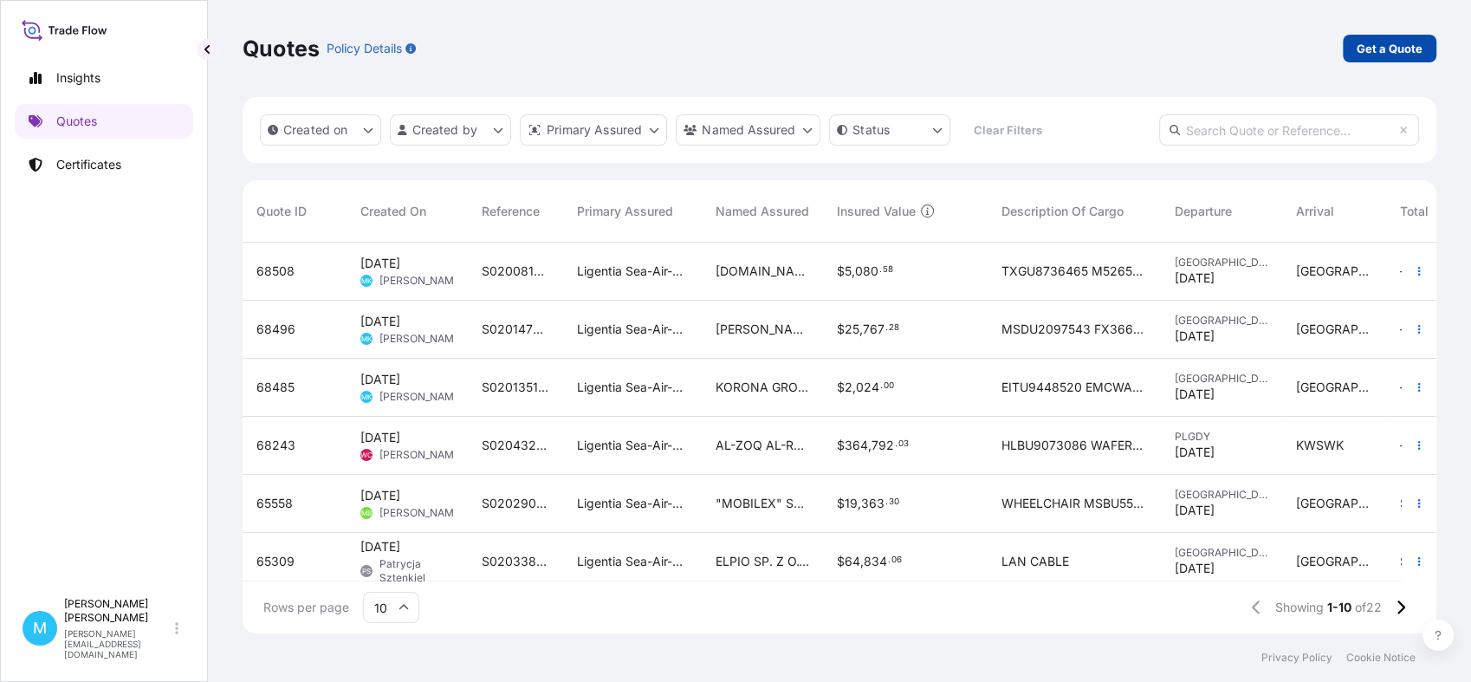
click at [1392, 54] on p "Get a Quote" at bounding box center [1390, 48] width 66 height 17
select select "Sea"
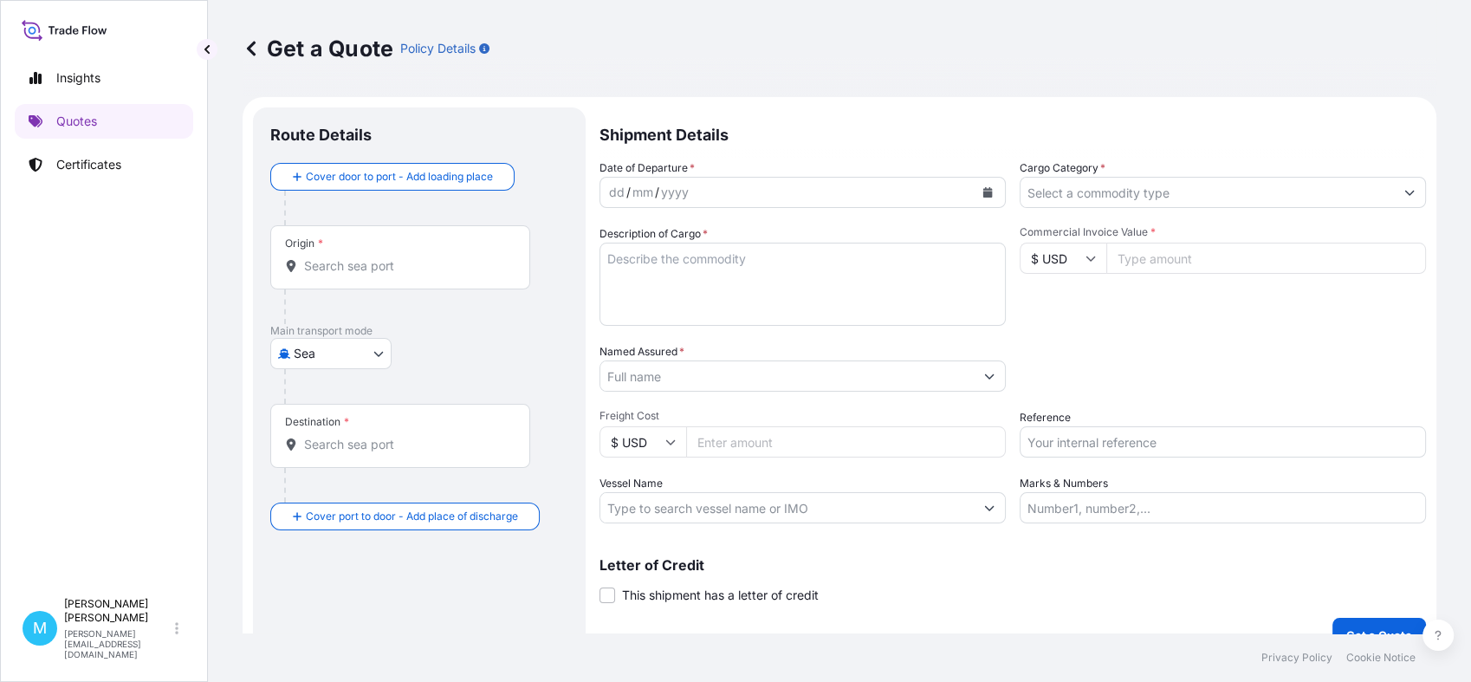
scroll to position [28, 0]
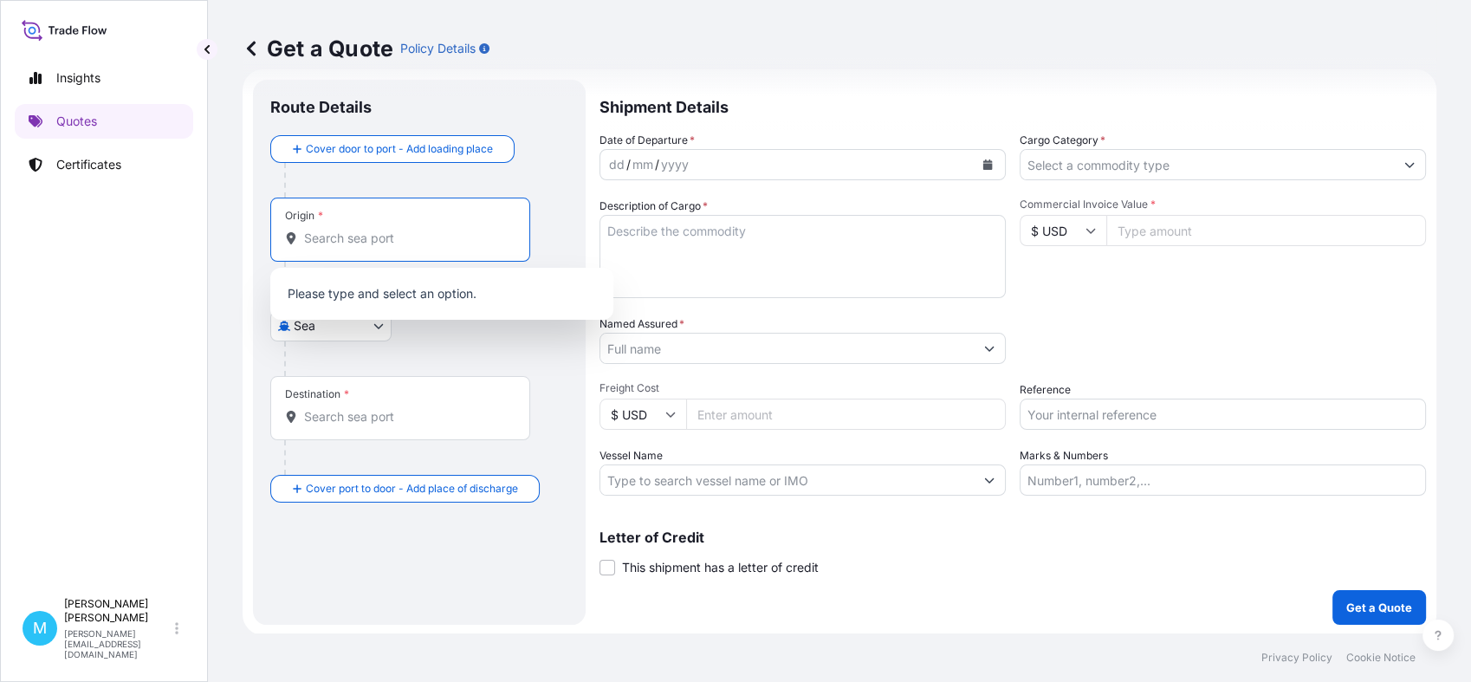
click at [346, 244] on input "Origin *" at bounding box center [406, 238] width 204 height 17
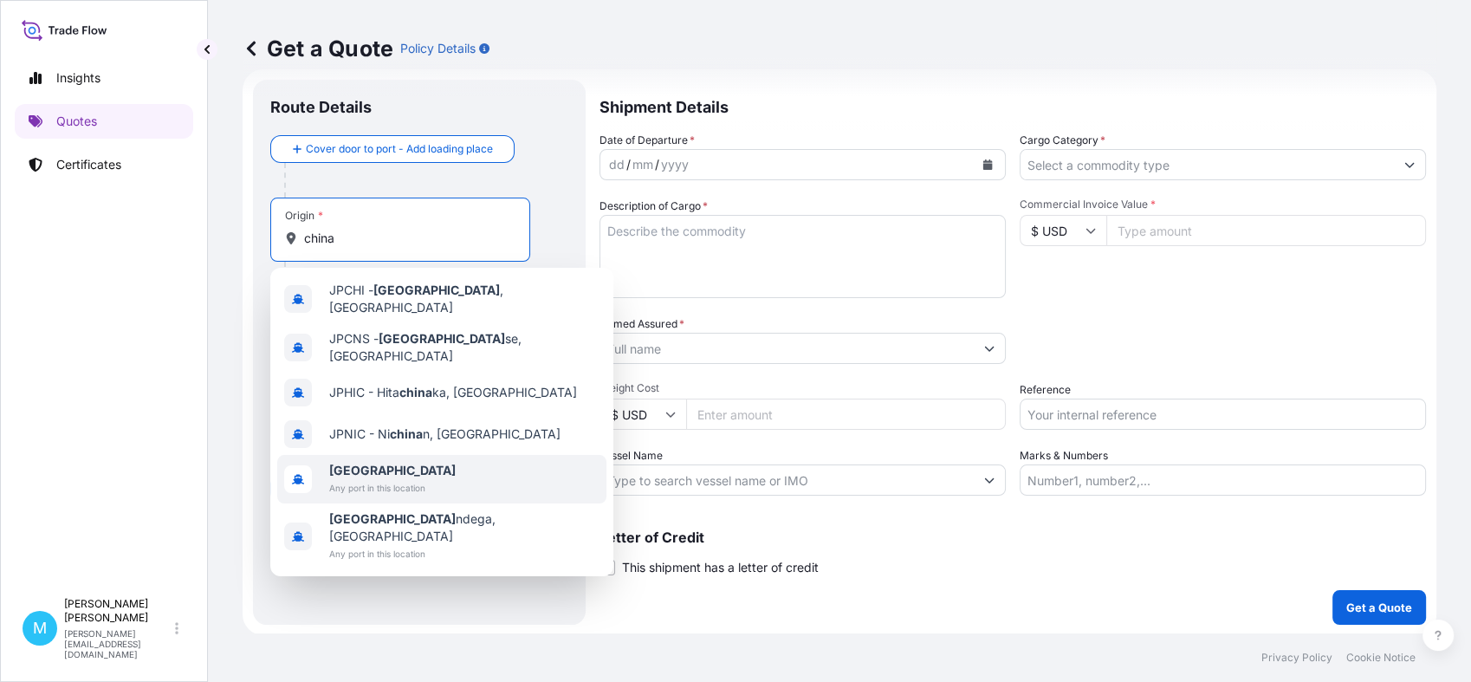
click at [357, 463] on b "[GEOGRAPHIC_DATA]" at bounding box center [392, 470] width 127 height 15
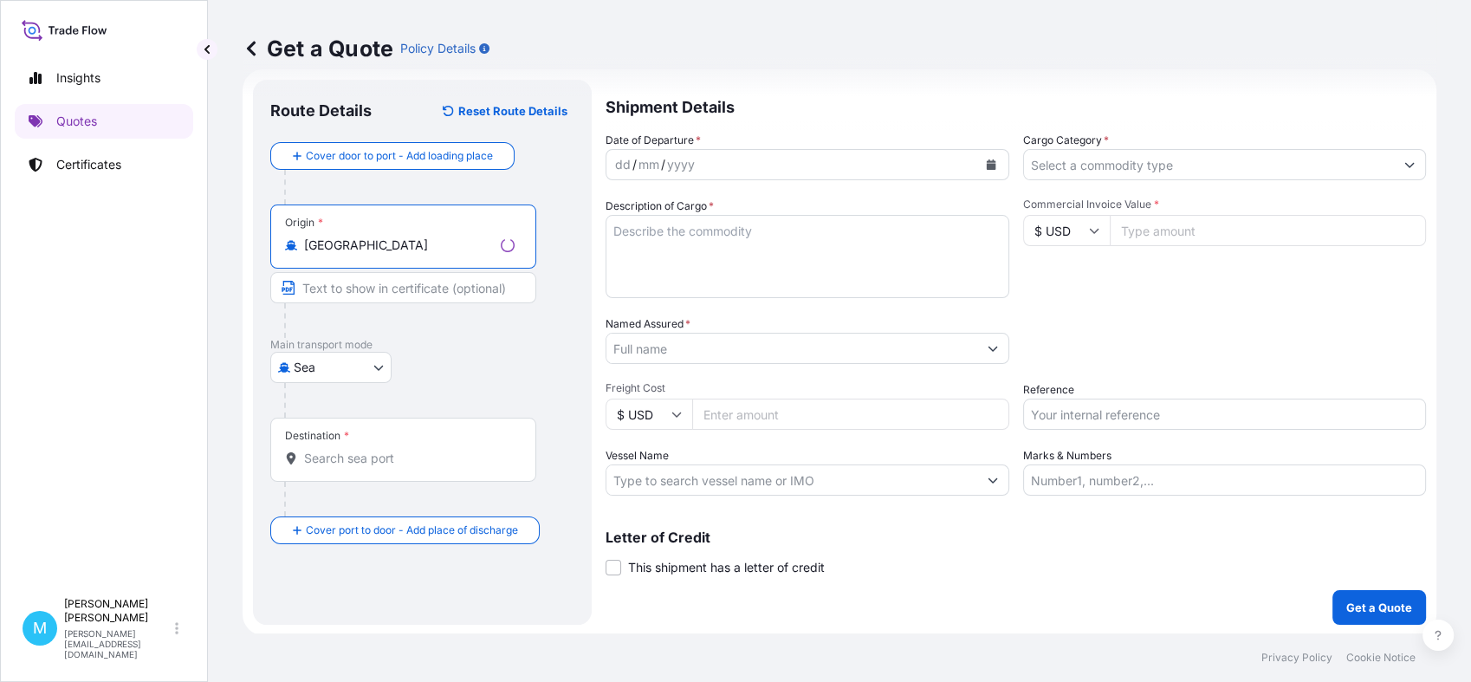
type input "[GEOGRAPHIC_DATA]"
click at [343, 461] on input "Destination *" at bounding box center [409, 458] width 211 height 17
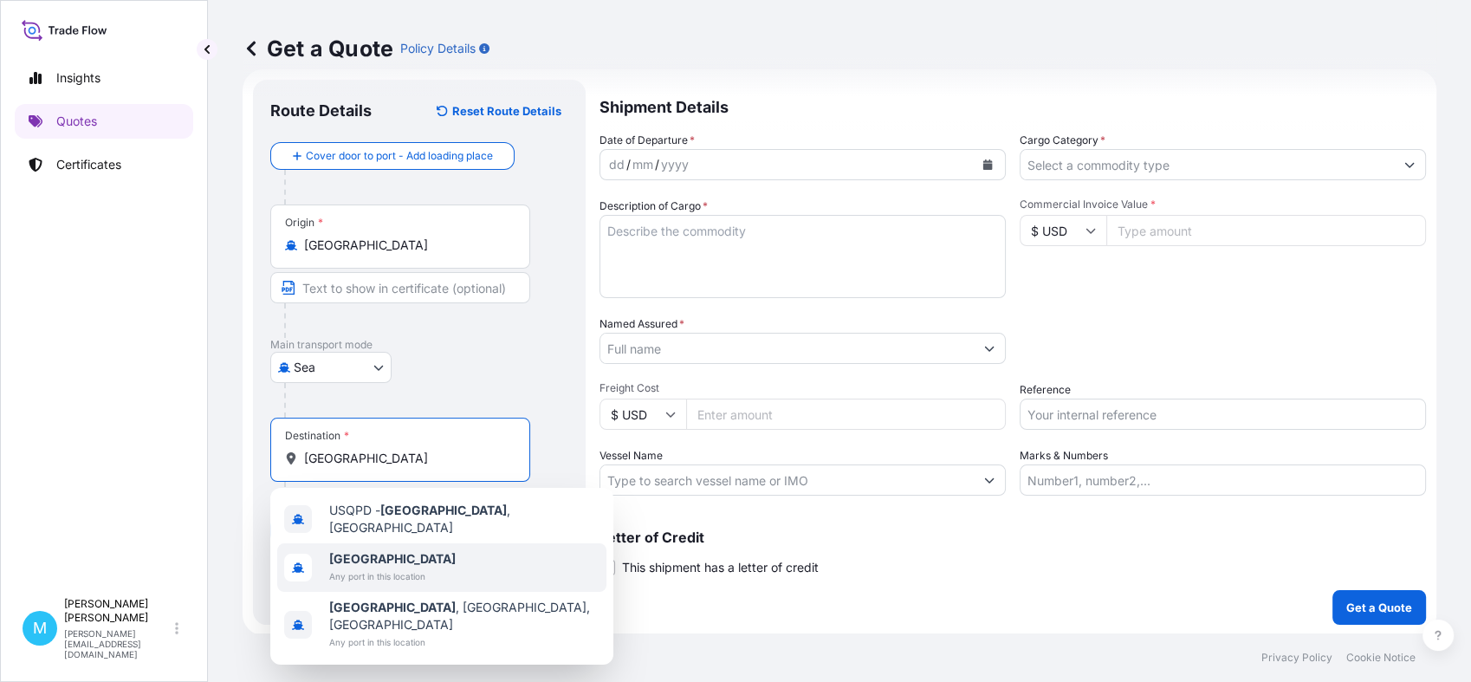
click at [368, 557] on b "[GEOGRAPHIC_DATA]" at bounding box center [392, 558] width 127 height 15
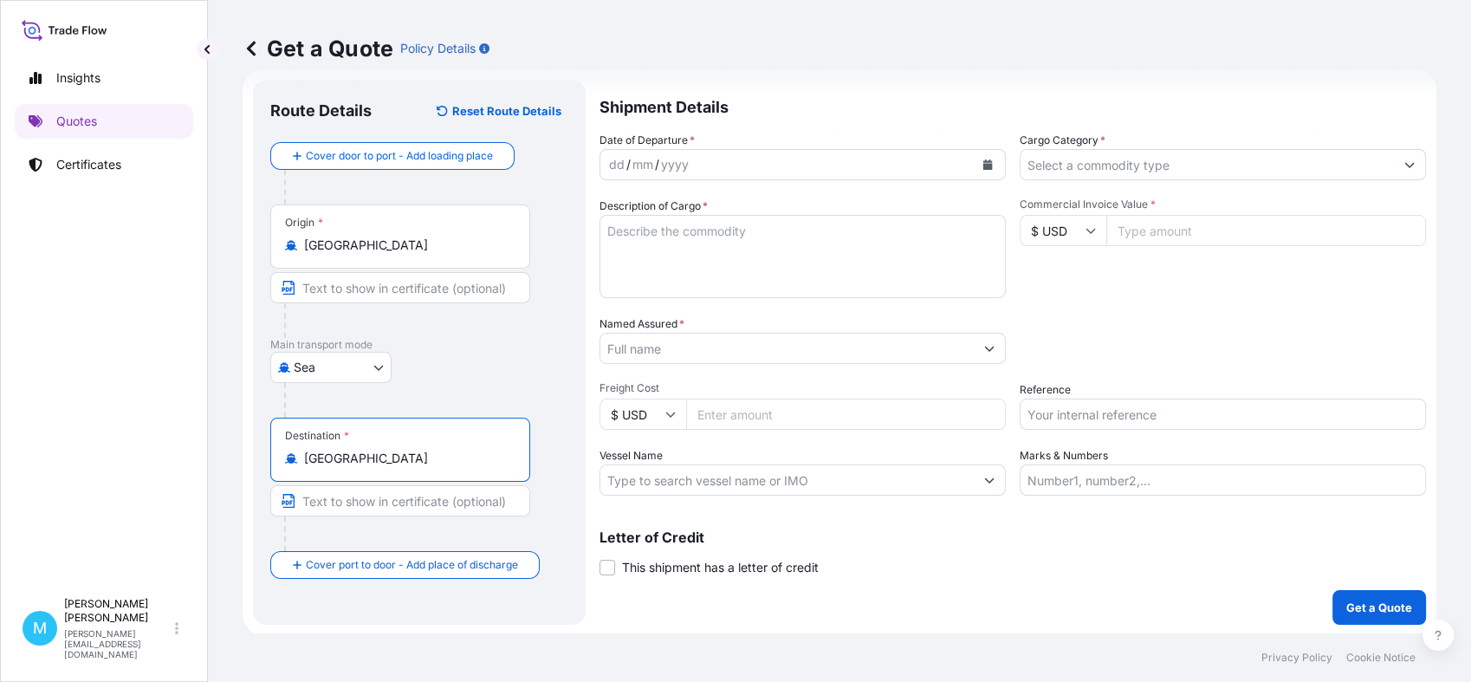
type input "[GEOGRAPHIC_DATA]"
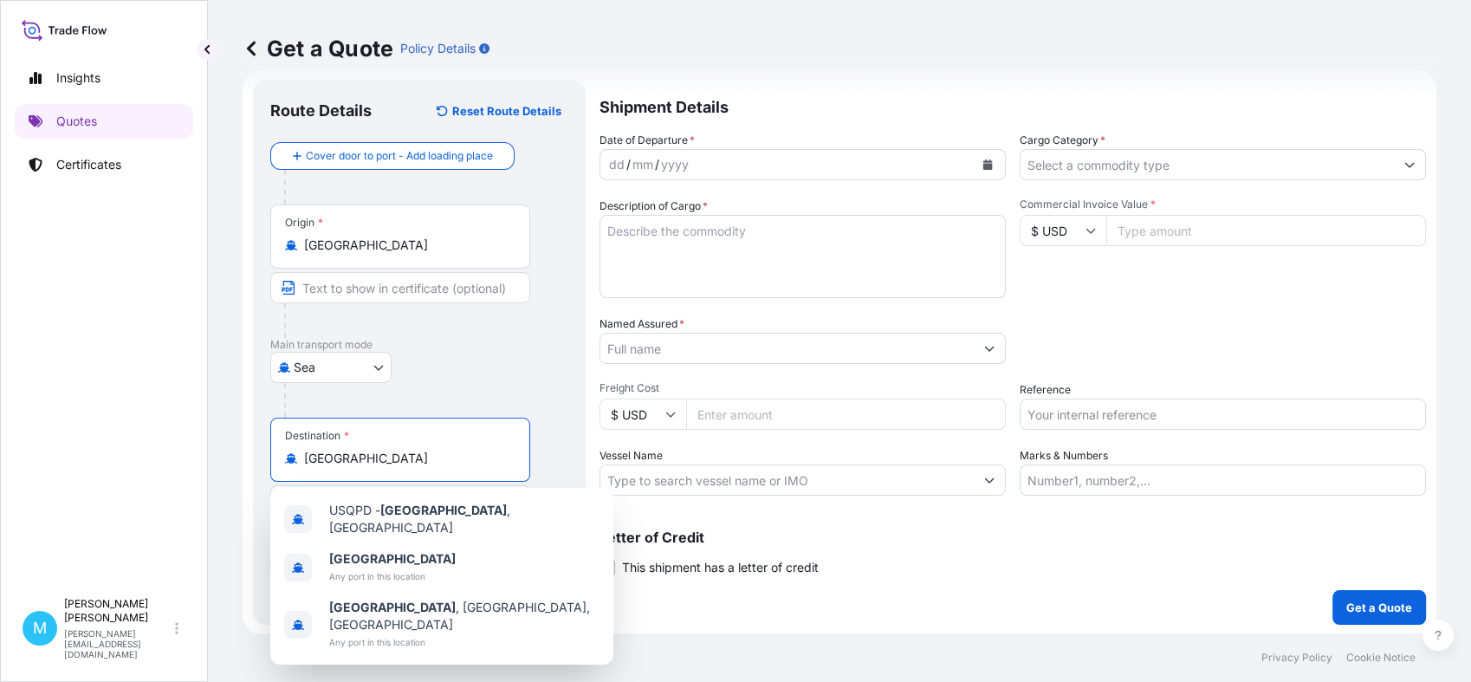
click at [983, 165] on icon "Calendar" at bounding box center [988, 164] width 10 height 10
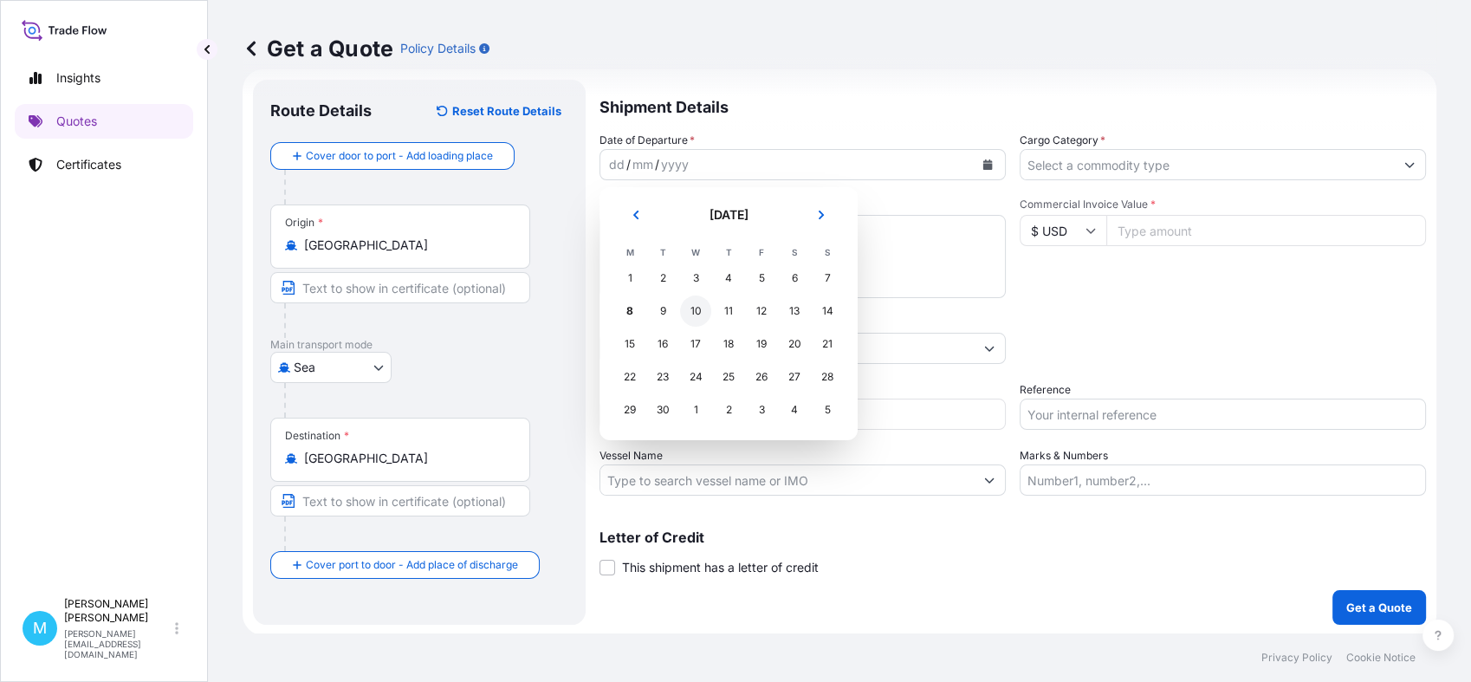
click at [698, 310] on div "10" at bounding box center [695, 310] width 31 height 31
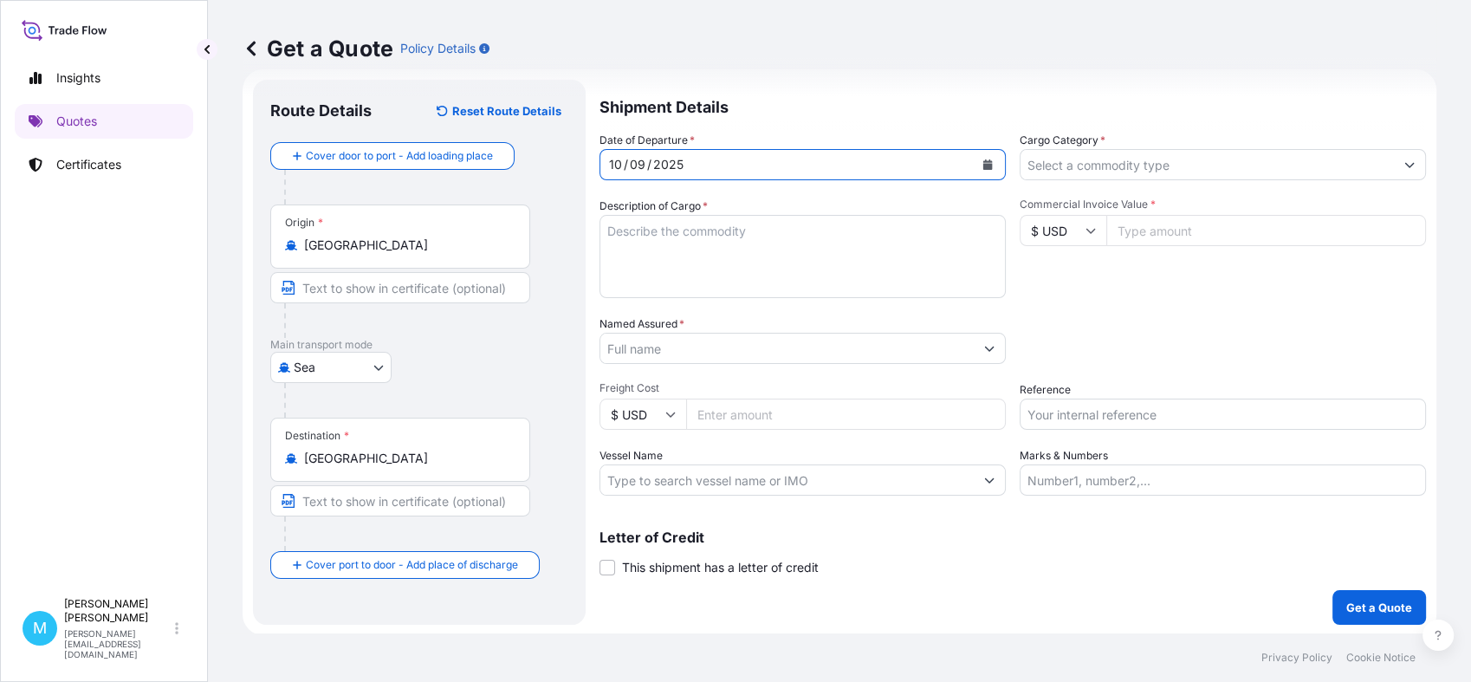
click at [679, 251] on textarea "Description of Cargo *" at bounding box center [803, 256] width 406 height 83
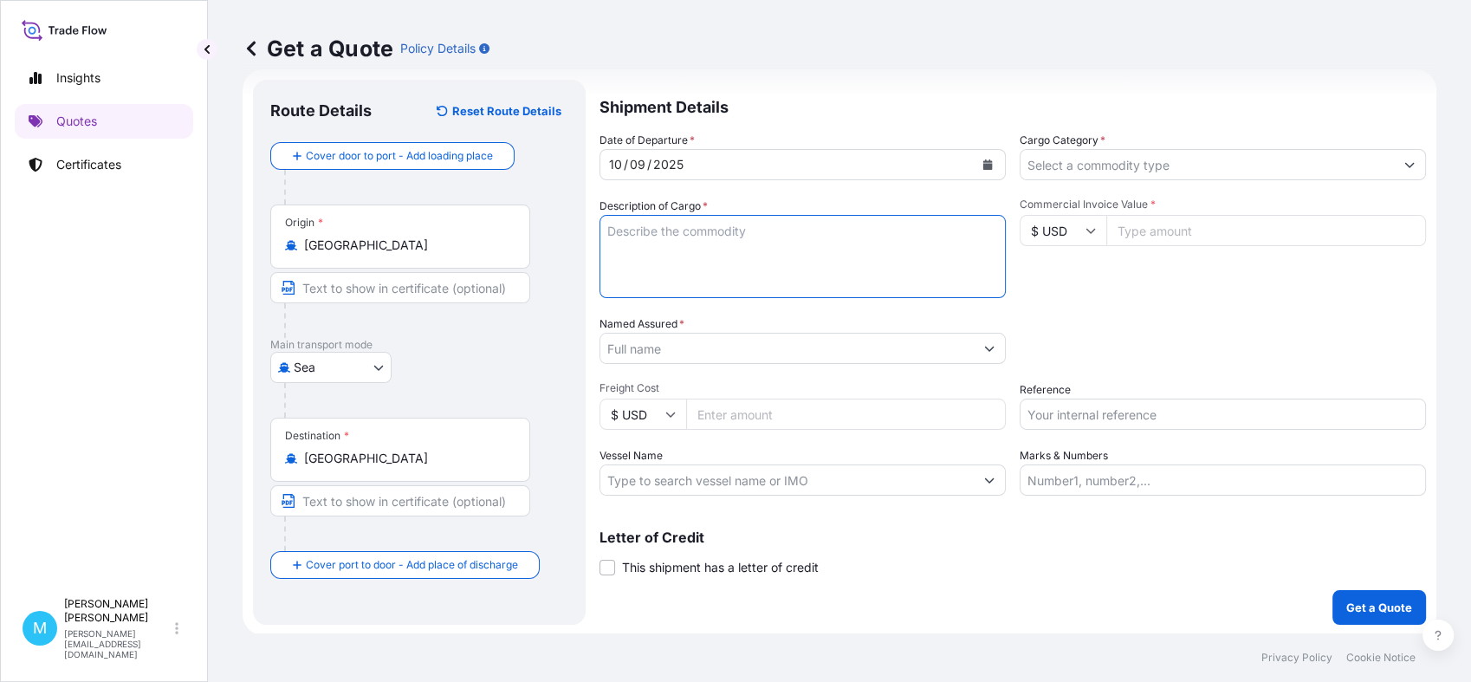
paste textarea "CAAU2297941 HLK3884153 20GP 3492.00 KG 27.29 M3 262 CTN"
paste textarea "MICROFIBER TOWEL"
paste textarea "MICROFIBER WASH MITT"
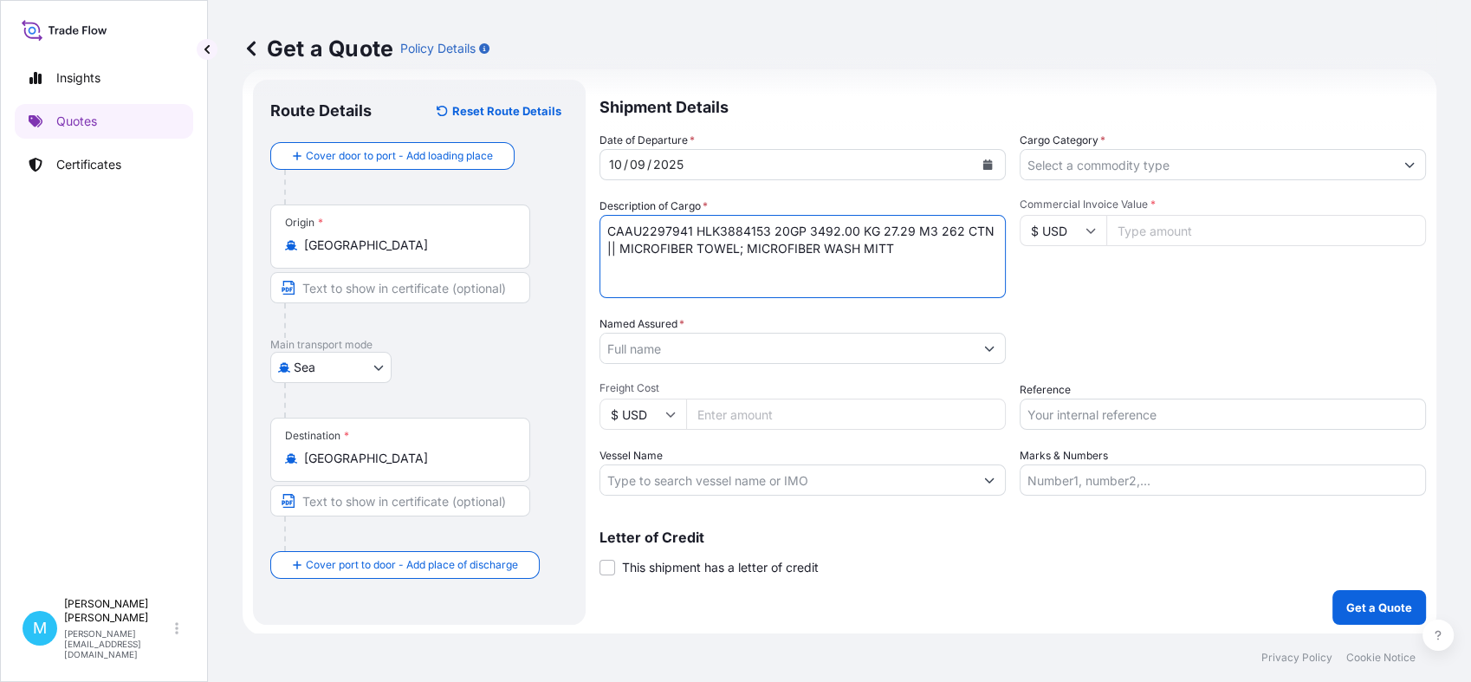
type textarea "CAAU2297941 HLK3884153 20GP 3492.00 KG 27.29 M3 262 CTN || MICROFIBER TOWEL; MI…"
click at [642, 347] on input "Named Assured *" at bounding box center [783, 348] width 367 height 31
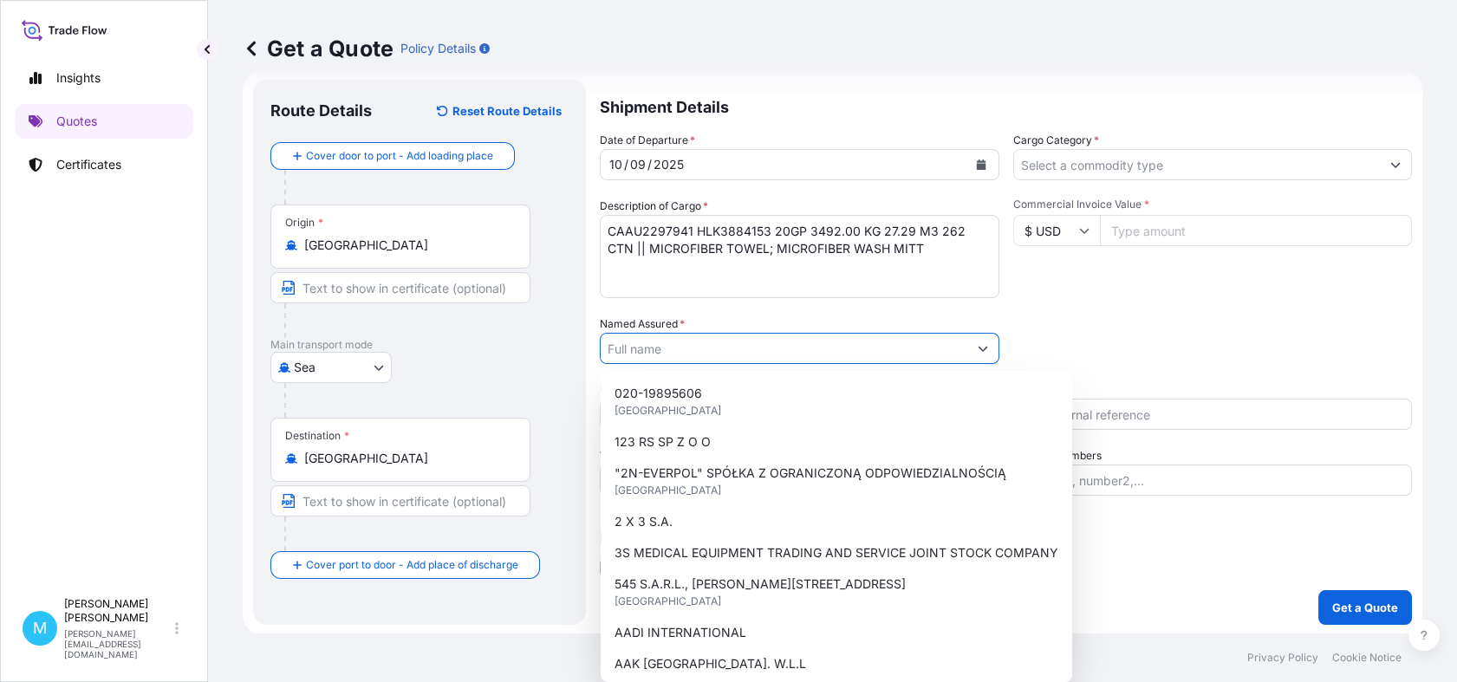
paste input "PRICE DROP"
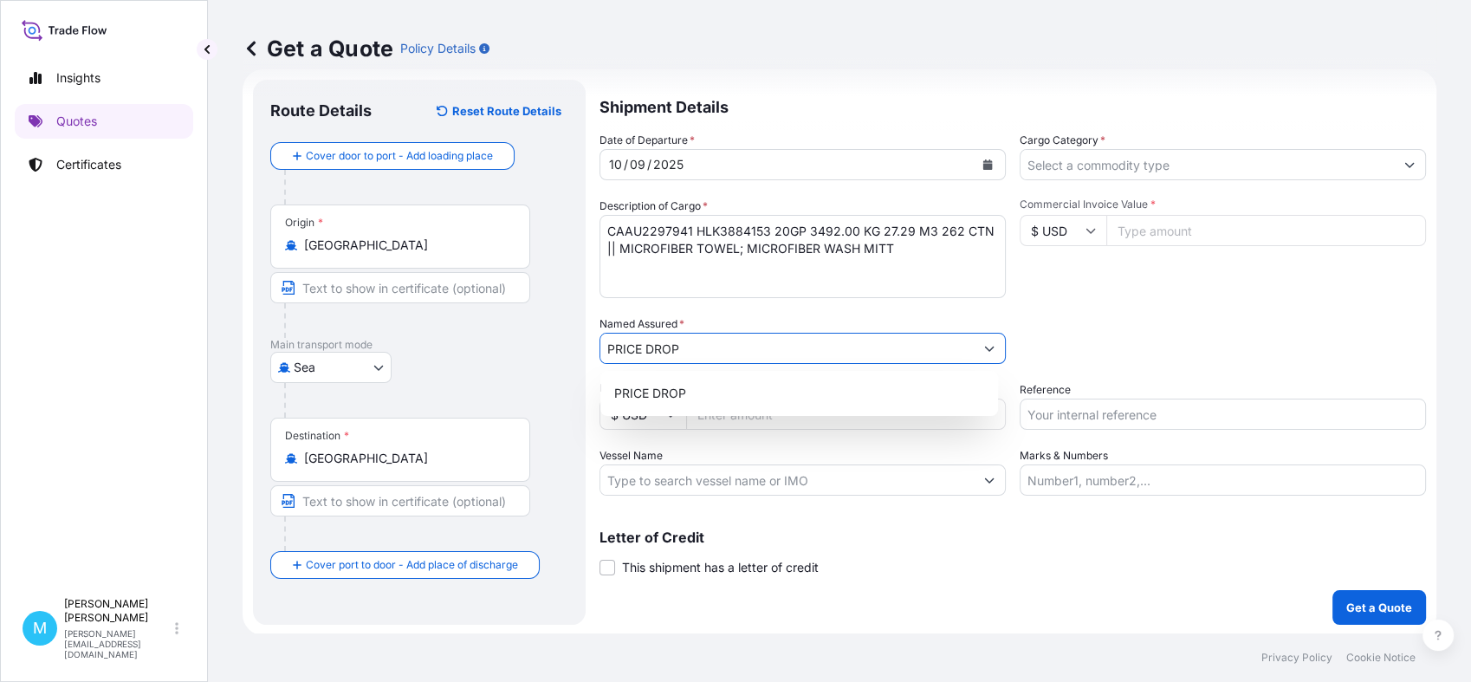
type input "PRICE DROP"
click at [682, 396] on span "PRICE DROP" at bounding box center [650, 393] width 72 height 17
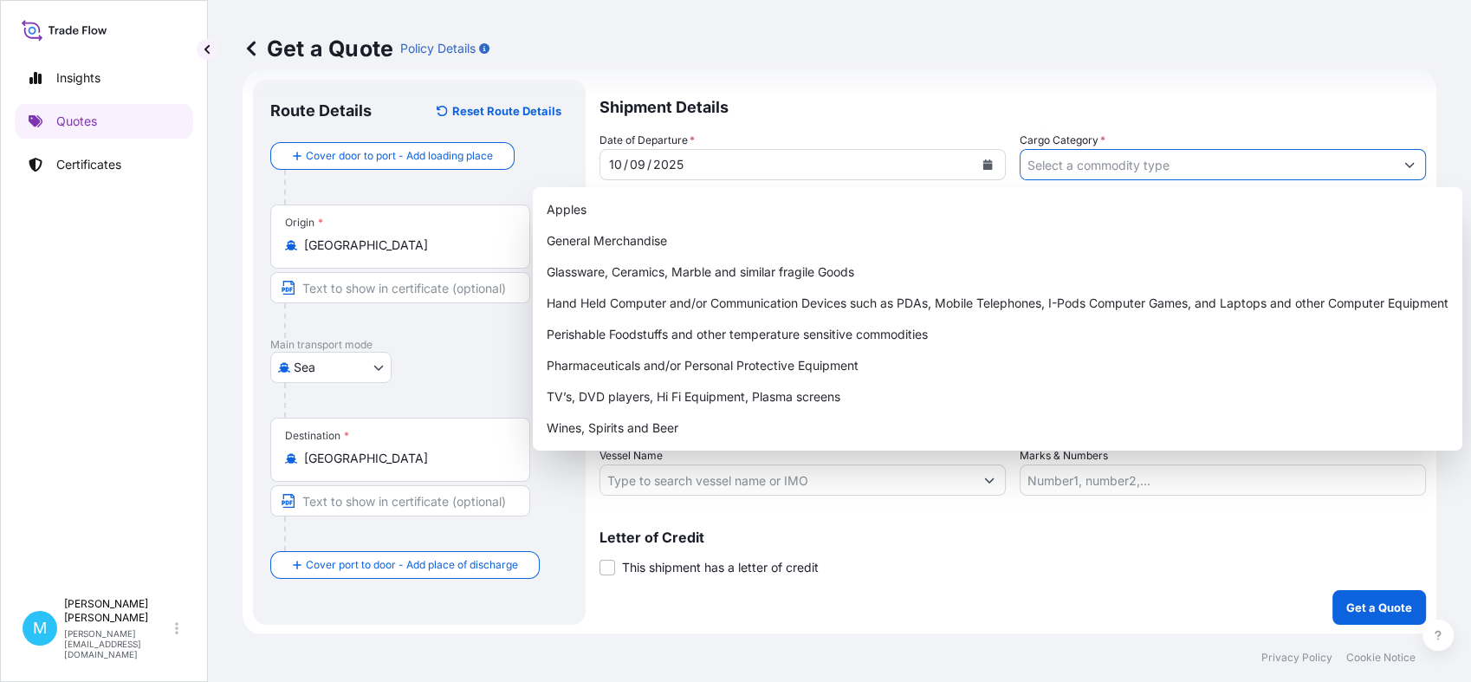
click at [1068, 166] on input "Cargo Category *" at bounding box center [1207, 164] width 373 height 31
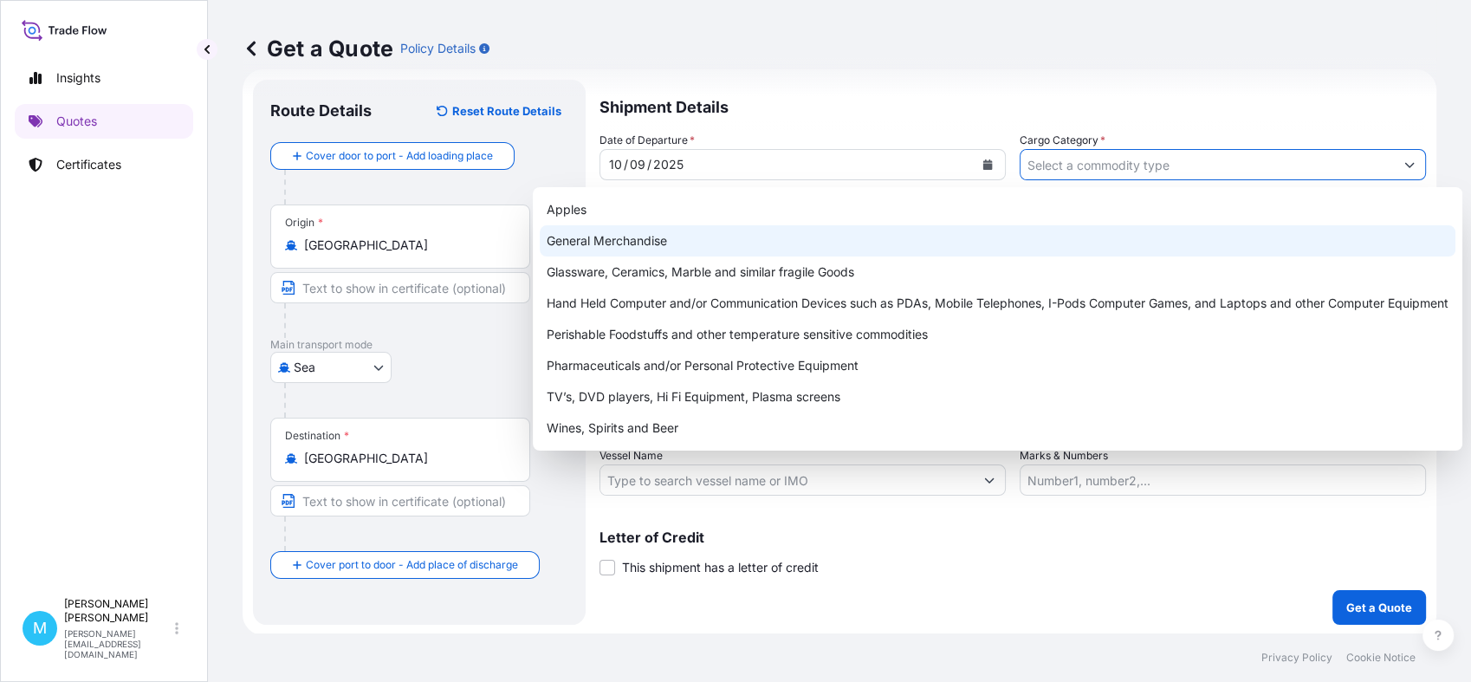
click at [645, 230] on div "General Merchandise" at bounding box center [998, 240] width 916 height 31
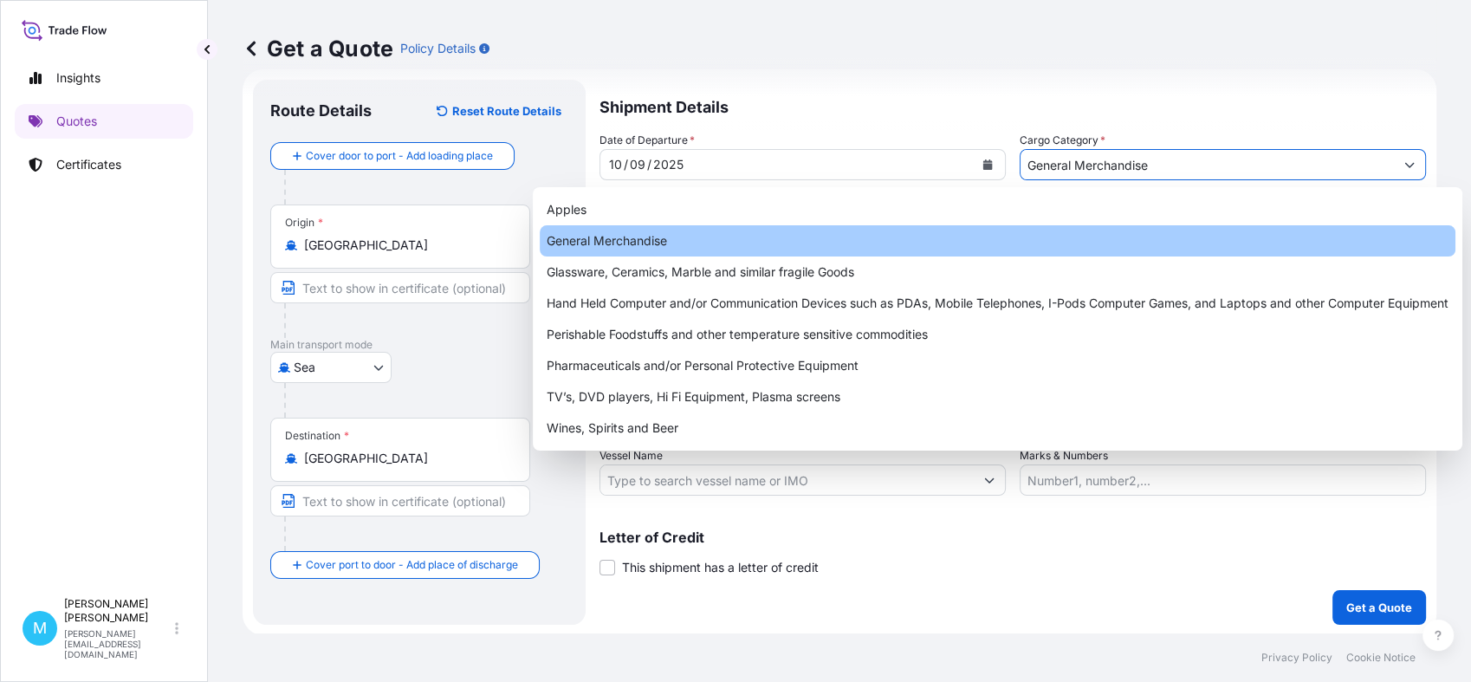
type input "General Merchandise"
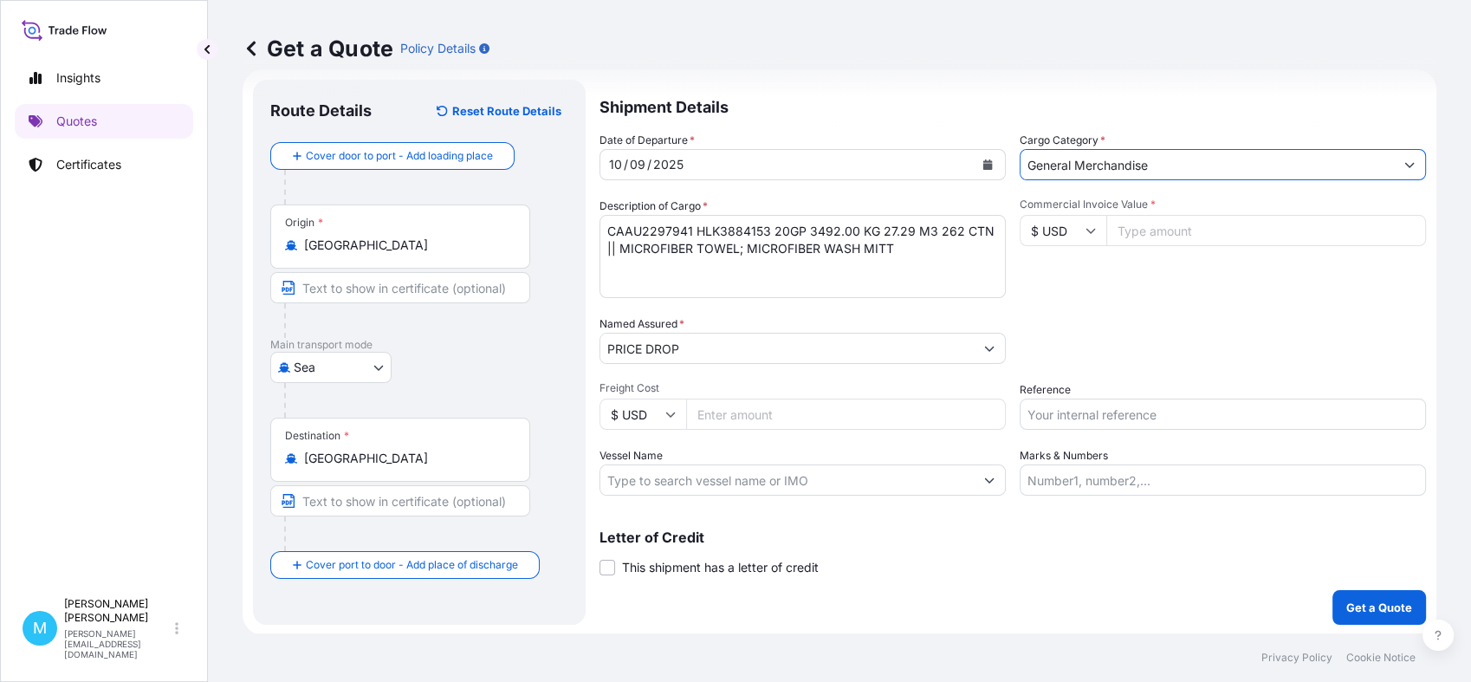
click at [1131, 227] on input "Commercial Invoice Value *" at bounding box center [1267, 230] width 320 height 31
paste input "27000"
click at [1139, 226] on input "27000" at bounding box center [1267, 230] width 320 height 31
click at [1163, 229] on input "27000" at bounding box center [1267, 230] width 320 height 31
type input "27000.00"
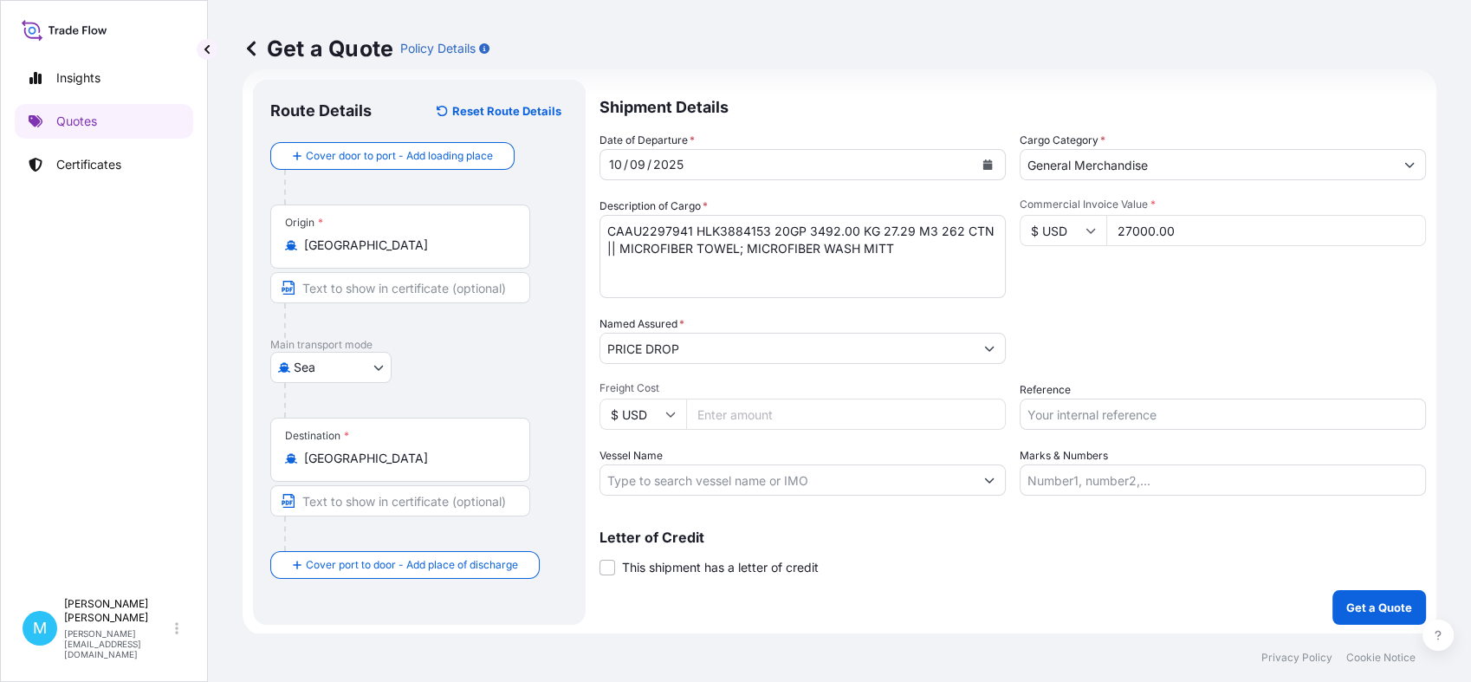
click at [1061, 423] on input "Reference" at bounding box center [1223, 414] width 406 height 31
click at [1095, 419] on input "Reference" at bounding box center [1223, 414] width 406 height 31
paste input "S02039289"
type input "S02039289"
click at [1367, 605] on p "Get a Quote" at bounding box center [1380, 607] width 66 height 17
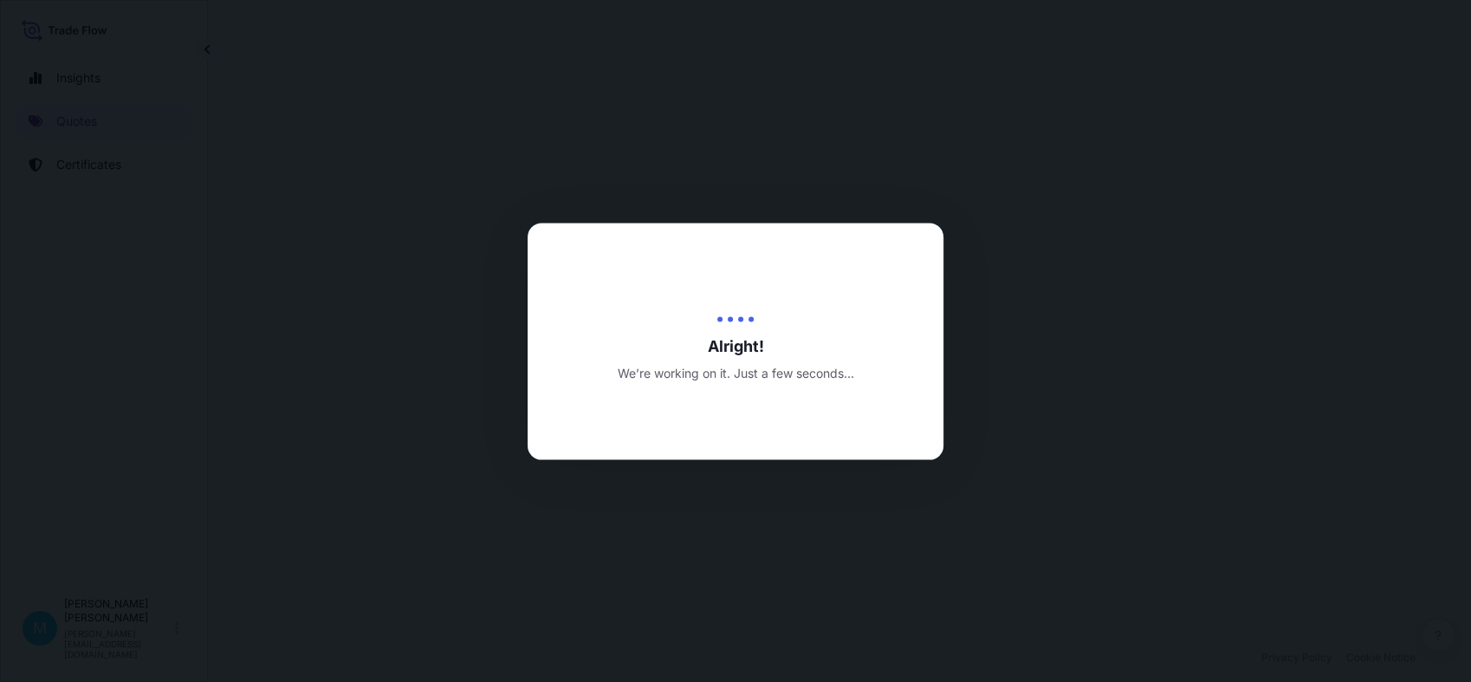
select select "Sea"
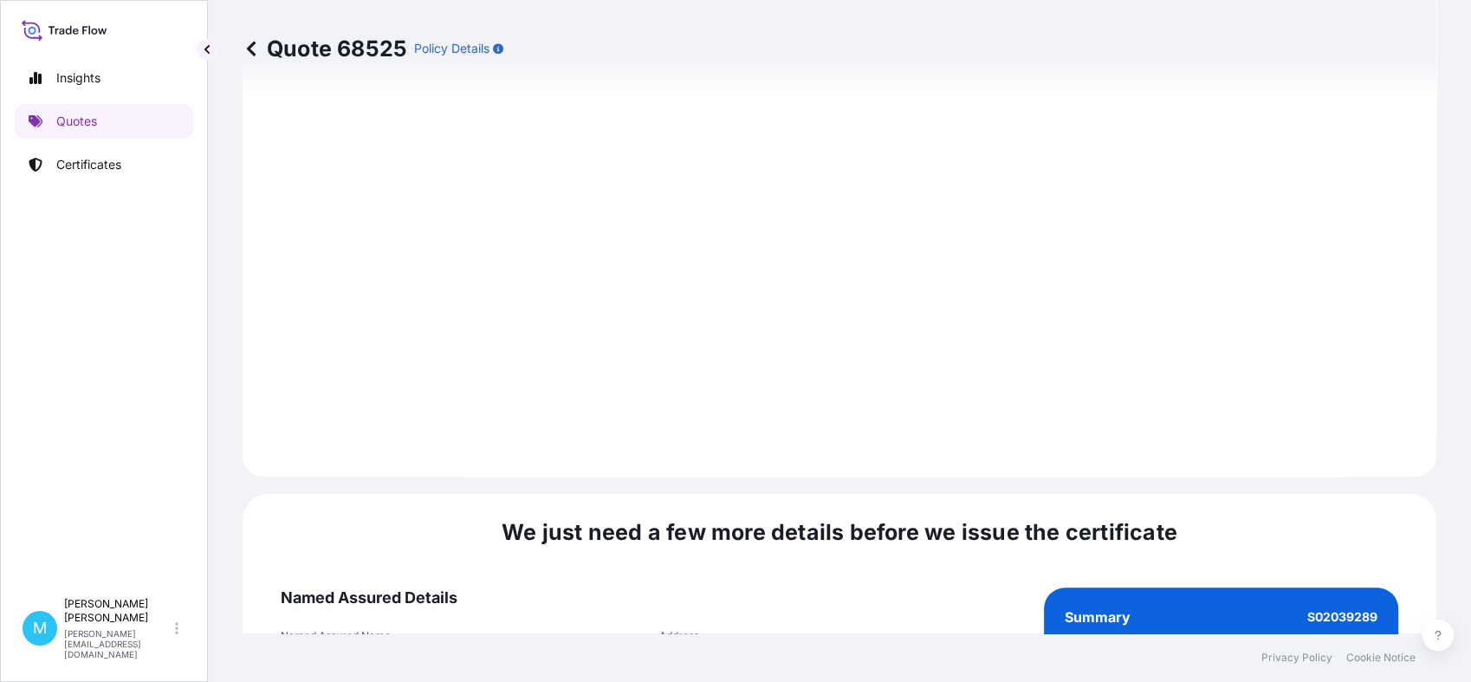
scroll to position [1962, 0]
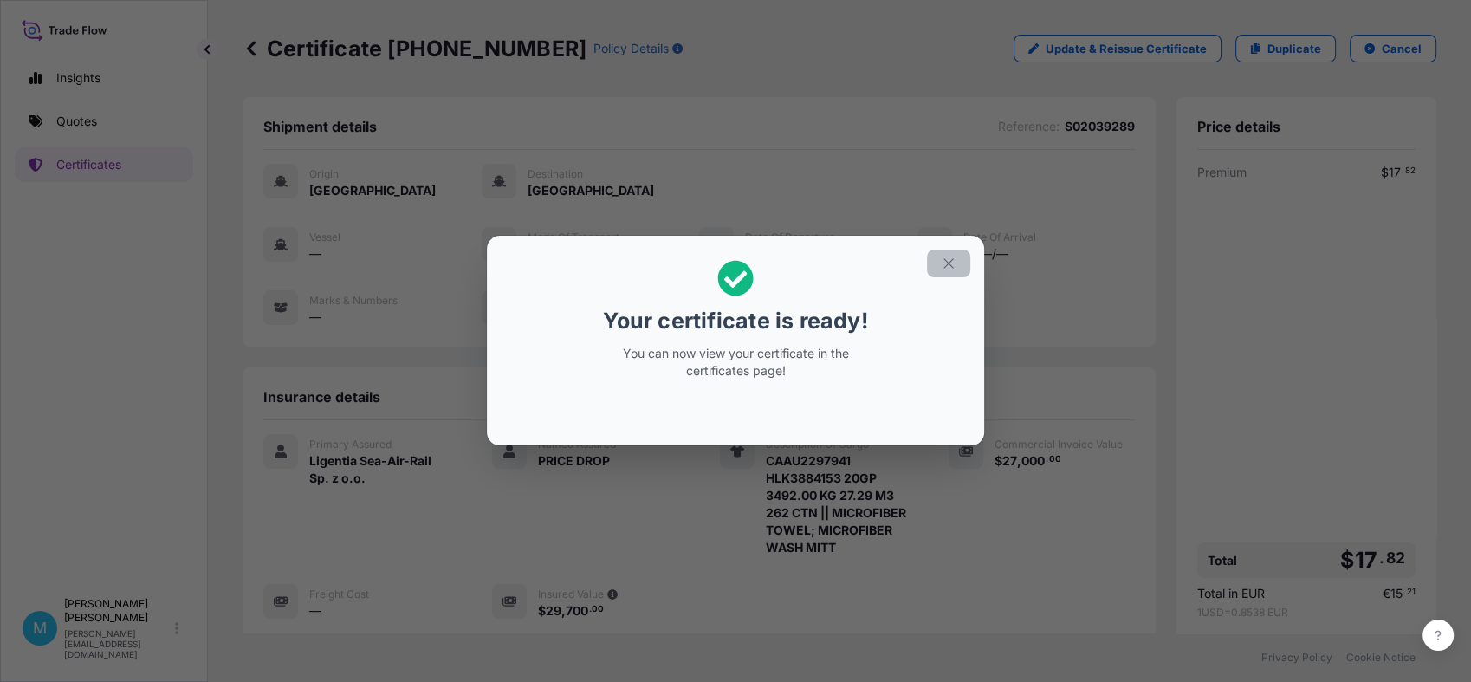
click at [948, 265] on icon "button" at bounding box center [949, 264] width 16 height 16
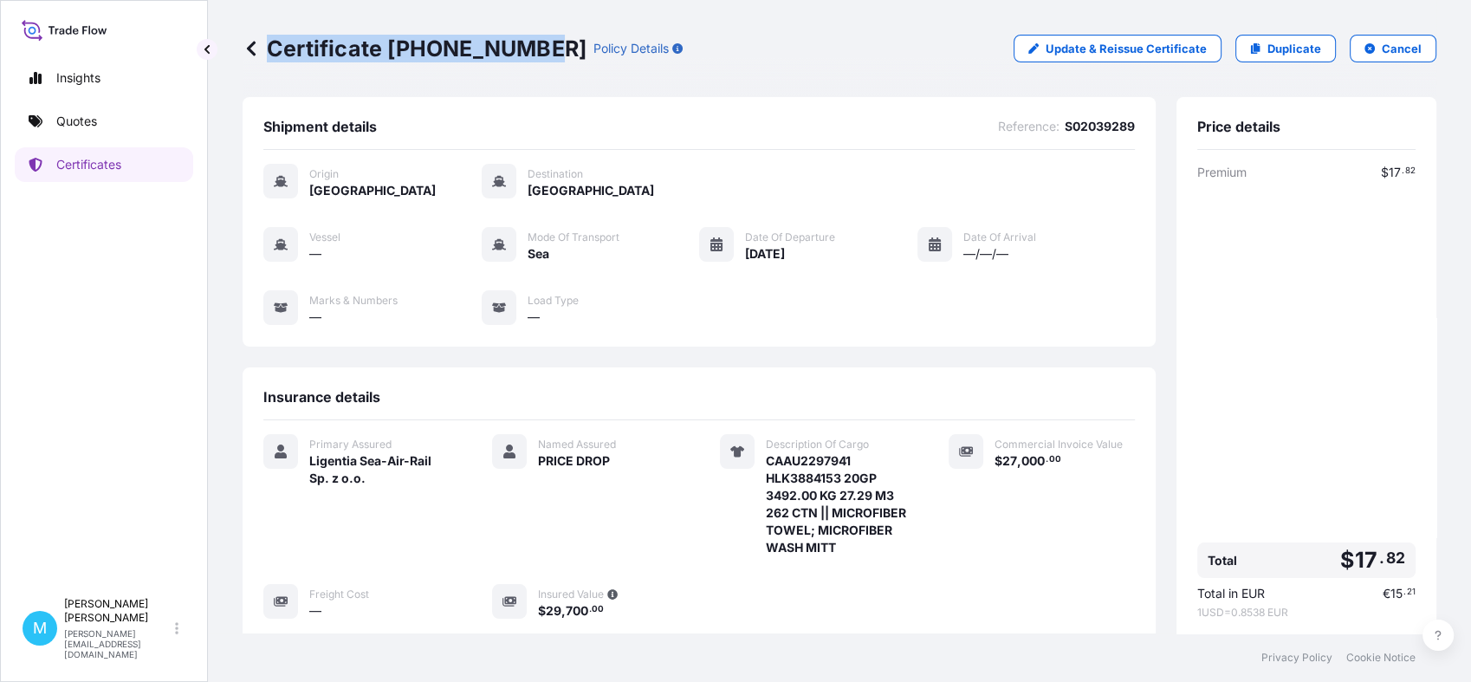
drag, startPoint x: 538, startPoint y: 42, endPoint x: 534, endPoint y: 49, distance: 8.9
click at [534, 49] on div "Certificate [PHONE_NUMBER] Policy Details" at bounding box center [463, 49] width 440 height 28
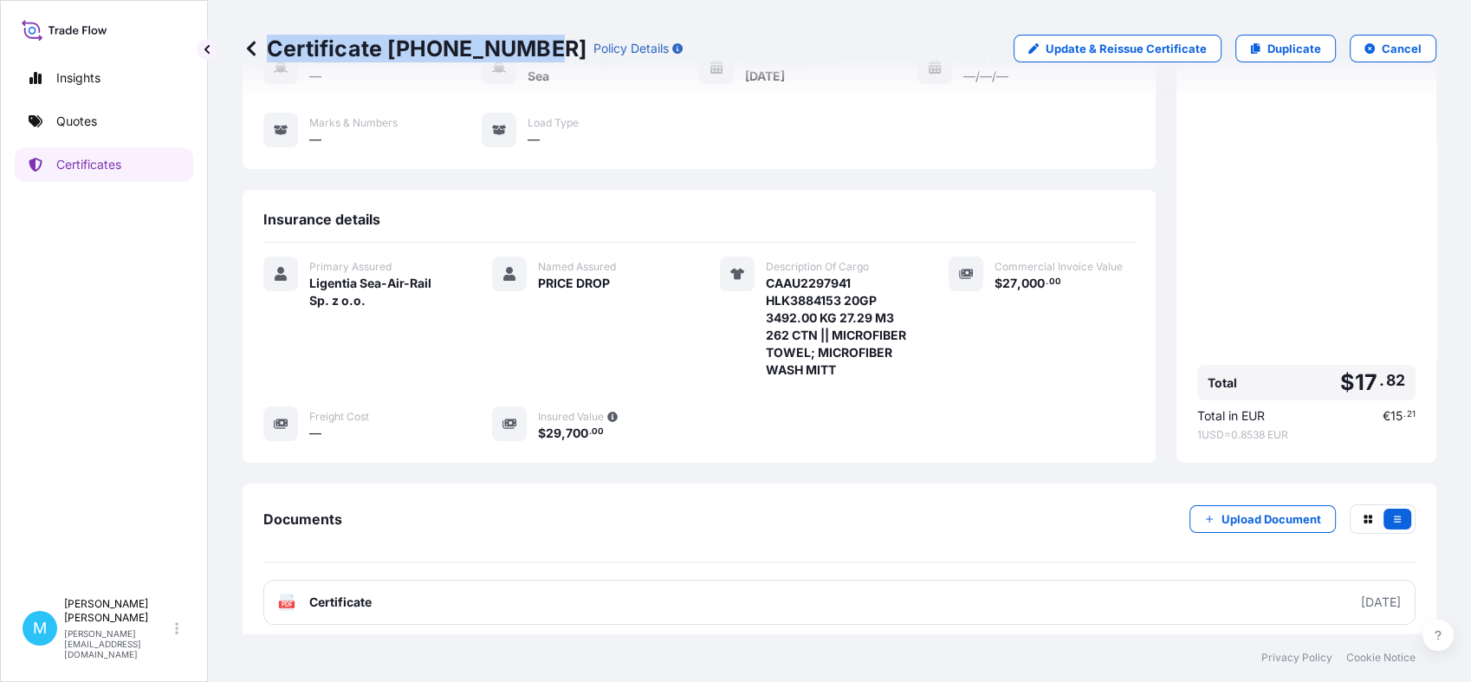
scroll to position [282, 0]
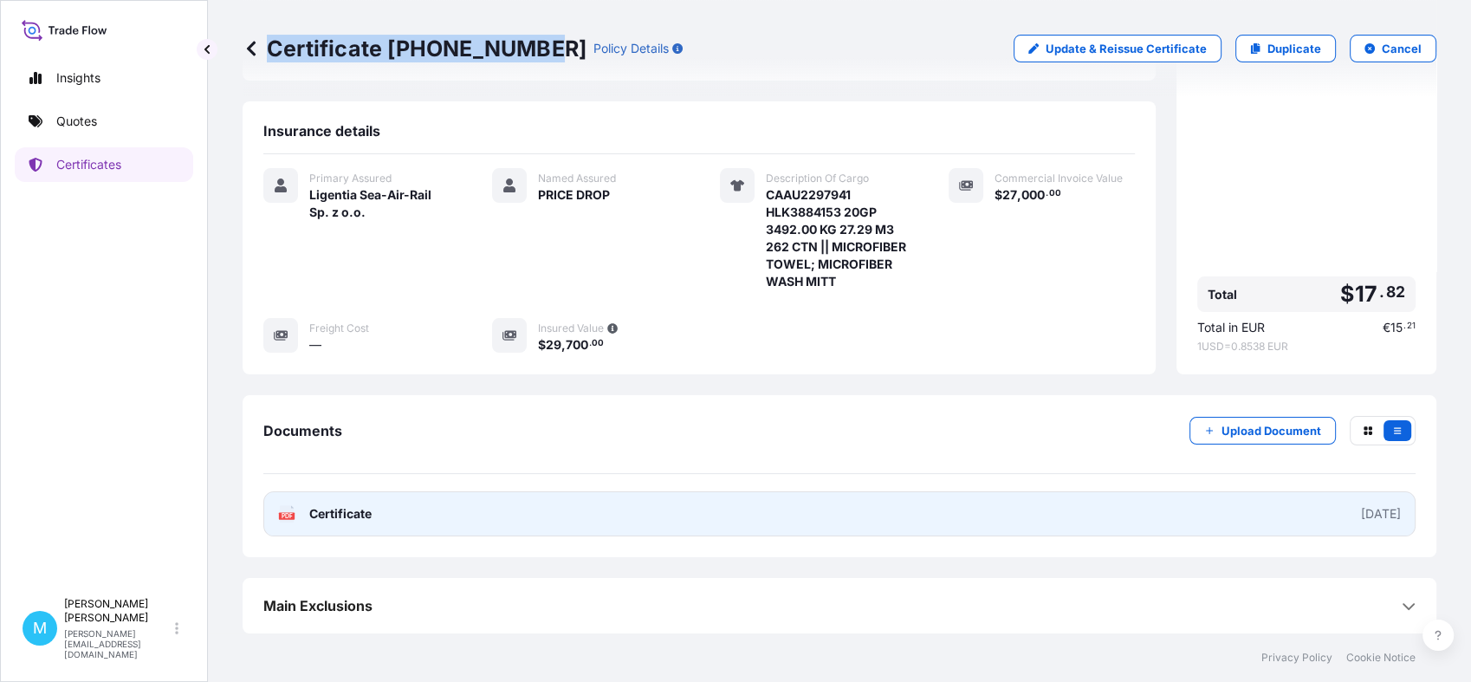
click at [792, 504] on link "PDF Certificate [DATE]" at bounding box center [839, 513] width 1152 height 45
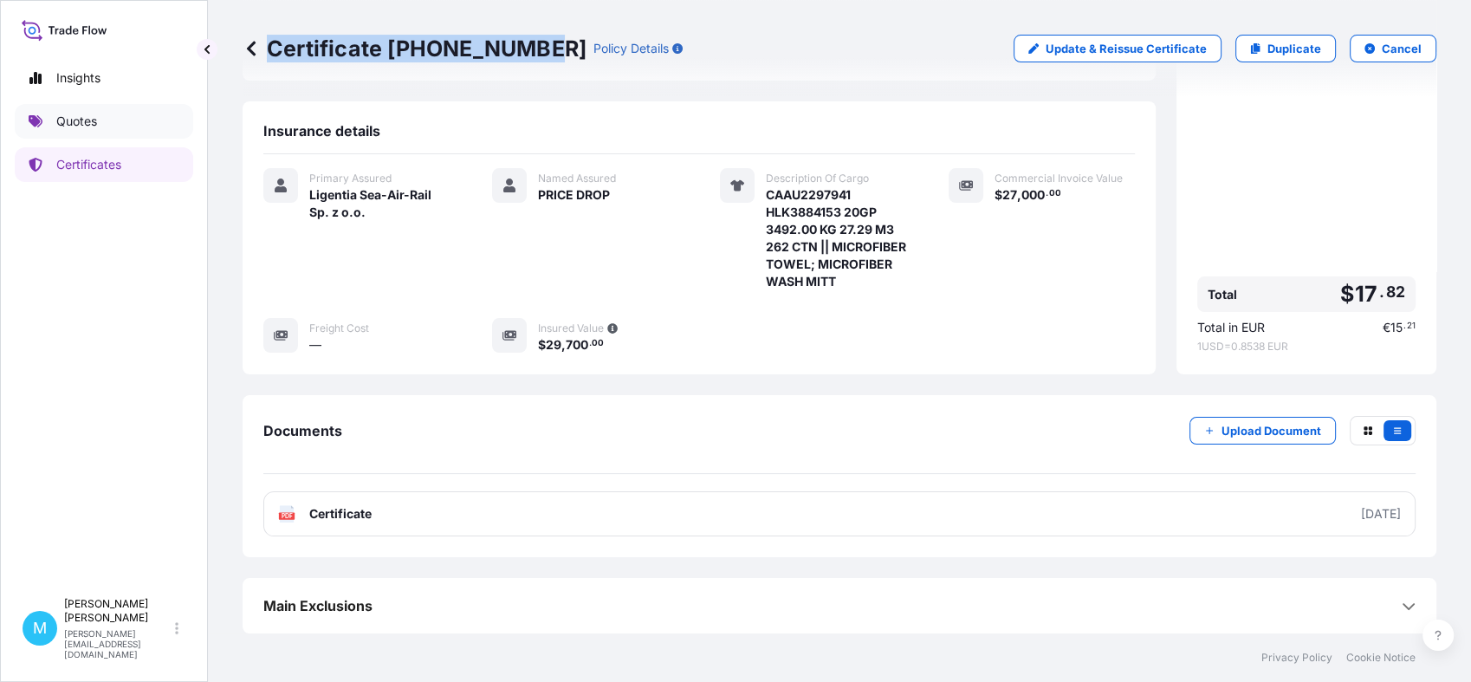
click at [132, 120] on link "Quotes" at bounding box center [104, 121] width 178 height 35
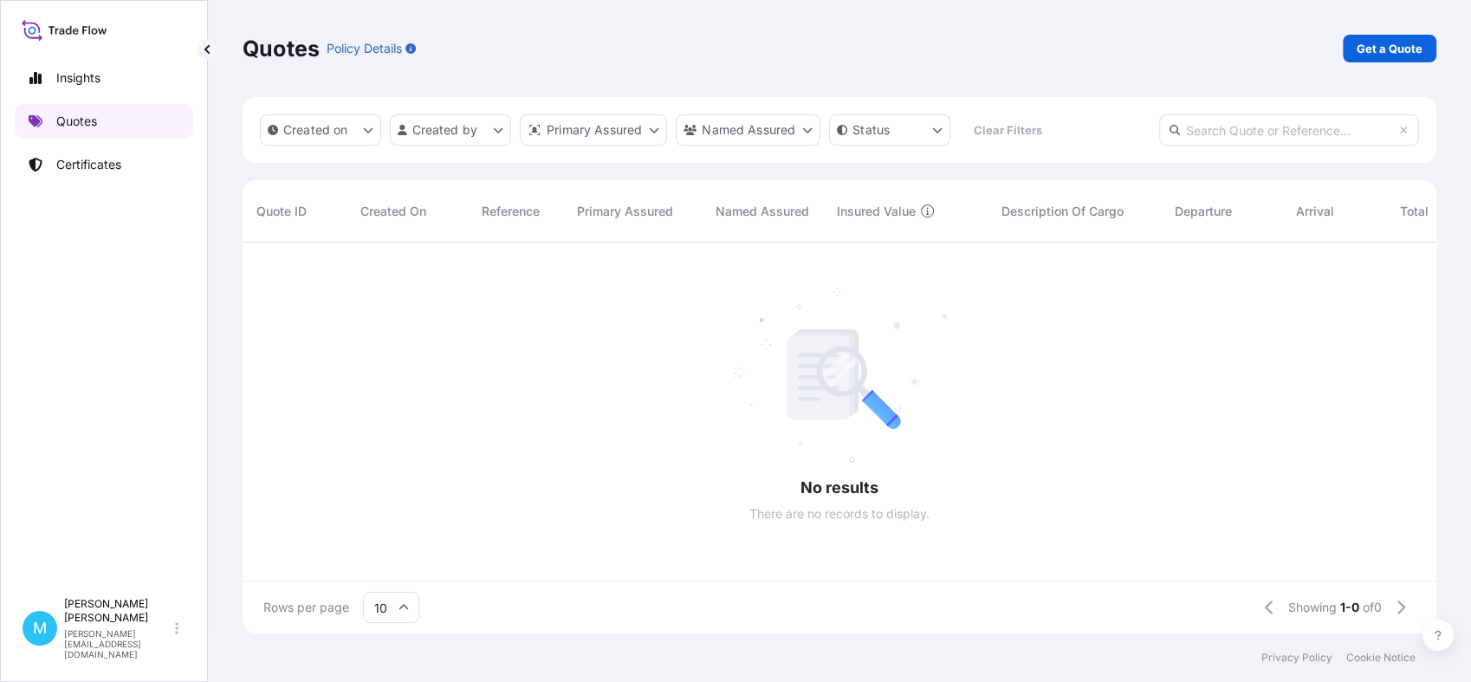
scroll to position [385, 1178]
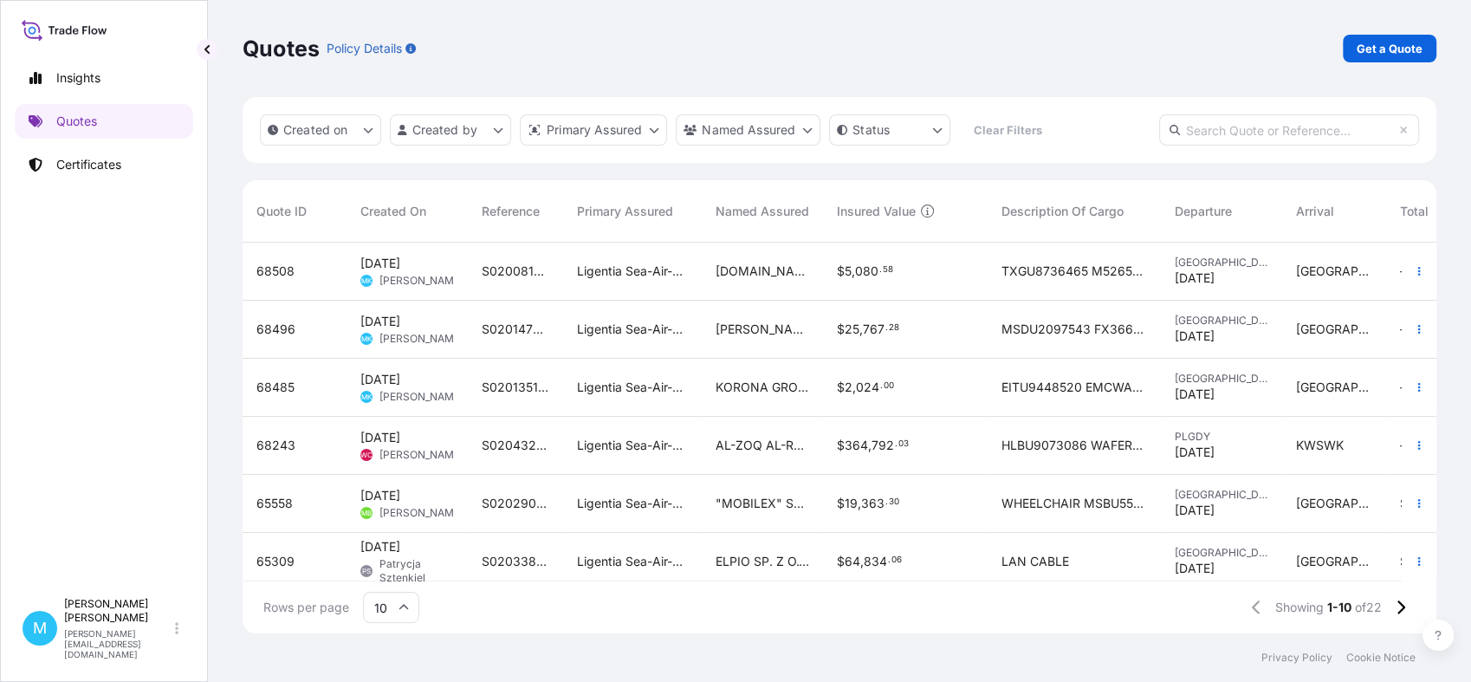
click at [1384, 52] on p "Get a Quote" at bounding box center [1390, 48] width 66 height 17
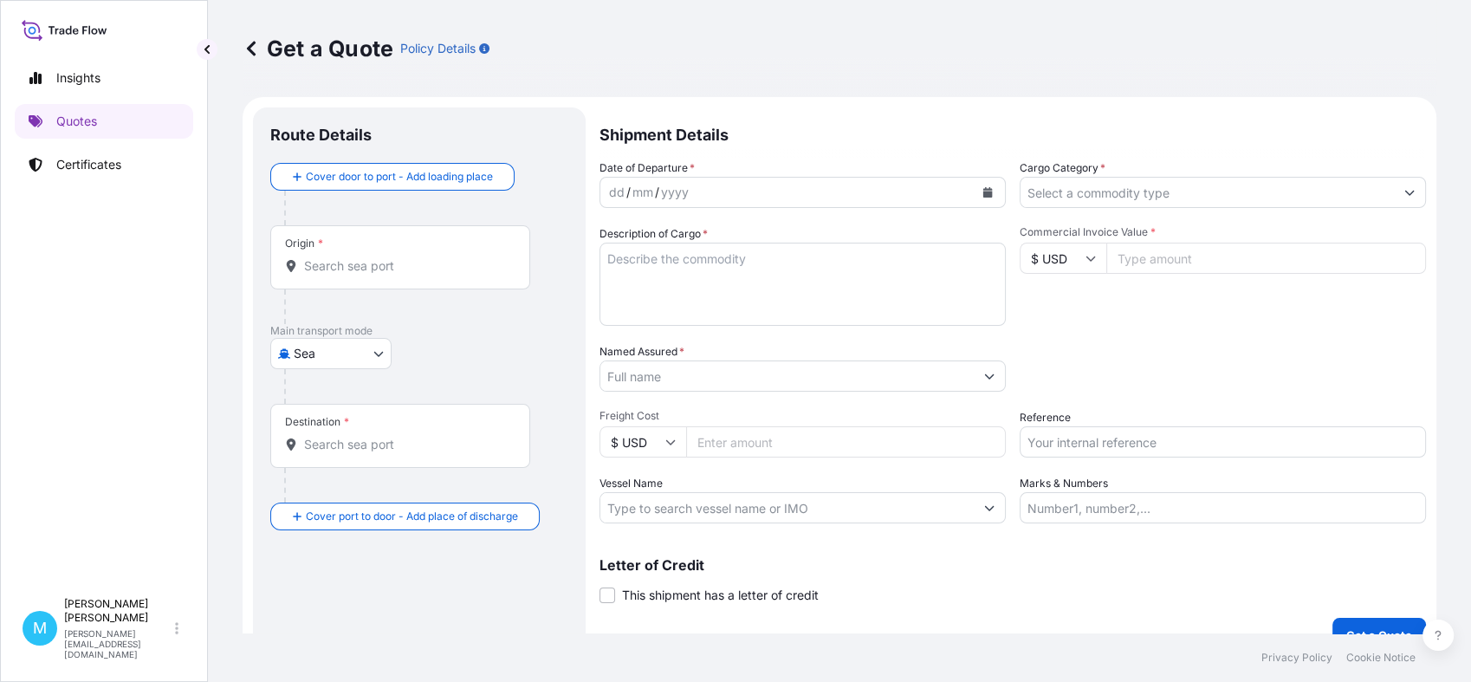
scroll to position [28, 0]
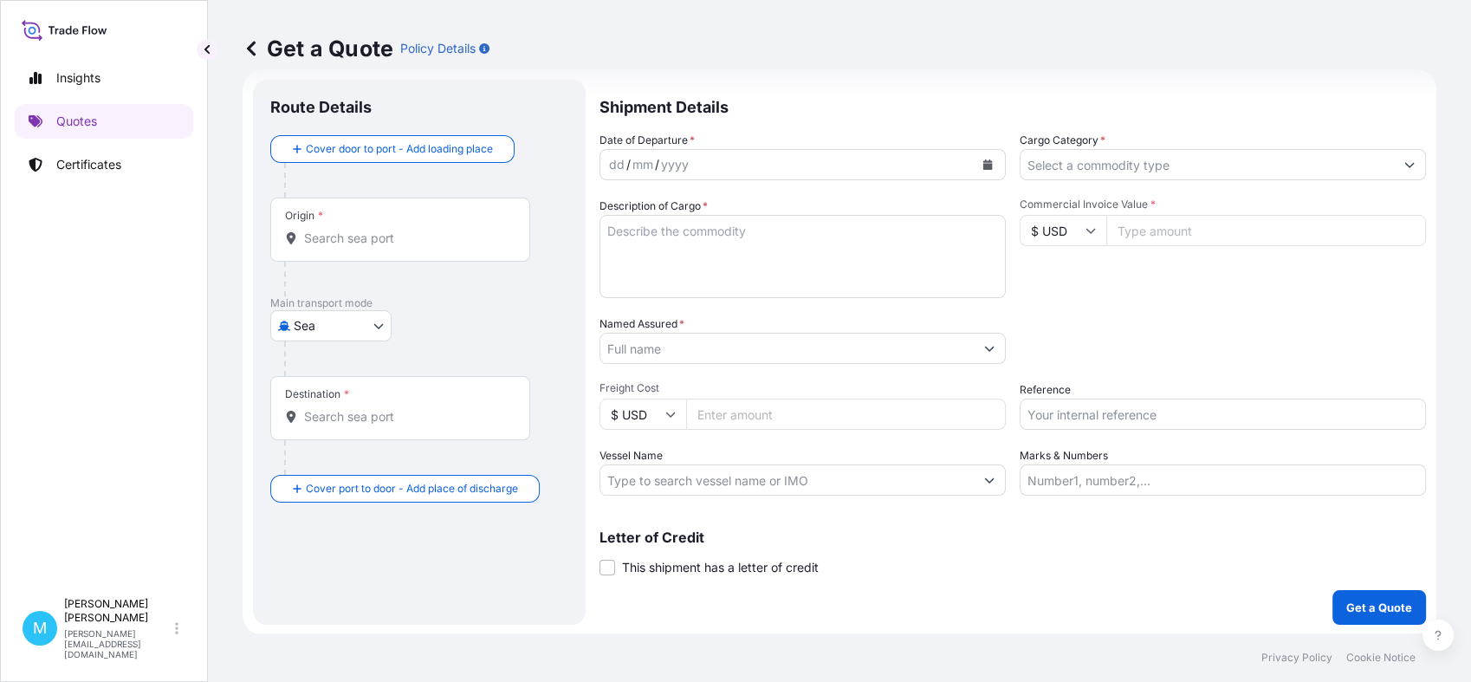
click at [367, 332] on body "Insights Quotes Certificates M [PERSON_NAME] [PERSON_NAME][EMAIL_ADDRESS][DOMAI…" at bounding box center [735, 341] width 1471 height 682
click at [329, 428] on span "Road" at bounding box center [317, 432] width 29 height 17
select select "Road"
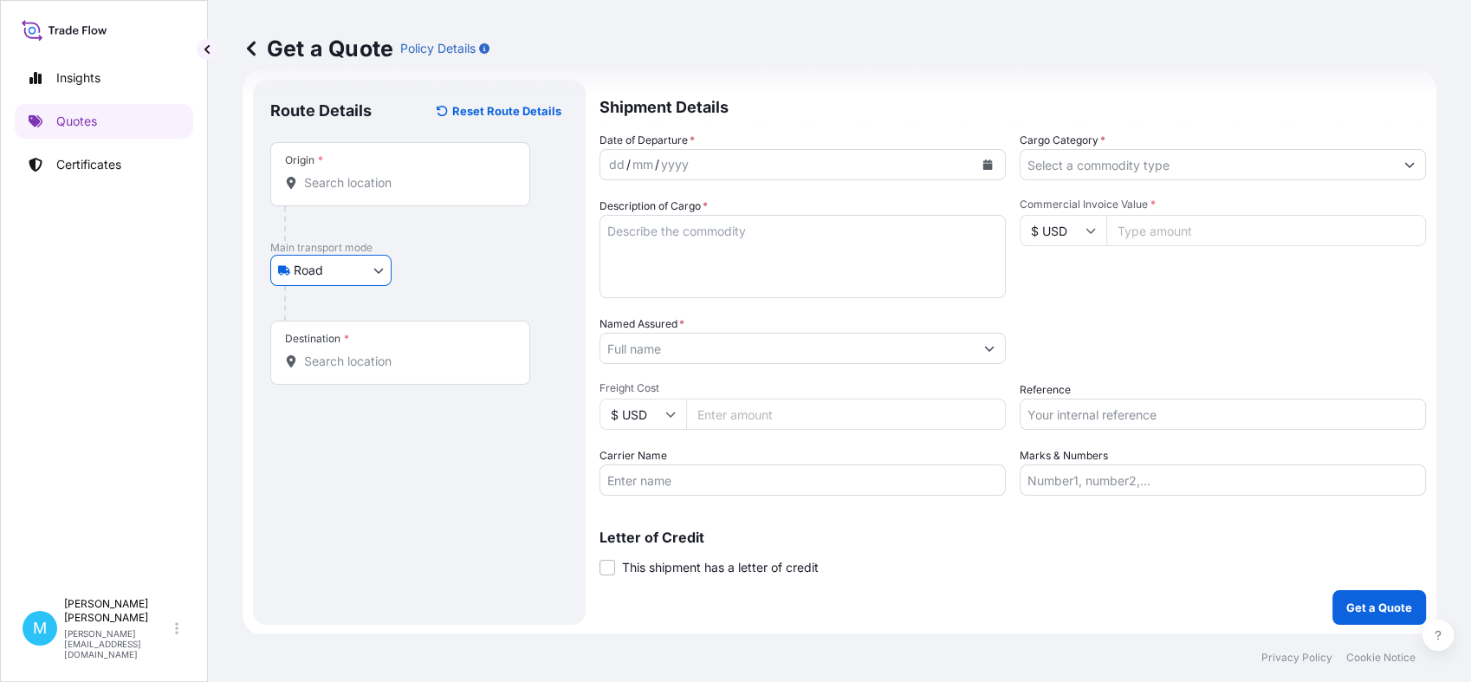
click at [360, 193] on div "Origin *" at bounding box center [400, 174] width 260 height 64
click at [360, 191] on input "Origin *" at bounding box center [406, 182] width 204 height 17
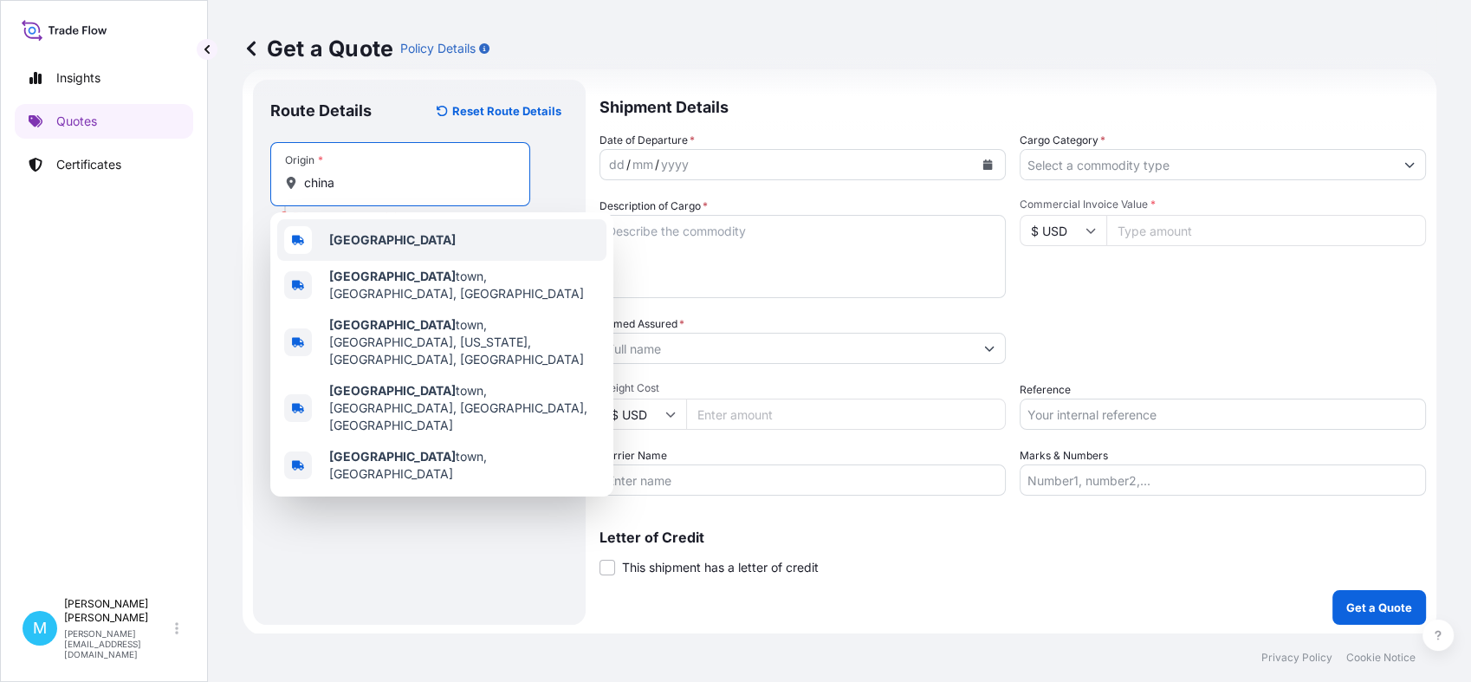
click at [373, 245] on div "[GEOGRAPHIC_DATA]" at bounding box center [441, 240] width 329 height 42
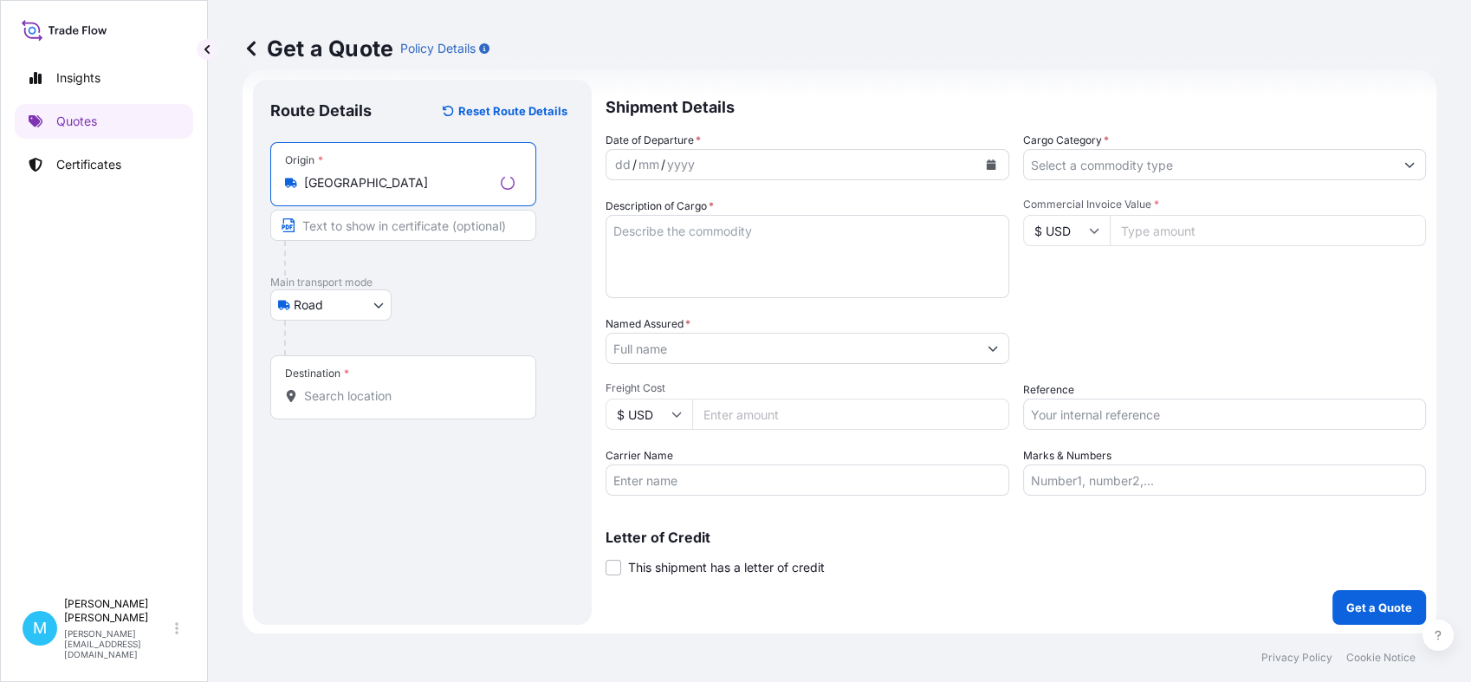
type input "[GEOGRAPHIC_DATA]"
click at [328, 398] on input "Destination *" at bounding box center [409, 395] width 211 height 17
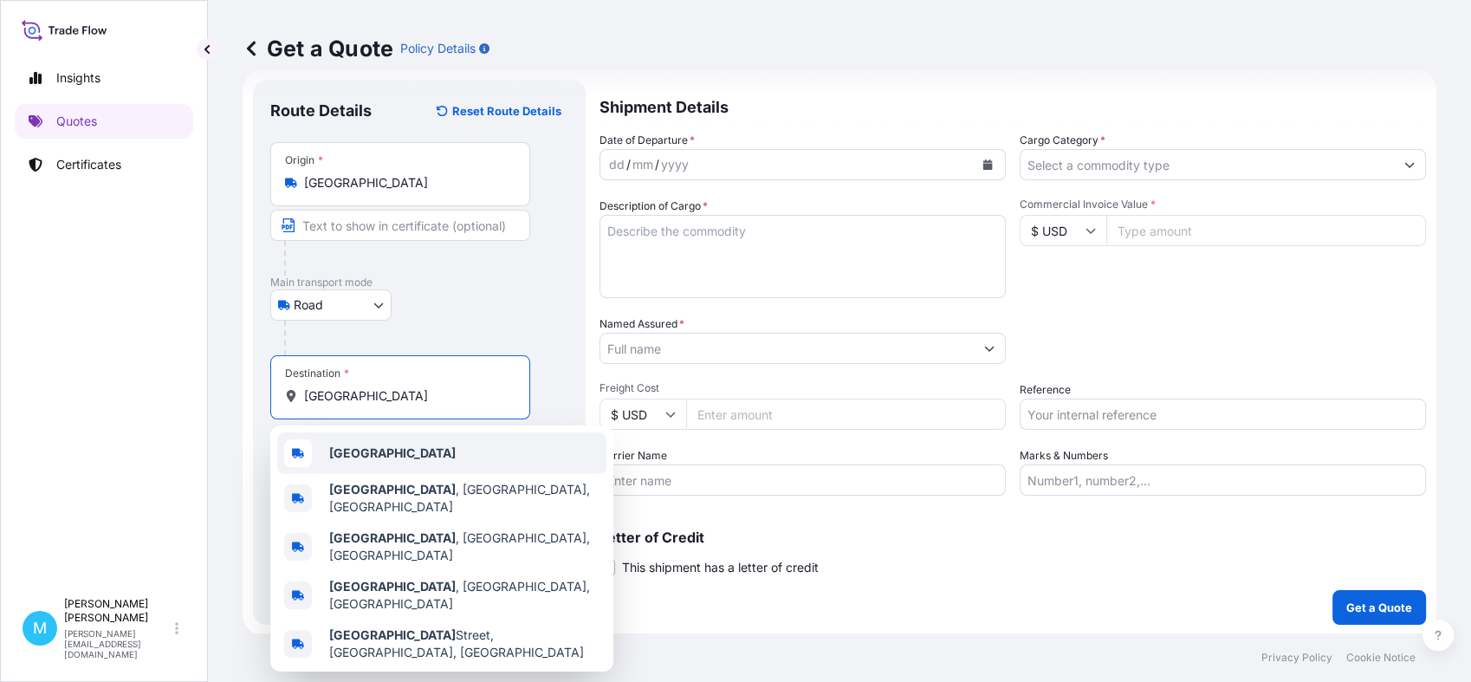
click at [381, 457] on div "[GEOGRAPHIC_DATA]" at bounding box center [441, 453] width 329 height 42
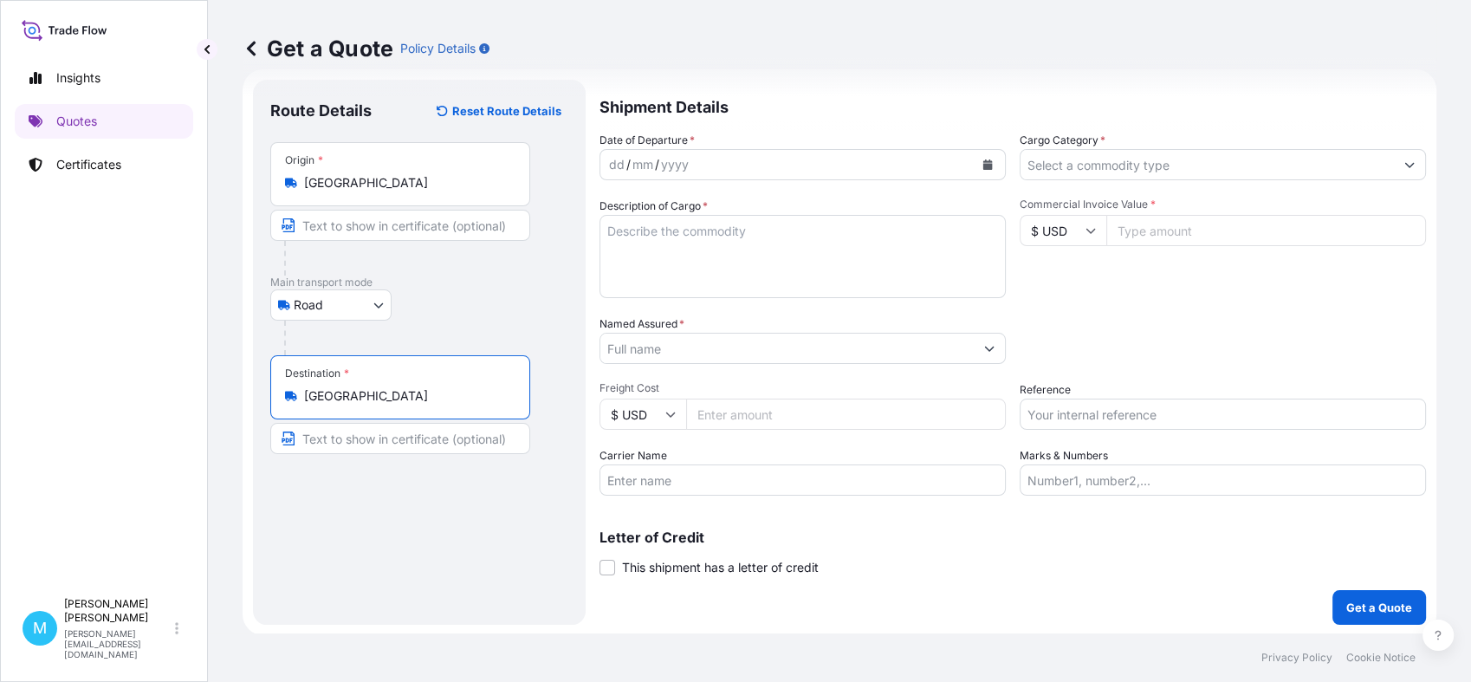
type input "[GEOGRAPHIC_DATA]"
click at [728, 172] on div "dd / mm / yyyy" at bounding box center [786, 164] width 373 height 31
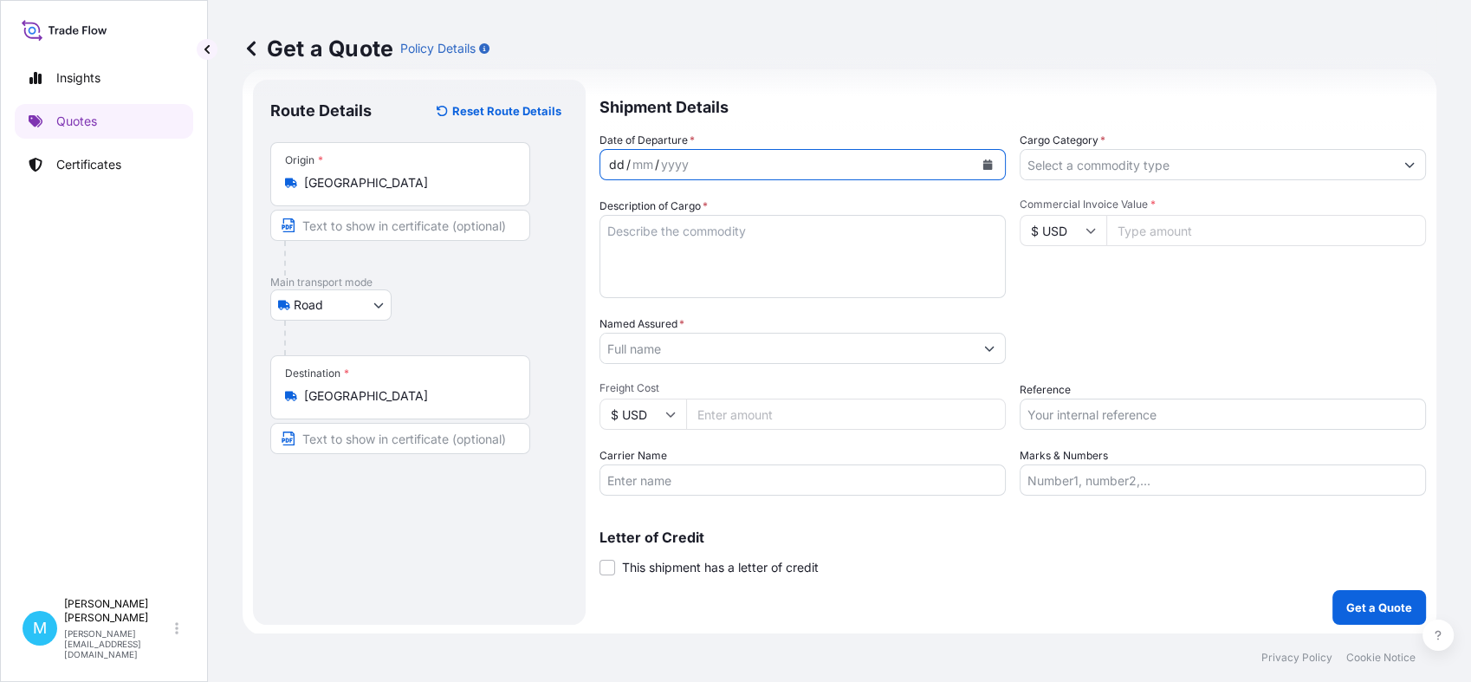
click at [984, 165] on icon "Calendar" at bounding box center [988, 164] width 10 height 10
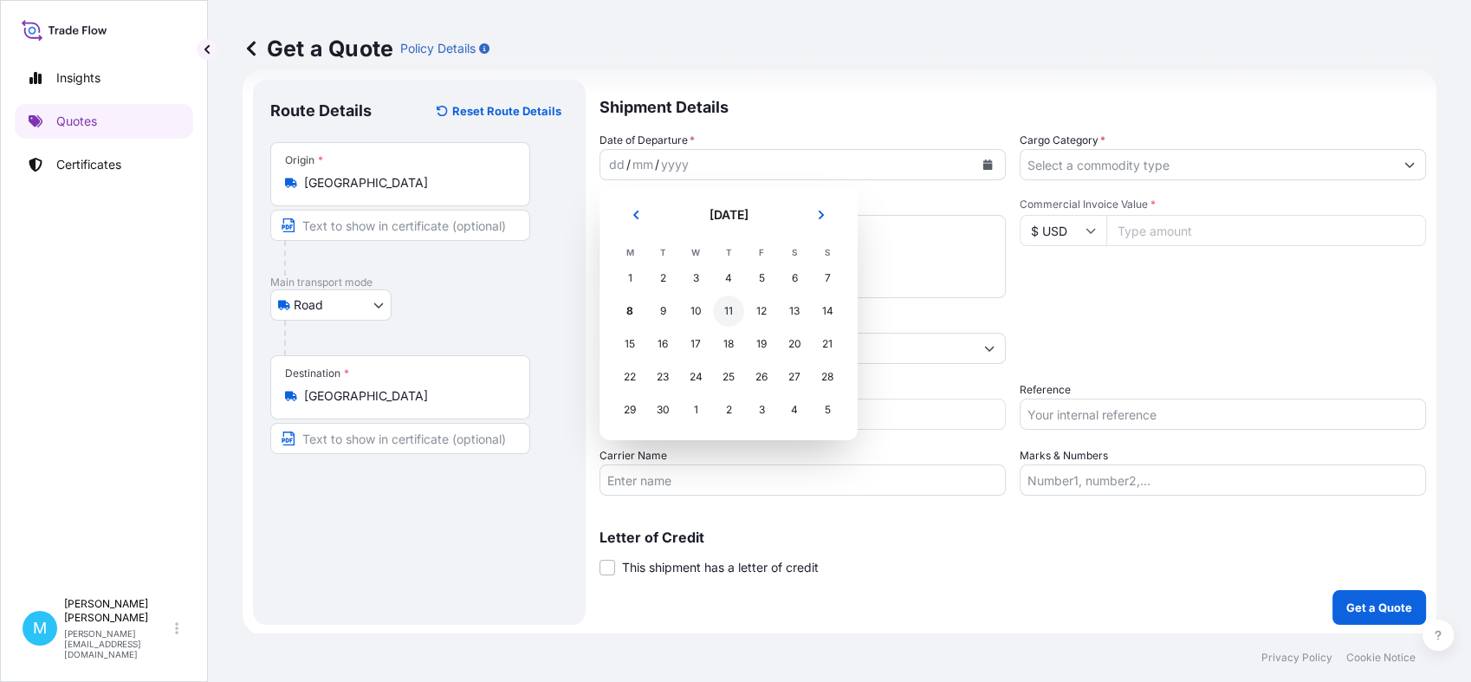
click at [729, 313] on div "11" at bounding box center [728, 310] width 31 height 31
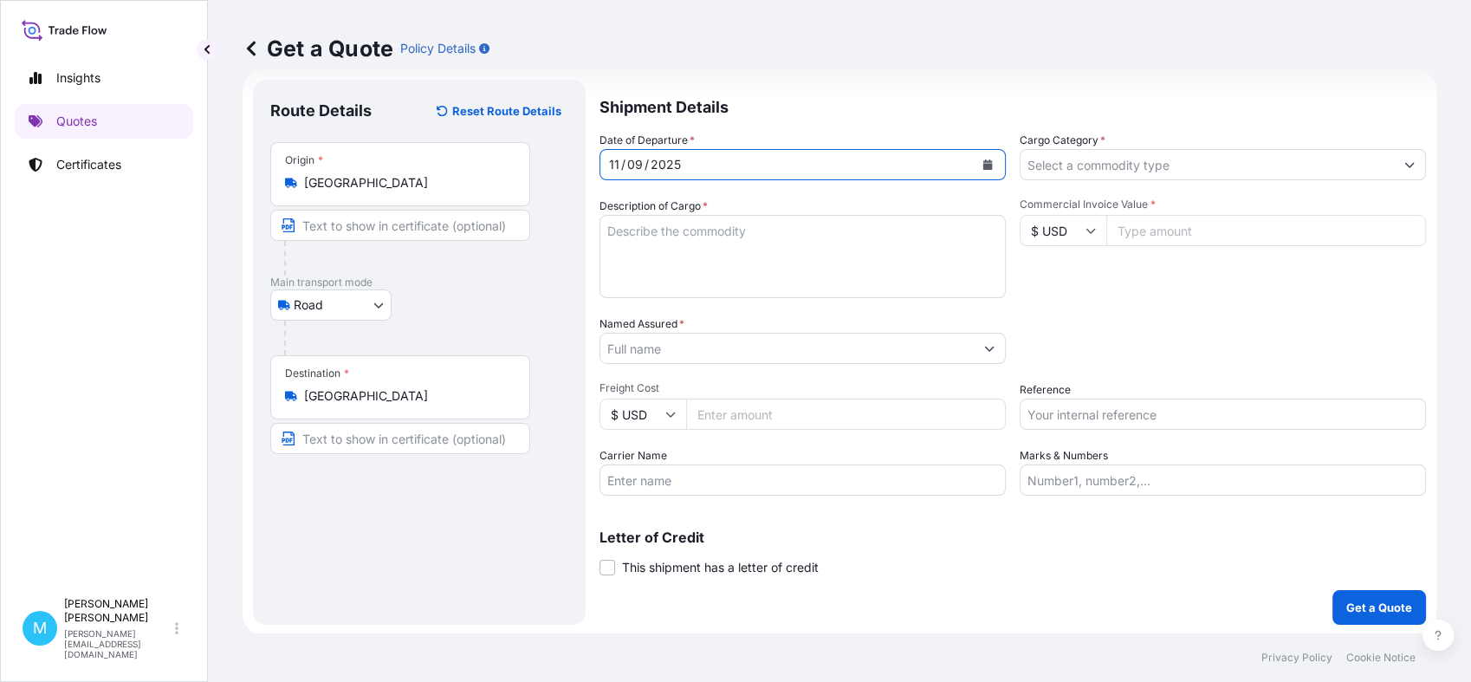
click at [673, 241] on textarea "Description of Cargo *" at bounding box center [803, 256] width 406 height 83
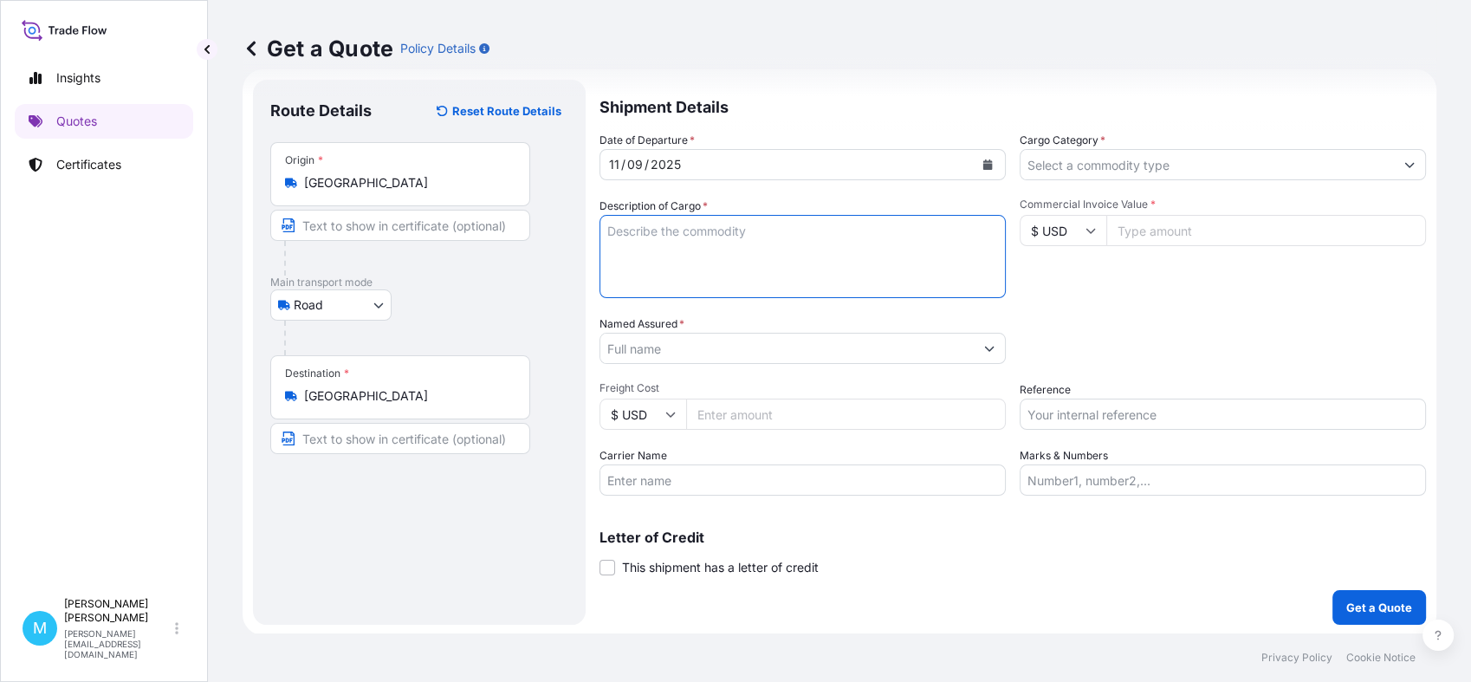
paste textarea "FORU3310062 235389 40HC 16940.00 68.00 2200 CTN"
paste textarea "PET FOOD"
type textarea "FORU3310062 235389 40HC 16940.00 68.00 2200 CTN || PET FOOD"
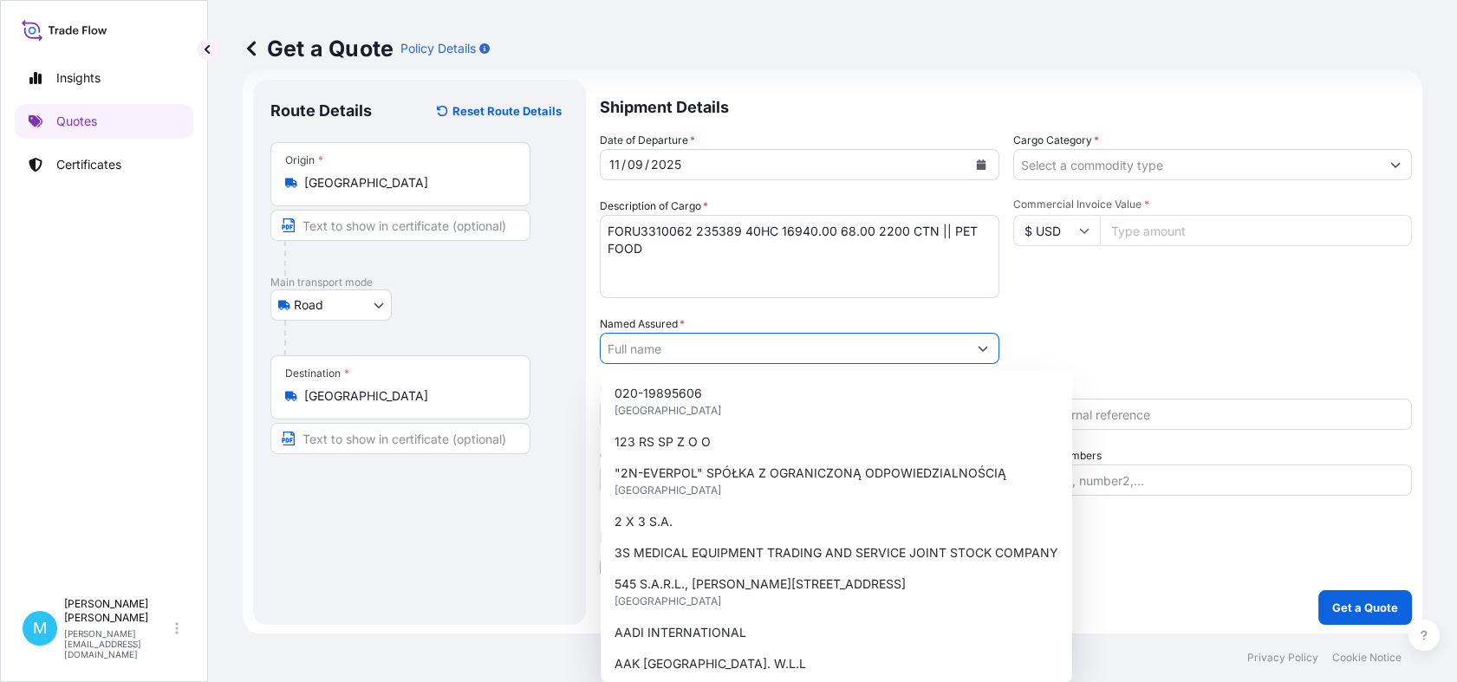
click at [639, 342] on input "Named Assured *" at bounding box center [783, 348] width 367 height 31
paste input "PETREPUBLIC SP. Z O.O."
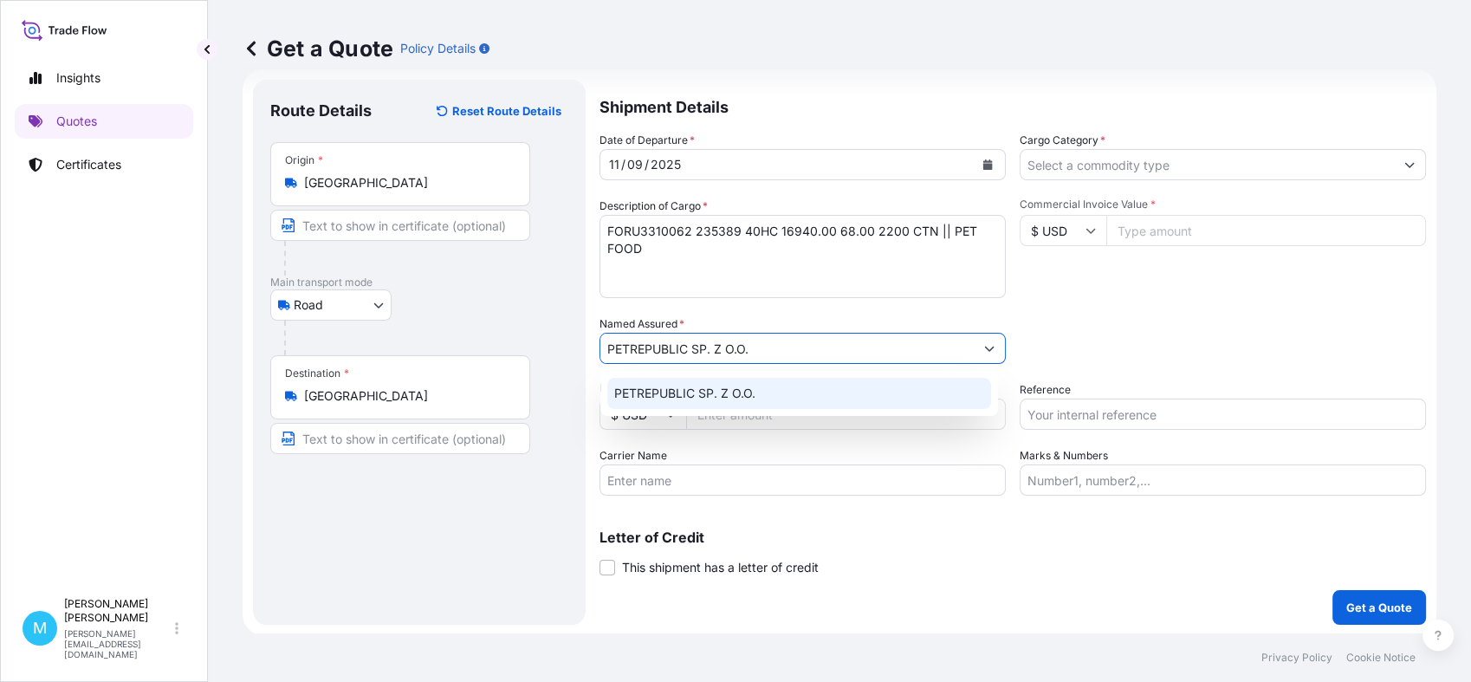
click at [750, 395] on span "PETREPUBLIC SP. Z O.O." at bounding box center [684, 393] width 141 height 17
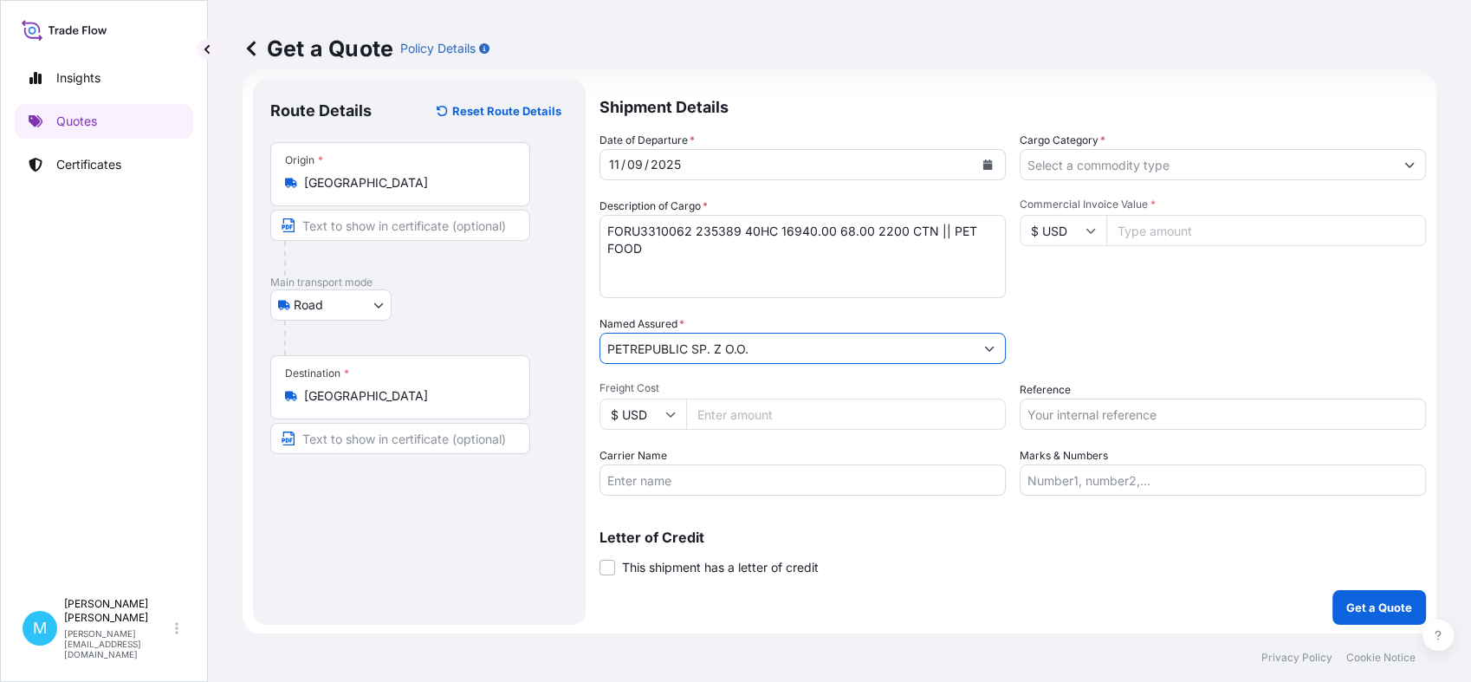
type input "PETREPUBLIC SP. Z O.O."
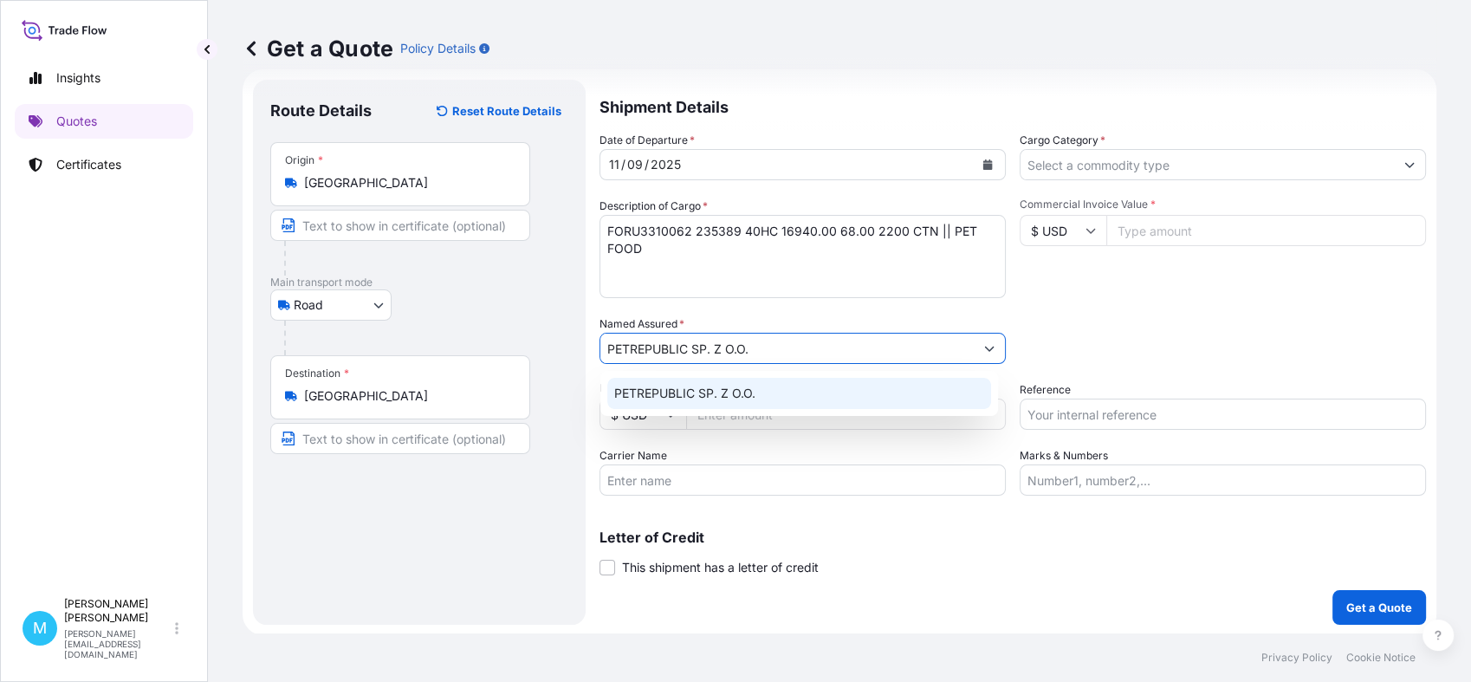
click at [728, 391] on span "PETREPUBLIC SP. Z O.O." at bounding box center [684, 393] width 141 height 17
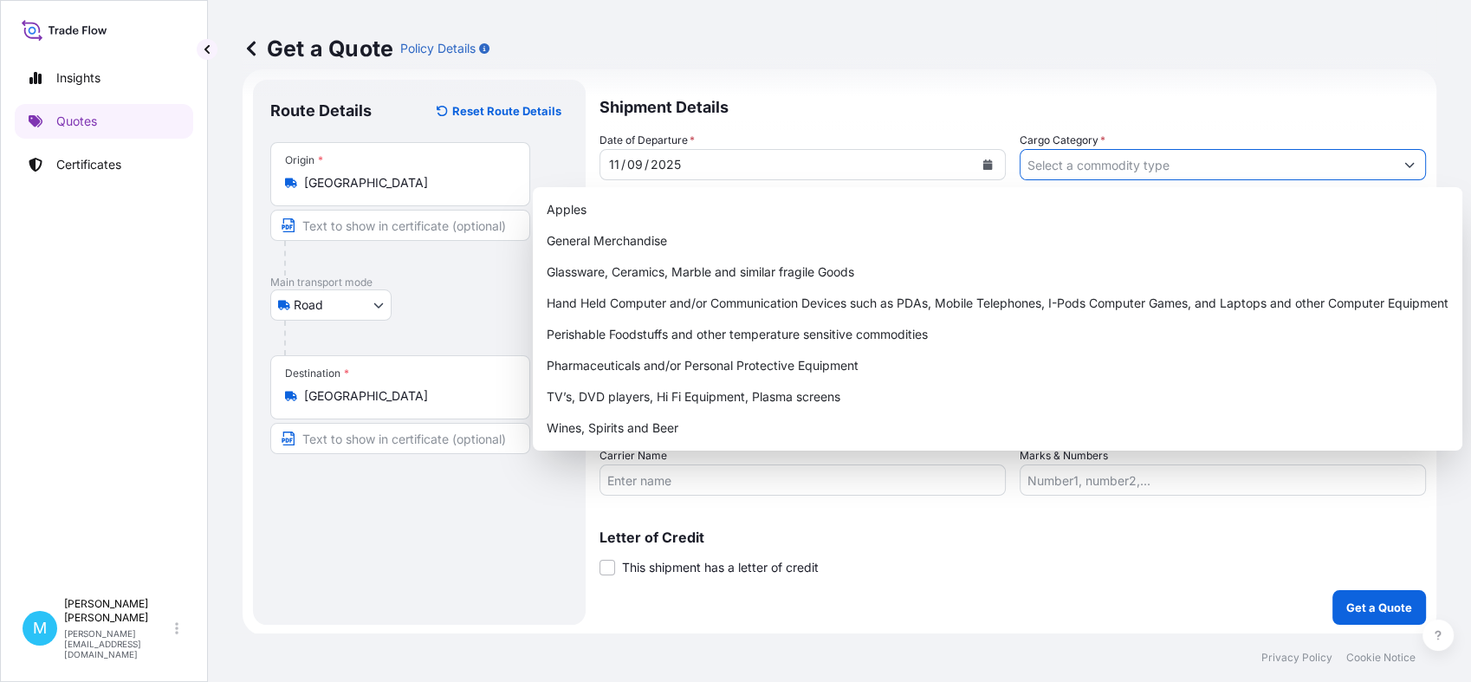
click at [1064, 164] on input "Cargo Category *" at bounding box center [1207, 164] width 373 height 31
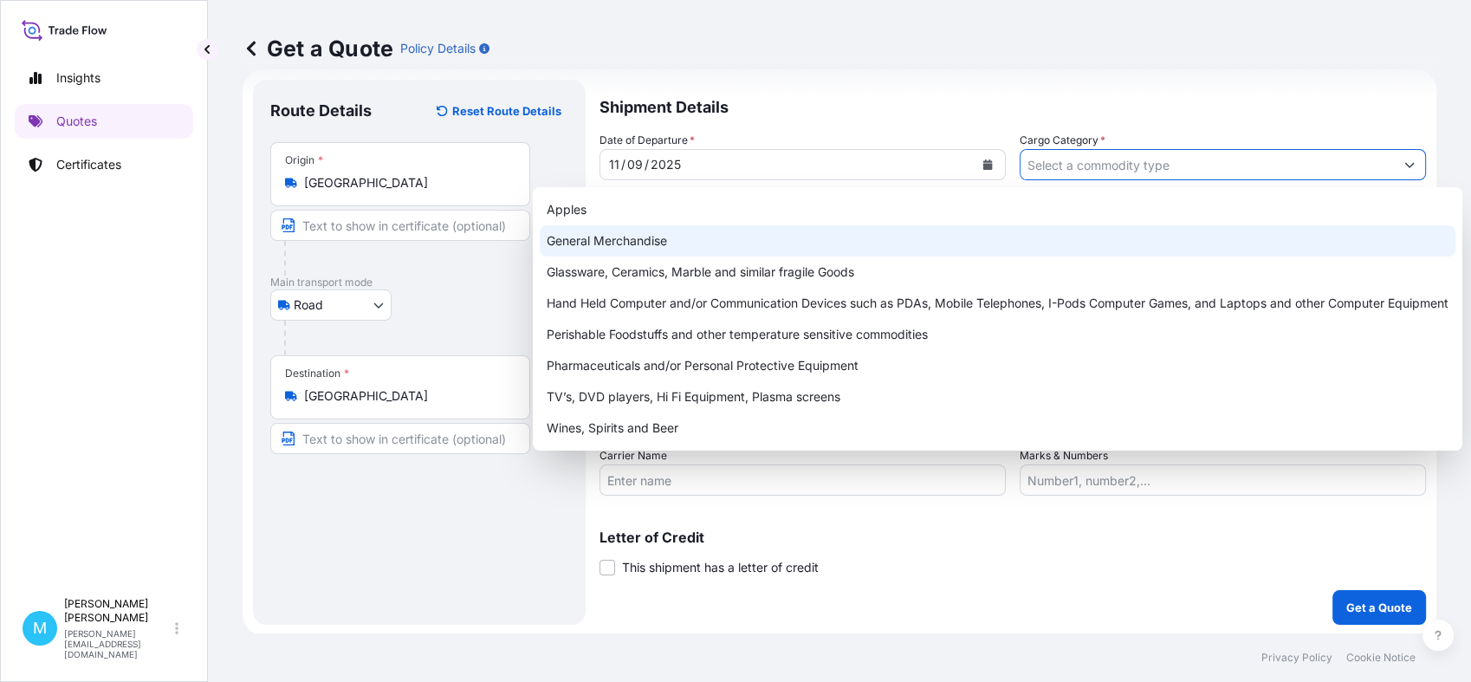
click at [679, 240] on div "General Merchandise" at bounding box center [998, 240] width 916 height 31
type input "General Merchandise"
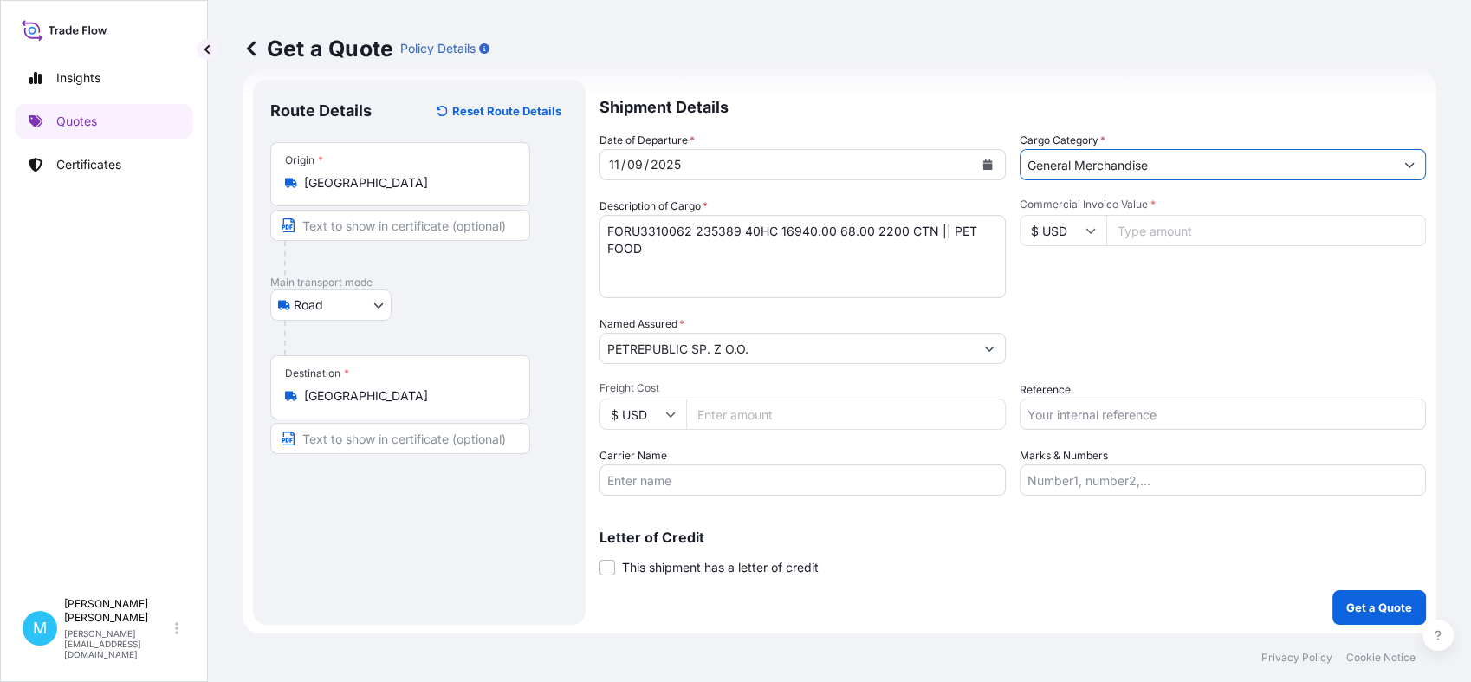
click at [1140, 234] on input "Commercial Invoice Value *" at bounding box center [1267, 230] width 320 height 31
paste input "77880"
type input "77880.00"
click at [1061, 416] on input "Reference" at bounding box center [1223, 414] width 406 height 31
click at [1052, 411] on input "Reference" at bounding box center [1223, 414] width 406 height 31
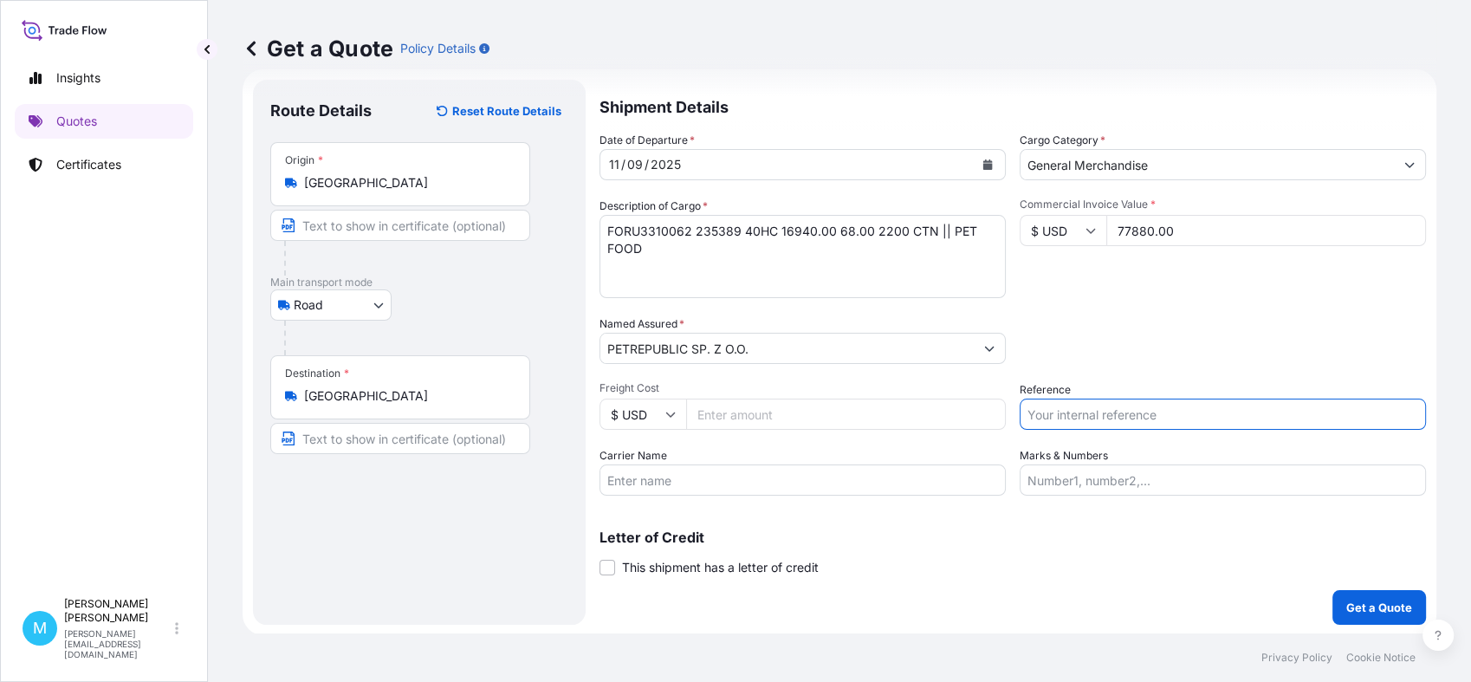
paste input "S02034486"
type input "S02034486"
click at [1369, 606] on p "Get a Quote" at bounding box center [1380, 607] width 66 height 17
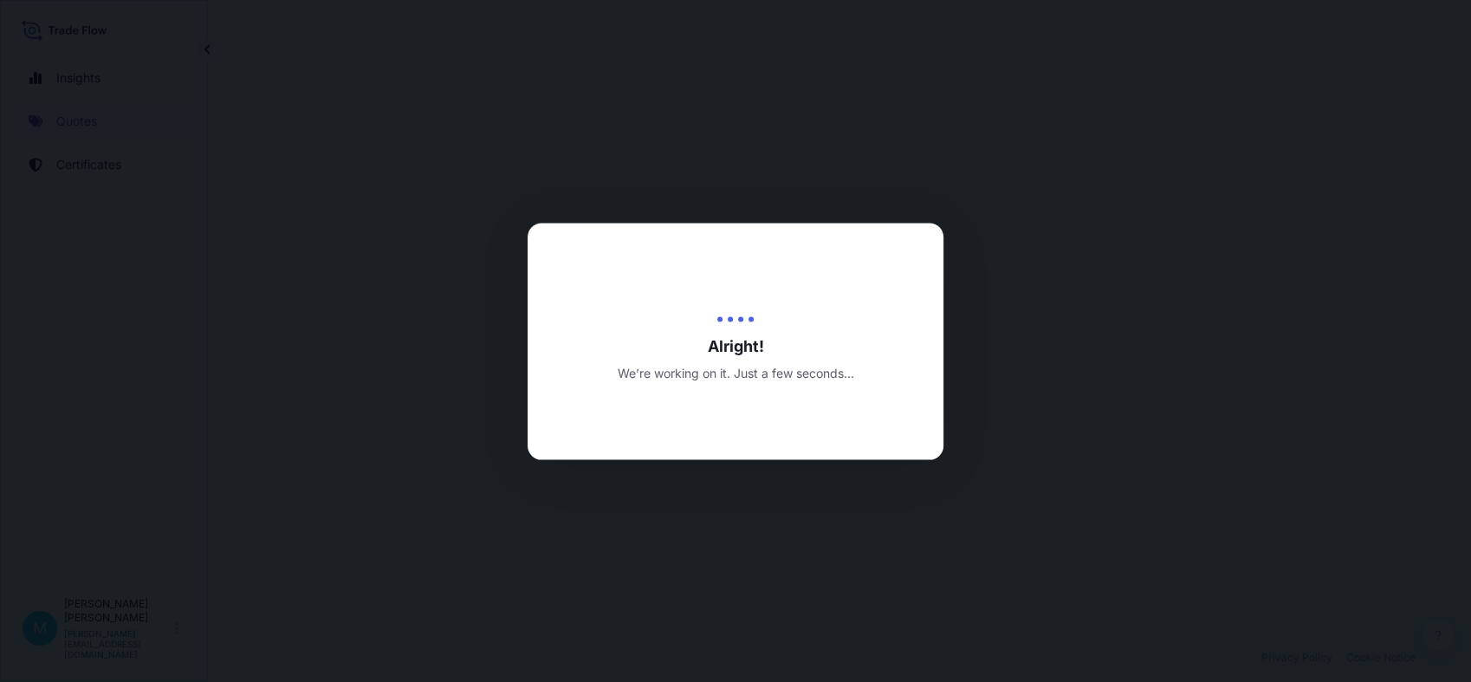
select select "Road"
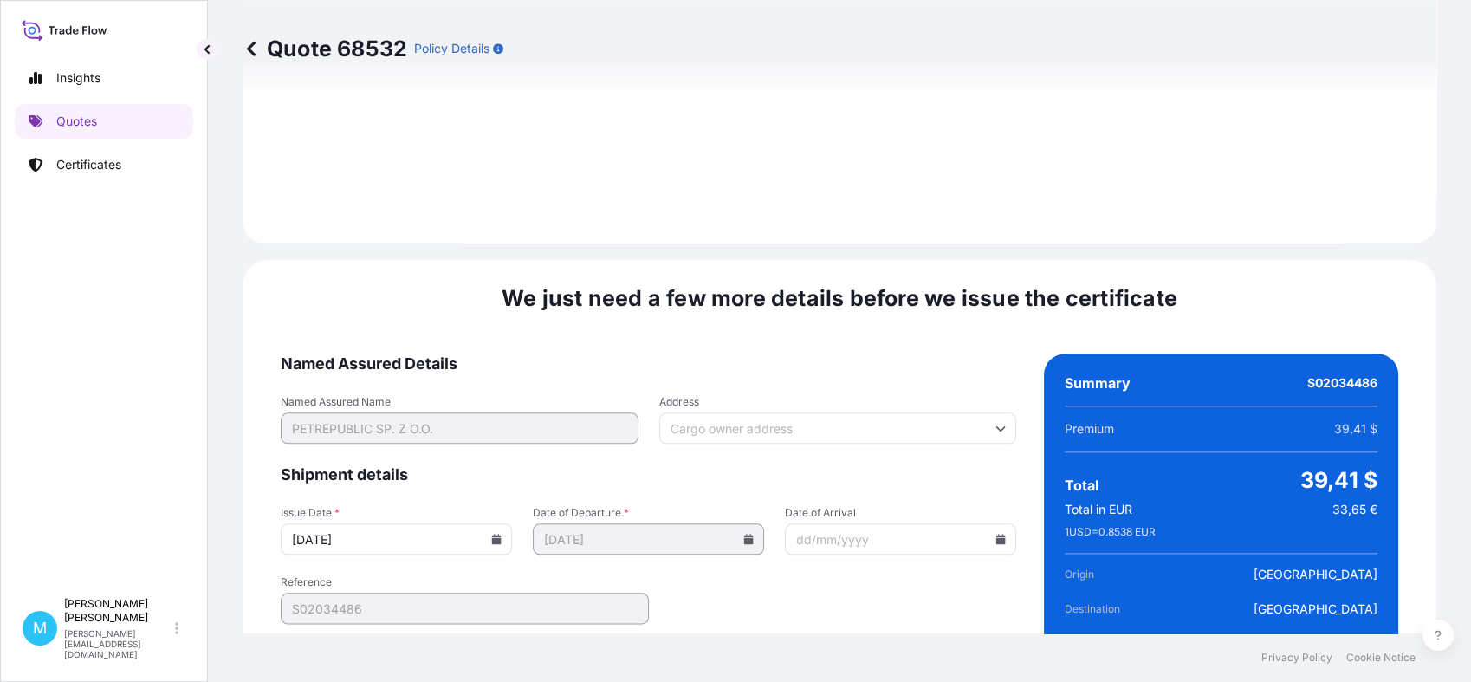
scroll to position [1962, 0]
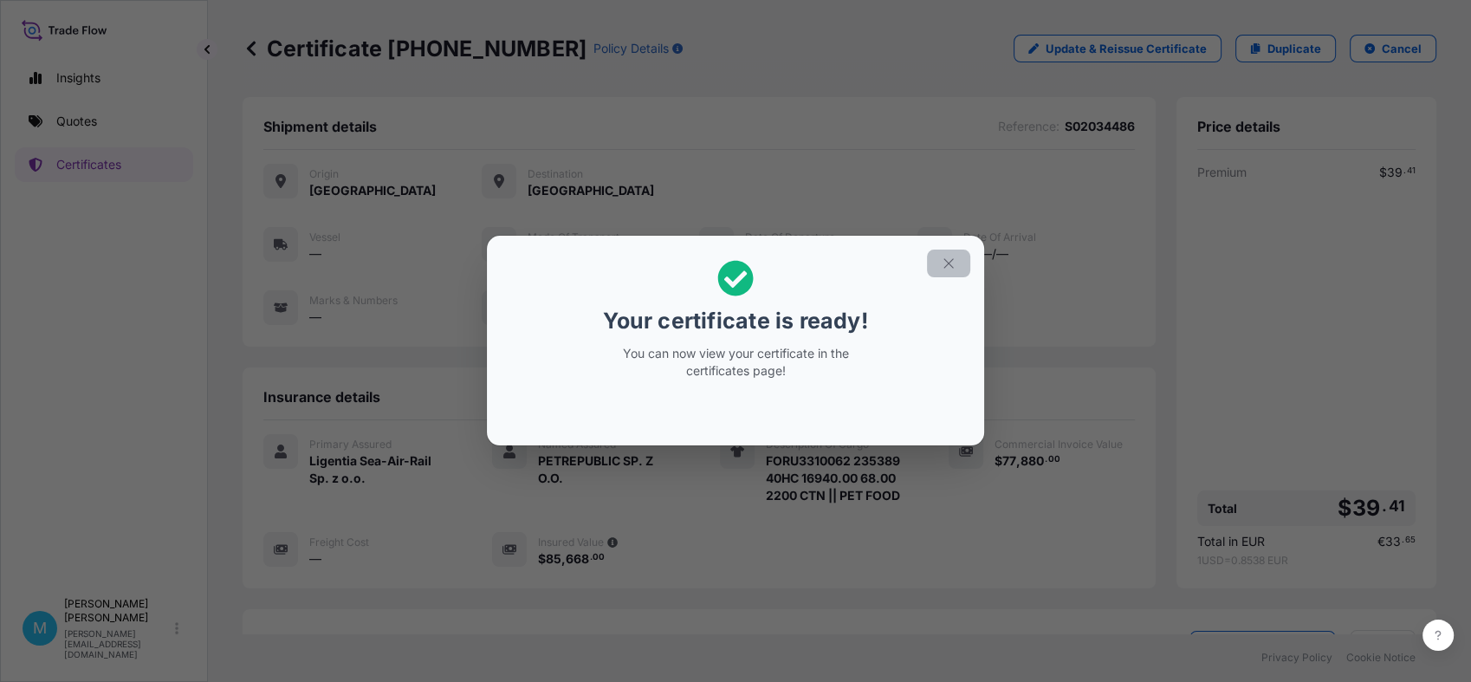
click at [959, 266] on button "button" at bounding box center [948, 264] width 43 height 28
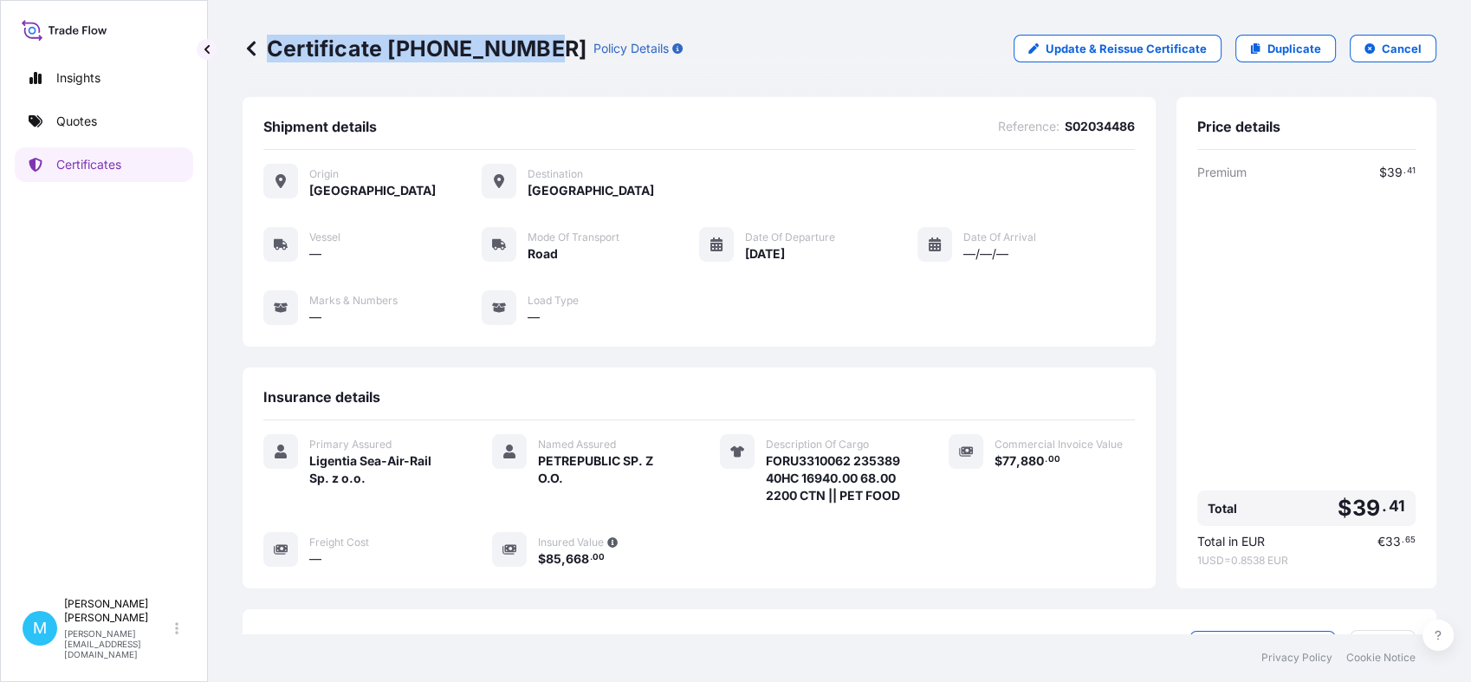
drag, startPoint x: 538, startPoint y: 43, endPoint x: 534, endPoint y: 55, distance: 12.9
click at [534, 55] on div "Certificate [PHONE_NUMBER] Policy Details" at bounding box center [463, 49] width 440 height 28
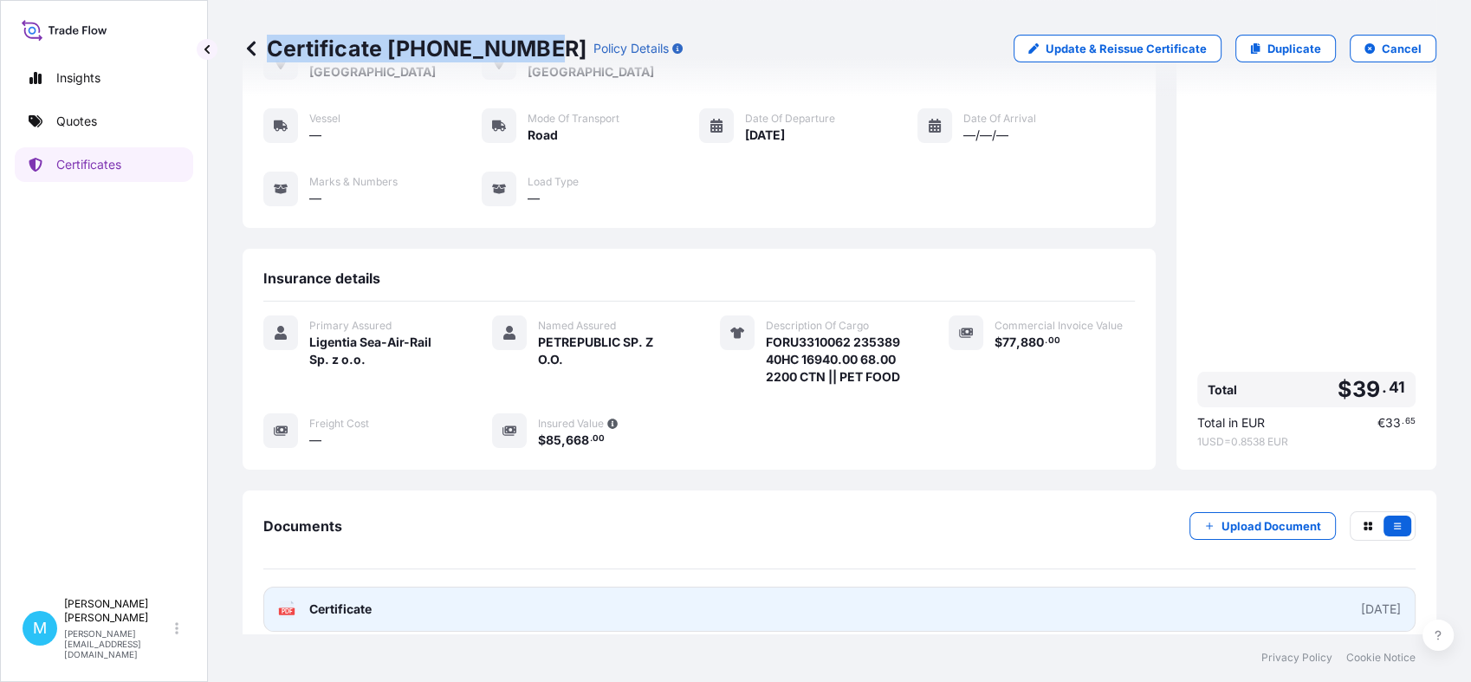
scroll to position [213, 0]
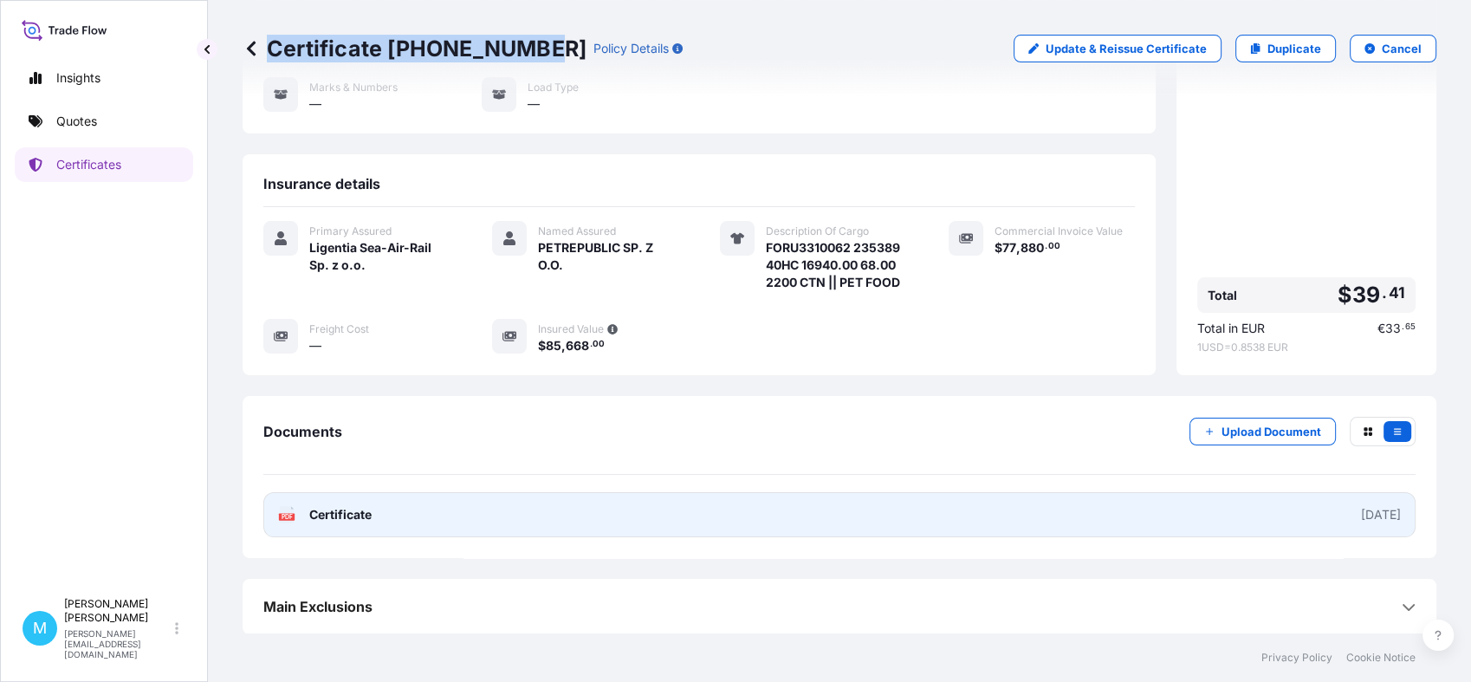
click at [803, 517] on link "PDF Certificate [DATE]" at bounding box center [839, 514] width 1152 height 45
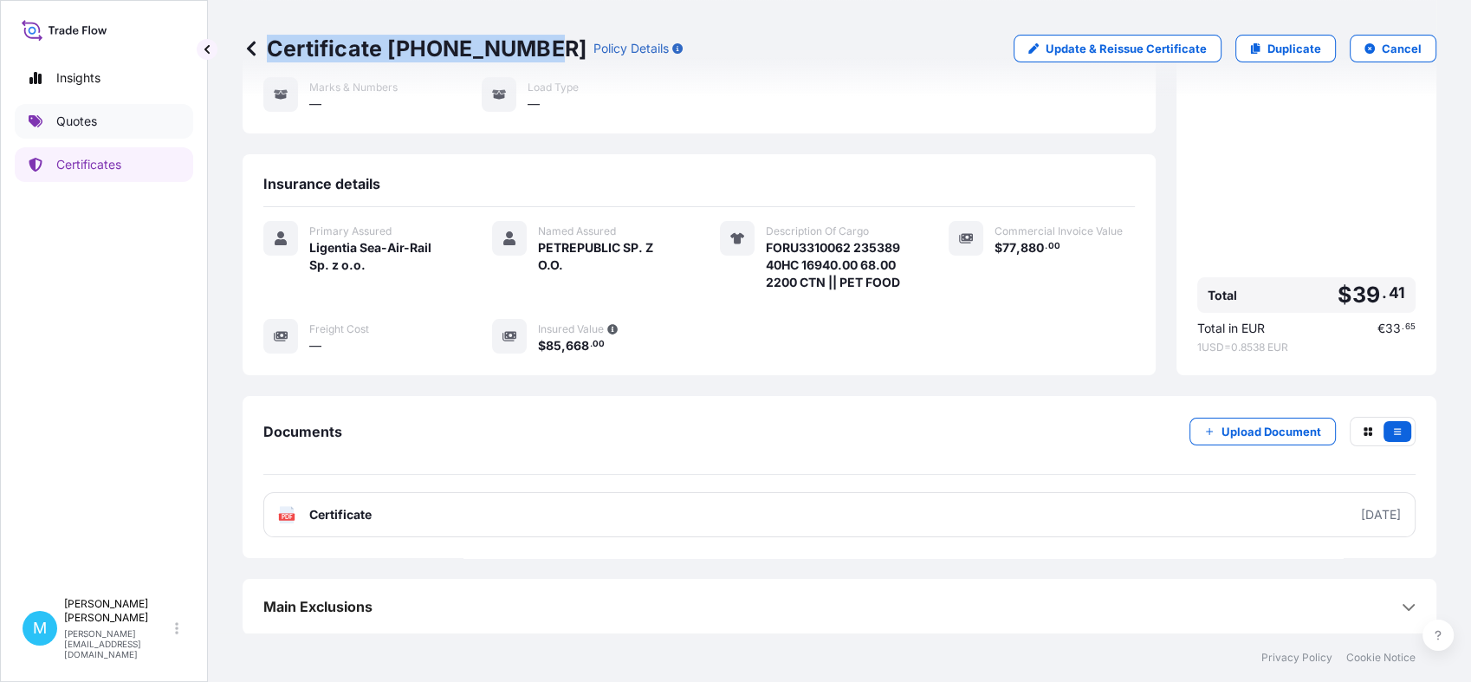
click at [110, 127] on link "Quotes" at bounding box center [104, 121] width 178 height 35
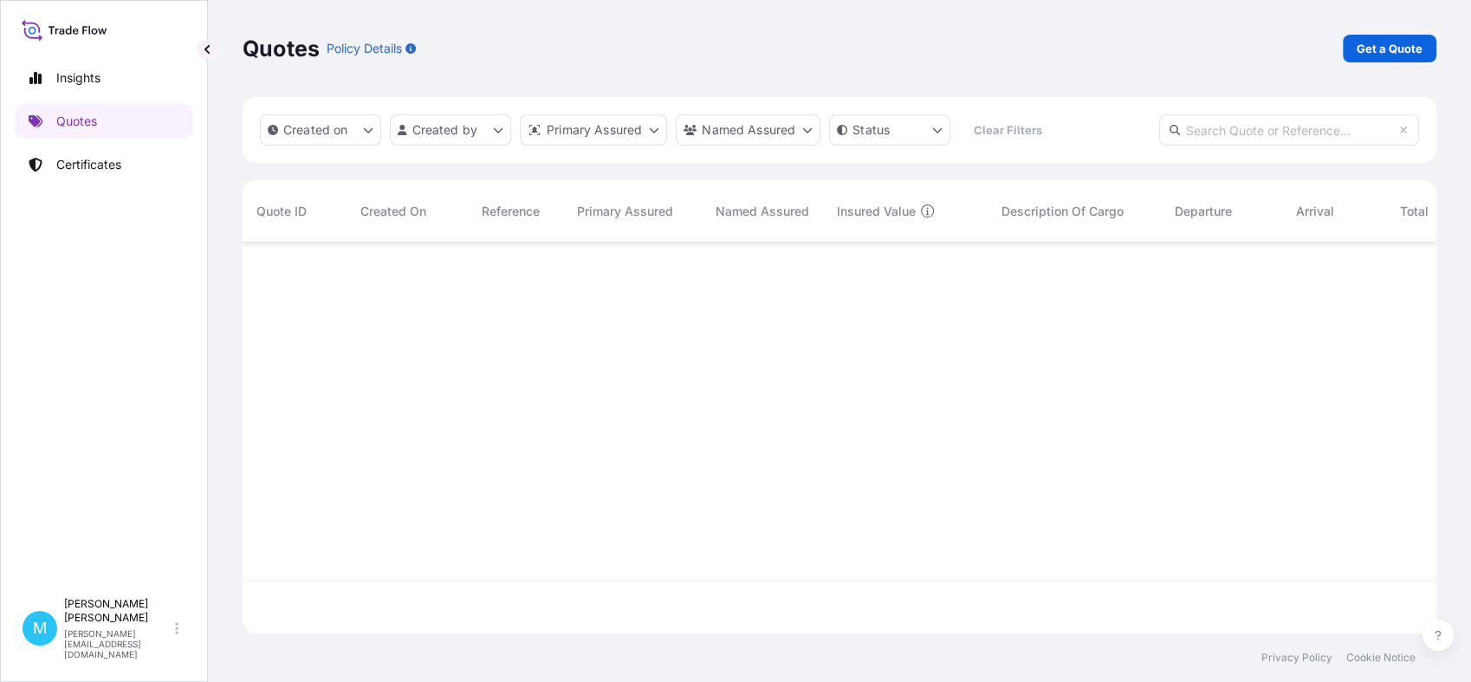
scroll to position [385, 1178]
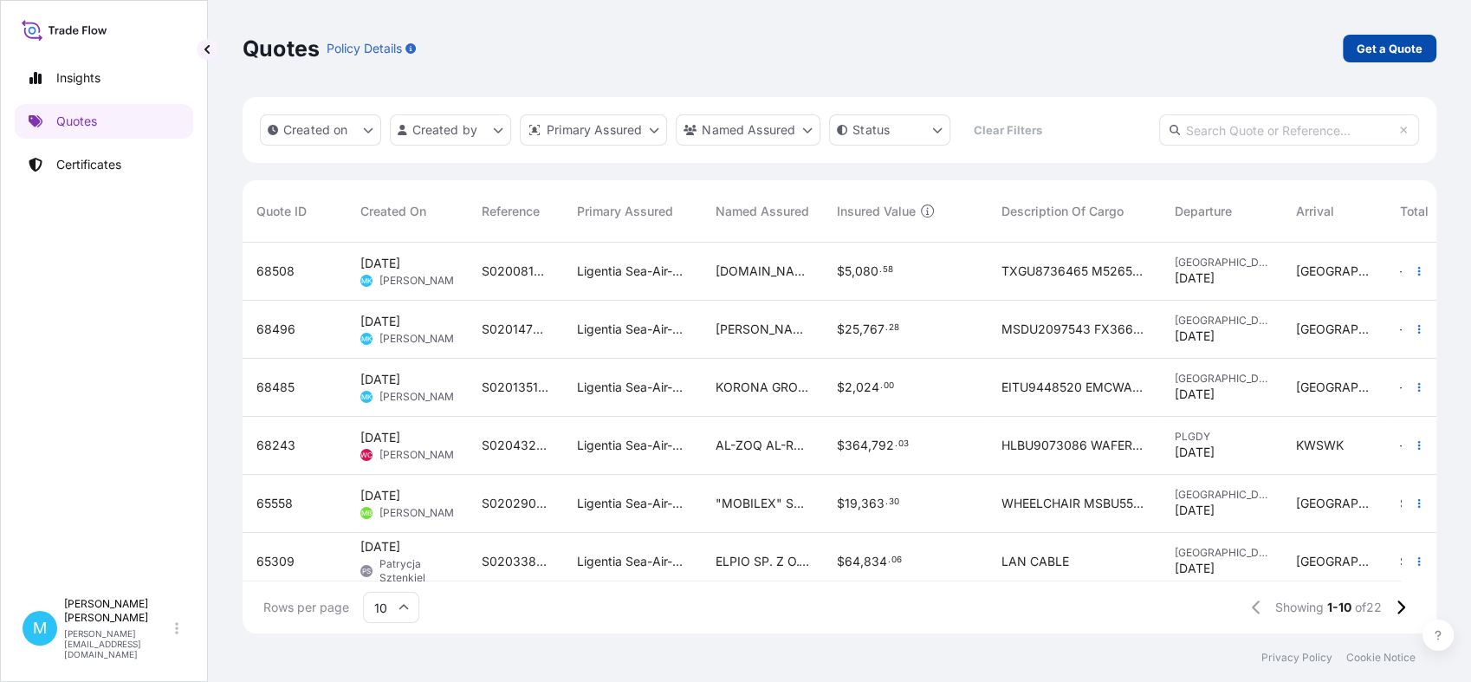
click at [1371, 49] on p "Get a Quote" at bounding box center [1390, 48] width 66 height 17
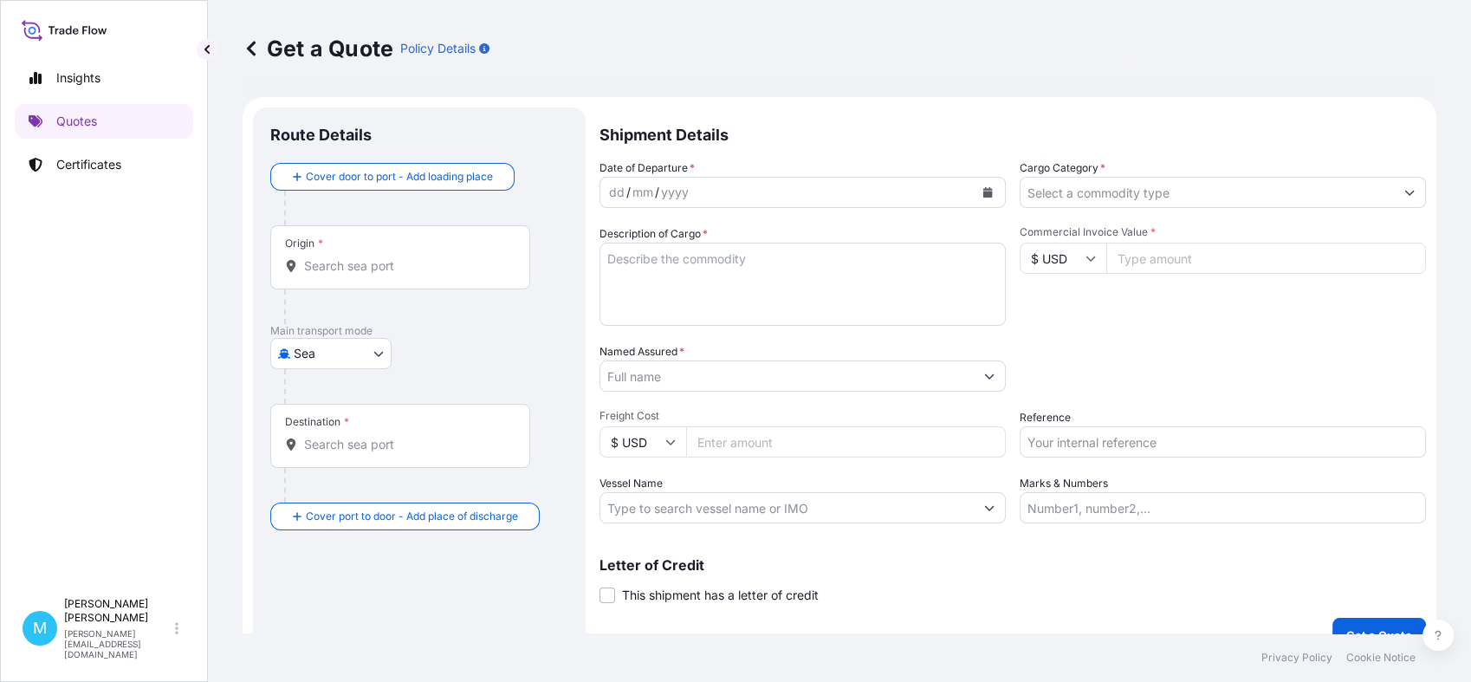
scroll to position [28, 0]
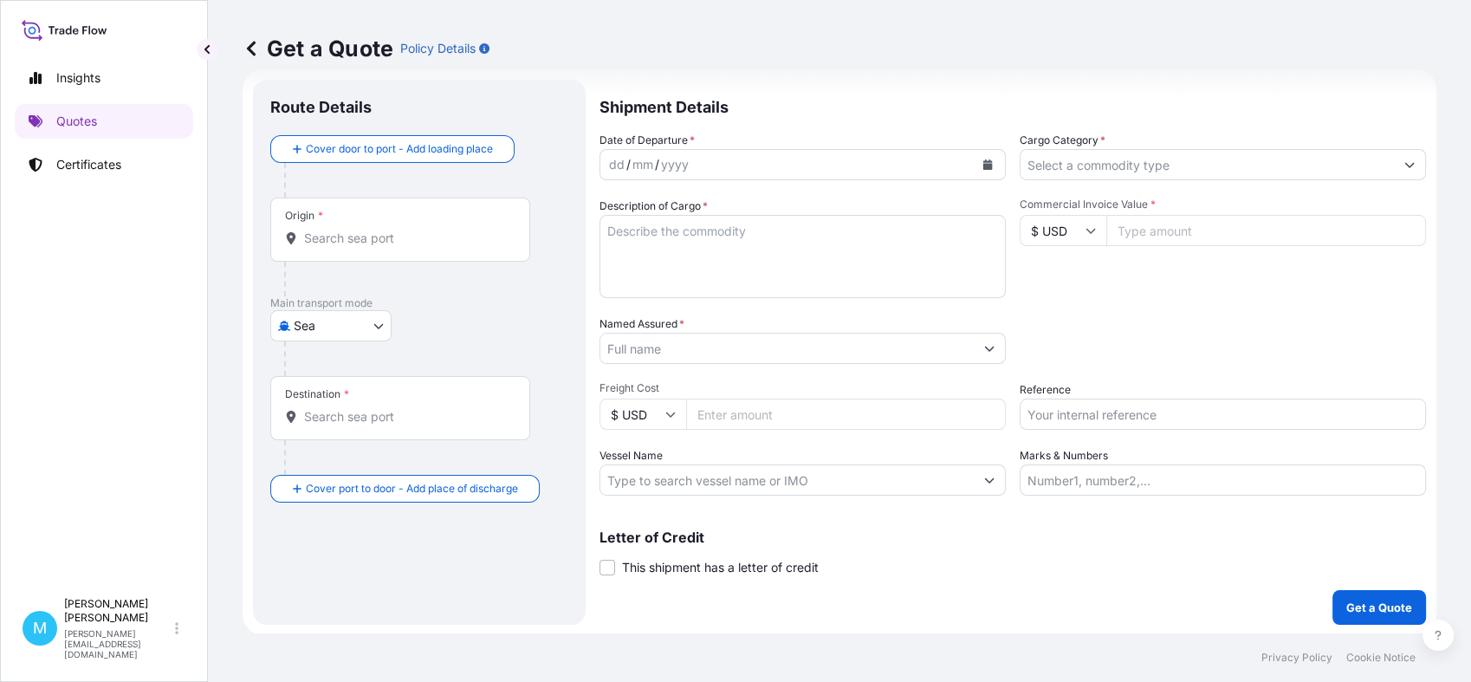
click at [373, 323] on body "Insights Quotes Certificates M [PERSON_NAME] [PERSON_NAME][EMAIL_ADDRESS][DOMAI…" at bounding box center [735, 341] width 1471 height 682
click at [312, 427] on span "Road" at bounding box center [317, 432] width 29 height 17
select select "Road"
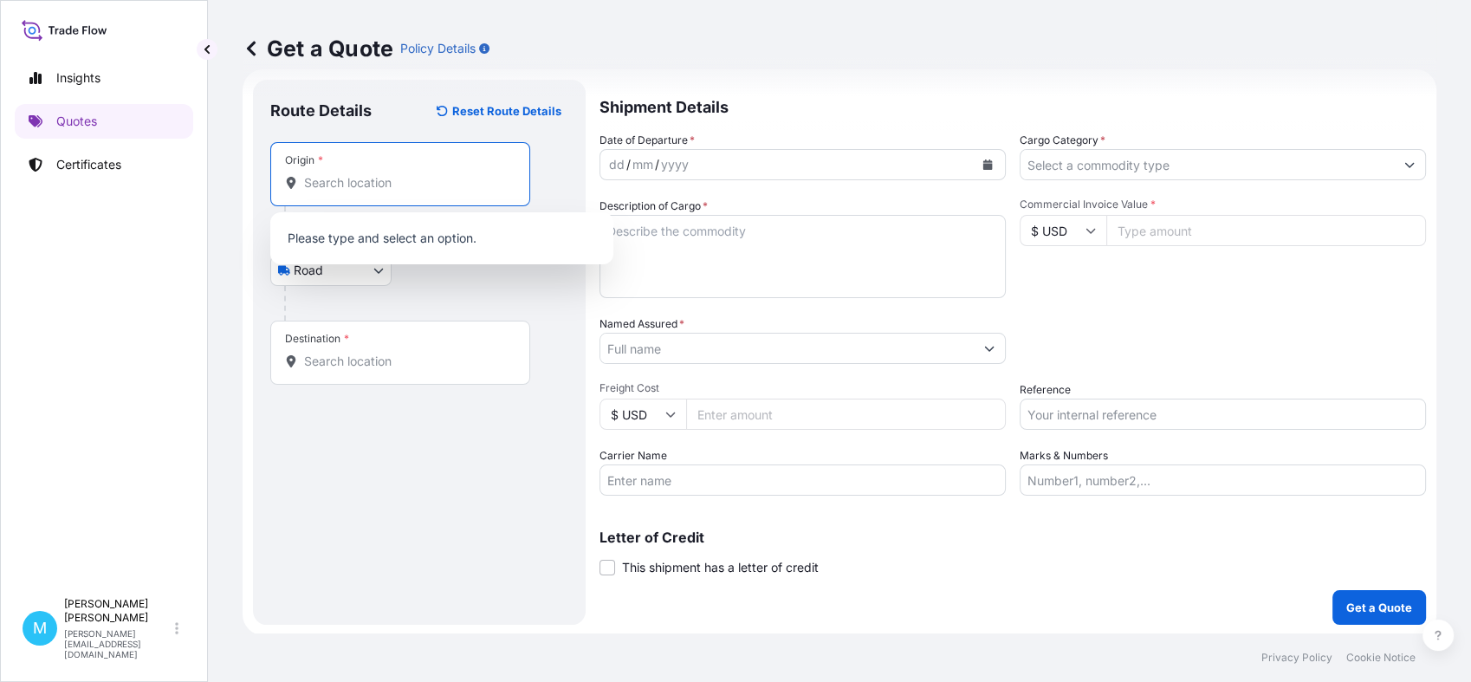
click at [340, 181] on input "Origin *" at bounding box center [406, 182] width 204 height 17
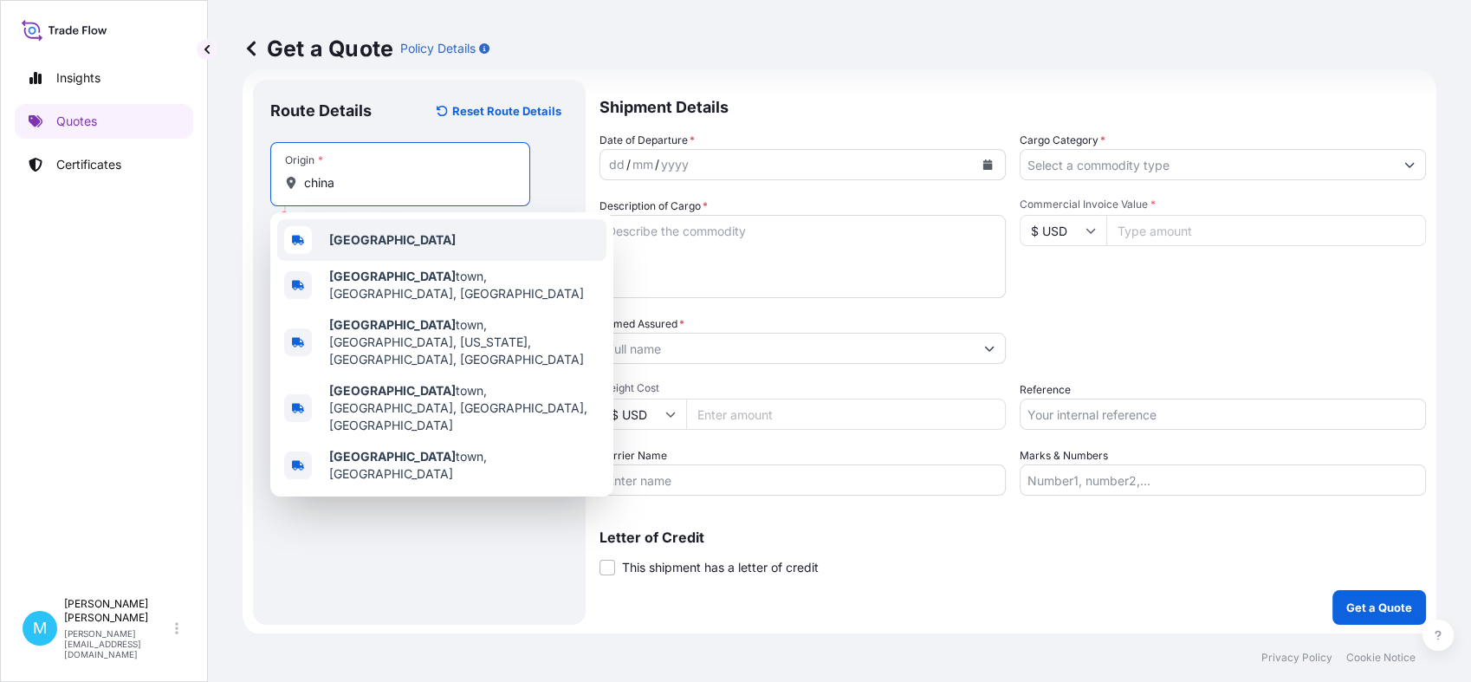
click at [380, 248] on div "[GEOGRAPHIC_DATA]" at bounding box center [441, 240] width 329 height 42
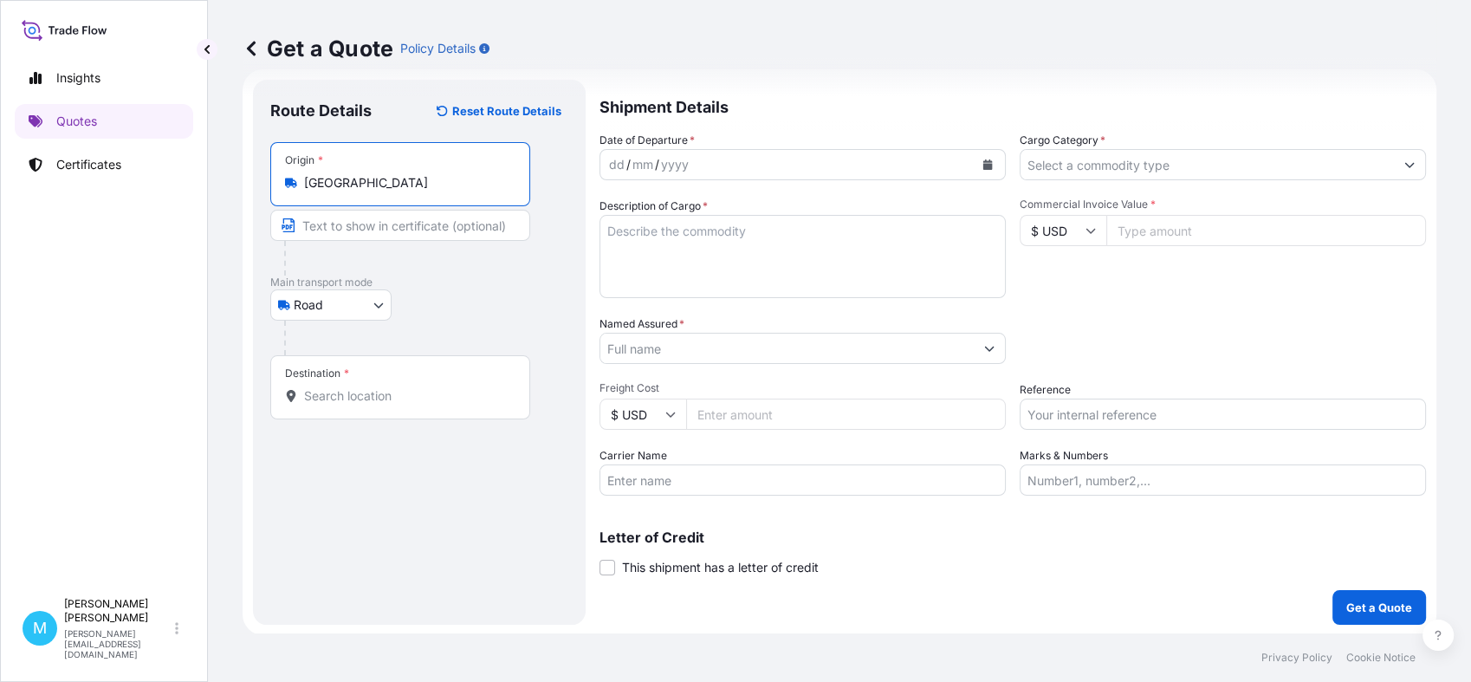
type input "[GEOGRAPHIC_DATA]"
click at [321, 395] on input "Destination *" at bounding box center [406, 395] width 204 height 17
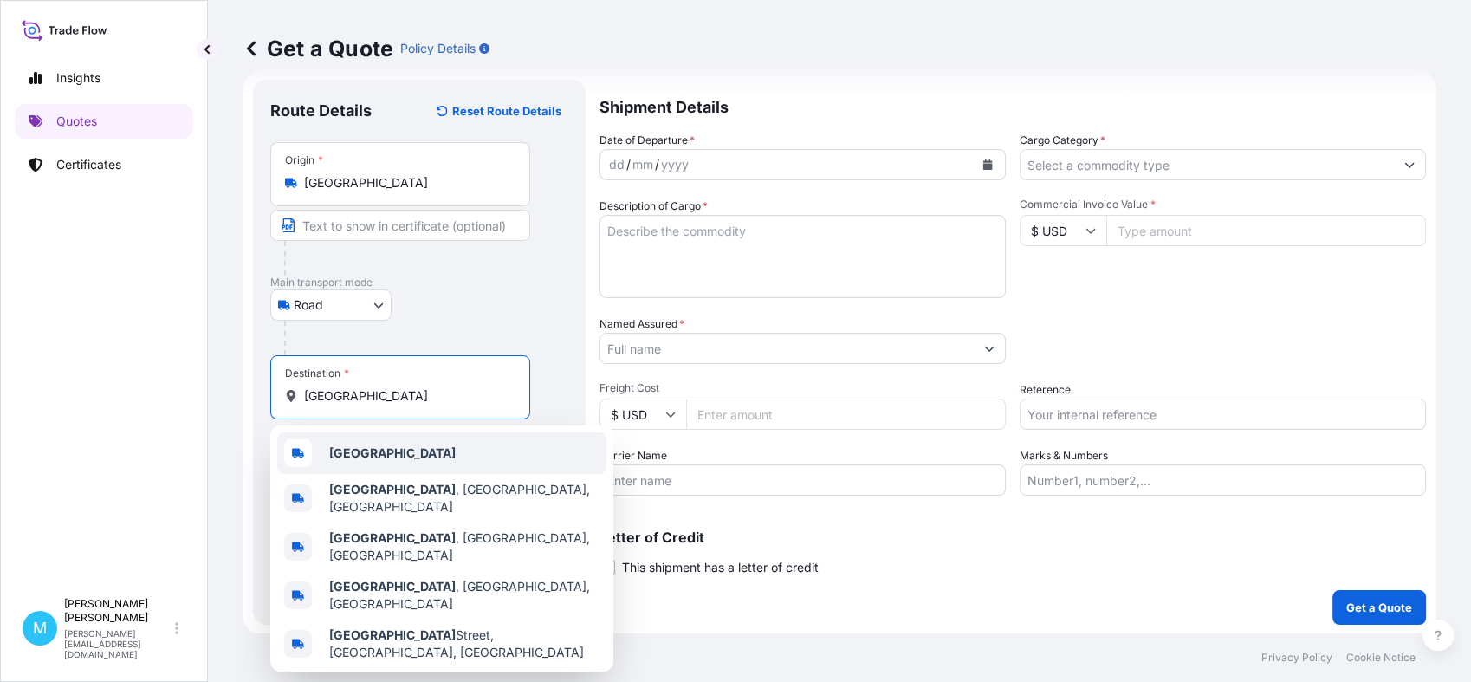
click at [381, 458] on div "[GEOGRAPHIC_DATA]" at bounding box center [441, 453] width 329 height 42
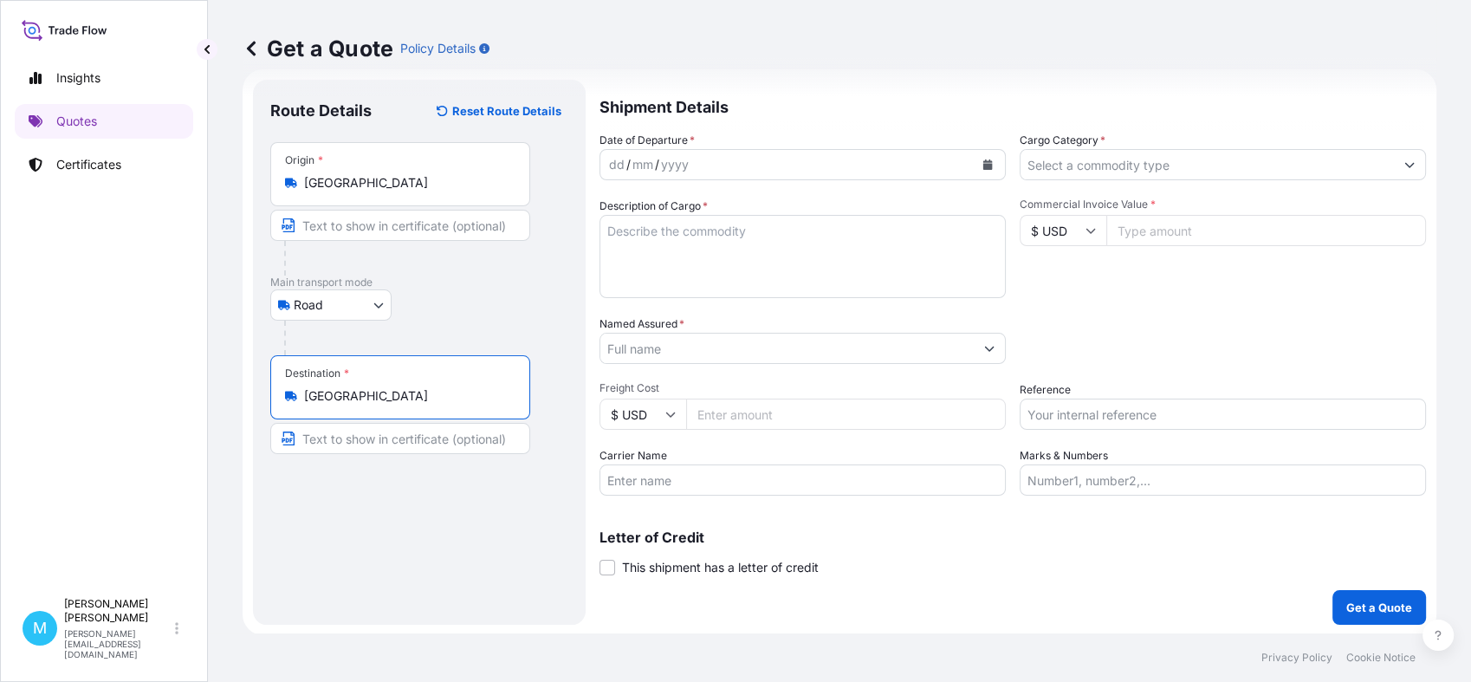
type input "[GEOGRAPHIC_DATA]"
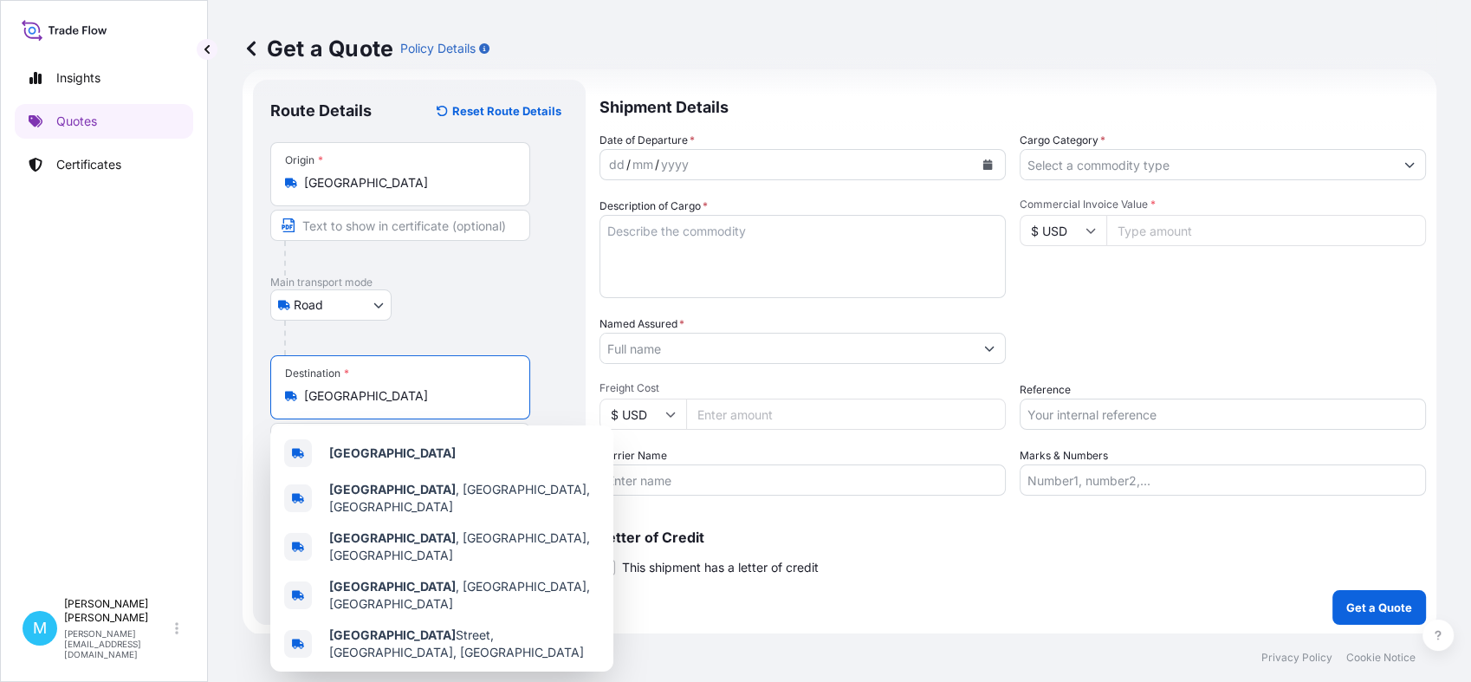
click at [979, 156] on button "Calendar" at bounding box center [988, 165] width 28 height 28
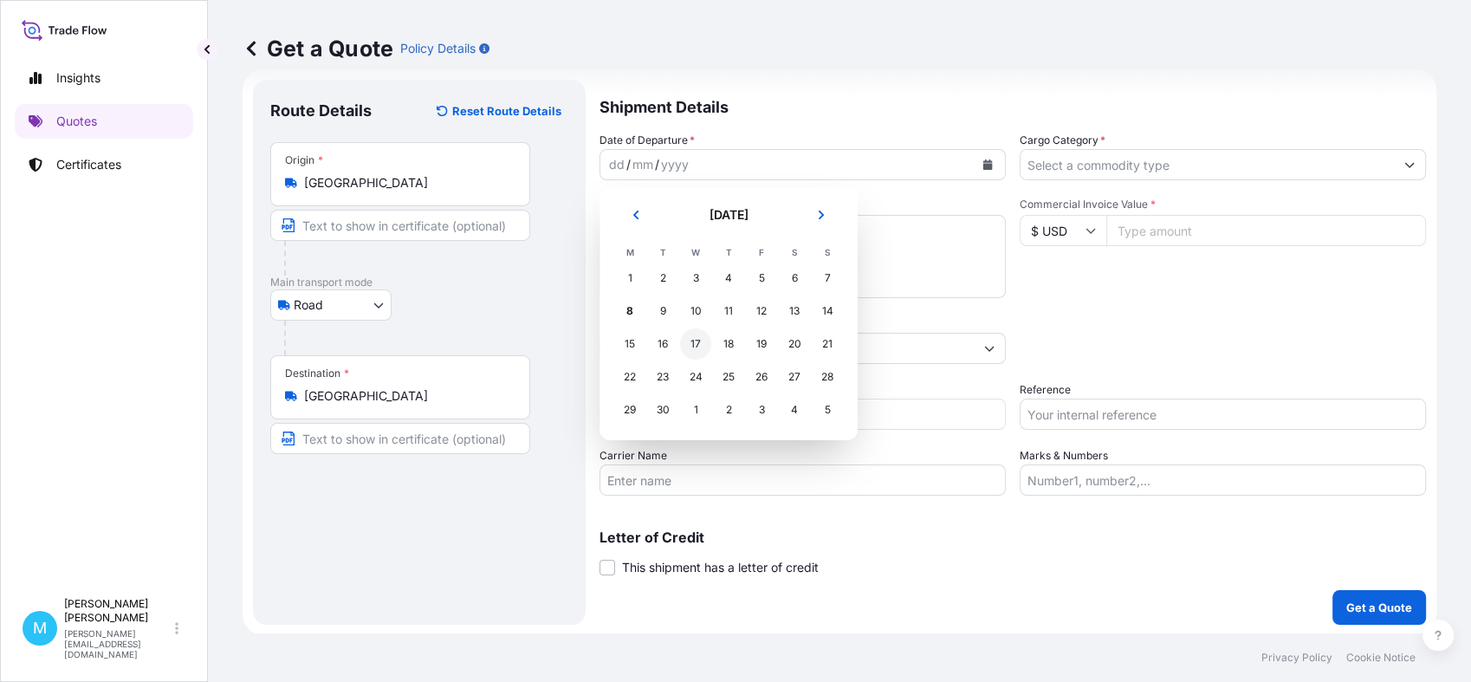
click at [695, 351] on div "17" at bounding box center [695, 343] width 31 height 31
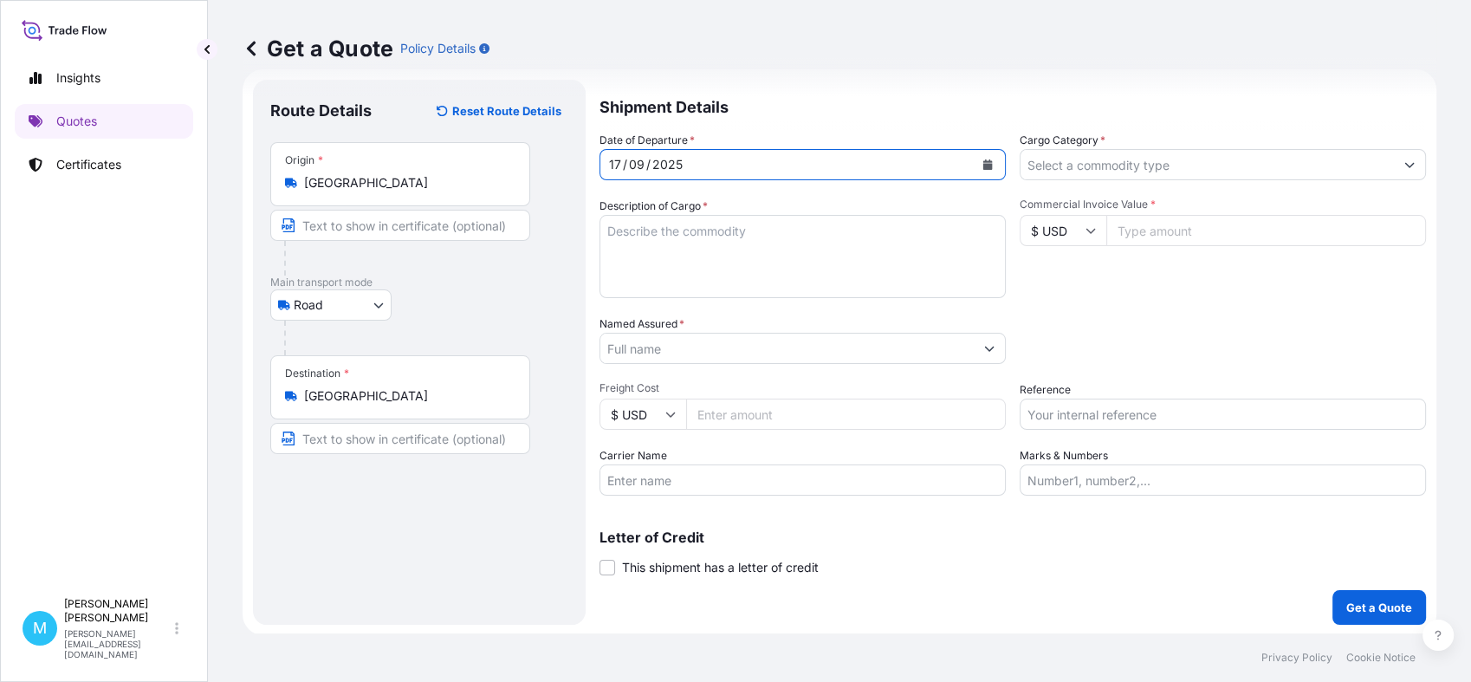
click at [660, 252] on textarea "Description of Cargo *" at bounding box center [803, 256] width 406 height 83
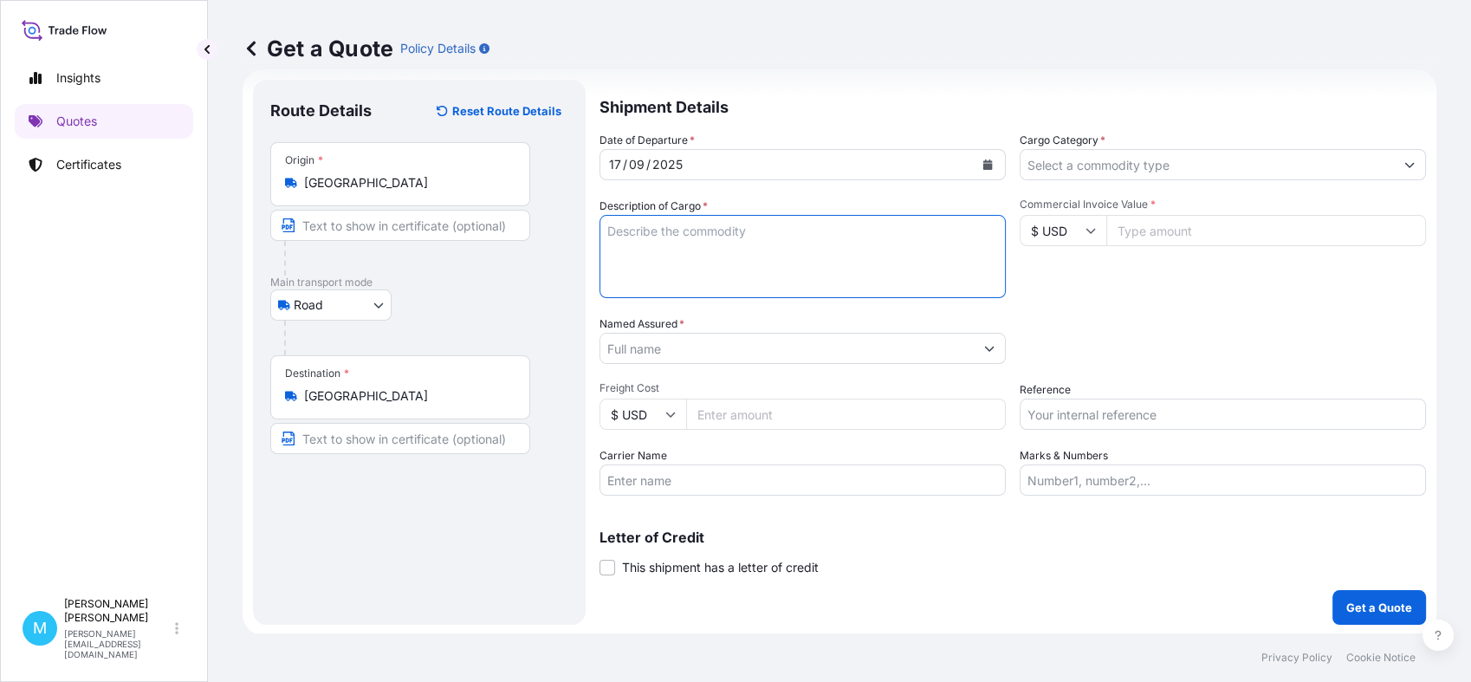
paste textarea "MZWU2400795 662770 40HC 14223.00 68.00 1440 CTN"
paste textarea "PET FOOD"
type textarea "MZWU2400795 662770 40HC 14223.00 68.00 1440 CTN || PET FOOD"
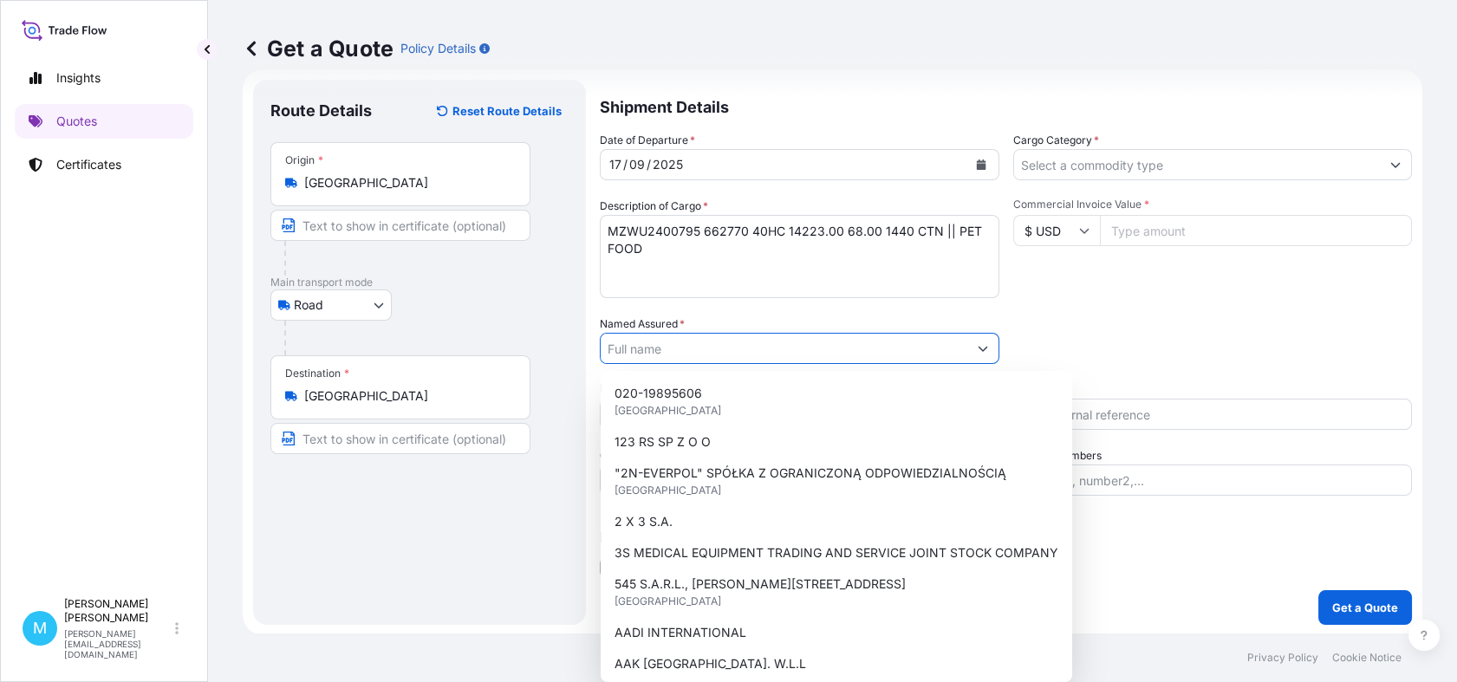
click at [652, 336] on input "Named Assured *" at bounding box center [783, 348] width 367 height 31
paste input "PETREPUBLIC SP. Z O.O."
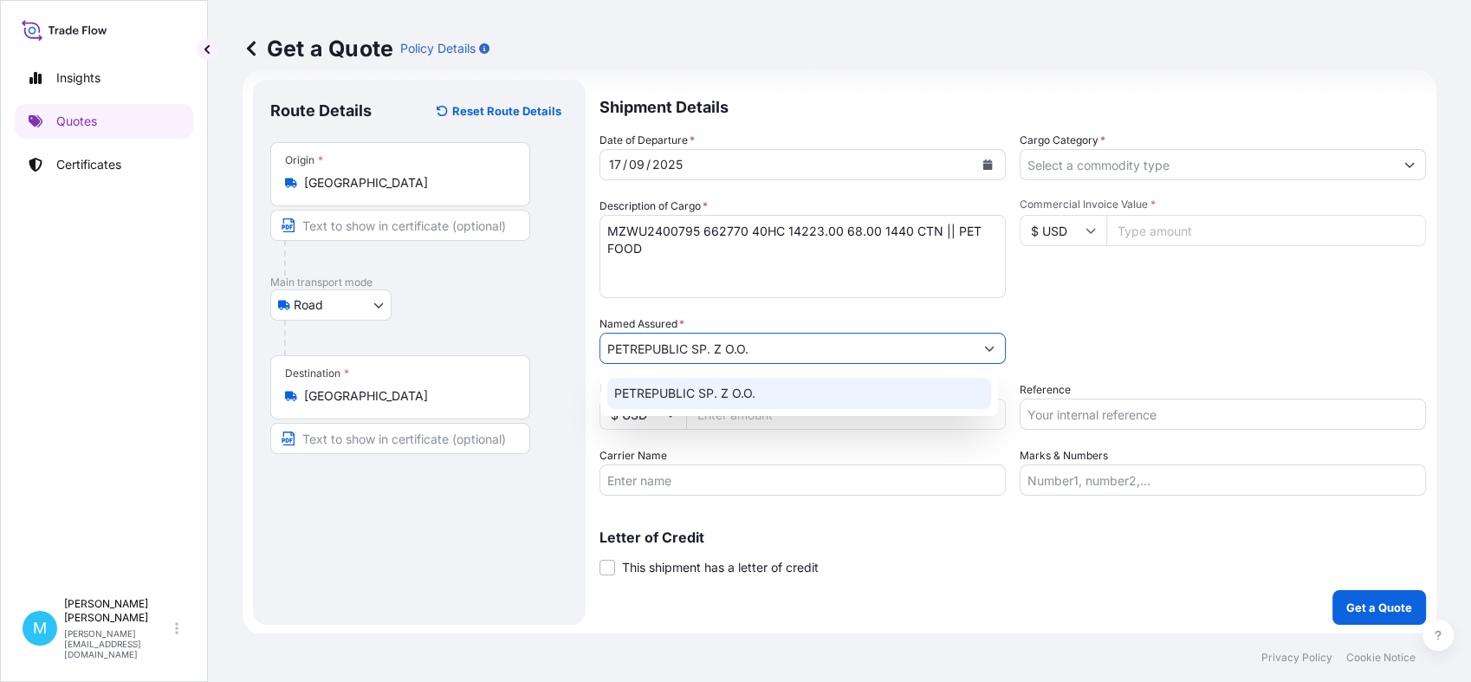
click at [800, 387] on div "PETREPUBLIC SP. Z O.O." at bounding box center [799, 393] width 384 height 31
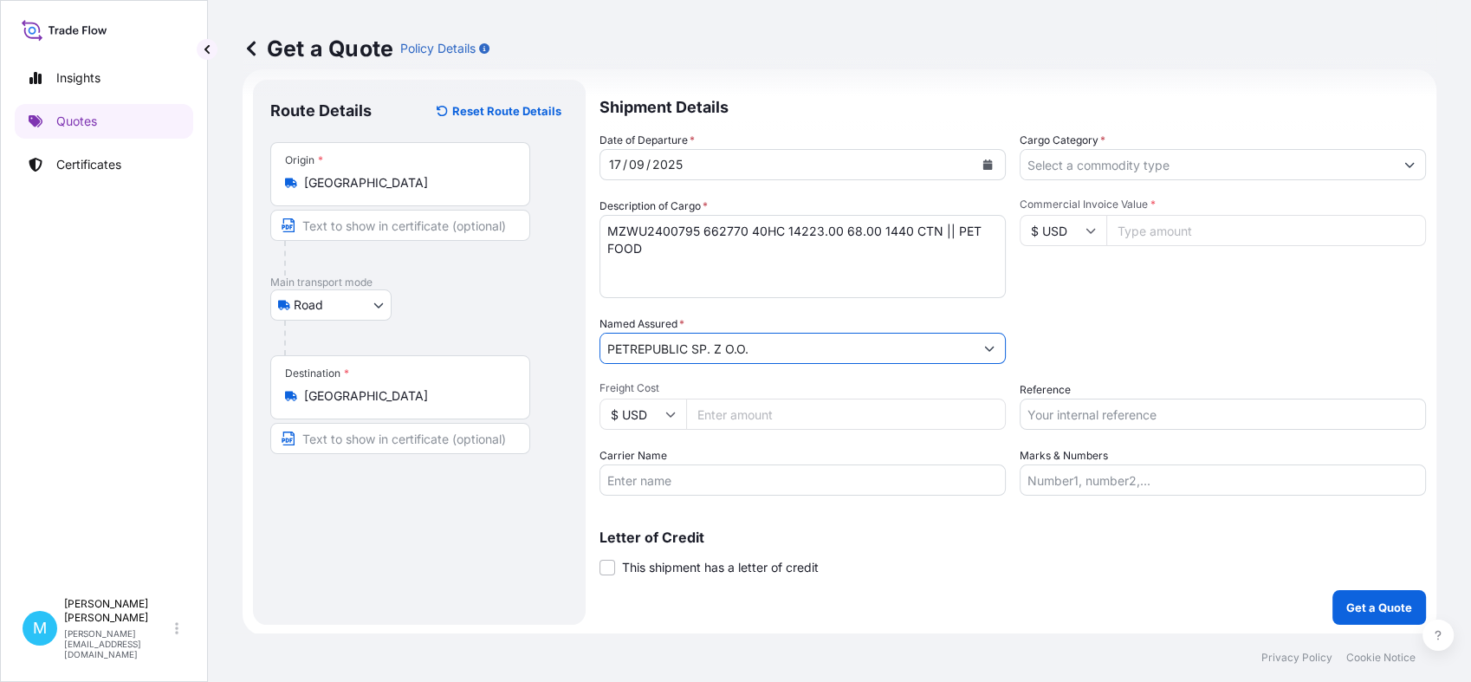
type input "PETREPUBLIC SP. Z O.O."
click at [1116, 163] on input "Cargo Category *" at bounding box center [1207, 164] width 373 height 31
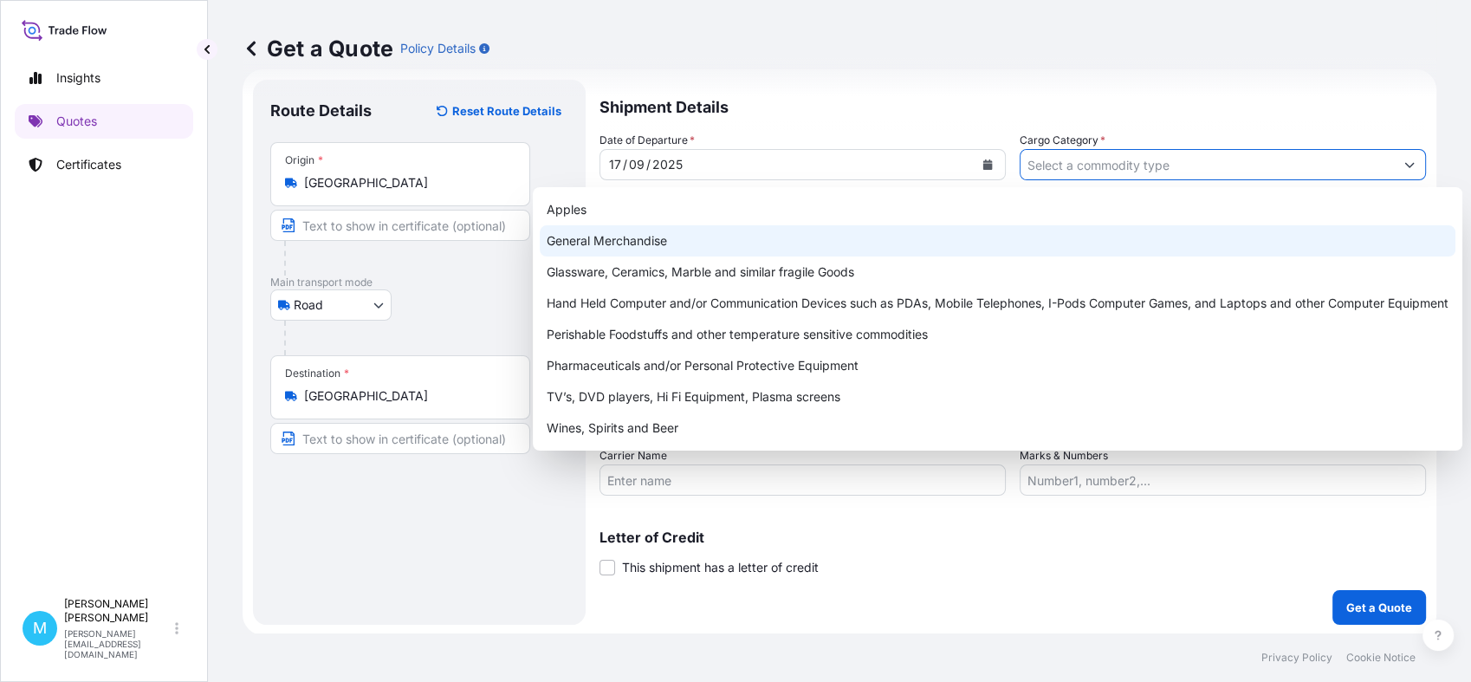
click at [638, 236] on div "General Merchandise" at bounding box center [998, 240] width 916 height 31
type input "General Merchandise"
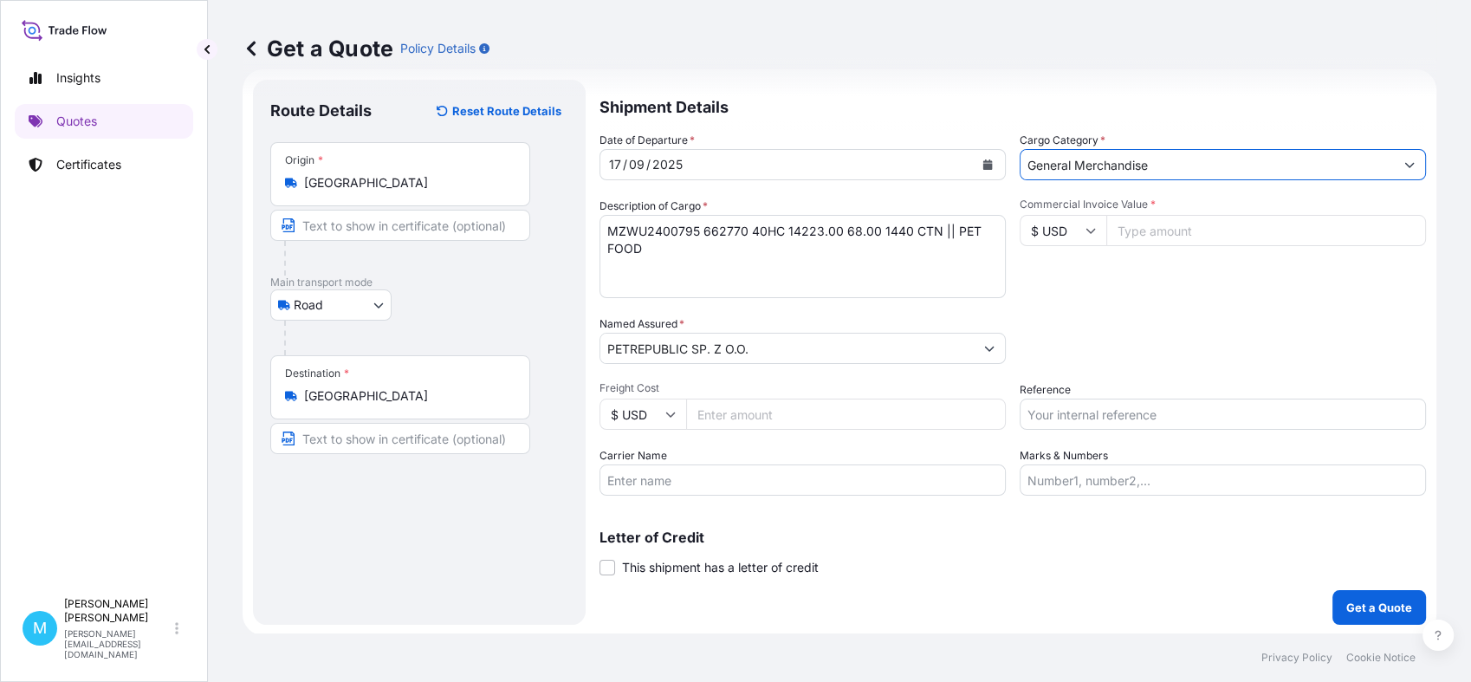
click at [1153, 229] on input "Commercial Invoice Value *" at bounding box center [1267, 230] width 320 height 31
paste input "52388.34"
type input "52388.34"
click at [1073, 415] on input "Reference" at bounding box center [1223, 414] width 406 height 31
paste input "S02034491"
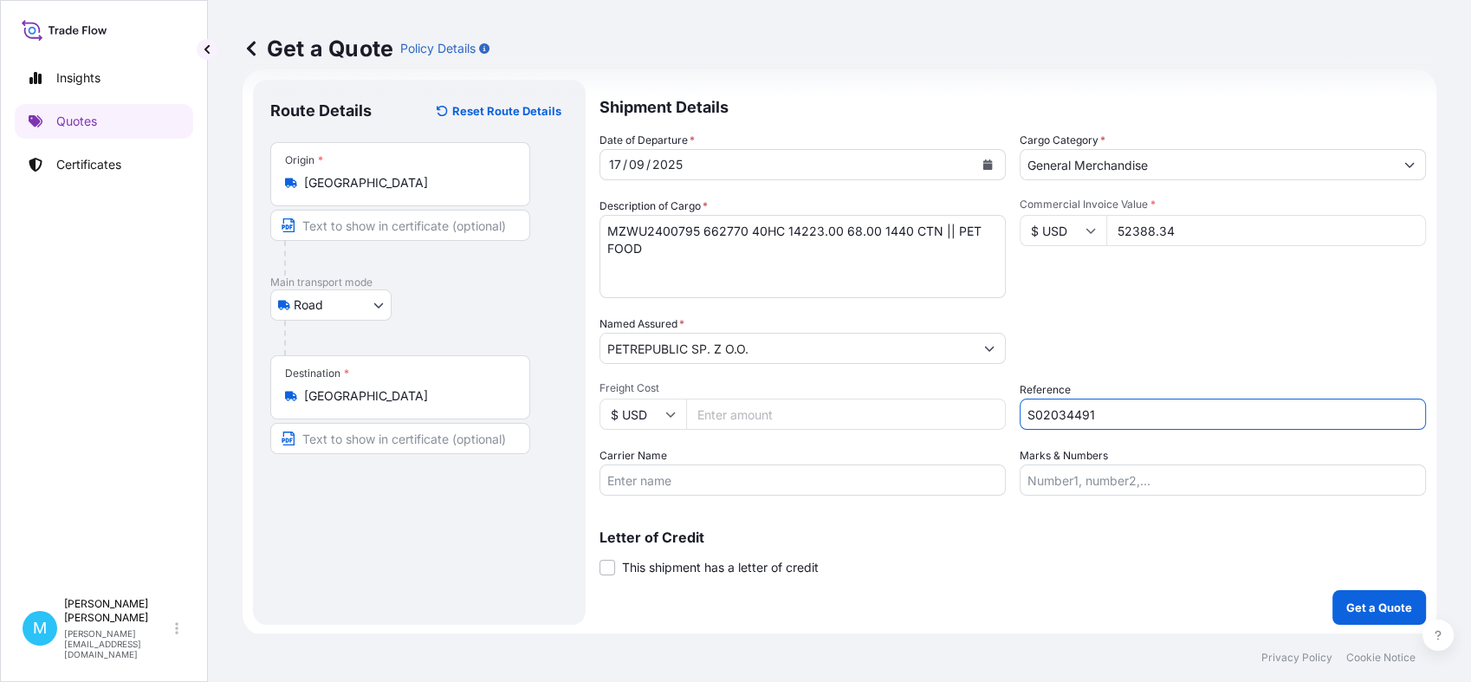
type input "S02034491"
click at [1347, 597] on button "Get a Quote" at bounding box center [1380, 607] width 94 height 35
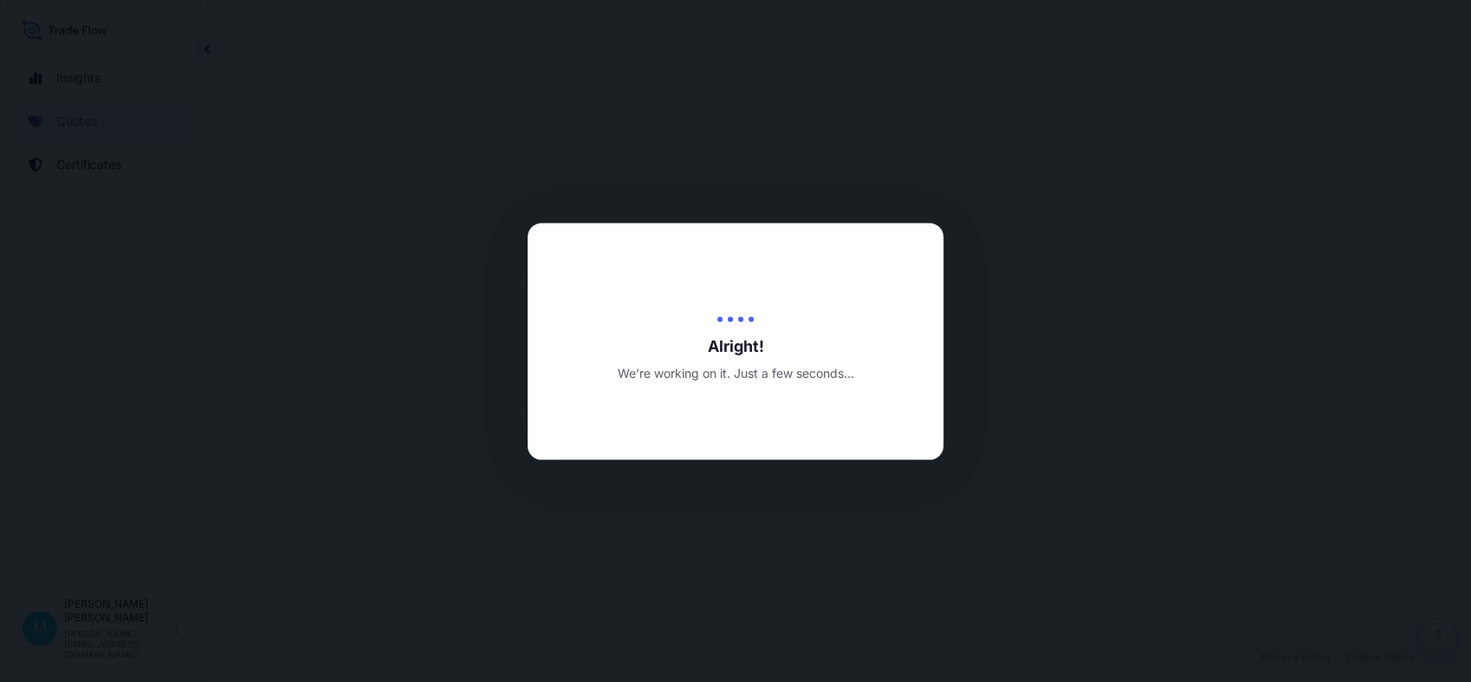
select select "Road"
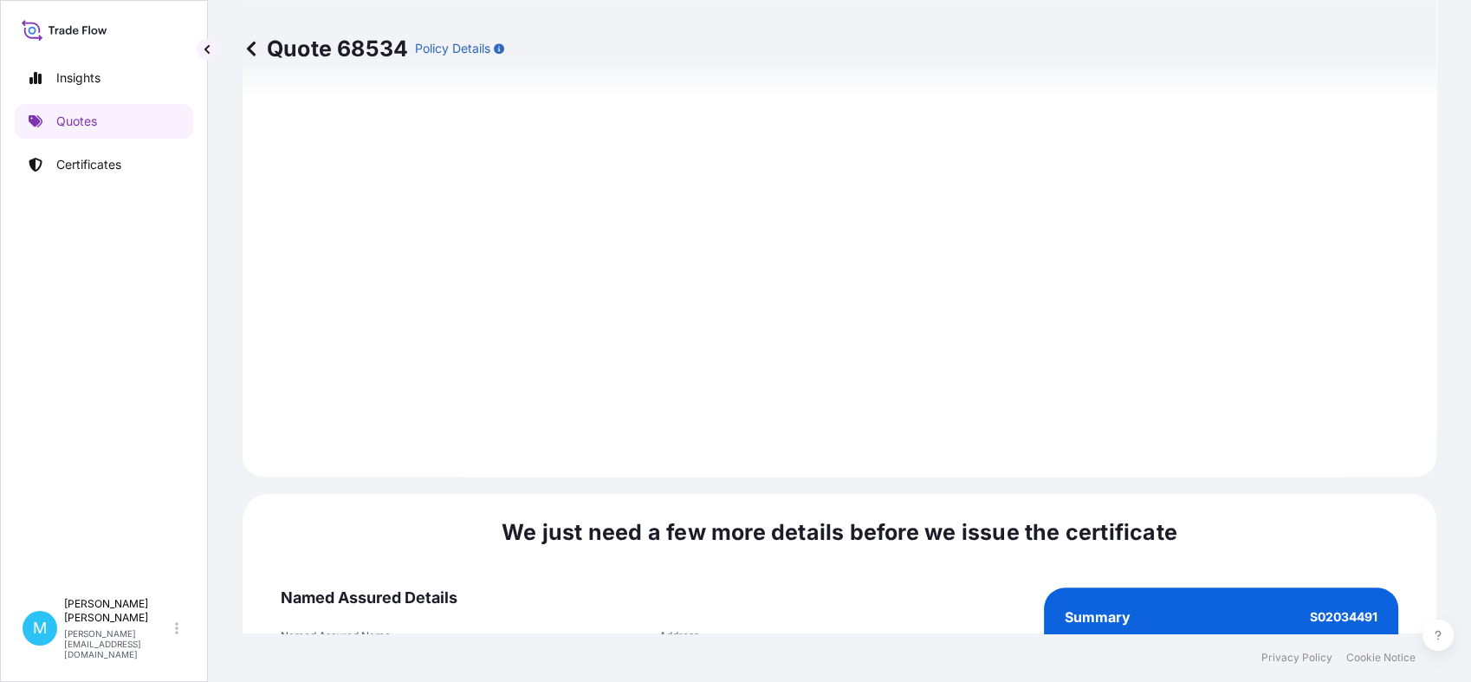
scroll to position [1962, 0]
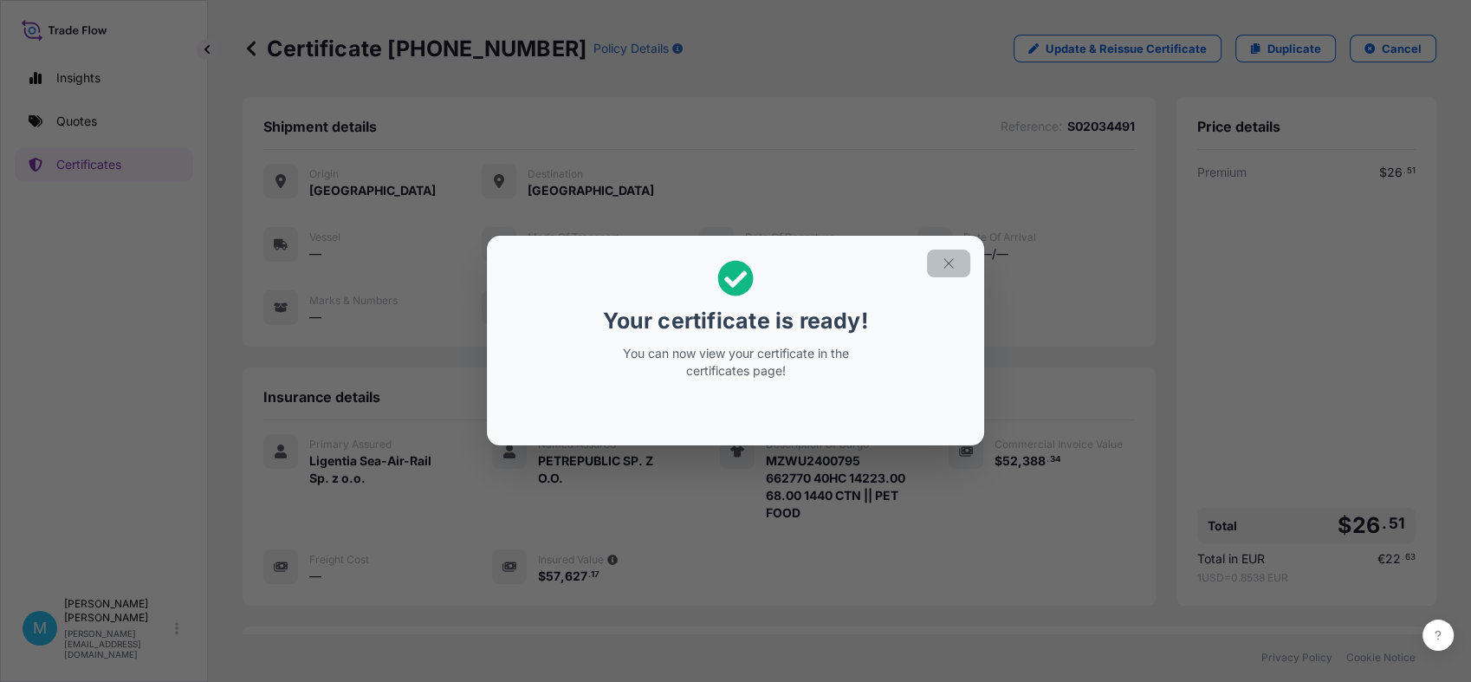
click at [960, 264] on button "button" at bounding box center [948, 264] width 43 height 28
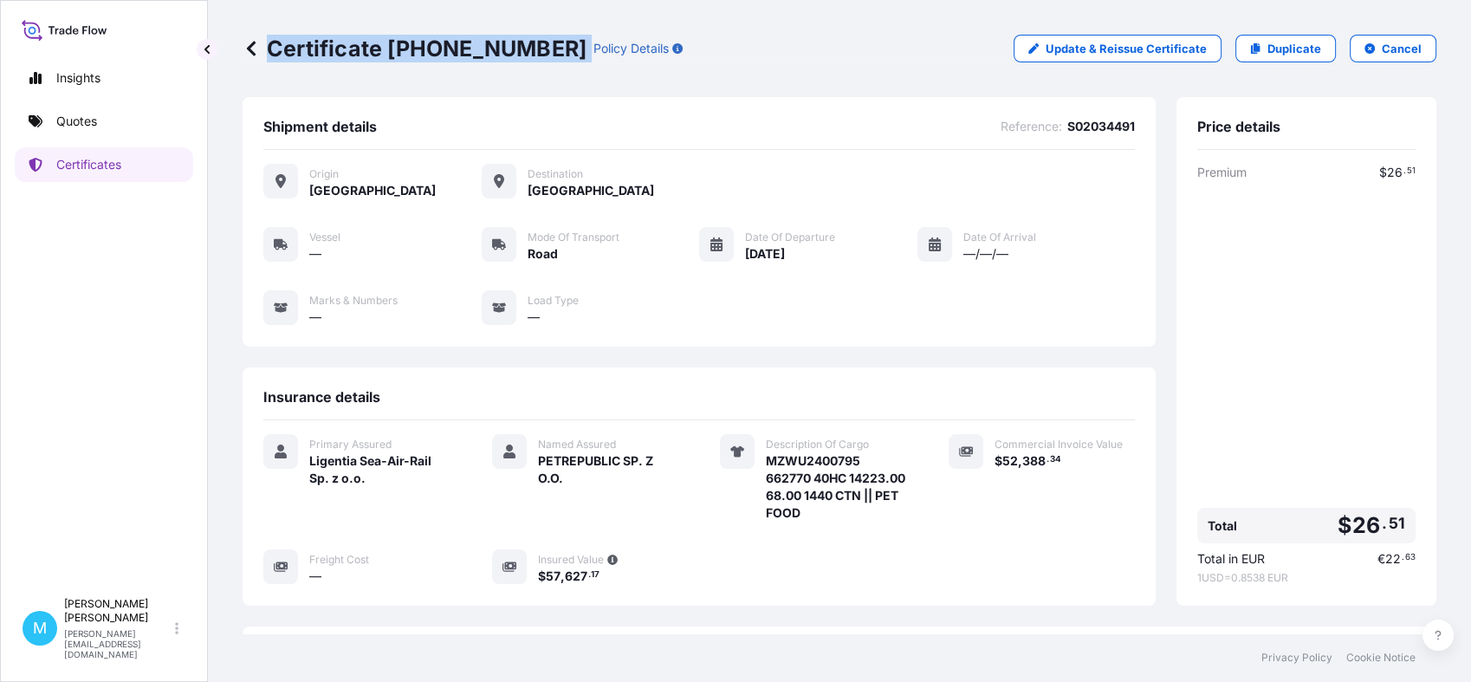
drag, startPoint x: 537, startPoint y: 51, endPoint x: 271, endPoint y: 49, distance: 266.0
click at [271, 49] on div "Certificate [PHONE_NUMBER] Policy Details" at bounding box center [463, 49] width 440 height 28
drag, startPoint x: 271, startPoint y: 49, endPoint x: 529, endPoint y: 81, distance: 259.3
click at [732, 81] on div "Certificate [PHONE_NUMBER] Policy Details Update & Reissue Certificate Duplicat…" at bounding box center [840, 48] width 1194 height 97
drag, startPoint x: 529, startPoint y: 40, endPoint x: 264, endPoint y: 37, distance: 265.2
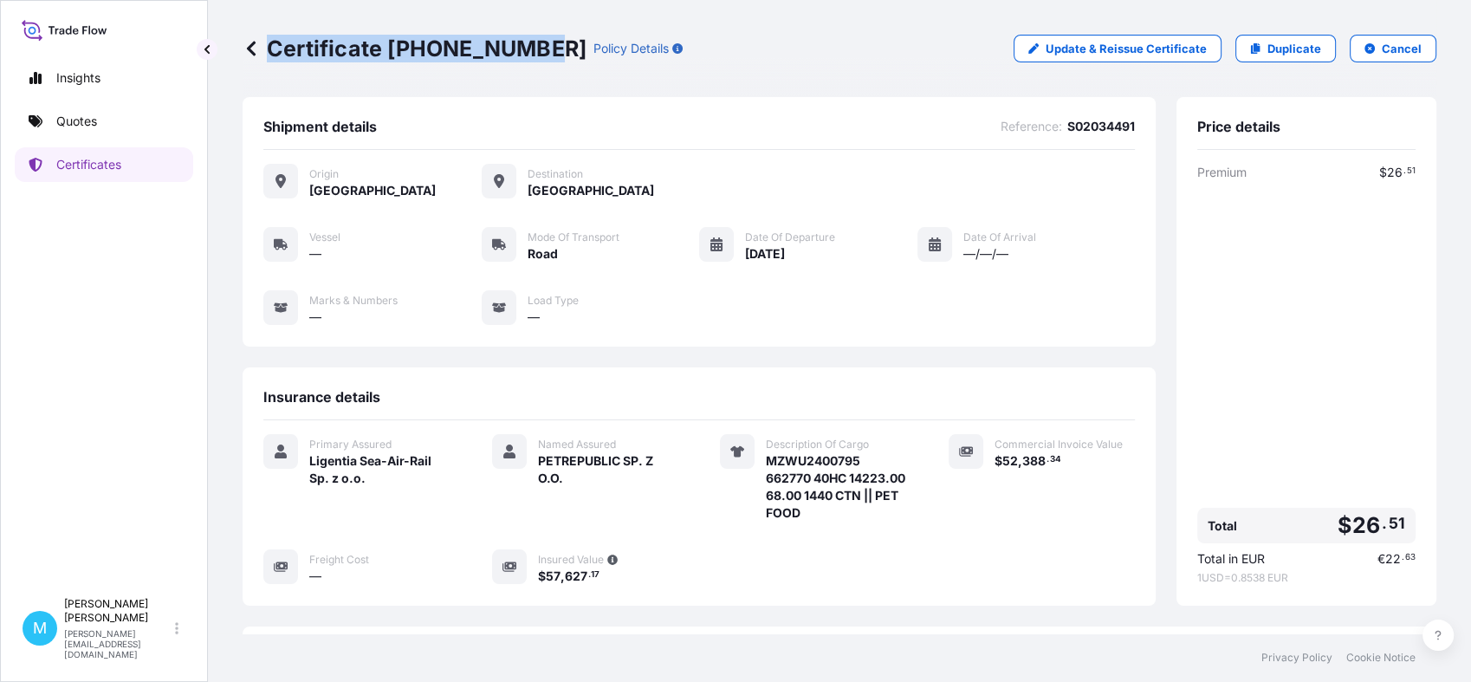
click at [264, 37] on p "Certificate [PHONE_NUMBER]" at bounding box center [415, 49] width 344 height 28
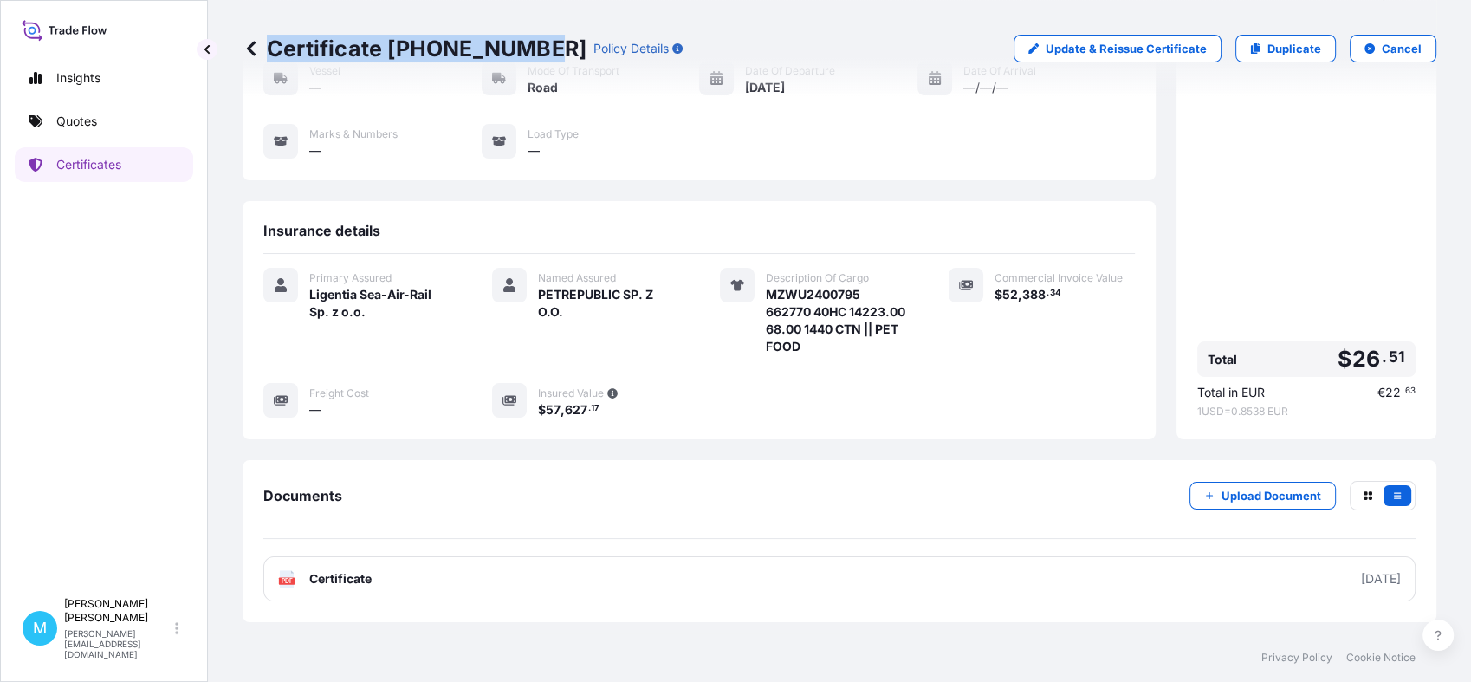
scroll to position [230, 0]
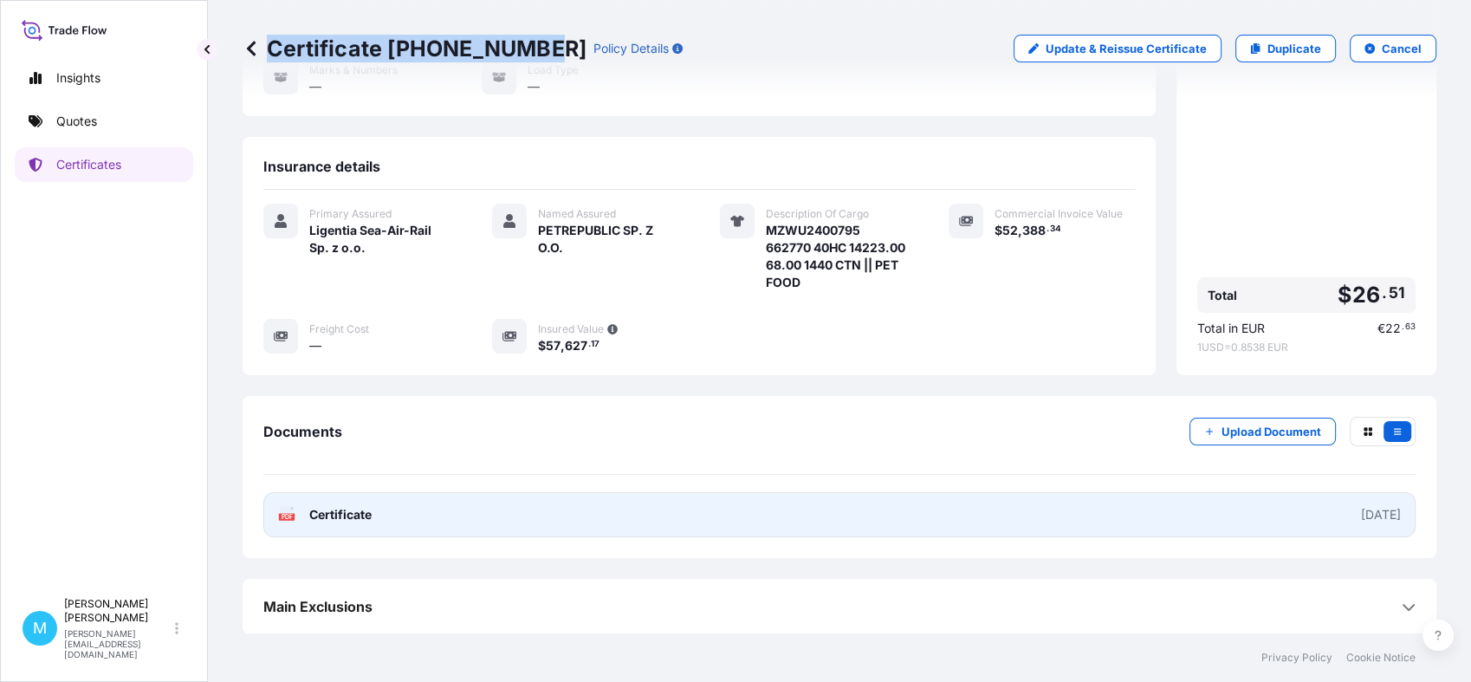
click at [867, 516] on link "PDF Certificate [DATE]" at bounding box center [839, 514] width 1152 height 45
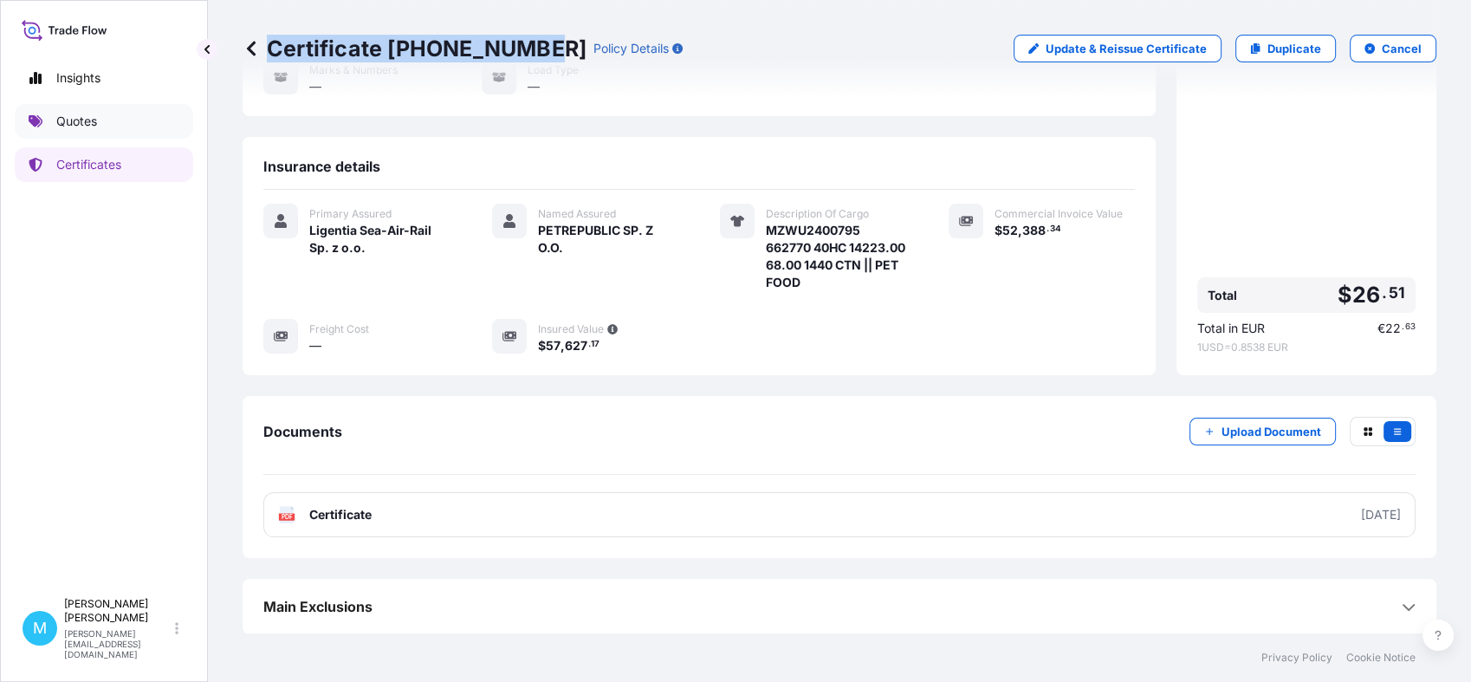
click at [100, 114] on link "Quotes" at bounding box center [104, 121] width 178 height 35
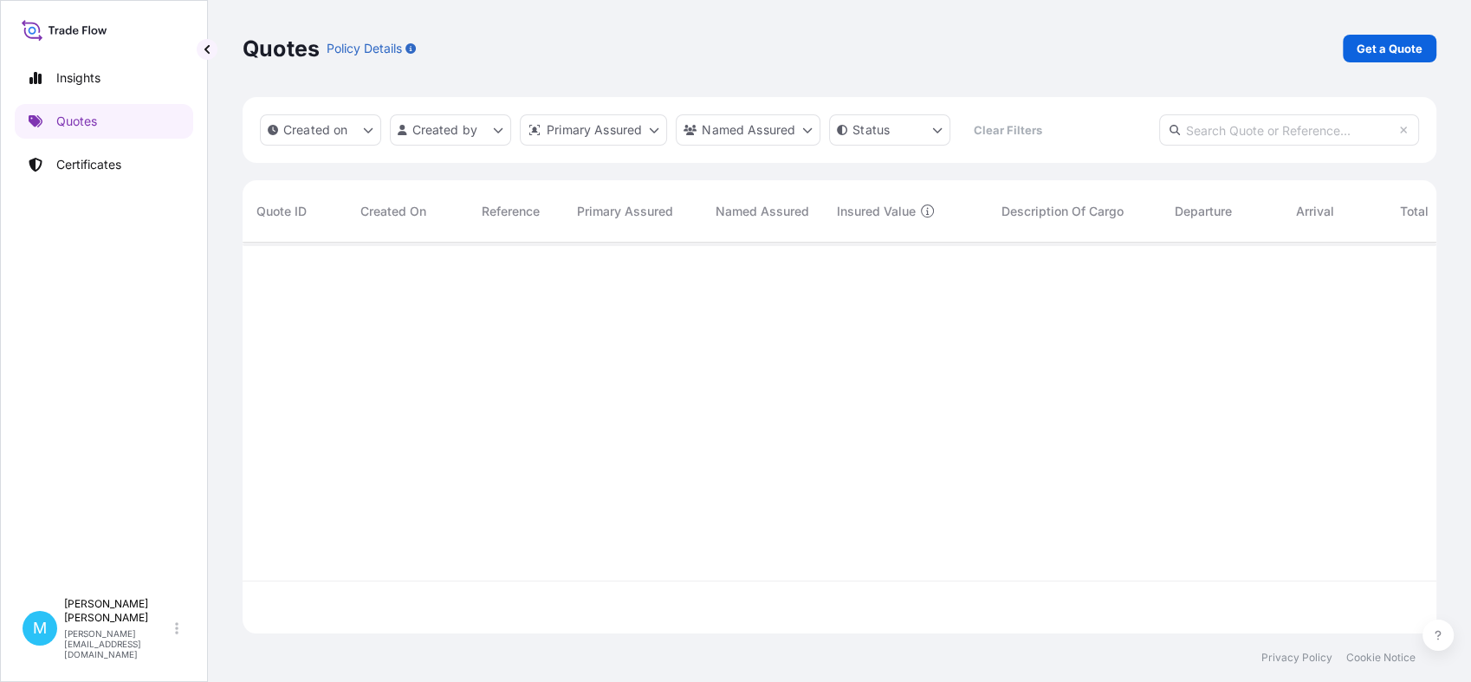
scroll to position [385, 1178]
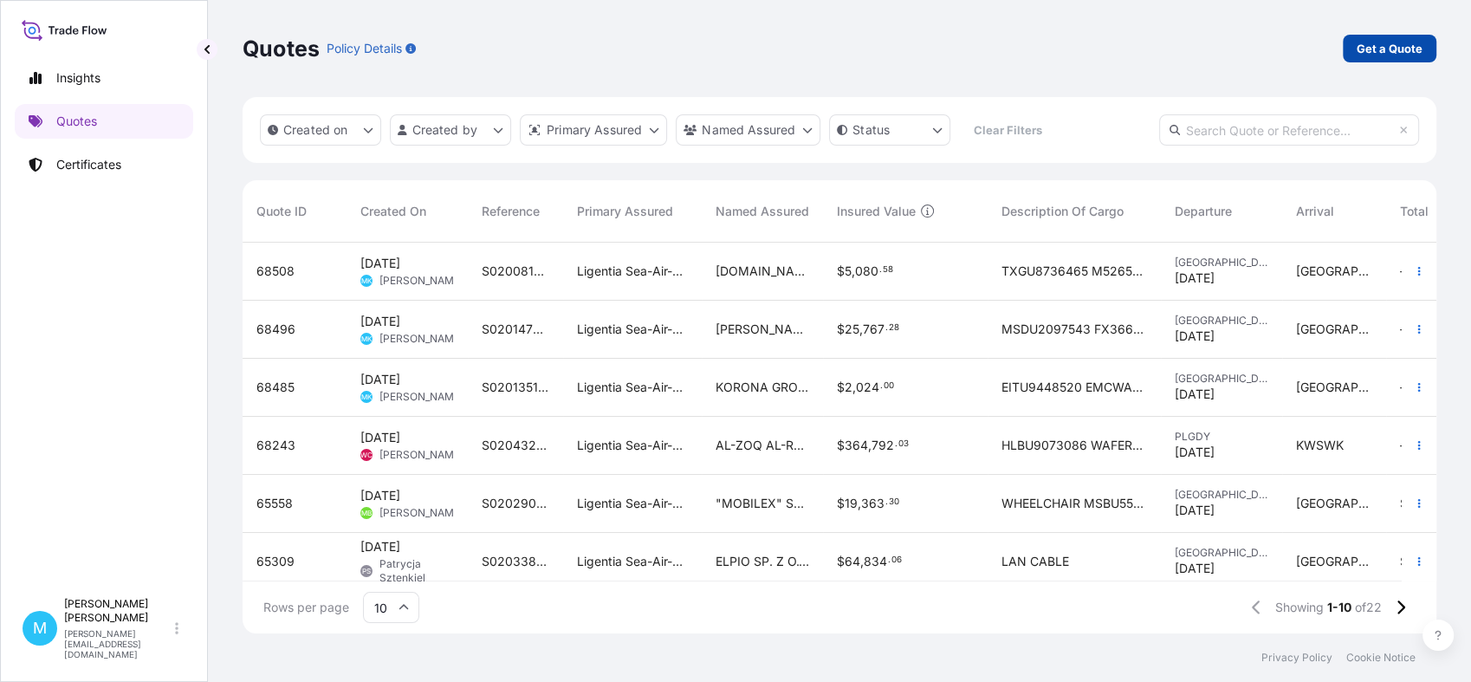
click at [1412, 48] on p "Get a Quote" at bounding box center [1390, 48] width 66 height 17
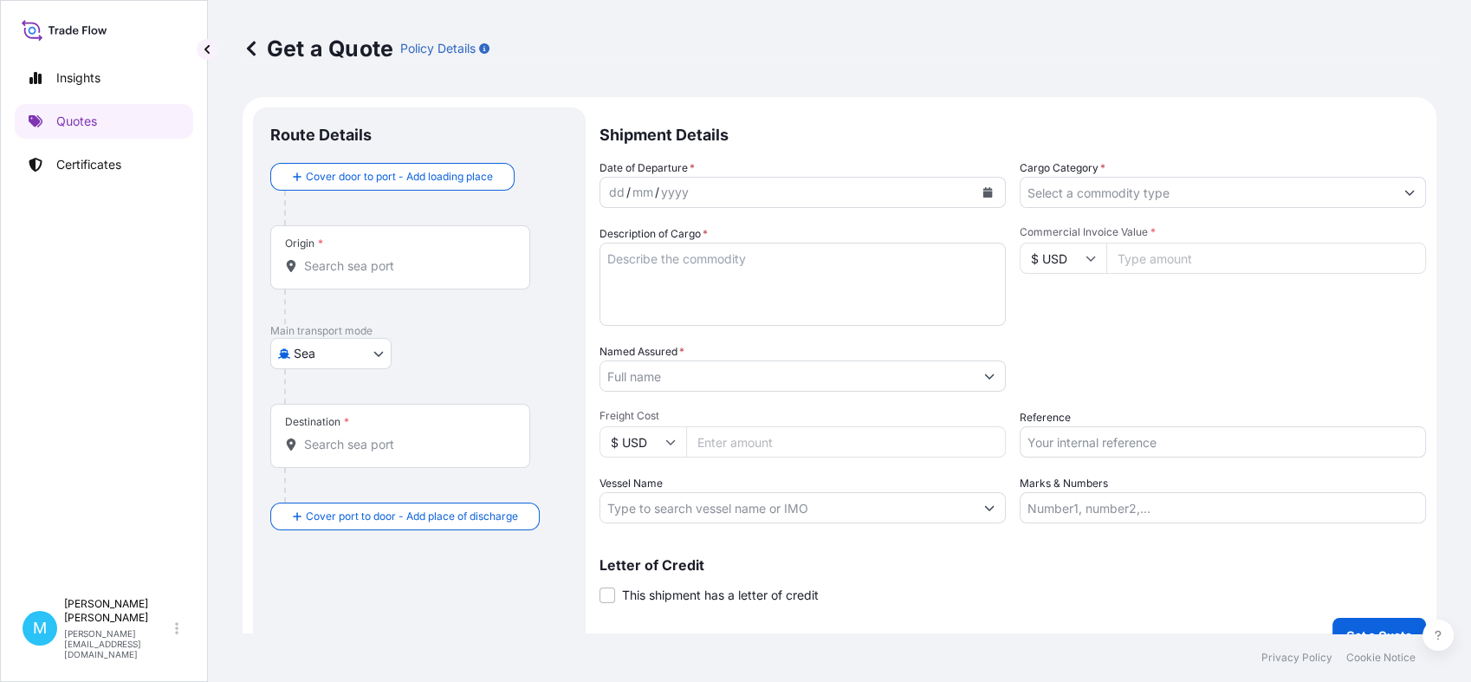
scroll to position [28, 0]
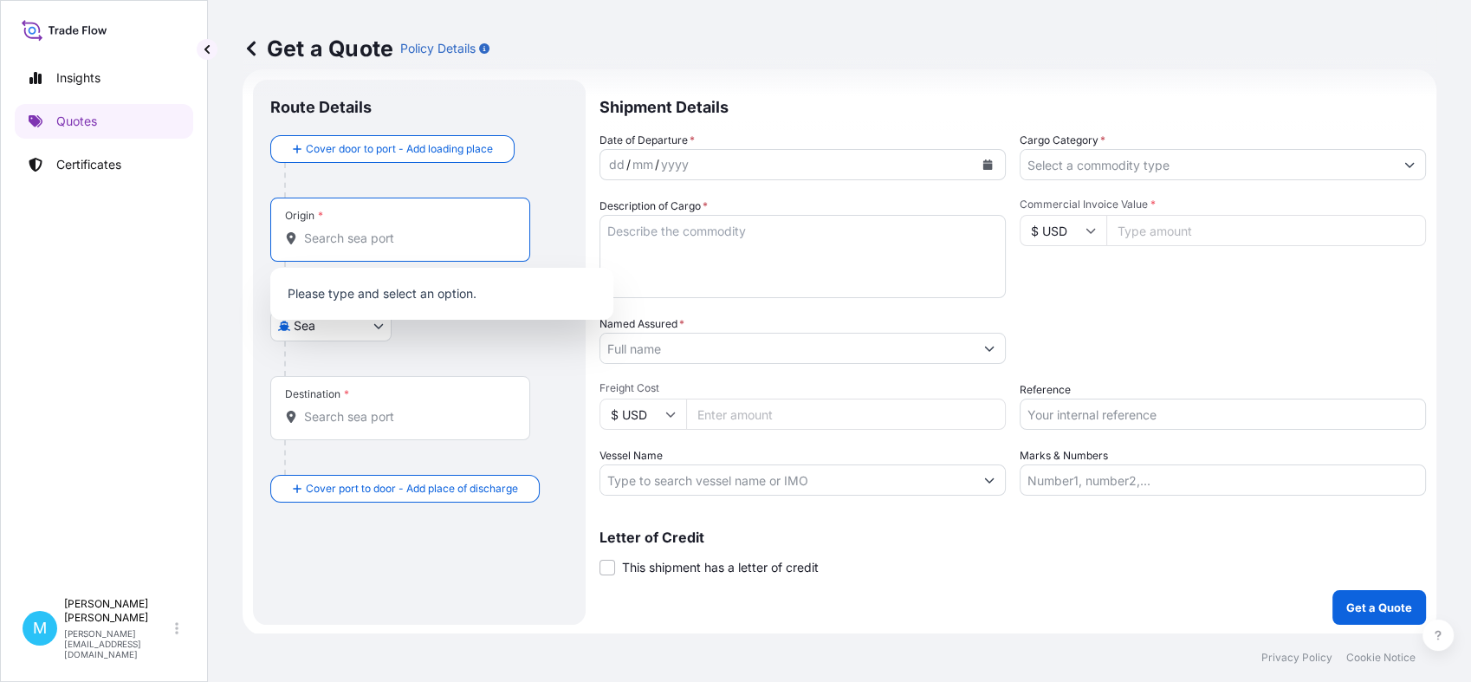
click at [356, 243] on input "Origin *" at bounding box center [406, 238] width 204 height 17
click at [360, 332] on body "0 options available. 0 options available. Insights Quotes Certificates M [PERSO…" at bounding box center [735, 341] width 1471 height 682
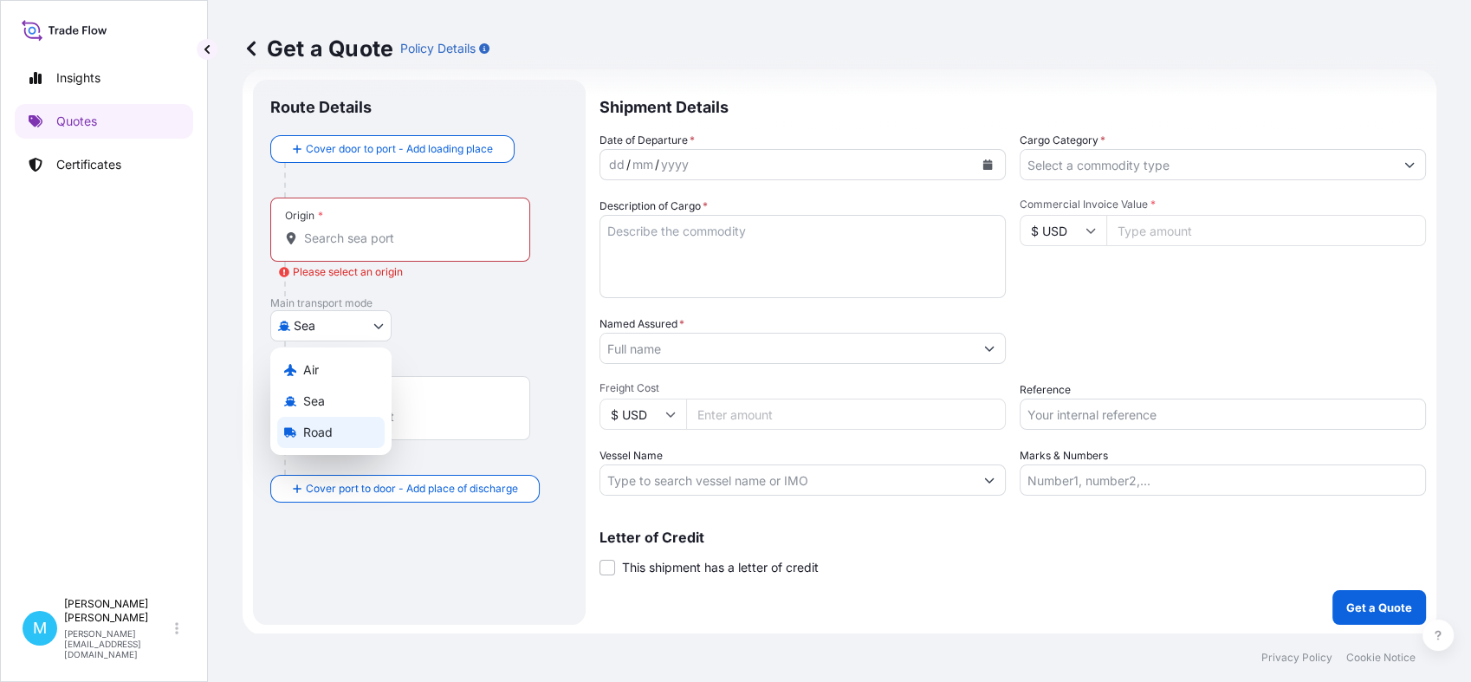
click at [331, 423] on div "Road" at bounding box center [330, 432] width 107 height 31
select select "Road"
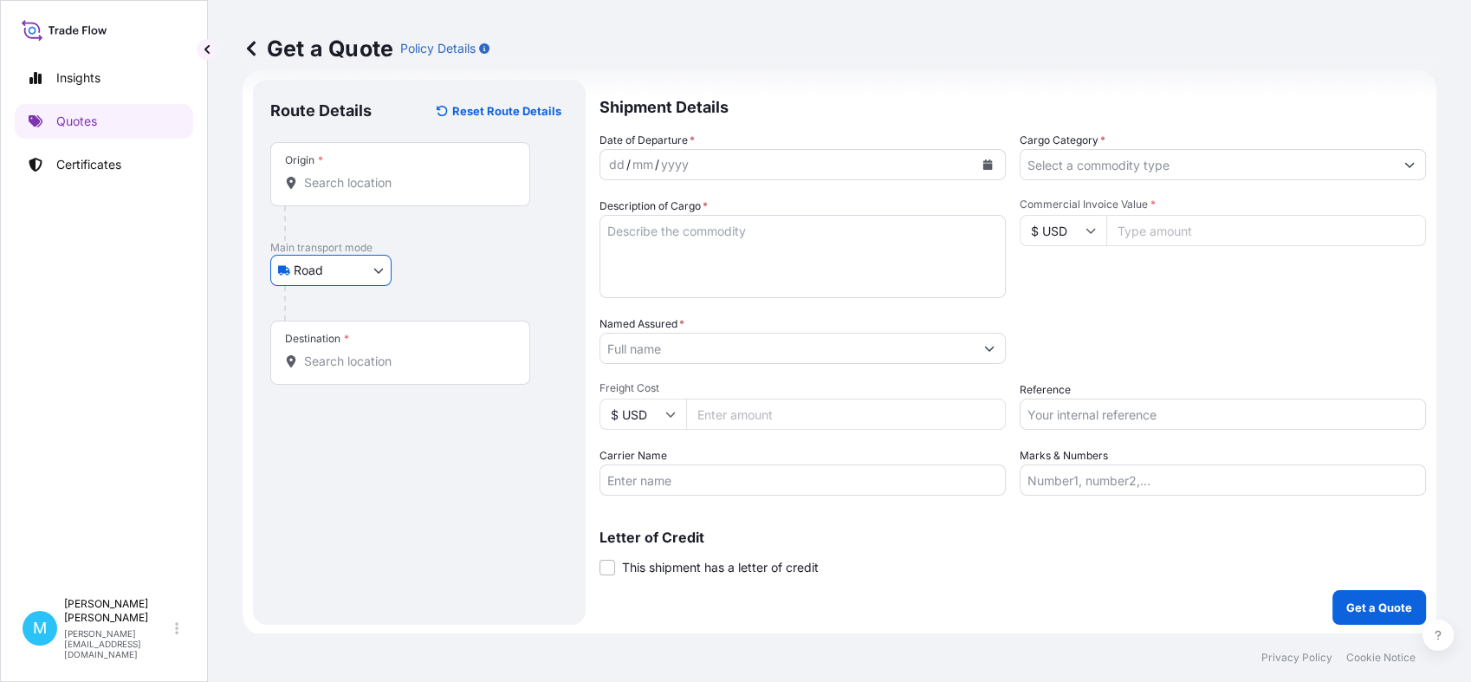
click at [343, 172] on div "Origin *" at bounding box center [400, 174] width 260 height 64
click at [343, 174] on input "Origin *" at bounding box center [406, 182] width 204 height 17
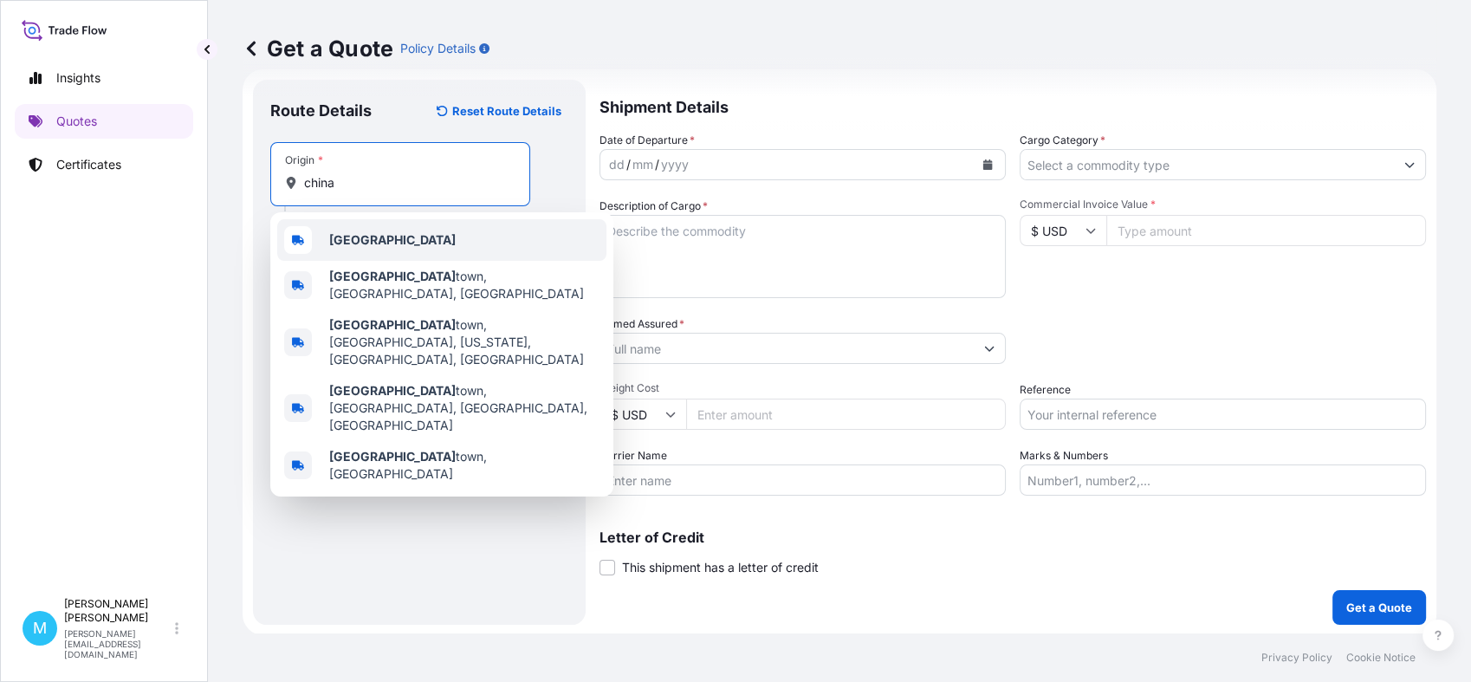
click at [346, 243] on b "[GEOGRAPHIC_DATA]" at bounding box center [392, 239] width 127 height 15
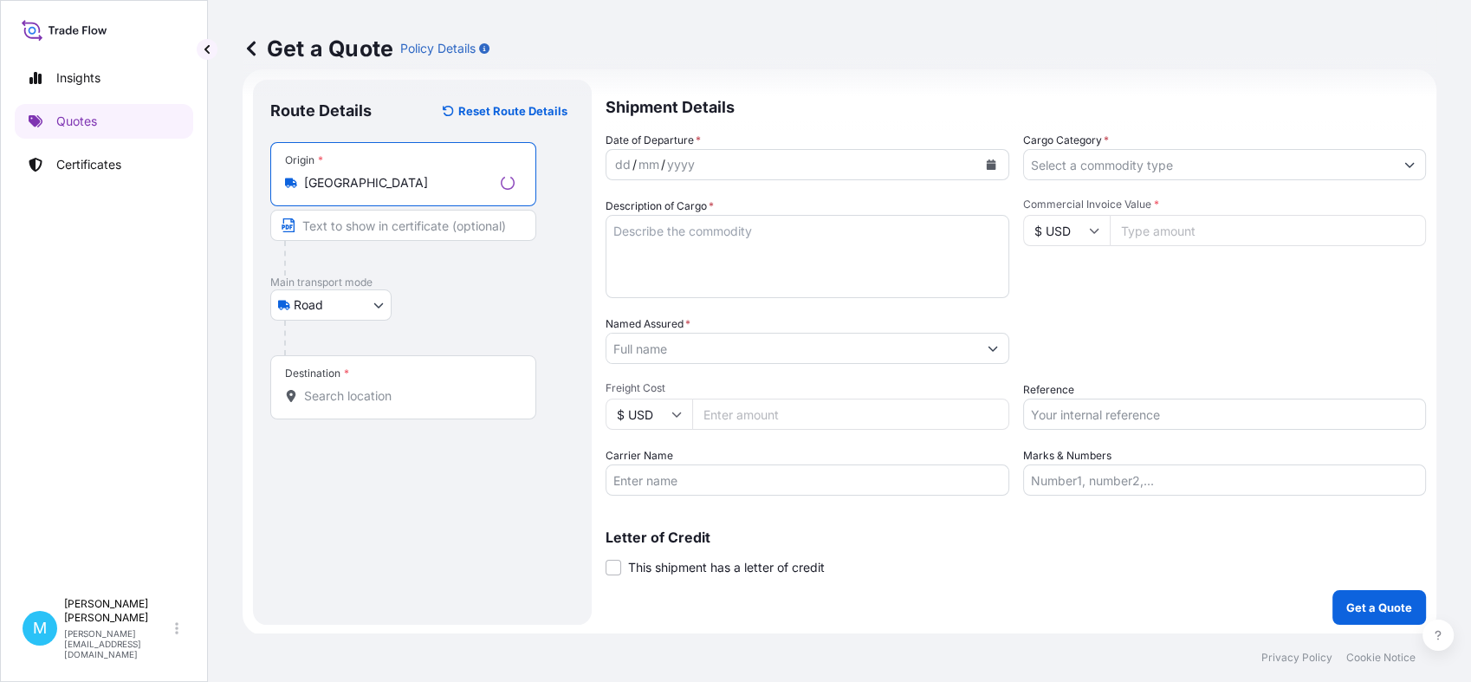
type input "[GEOGRAPHIC_DATA]"
click at [314, 403] on input "Destination *" at bounding box center [409, 395] width 211 height 17
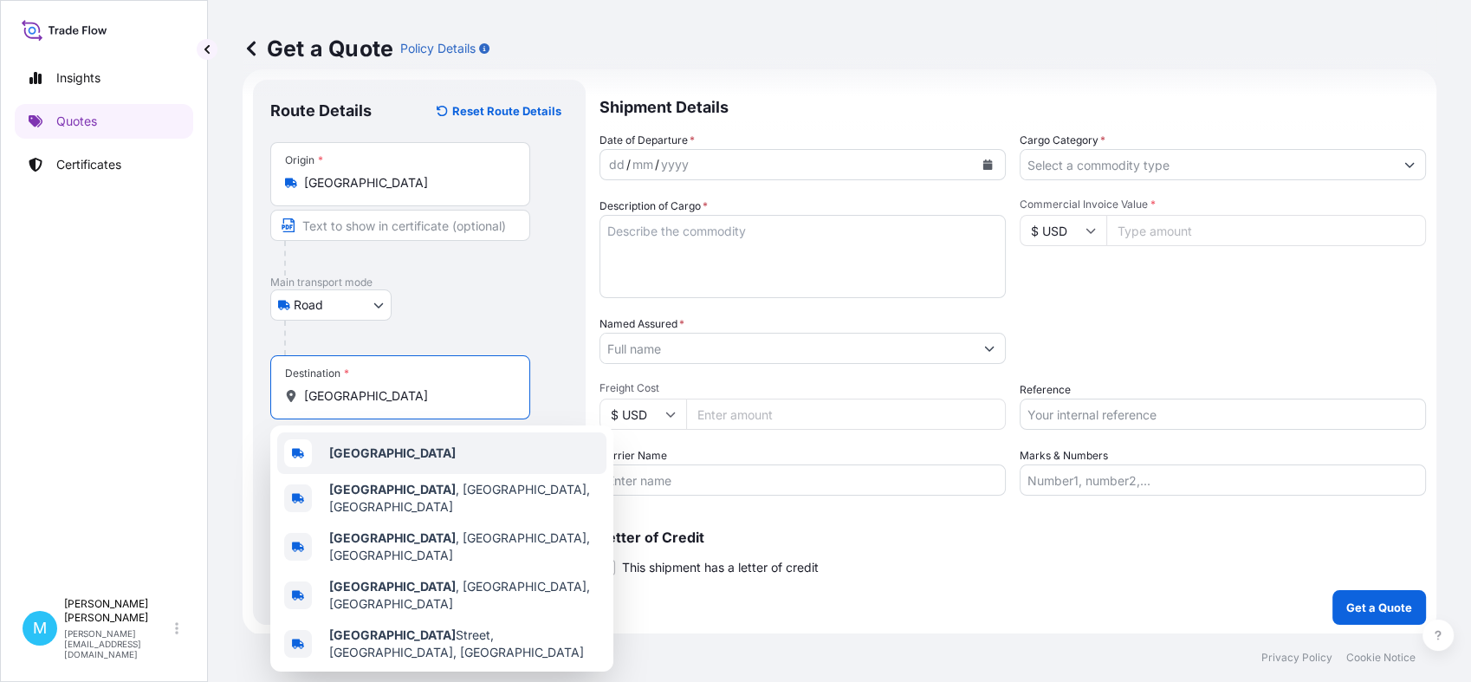
click at [359, 463] on div "[GEOGRAPHIC_DATA]" at bounding box center [441, 453] width 329 height 42
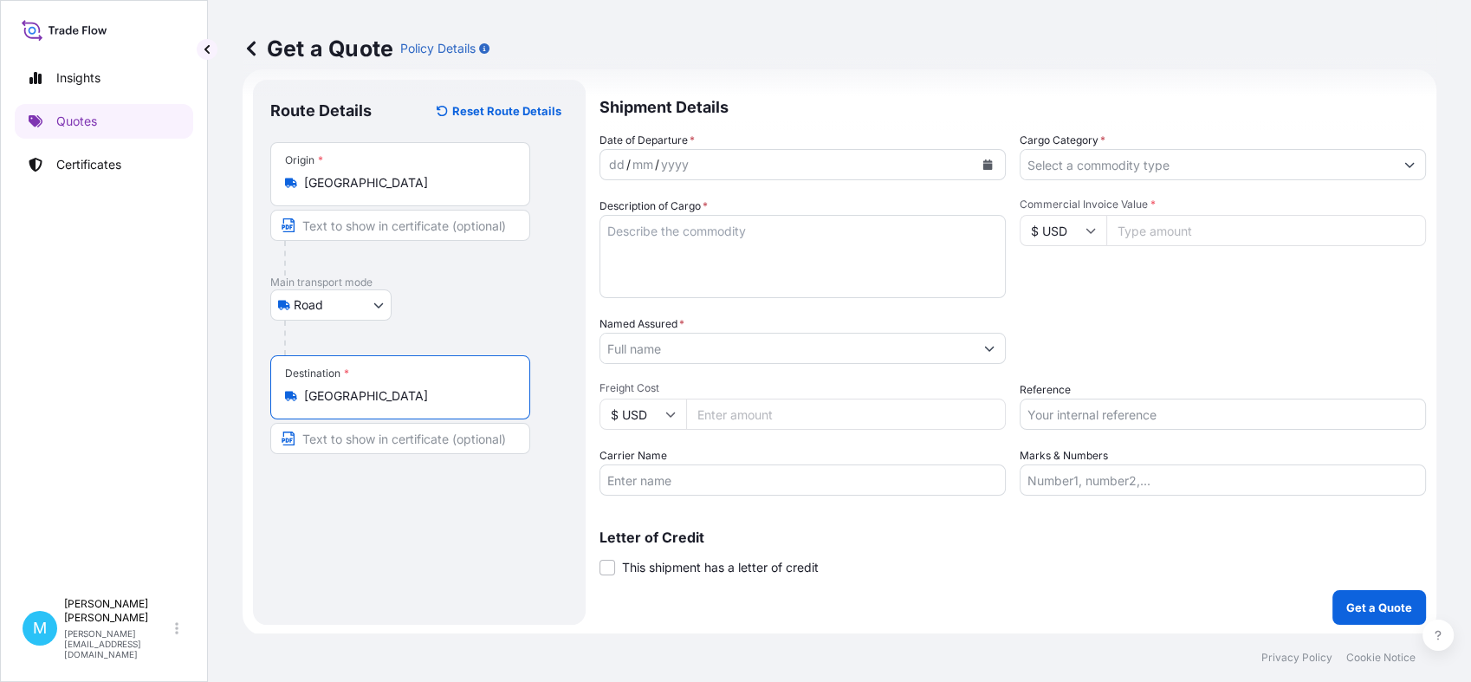
type input "[GEOGRAPHIC_DATA]"
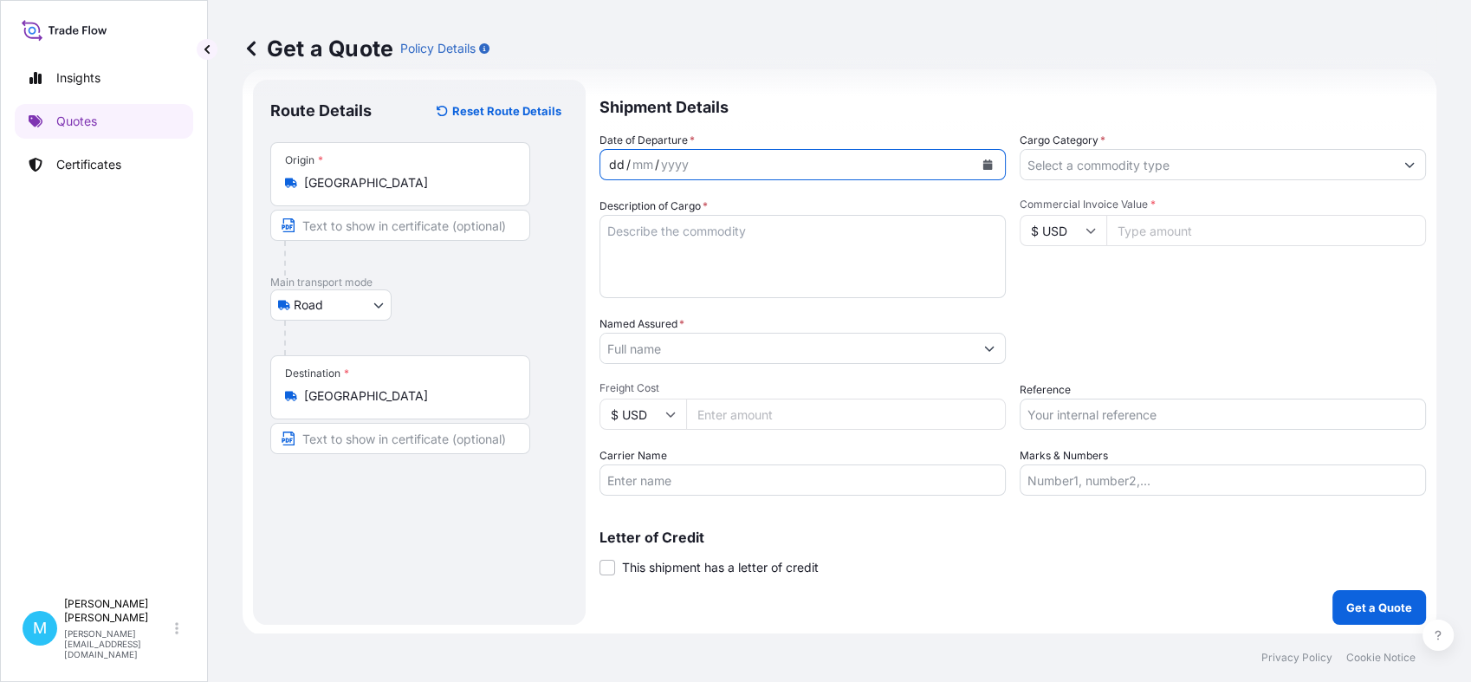
click at [806, 166] on div "dd / mm / yyyy" at bounding box center [786, 164] width 373 height 31
click at [983, 162] on icon "Calendar" at bounding box center [988, 164] width 10 height 10
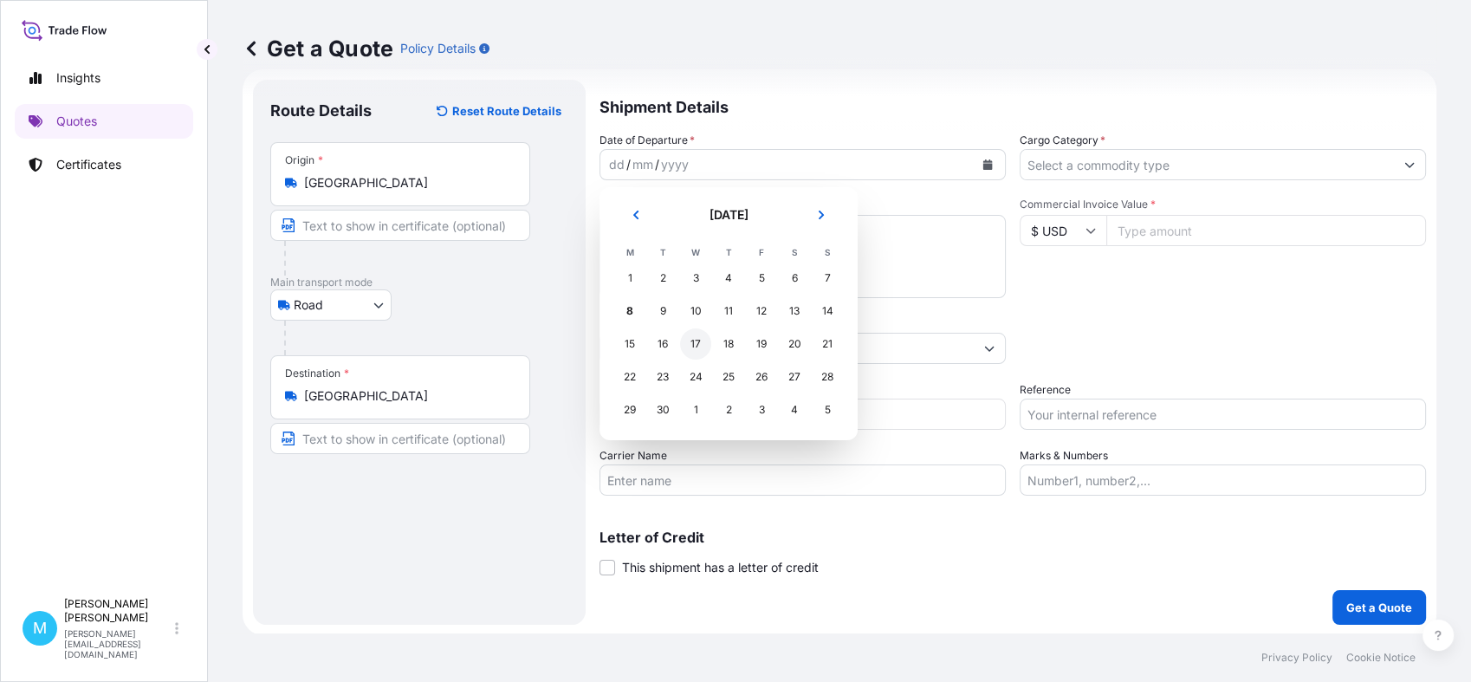
click at [693, 350] on div "17" at bounding box center [695, 343] width 31 height 31
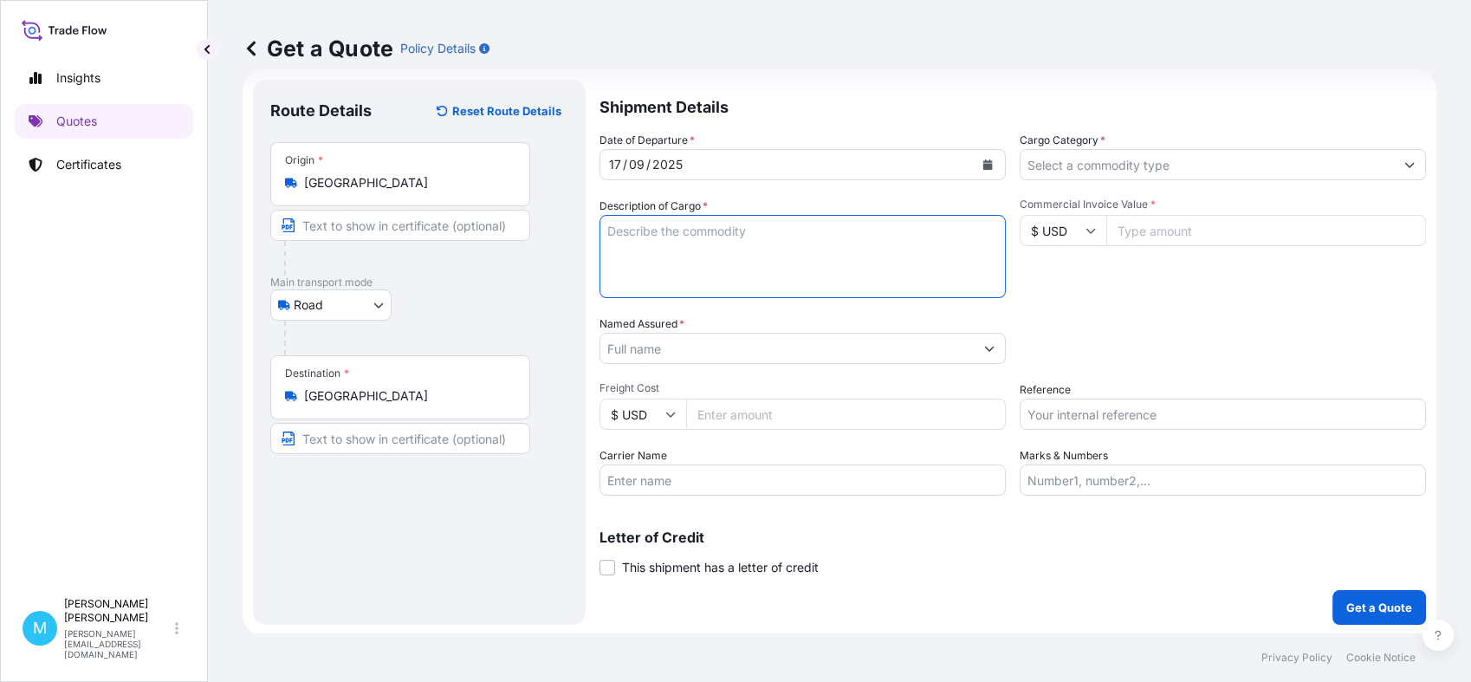
click at [659, 264] on textarea "Description of Cargo *" at bounding box center [803, 256] width 406 height 83
paste textarea "MZWU2402859 662696 40HC 14223.00 68.00 1440 CTN"
click at [657, 234] on textarea "MZWU2402859 662696 40HC 14223.00 68.00 1440 CTN" at bounding box center [803, 256] width 406 height 83
click at [939, 224] on textarea "MZWU2402859 662696 40HC 14223.00 68.00 1440 CTN" at bounding box center [803, 256] width 406 height 83
paste textarea "PET FOOD"
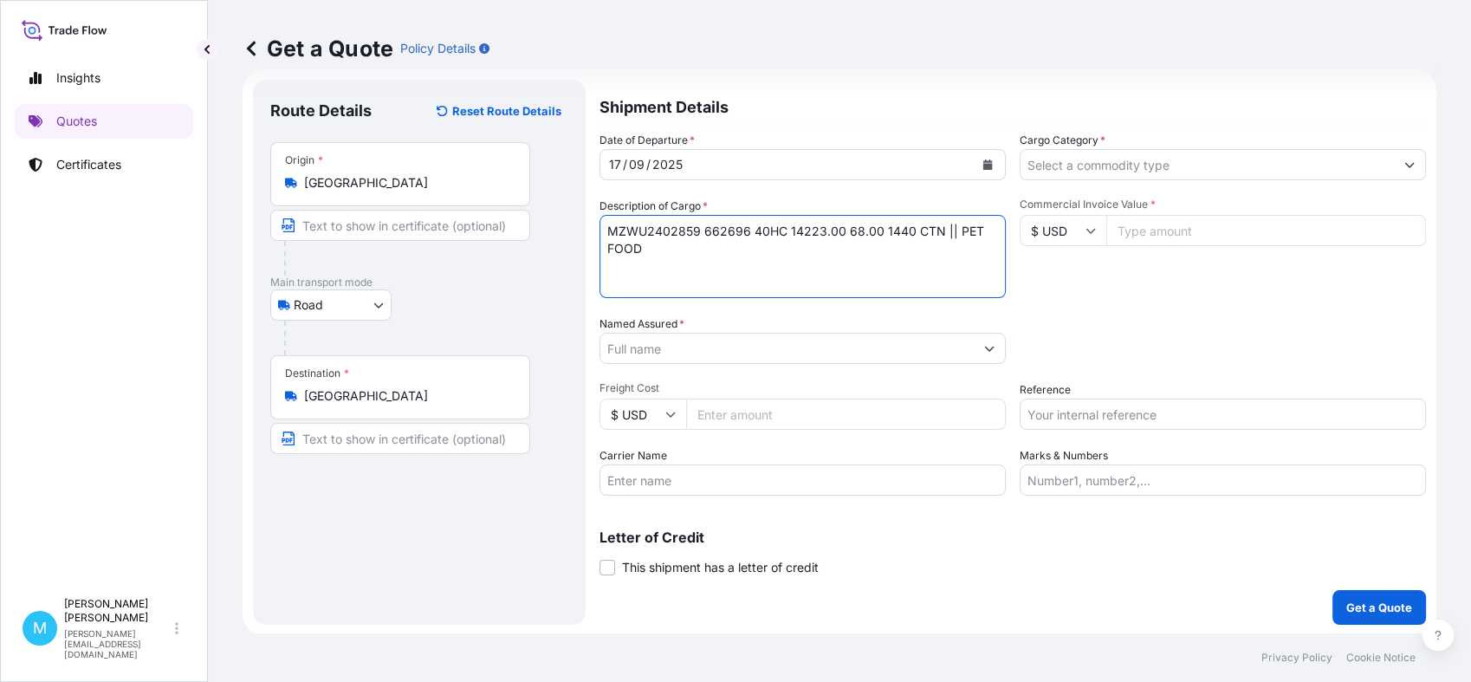
type textarea "MZWU2402859 662696 40HC 14223.00 68.00 1440 CTN || PET FOOD"
click at [648, 347] on input "Named Assured *" at bounding box center [786, 348] width 373 height 31
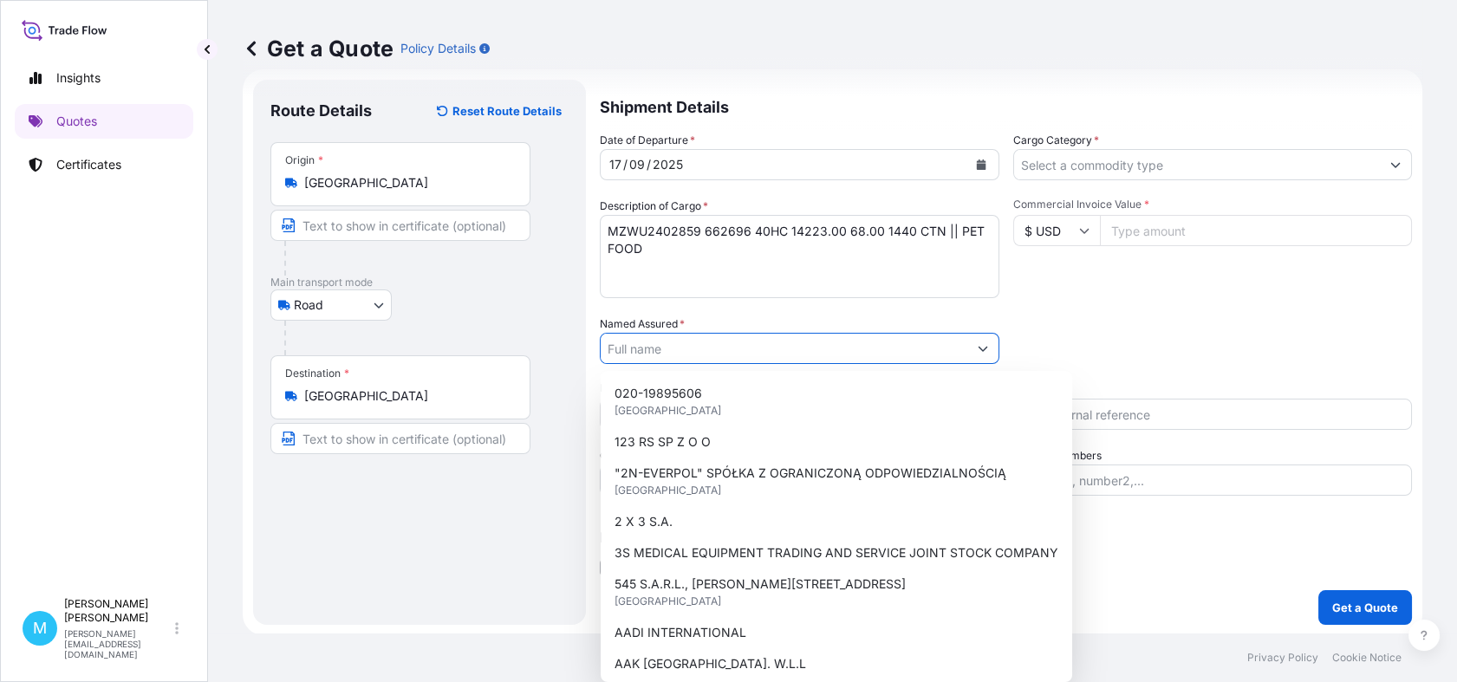
paste input "PETREPUBLIC SP. Z O.O"
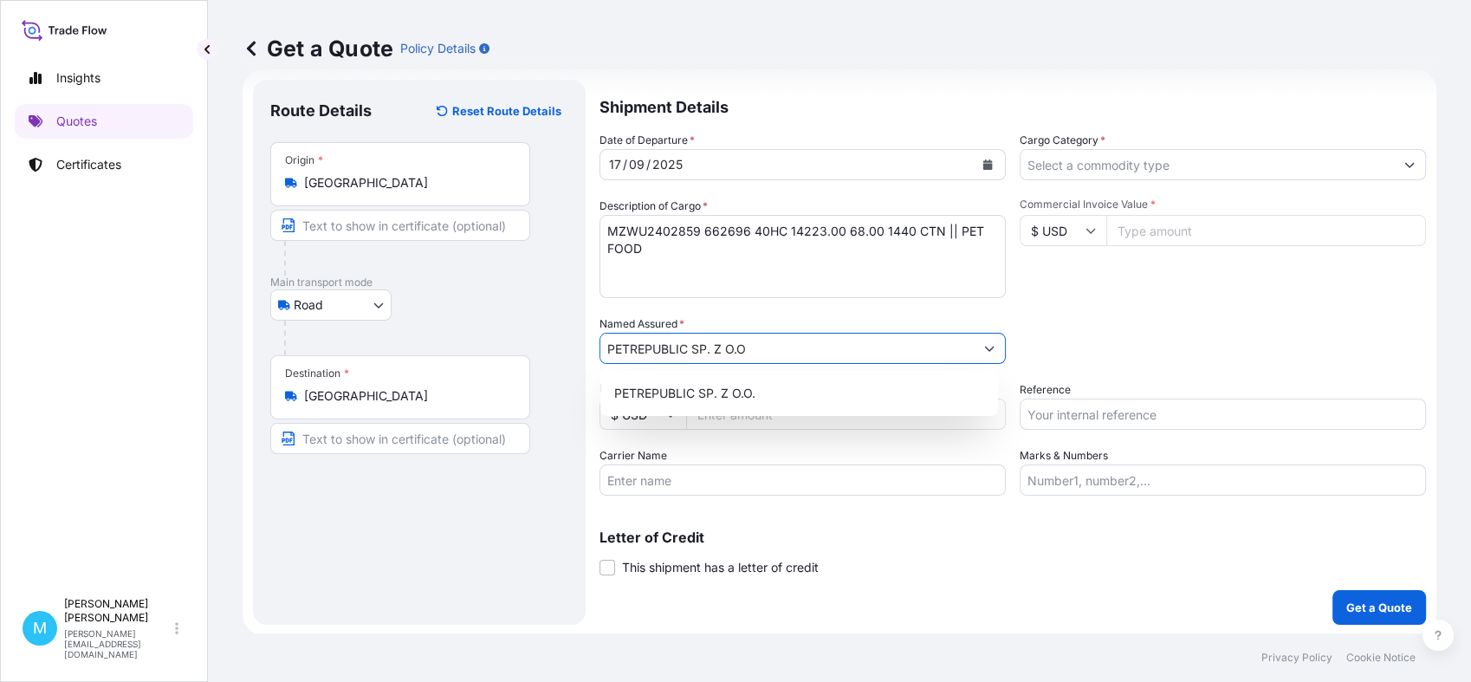
click at [763, 389] on div "PETREPUBLIC SP. Z O.O." at bounding box center [799, 393] width 384 height 31
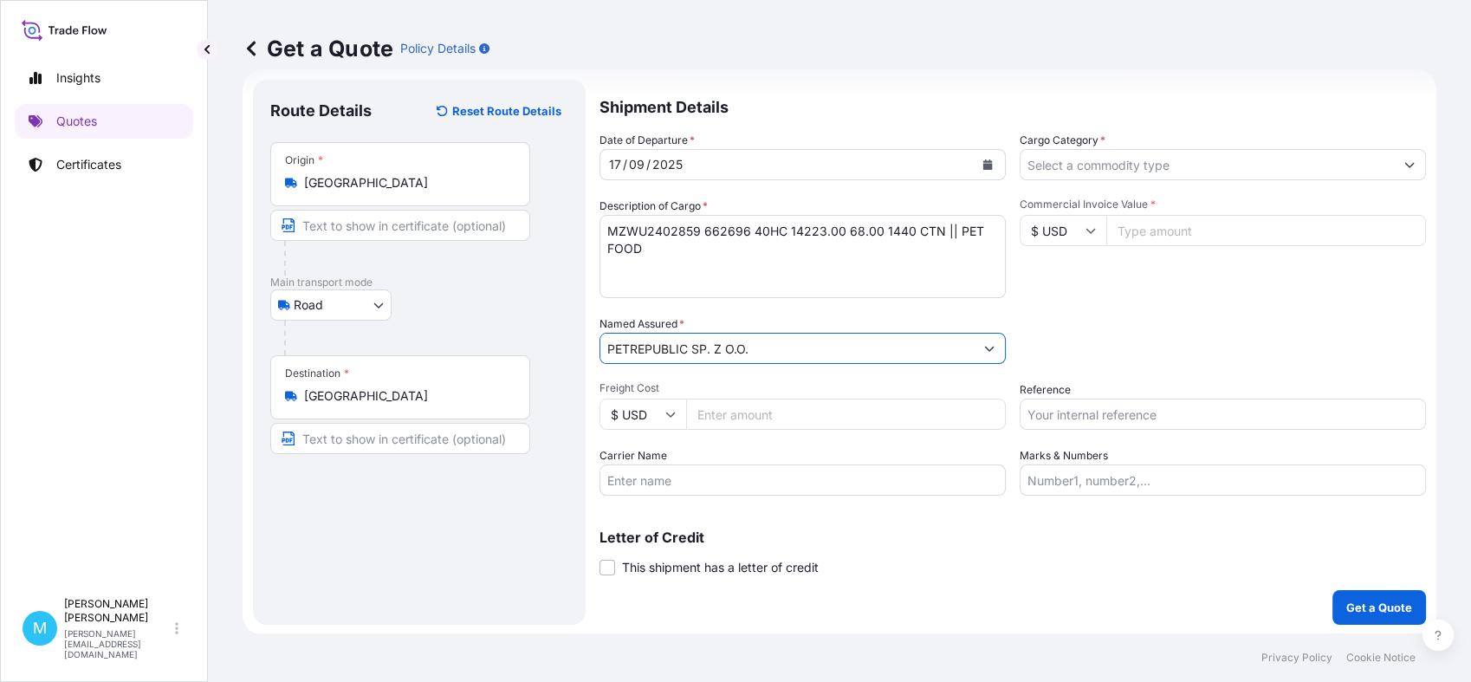
type input "PETREPUBLIC SP. Z O.O."
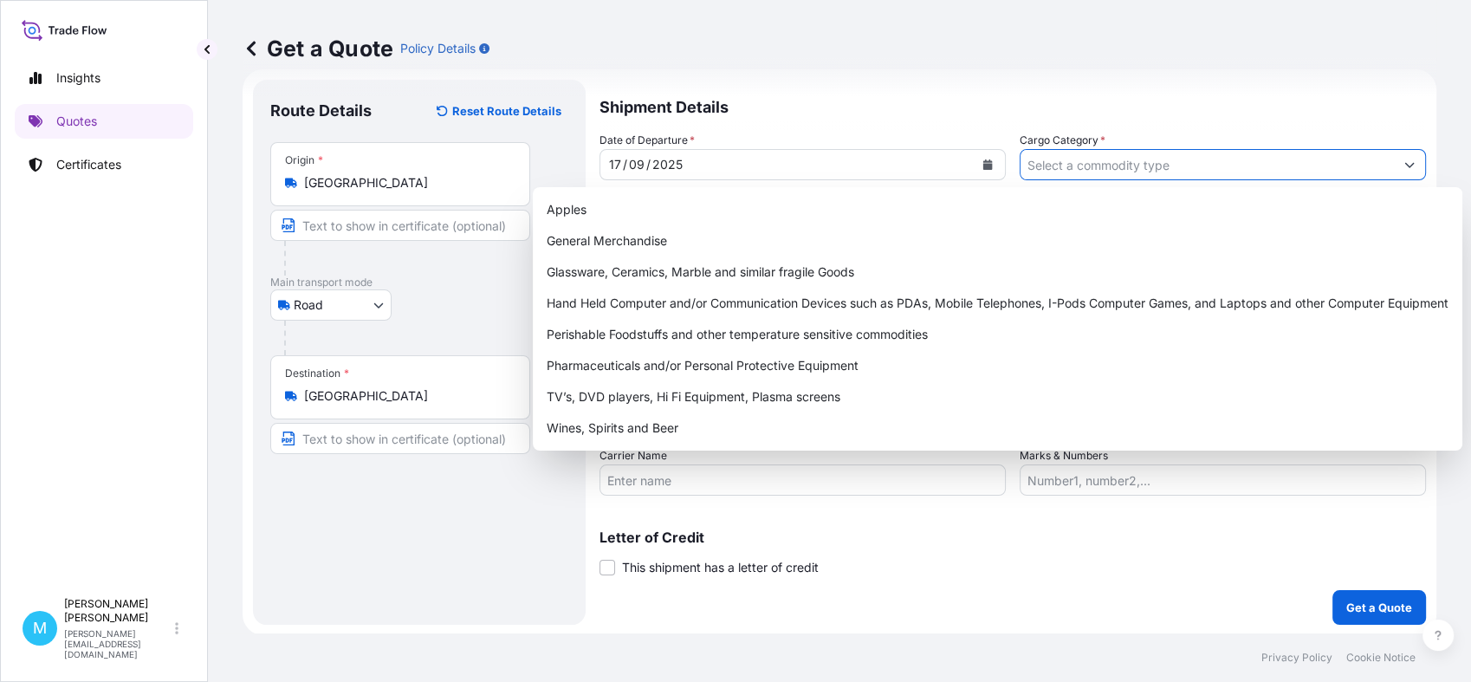
click at [1136, 159] on input "Cargo Category *" at bounding box center [1207, 164] width 373 height 31
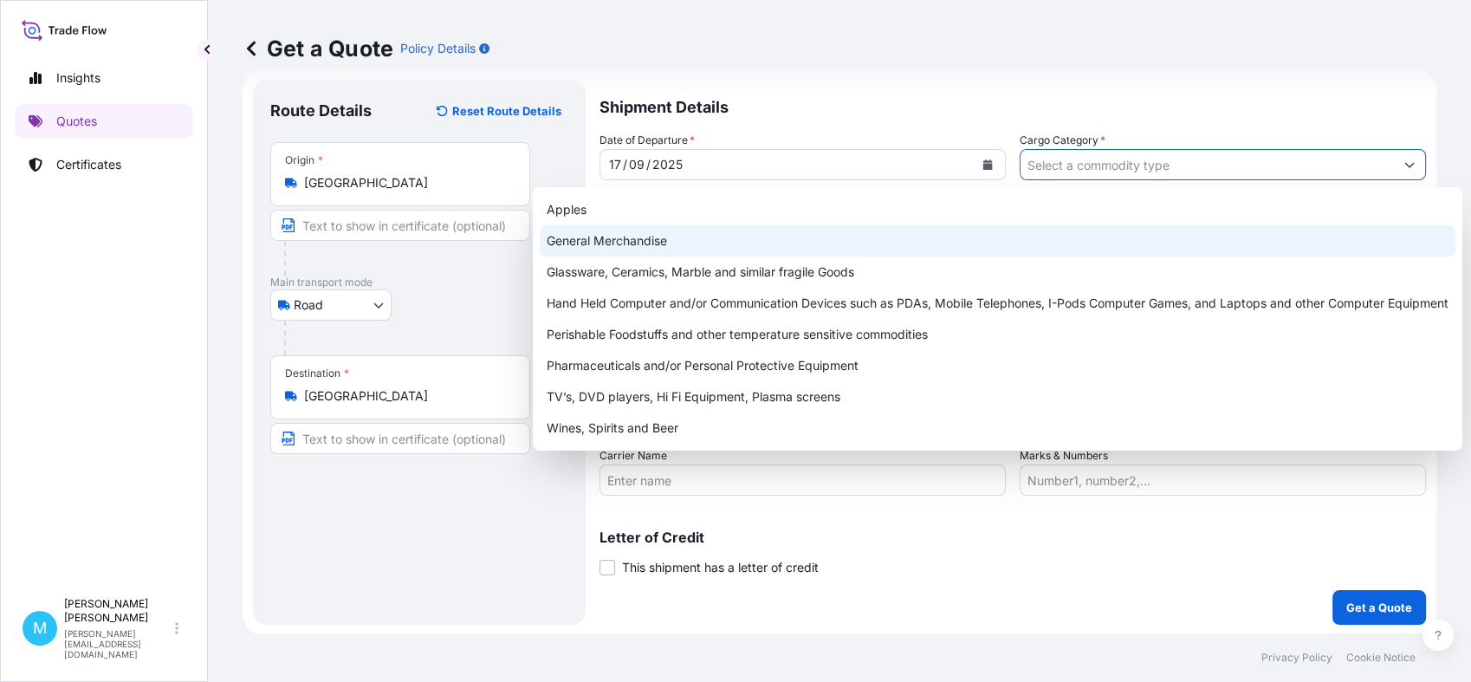
click at [659, 237] on div "General Merchandise" at bounding box center [998, 240] width 916 height 31
type input "General Merchandise"
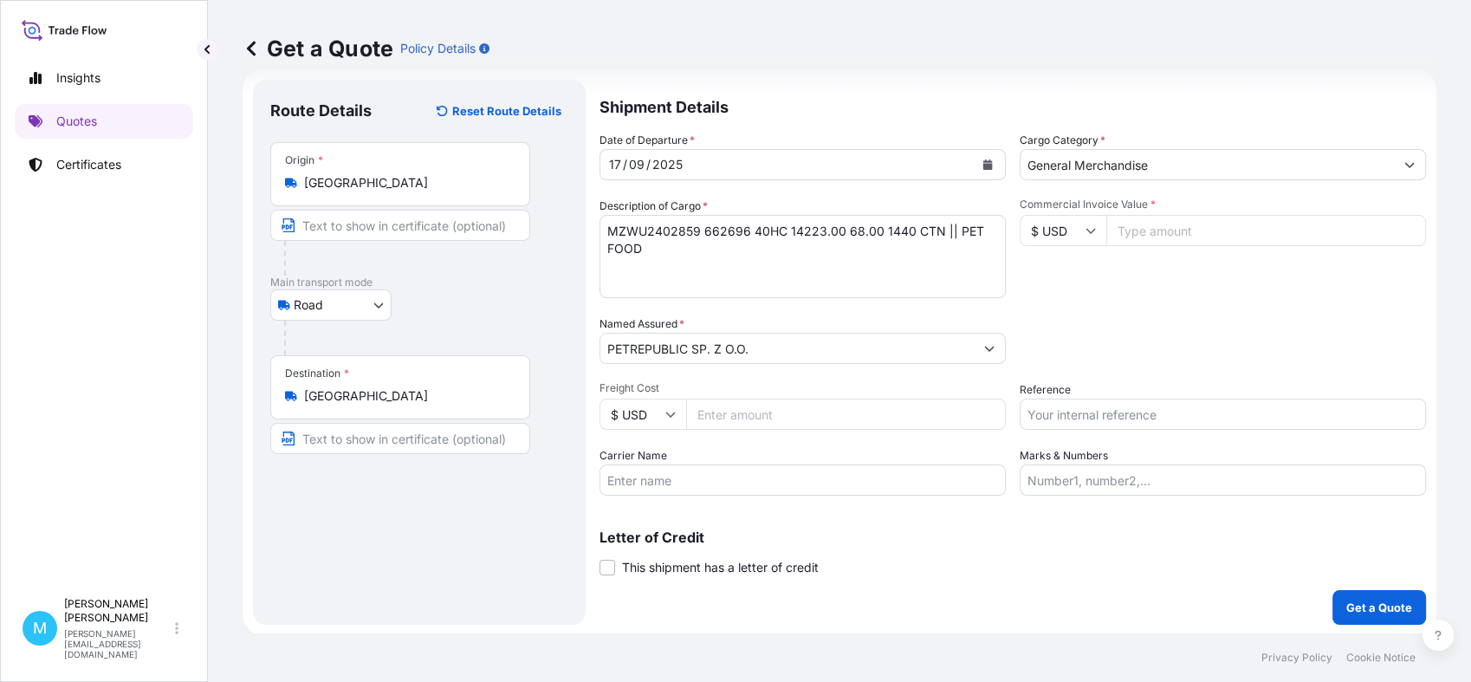
click at [1165, 234] on input "Commercial Invoice Value *" at bounding box center [1267, 230] width 320 height 31
paste input "52388.34"
type input "52388.34"
click at [1047, 416] on input "Reference" at bounding box center [1223, 414] width 406 height 31
paste input "52388,34"
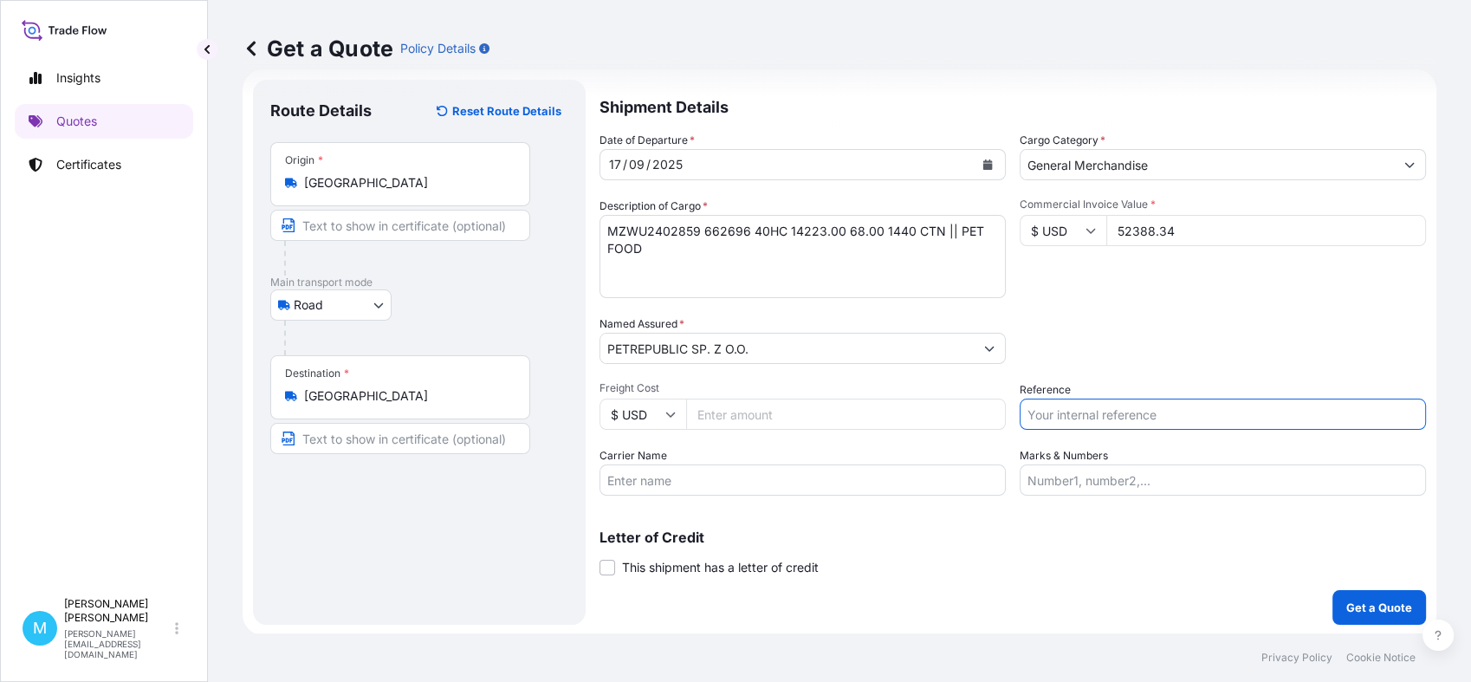
type input "52388,34"
drag, startPoint x: 1126, startPoint y: 416, endPoint x: 872, endPoint y: 409, distance: 254.8
click at [873, 412] on div "Date of Departure * [DATE] Cargo Category * General Merchandise Description of …" at bounding box center [1013, 314] width 827 height 364
drag, startPoint x: 1073, startPoint y: 408, endPoint x: 1068, endPoint y: 420, distance: 12.9
click at [1073, 408] on input "Reference" at bounding box center [1223, 414] width 406 height 31
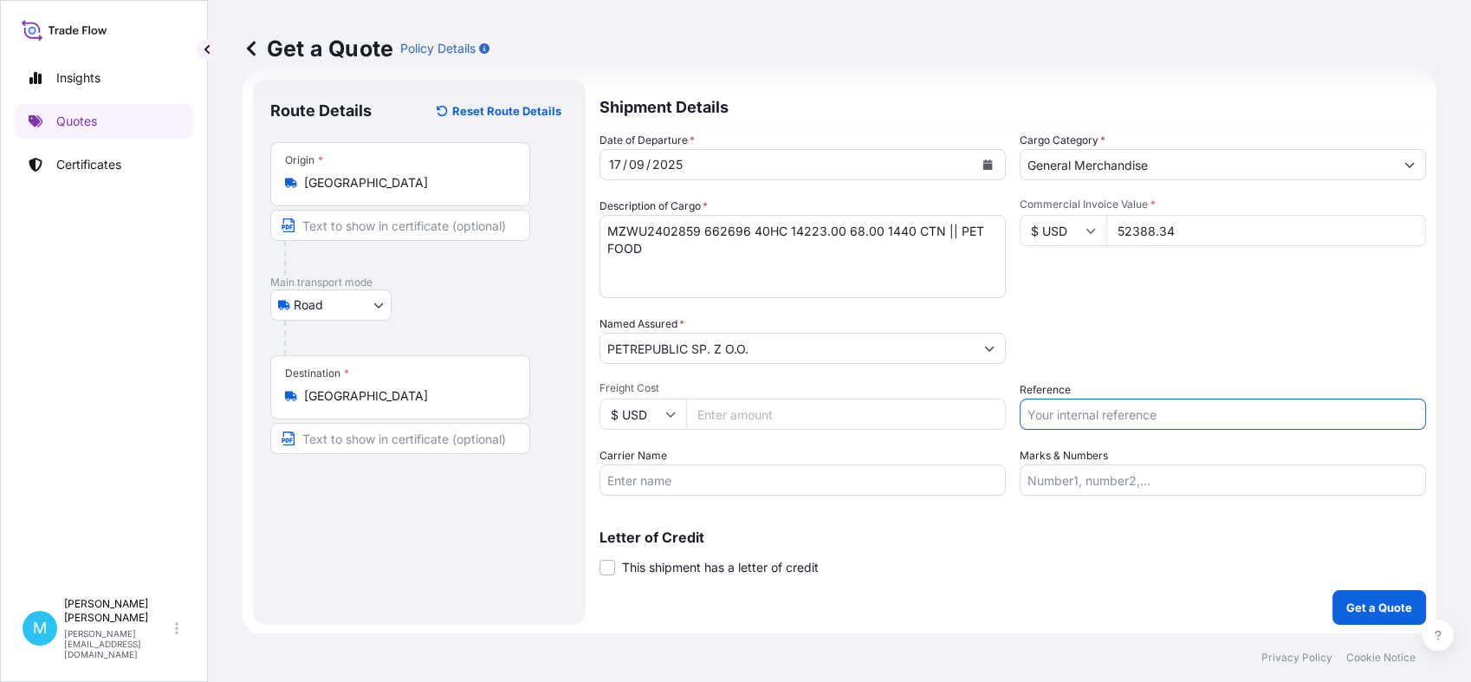
click at [1053, 409] on input "Reference" at bounding box center [1223, 414] width 406 height 31
paste input "S02034494"
type input "S02034494"
click at [1347, 600] on p "Get a Quote" at bounding box center [1380, 607] width 66 height 17
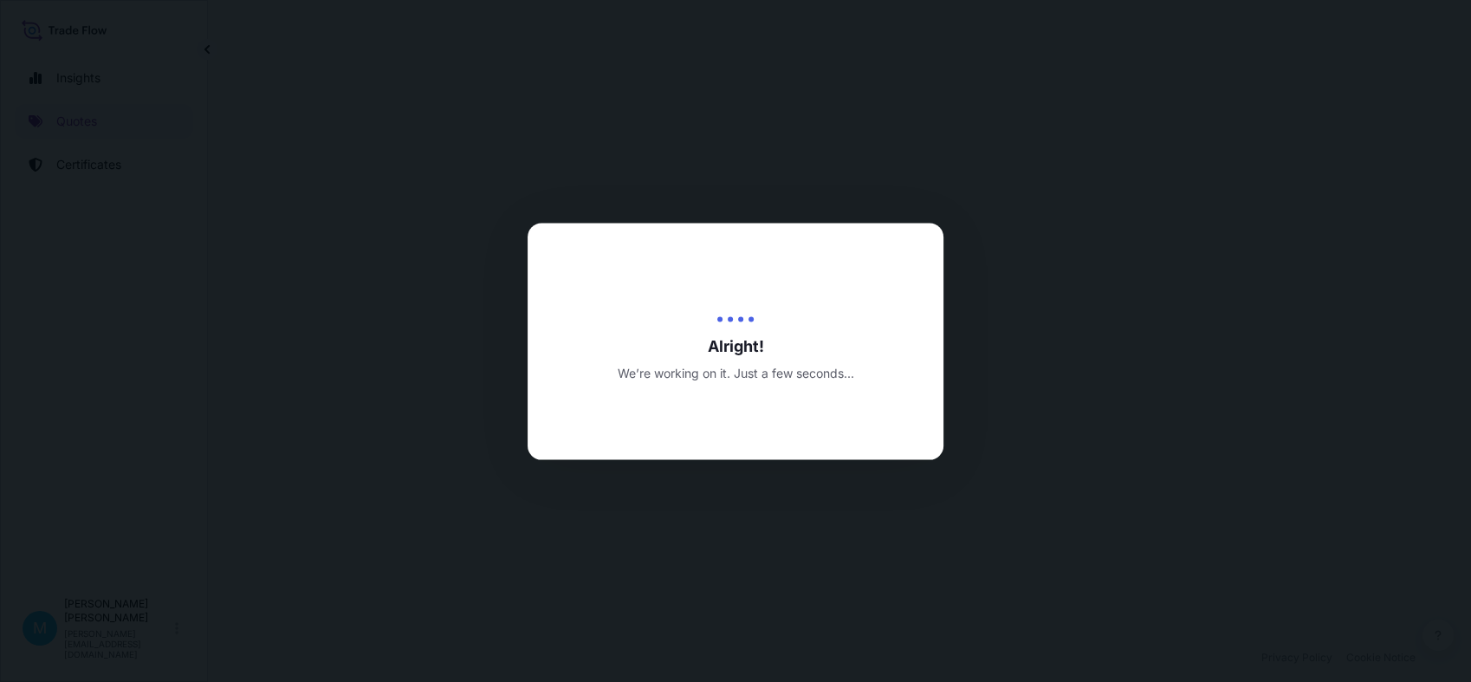
select select "Road"
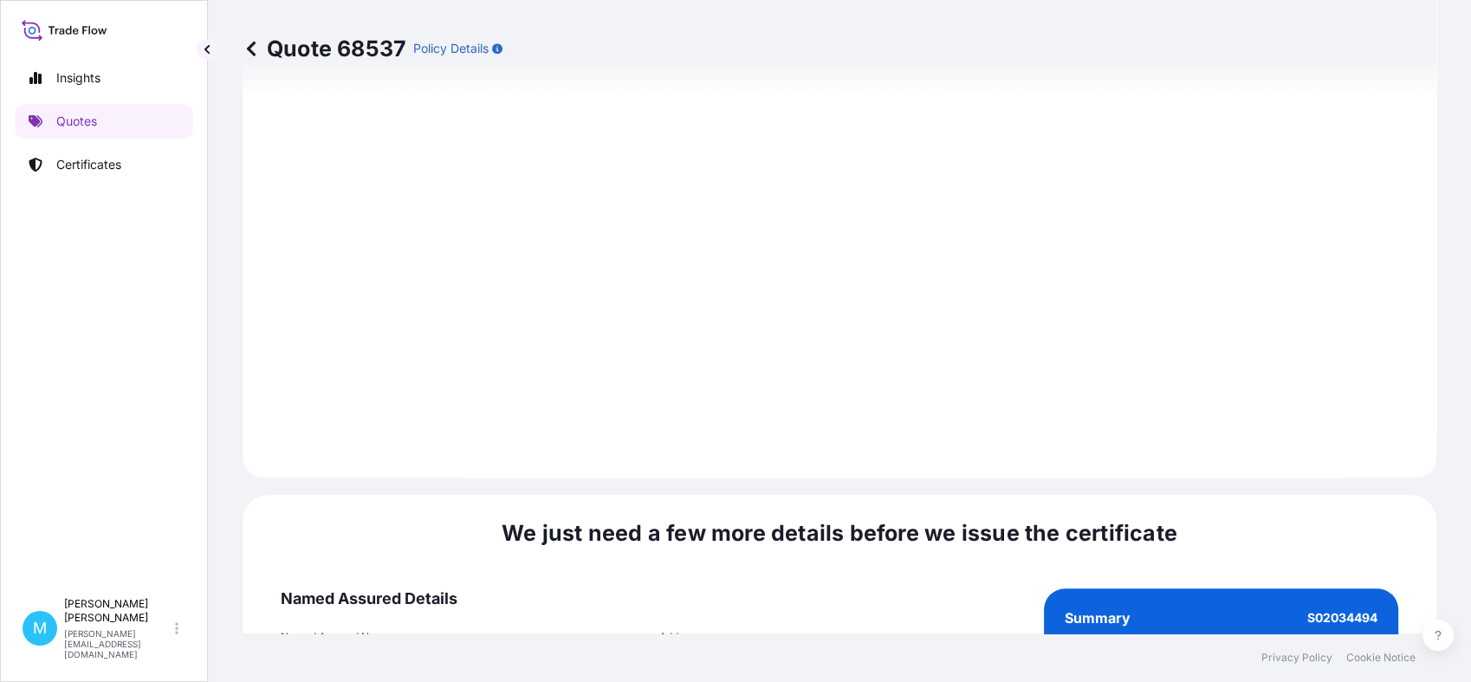
scroll to position [1962, 0]
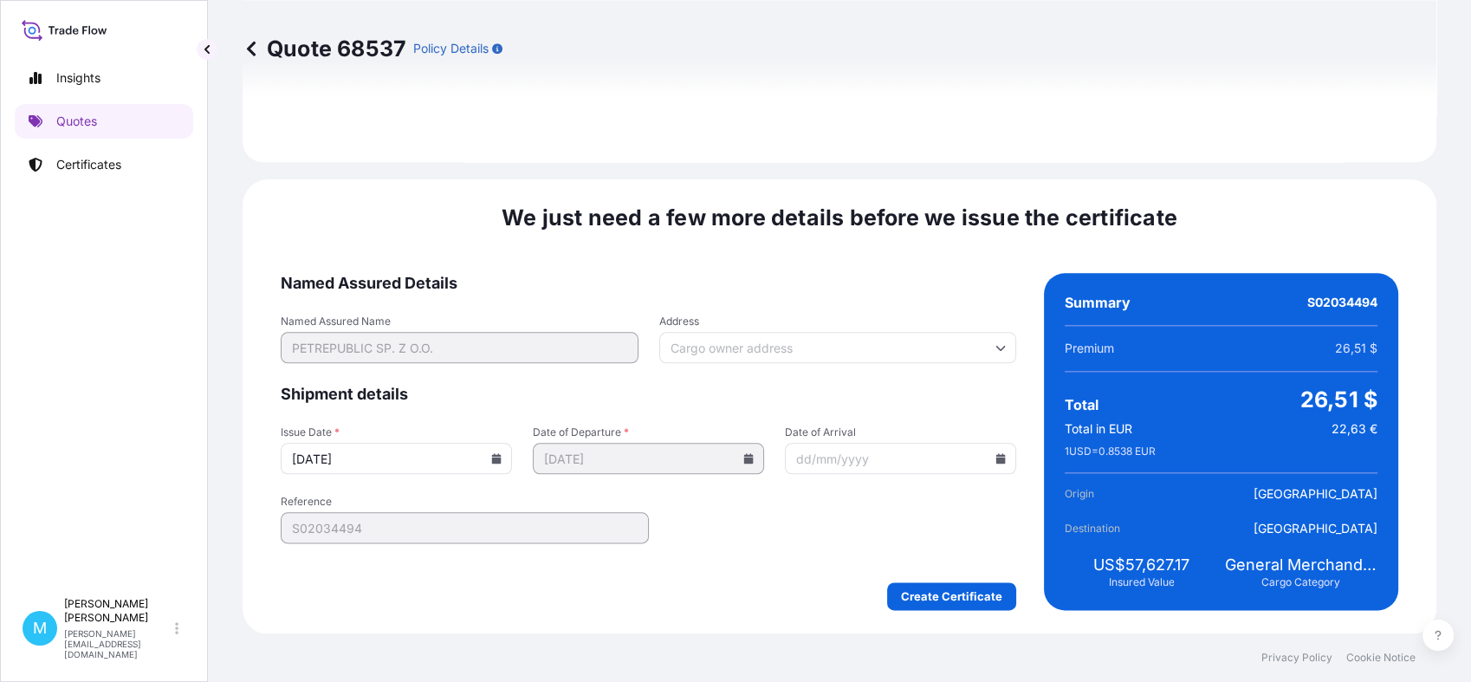
click at [925, 575] on form "Named Assured Details Named Assured Name PETREPUBLIC SP. Z O.O. Address Shipmen…" at bounding box center [649, 441] width 736 height 337
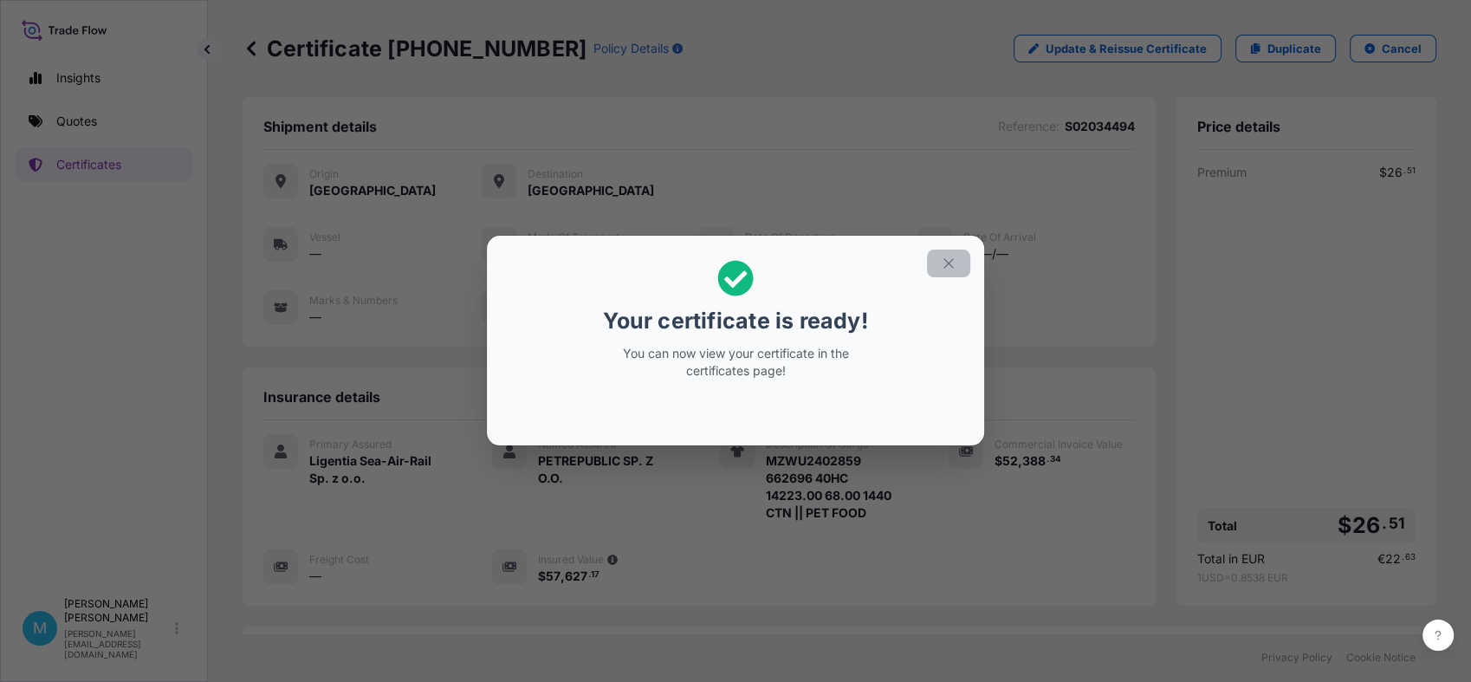
click at [944, 264] on icon "button" at bounding box center [949, 264] width 16 height 16
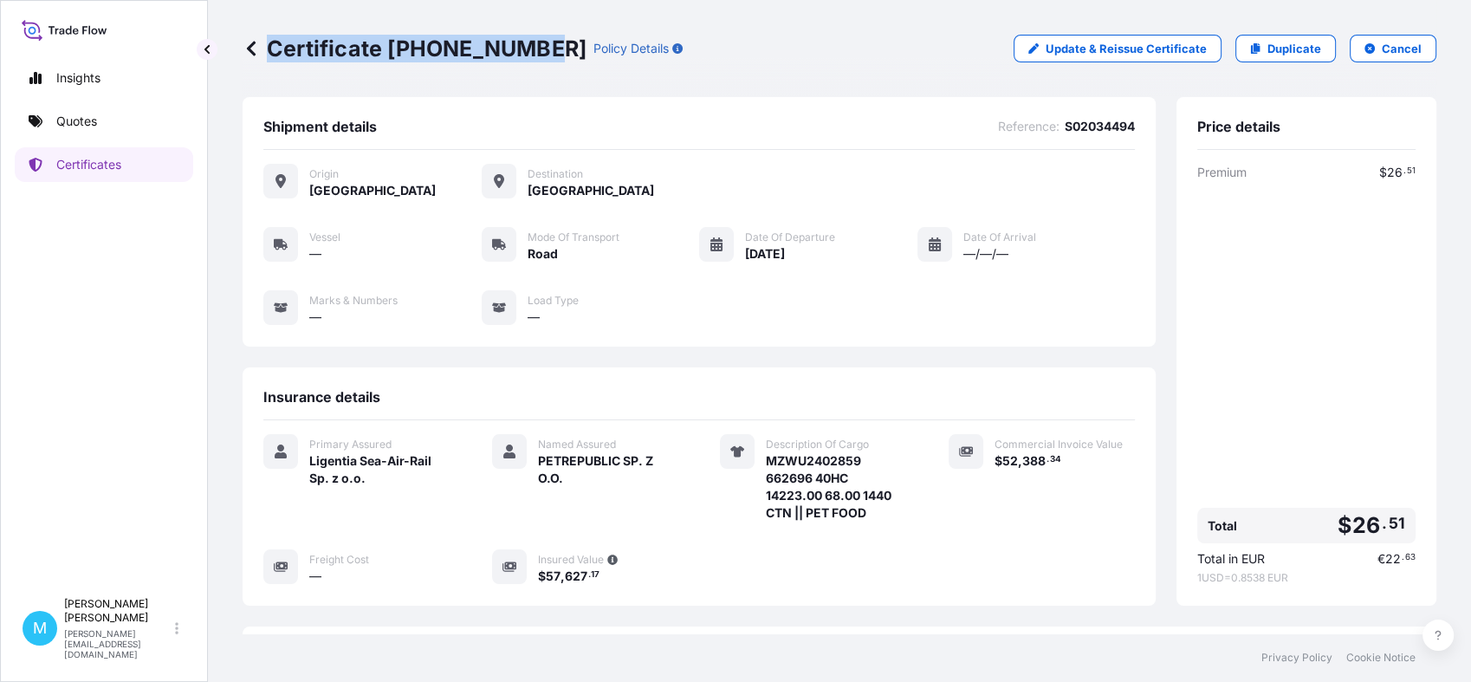
click at [534, 45] on p "Certificate [PHONE_NUMBER]" at bounding box center [415, 49] width 344 height 28
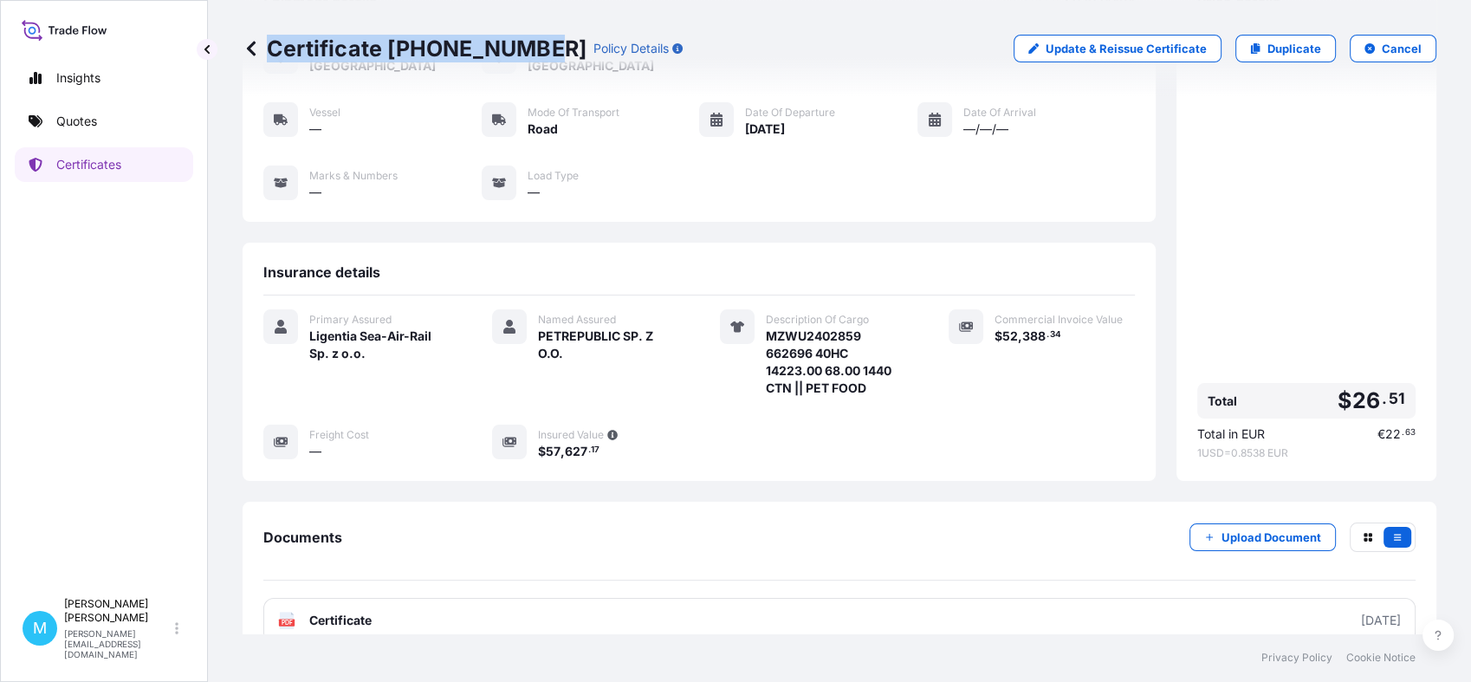
scroll to position [230, 0]
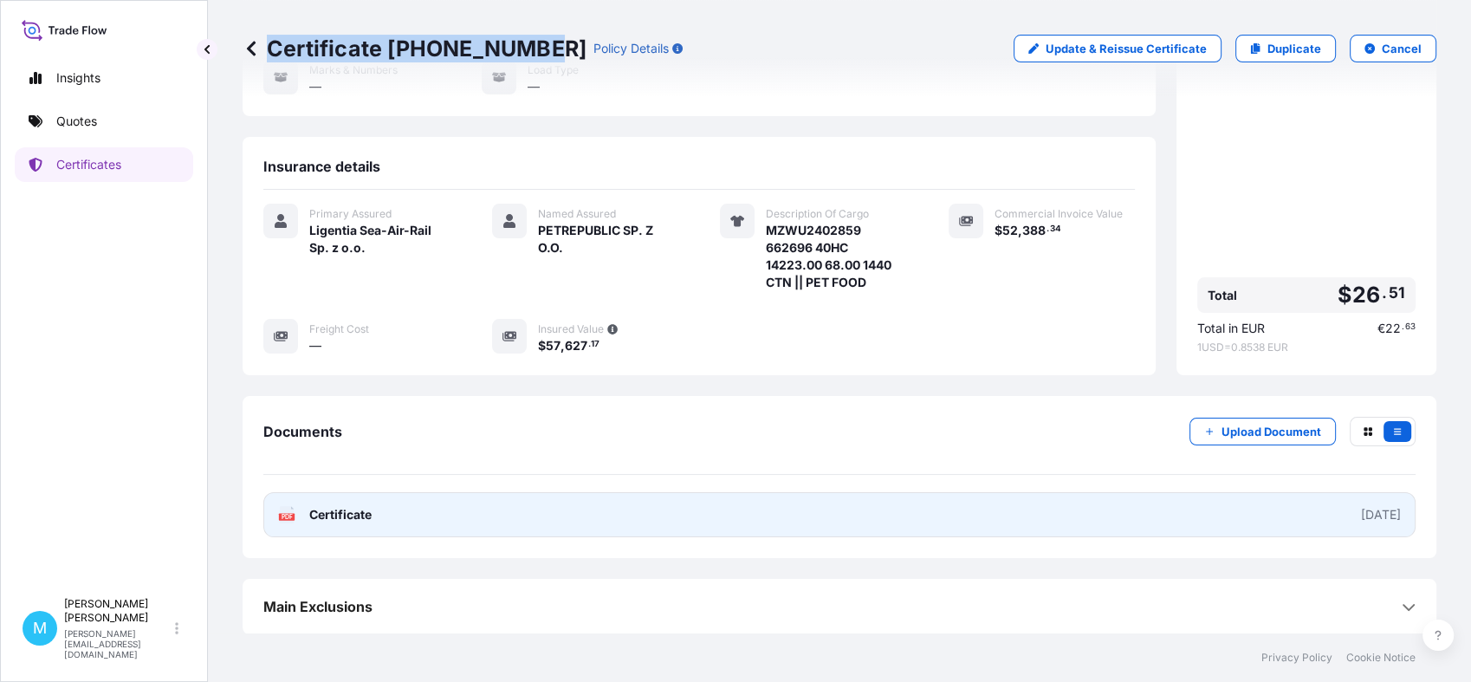
click at [840, 511] on link "PDF Certificate [DATE]" at bounding box center [839, 514] width 1152 height 45
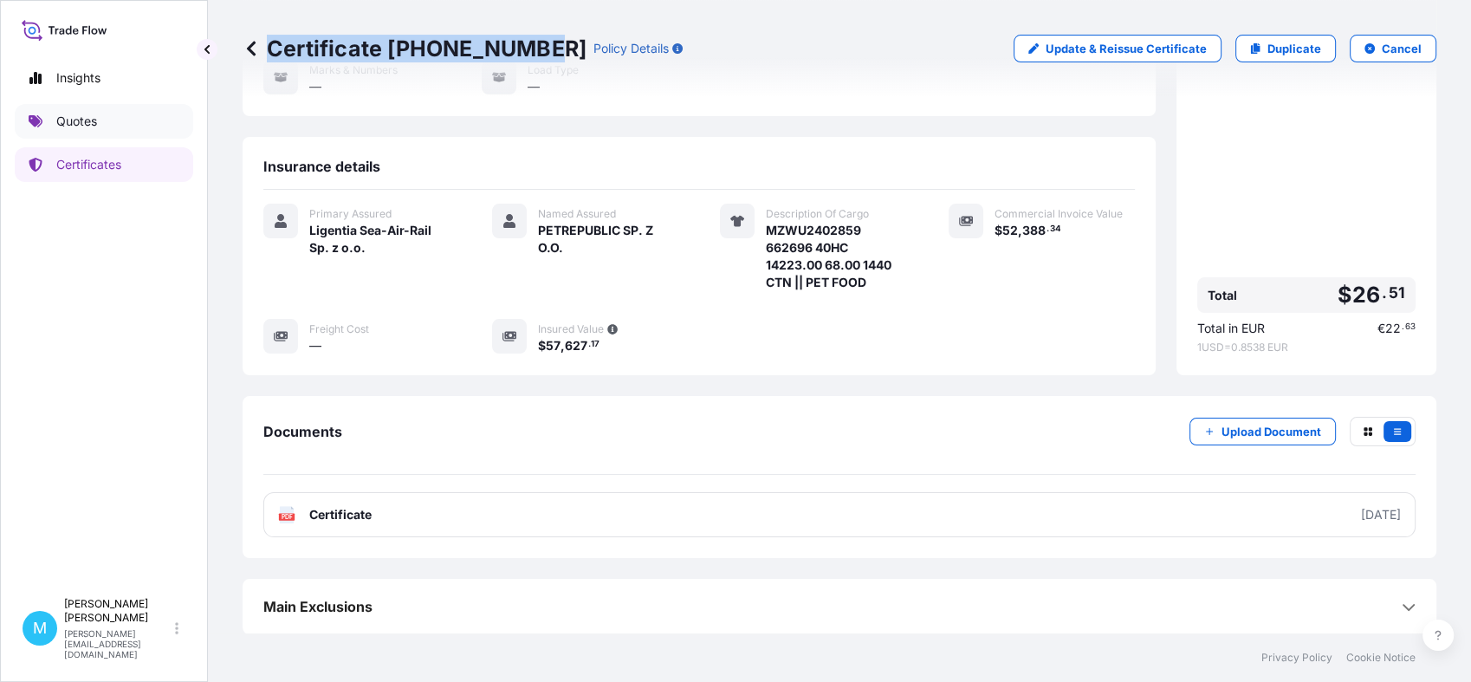
click at [91, 120] on p "Quotes" at bounding box center [76, 121] width 41 height 17
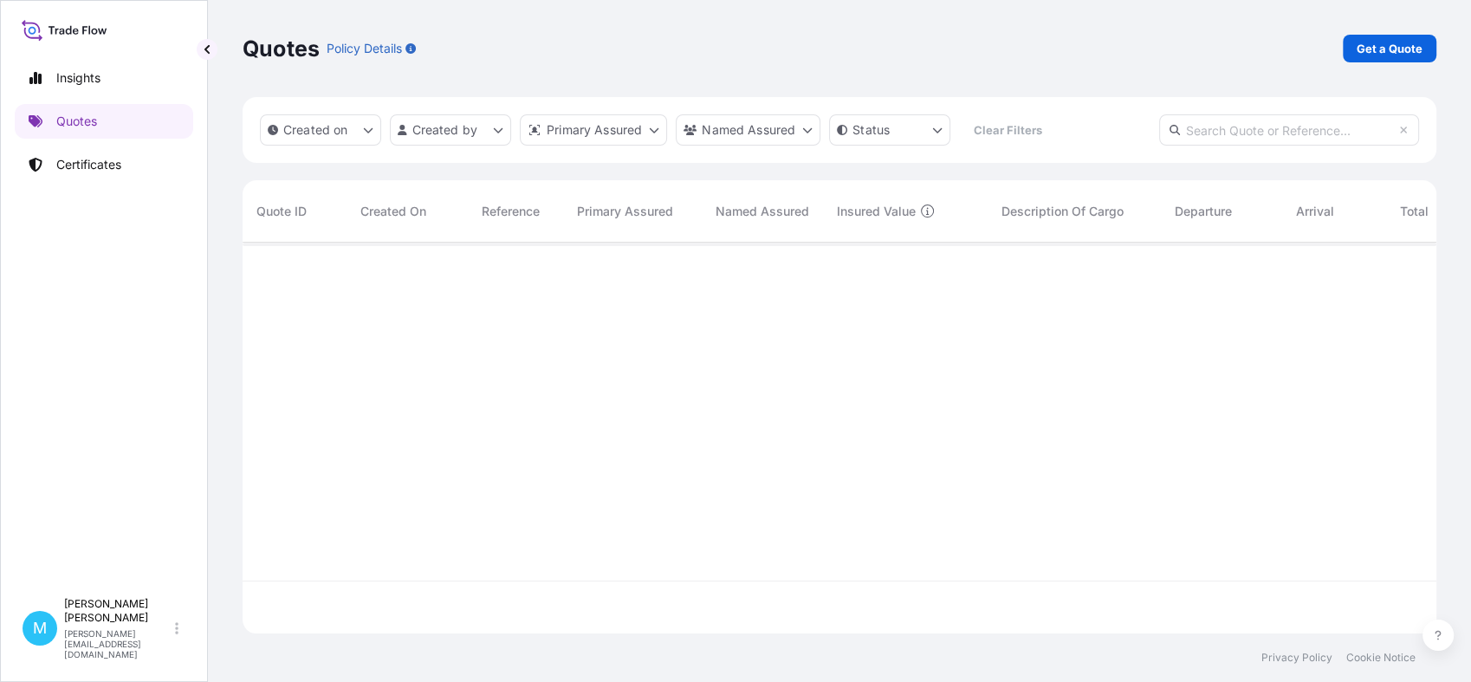
scroll to position [385, 1178]
